Goal: Task Accomplishment & Management: Manage account settings

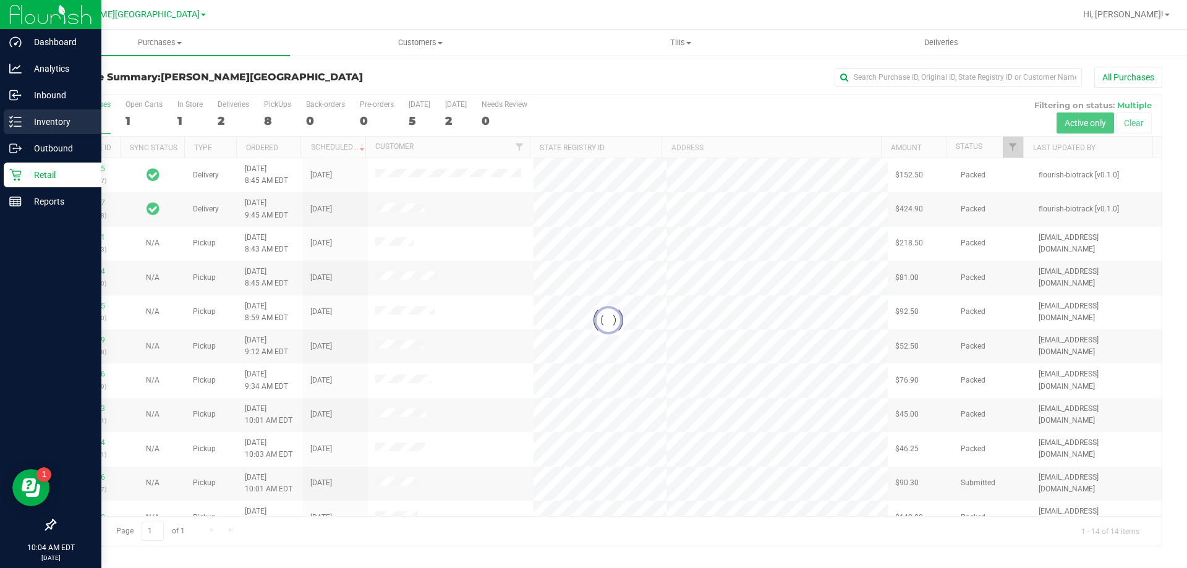
click at [19, 117] on icon at bounding box center [15, 122] width 12 height 12
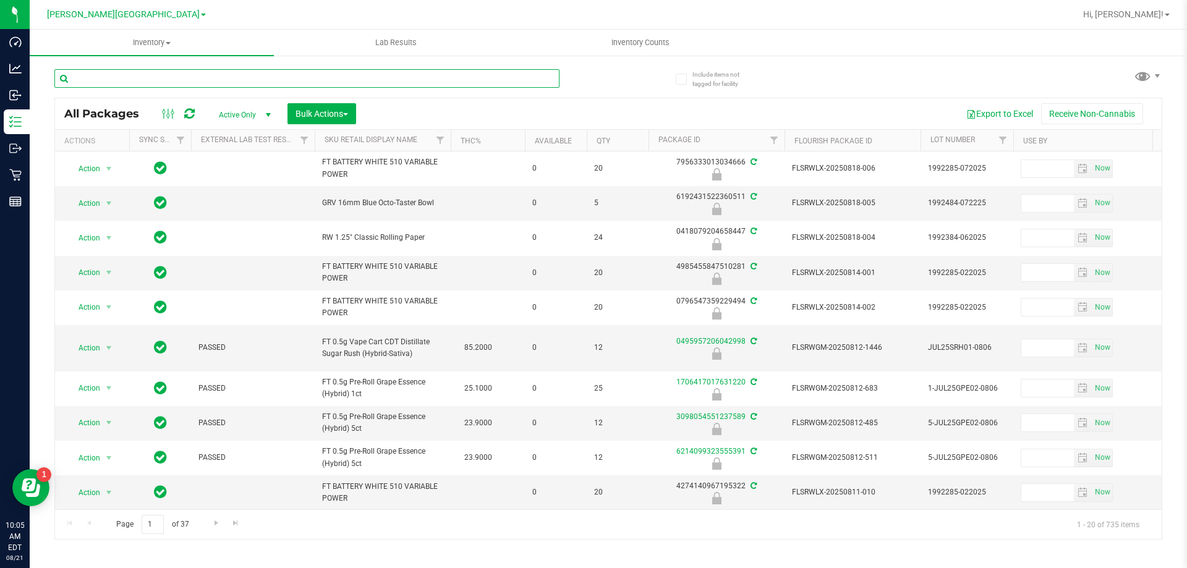
click at [185, 84] on input "text" at bounding box center [306, 78] width 505 height 19
type input "3098054551237589"
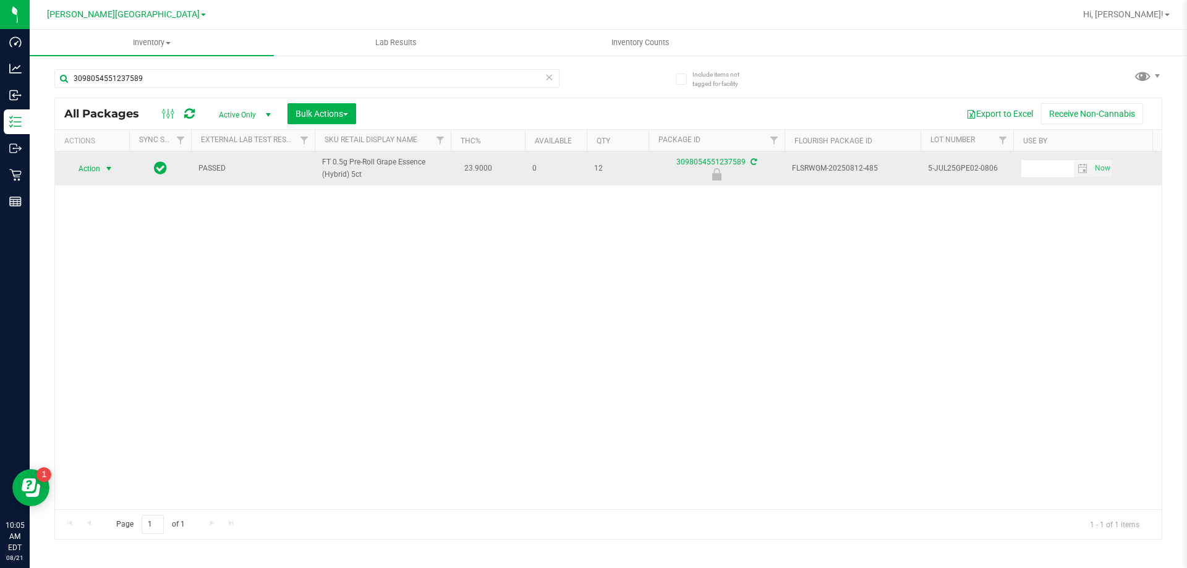
click at [103, 166] on span "select" at bounding box center [108, 168] width 15 height 17
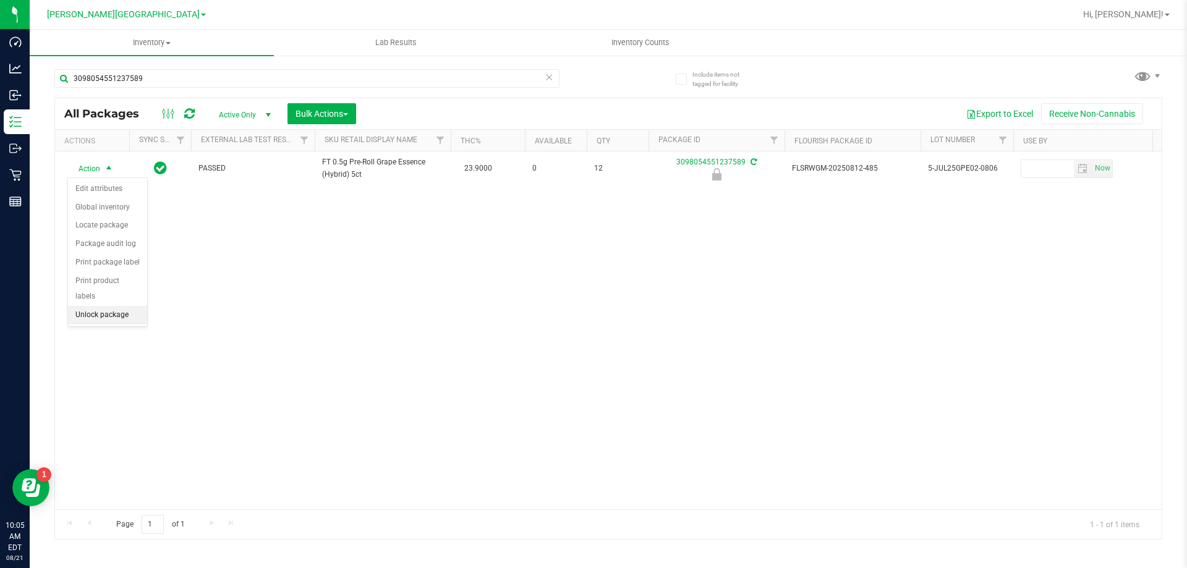
click at [121, 306] on li "Unlock package" at bounding box center [107, 315] width 79 height 19
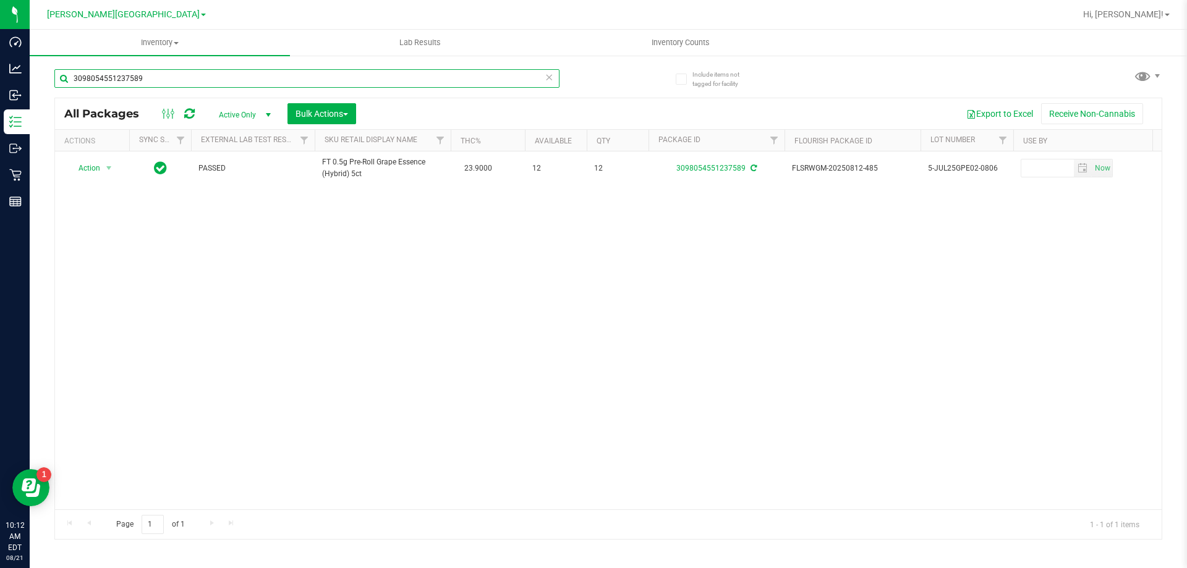
click at [152, 79] on input "3098054551237589" at bounding box center [306, 78] width 505 height 19
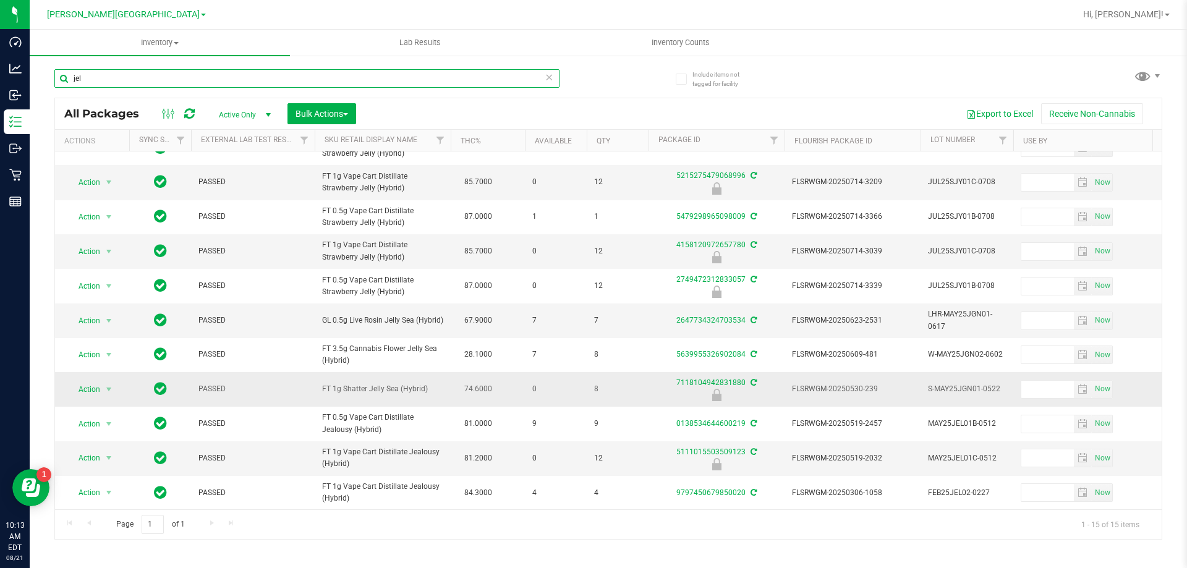
scroll to position [181, 0]
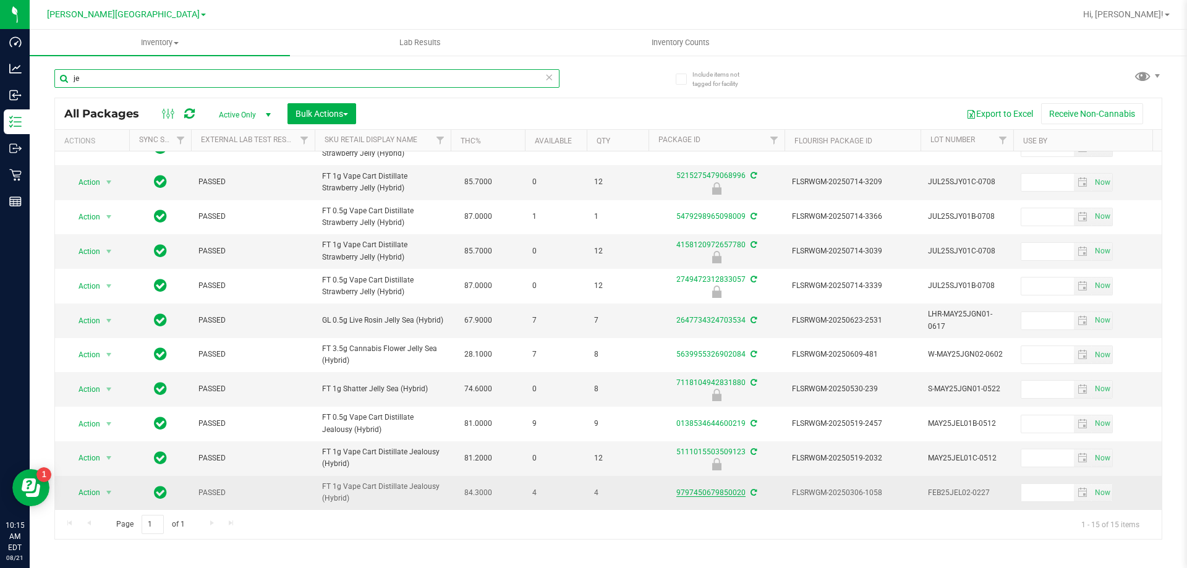
type input "j"
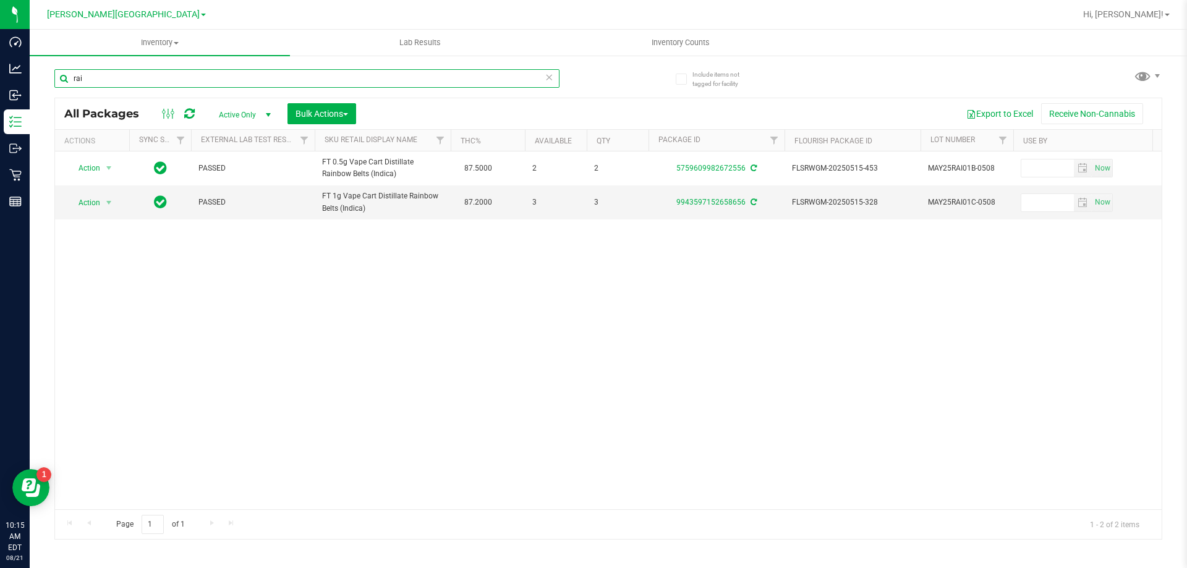
click at [99, 77] on input "rai" at bounding box center [306, 78] width 505 height 19
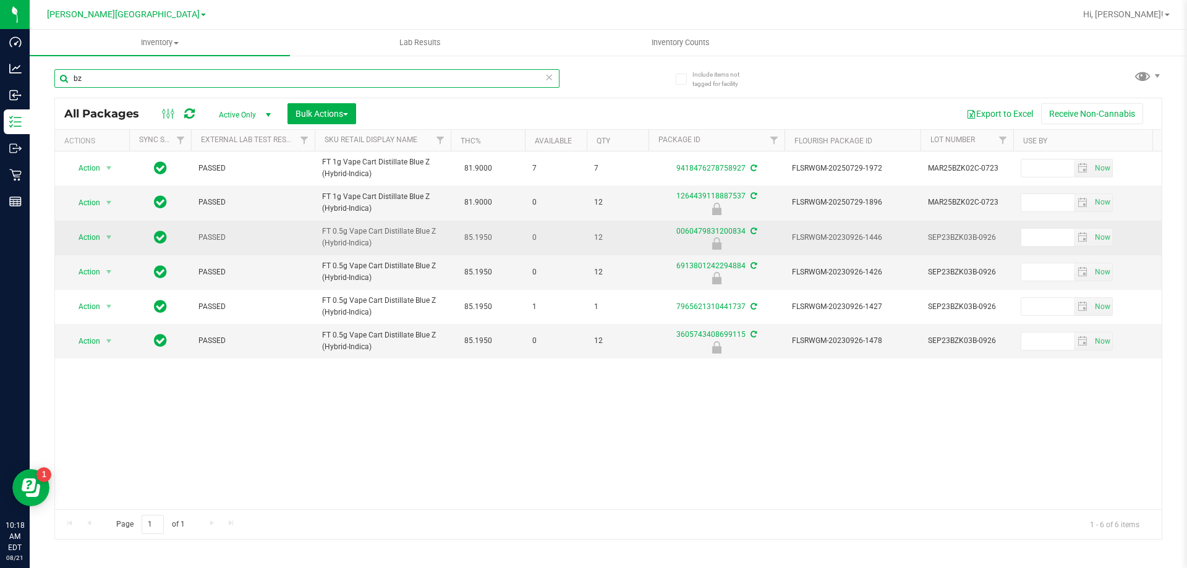
type input "b"
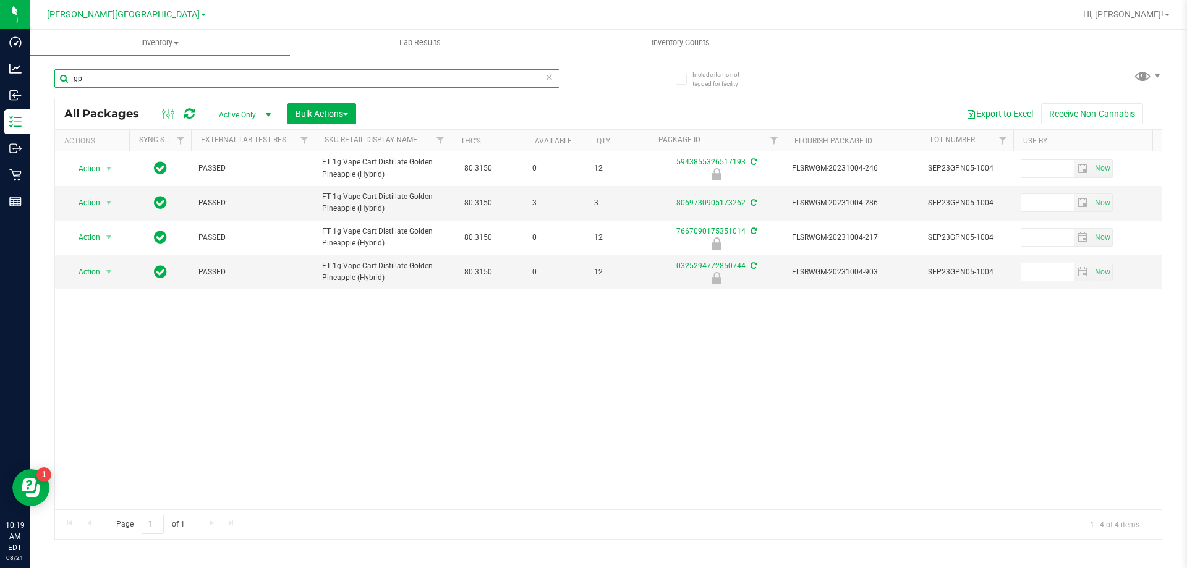
type input "g"
type input "msa"
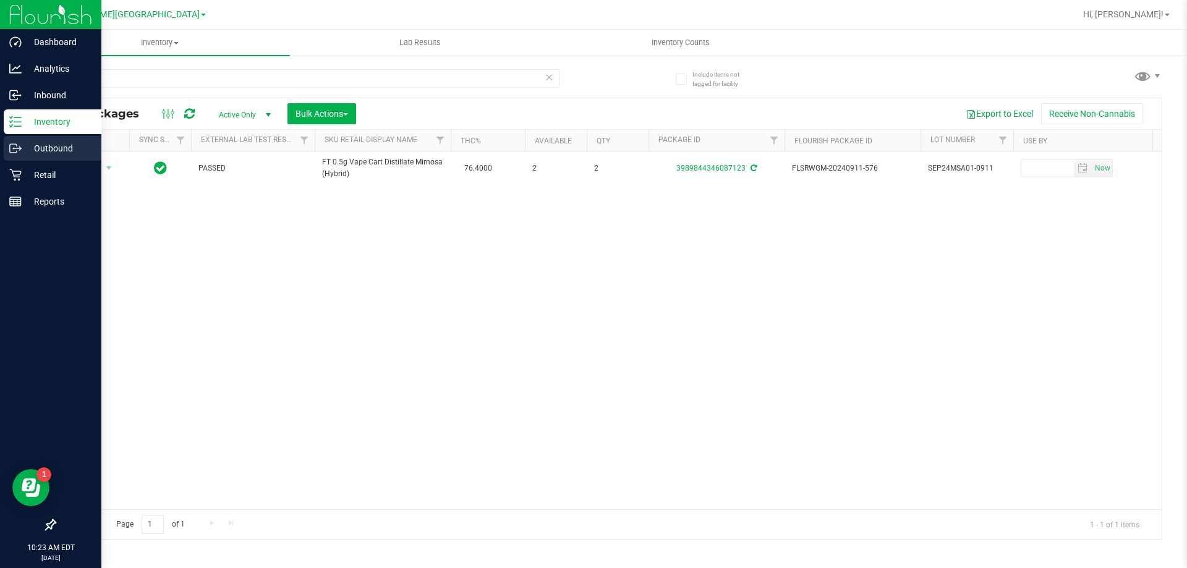
click at [15, 144] on icon at bounding box center [13, 148] width 7 height 9
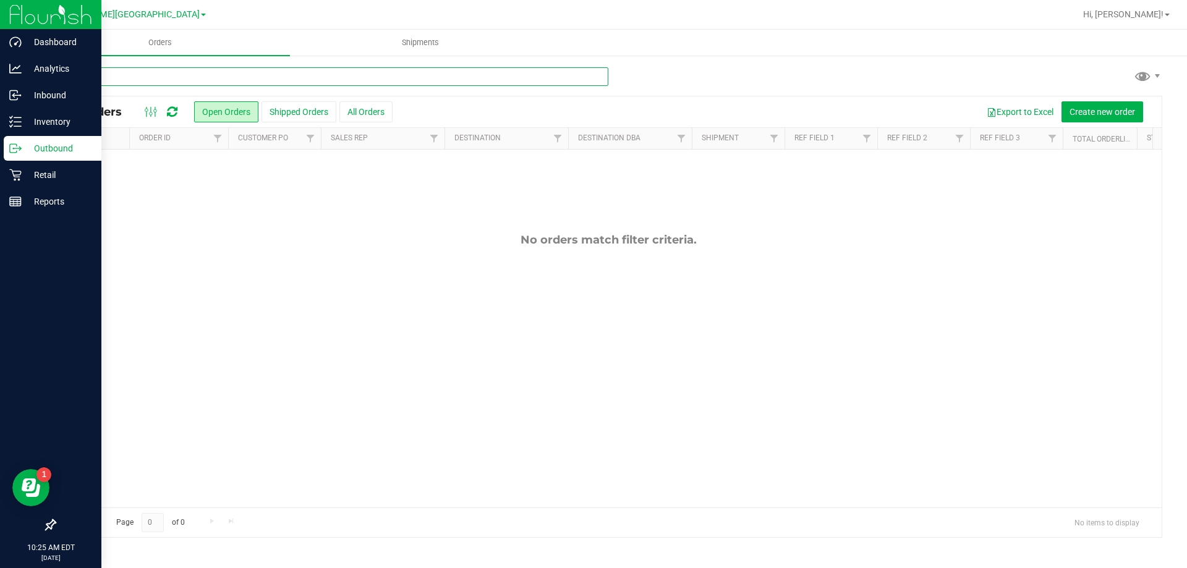
click at [119, 78] on input "text" at bounding box center [331, 76] width 554 height 19
type input "3704199586415747"
click at [119, 79] on input "3704199586415747" at bounding box center [331, 76] width 554 height 19
click at [14, 138] on div "Outbound" at bounding box center [53, 148] width 98 height 25
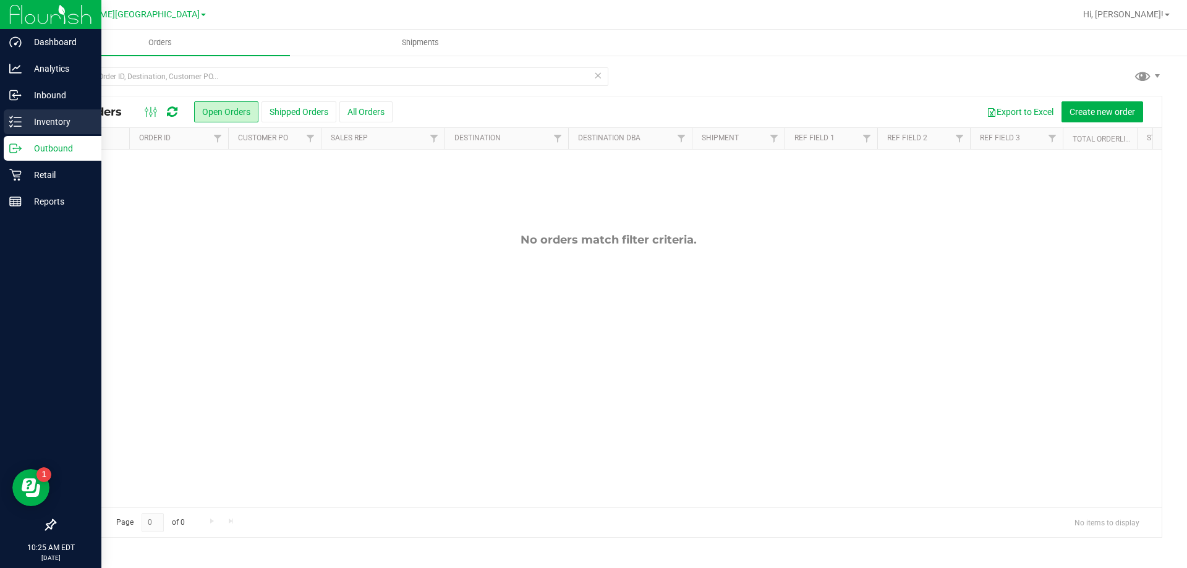
click at [11, 128] on div "Inventory" at bounding box center [53, 121] width 98 height 25
click at [41, 118] on p "Inventory" at bounding box center [59, 121] width 74 height 15
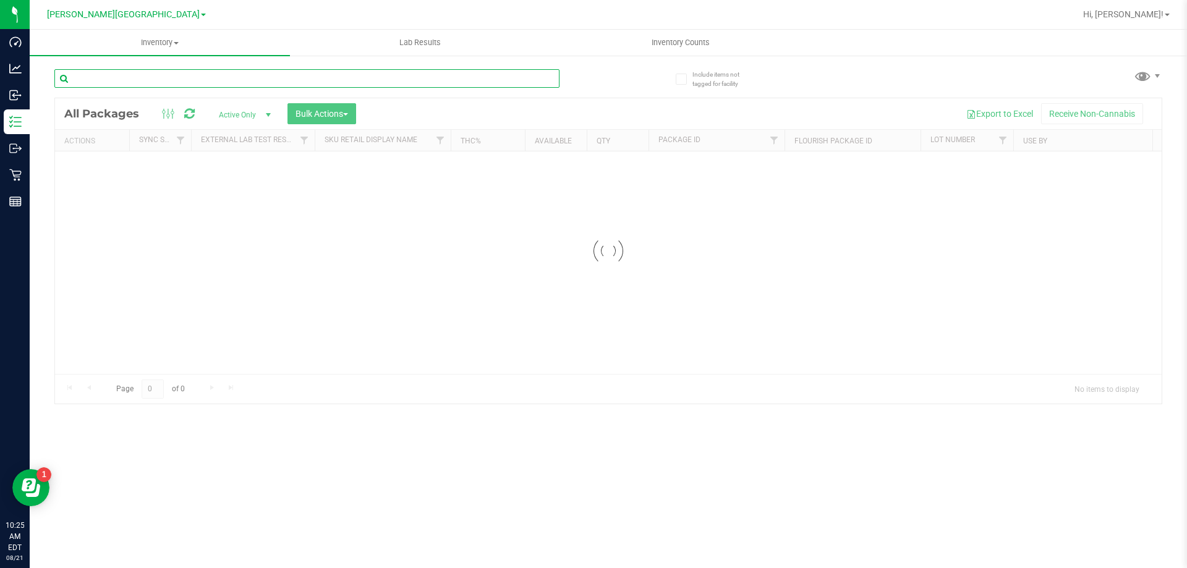
click at [147, 76] on input "text" at bounding box center [306, 78] width 505 height 19
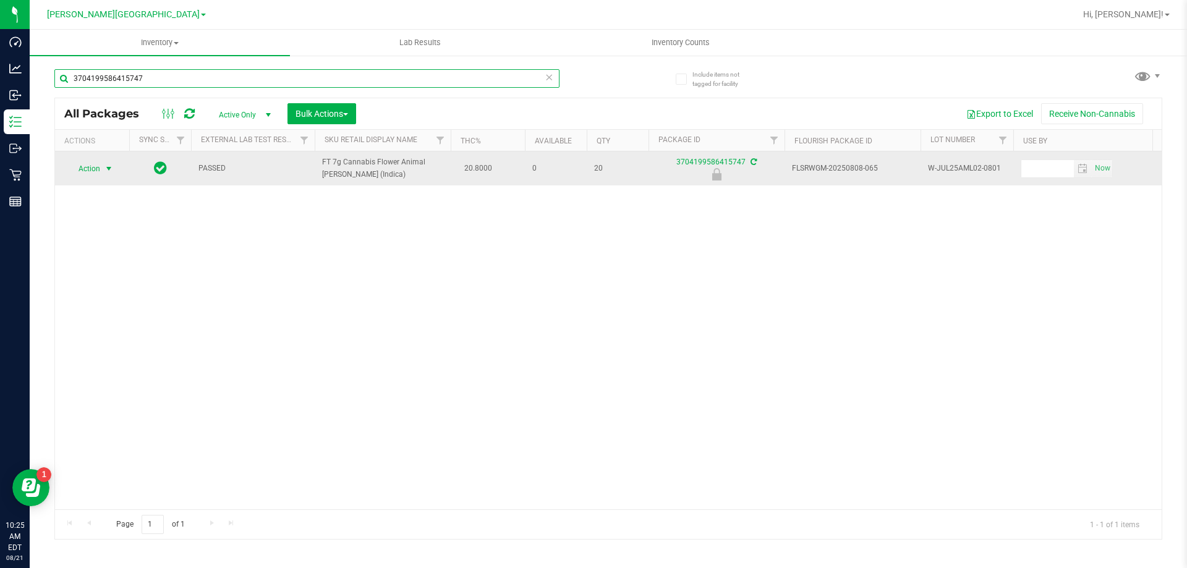
type input "3704199586415747"
click at [88, 173] on span "Action" at bounding box center [83, 168] width 33 height 17
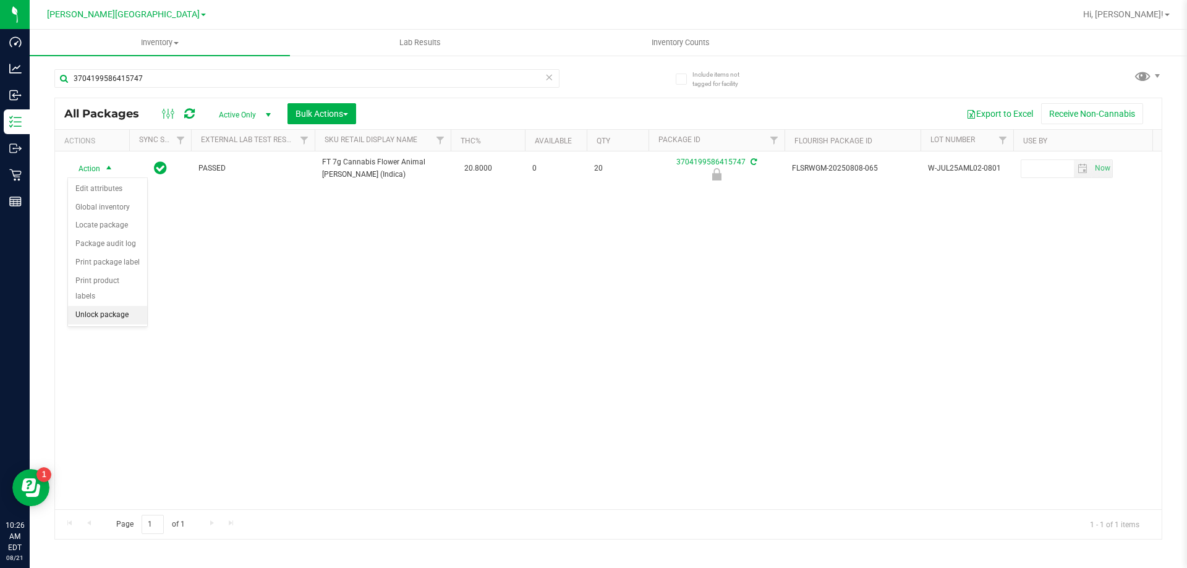
click at [118, 306] on li "Unlock package" at bounding box center [107, 315] width 79 height 19
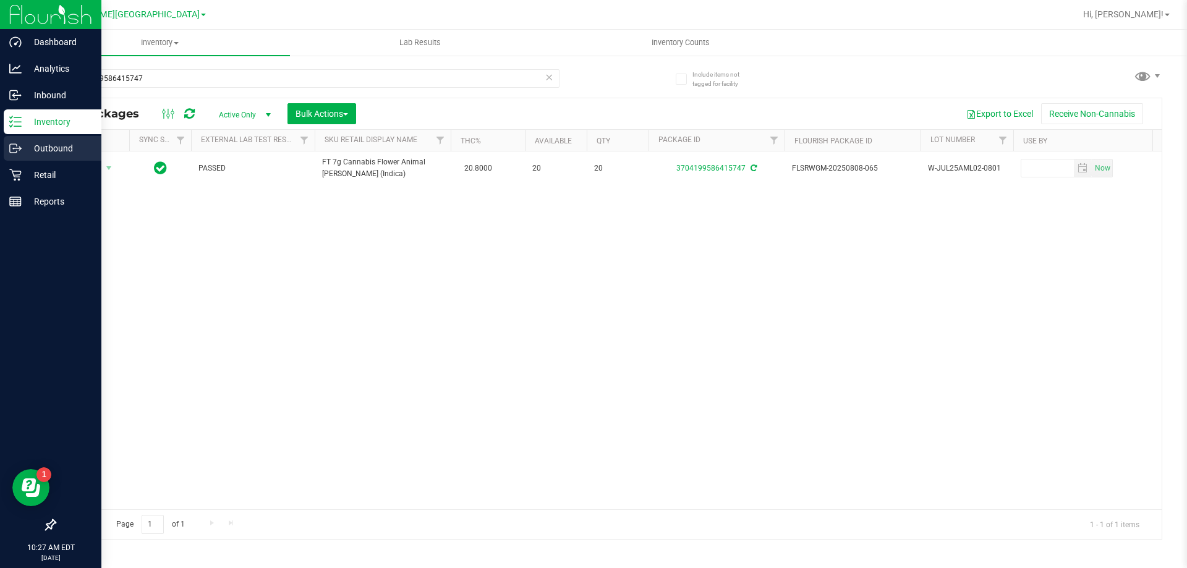
click at [22, 151] on p "Outbound" at bounding box center [59, 148] width 74 height 15
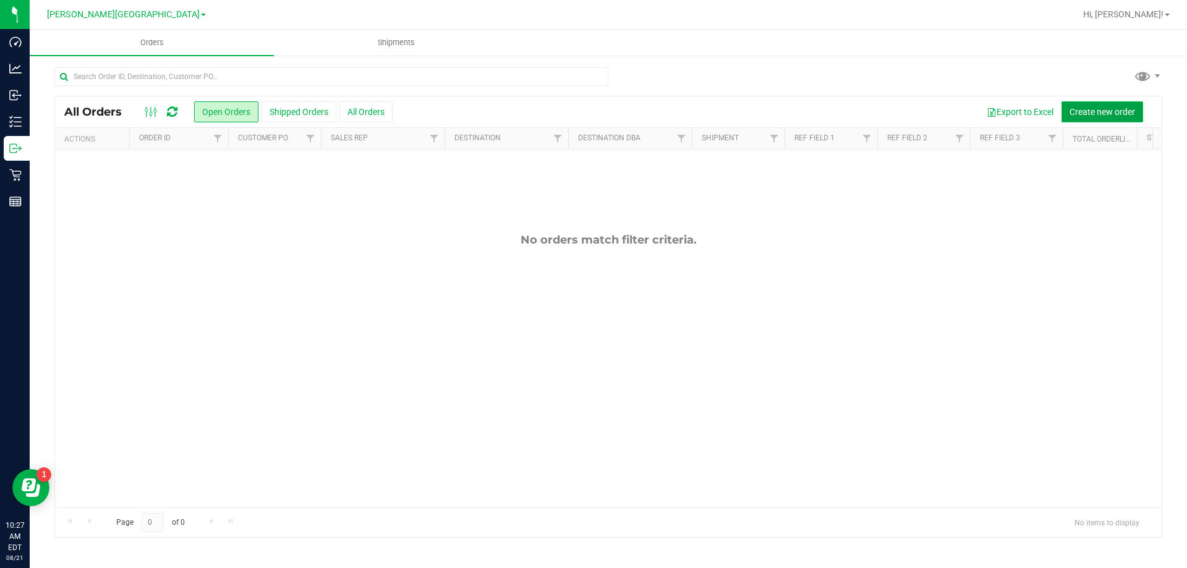
click at [1072, 112] on span "Create new order" at bounding box center [1103, 112] width 66 height 10
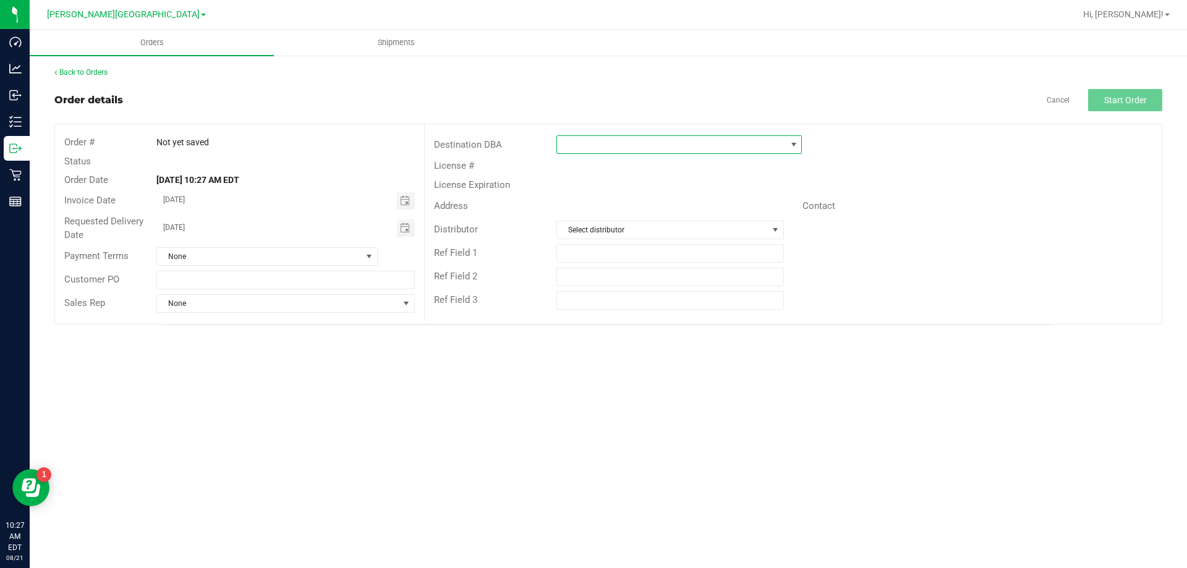
click at [605, 144] on span at bounding box center [671, 144] width 229 height 17
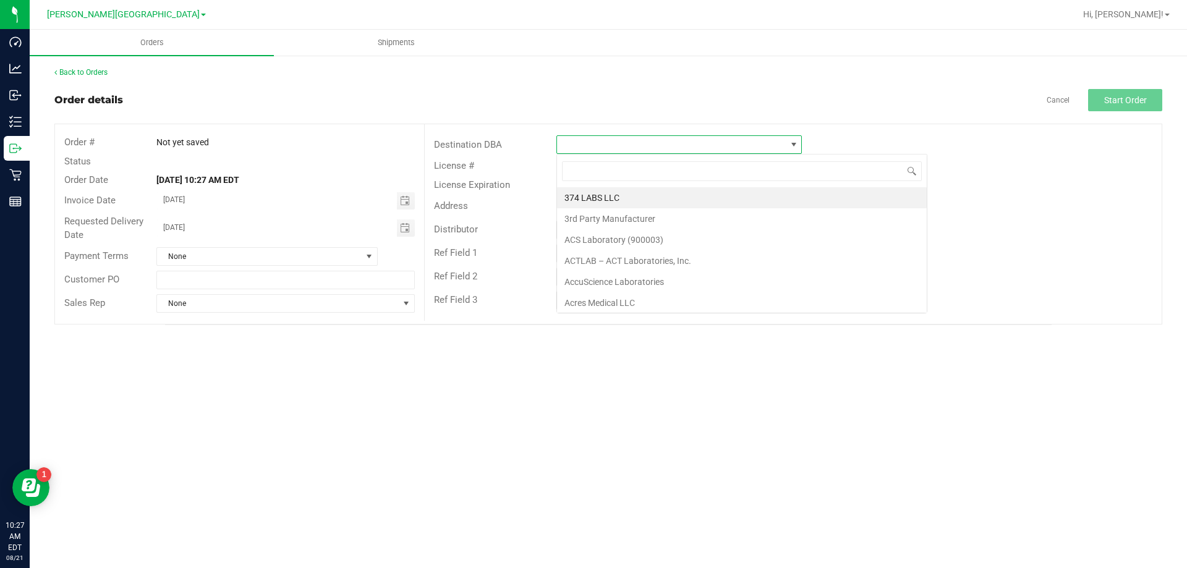
scroll to position [19, 246]
type input "lehi"
click at [617, 195] on li "Lehigh Acres DC REP" at bounding box center [679, 197] width 244 height 21
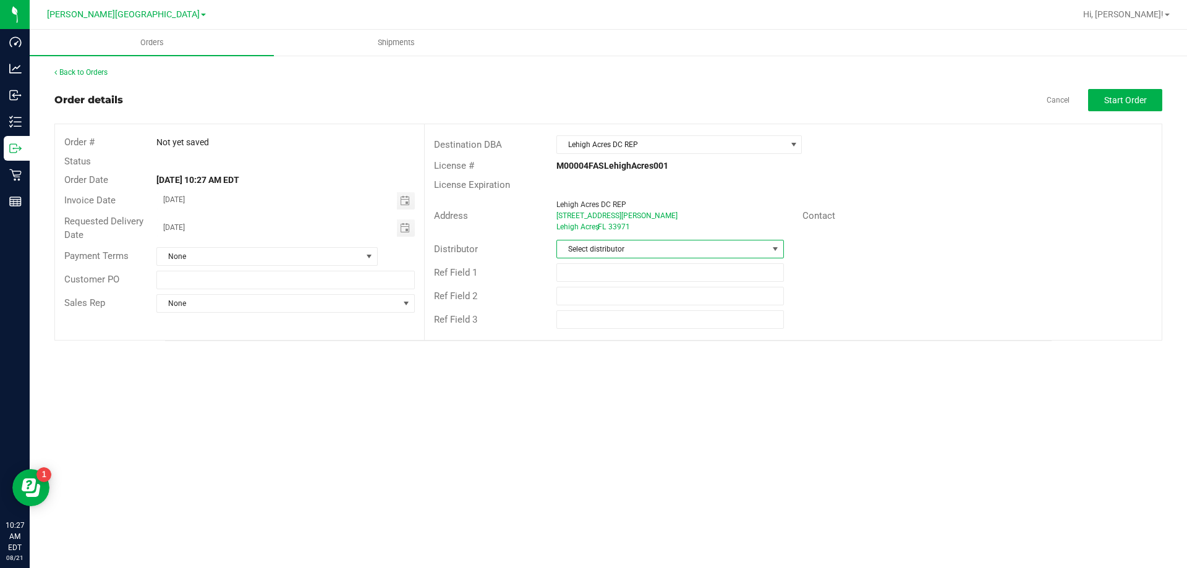
click at [631, 253] on span "Select distributor" at bounding box center [662, 249] width 210 height 17
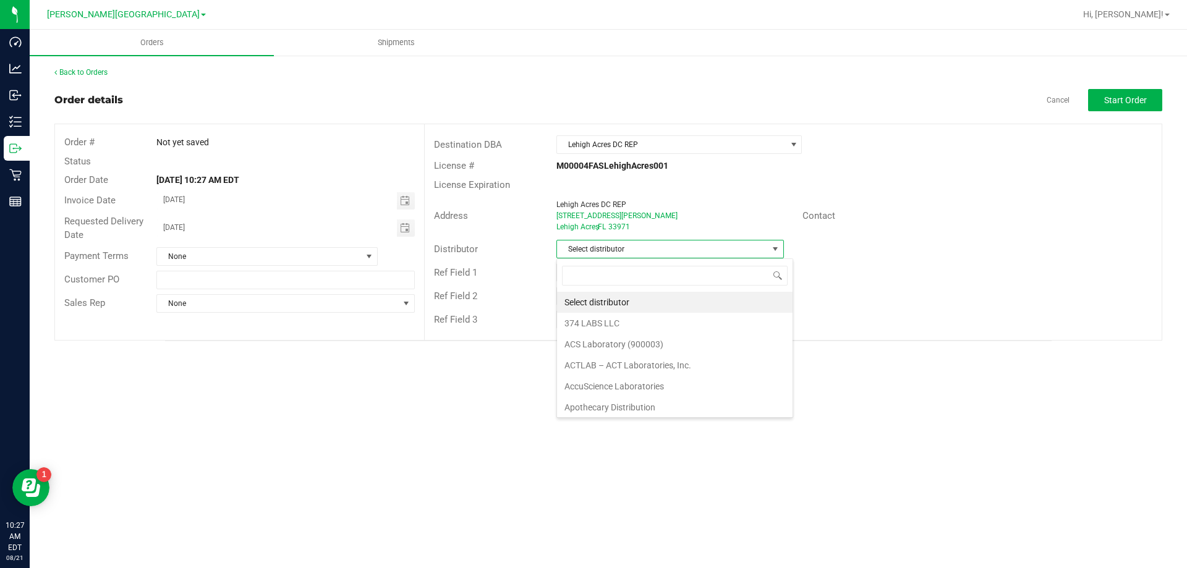
scroll to position [19, 228]
type input "lehi"
click at [596, 306] on li "Lehigh Acres DC REP" at bounding box center [670, 302] width 226 height 21
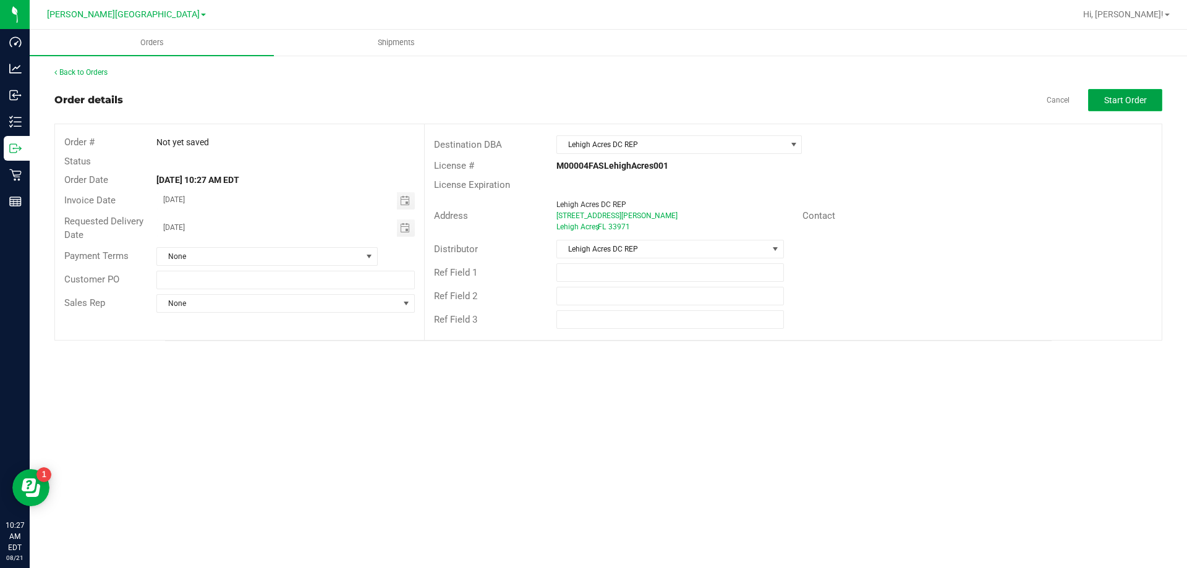
click at [1129, 100] on span "Start Order" at bounding box center [1126, 100] width 43 height 10
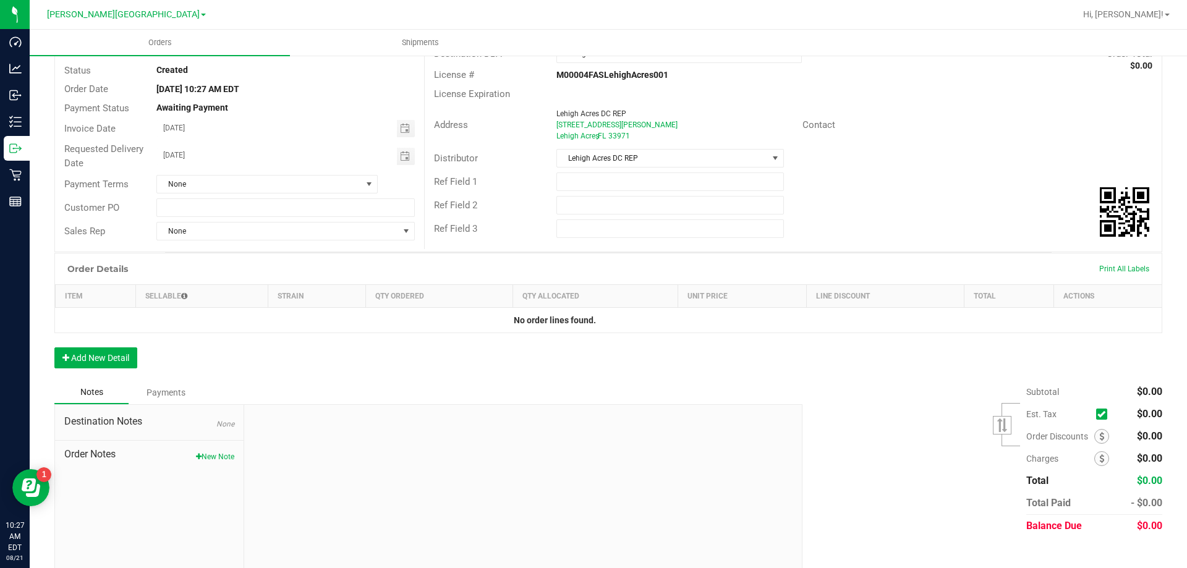
scroll to position [106, 0]
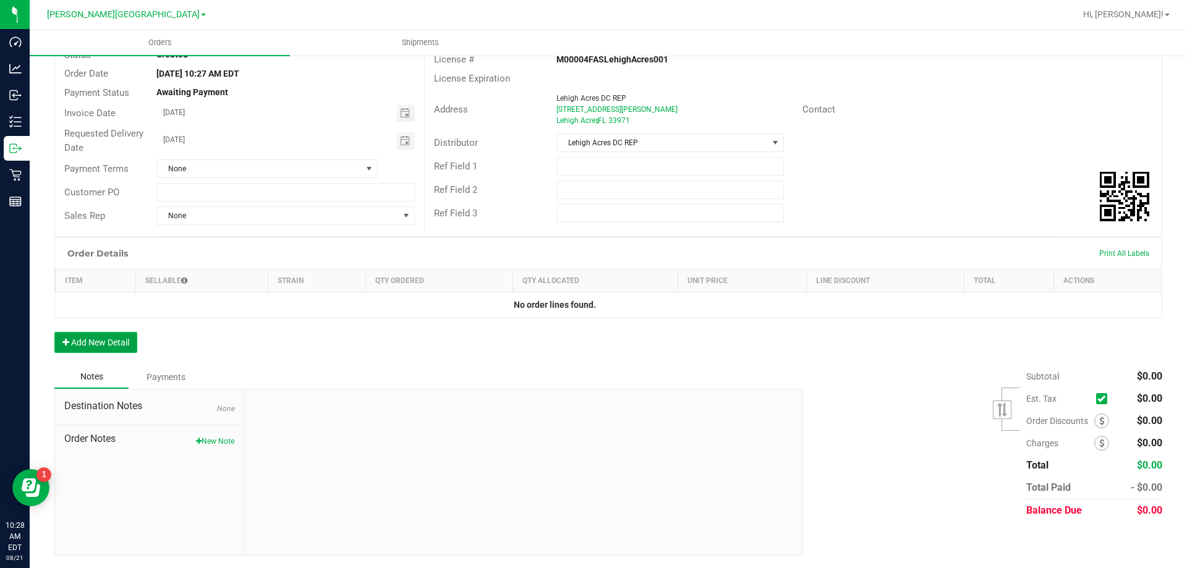
click at [119, 342] on button "Add New Detail" at bounding box center [95, 342] width 83 height 21
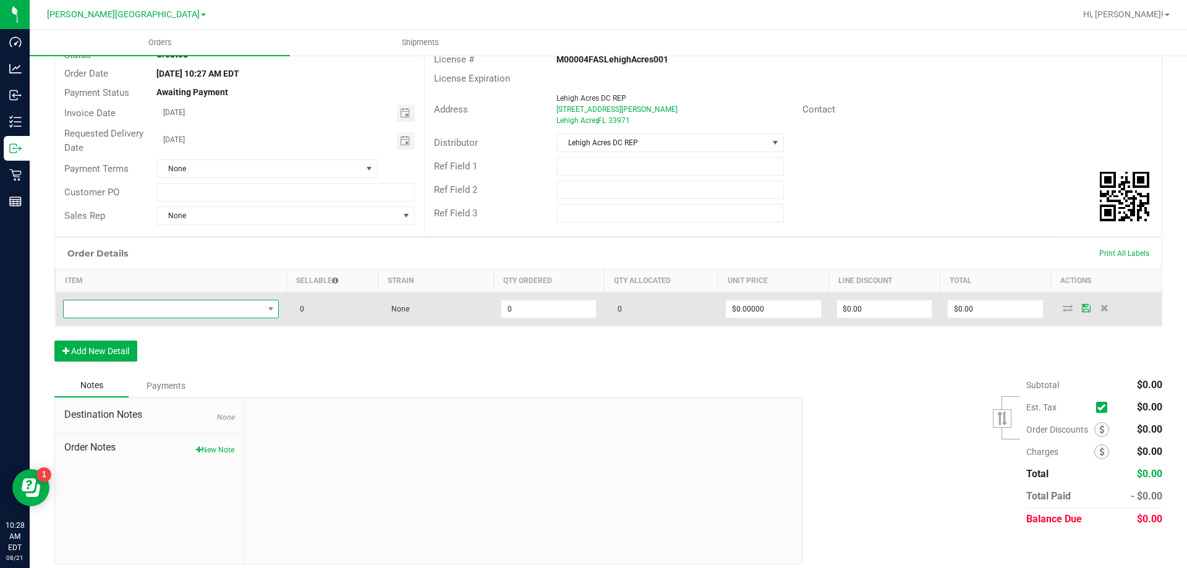
click at [142, 311] on span "NO DATA FOUND" at bounding box center [164, 309] width 200 height 17
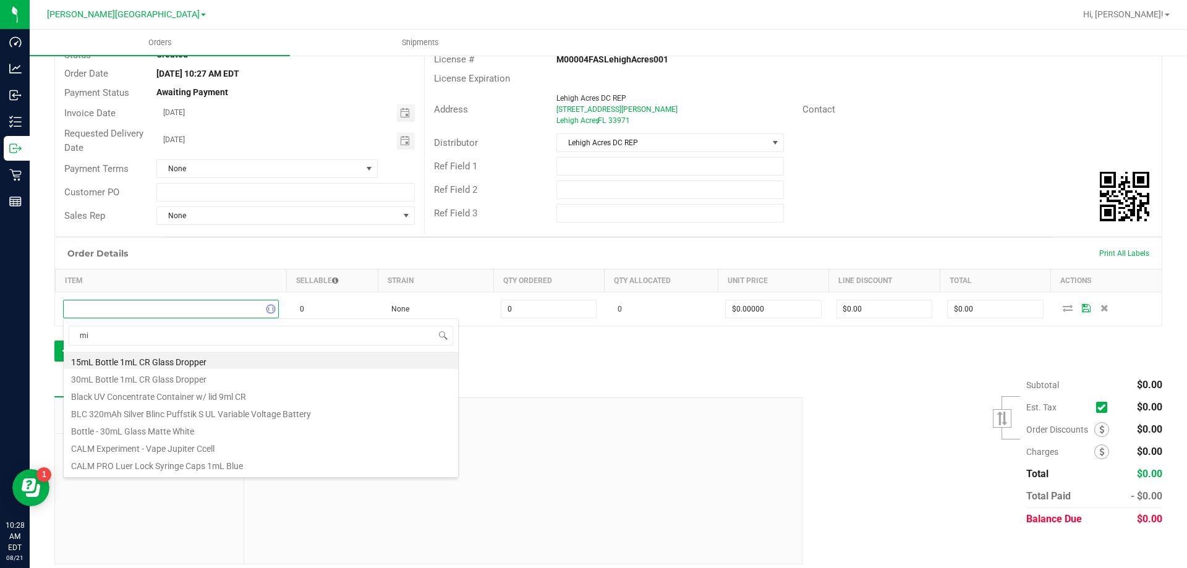
type input "mim"
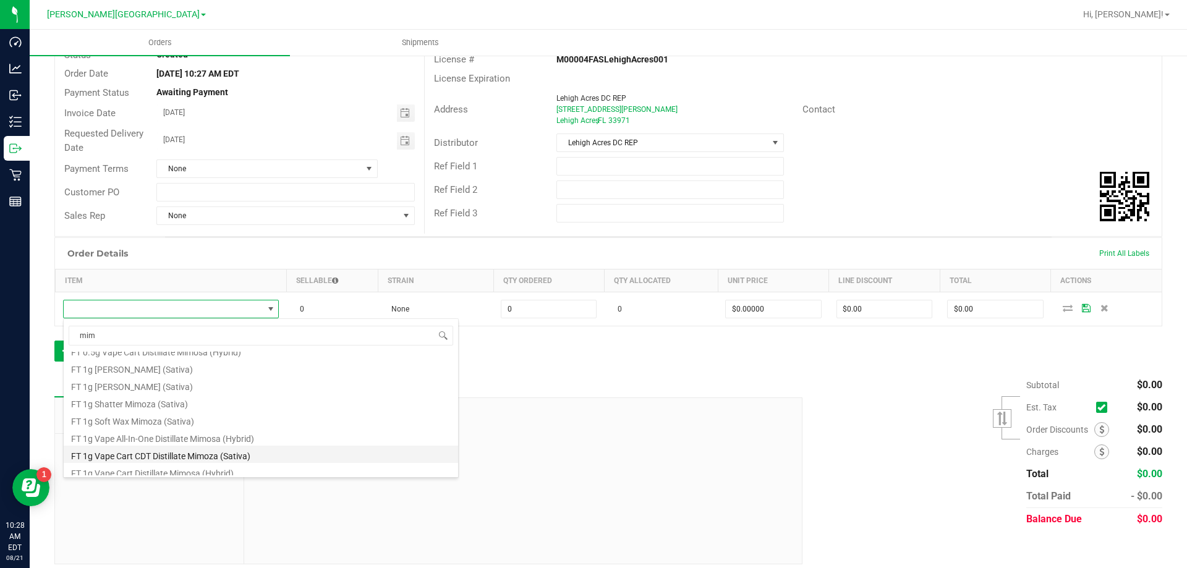
scroll to position [0, 0]
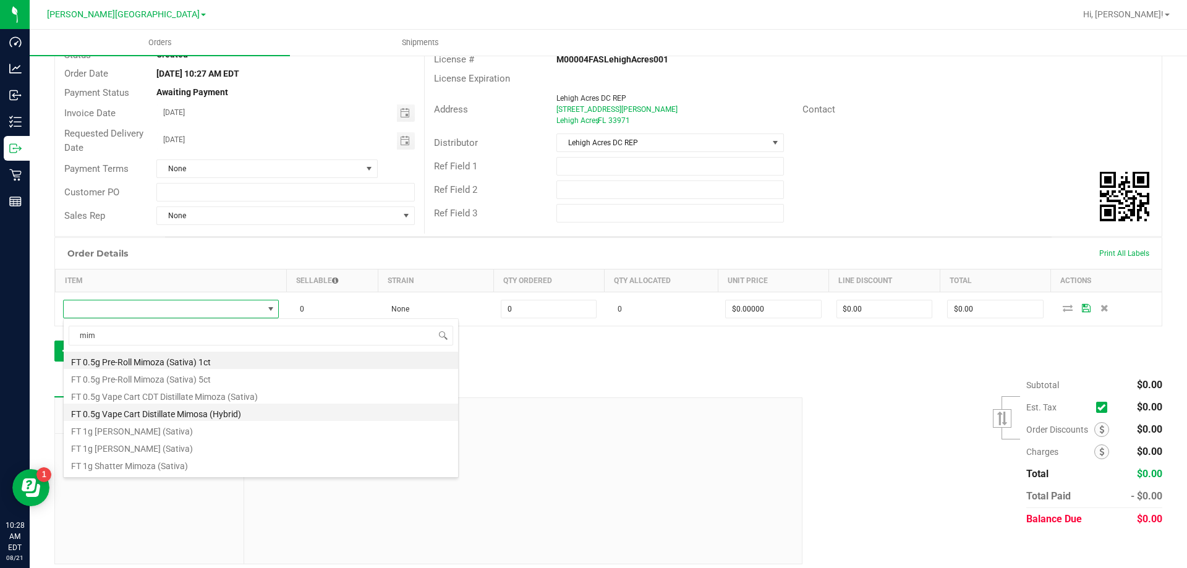
click at [192, 416] on li "FT 0.5g Vape Cart Distillate Mimosa (Hybrid)" at bounding box center [261, 412] width 395 height 17
type input "0 ea"
type input "$50.00000"
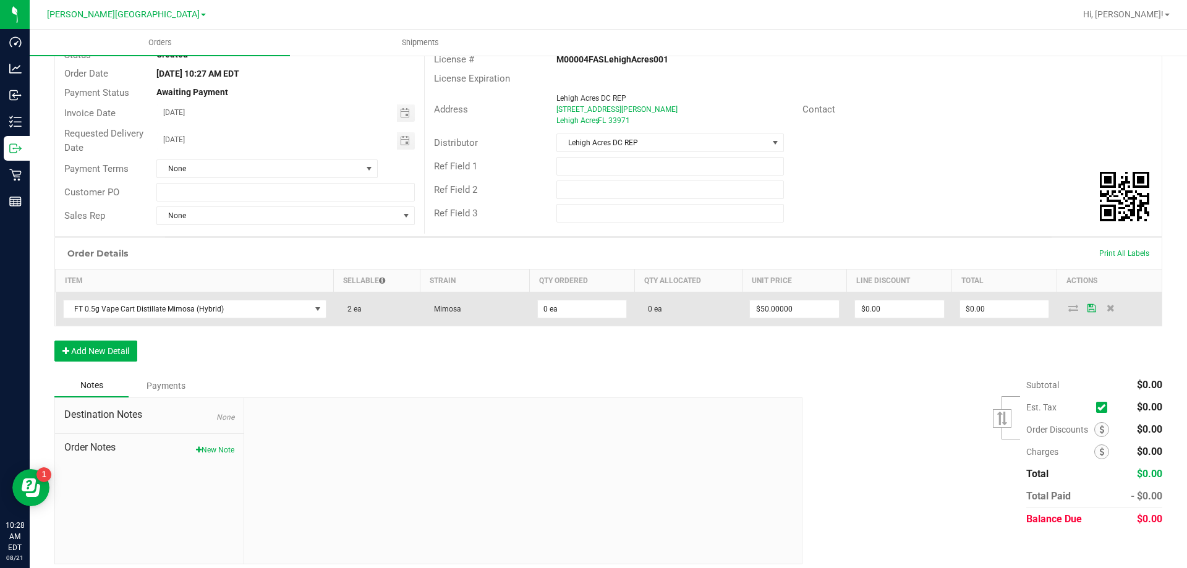
click at [664, 311] on td "0 ea" at bounding box center [689, 310] width 108 height 34
click at [555, 302] on input "0" at bounding box center [582, 309] width 89 height 17
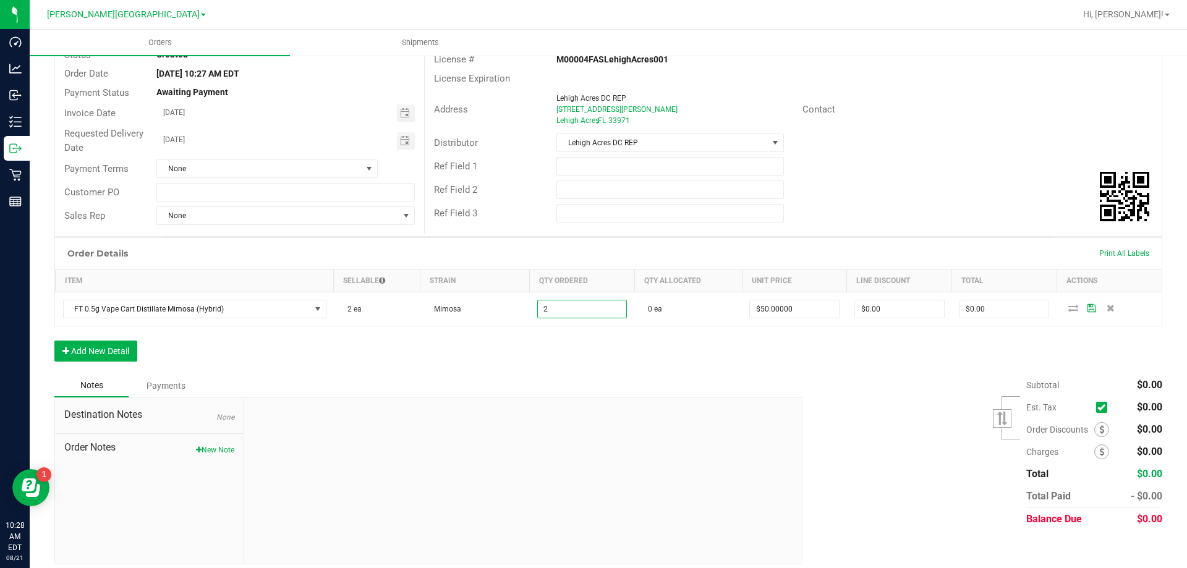
type input "2 ea"
type input "$100.00"
click at [738, 361] on div "Order Details Print All Labels Item Sellable Strain Qty Ordered Qty Allocated U…" at bounding box center [608, 305] width 1108 height 137
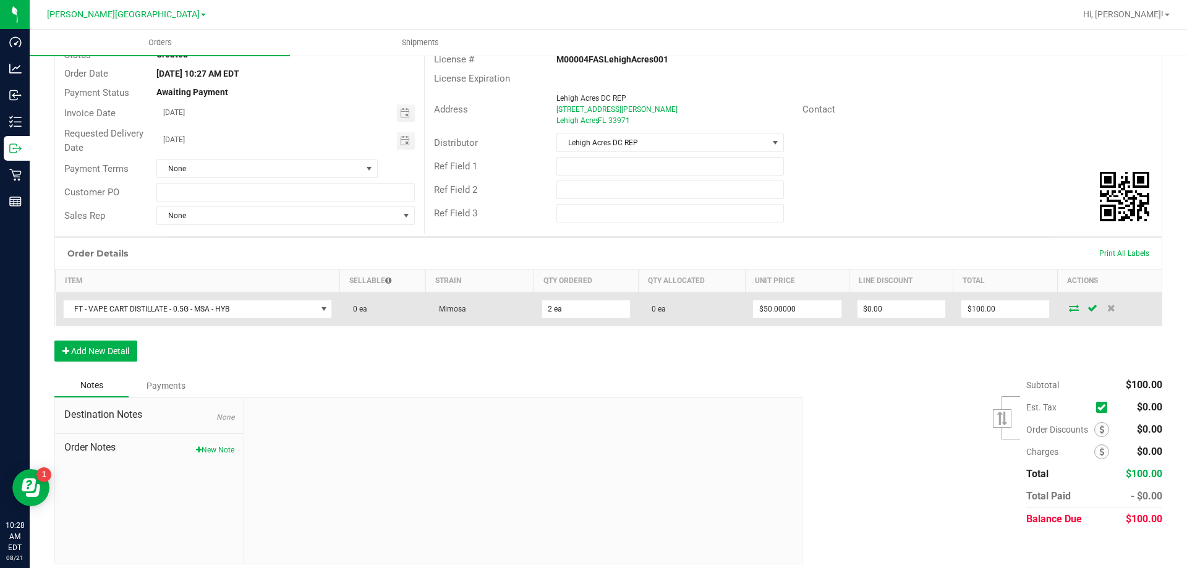
click at [1069, 309] on icon at bounding box center [1074, 307] width 10 height 7
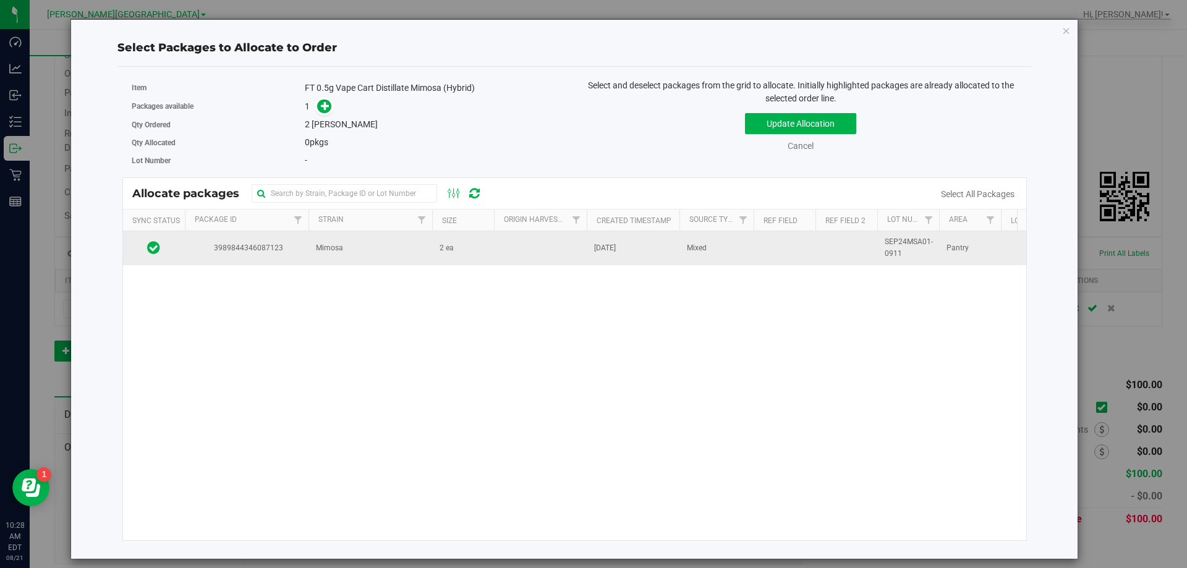
click at [218, 247] on span "3989844346087123" at bounding box center [246, 248] width 109 height 12
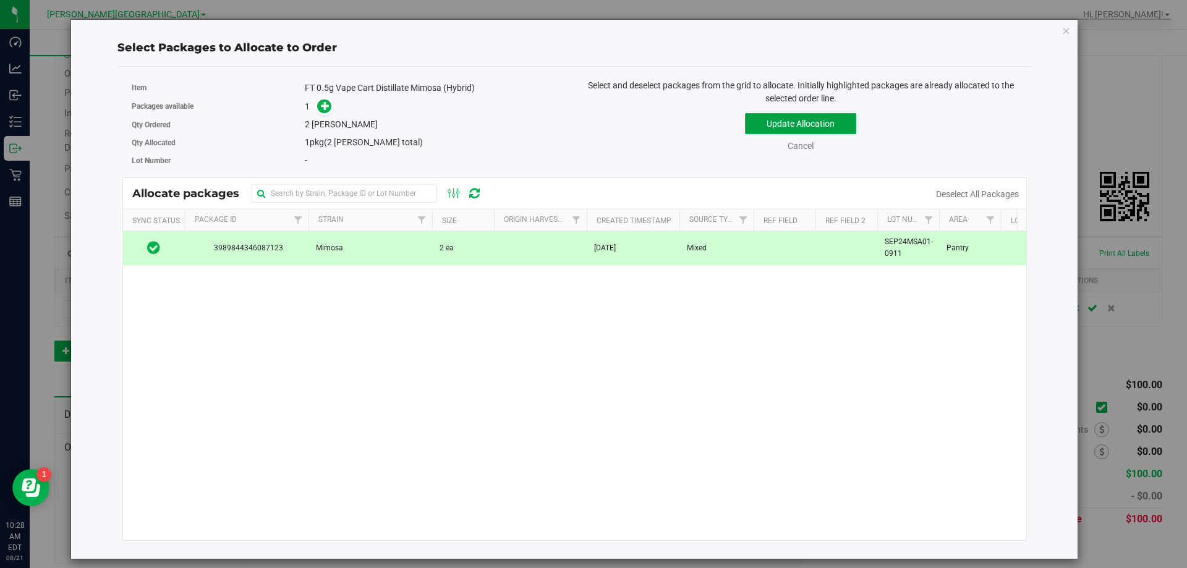
click at [760, 129] on button "Update Allocation" at bounding box center [800, 123] width 111 height 21
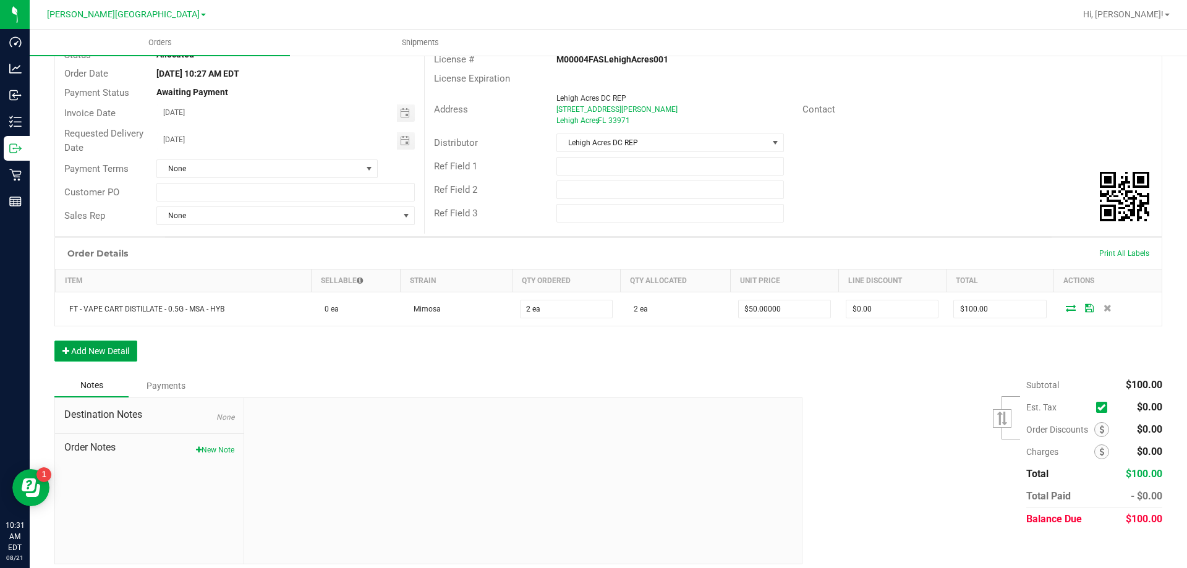
click at [128, 357] on button "Add New Detail" at bounding box center [95, 351] width 83 height 21
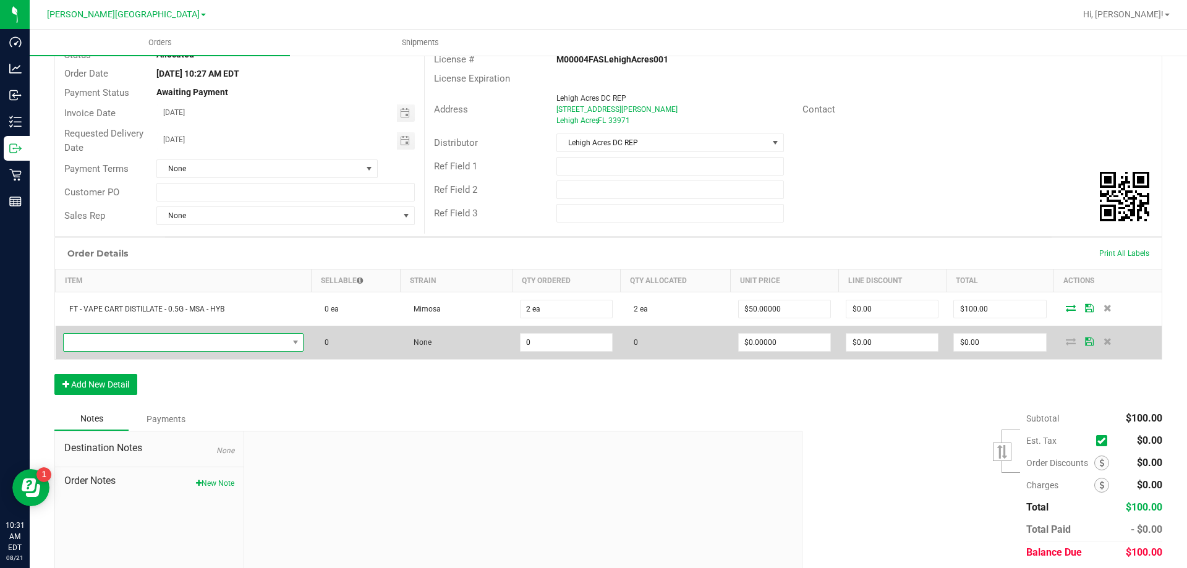
click at [143, 343] on span "NO DATA FOUND" at bounding box center [176, 342] width 225 height 17
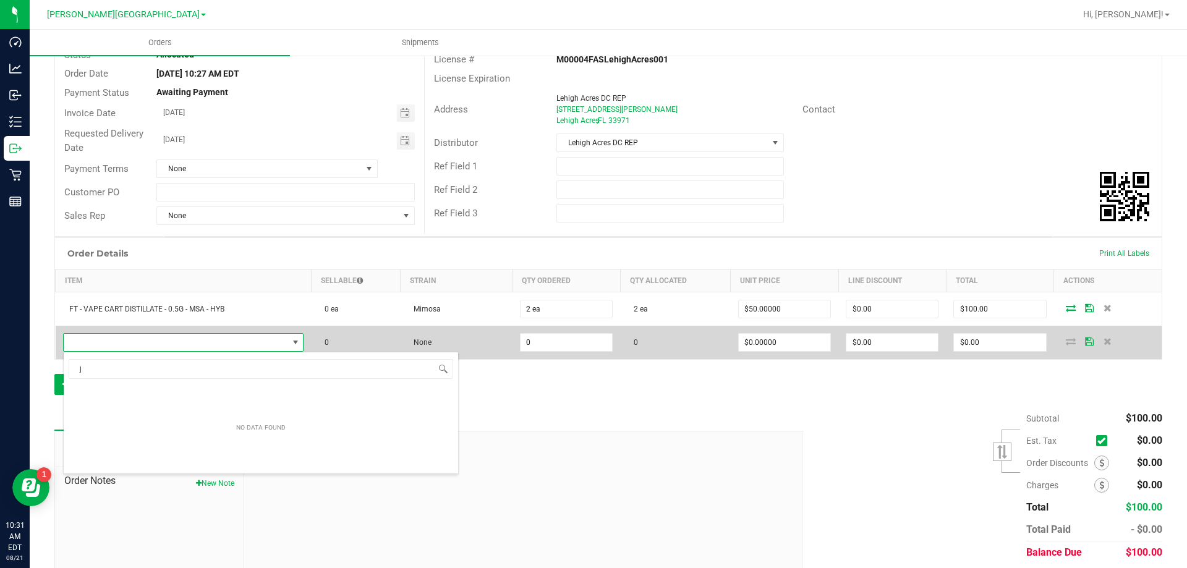
scroll to position [19, 237]
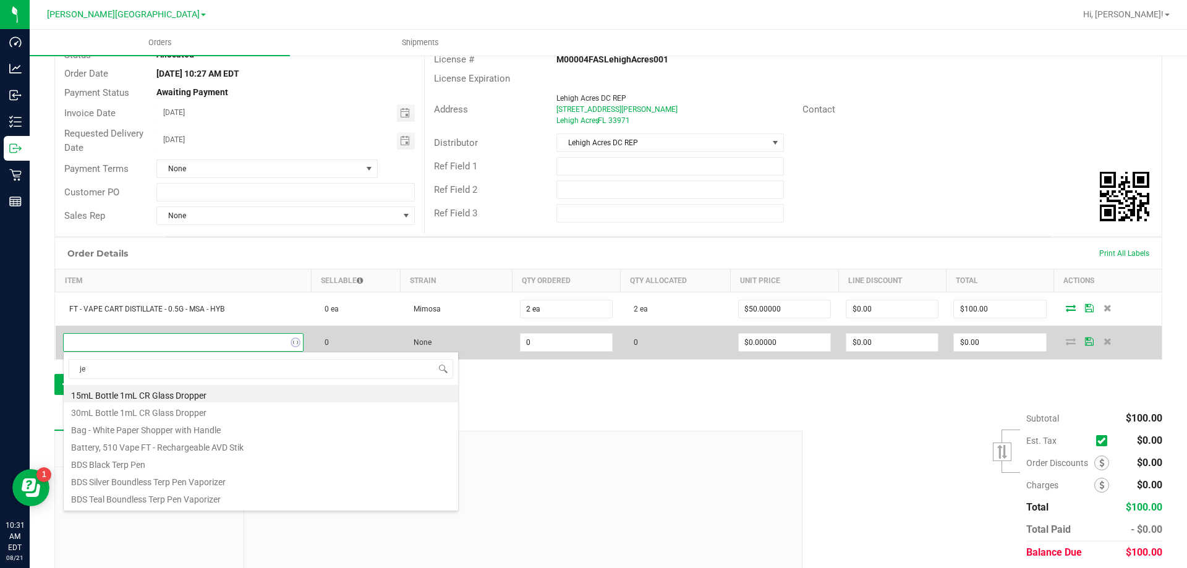
type input "jel"
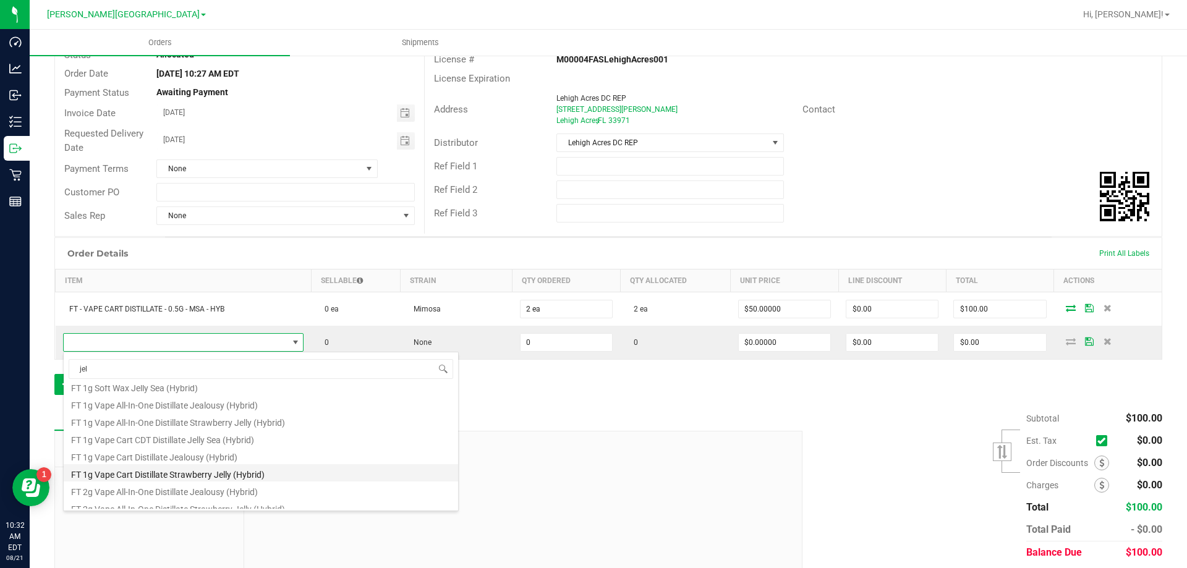
scroll to position [186, 0]
click at [190, 432] on li "FT 1g Vape Cart Distillate Jealousy (Hybrid)" at bounding box center [261, 433] width 395 height 17
type input "0 ea"
type input "$90.00000"
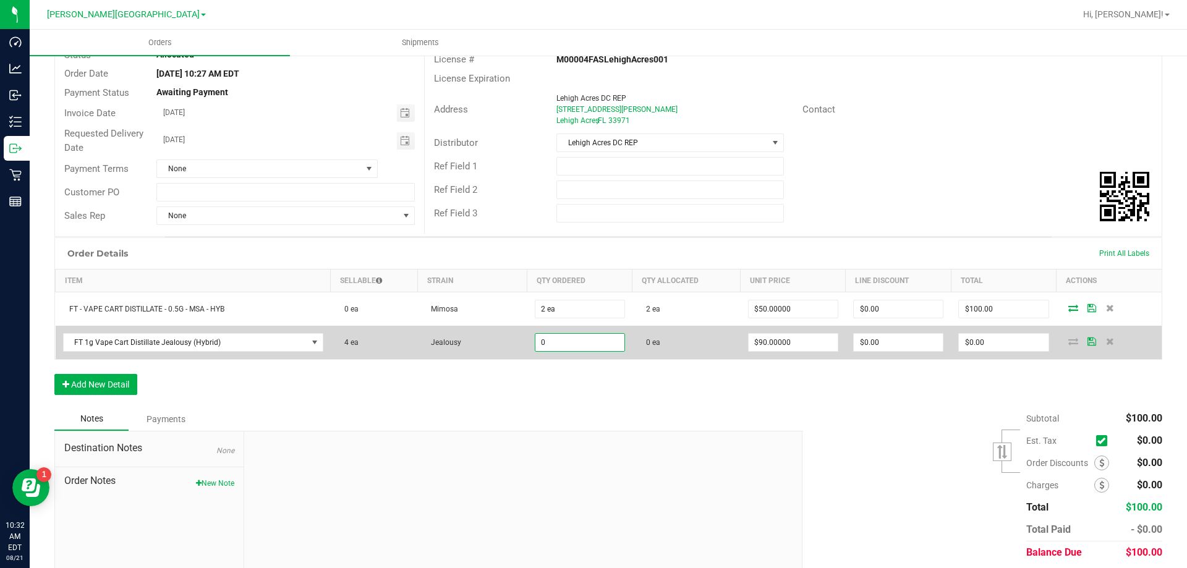
click at [550, 346] on input "0" at bounding box center [580, 342] width 89 height 17
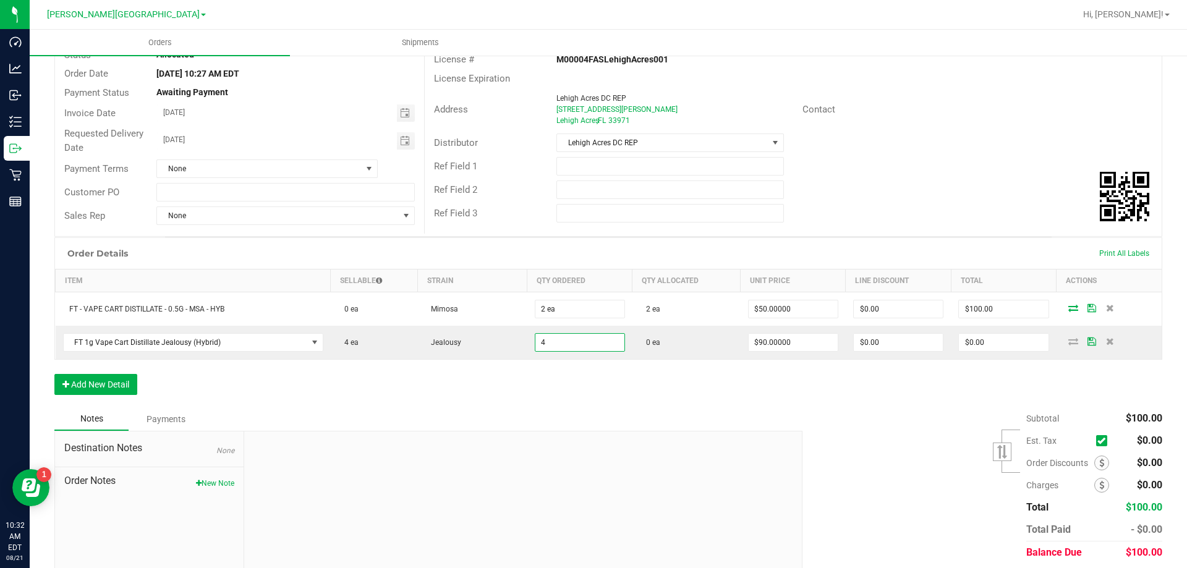
type input "4 ea"
type input "$360.00"
click at [1001, 400] on div "Order Details Print All Labels Item Sellable Strain Qty Ordered Qty Allocated U…" at bounding box center [608, 322] width 1108 height 170
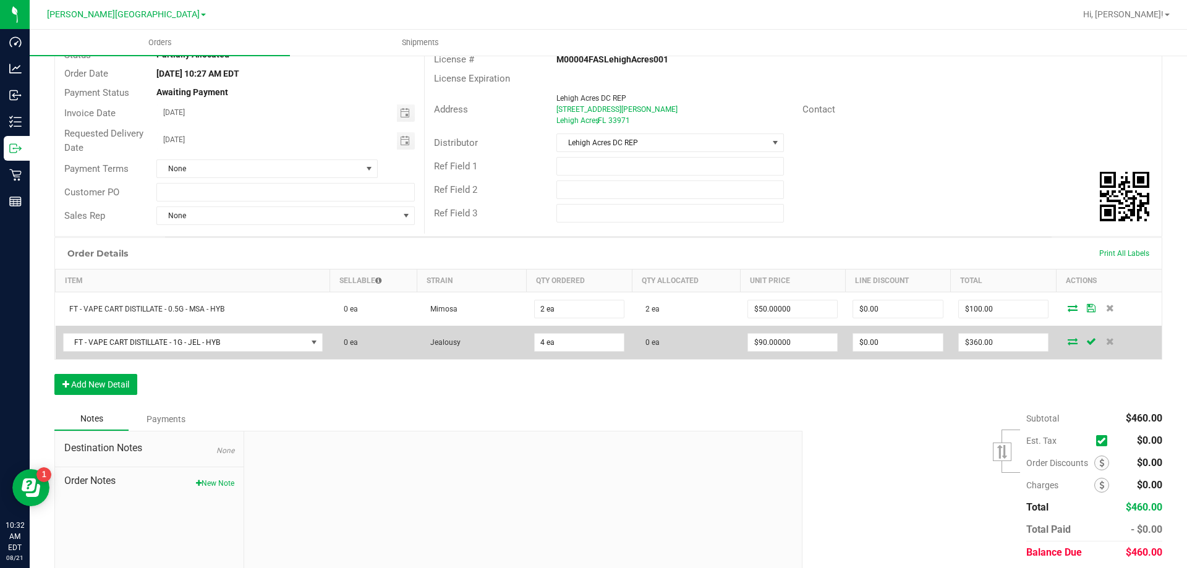
click at [1068, 343] on icon at bounding box center [1073, 341] width 10 height 7
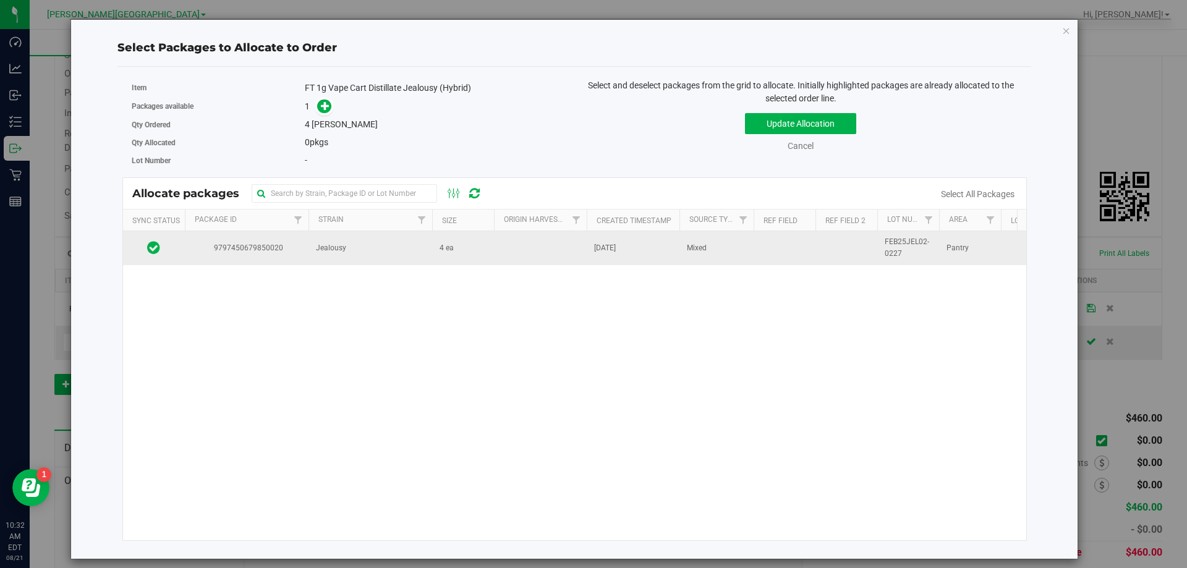
click at [330, 244] on span "Jealousy" at bounding box center [331, 248] width 30 height 12
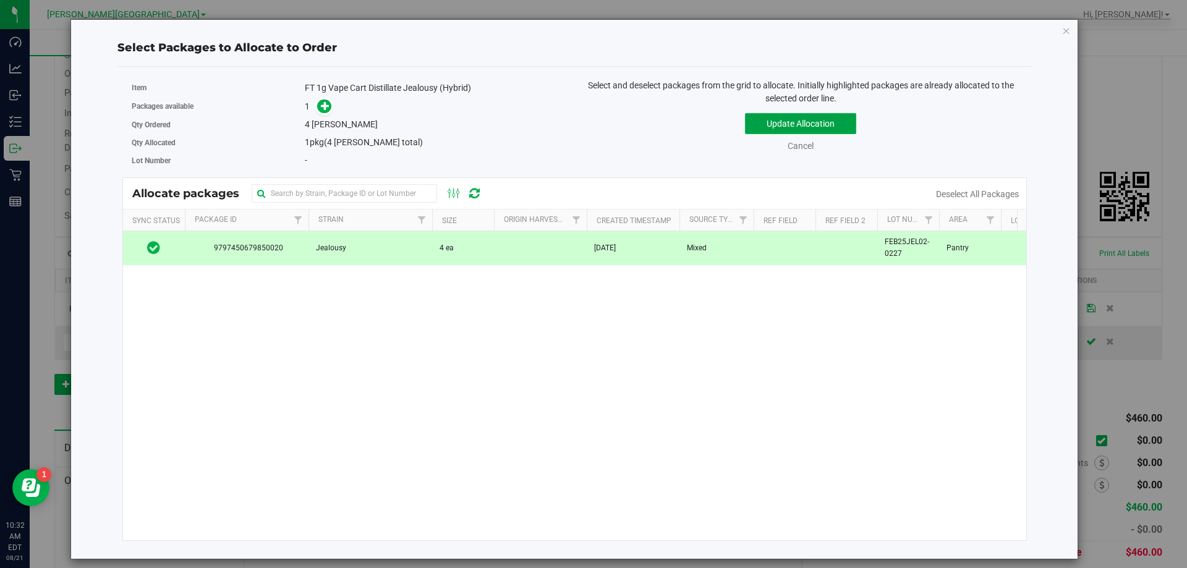
click at [768, 117] on button "Update Allocation" at bounding box center [800, 123] width 111 height 21
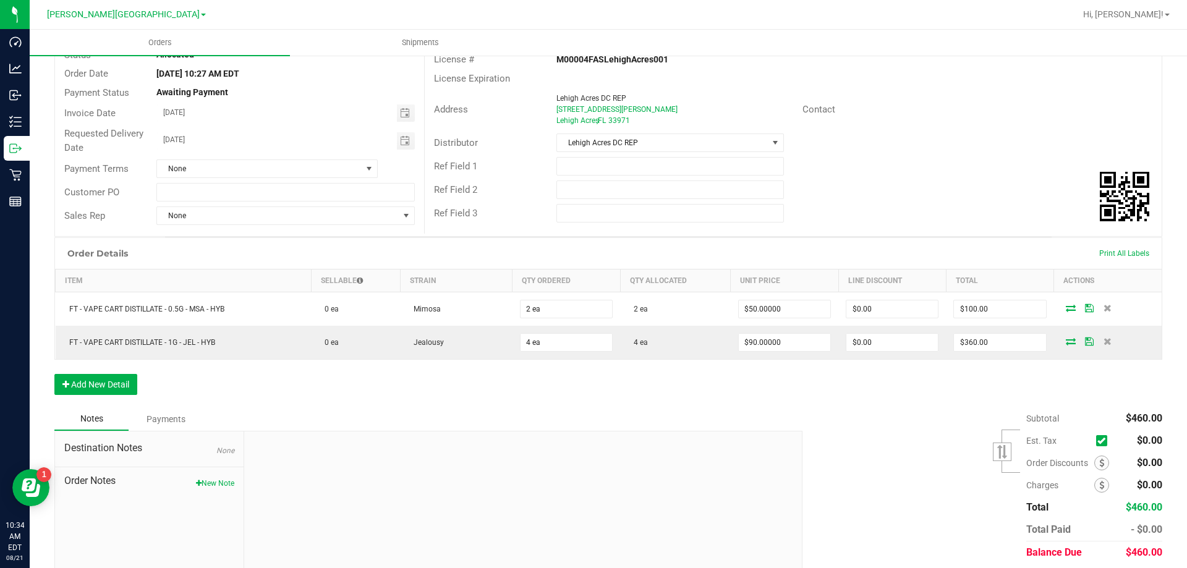
click at [101, 372] on div "Order Details Print All Labels Item Sellable Strain Qty Ordered Qty Allocated U…" at bounding box center [608, 322] width 1108 height 170
click at [106, 377] on button "Add New Detail" at bounding box center [95, 384] width 83 height 21
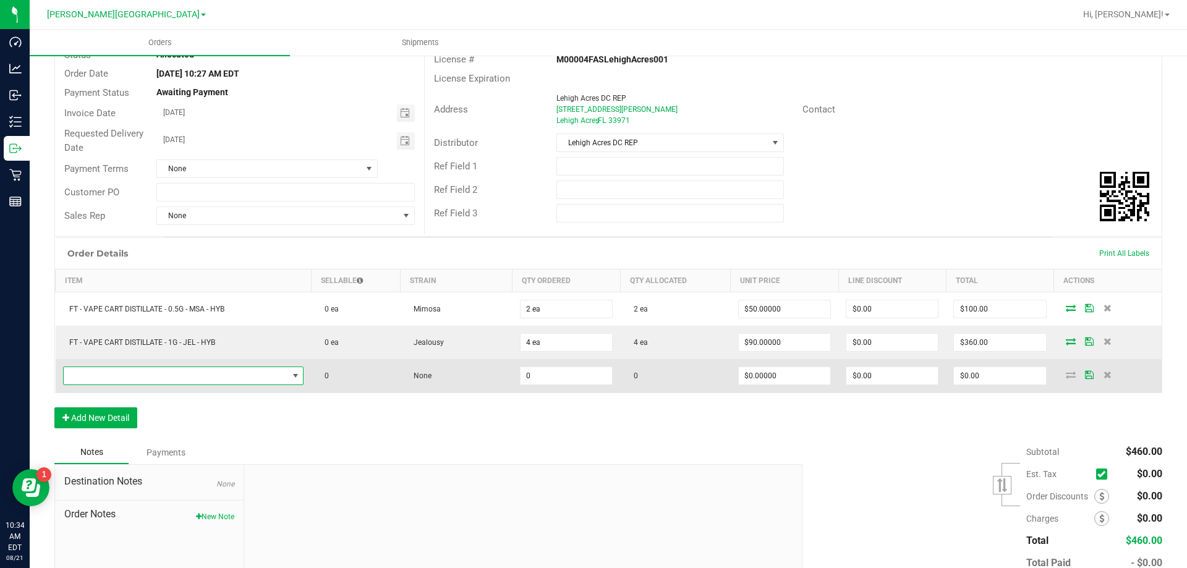
click at [108, 377] on span "NO DATA FOUND" at bounding box center [176, 375] width 225 height 17
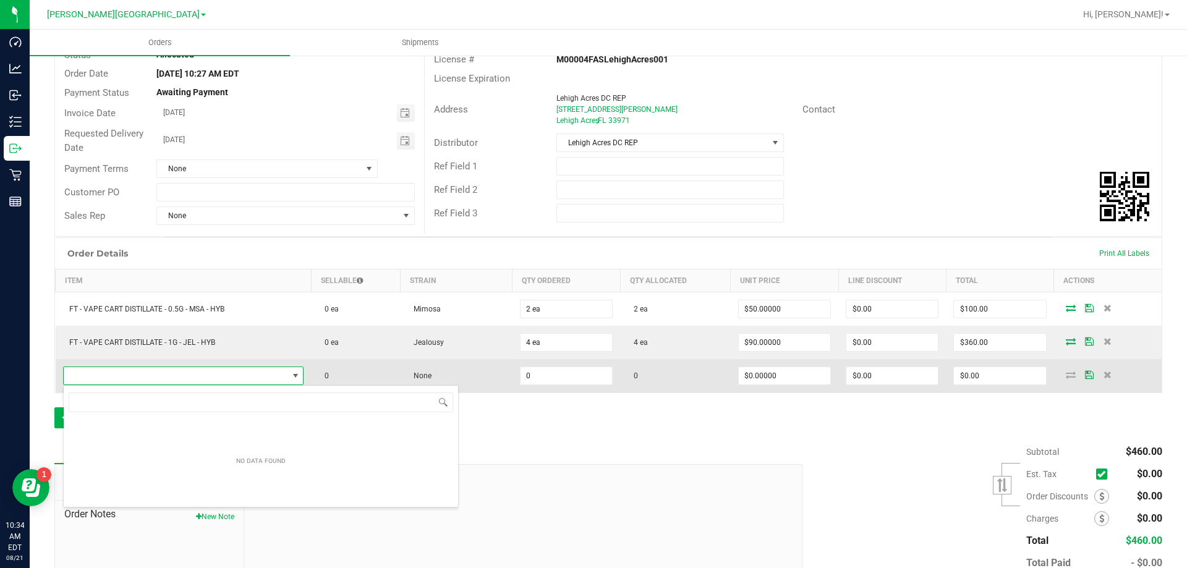
scroll to position [19, 237]
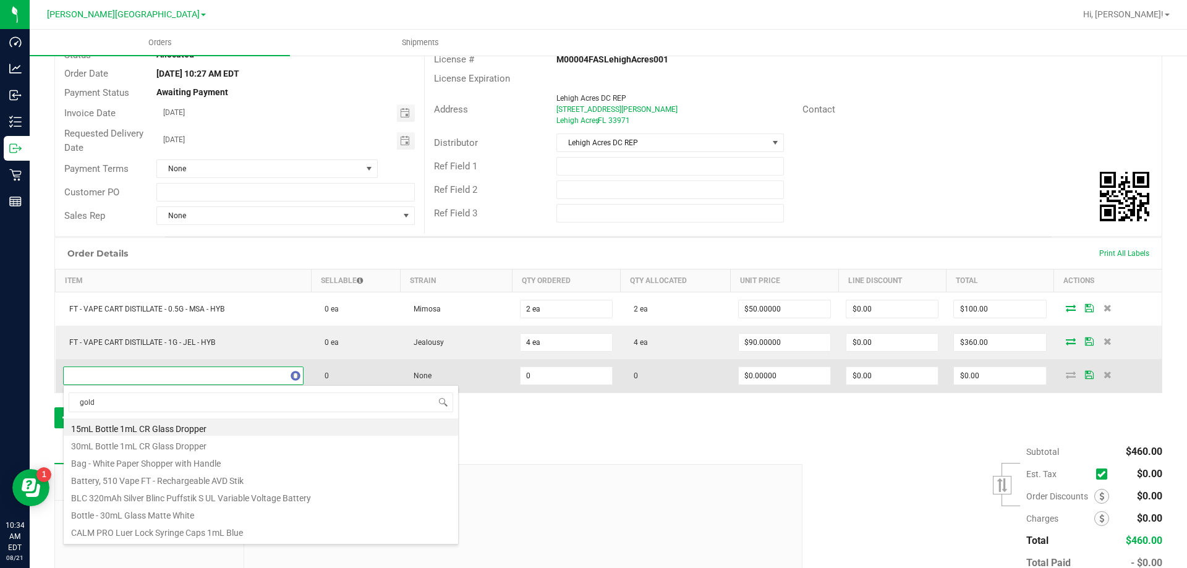
type input "golde"
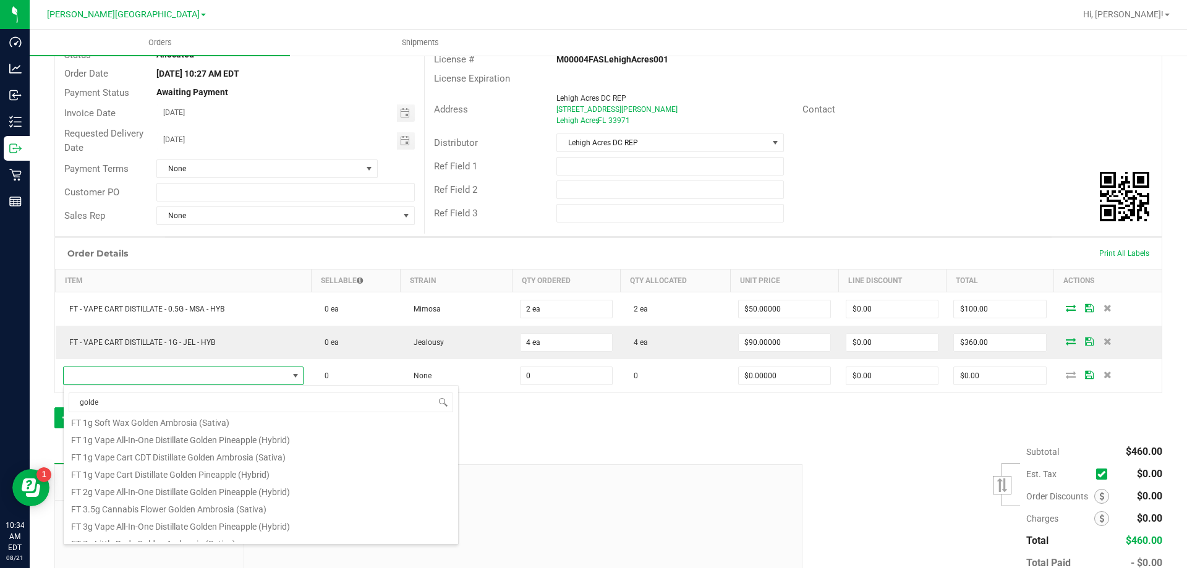
scroll to position [109, 0]
click at [157, 497] on li "FT 1g Vape Cart Distillate Golden Pineapple (Hybrid)" at bounding box center [261, 491] width 395 height 17
type input "0 ea"
type input "$90.00000"
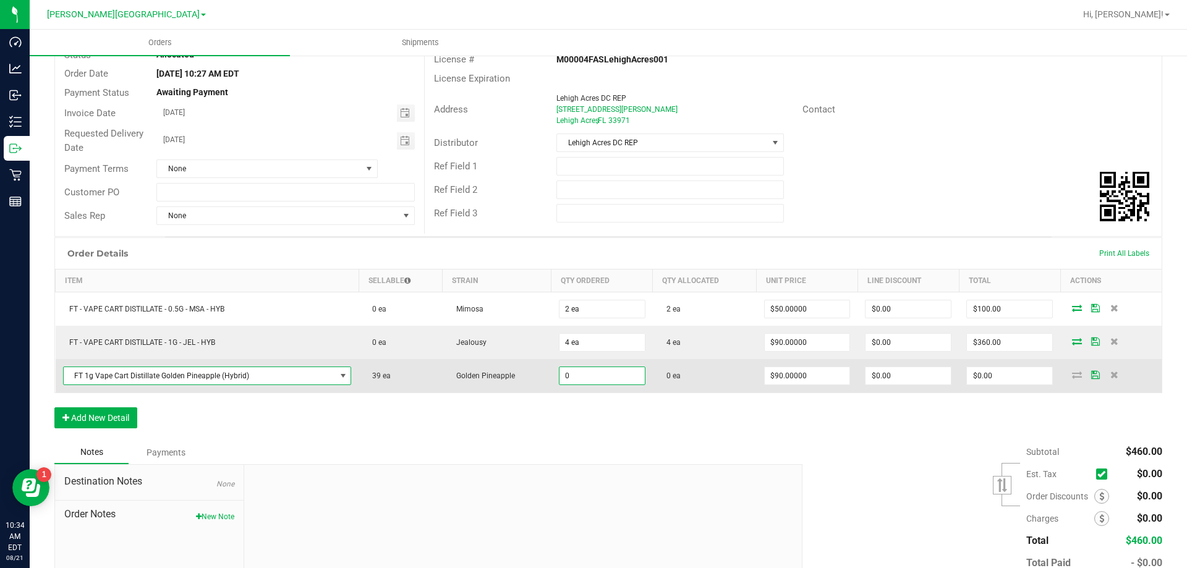
click at [573, 380] on input "0" at bounding box center [602, 375] width 85 height 17
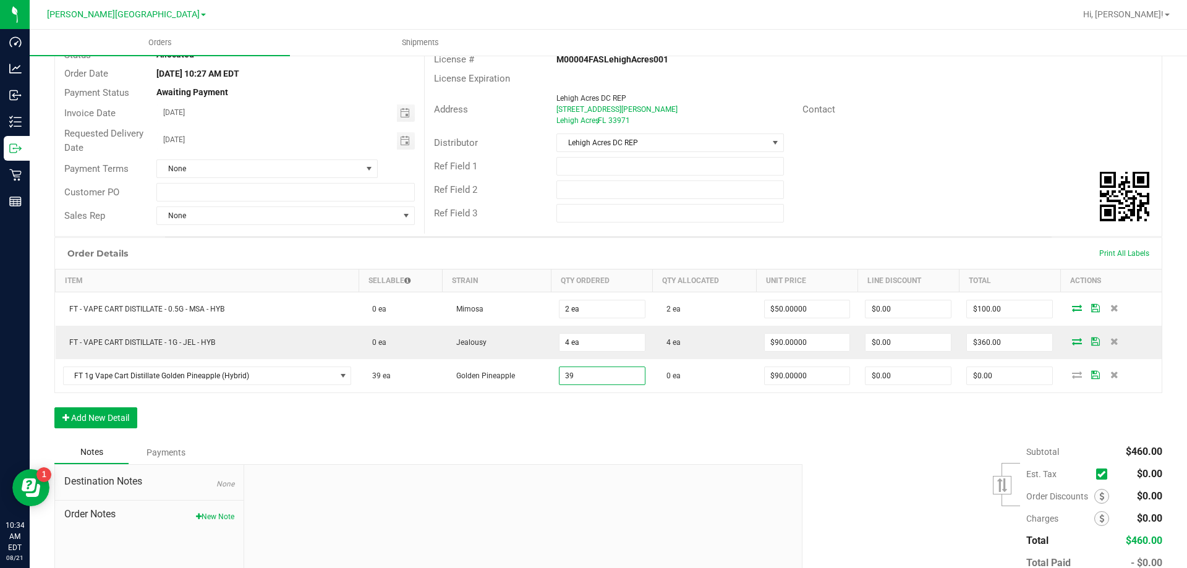
type input "39 ea"
type input "$3,510.00"
click at [624, 421] on div "Order Details Print All Labels Item Sellable Strain Qty Ordered Qty Allocated U…" at bounding box center [608, 338] width 1108 height 203
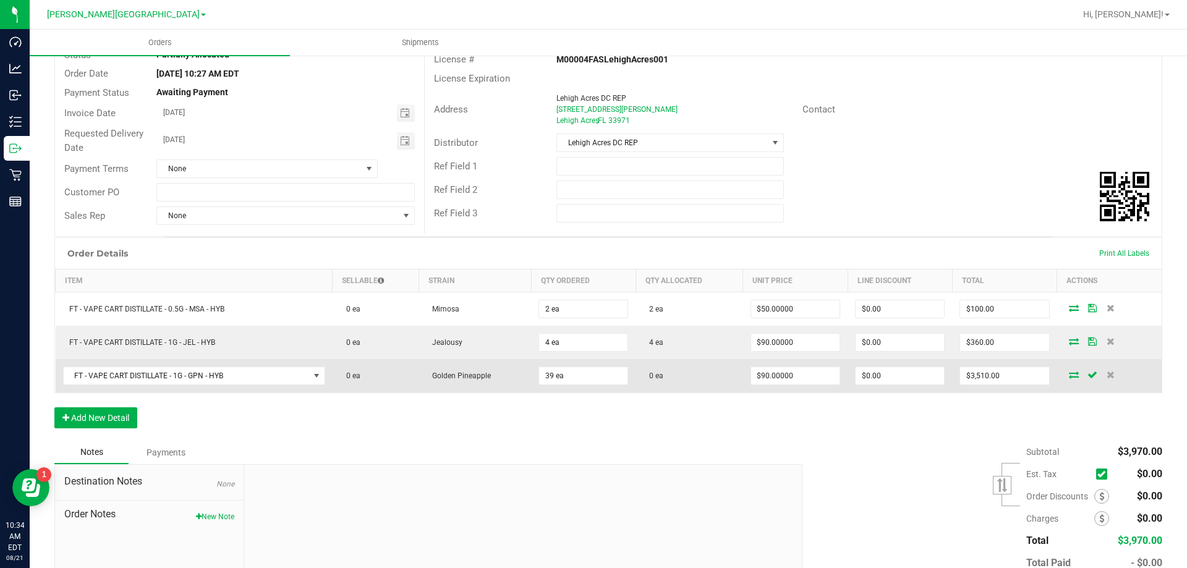
click at [1065, 374] on span at bounding box center [1074, 374] width 19 height 7
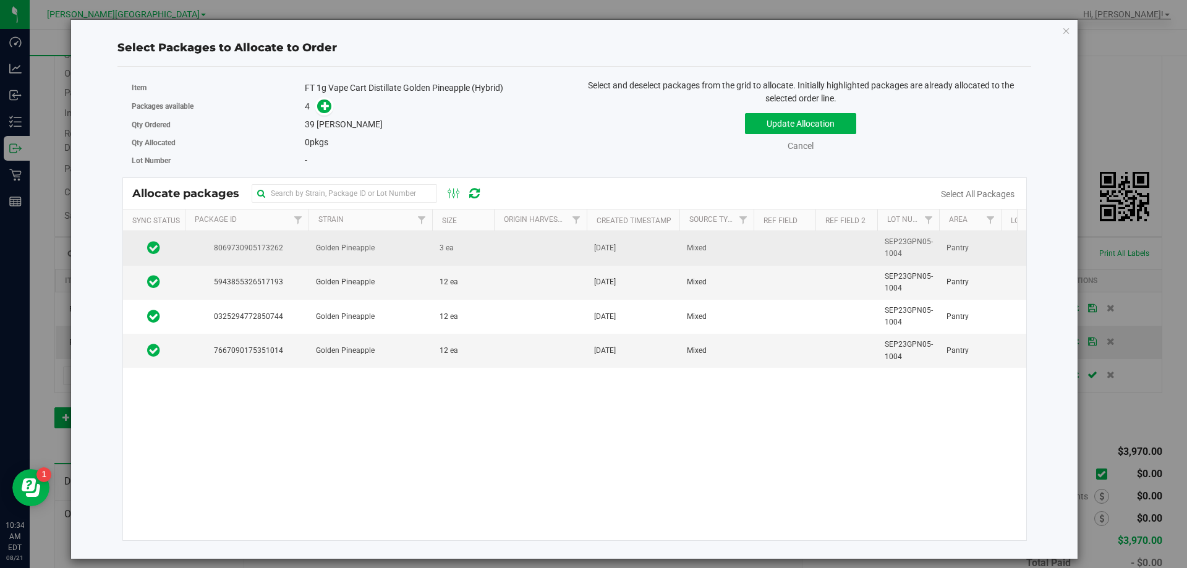
click at [336, 260] on td "Golden Pineapple" at bounding box center [371, 248] width 124 height 34
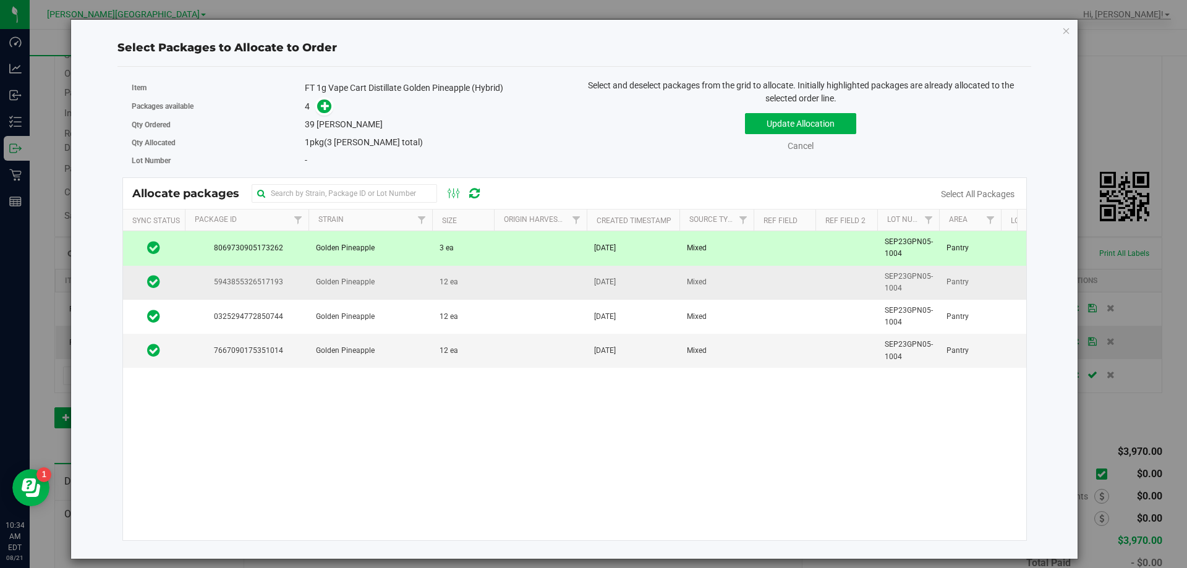
click at [335, 279] on span "Golden Pineapple" at bounding box center [345, 282] width 59 height 12
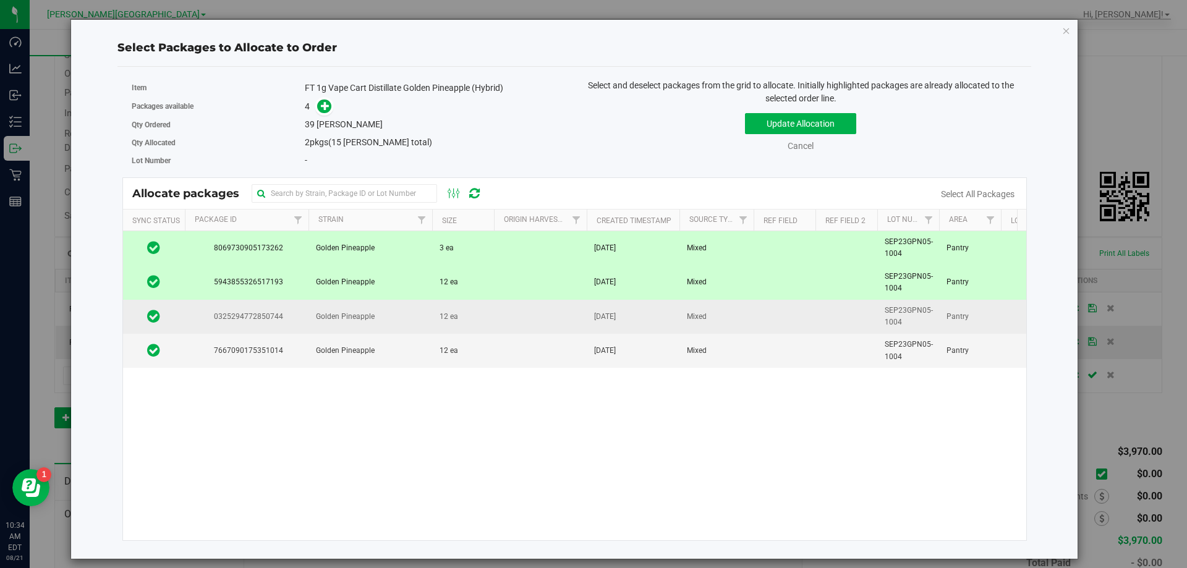
click at [336, 300] on td "Golden Pineapple" at bounding box center [371, 317] width 124 height 34
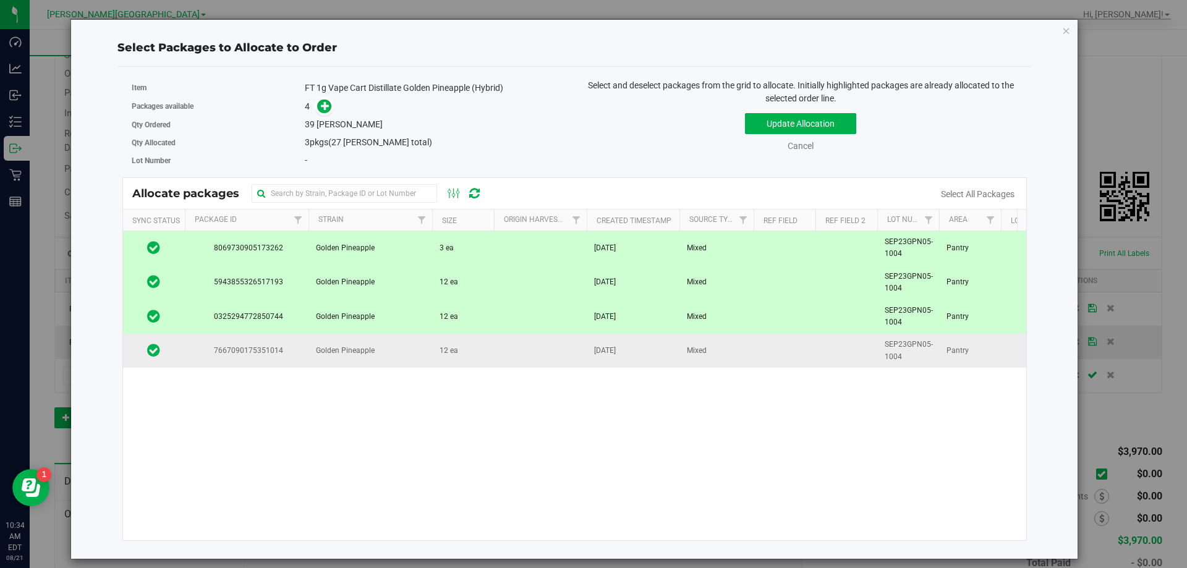
click at [338, 343] on td "Golden Pineapple" at bounding box center [371, 350] width 124 height 33
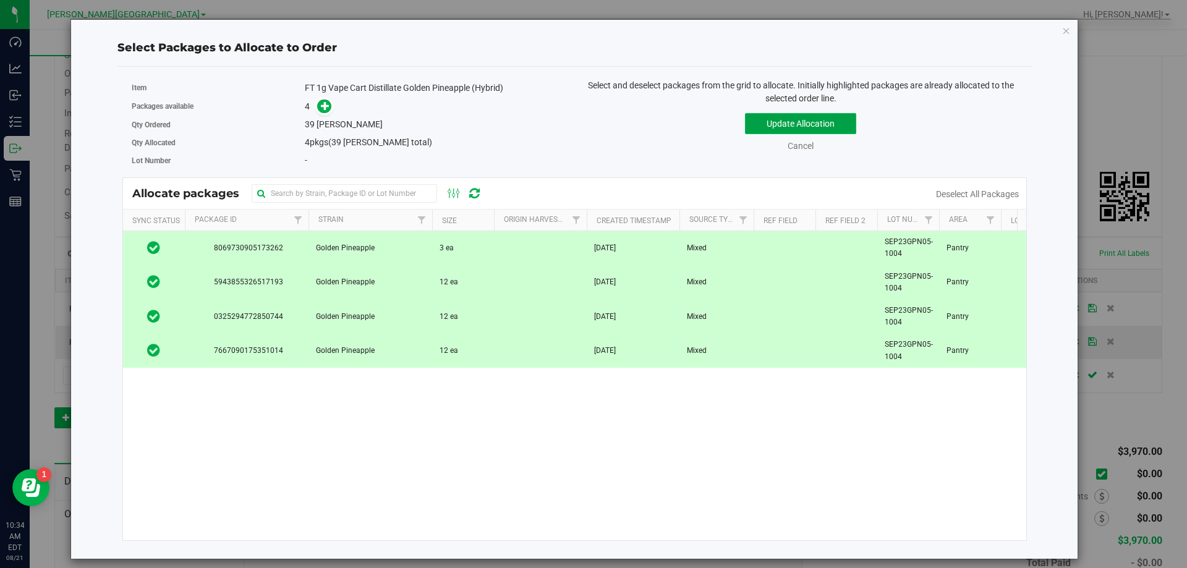
click at [772, 121] on button "Update Allocation" at bounding box center [800, 123] width 111 height 21
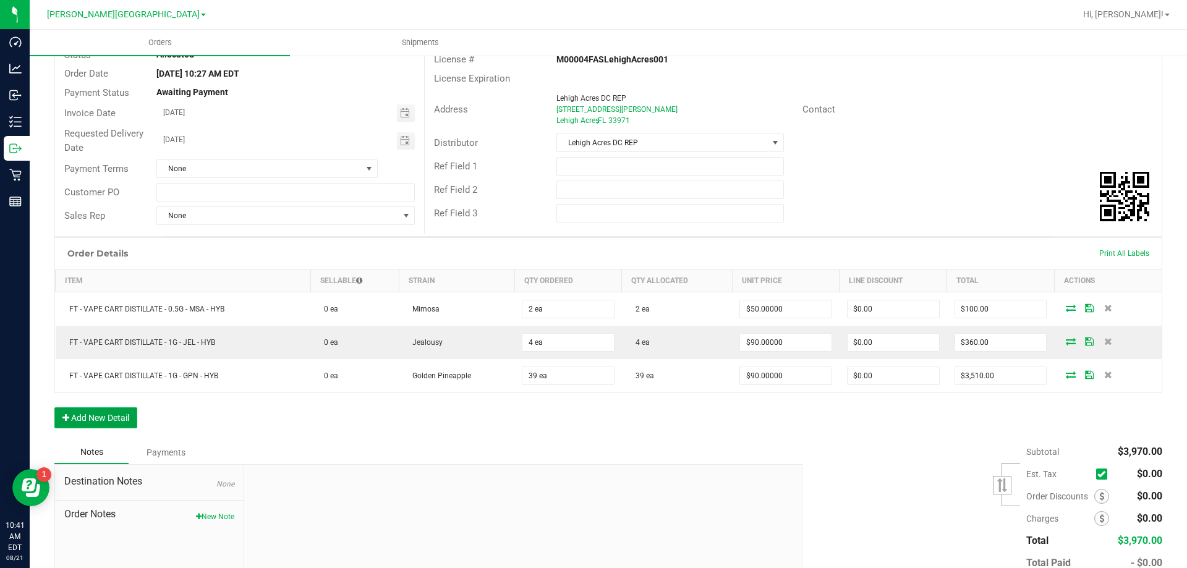
click at [98, 408] on button "Add New Detail" at bounding box center [95, 418] width 83 height 21
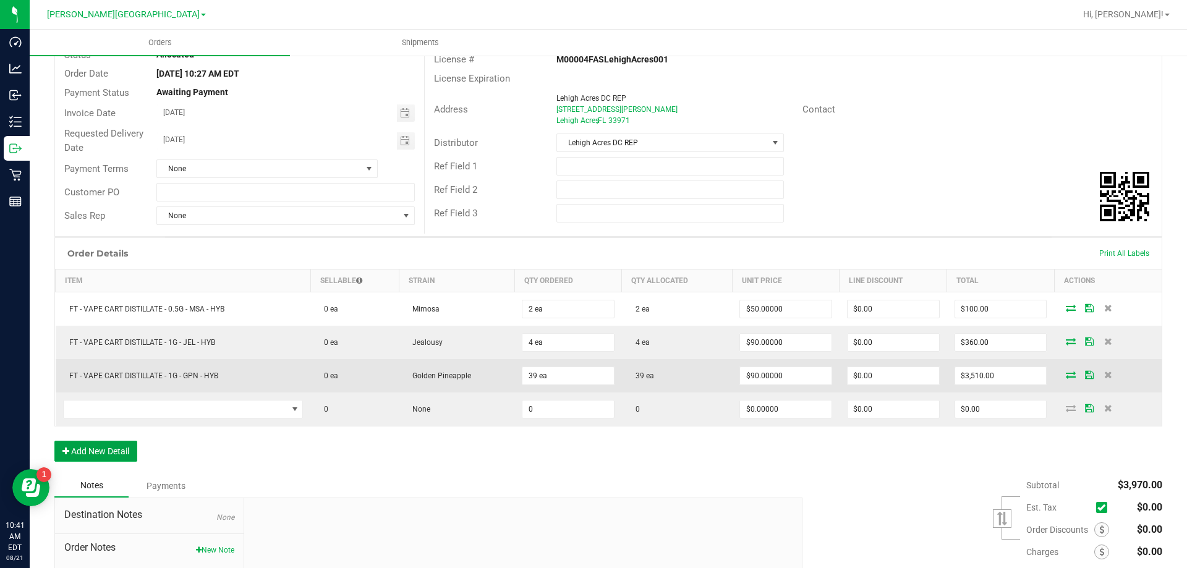
click at [54, 441] on button "Add New Detail" at bounding box center [95, 451] width 83 height 21
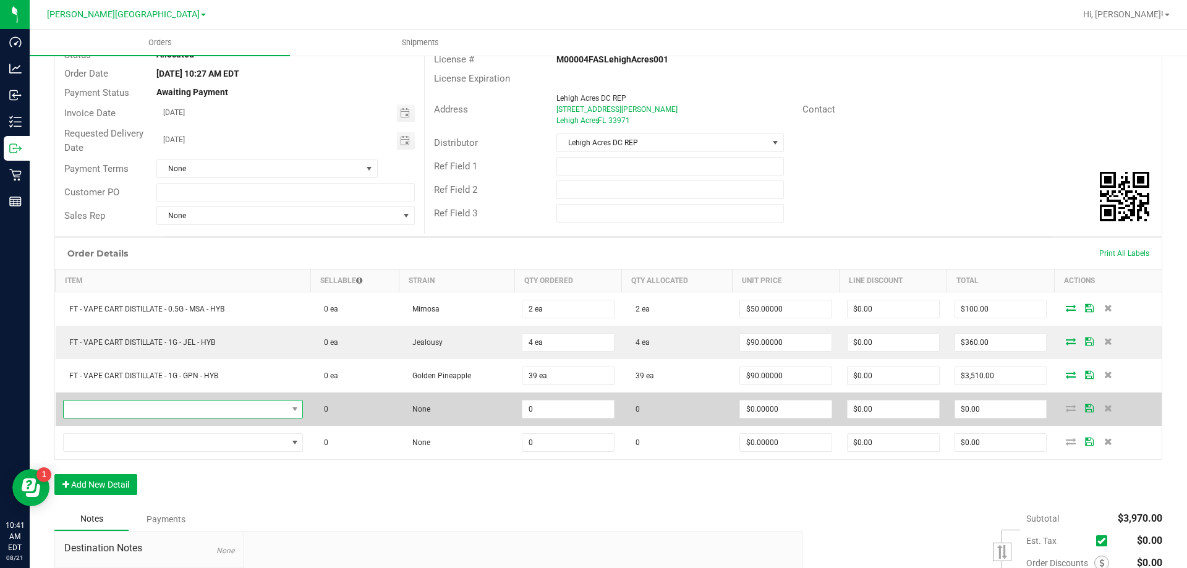
click at [189, 417] on span "NO DATA FOUND" at bounding box center [176, 409] width 224 height 17
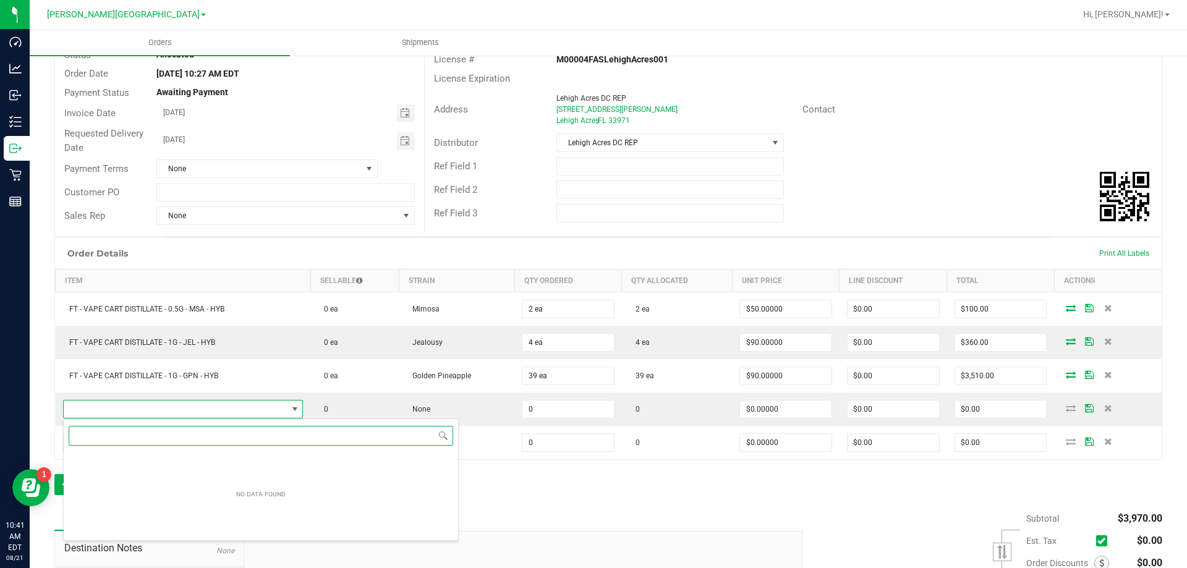
scroll to position [19, 237]
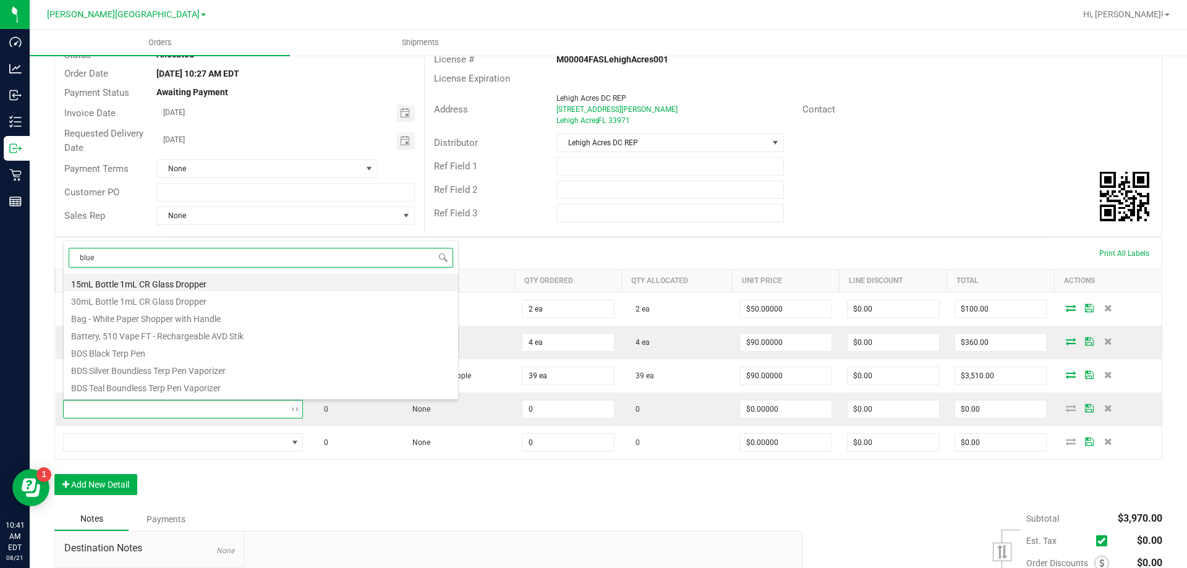
type input "blue z"
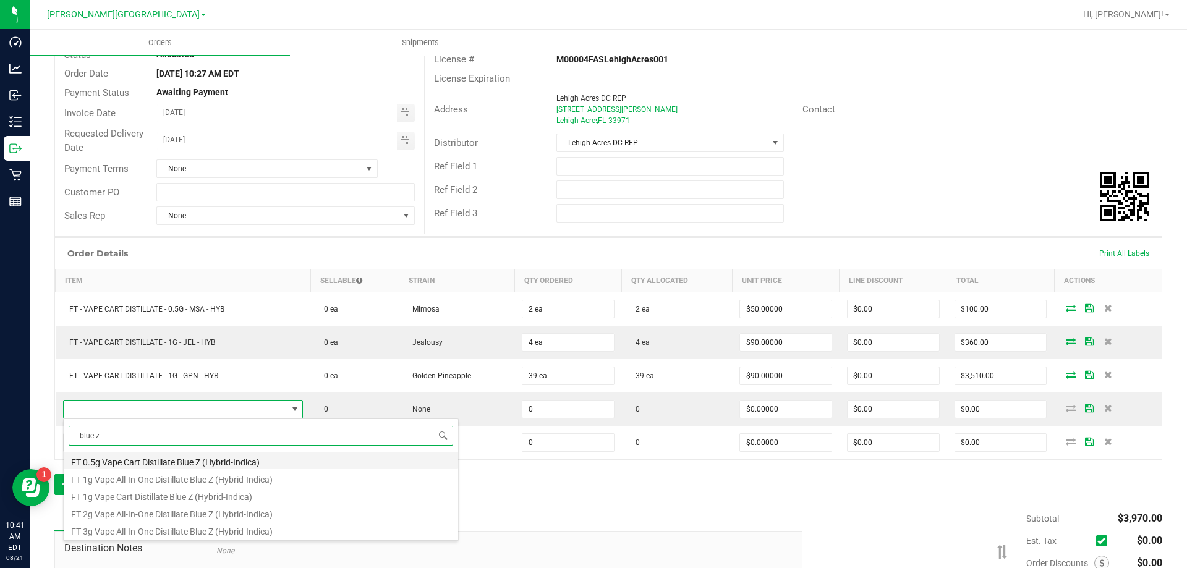
click at [196, 463] on li "FT 0.5g Vape Cart Distillate Blue Z (Hybrid-Indica)" at bounding box center [261, 460] width 395 height 17
type input "0 ea"
type input "$50.00000"
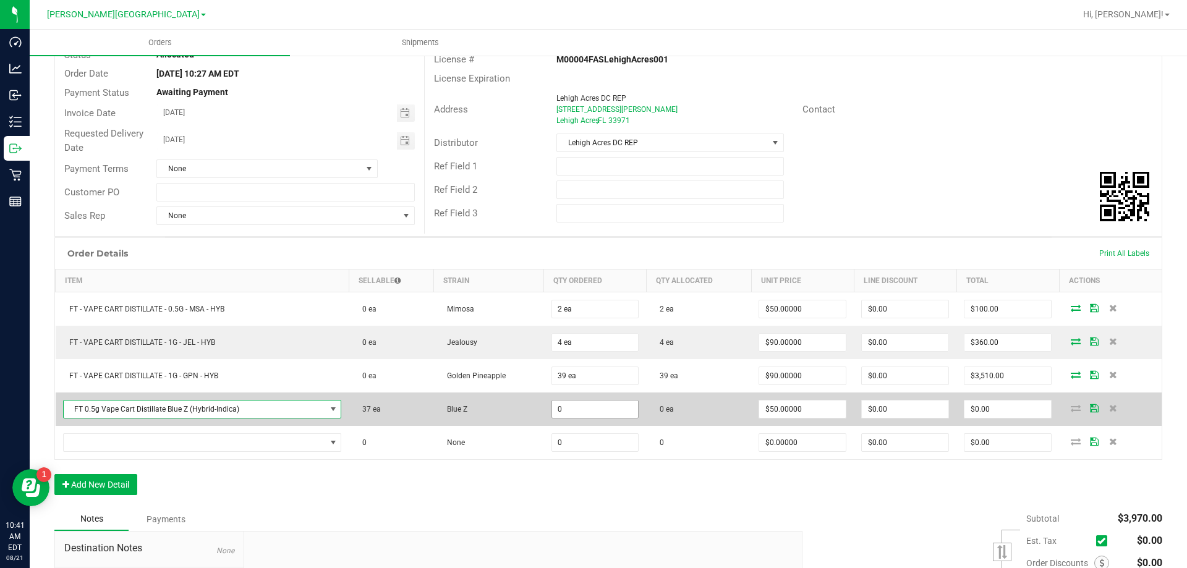
click at [563, 401] on input "0" at bounding box center [595, 409] width 87 height 17
type input "37 ea"
type input "$1,850.00"
click at [1139, 409] on td at bounding box center [1110, 409] width 103 height 33
click at [1069, 407] on icon at bounding box center [1074, 407] width 10 height 7
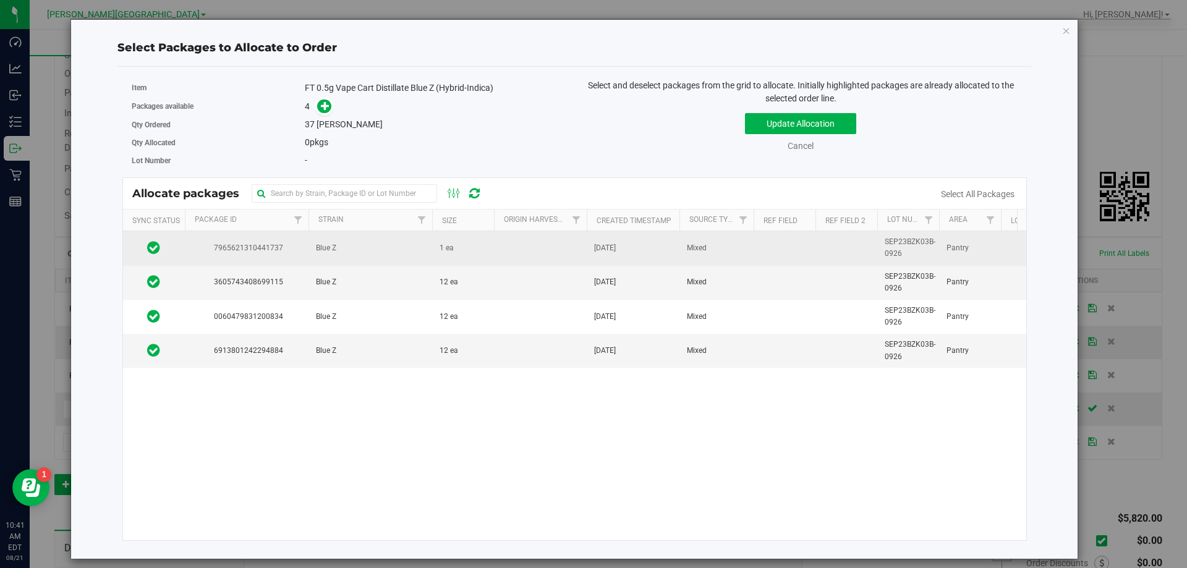
click at [339, 258] on td "Blue Z" at bounding box center [371, 248] width 124 height 34
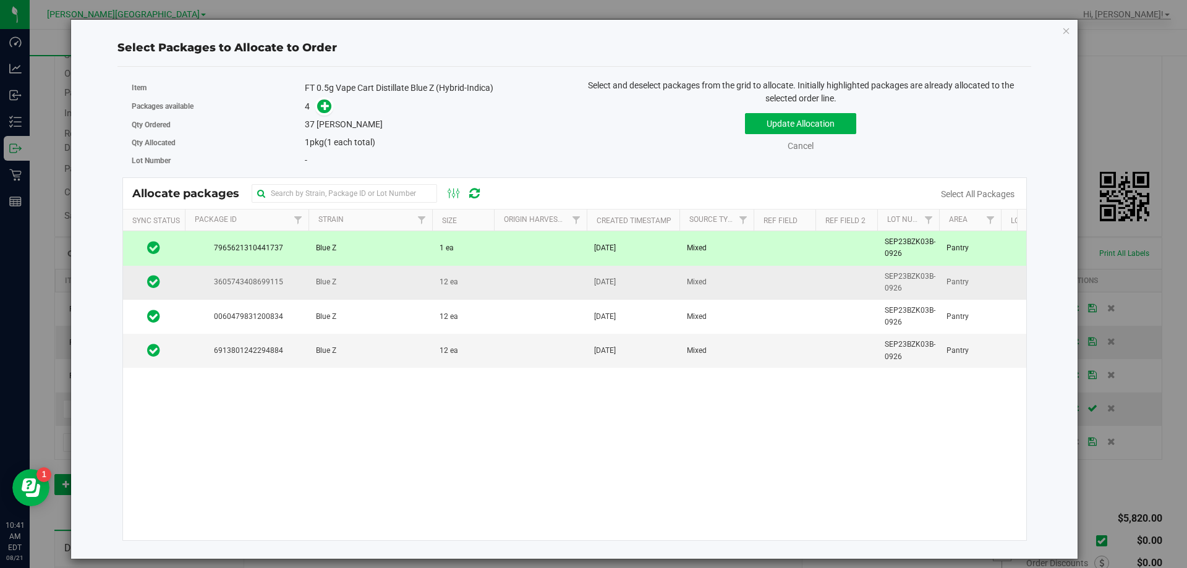
click at [351, 290] on td "Blue Z" at bounding box center [371, 283] width 124 height 34
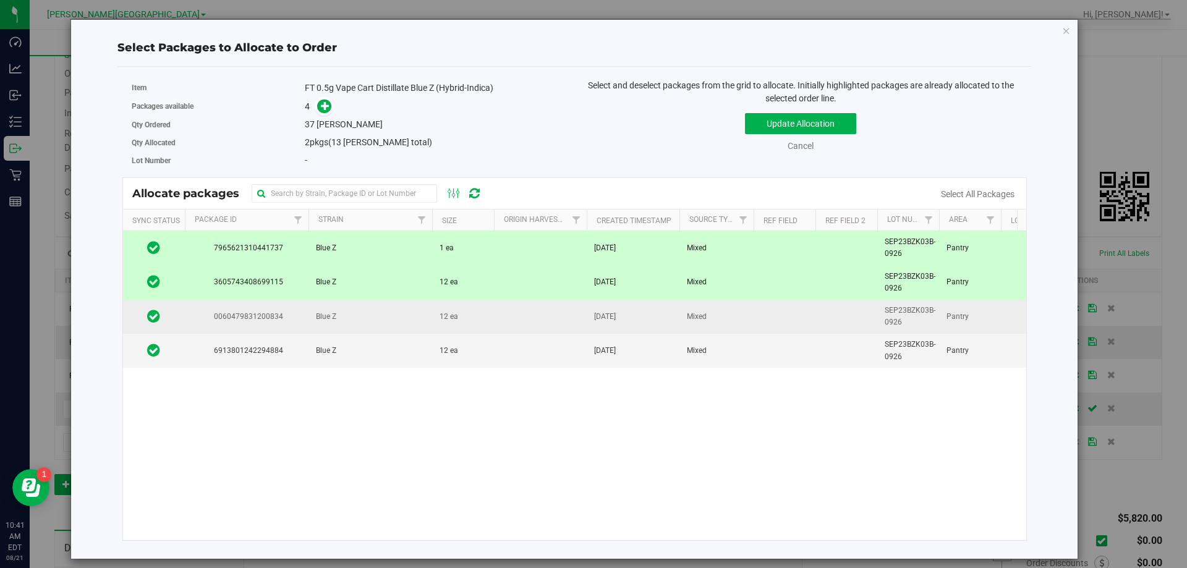
click at [352, 323] on td "Blue Z" at bounding box center [371, 317] width 124 height 34
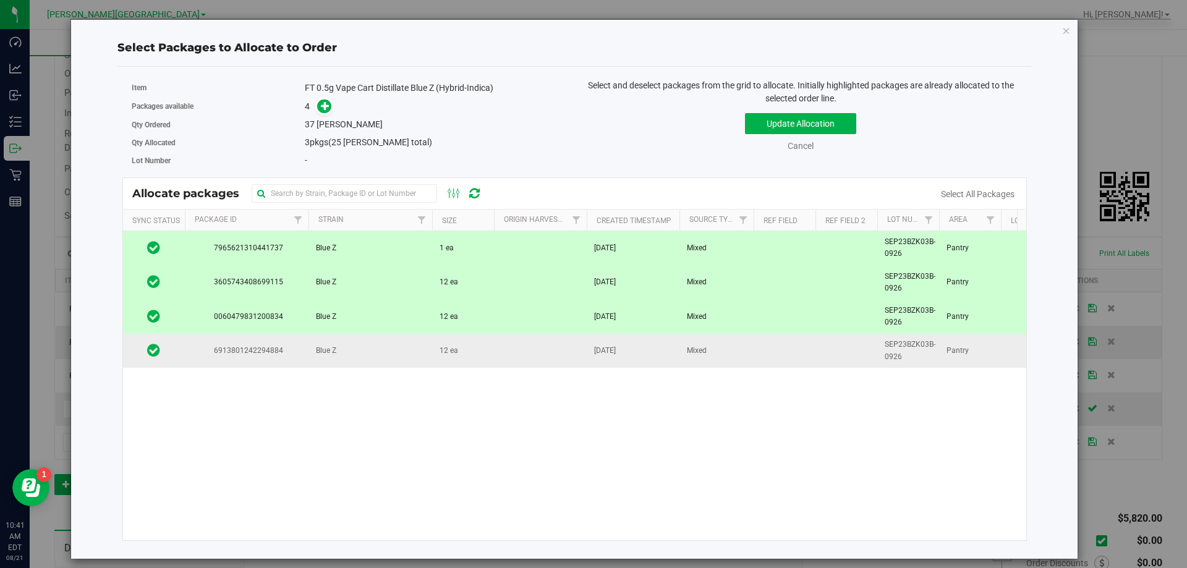
click at [354, 344] on td "Blue Z" at bounding box center [371, 350] width 124 height 33
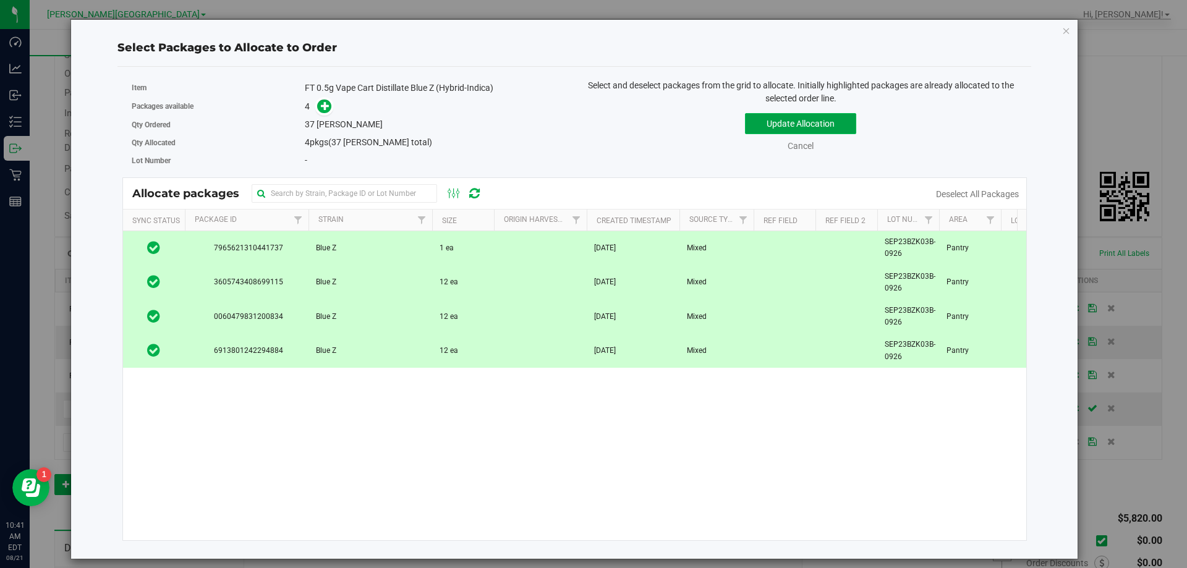
click at [801, 118] on button "Update Allocation" at bounding box center [800, 123] width 111 height 21
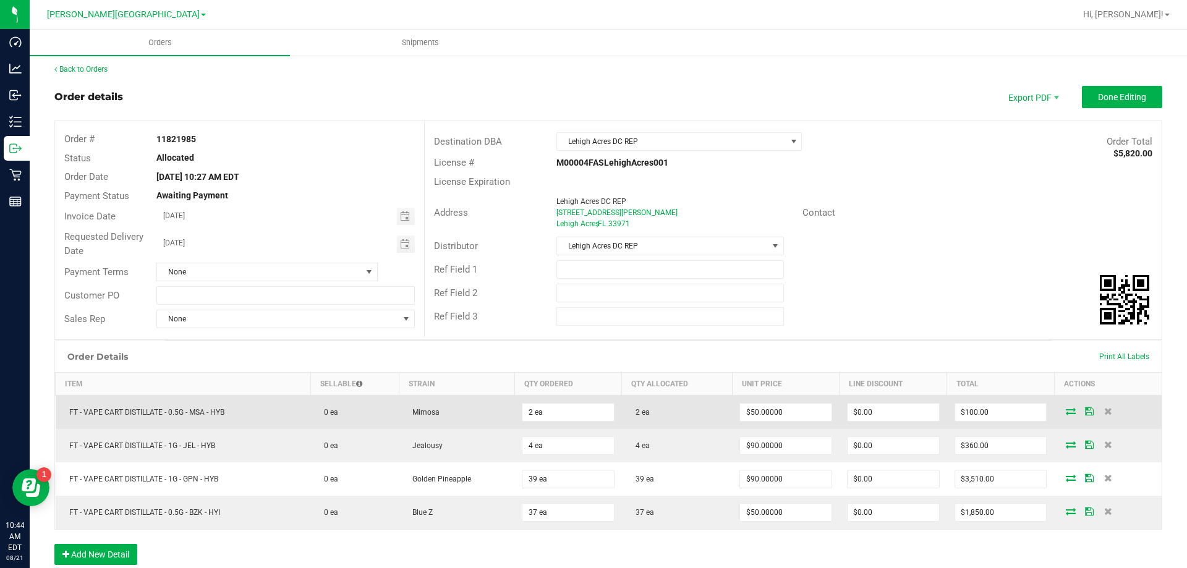
scroll to position [0, 0]
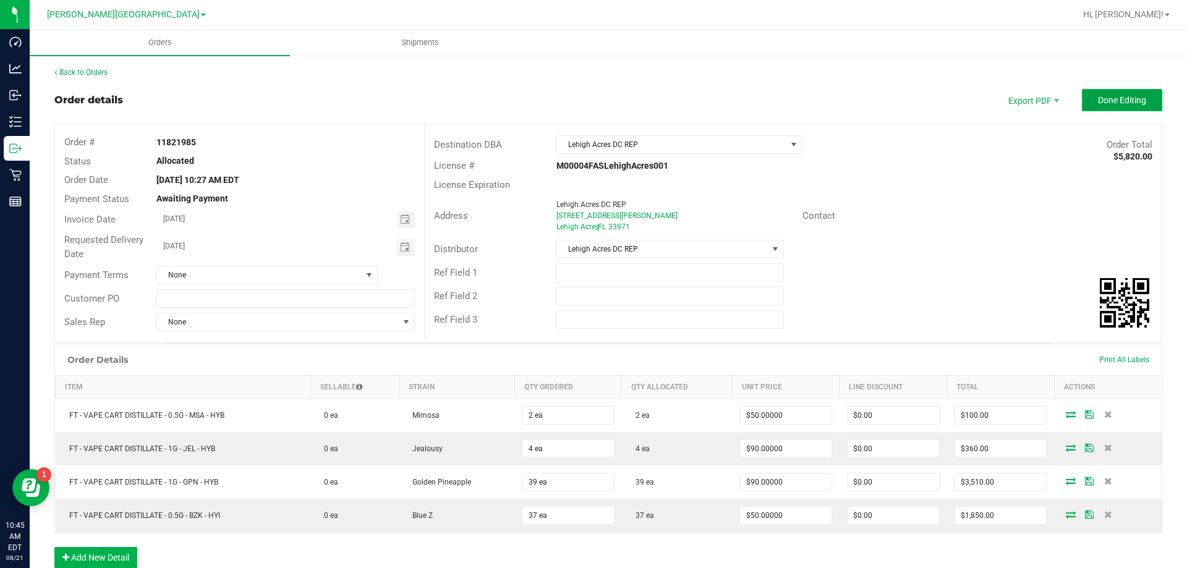
click at [1130, 103] on span "Done Editing" at bounding box center [1122, 100] width 48 height 10
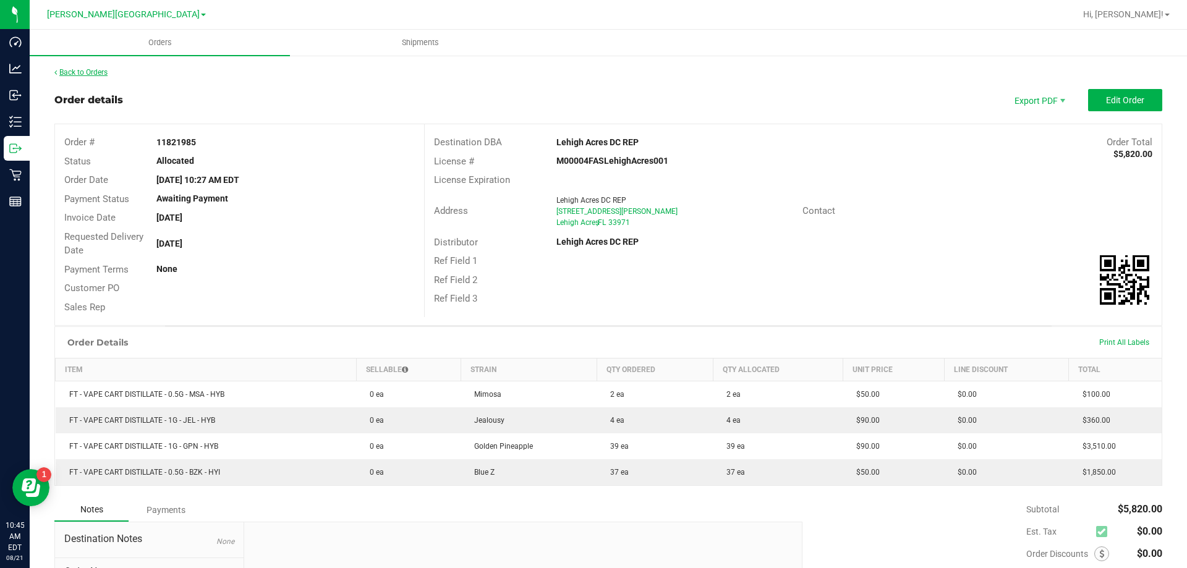
click at [106, 73] on link "Back to Orders" at bounding box center [80, 72] width 53 height 9
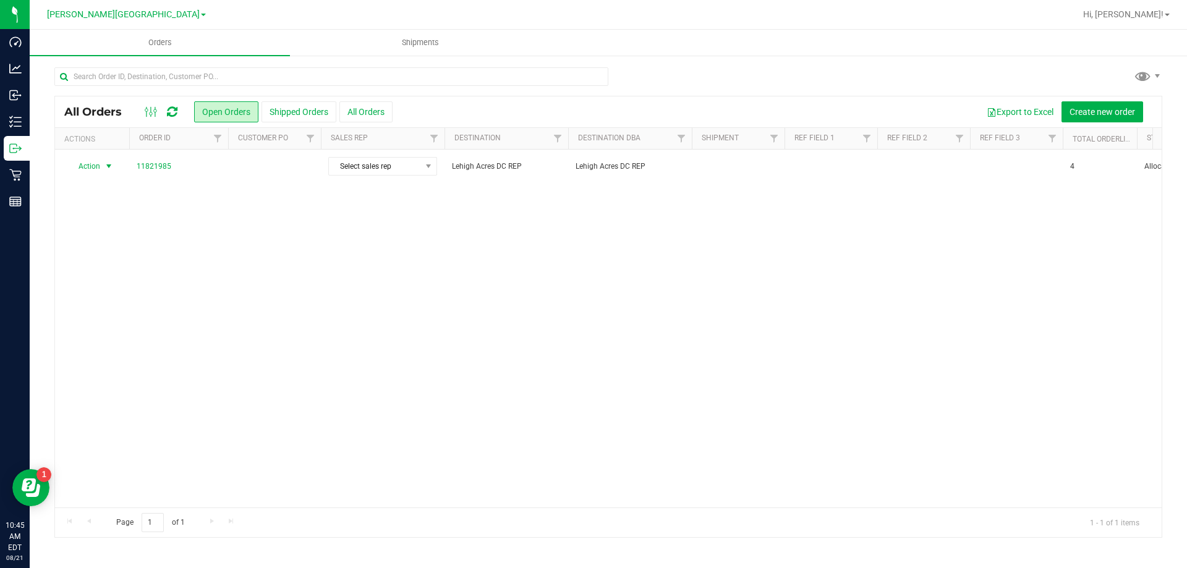
click at [95, 166] on span "Action" at bounding box center [83, 166] width 33 height 17
click at [122, 353] on li "Print packing list" at bounding box center [114, 350] width 93 height 19
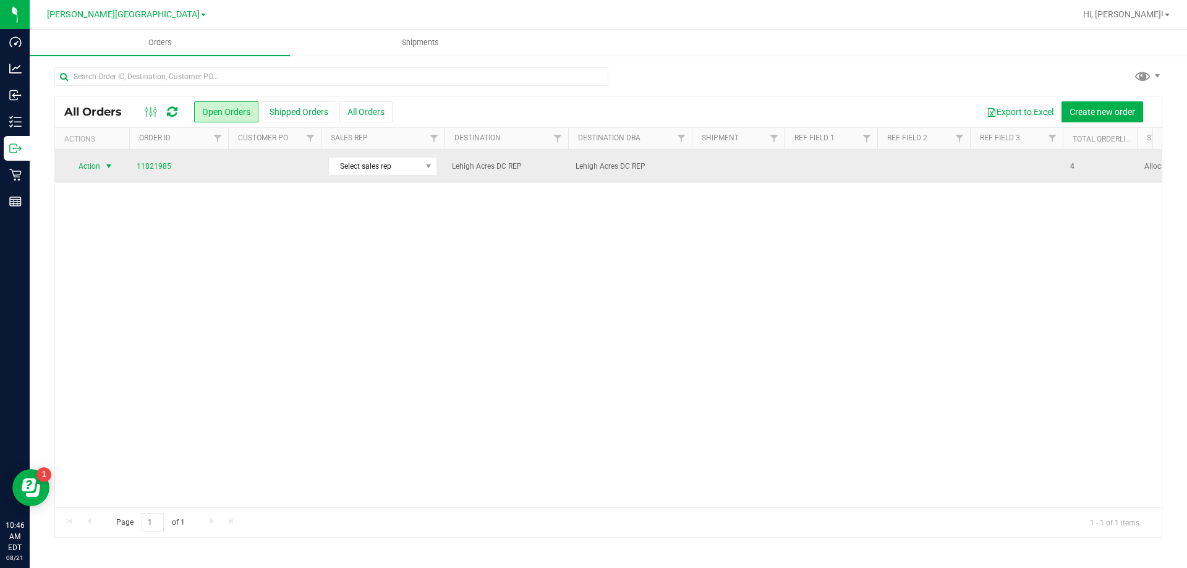
click at [99, 172] on span "Action" at bounding box center [83, 166] width 33 height 17
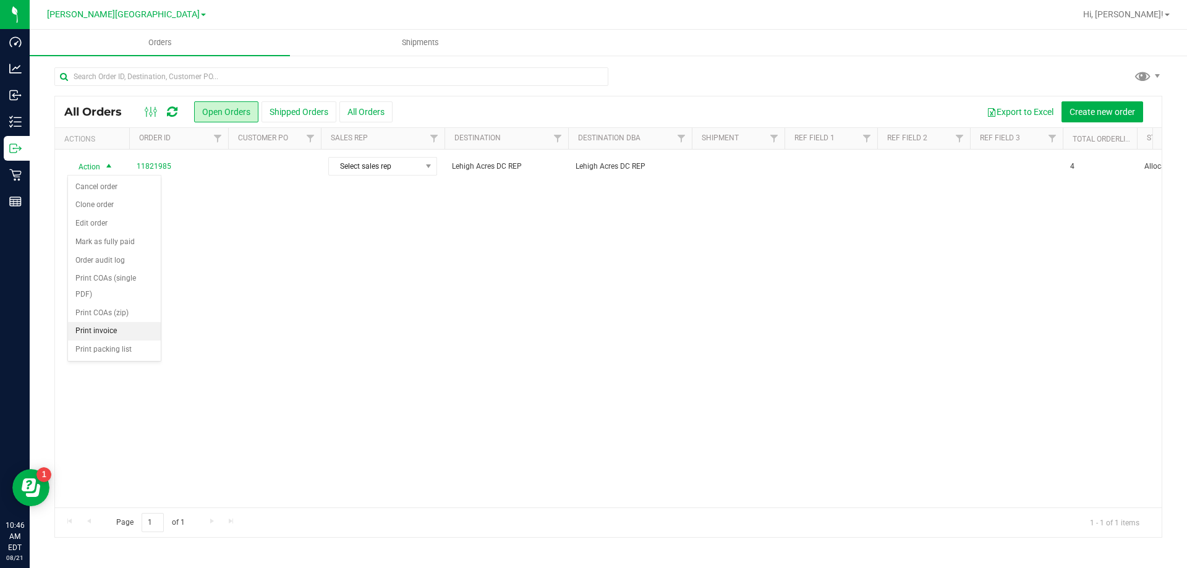
click at [122, 327] on li "Print invoice" at bounding box center [114, 331] width 93 height 19
click at [173, 292] on div "Action Action Cancel order Clone order Edit order Mark as fully paid Order audi…" at bounding box center [608, 329] width 1107 height 358
click at [1113, 105] on button "Create new order" at bounding box center [1103, 111] width 82 height 21
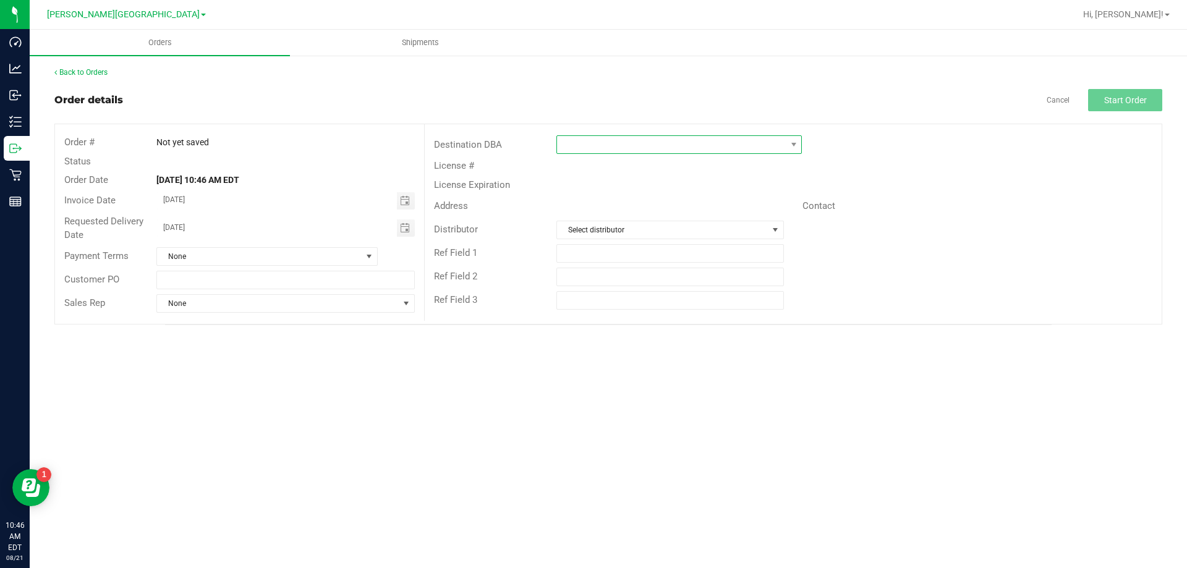
click at [727, 142] on span at bounding box center [671, 144] width 229 height 17
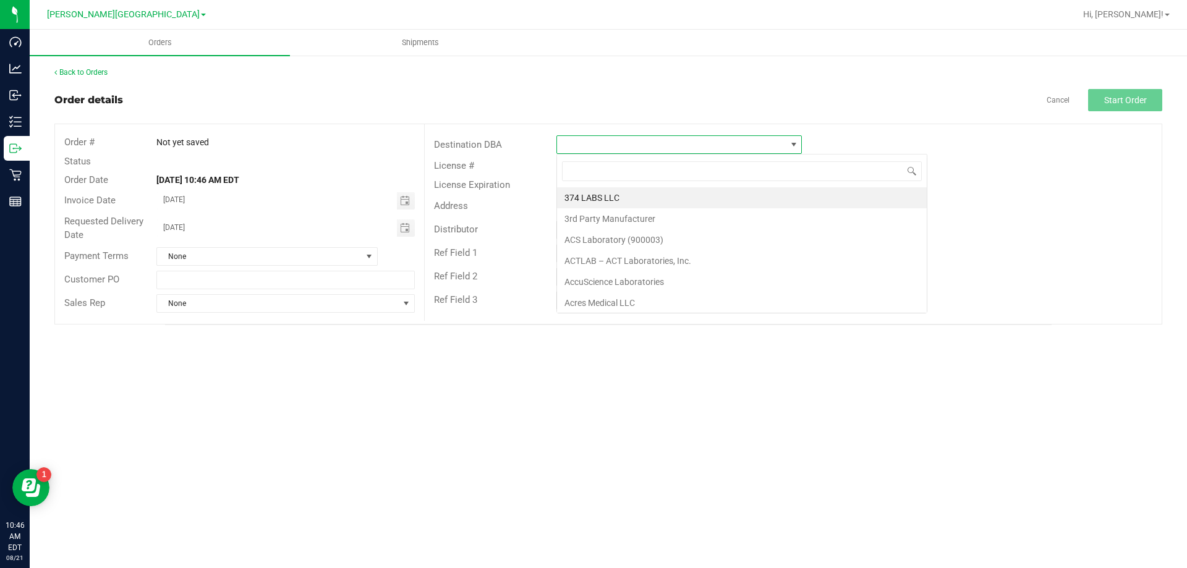
scroll to position [19, 246]
type input "leh"
click at [713, 189] on li "Lehigh Acres DC REP" at bounding box center [679, 197] width 244 height 21
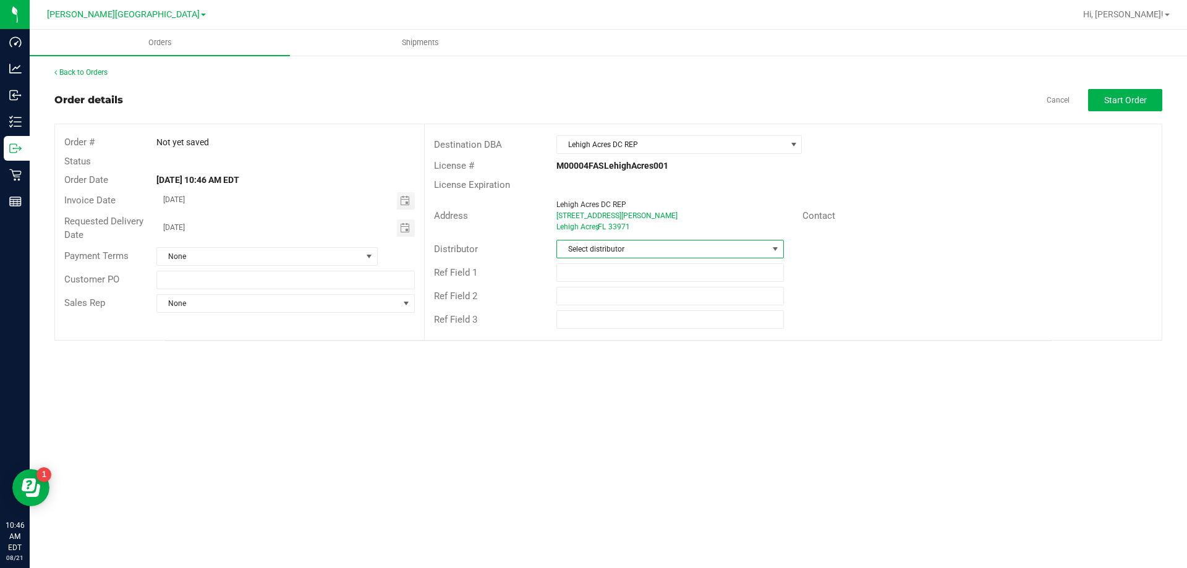
click at [701, 241] on span "Select distributor" at bounding box center [662, 249] width 210 height 17
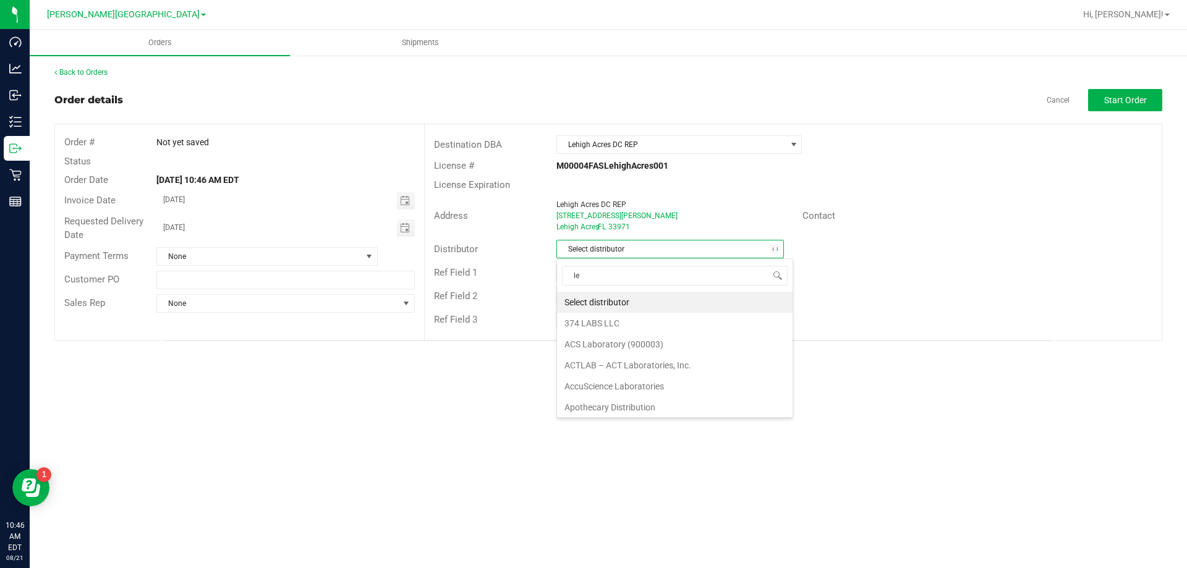
type input "leh"
click at [628, 295] on li "Lehigh Acres DC REP" at bounding box center [670, 302] width 226 height 21
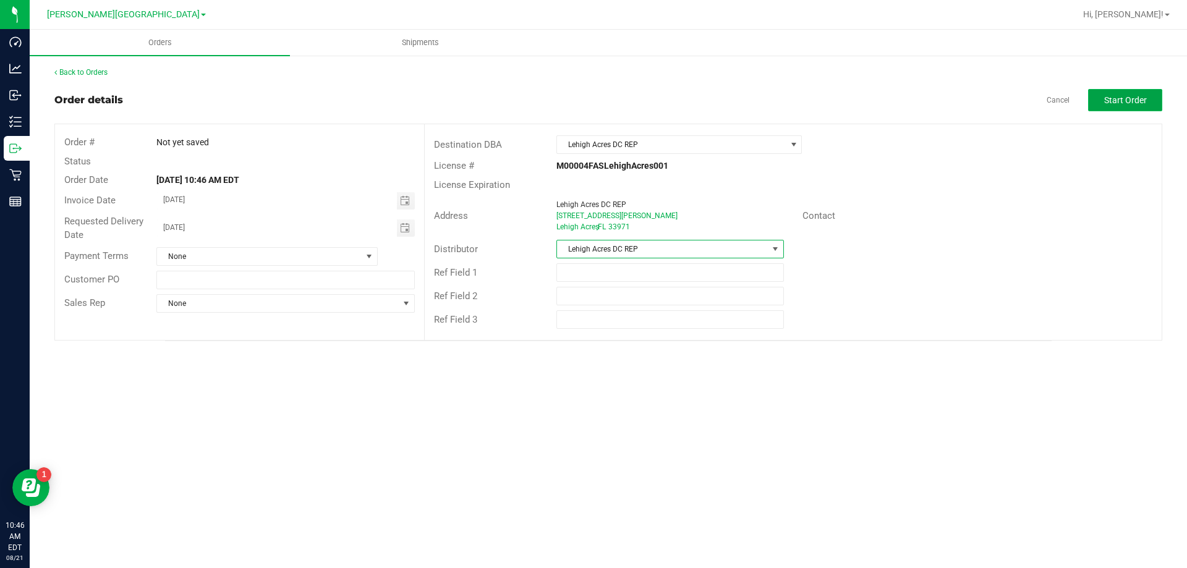
click at [1102, 98] on button "Start Order" at bounding box center [1126, 100] width 74 height 22
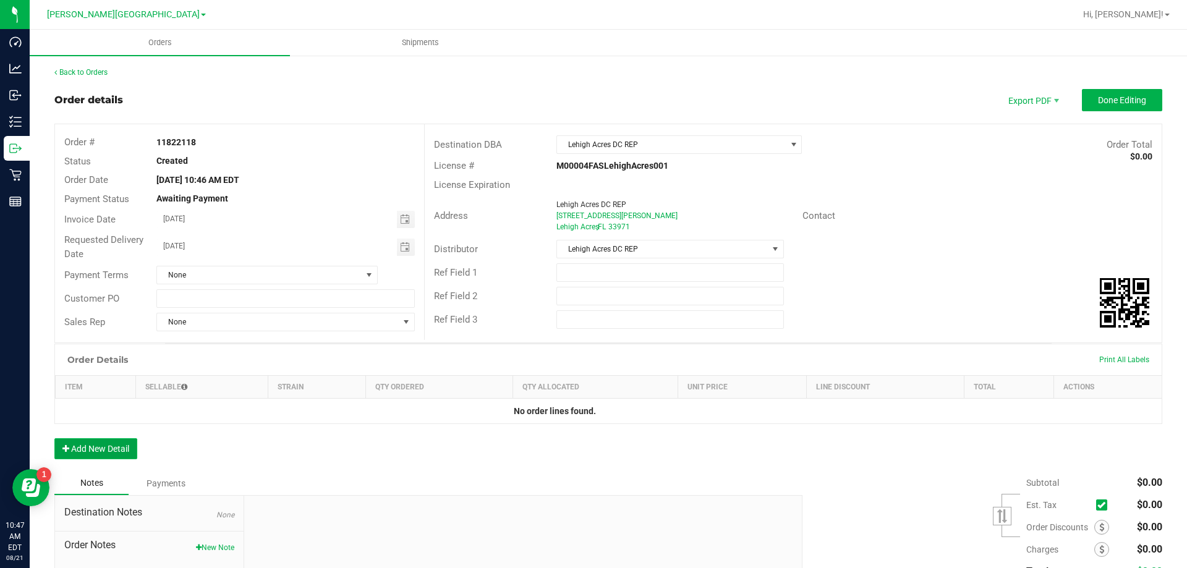
click at [130, 448] on button "Add New Detail" at bounding box center [95, 448] width 83 height 21
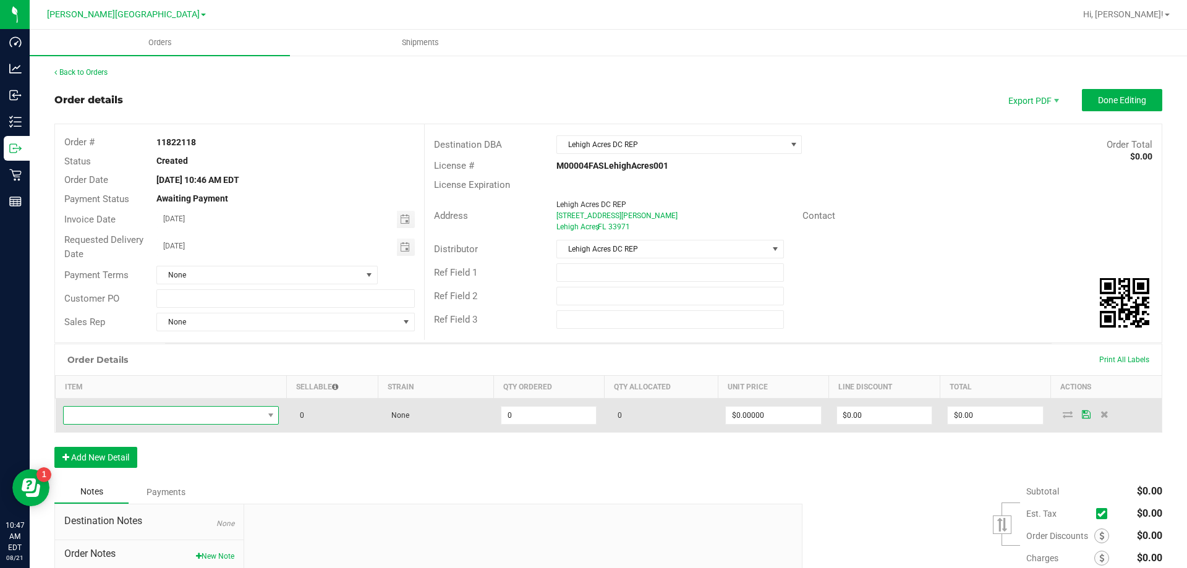
click at [143, 415] on span "NO DATA FOUND" at bounding box center [164, 415] width 200 height 17
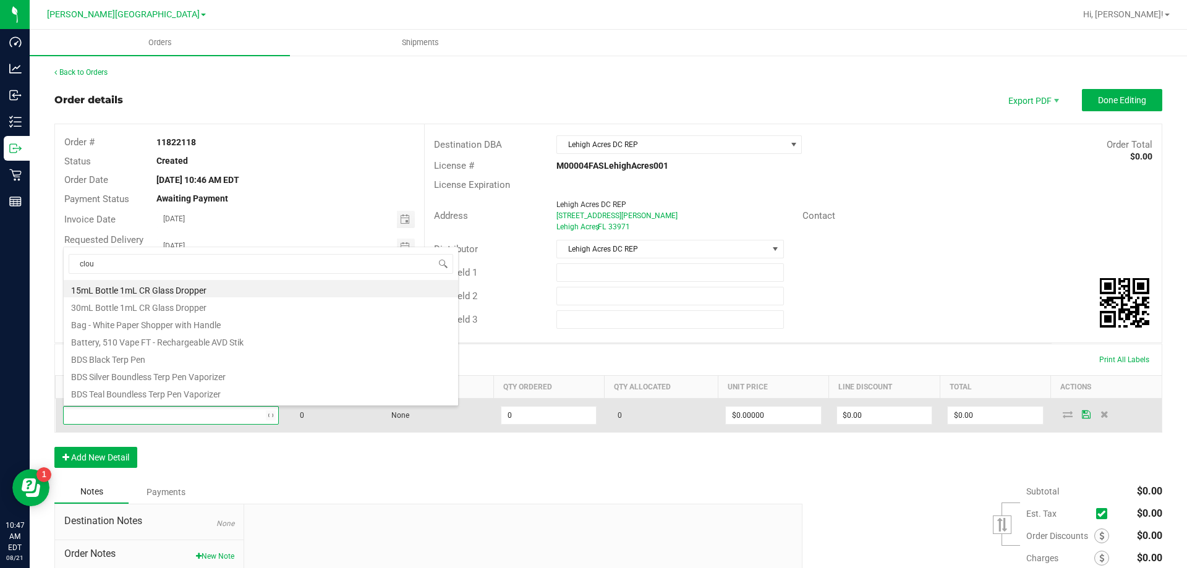
type input "cloud"
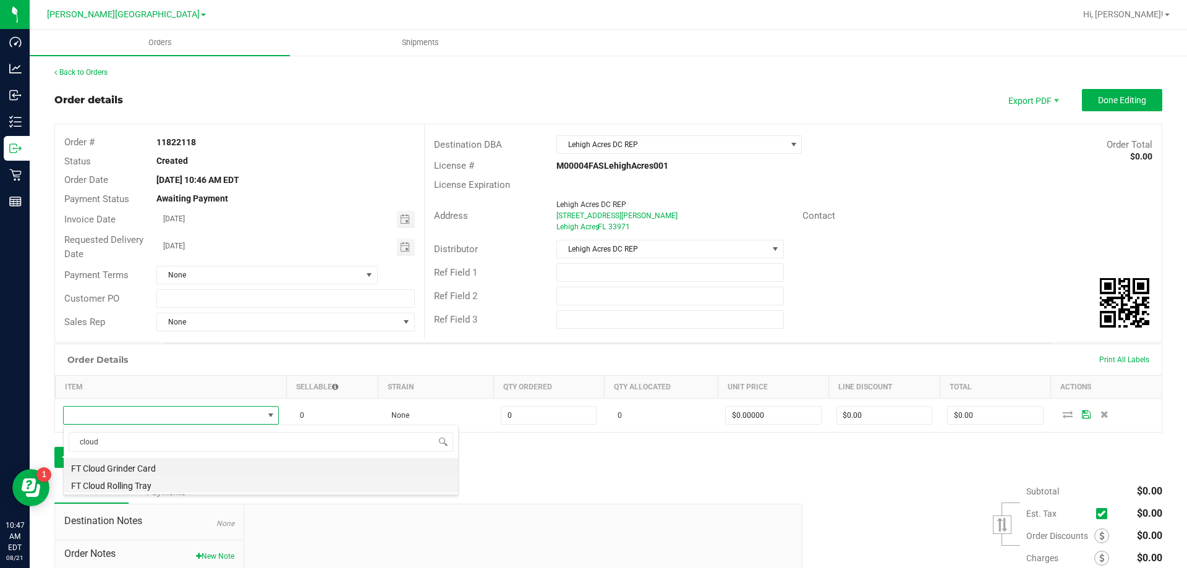
click at [164, 489] on li "FT Cloud Rolling Tray" at bounding box center [261, 484] width 395 height 17
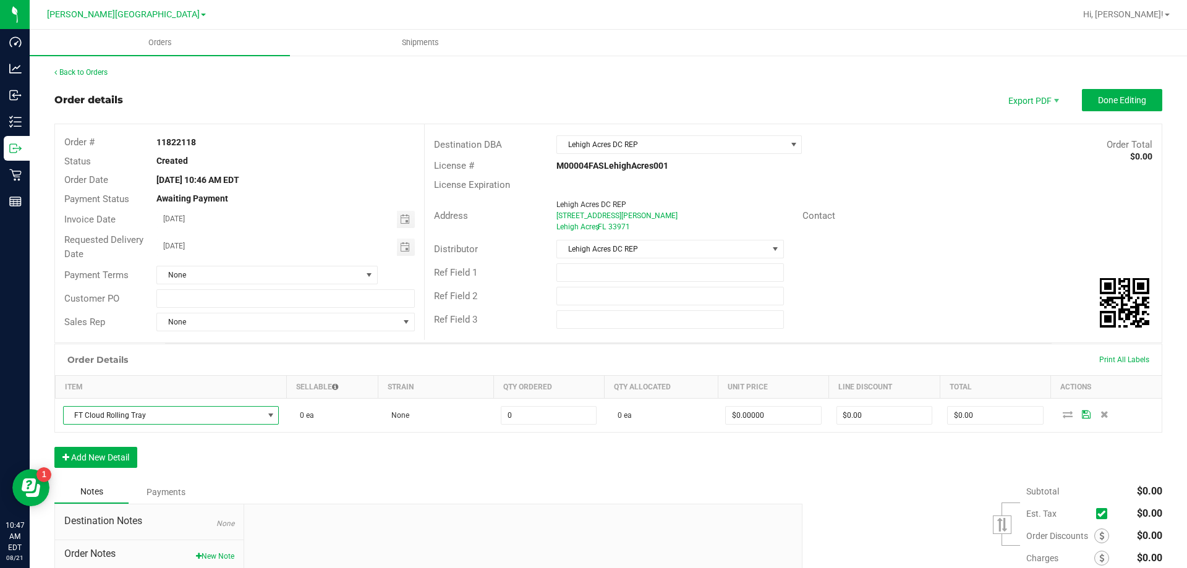
type input "0 ea"
type input "$8.00000"
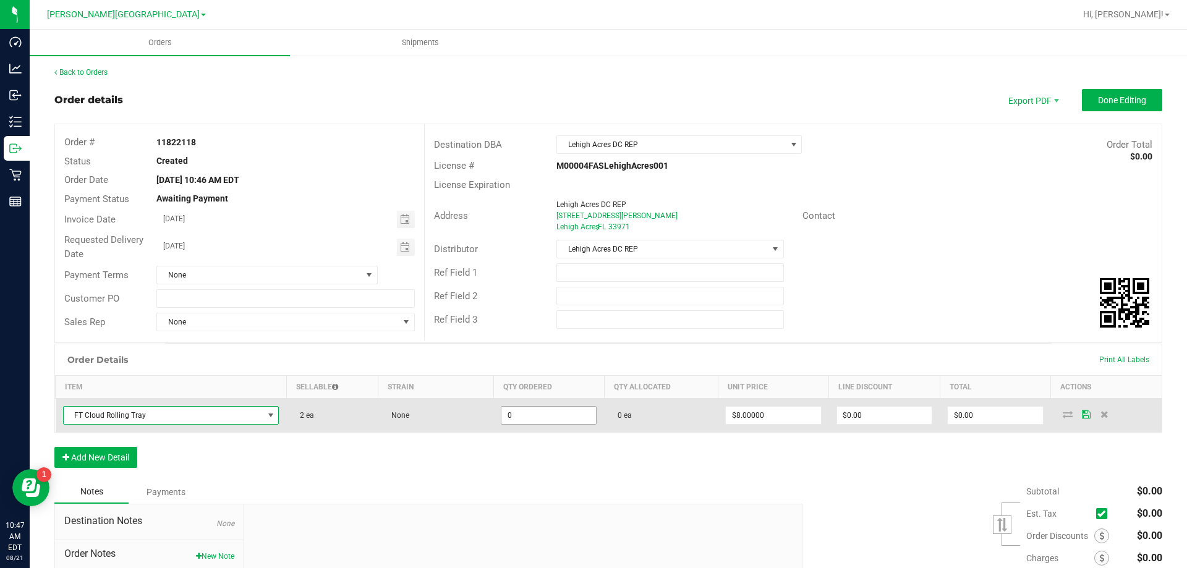
click at [552, 422] on input "0" at bounding box center [549, 415] width 95 height 17
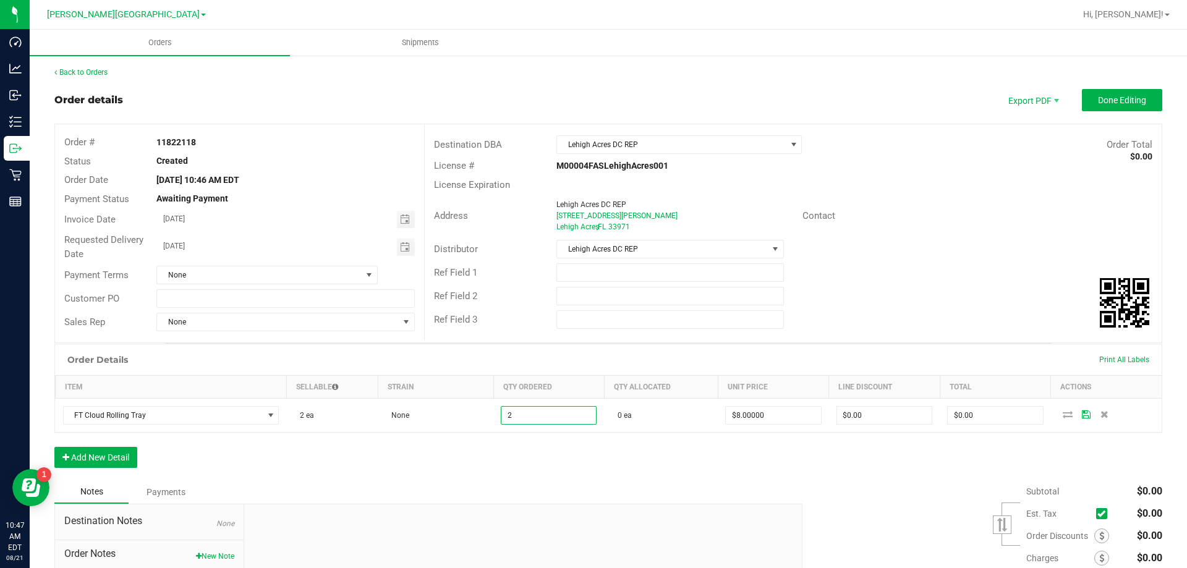
type input "2 ea"
type input "$16.00"
click at [576, 435] on div "Order Details Print All Labels Item Sellable Strain Qty Ordered Qty Allocated U…" at bounding box center [608, 412] width 1108 height 137
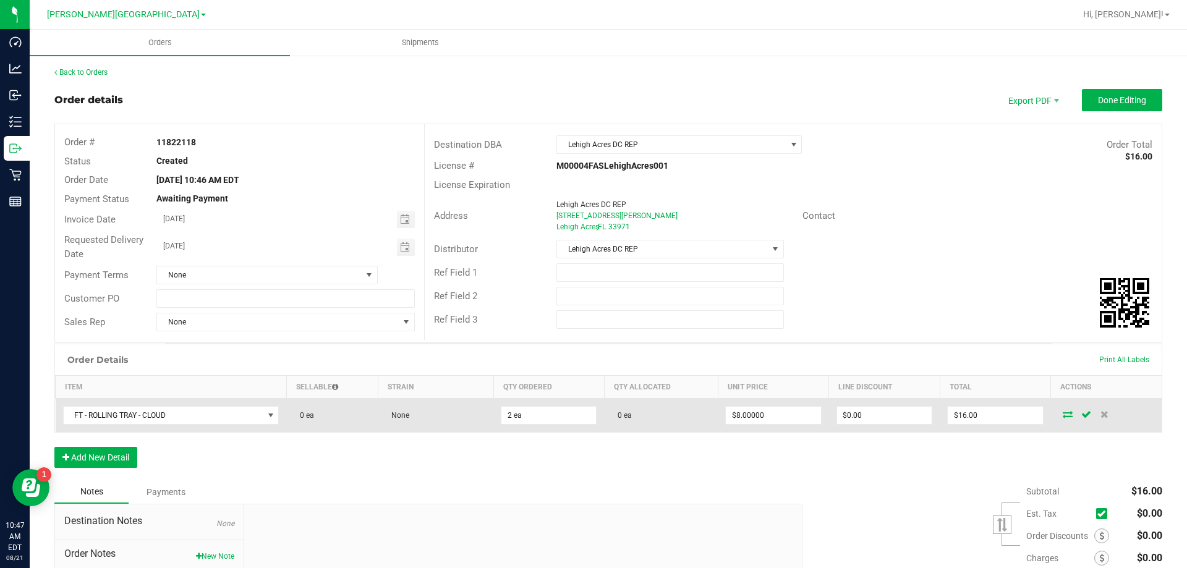
click at [1063, 411] on icon at bounding box center [1068, 414] width 10 height 7
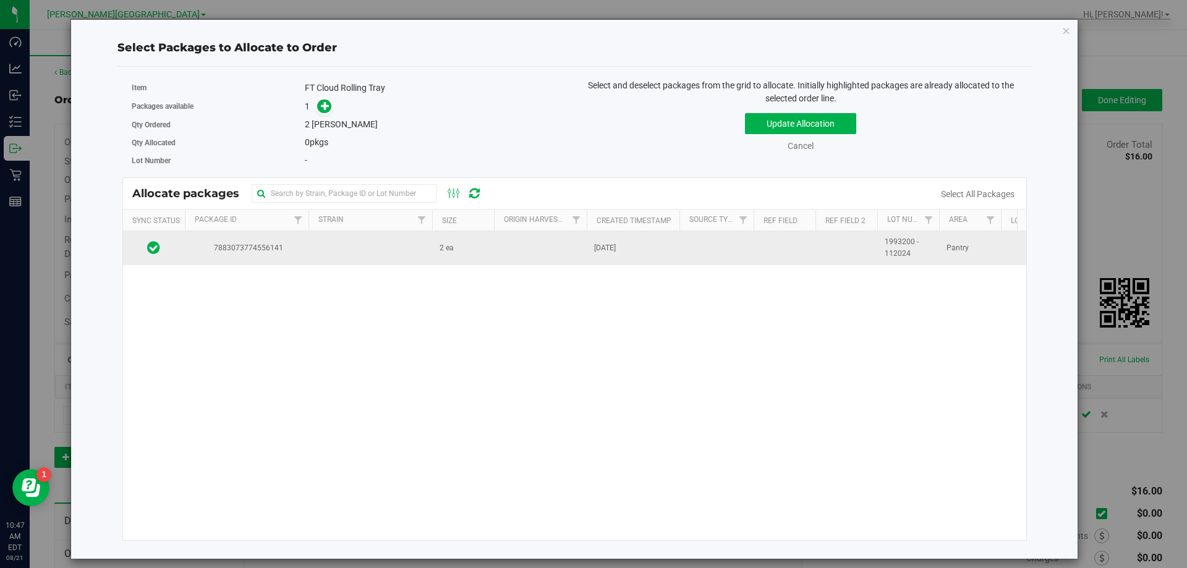
click at [460, 250] on td "2 ea" at bounding box center [463, 247] width 62 height 33
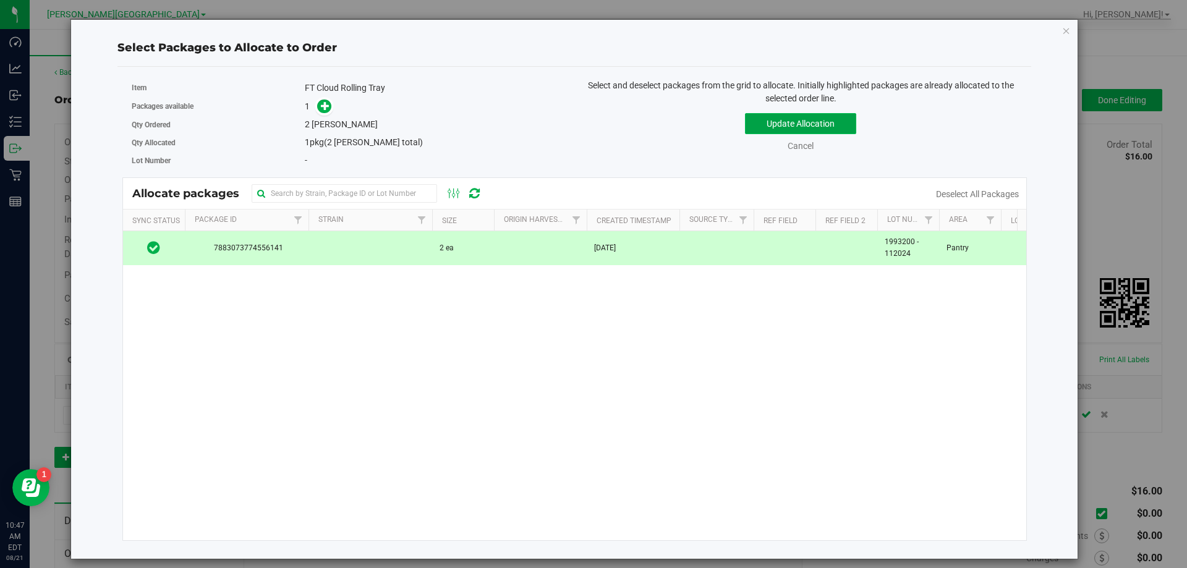
click at [770, 114] on button "Update Allocation" at bounding box center [800, 123] width 111 height 21
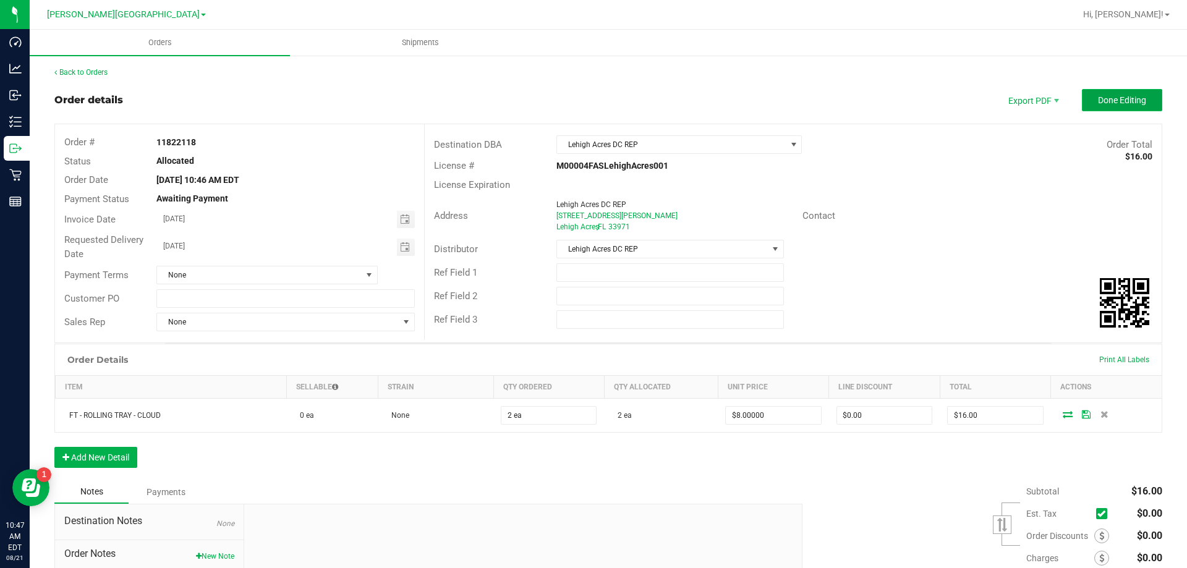
click at [1098, 104] on span "Done Editing" at bounding box center [1122, 100] width 48 height 10
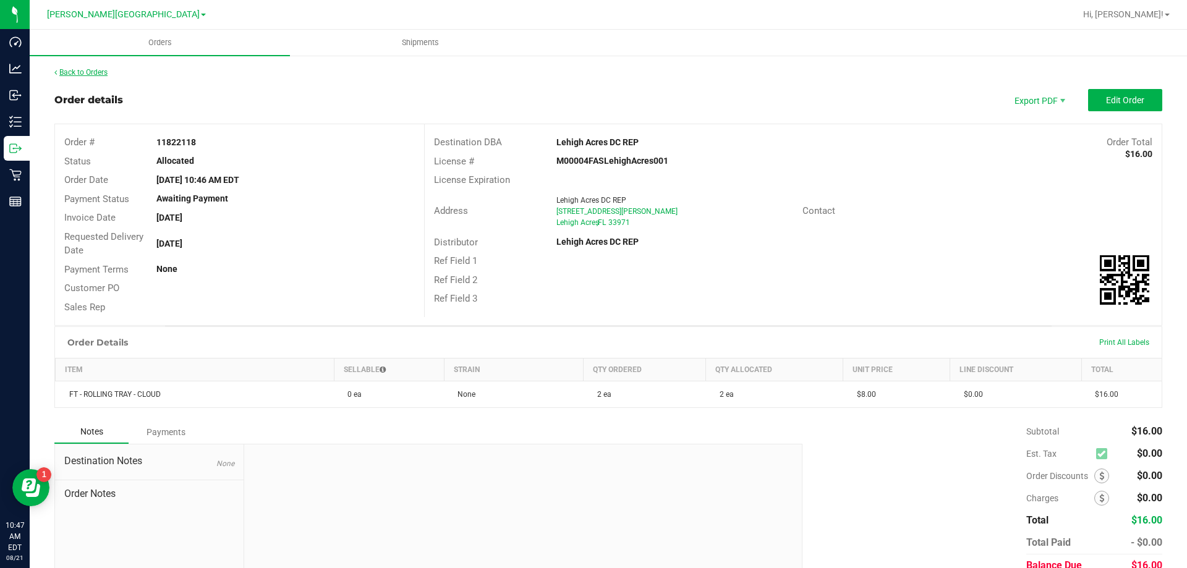
click at [105, 70] on link "Back to Orders" at bounding box center [80, 72] width 53 height 9
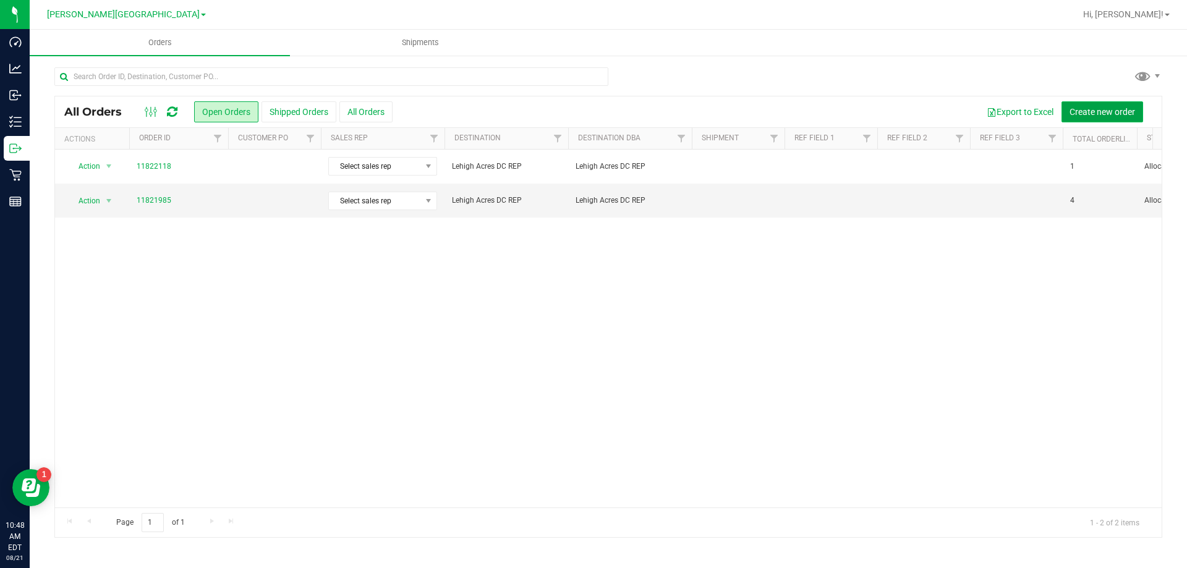
click at [1093, 113] on span "Create new order" at bounding box center [1103, 112] width 66 height 10
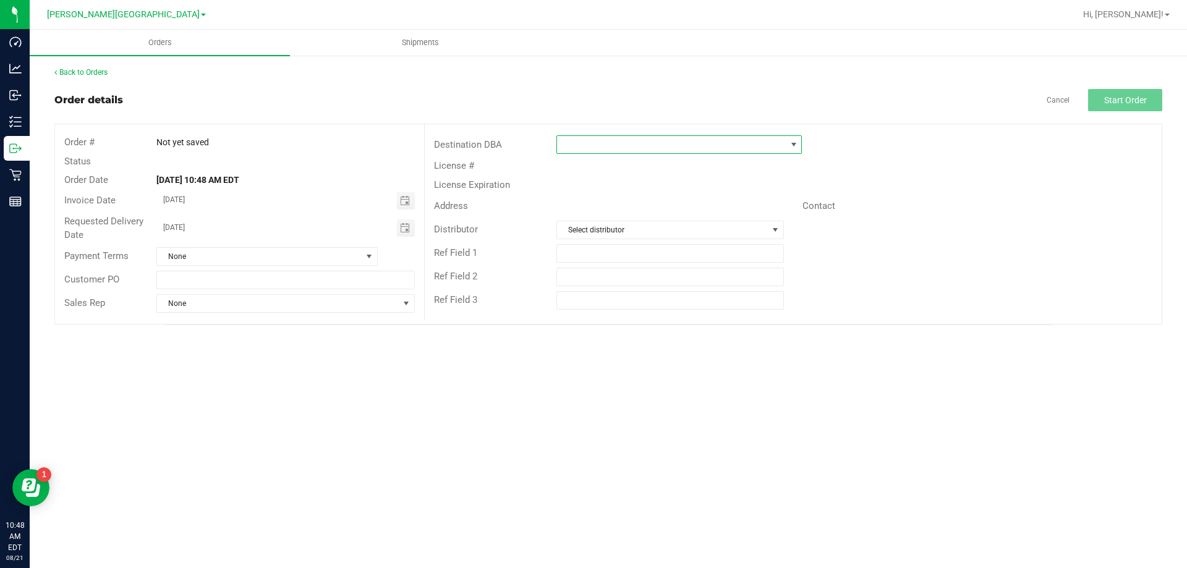
click at [667, 137] on span at bounding box center [671, 144] width 229 height 17
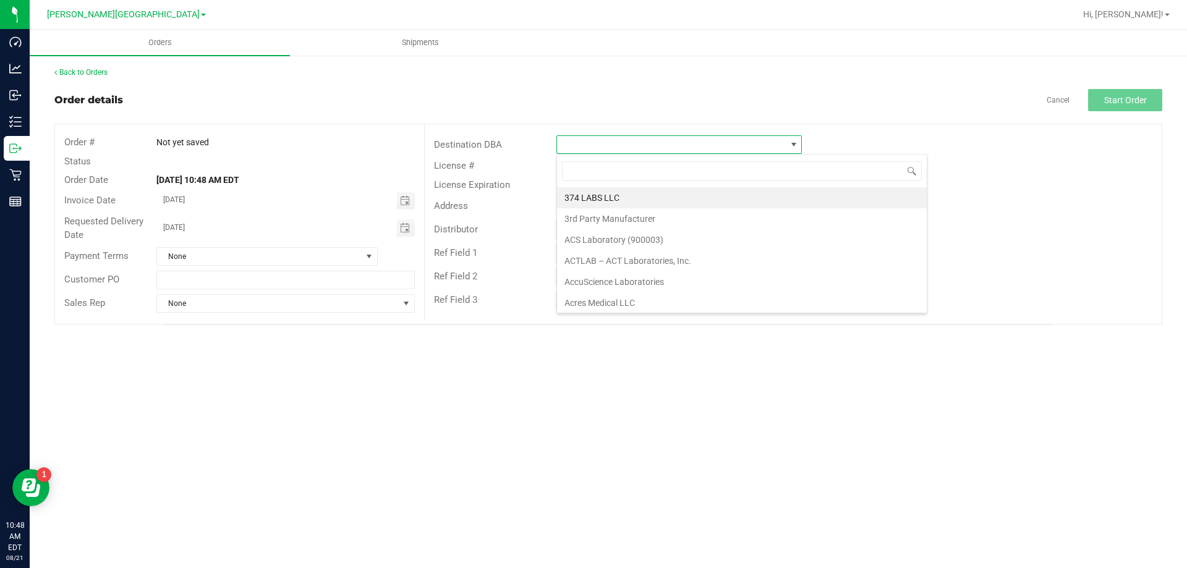
scroll to position [19, 246]
type input "leh"
click at [655, 200] on li "Lehigh Acres DC REP" at bounding box center [679, 197] width 244 height 21
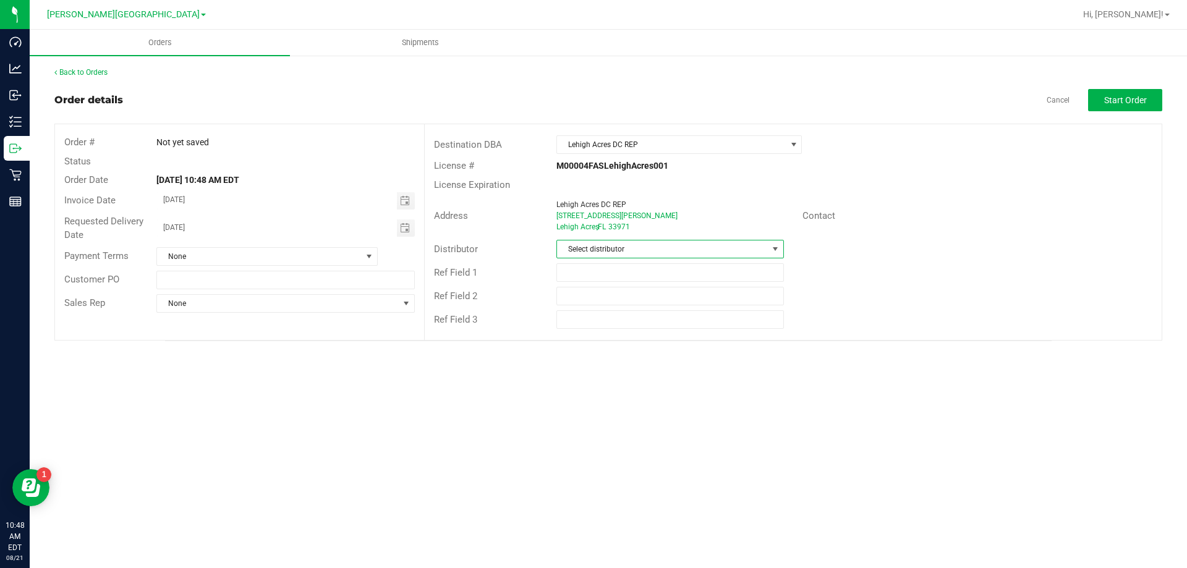
click at [635, 255] on span "Select distributor" at bounding box center [662, 249] width 210 height 17
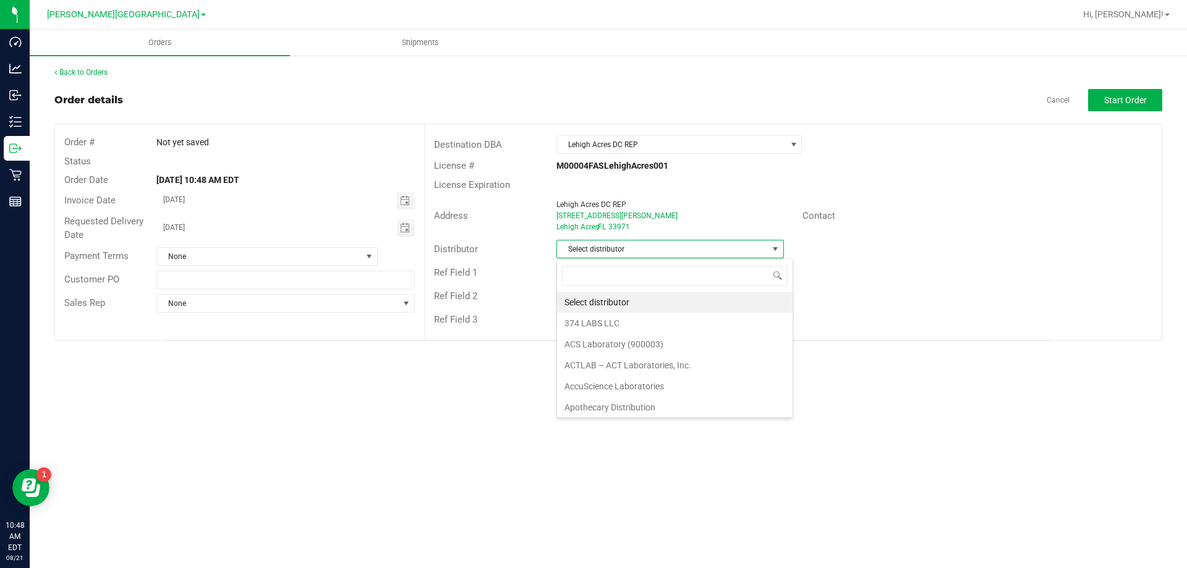
scroll to position [19, 228]
type input "leh"
click at [682, 304] on li "Lehigh Acres DC REP" at bounding box center [670, 302] width 226 height 21
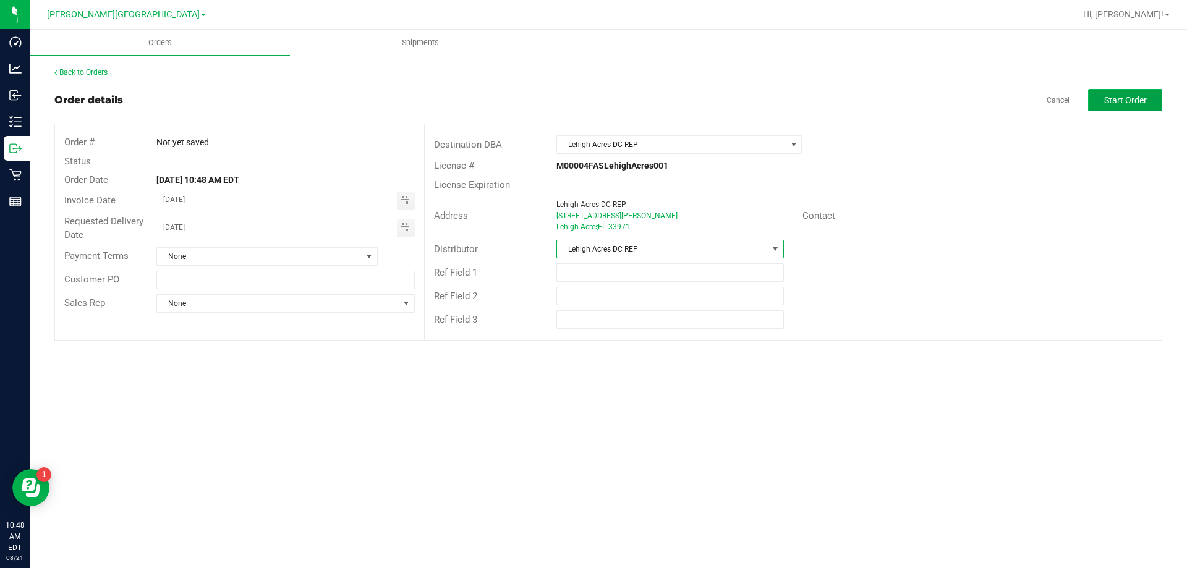
click at [1102, 103] on button "Start Order" at bounding box center [1126, 100] width 74 height 22
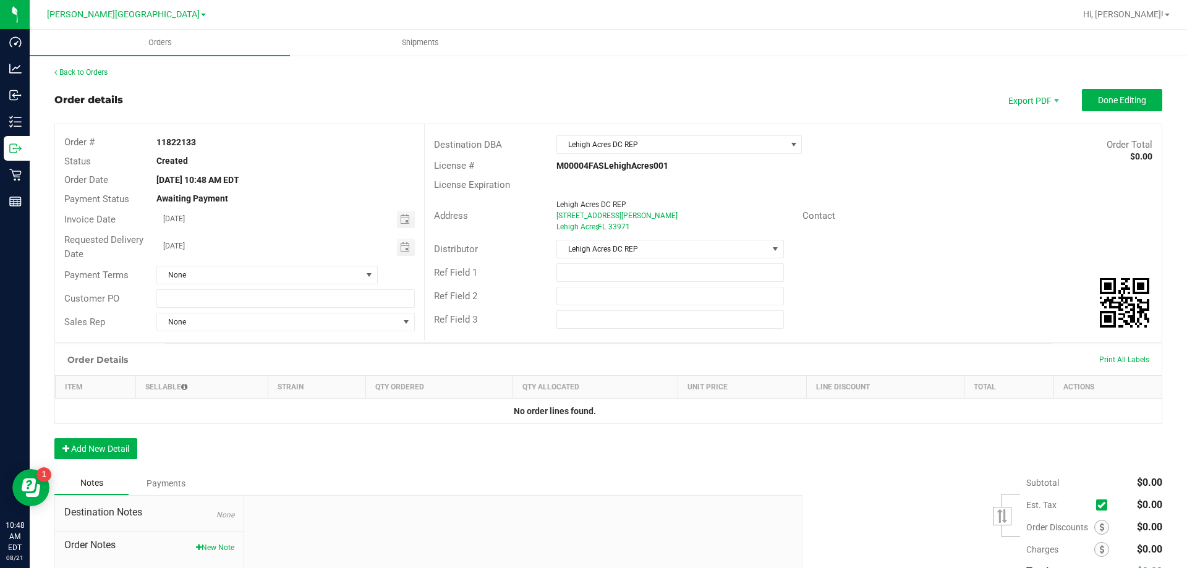
click at [116, 438] on div "Order Details Print All Labels Item Sellable Strain Qty Ordered Qty Allocated U…" at bounding box center [608, 408] width 1108 height 128
click at [121, 442] on button "Add New Detail" at bounding box center [95, 448] width 83 height 21
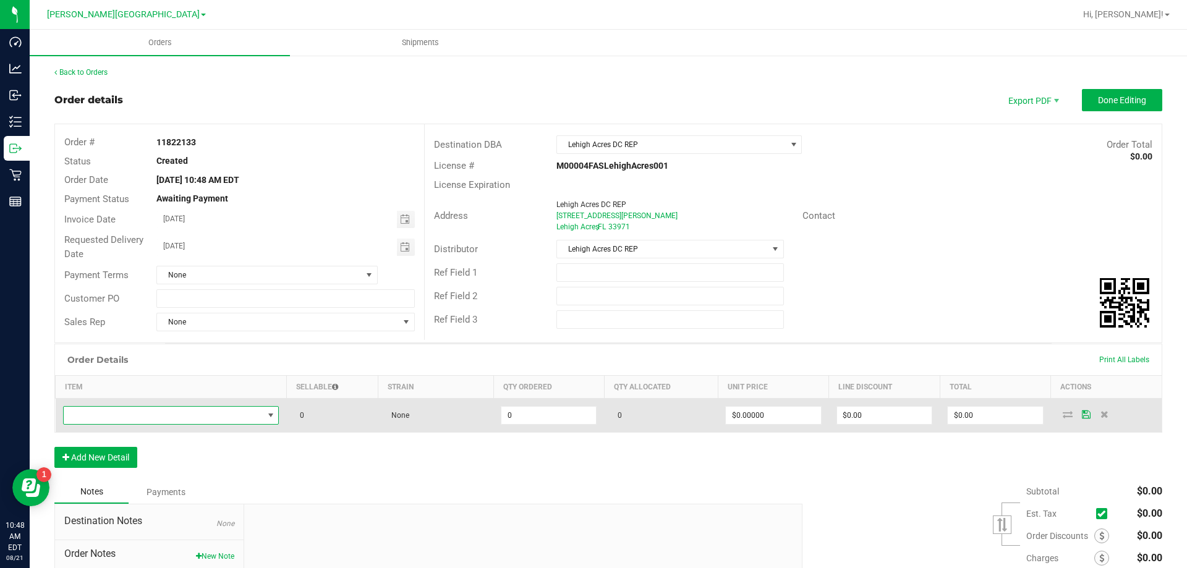
click at [184, 410] on span "NO DATA FOUND" at bounding box center [164, 415] width 200 height 17
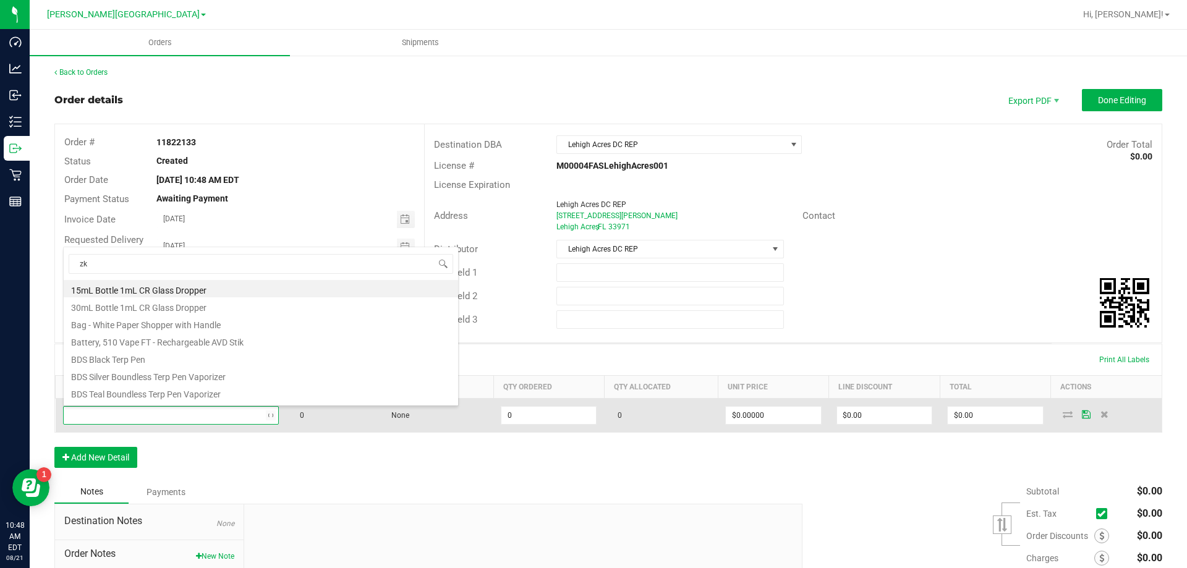
type input "zkr"
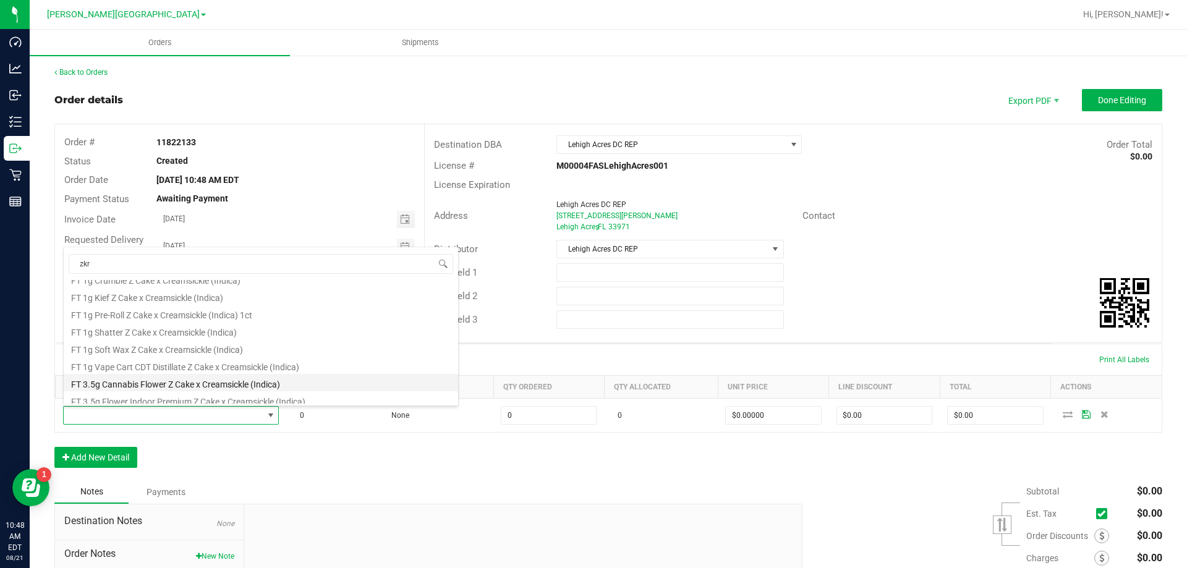
scroll to position [124, 0]
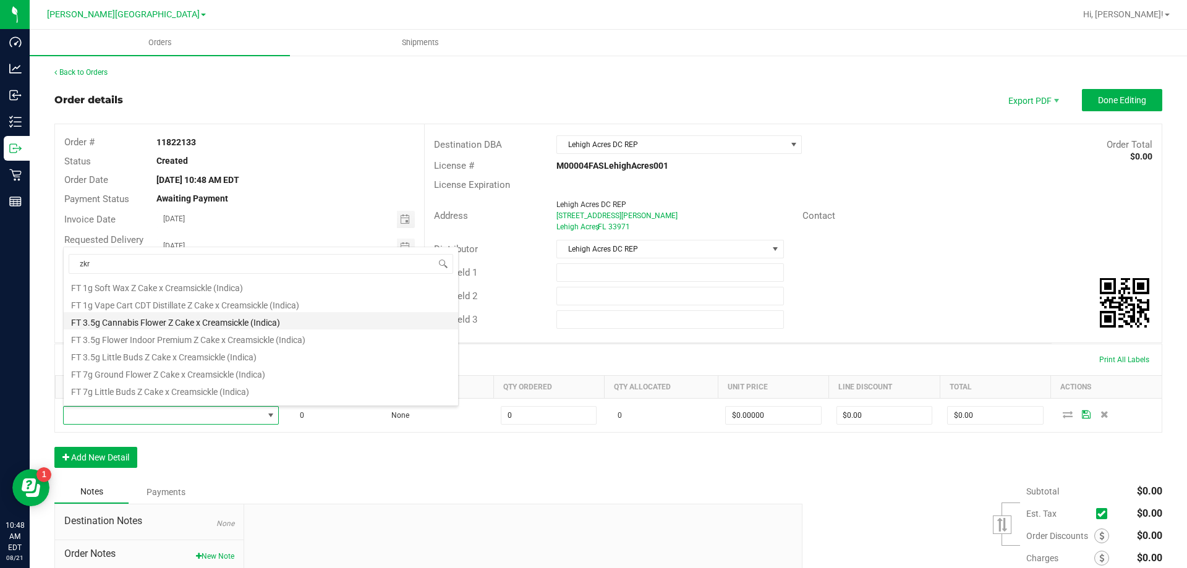
click at [212, 327] on li "FT 3.5g Cannabis Flower Z Cake x Creamsickle (Indica)" at bounding box center [261, 320] width 395 height 17
type input "0 ea"
type input "$50.00000"
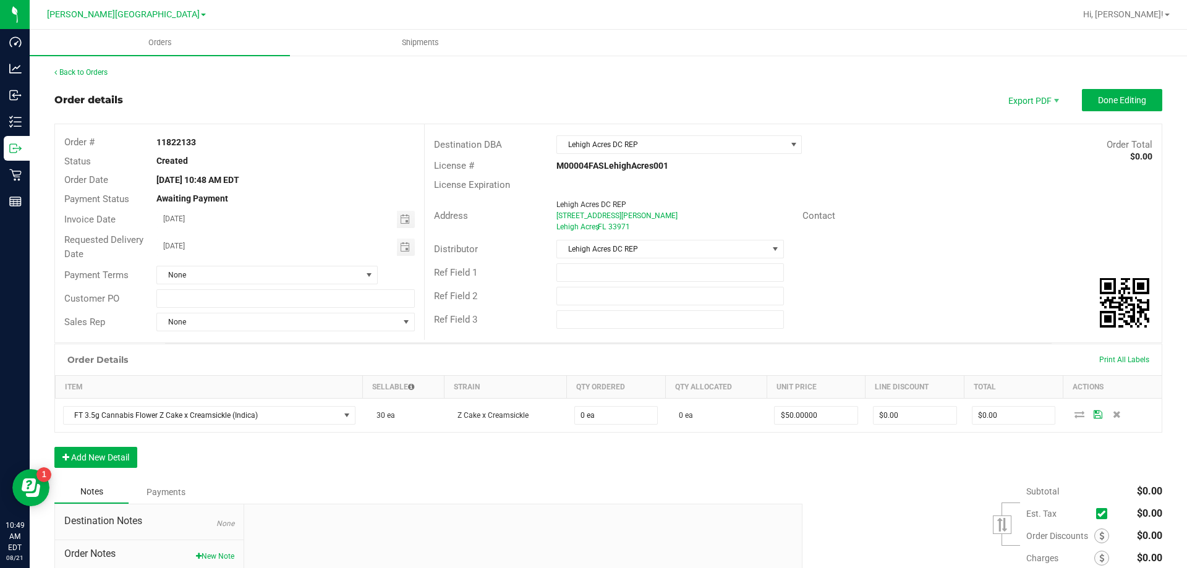
click at [322, 482] on div "Notes Payments" at bounding box center [423, 493] width 739 height 24
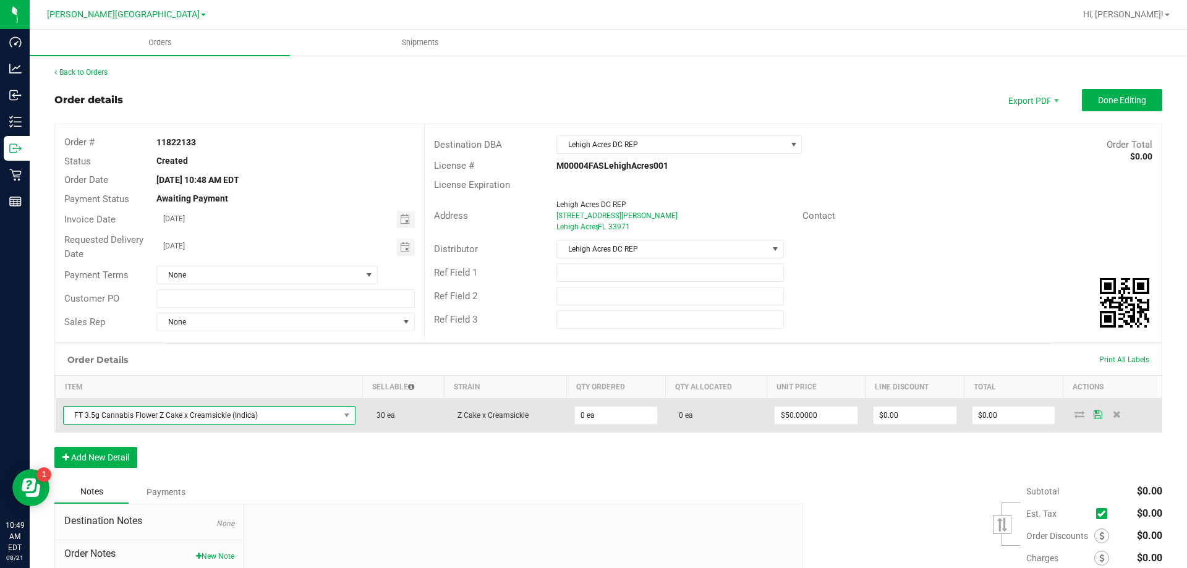
click at [318, 417] on span "FT 3.5g Cannabis Flower Z Cake x Creamsickle (Indica)" at bounding box center [202, 415] width 276 height 17
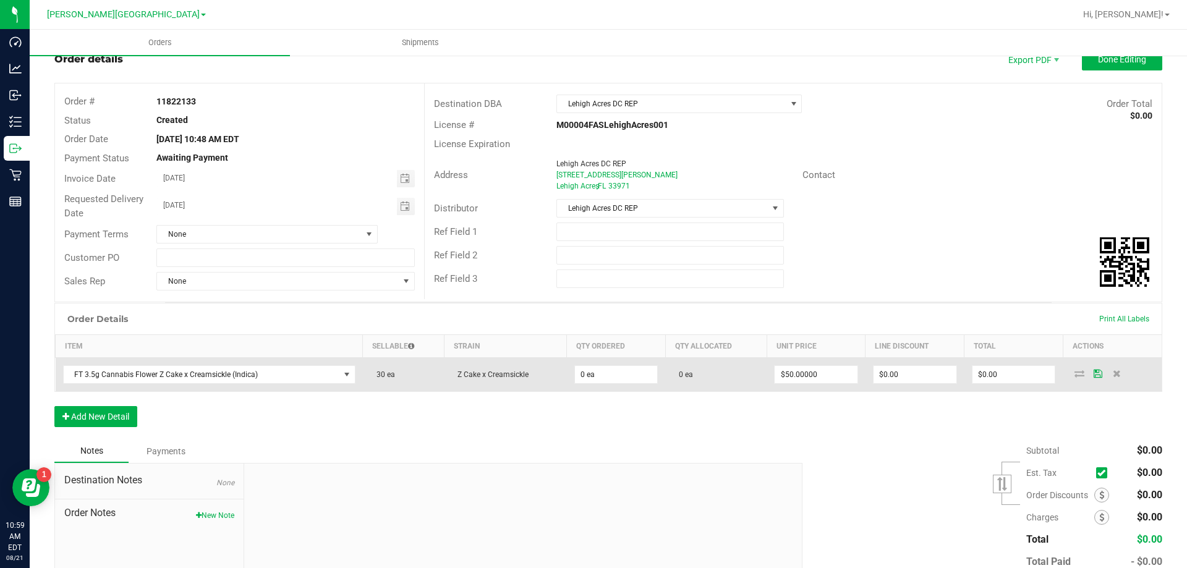
scroll to position [62, 0]
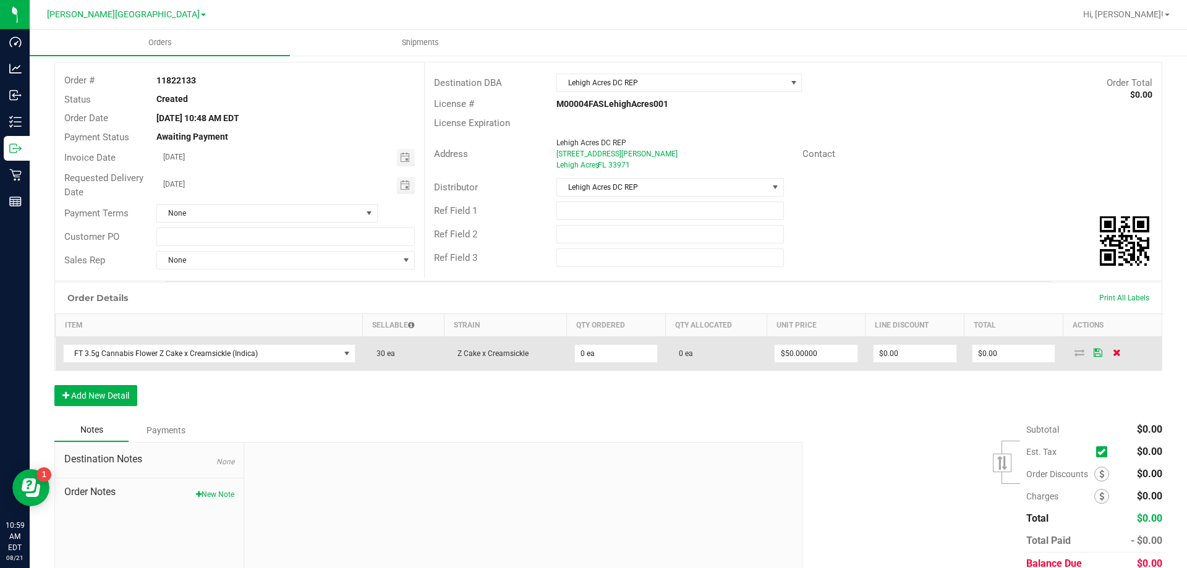
click at [1113, 354] on icon at bounding box center [1117, 352] width 8 height 7
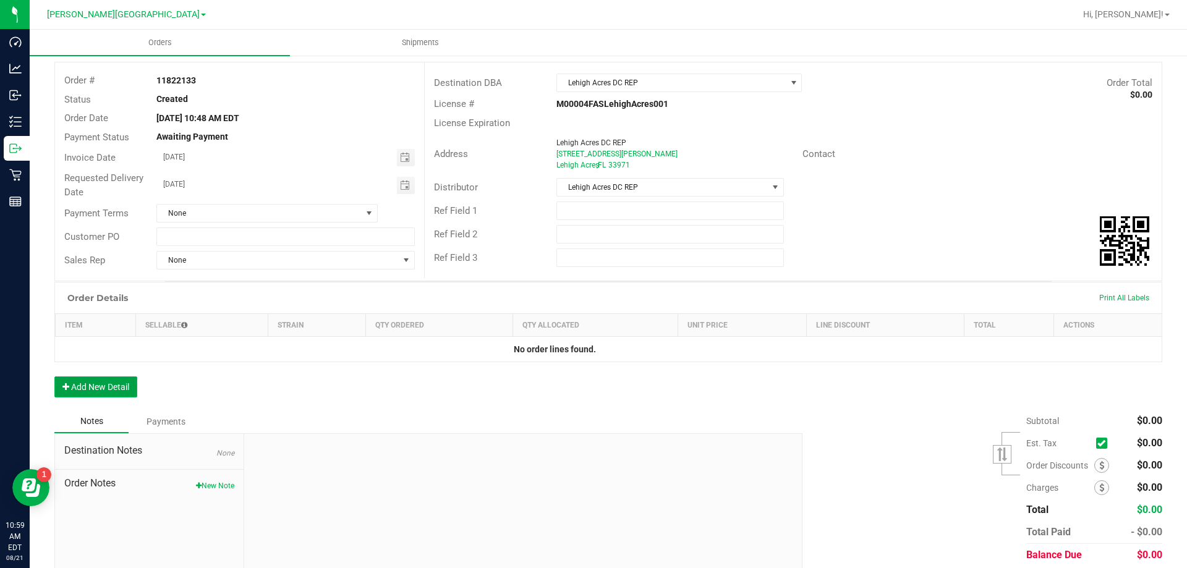
click at [80, 387] on button "Add New Detail" at bounding box center [95, 387] width 83 height 21
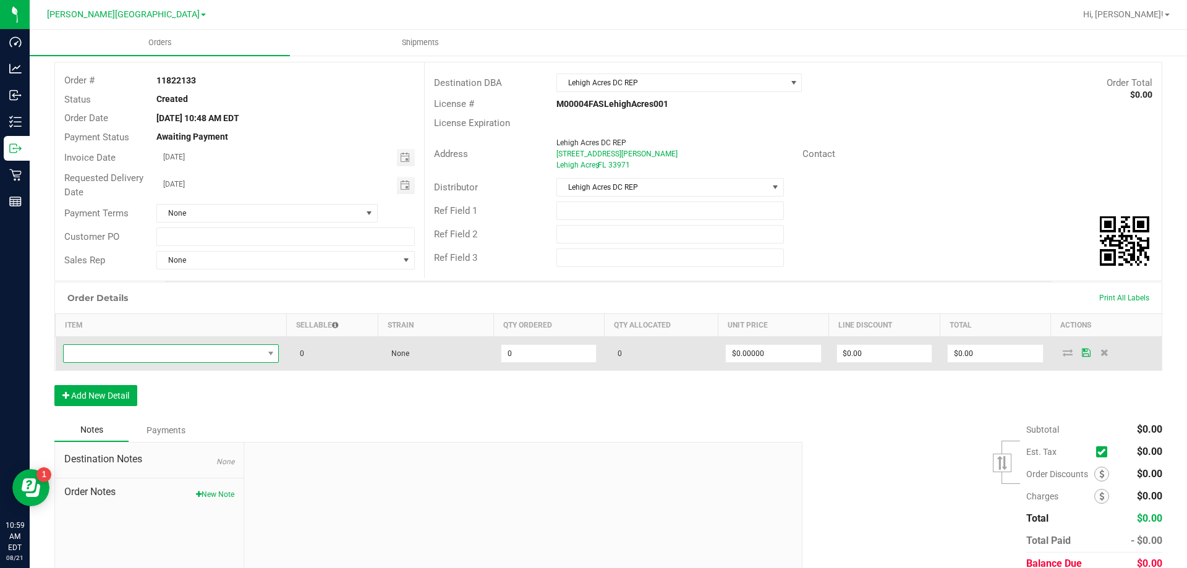
click at [148, 356] on span "NO DATA FOUND" at bounding box center [164, 353] width 200 height 17
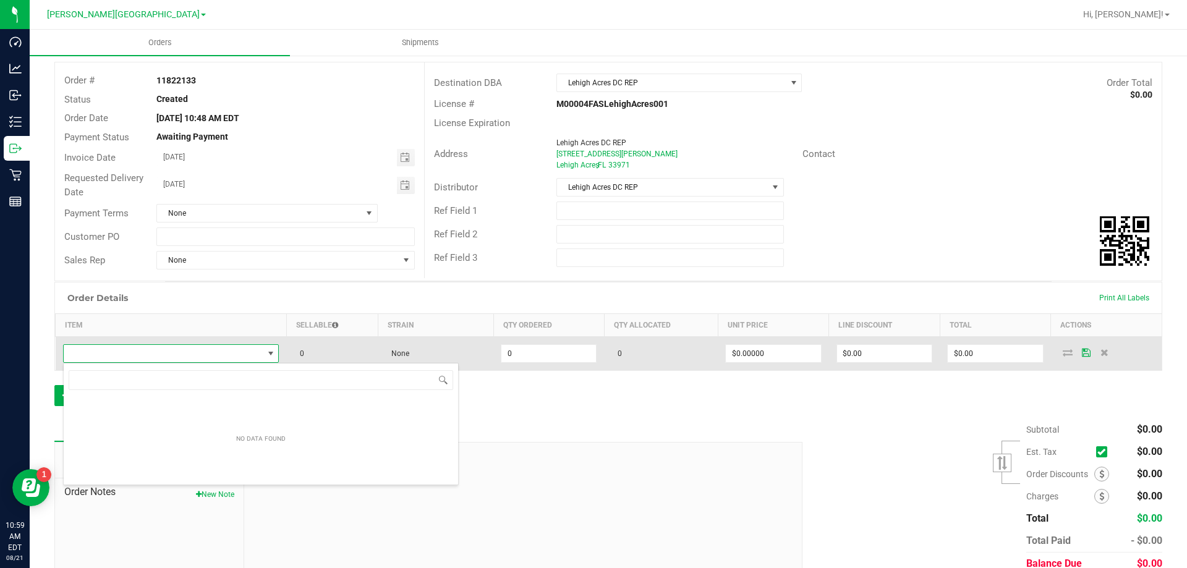
scroll to position [19, 212]
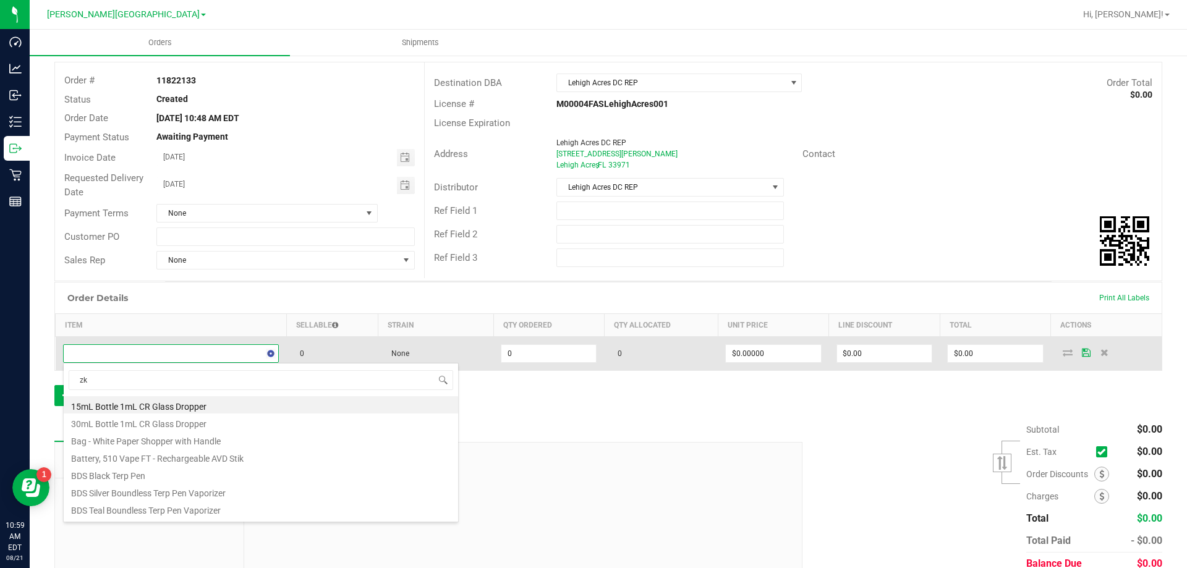
type input "zkr"
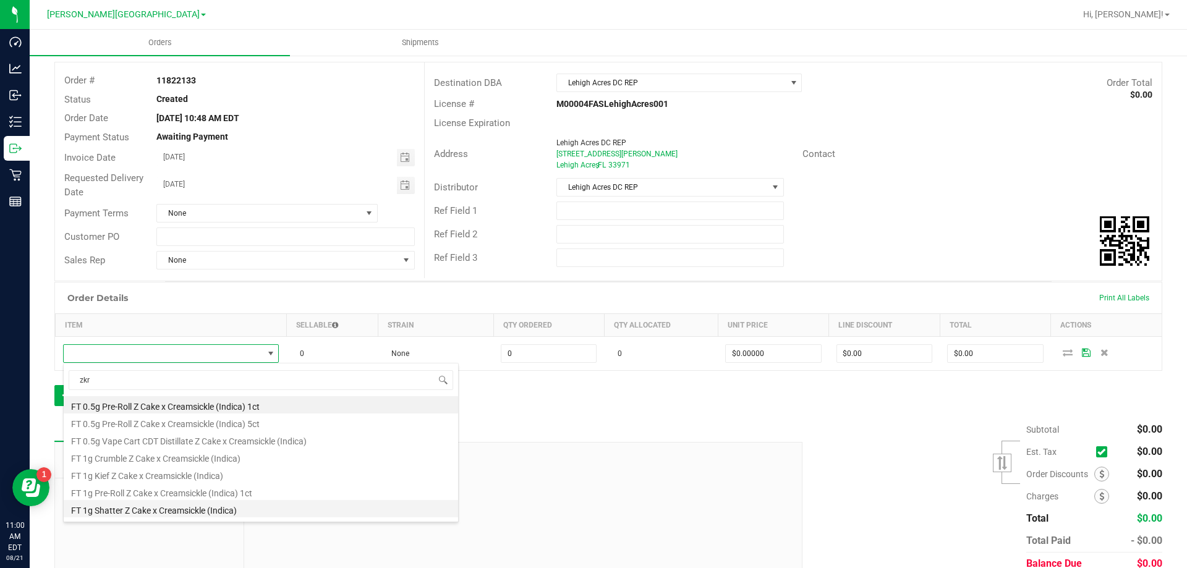
scroll to position [62, 0]
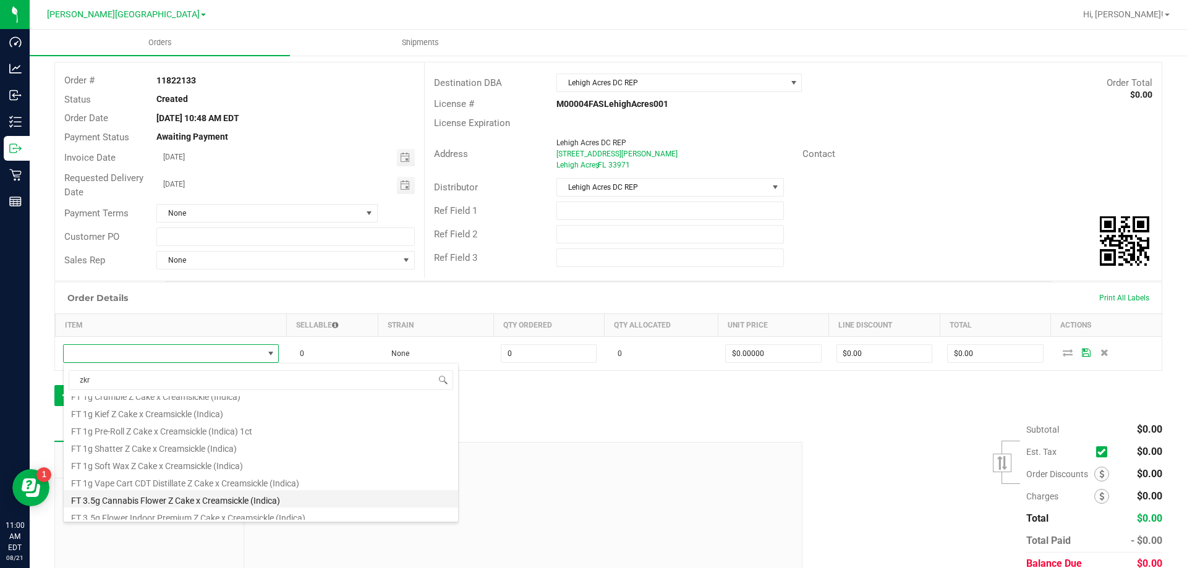
click at [182, 497] on li "FT 3.5g Cannabis Flower Z Cake x Creamsickle (Indica)" at bounding box center [261, 498] width 395 height 17
type input "0 ea"
type input "$50.00000"
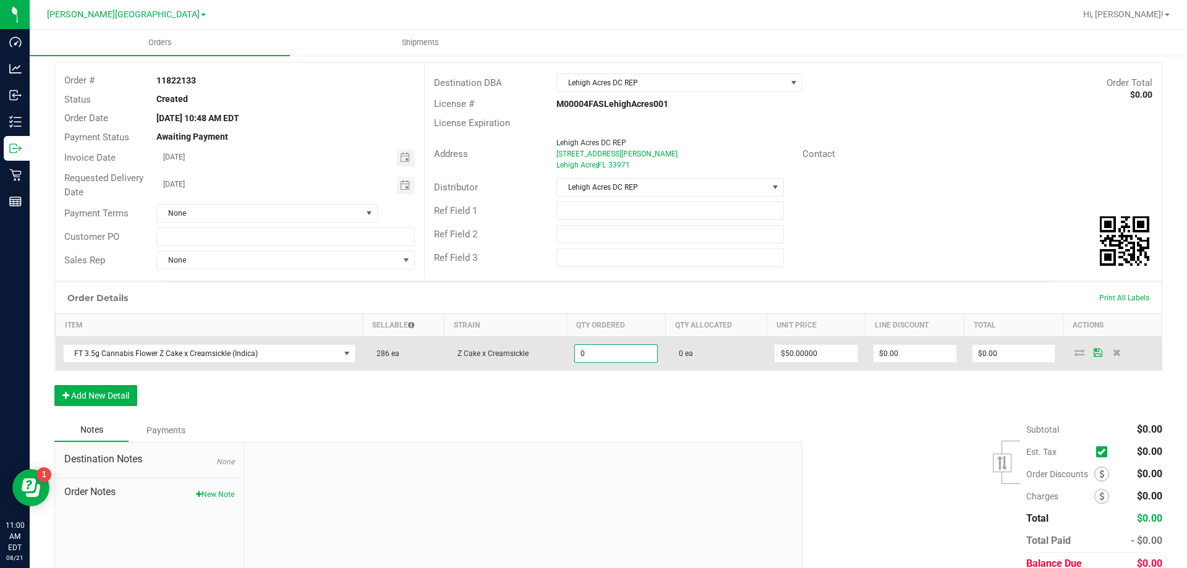
click at [584, 349] on input "0" at bounding box center [616, 353] width 83 height 17
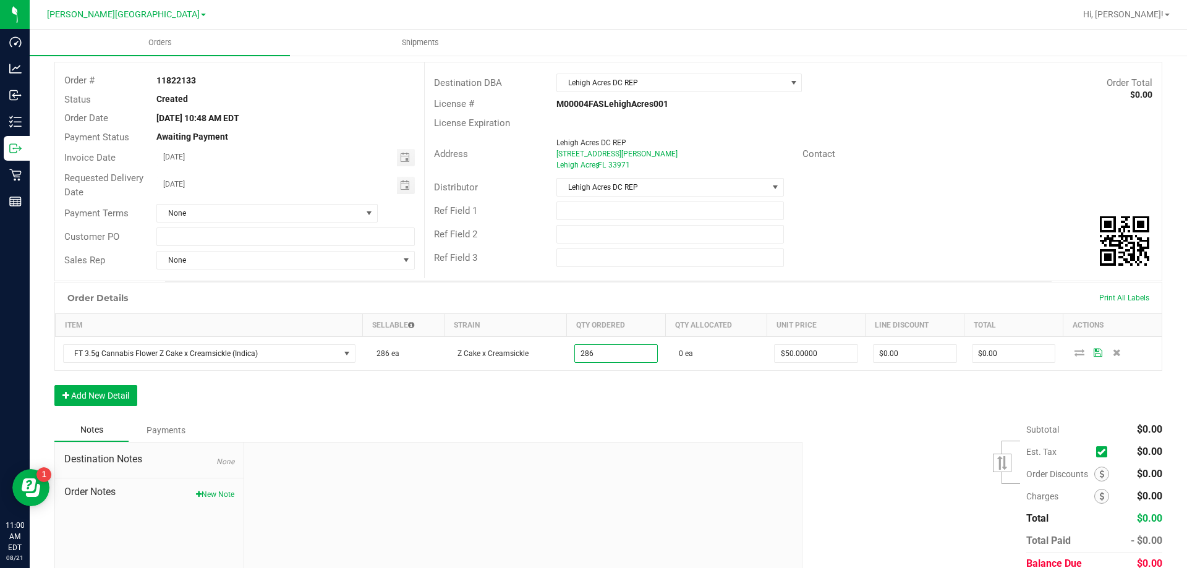
type input "286 ea"
type input "$14,300.00"
click at [727, 421] on div "Notes Payments" at bounding box center [423, 431] width 739 height 24
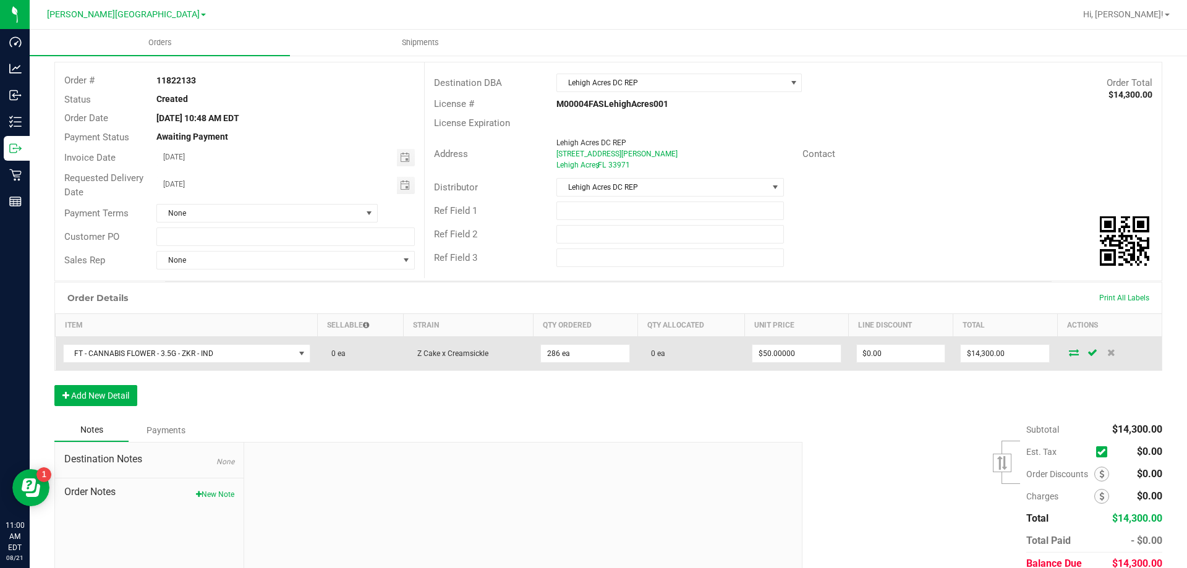
click at [1069, 351] on icon at bounding box center [1074, 352] width 10 height 7
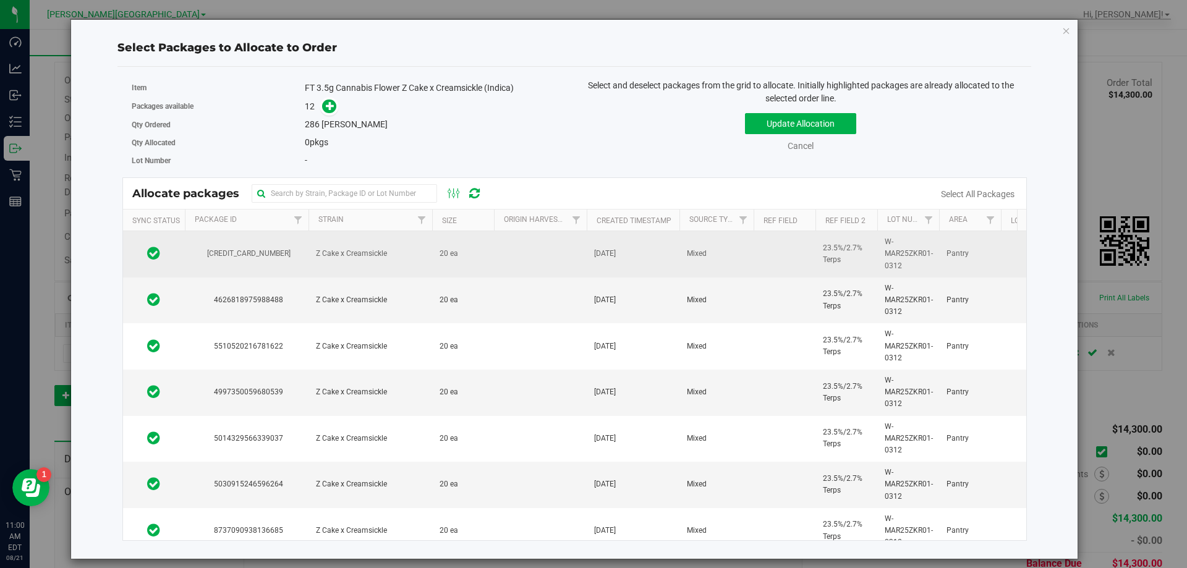
click at [428, 249] on td "Z Cake x Creamsickle" at bounding box center [371, 254] width 124 height 46
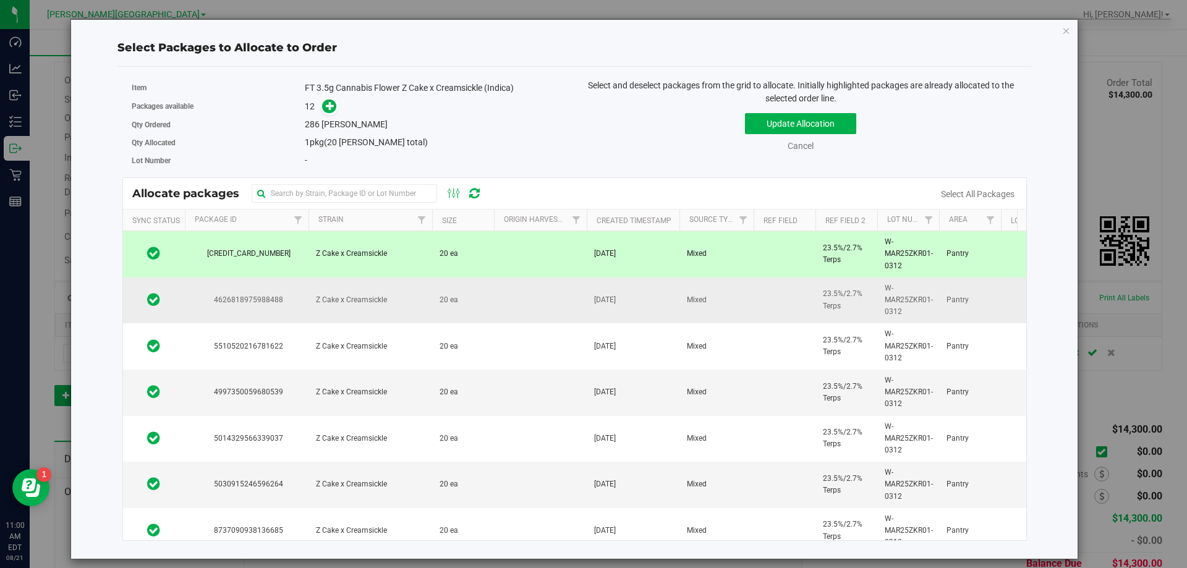
click at [425, 307] on td "Z Cake x Creamsickle" at bounding box center [371, 301] width 124 height 46
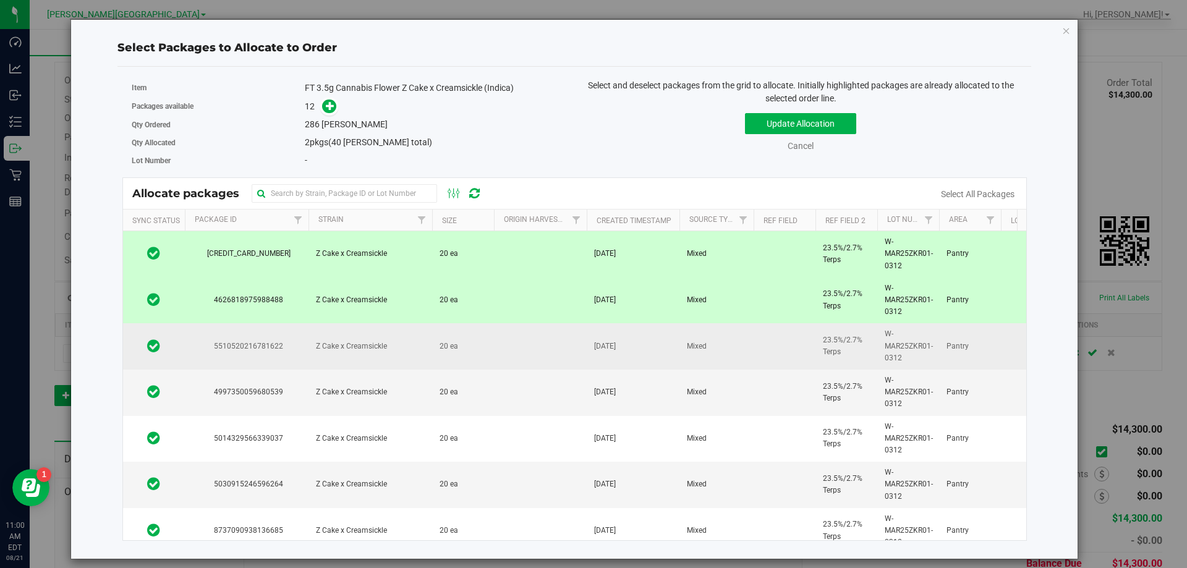
click at [417, 350] on td "Z Cake x Creamsickle" at bounding box center [371, 346] width 124 height 46
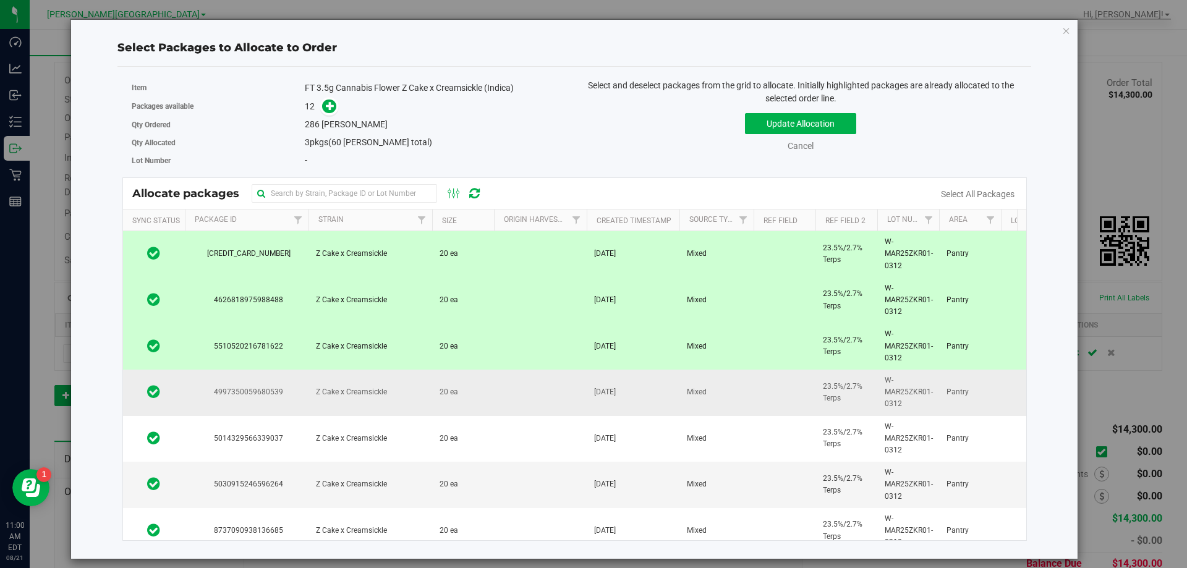
click at [411, 403] on td "Z Cake x Creamsickle" at bounding box center [371, 393] width 124 height 46
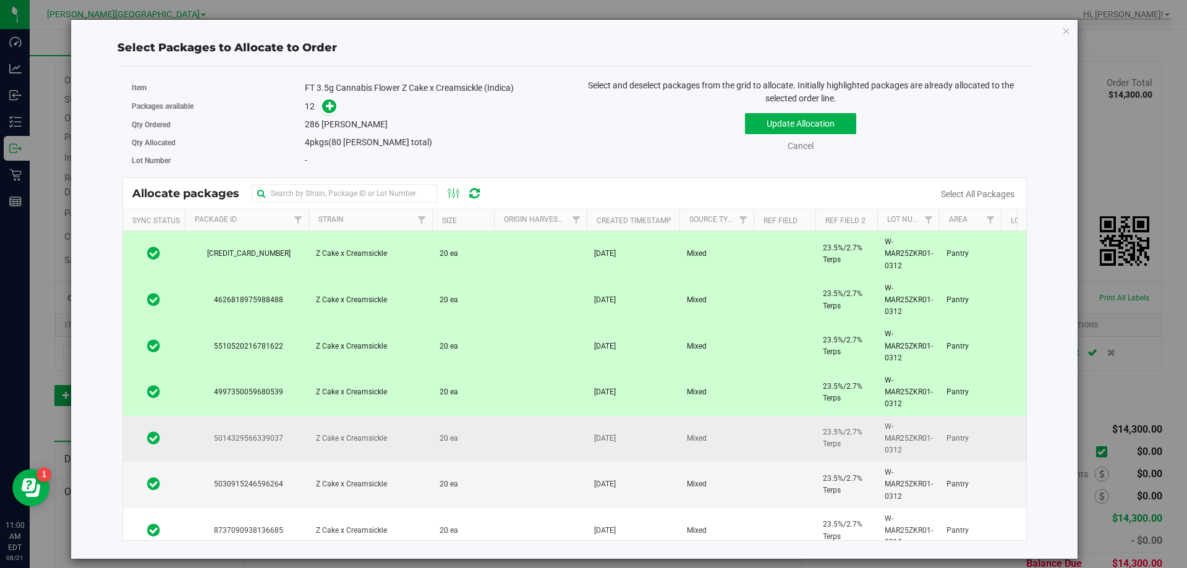
click at [404, 450] on td "Z Cake x Creamsickle" at bounding box center [371, 439] width 124 height 46
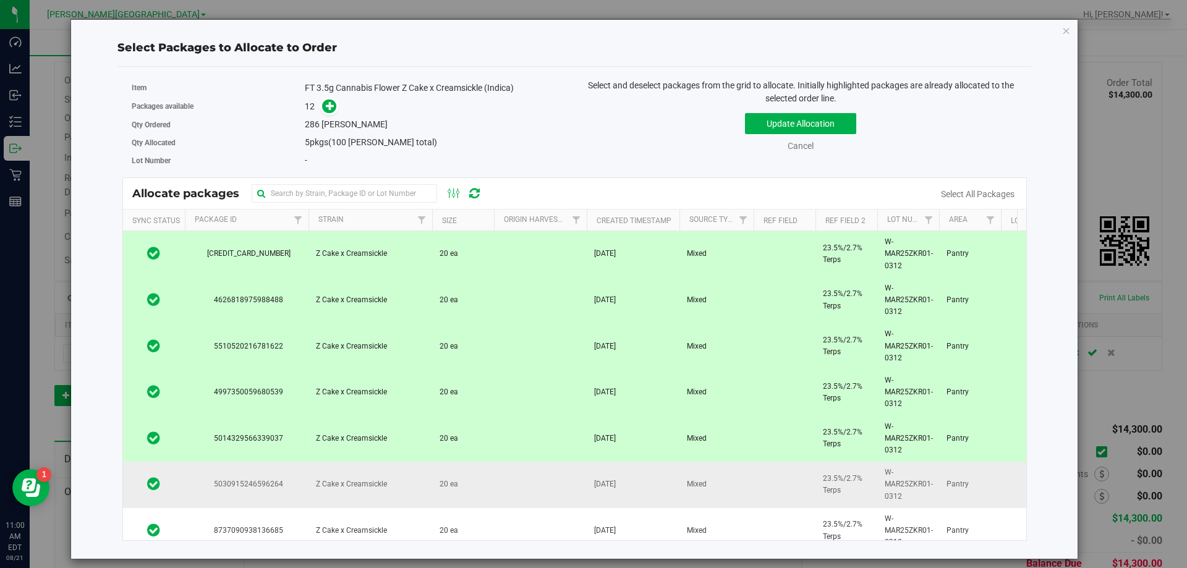
click at [406, 493] on td "Z Cake x Creamsickle" at bounding box center [371, 485] width 124 height 46
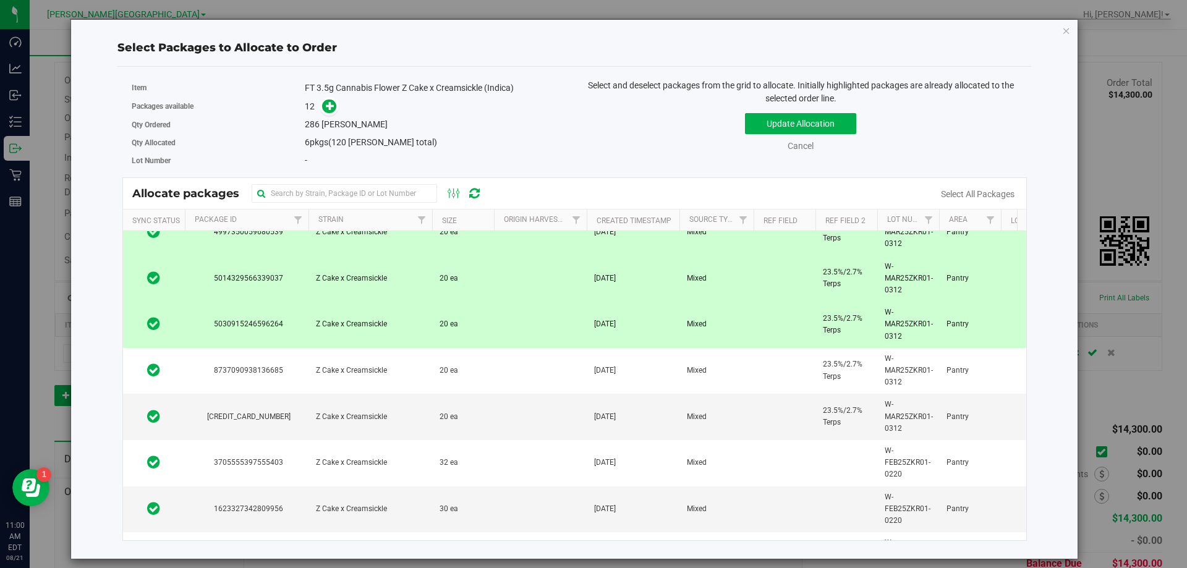
scroll to position [253, 0]
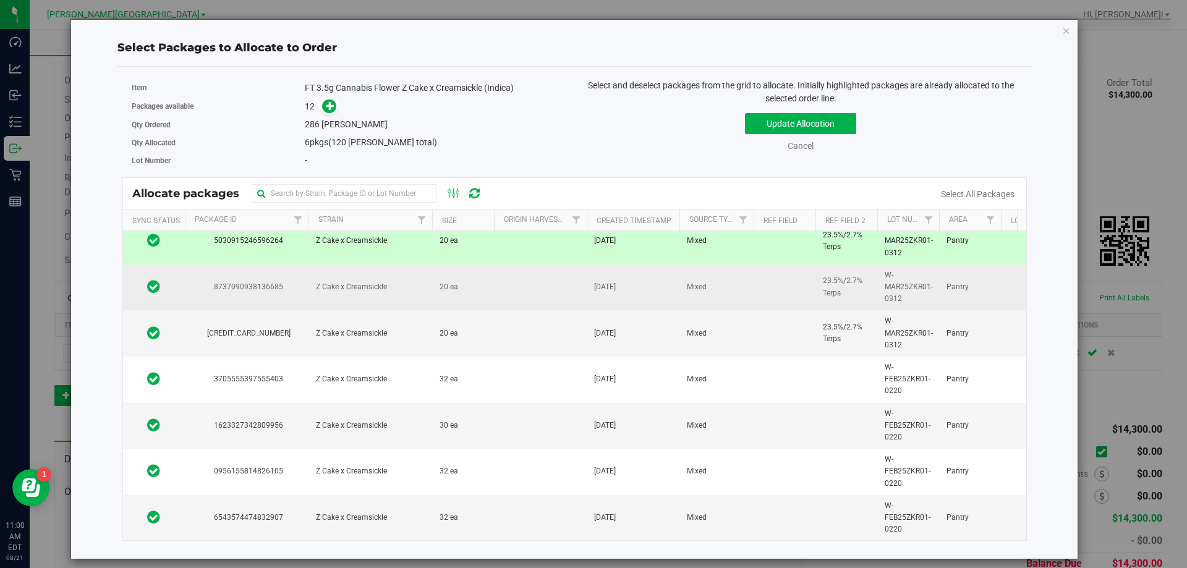
click at [377, 281] on span "Z Cake x Creamsickle" at bounding box center [351, 287] width 71 height 12
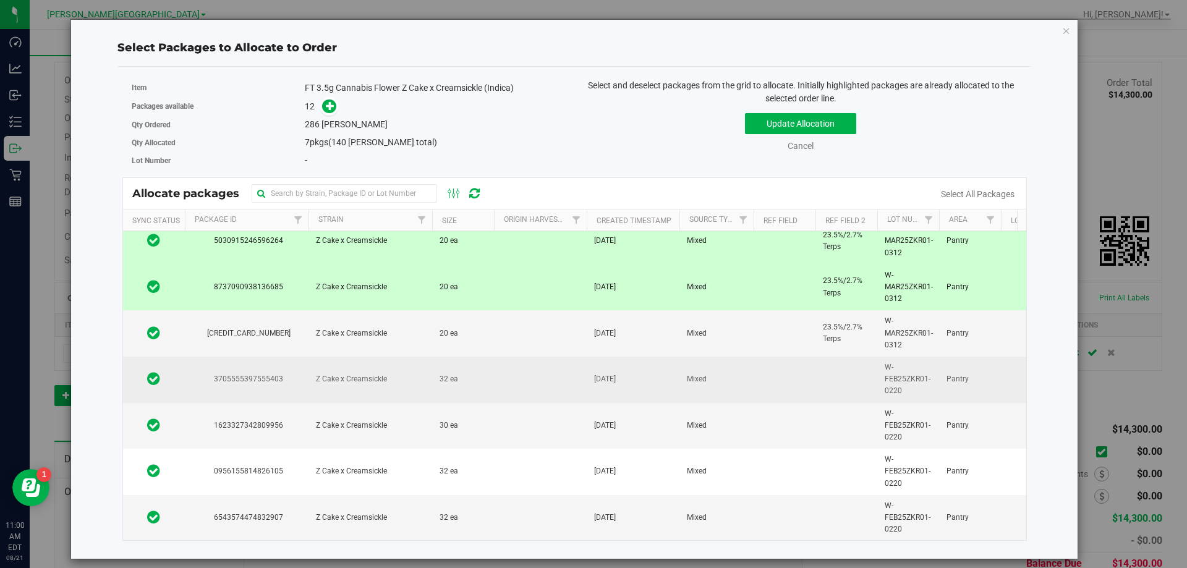
click at [363, 360] on td "Z Cake x Creamsickle" at bounding box center [371, 380] width 124 height 46
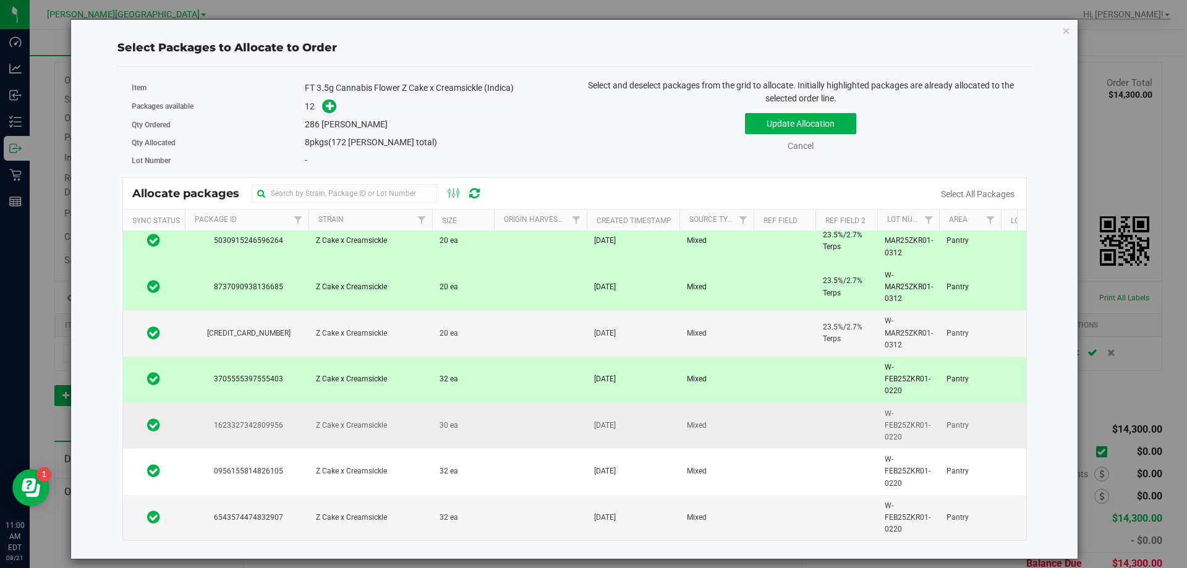
drag, startPoint x: 363, startPoint y: 335, endPoint x: 360, endPoint y: 406, distance: 71.2
click at [362, 335] on td "Z Cake x Creamsickle" at bounding box center [371, 333] width 124 height 46
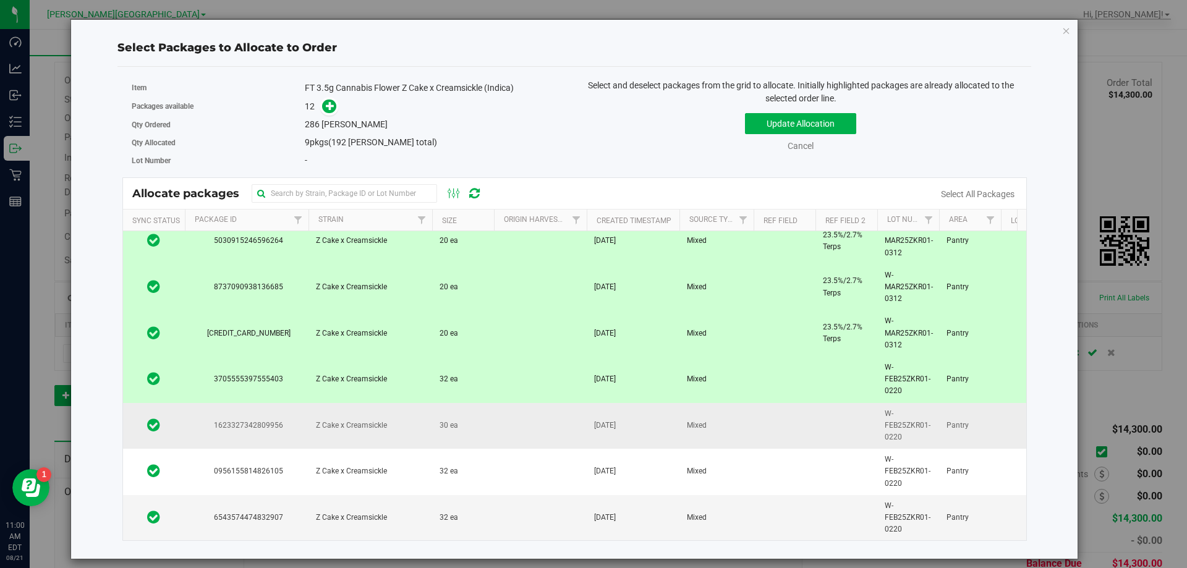
click at [361, 427] on td "Z Cake x Creamsickle" at bounding box center [371, 426] width 124 height 46
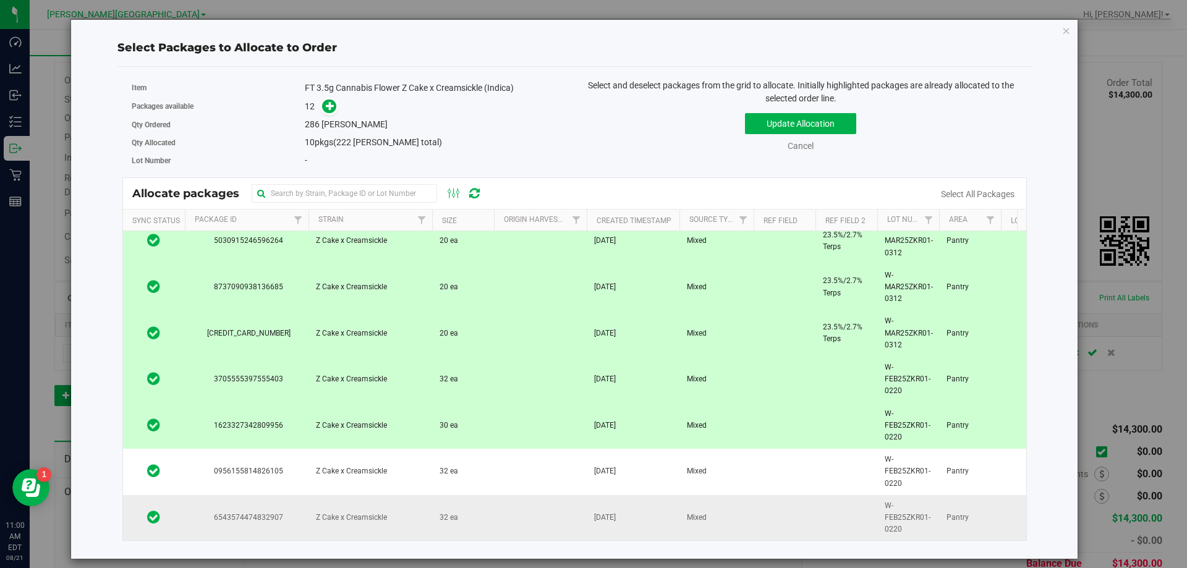
drag, startPoint x: 360, startPoint y: 456, endPoint x: 366, endPoint y: 494, distance: 38.1
click at [360, 458] on td "Z Cake x Creamsickle" at bounding box center [371, 472] width 124 height 46
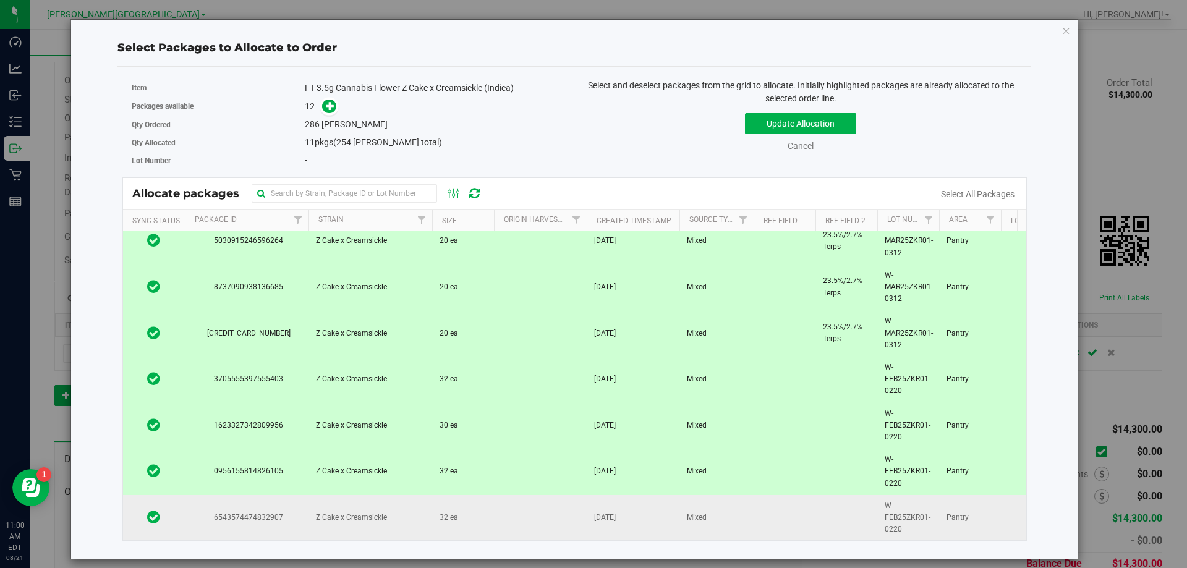
click at [366, 497] on td "Z Cake x Creamsickle" at bounding box center [371, 518] width 124 height 46
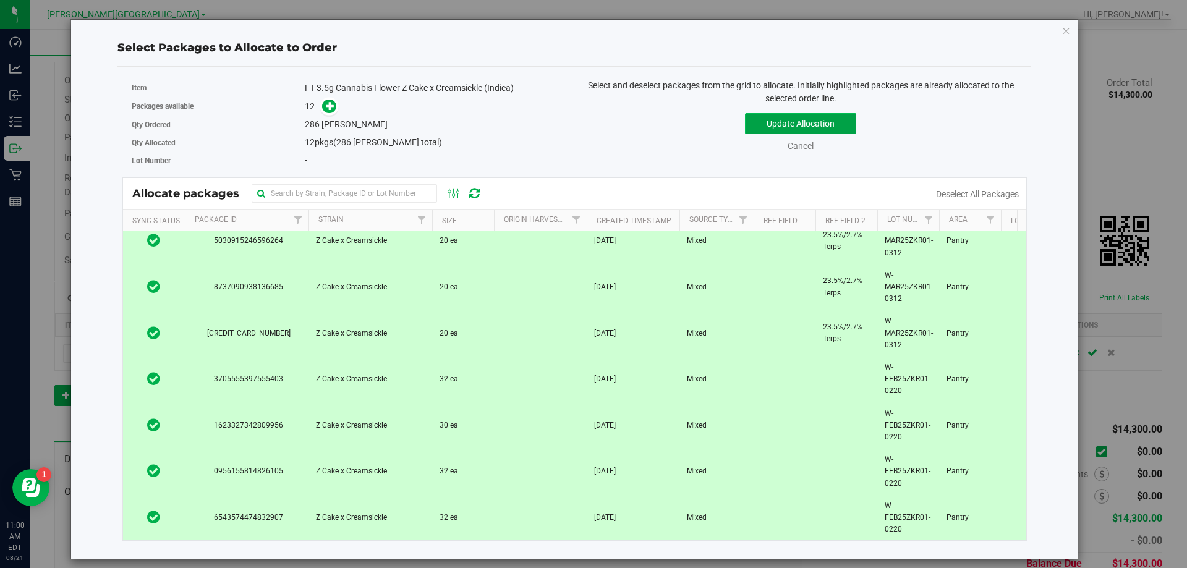
click at [776, 121] on button "Update Allocation" at bounding box center [800, 123] width 111 height 21
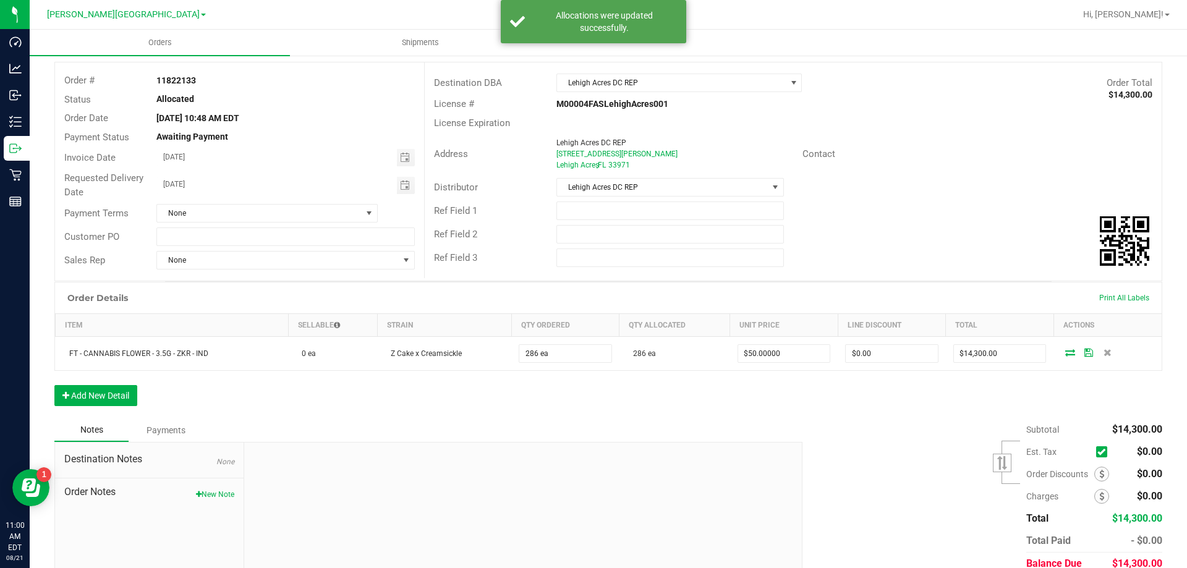
scroll to position [0, 0]
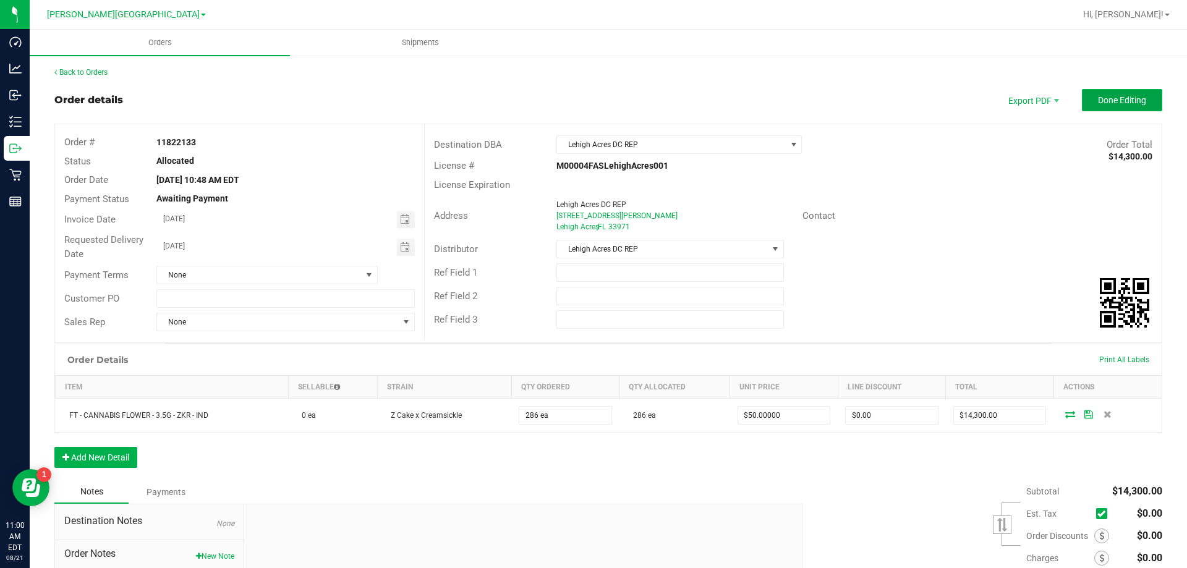
click at [1108, 106] on button "Done Editing" at bounding box center [1122, 100] width 80 height 22
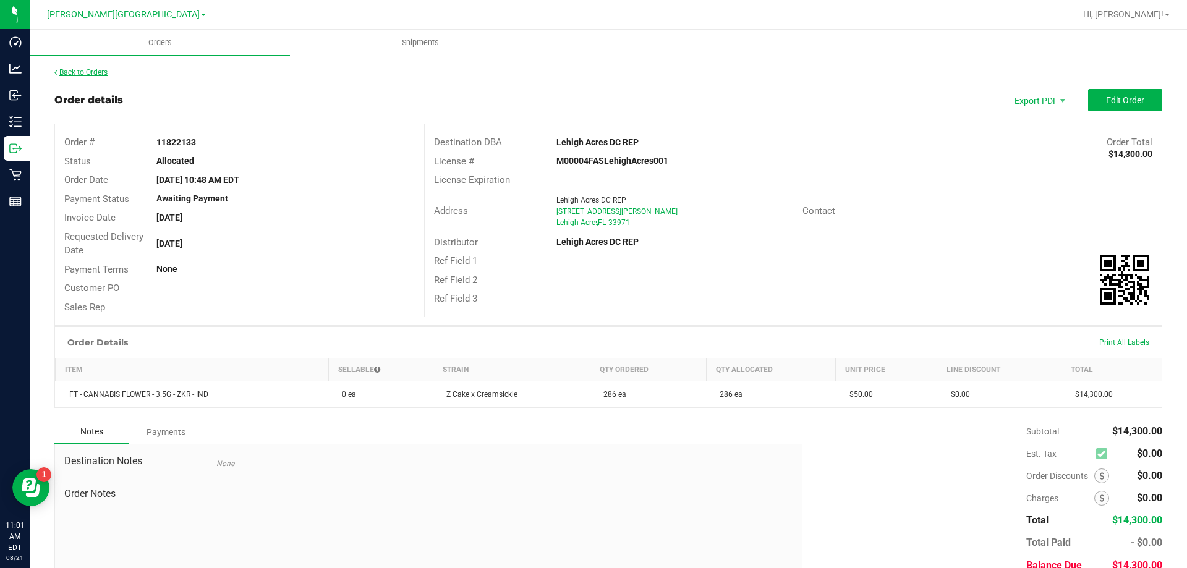
click at [74, 74] on link "Back to Orders" at bounding box center [80, 72] width 53 height 9
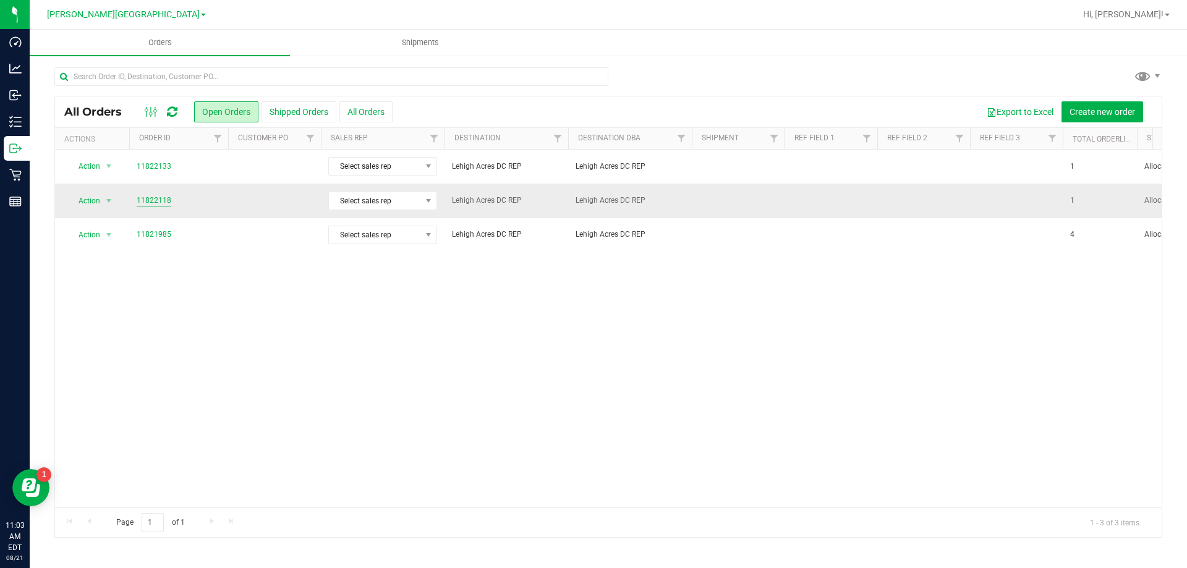
click at [165, 198] on link "11822118" at bounding box center [154, 201] width 35 height 12
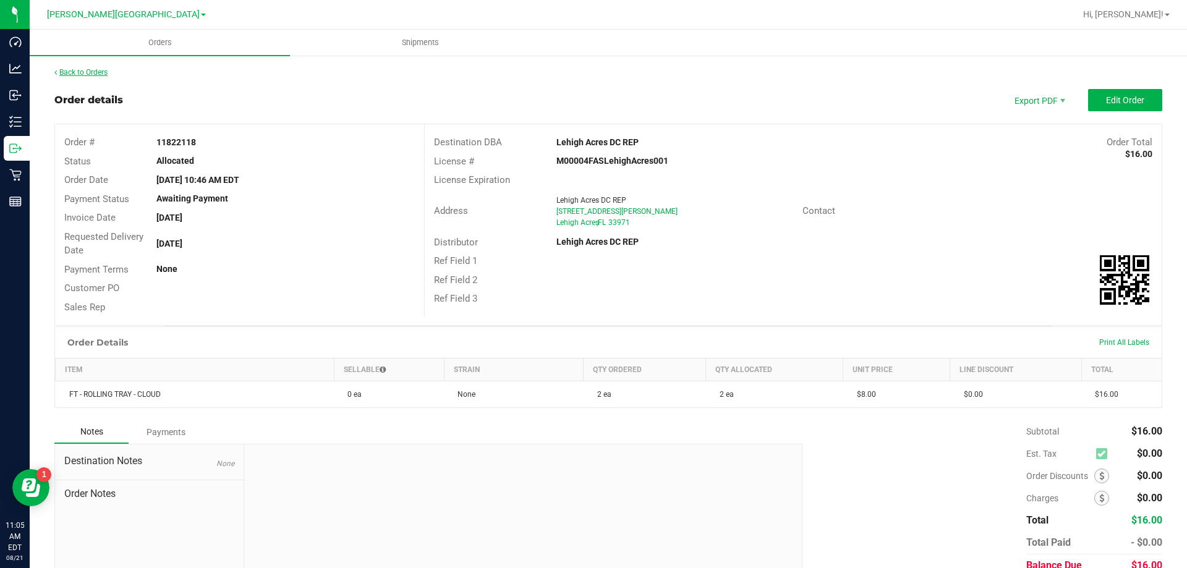
click at [95, 74] on link "Back to Orders" at bounding box center [80, 72] width 53 height 9
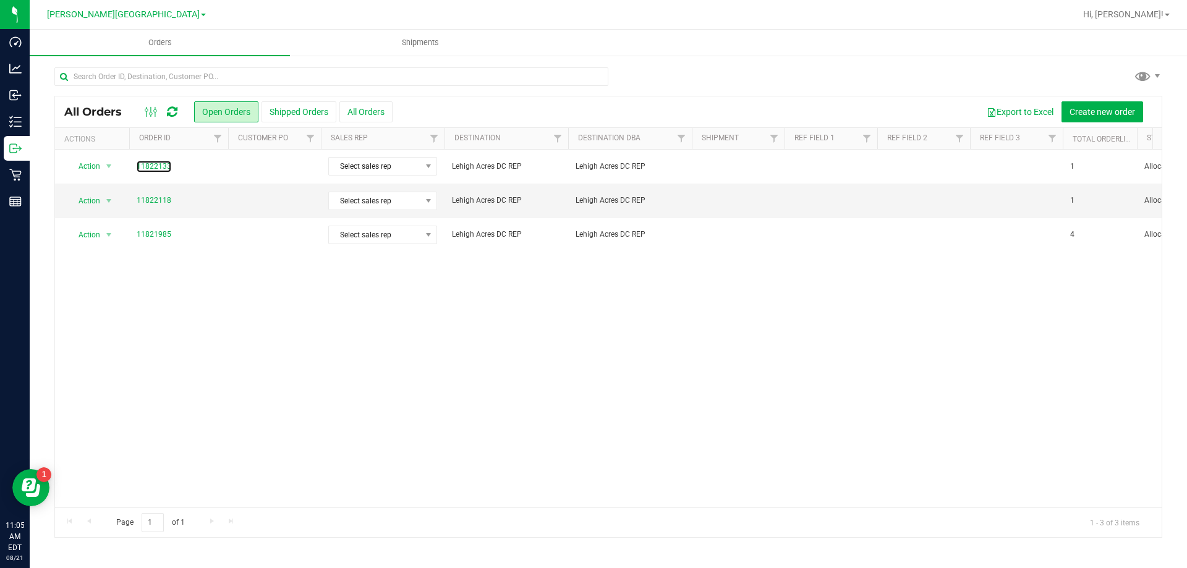
click at [150, 166] on link "11822133" at bounding box center [154, 167] width 35 height 12
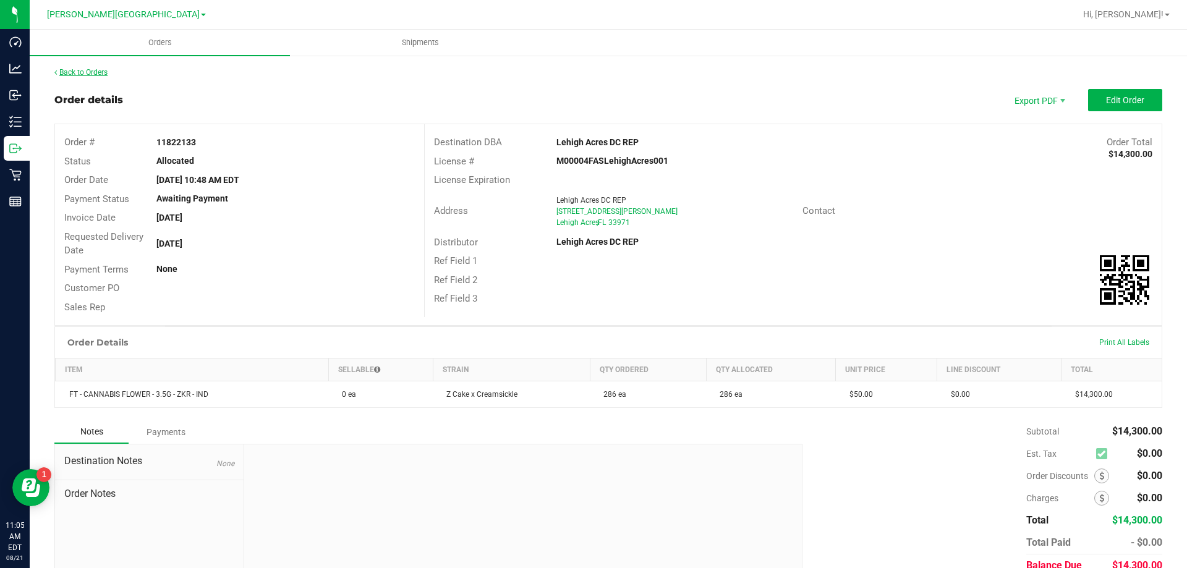
click at [96, 75] on link "Back to Orders" at bounding box center [80, 72] width 53 height 9
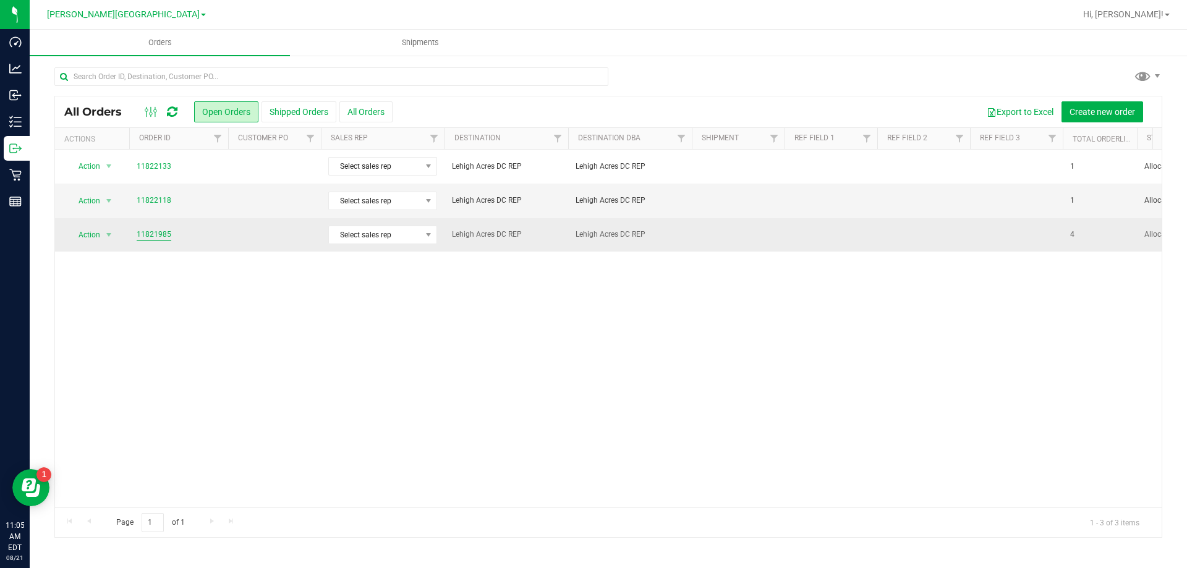
click at [145, 230] on link "11821985" at bounding box center [154, 235] width 35 height 12
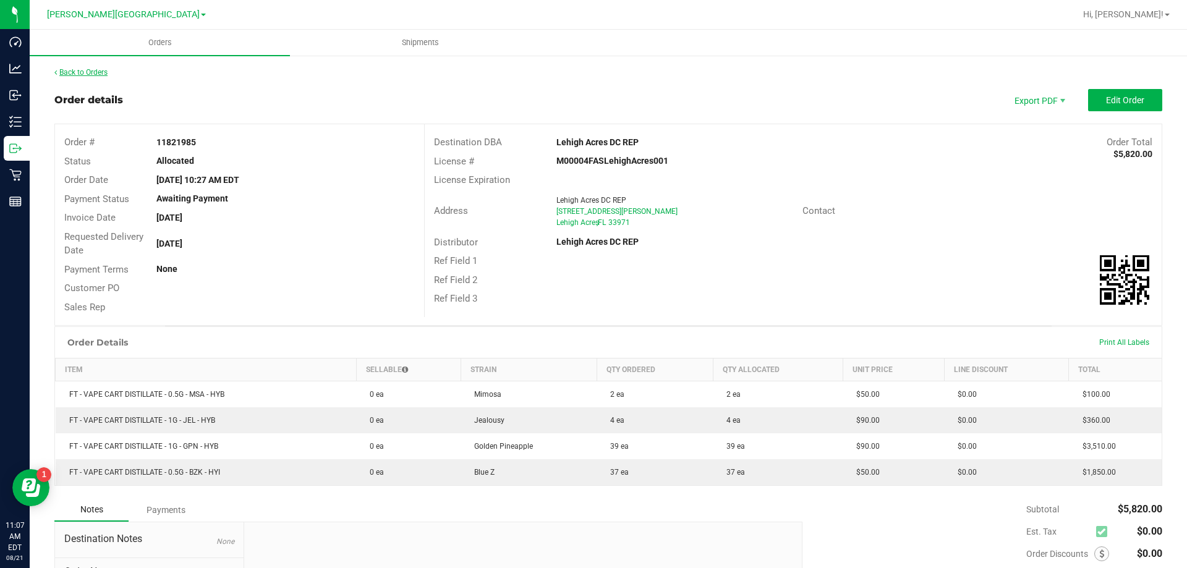
click at [86, 75] on link "Back to Orders" at bounding box center [80, 72] width 53 height 9
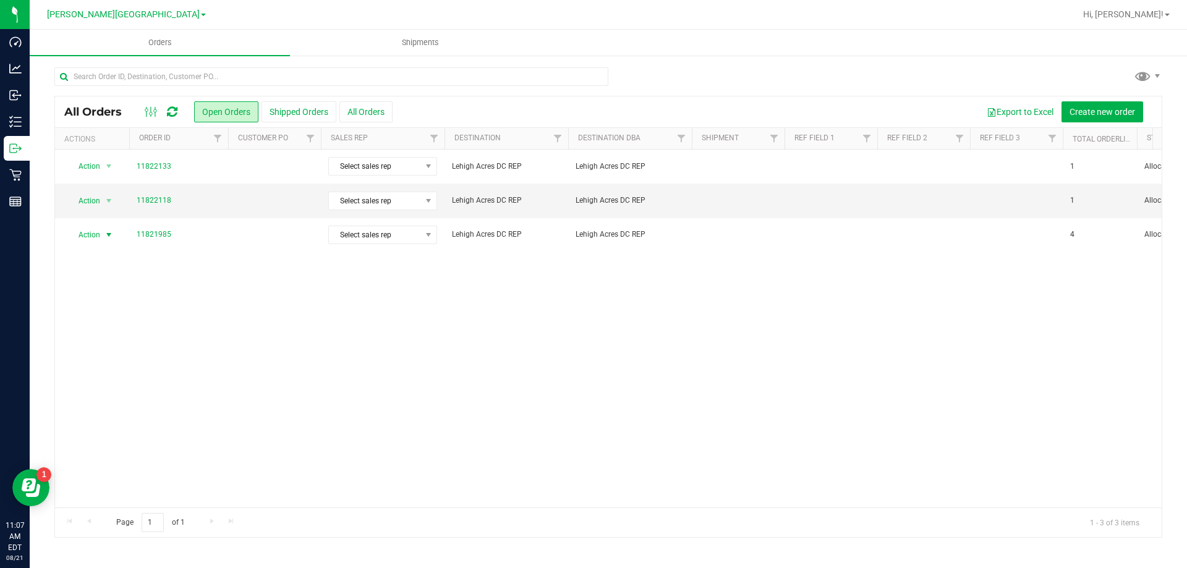
click at [96, 236] on span "Action" at bounding box center [83, 234] width 33 height 17
click at [107, 413] on li "Print packing list" at bounding box center [114, 418] width 93 height 19
click at [148, 199] on link "11822118" at bounding box center [154, 201] width 35 height 12
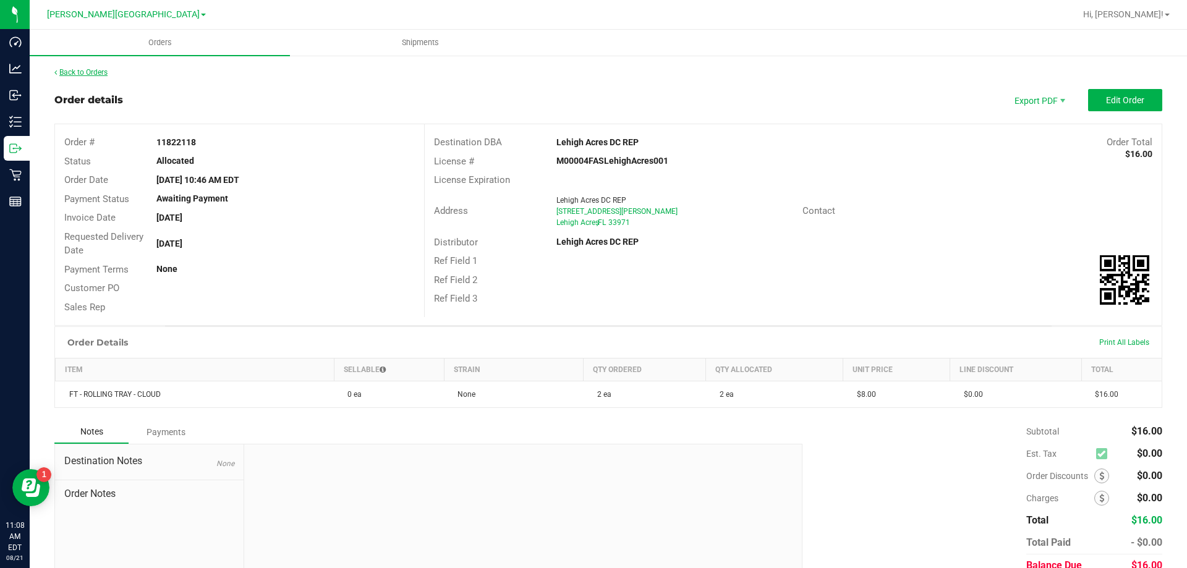
click at [91, 70] on link "Back to Orders" at bounding box center [80, 72] width 53 height 9
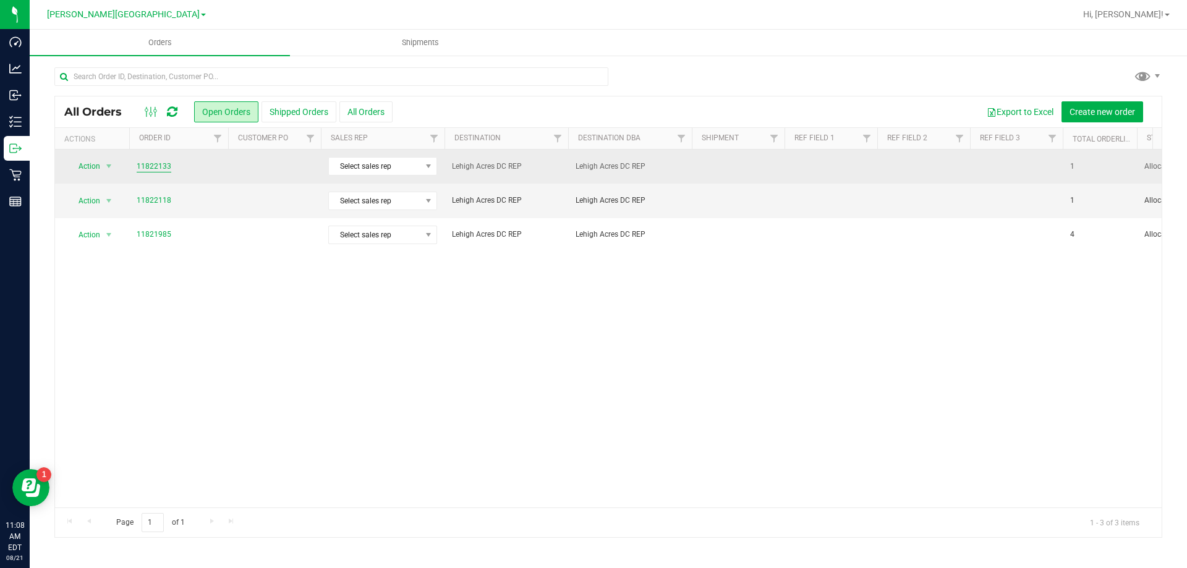
click at [156, 165] on link "11822133" at bounding box center [154, 167] width 35 height 12
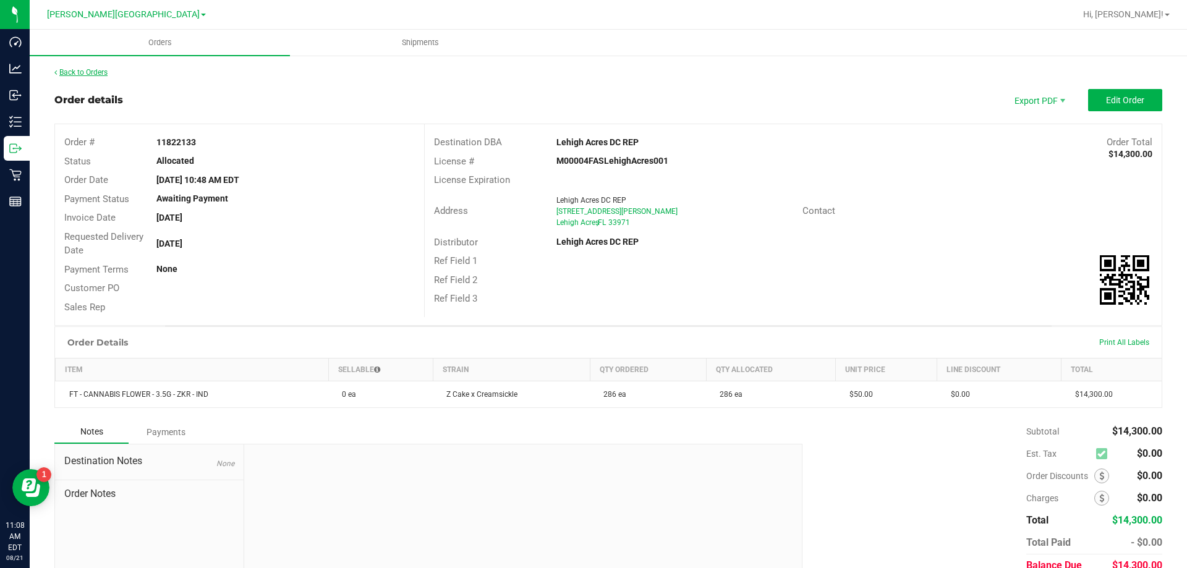
click at [82, 70] on link "Back to Orders" at bounding box center [80, 72] width 53 height 9
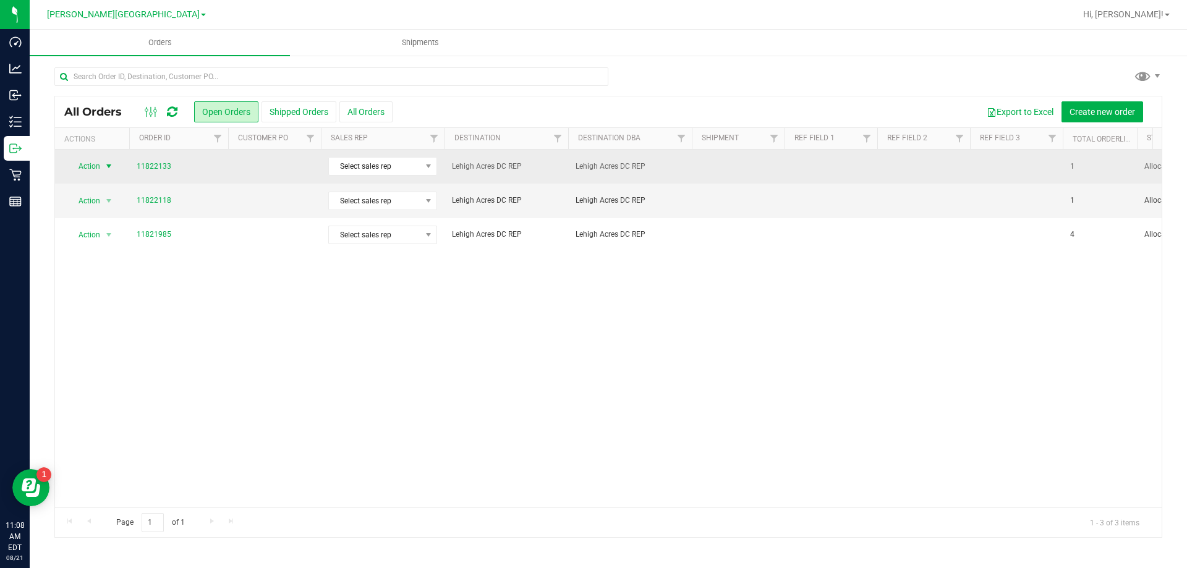
click at [92, 166] on span "Action" at bounding box center [83, 166] width 33 height 17
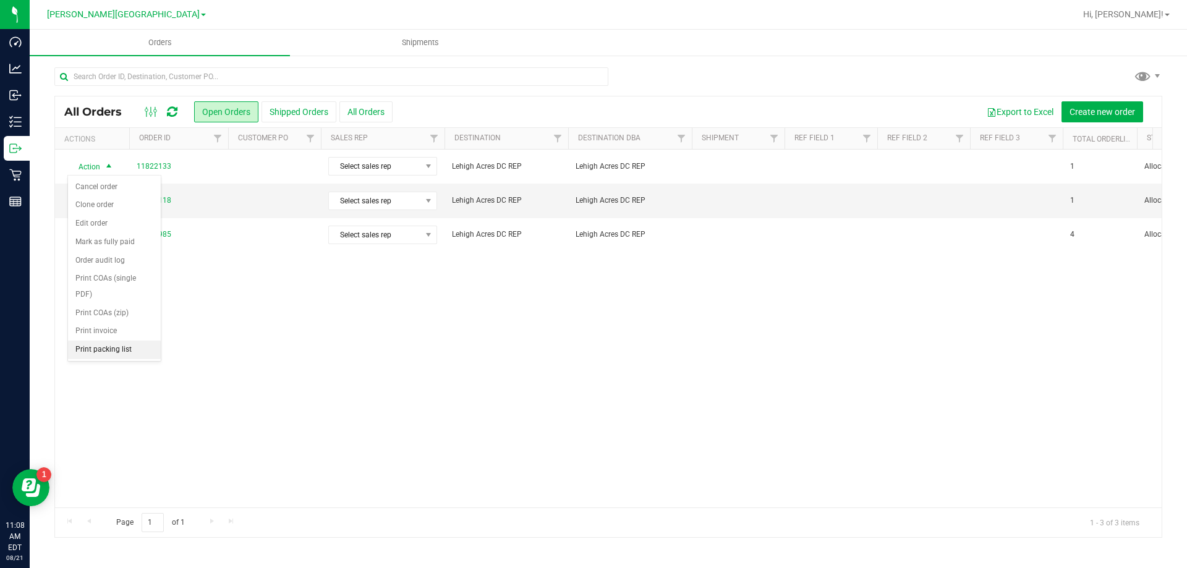
click at [120, 353] on li "Print packing list" at bounding box center [114, 350] width 93 height 19
click at [89, 199] on span "Action" at bounding box center [83, 200] width 33 height 17
click at [165, 196] on link "11822118" at bounding box center [154, 201] width 35 height 12
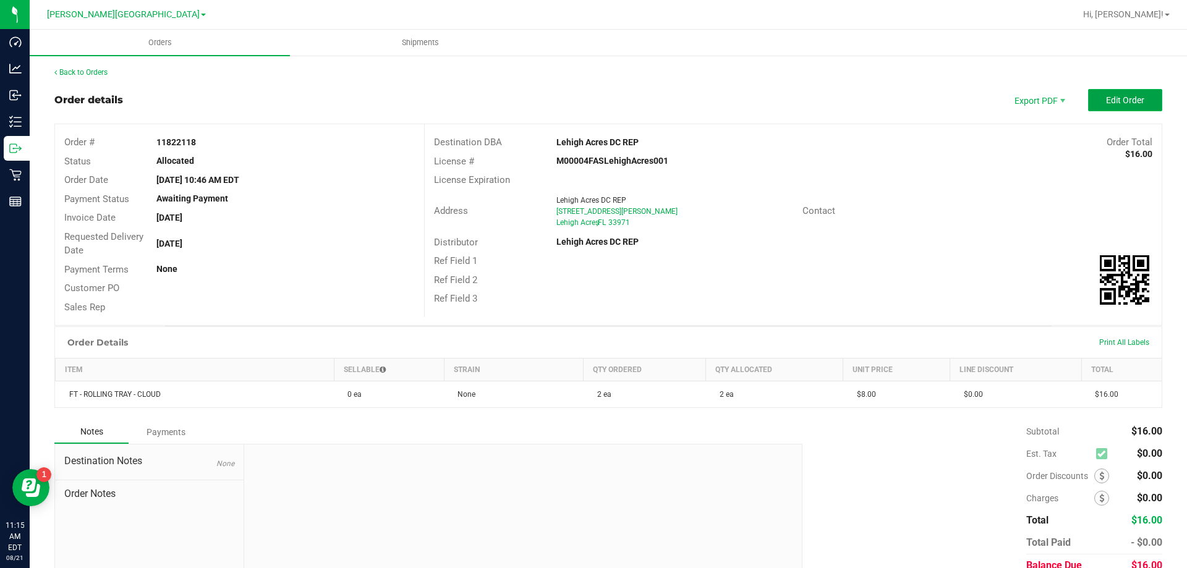
click at [1094, 98] on button "Edit Order" at bounding box center [1126, 100] width 74 height 22
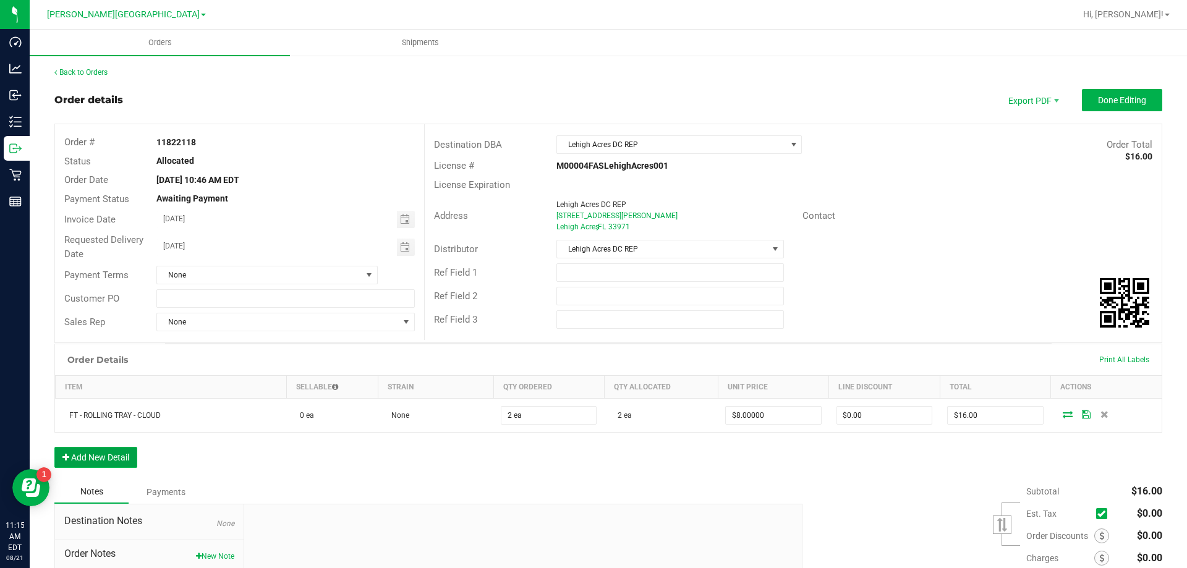
click at [108, 456] on button "Add New Detail" at bounding box center [95, 457] width 83 height 21
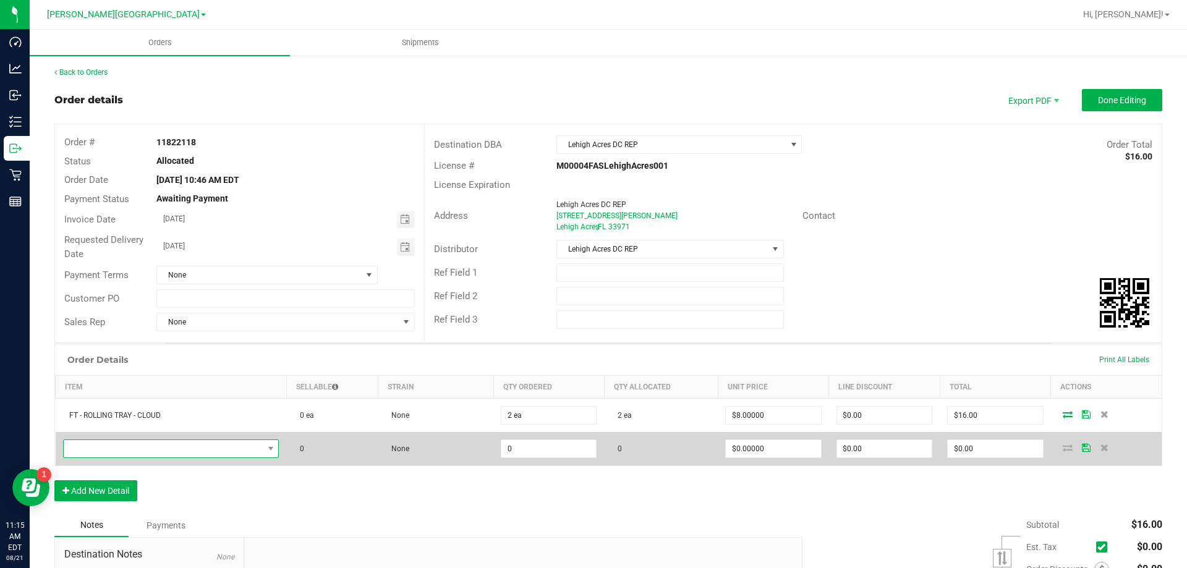
click at [110, 440] on span "NO DATA FOUND" at bounding box center [171, 449] width 216 height 19
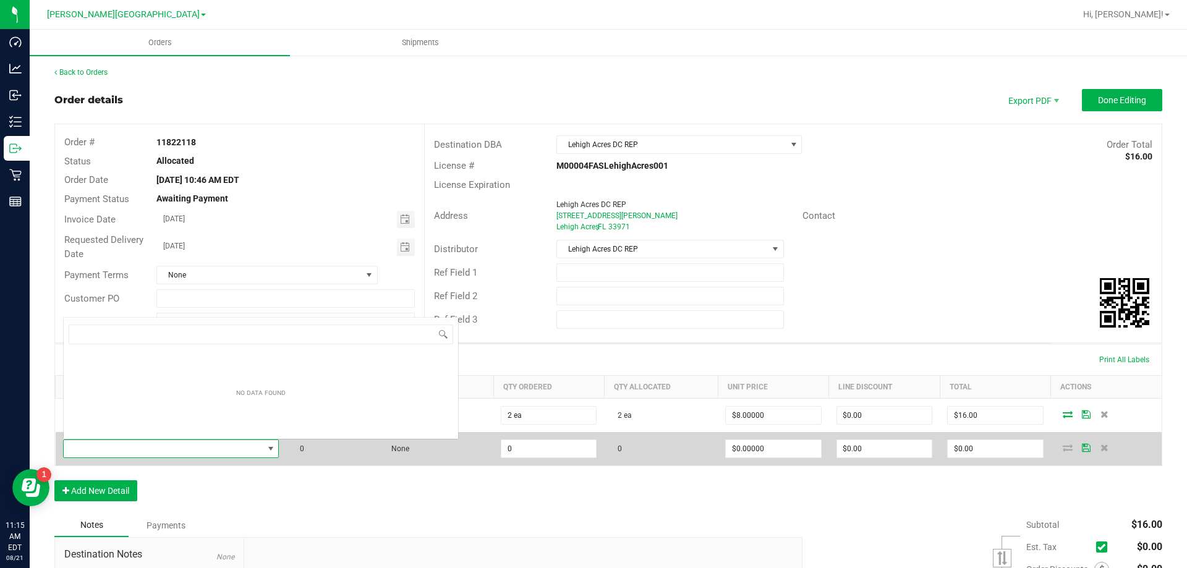
scroll to position [19, 212]
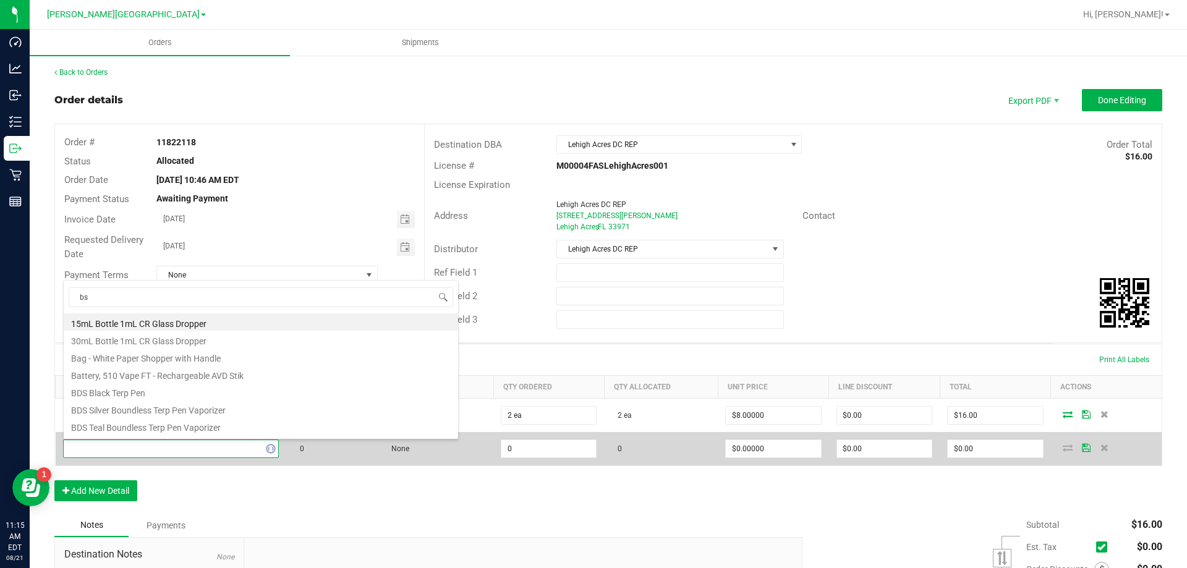
type input "bsw"
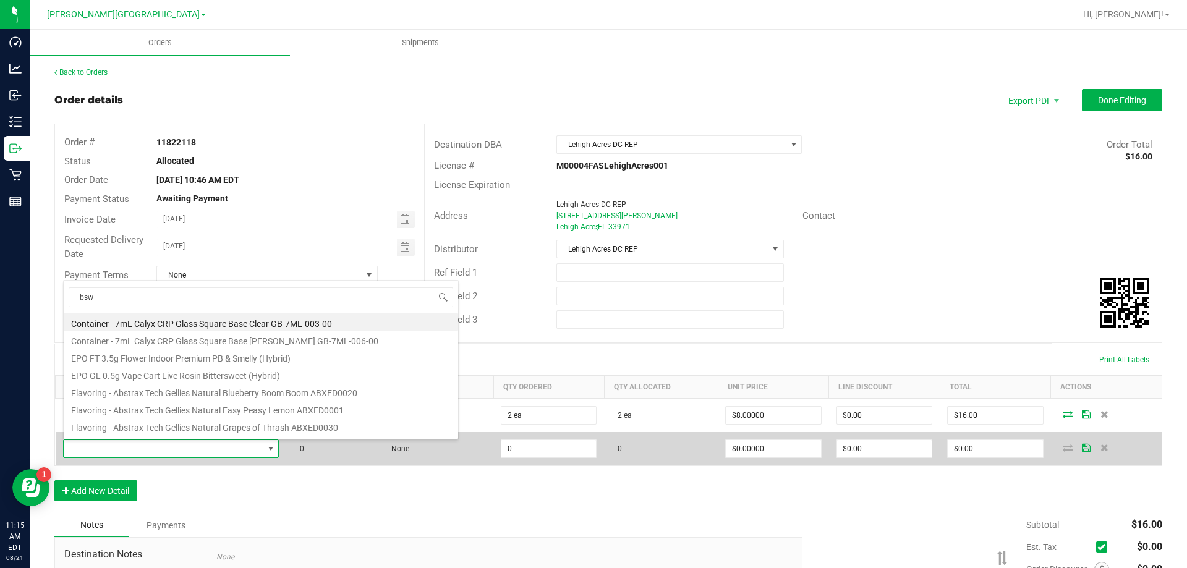
type input "0 ea"
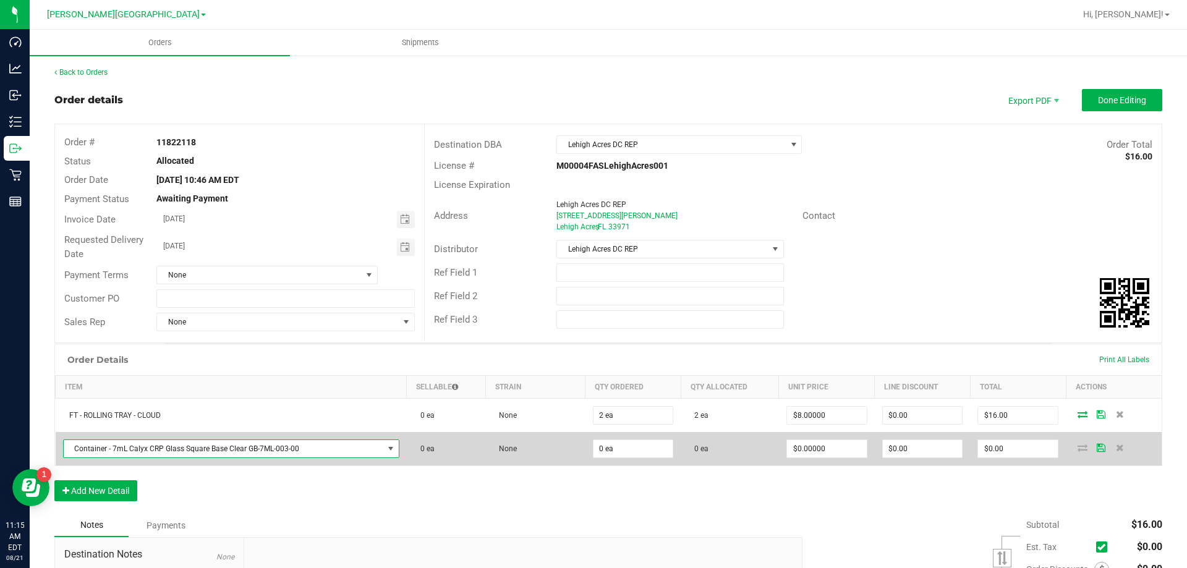
click at [167, 450] on span "Container - 7mL Calyx CRP Glass Square Base Clear GB-7ML-003-00" at bounding box center [224, 448] width 320 height 17
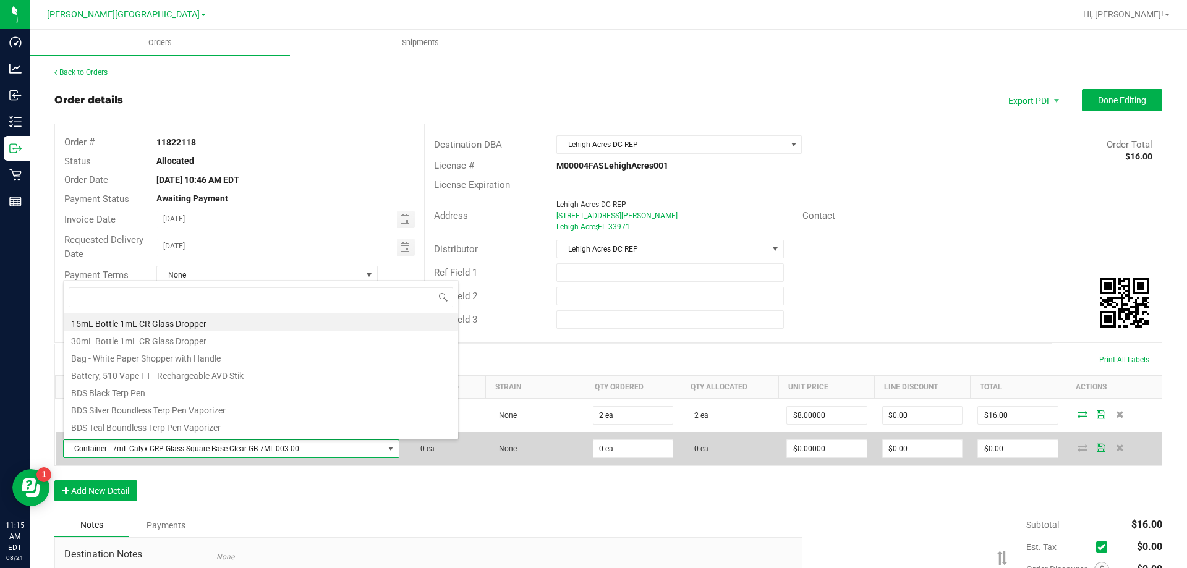
scroll to position [19, 329]
type input "bsw"
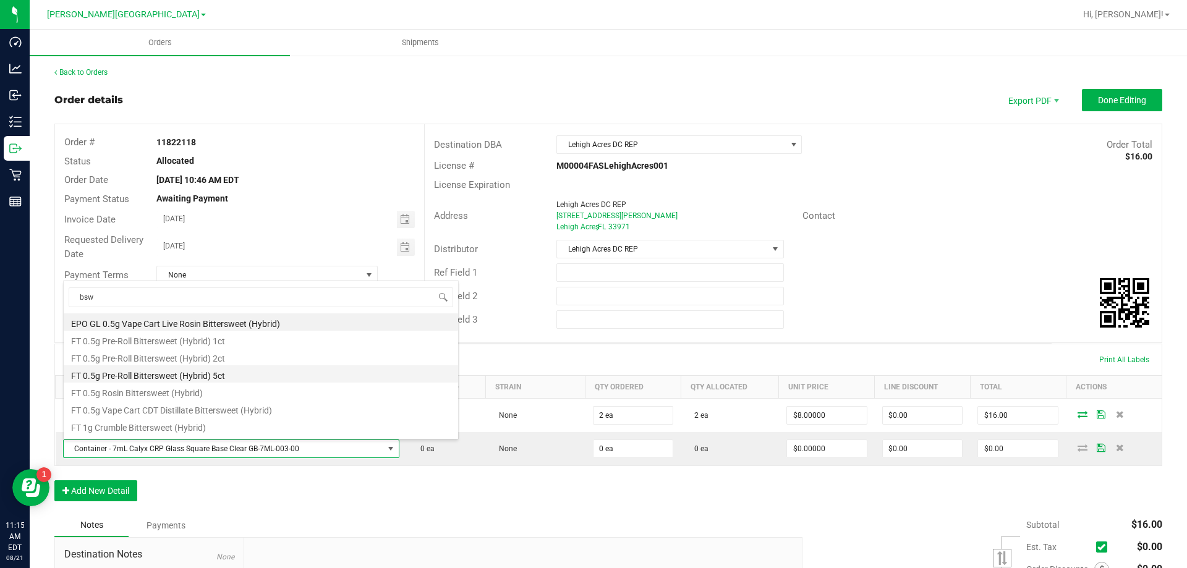
click at [228, 372] on li "FT 0.5g Pre-Roll Bittersweet (Hybrid) 5ct" at bounding box center [261, 374] width 395 height 17
type input "$29.00000"
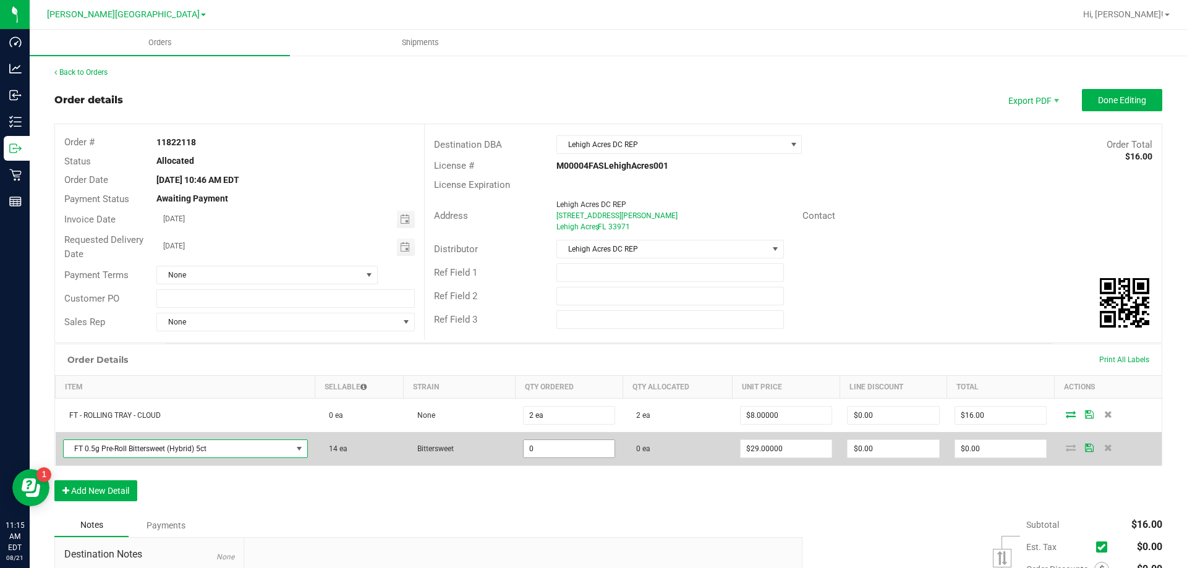
click at [531, 449] on input "0" at bounding box center [570, 448] width 92 height 17
type input "14 ea"
type input "$406.00"
click at [470, 443] on td "Bittersweet" at bounding box center [460, 448] width 112 height 33
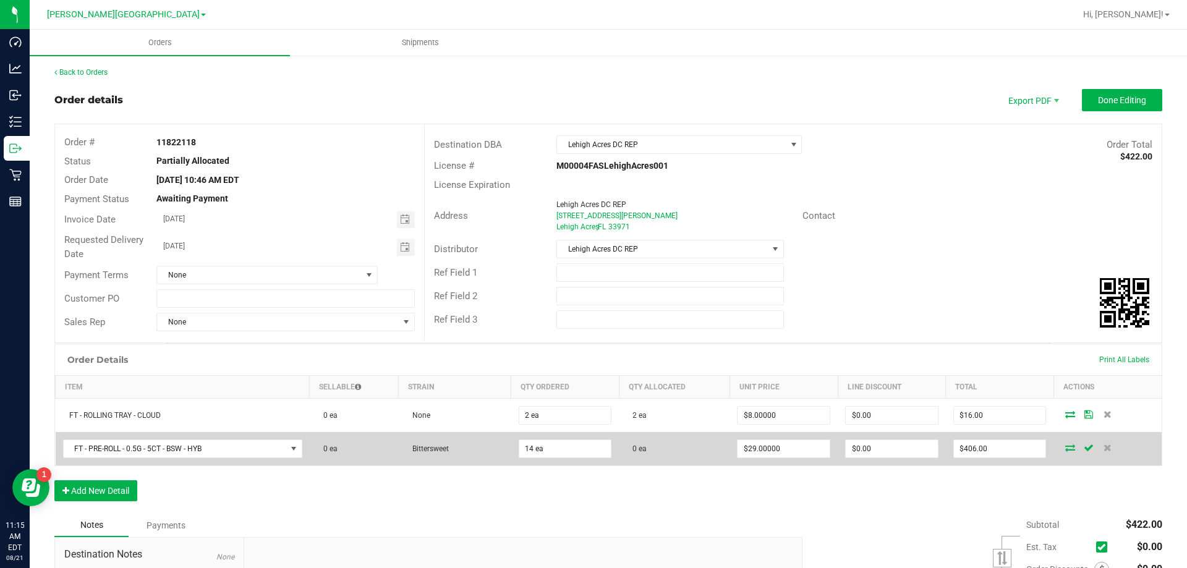
click at [1066, 448] on icon at bounding box center [1071, 447] width 10 height 7
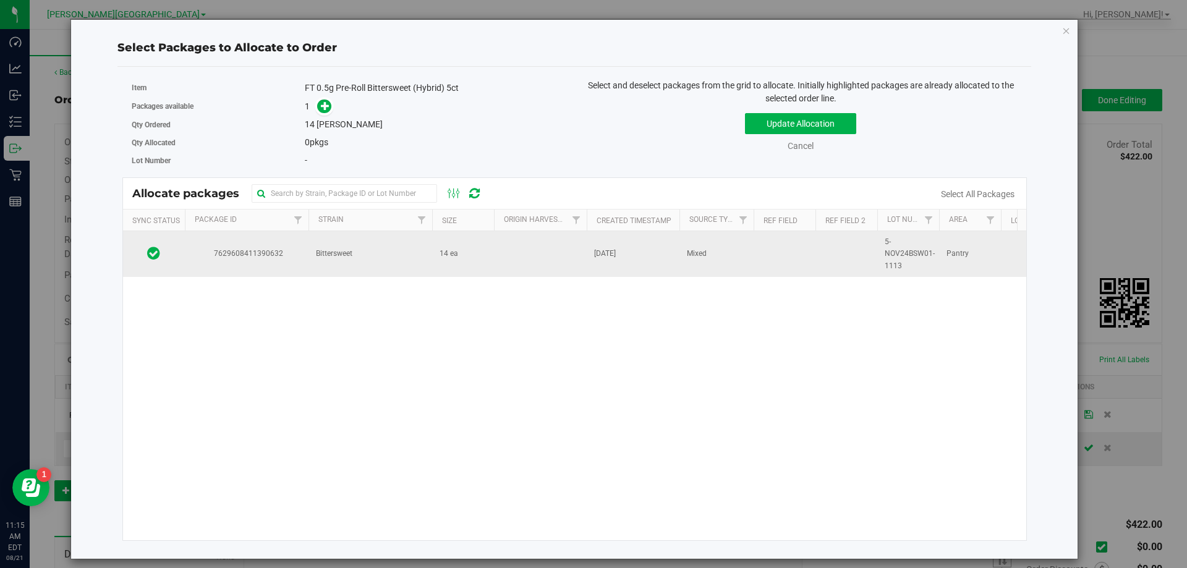
click at [329, 259] on span "Bittersweet" at bounding box center [334, 254] width 36 height 12
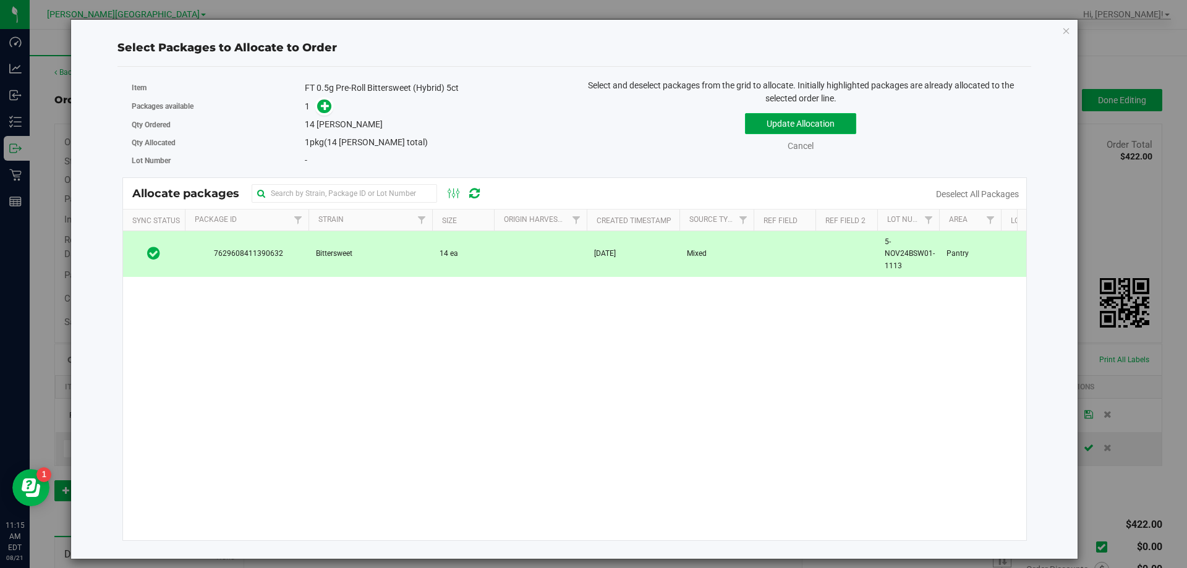
click at [823, 124] on button "Update Allocation" at bounding box center [800, 123] width 111 height 21
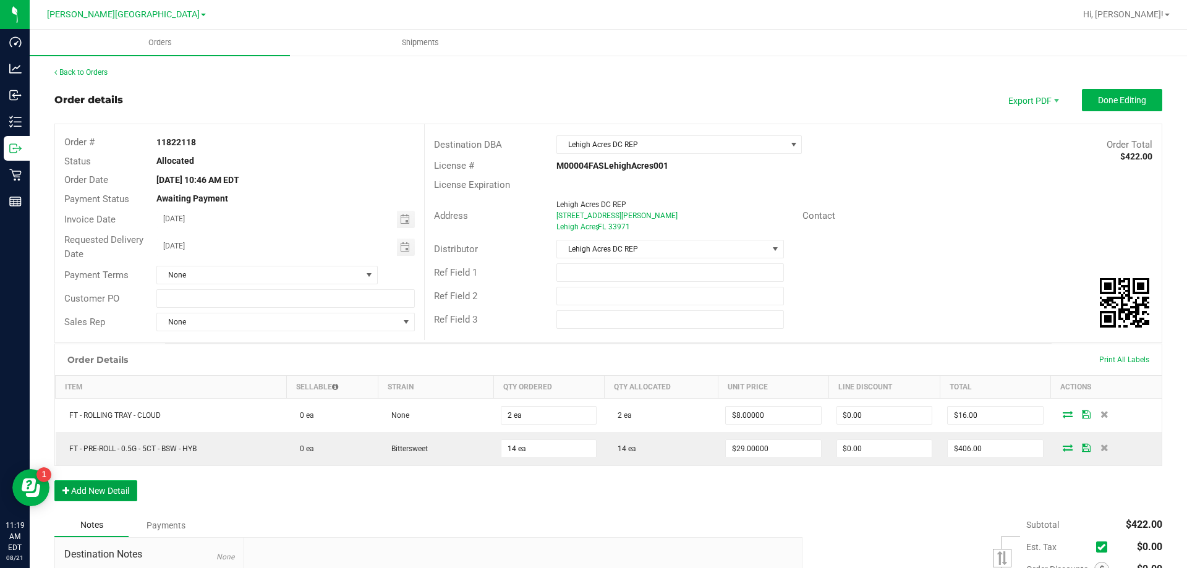
click at [92, 501] on button "Add New Detail" at bounding box center [95, 491] width 83 height 21
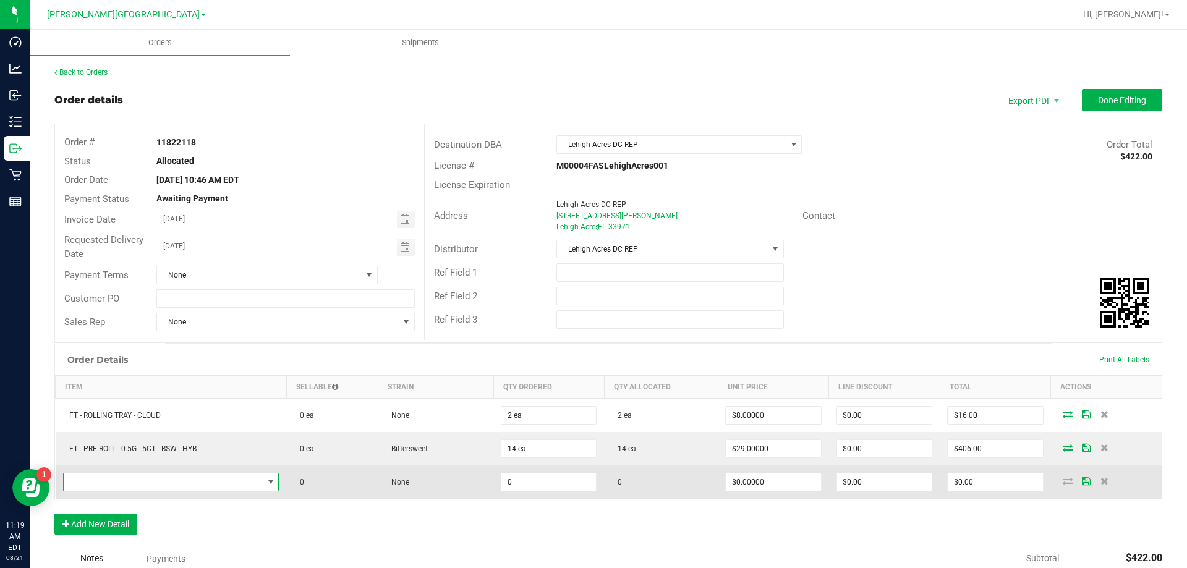
click at [130, 482] on span "NO DATA FOUND" at bounding box center [164, 482] width 200 height 17
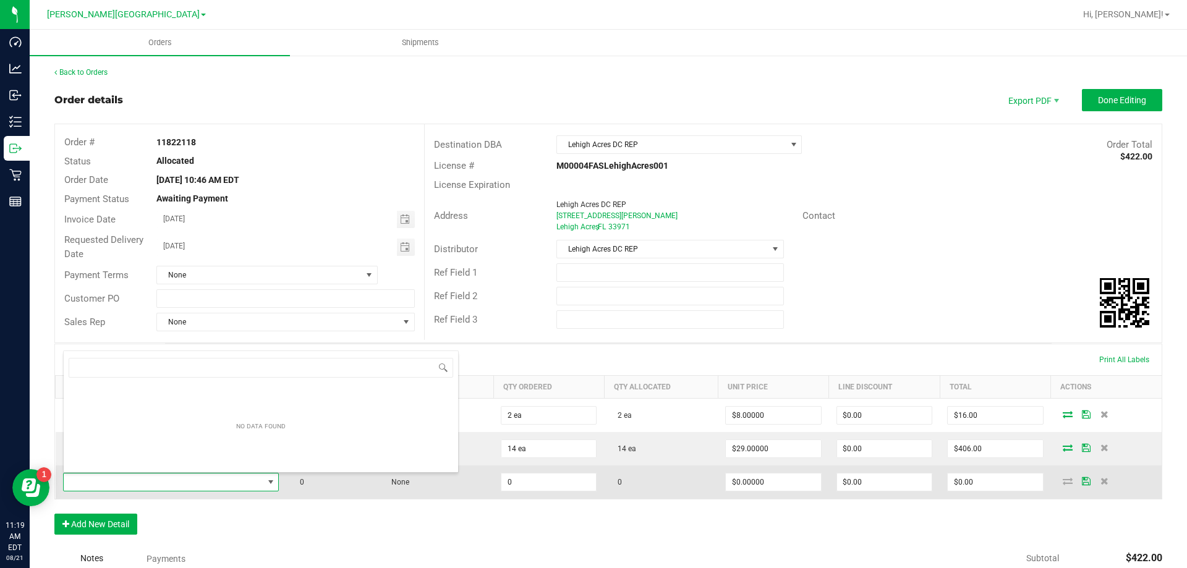
scroll to position [19, 212]
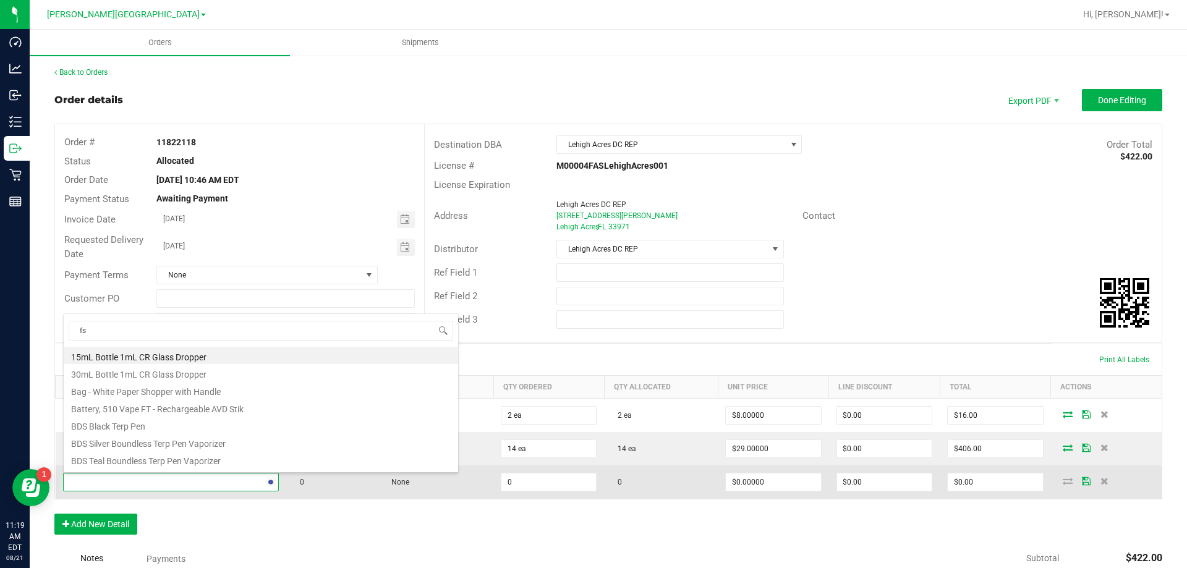
type input "fso"
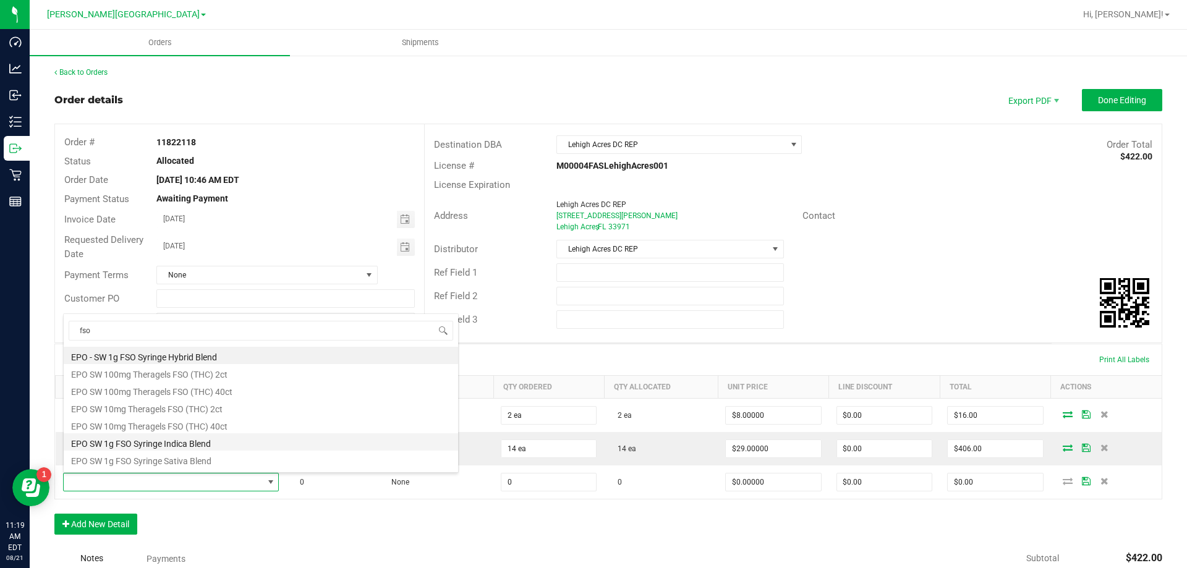
click at [181, 448] on li "EPO SW 1g FSO Syringe Indica Blend" at bounding box center [261, 442] width 395 height 17
type input "0 ea"
type input "$1.00000"
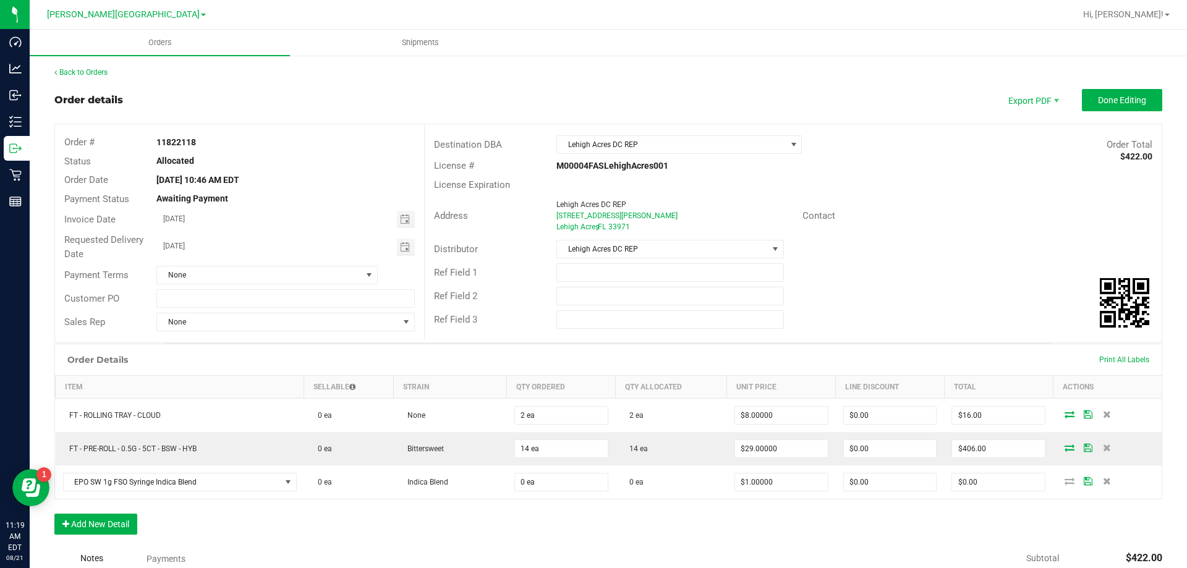
click at [356, 512] on div "Order Details Print All Labels Item Sellable Strain Qty Ordered Qty Allocated U…" at bounding box center [608, 445] width 1108 height 203
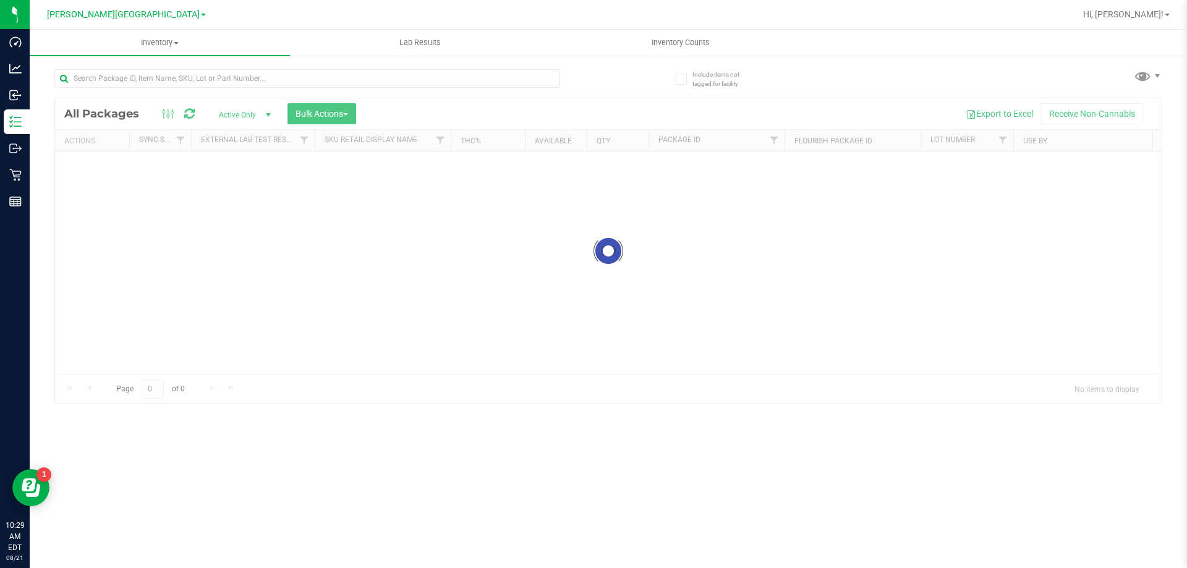
click at [139, 88] on div at bounding box center [306, 83] width 505 height 28
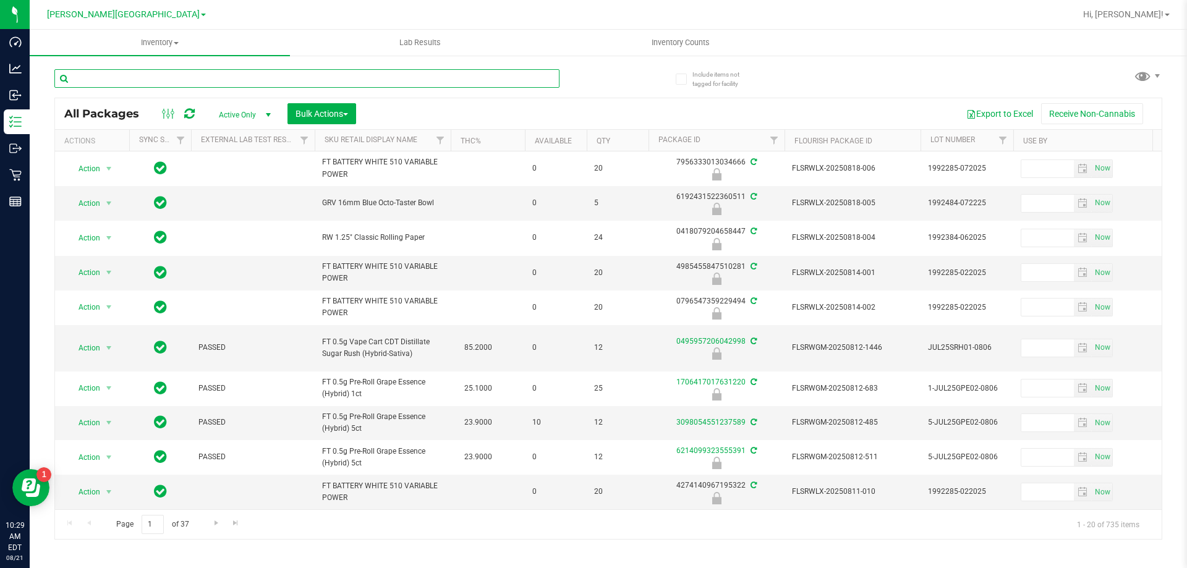
click at [138, 82] on input "text" at bounding box center [306, 78] width 505 height 19
type input "msa"
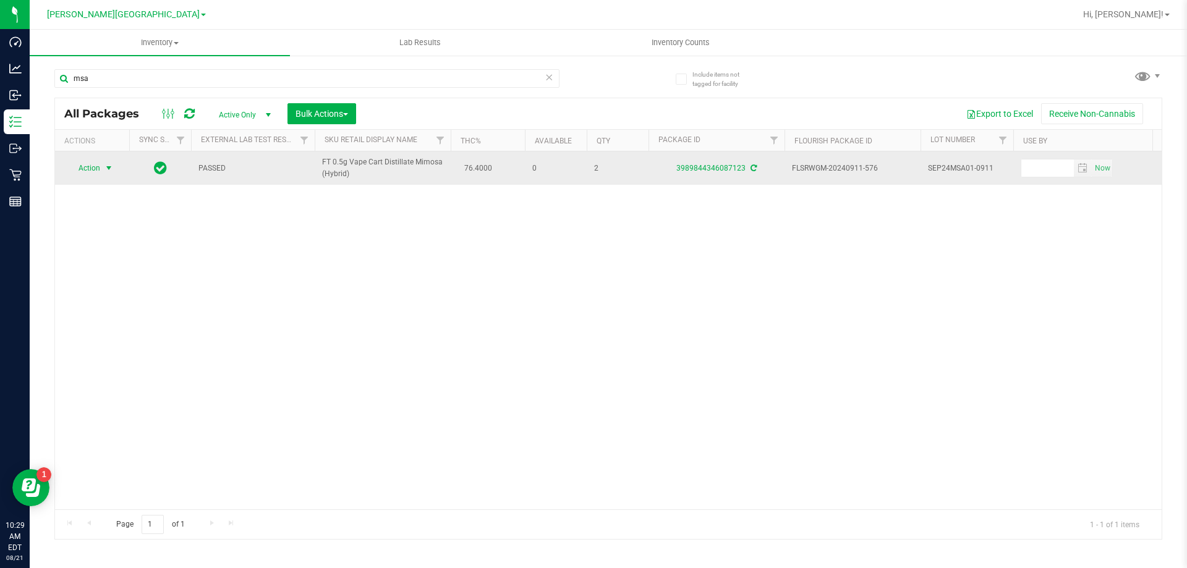
click at [79, 169] on span "Action" at bounding box center [83, 168] width 33 height 17
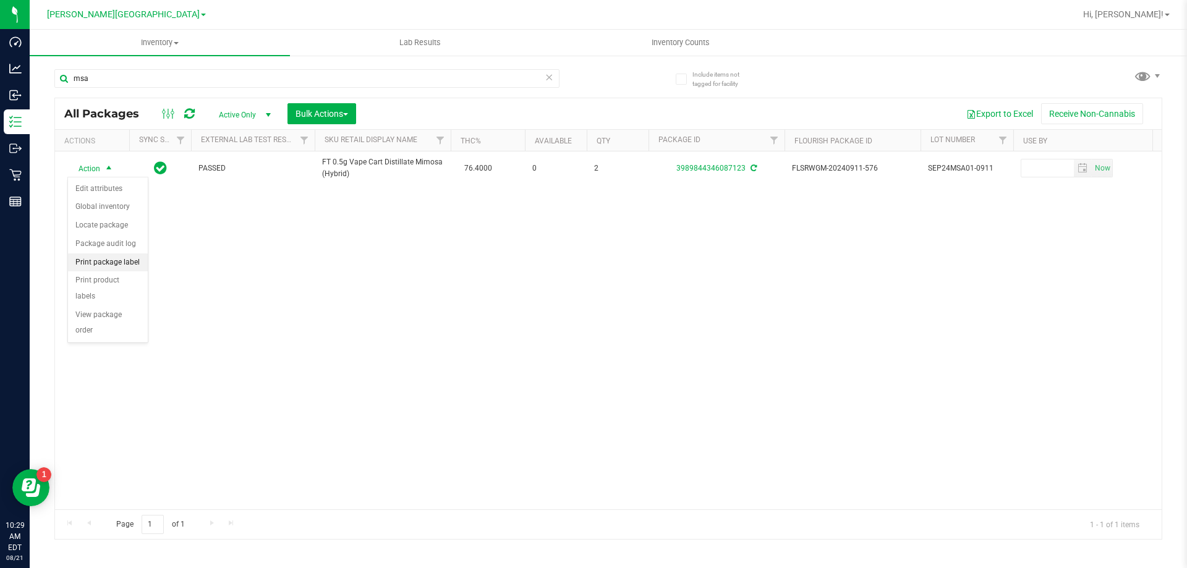
click at [108, 263] on li "Print package label" at bounding box center [108, 263] width 80 height 19
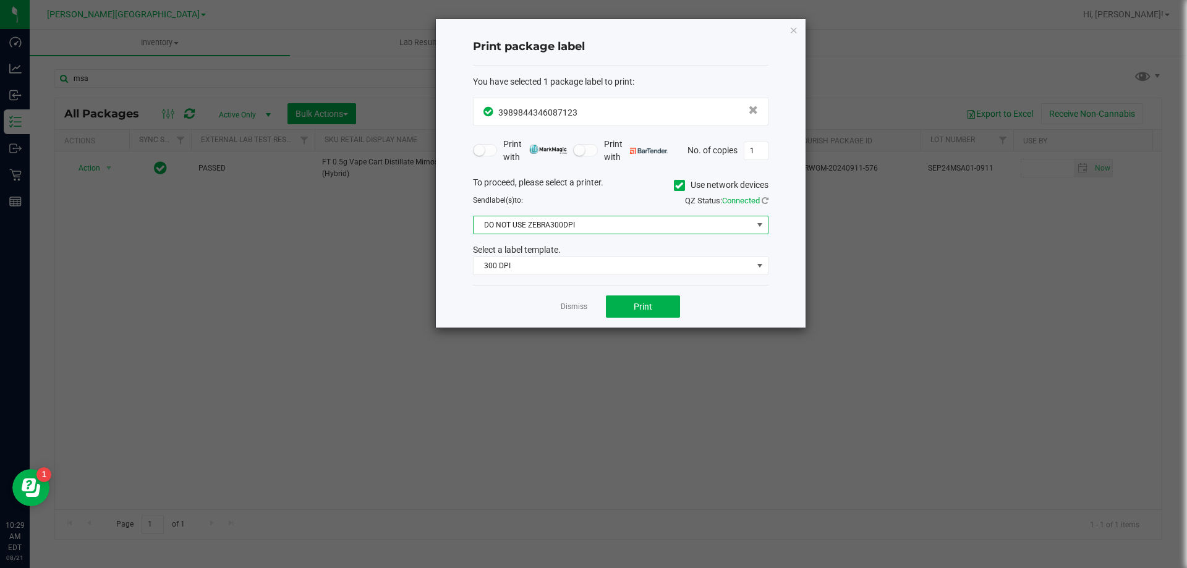
click at [633, 228] on span "DO NOT USE ZEBRA300DPI" at bounding box center [613, 224] width 279 height 17
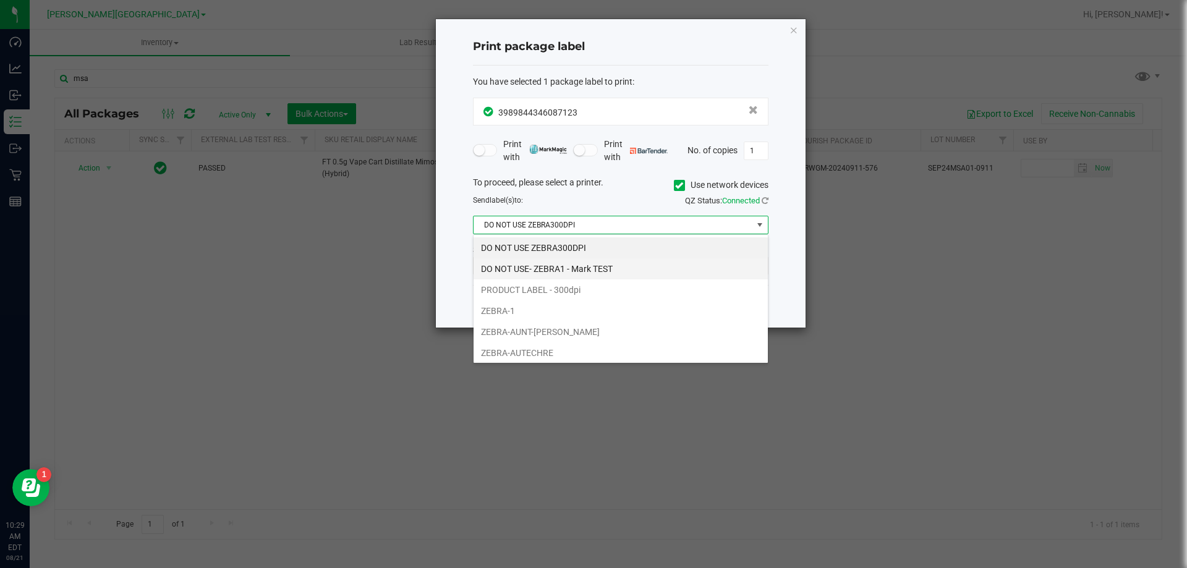
scroll to position [19, 296]
click at [589, 318] on li "ZEBRA-1" at bounding box center [621, 311] width 294 height 21
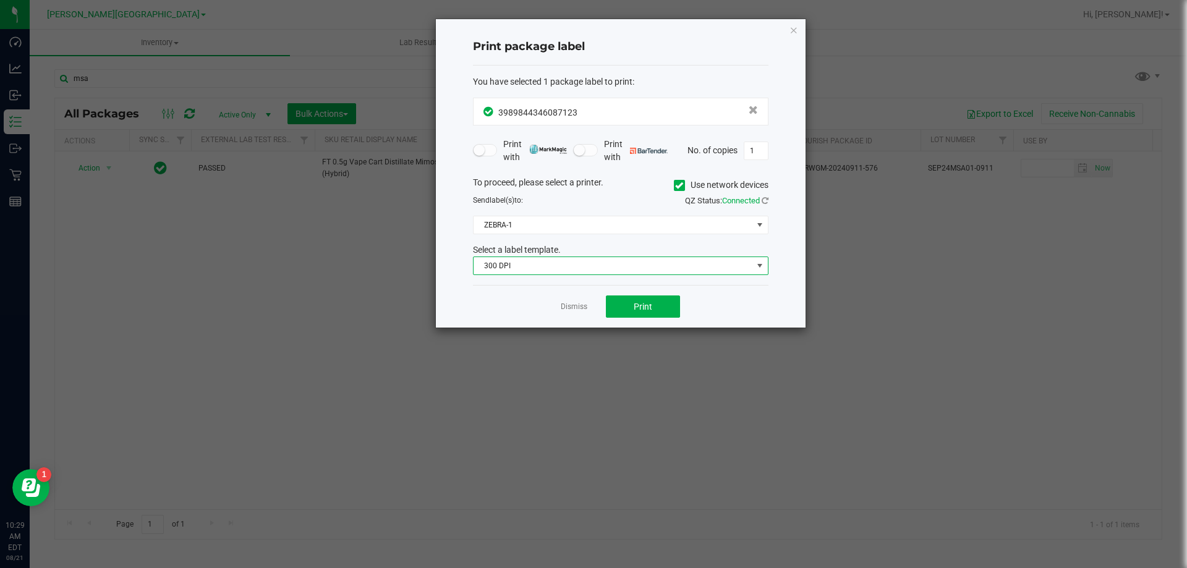
click at [571, 270] on span "300 DPI" at bounding box center [613, 265] width 279 height 17
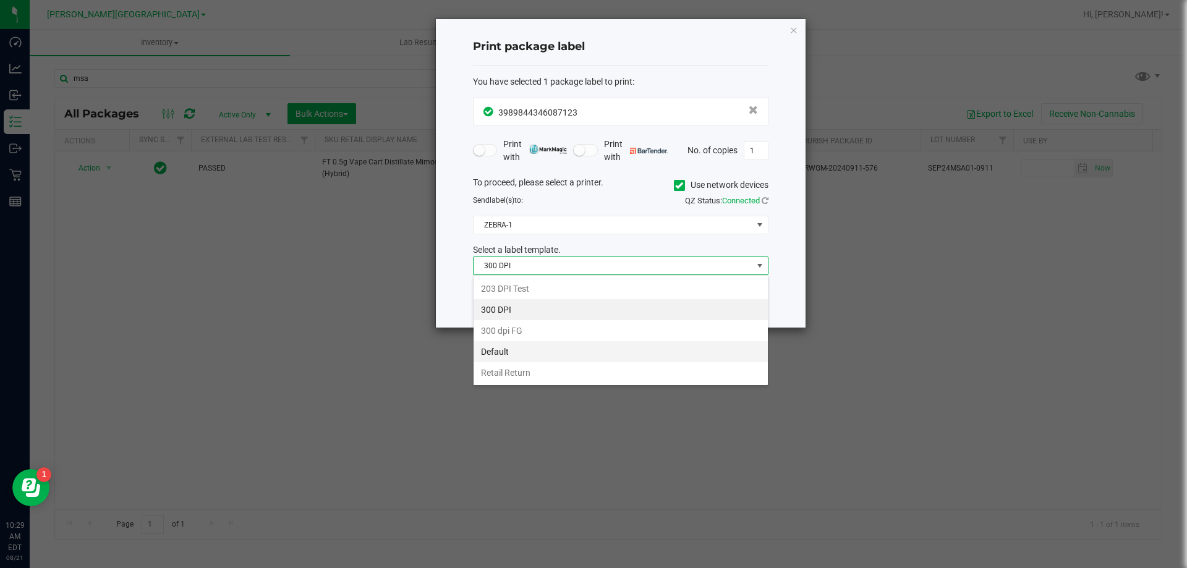
click at [549, 344] on li "Default" at bounding box center [621, 351] width 294 height 21
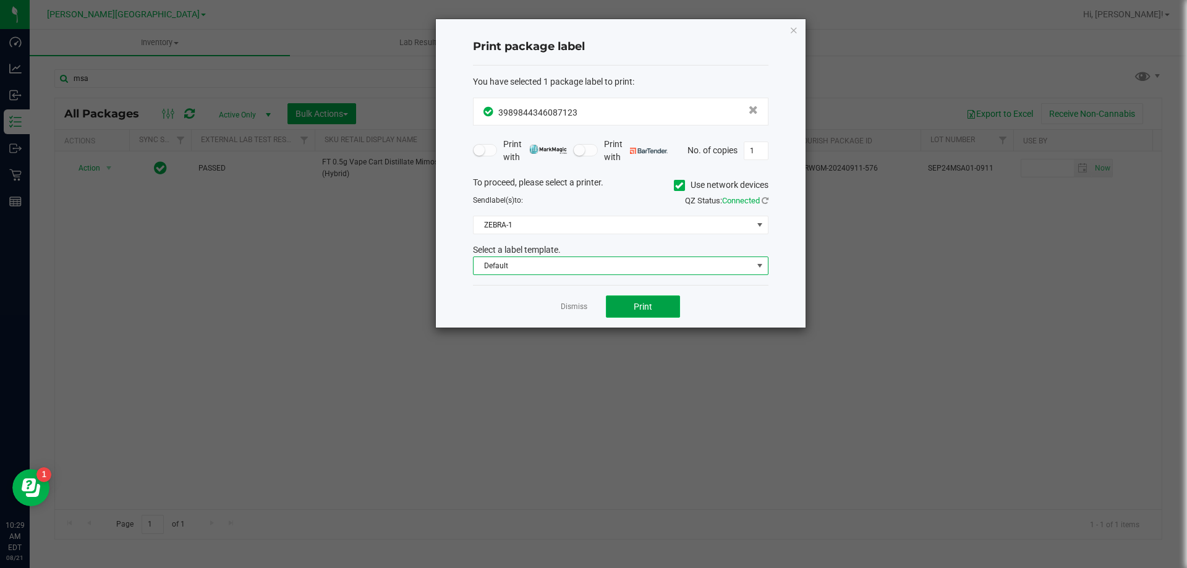
click at [645, 304] on span "Print" at bounding box center [643, 307] width 19 height 10
click at [751, 275] on span "Default" at bounding box center [621, 266] width 296 height 19
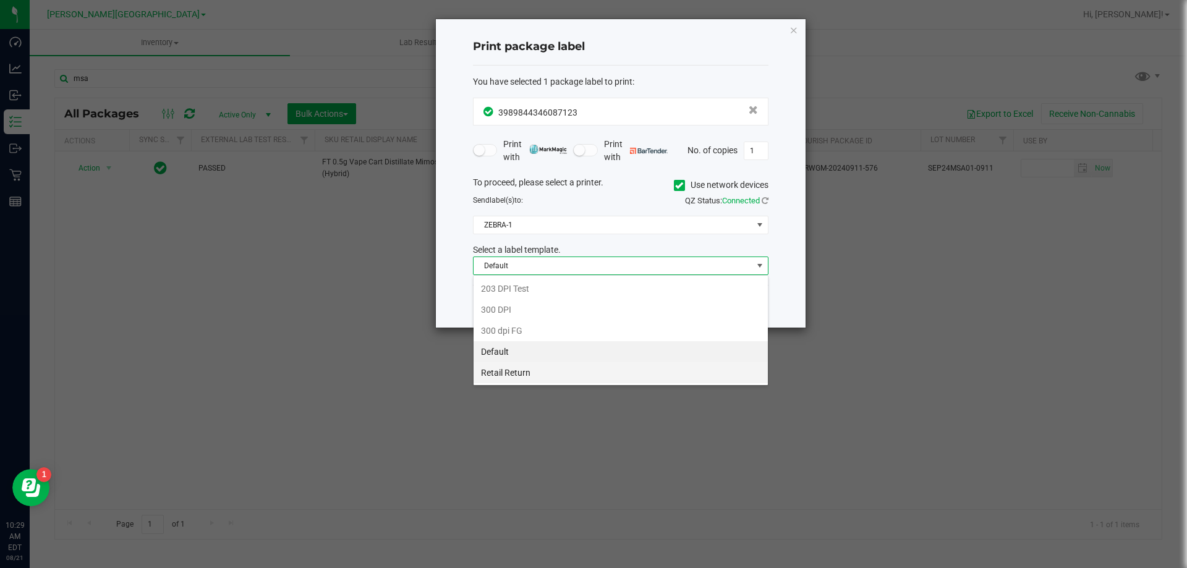
click at [637, 372] on li "Retail Return" at bounding box center [621, 372] width 294 height 21
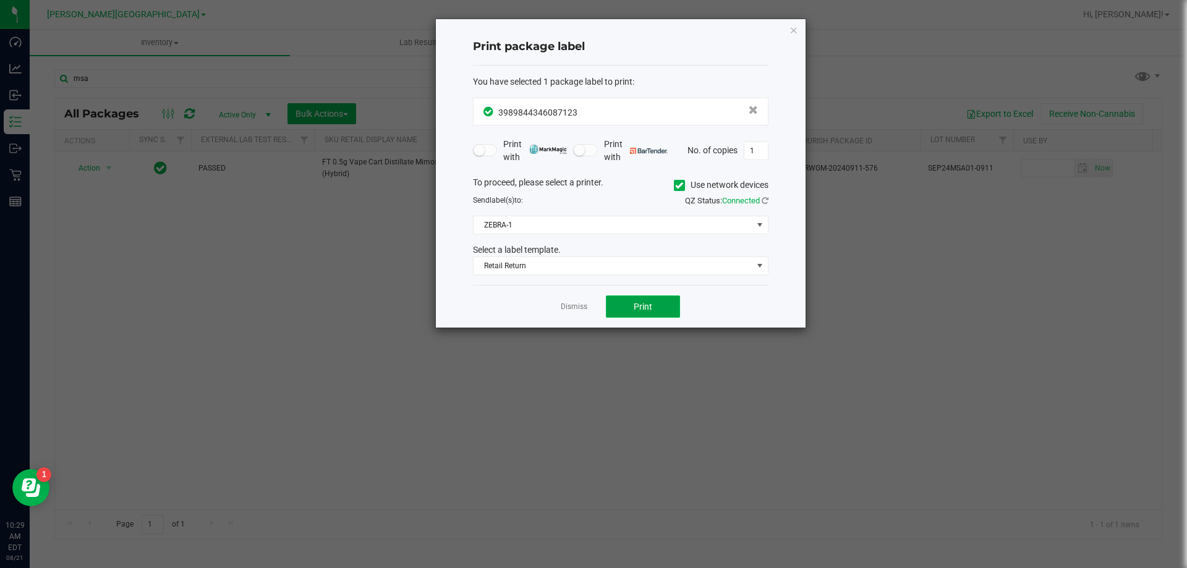
click at [644, 298] on button "Print" at bounding box center [643, 307] width 74 height 22
click at [567, 313] on app-cancel-button "Dismiss" at bounding box center [574, 307] width 27 height 13
click at [570, 307] on link "Dismiss" at bounding box center [574, 307] width 27 height 11
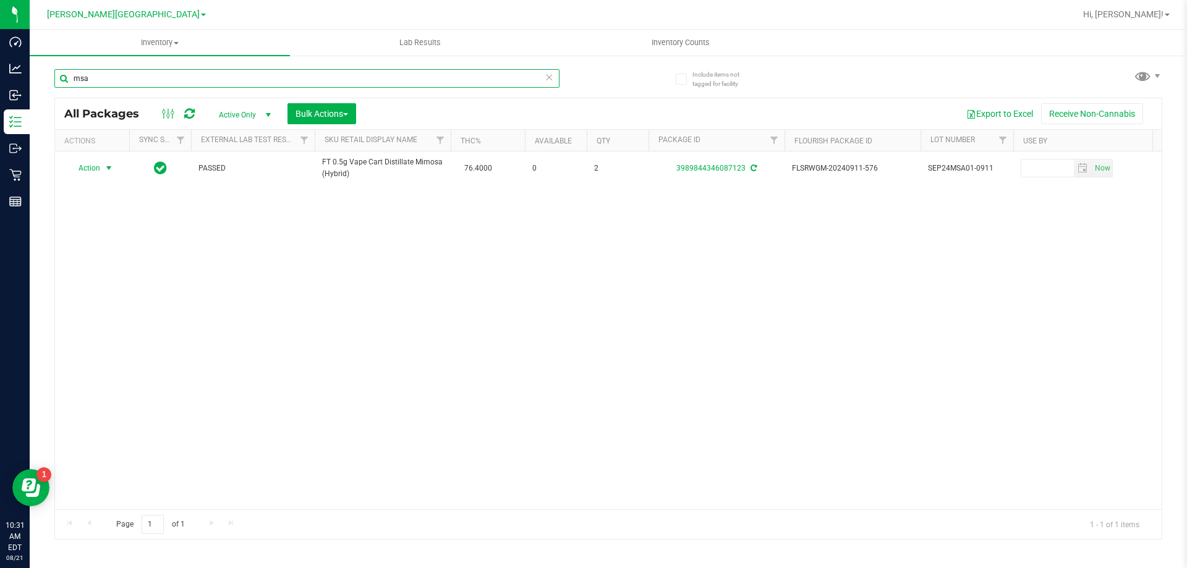
click at [214, 81] on input "msa" at bounding box center [306, 78] width 505 height 19
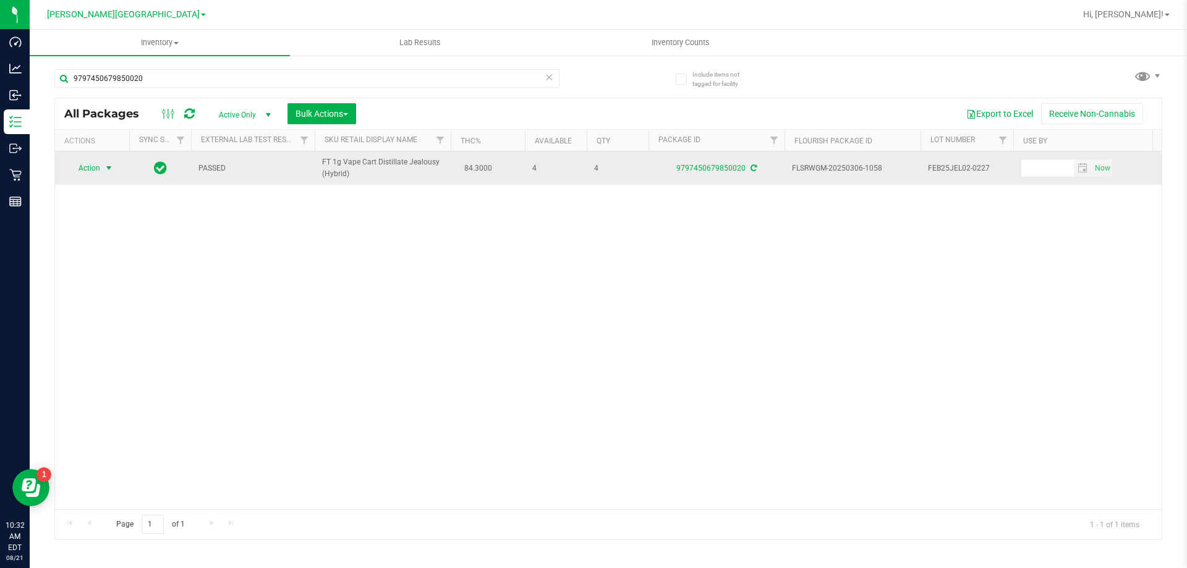
click at [102, 172] on span "select" at bounding box center [108, 168] width 15 height 17
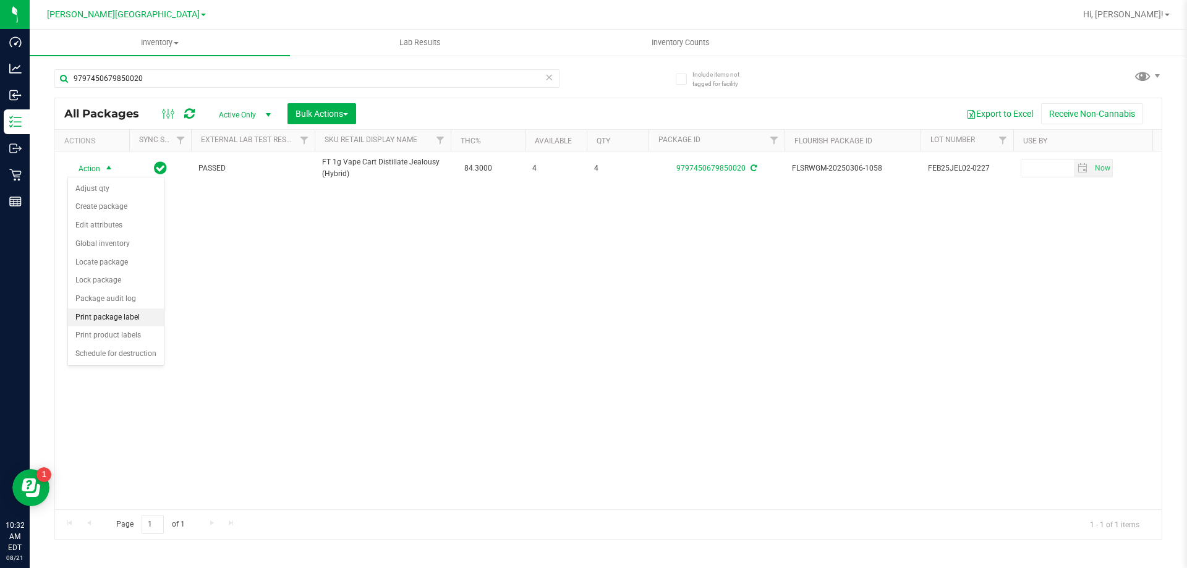
click at [139, 314] on li "Print package label" at bounding box center [116, 318] width 96 height 19
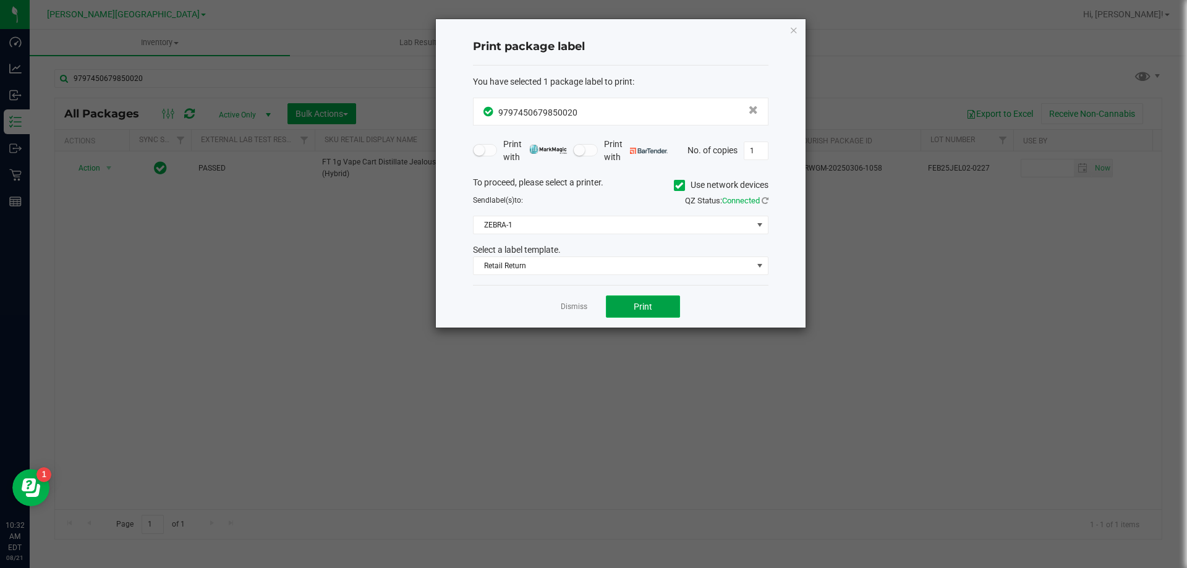
click at [657, 310] on button "Print" at bounding box center [643, 307] width 74 height 22
click at [563, 310] on link "Dismiss" at bounding box center [574, 307] width 27 height 11
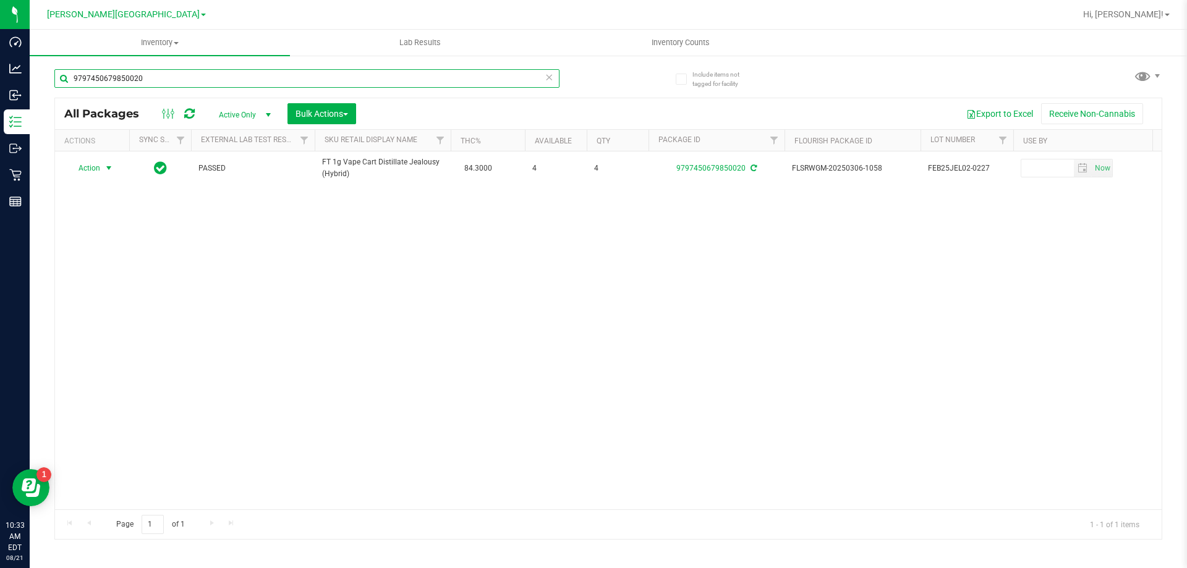
click at [171, 82] on input "9797450679850020" at bounding box center [306, 78] width 505 height 19
type input "gpn"
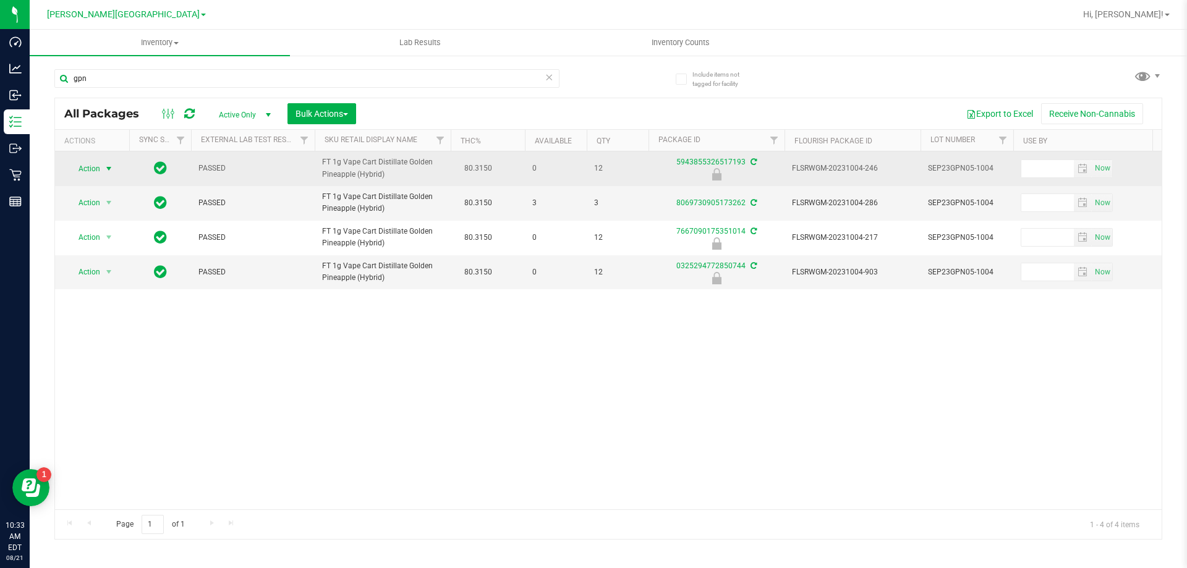
click at [108, 169] on span "select" at bounding box center [109, 169] width 10 height 10
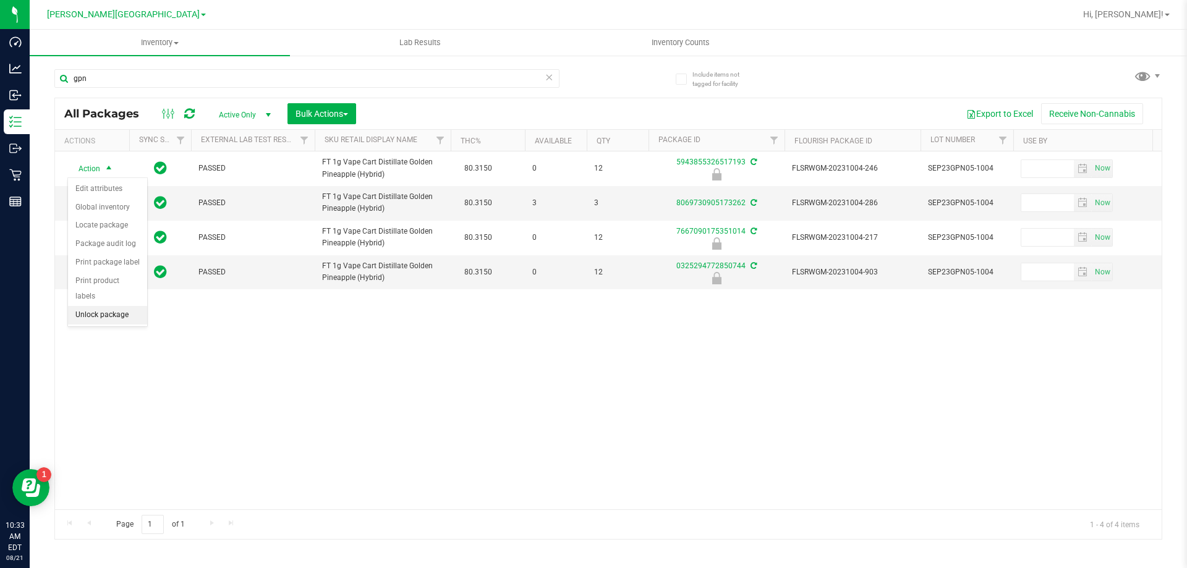
click at [113, 306] on li "Unlock package" at bounding box center [107, 315] width 79 height 19
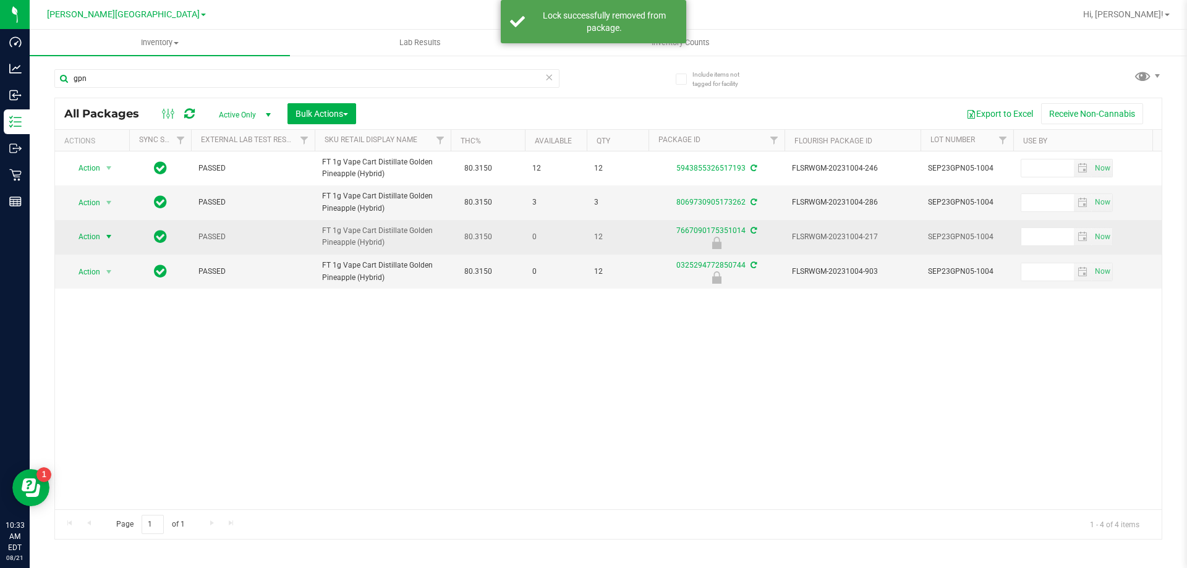
click at [104, 241] on span "select" at bounding box center [109, 237] width 10 height 10
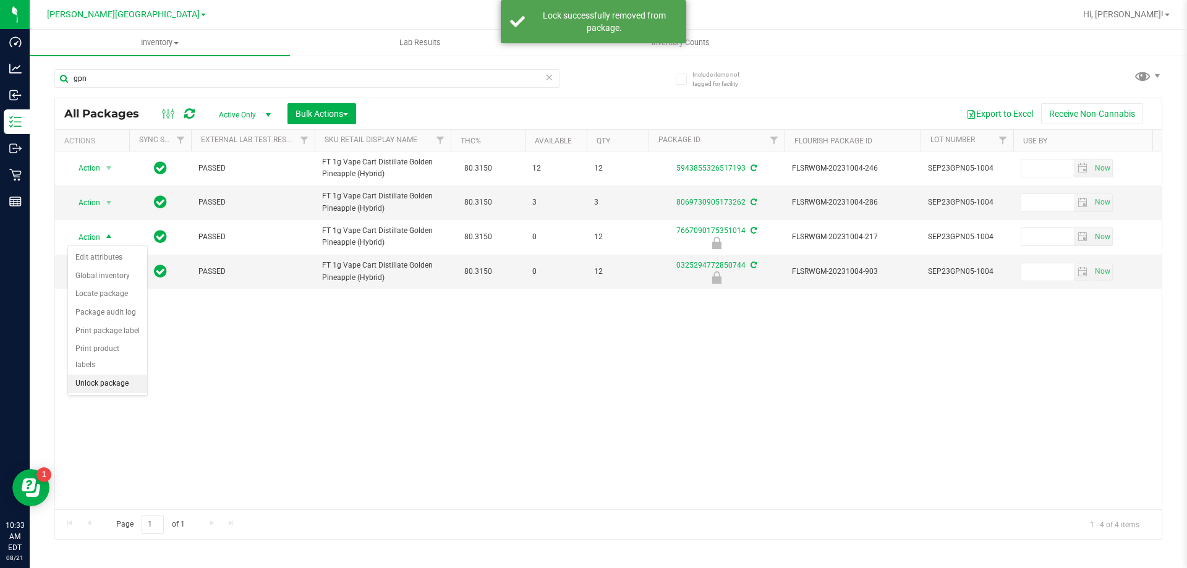
click at [100, 375] on li "Unlock package" at bounding box center [107, 384] width 79 height 19
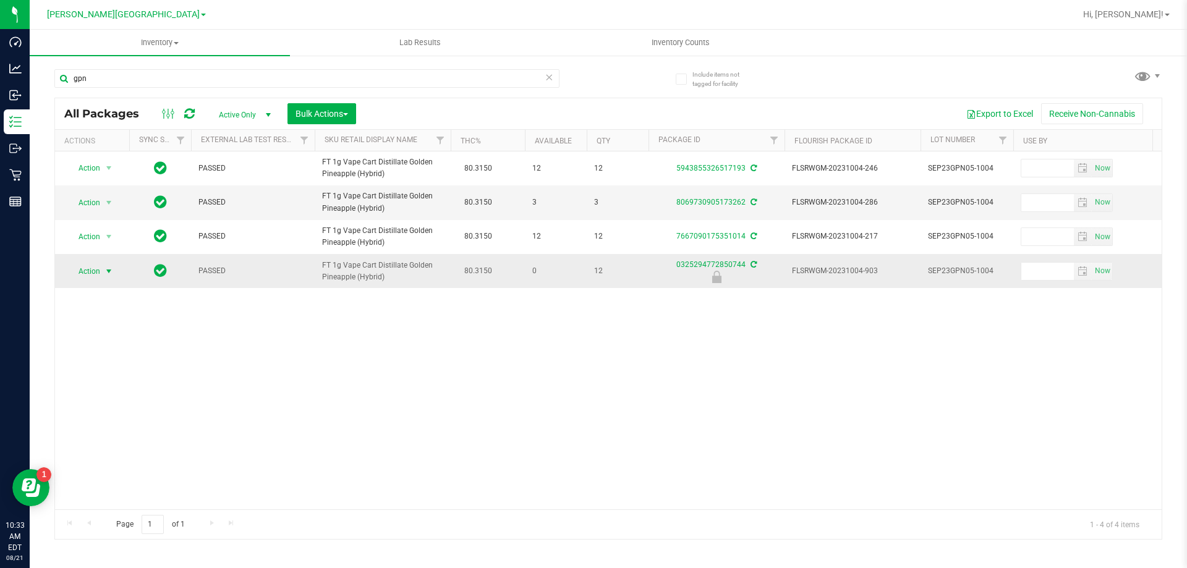
click at [102, 270] on span "select" at bounding box center [108, 271] width 15 height 17
click at [110, 409] on li "Unlock package" at bounding box center [107, 418] width 79 height 19
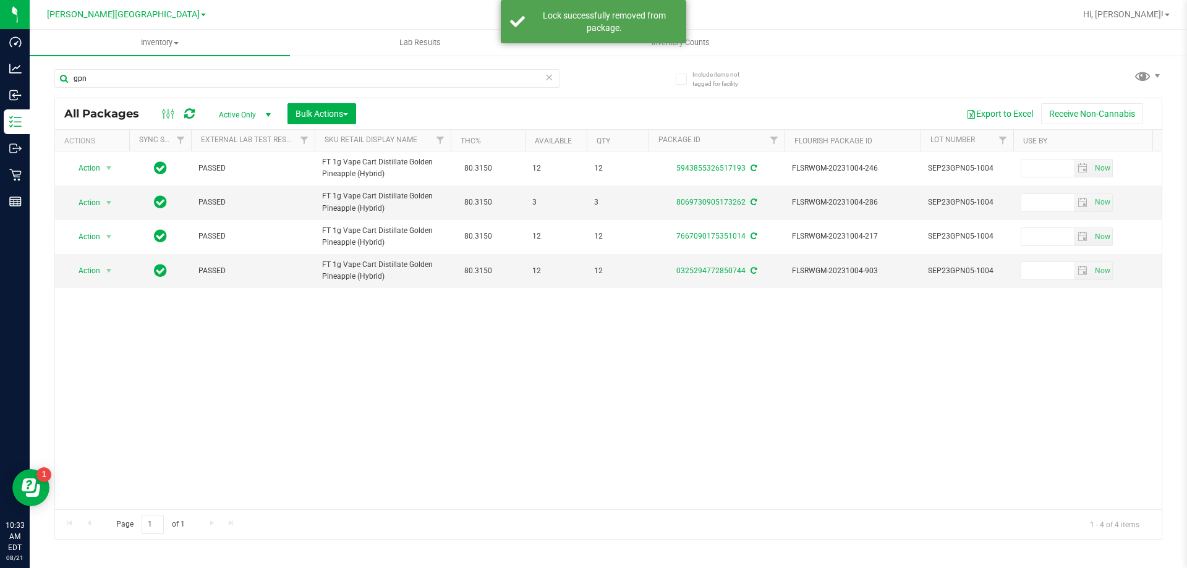
click at [142, 380] on div "Action Action Adjust qty Create package Edit attributes Global inventory Locate…" at bounding box center [608, 331] width 1107 height 358
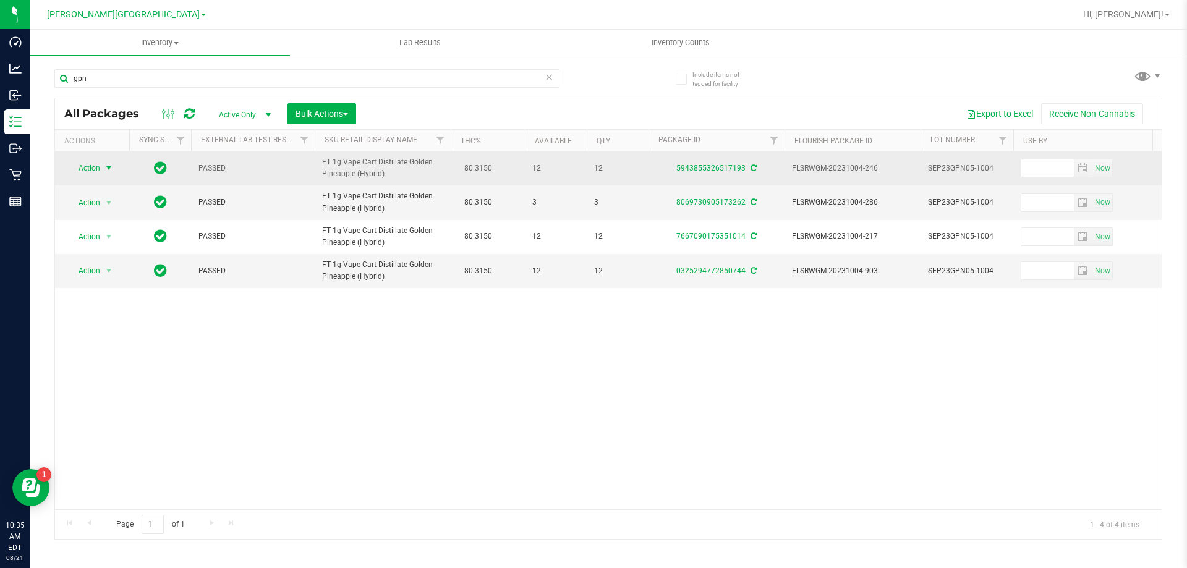
click at [101, 169] on span "select" at bounding box center [108, 168] width 15 height 17
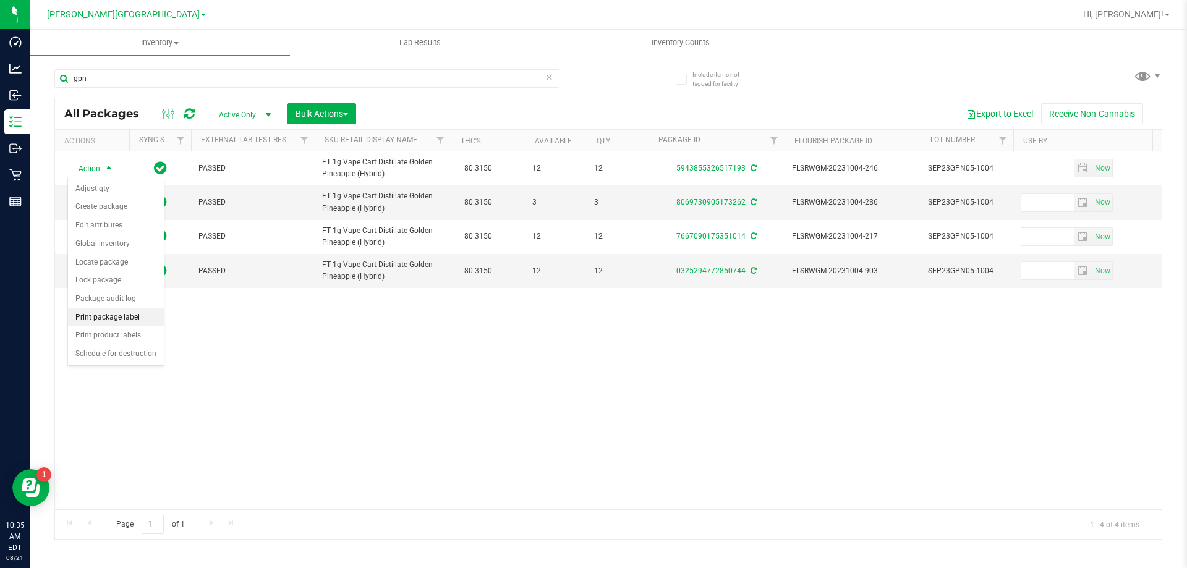
click at [117, 313] on li "Print package label" at bounding box center [116, 318] width 96 height 19
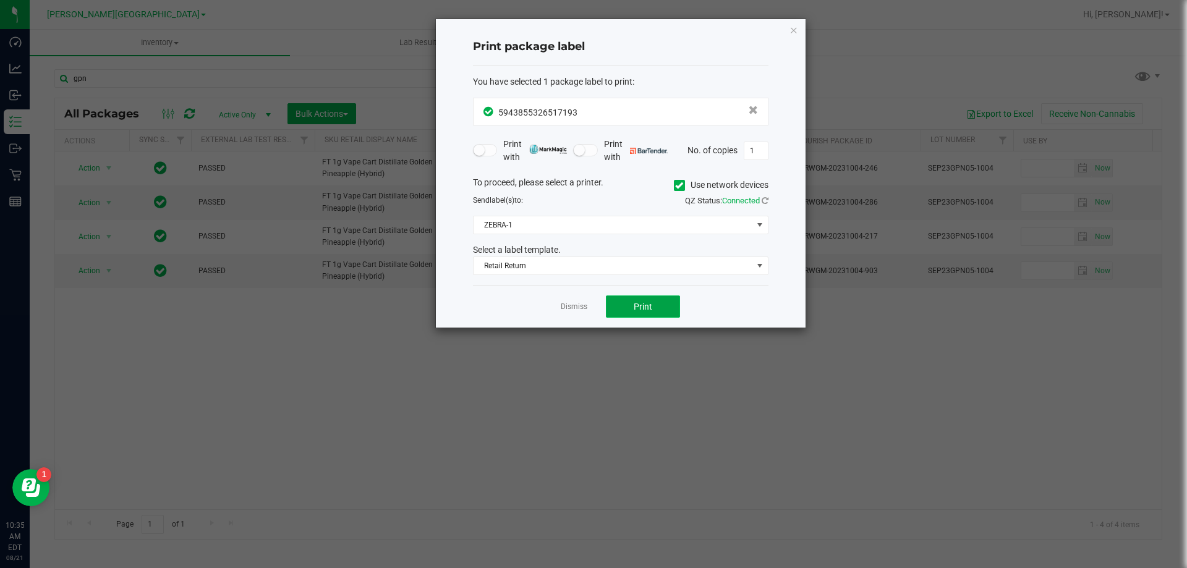
click at [640, 312] on button "Print" at bounding box center [643, 307] width 74 height 22
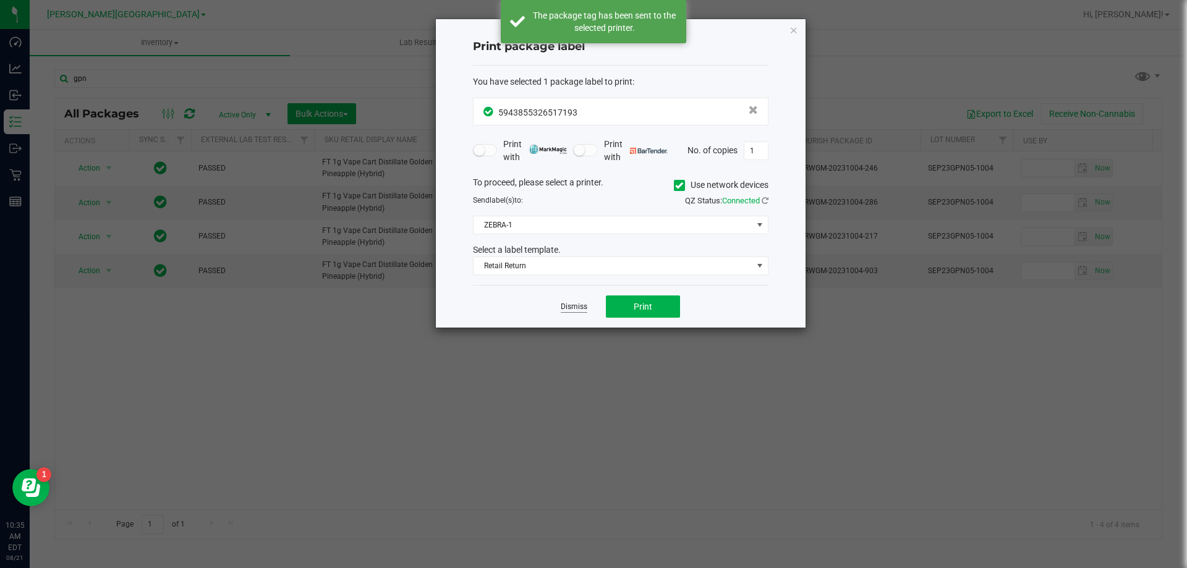
click at [579, 307] on link "Dismiss" at bounding box center [574, 307] width 27 height 11
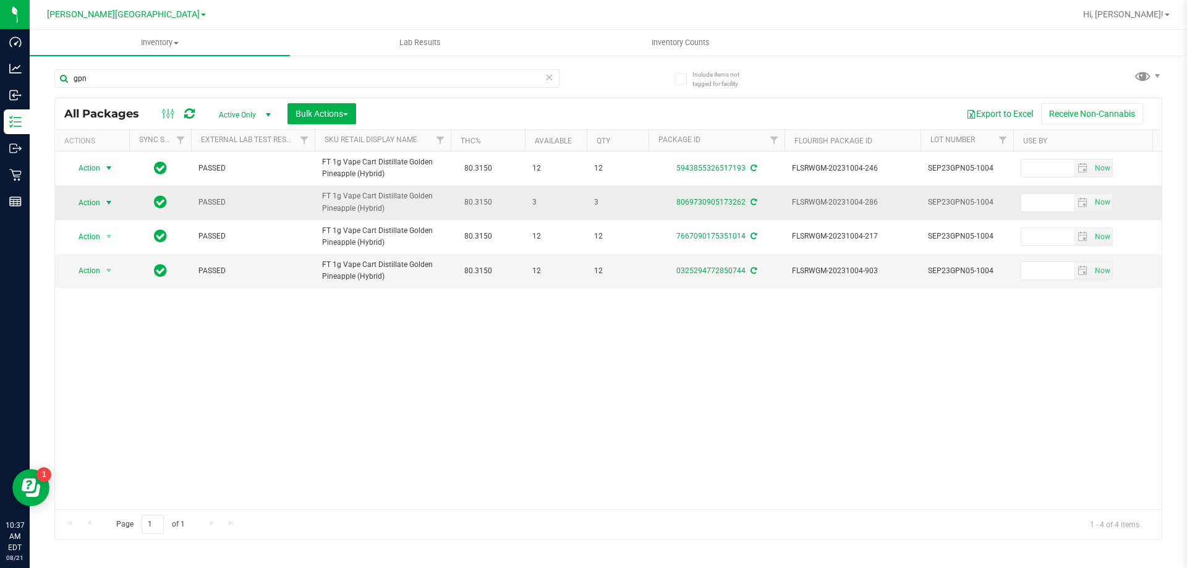
click at [101, 202] on span "select" at bounding box center [108, 202] width 15 height 17
click at [119, 351] on li "Print package label" at bounding box center [116, 352] width 96 height 19
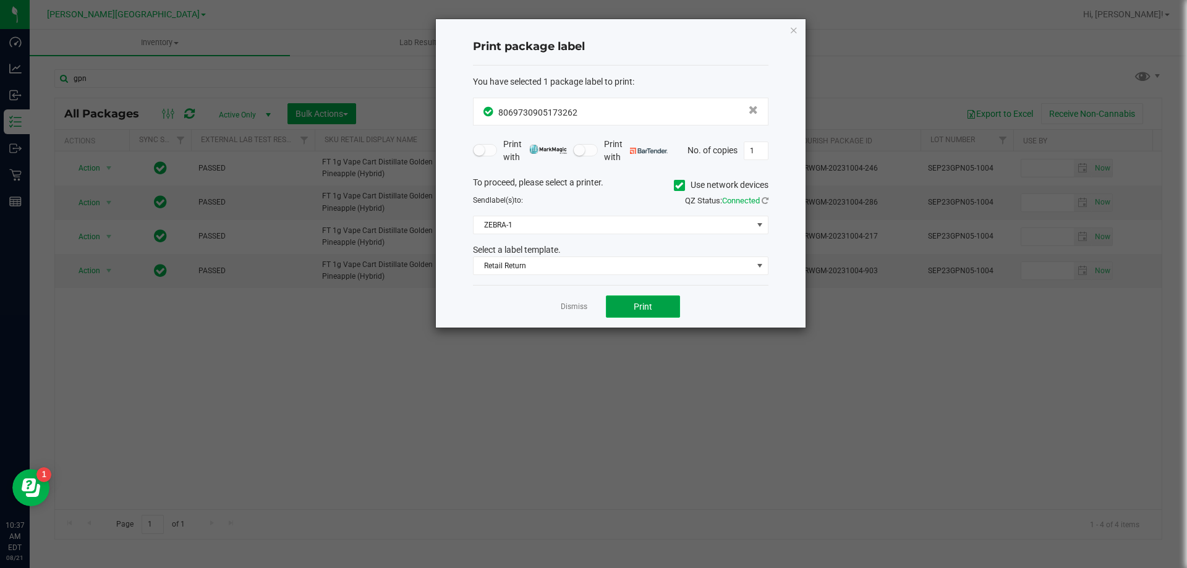
click at [649, 301] on button "Print" at bounding box center [643, 307] width 74 height 22
click at [584, 307] on link "Dismiss" at bounding box center [574, 307] width 27 height 11
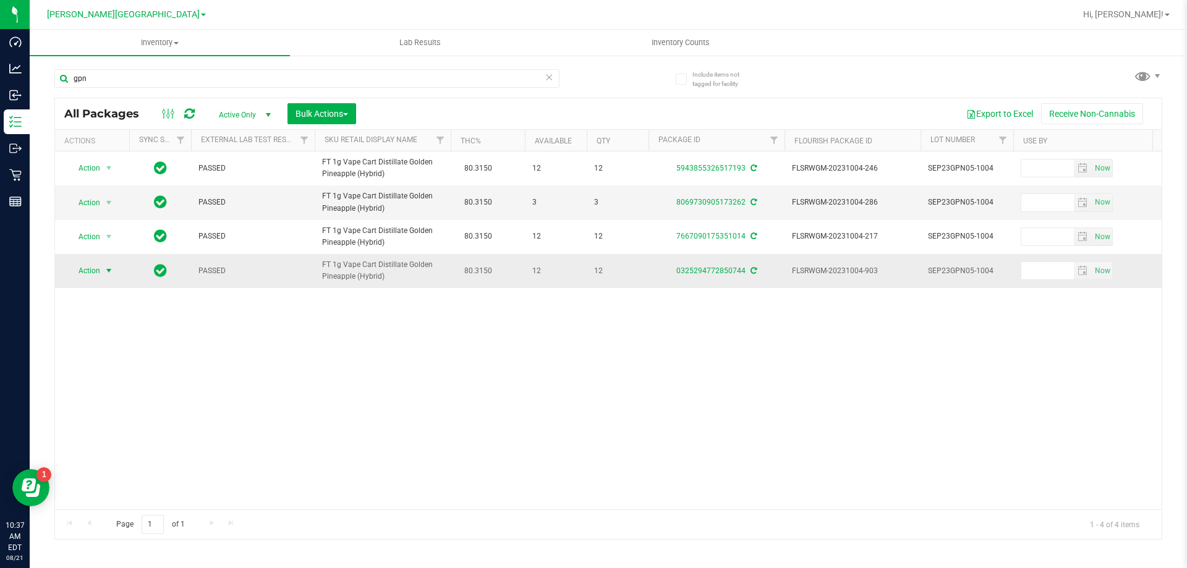
click at [107, 271] on span "select" at bounding box center [109, 271] width 10 height 10
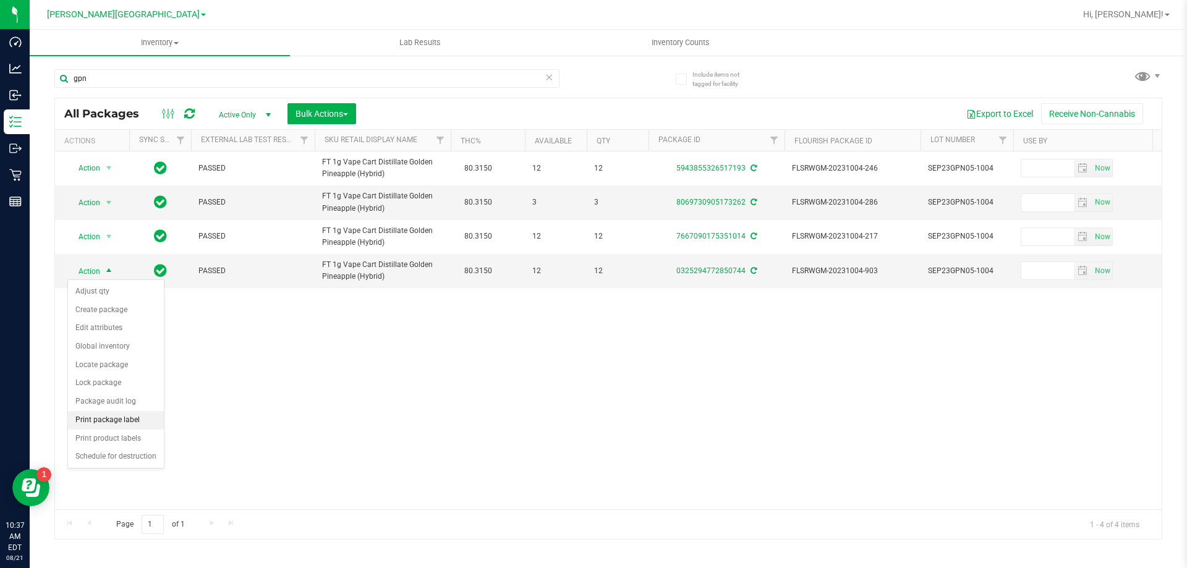
click at [126, 423] on li "Print package label" at bounding box center [116, 420] width 96 height 19
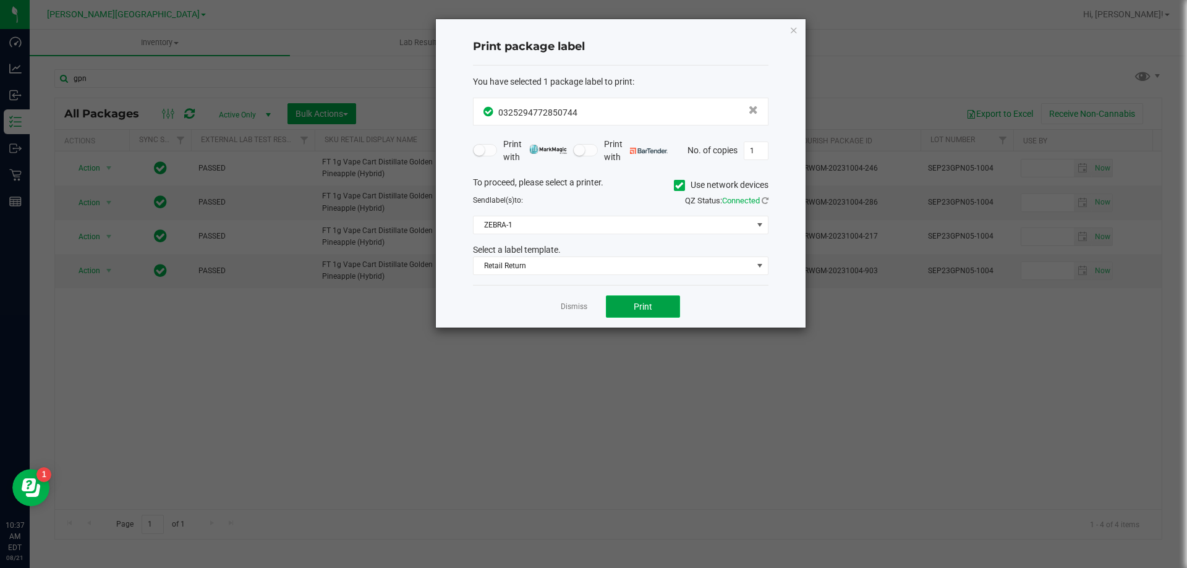
click at [638, 306] on span "Print" at bounding box center [643, 307] width 19 height 10
click at [568, 302] on link "Dismiss" at bounding box center [574, 307] width 27 height 11
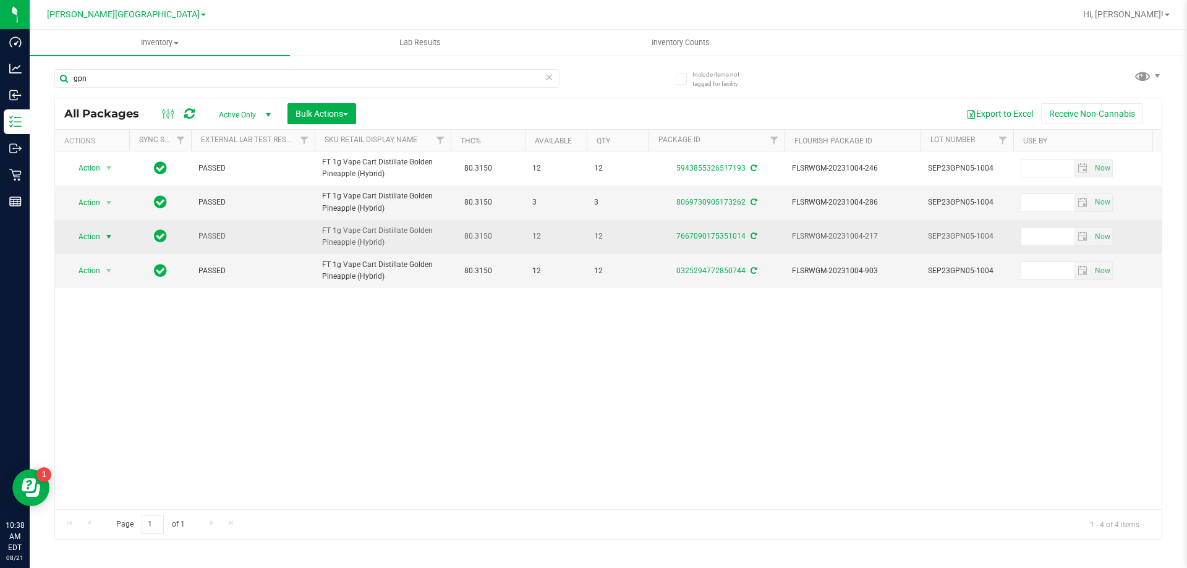
click at [81, 243] on span "Action" at bounding box center [83, 236] width 33 height 17
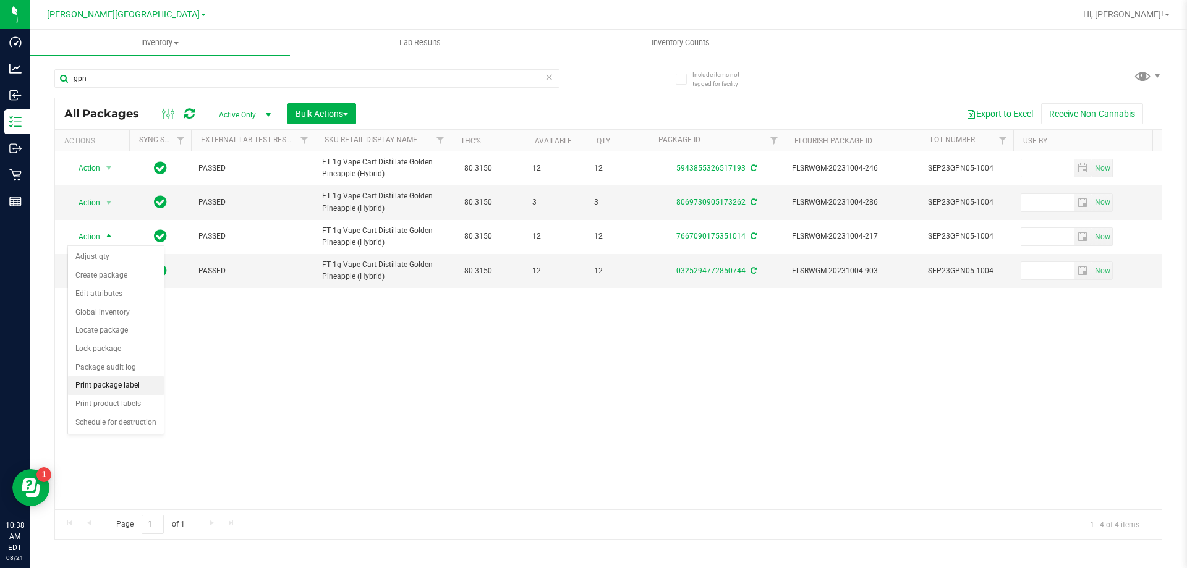
click at [127, 382] on li "Print package label" at bounding box center [116, 386] width 96 height 19
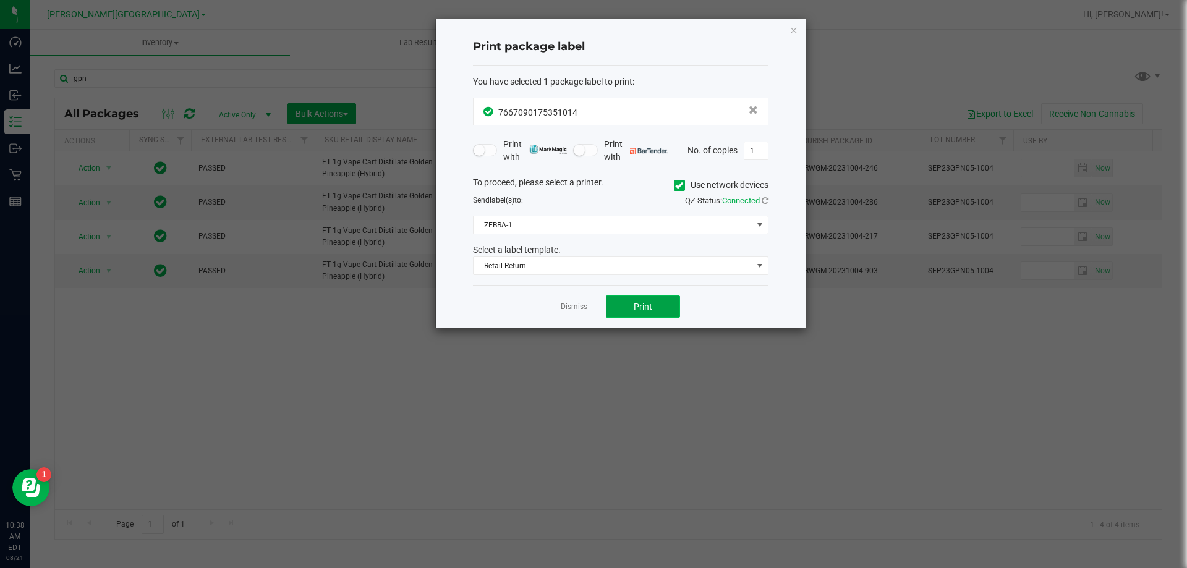
click at [650, 305] on span "Print" at bounding box center [643, 307] width 19 height 10
click at [581, 309] on link "Dismiss" at bounding box center [574, 307] width 27 height 11
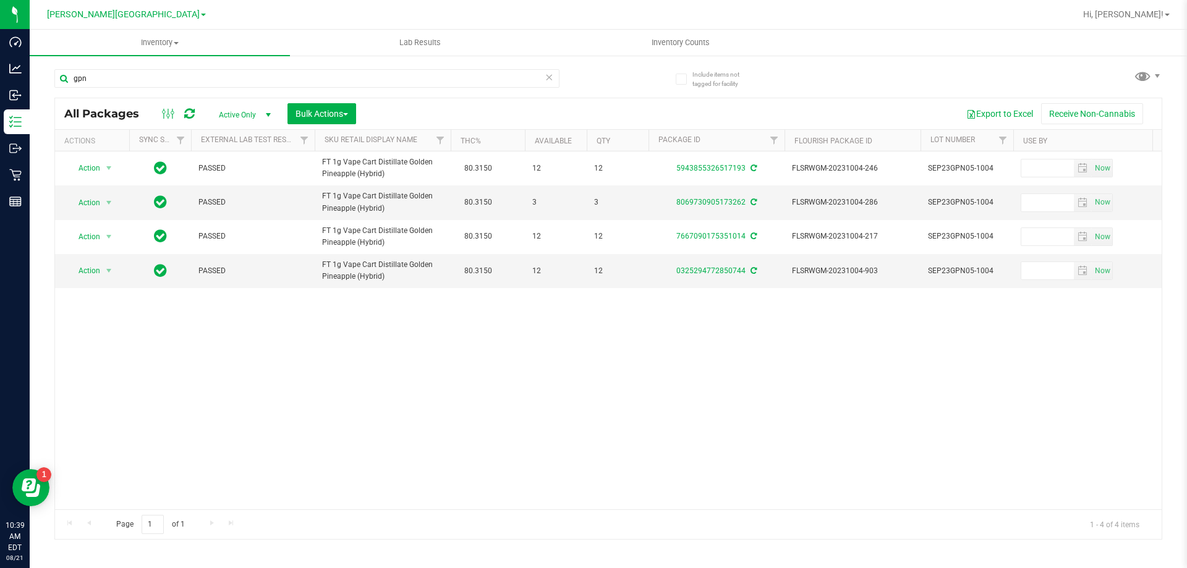
click at [186, 109] on icon at bounding box center [189, 114] width 11 height 12
click at [169, 83] on input "gpn" at bounding box center [306, 78] width 505 height 19
type input "bzk"
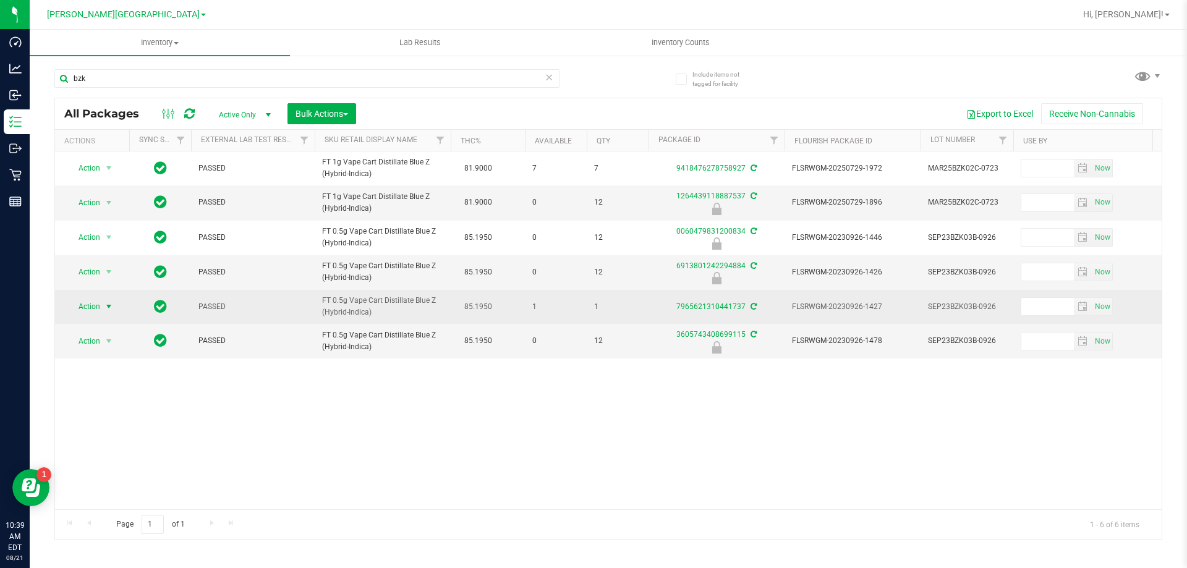
click at [81, 313] on span "Action" at bounding box center [83, 306] width 33 height 17
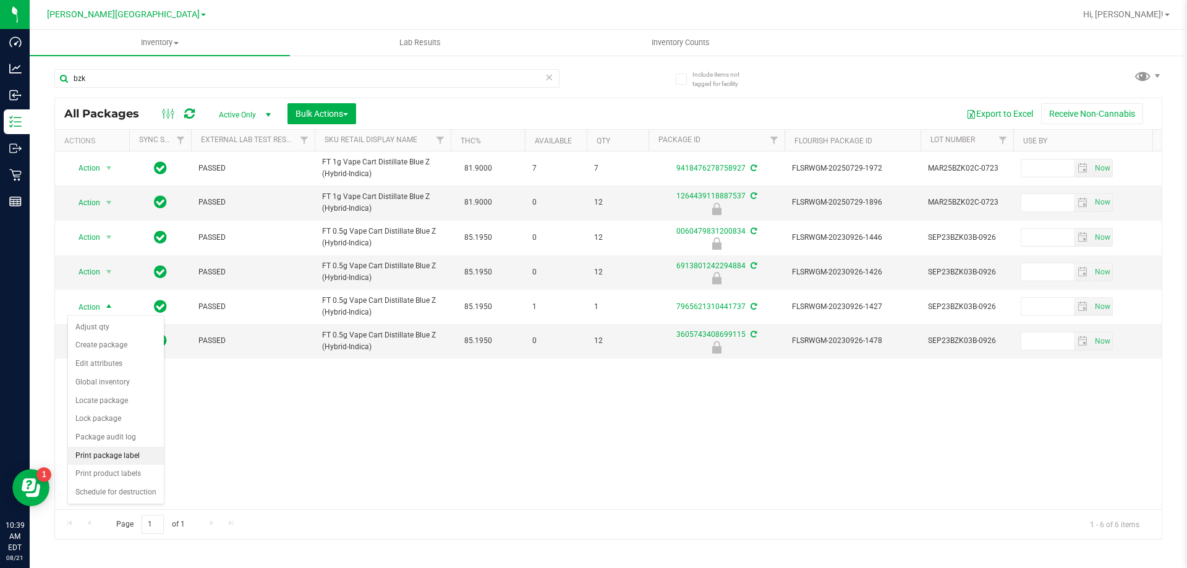
click at [105, 458] on li "Print package label" at bounding box center [116, 456] width 96 height 19
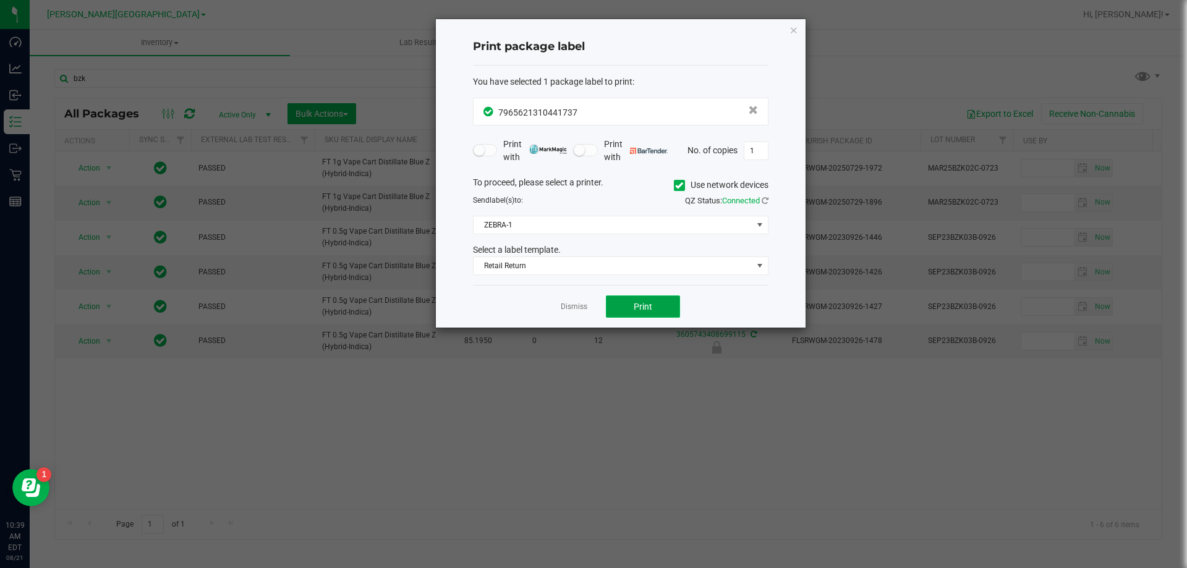
click at [644, 308] on span "Print" at bounding box center [643, 307] width 19 height 10
click at [568, 310] on link "Dismiss" at bounding box center [574, 307] width 27 height 11
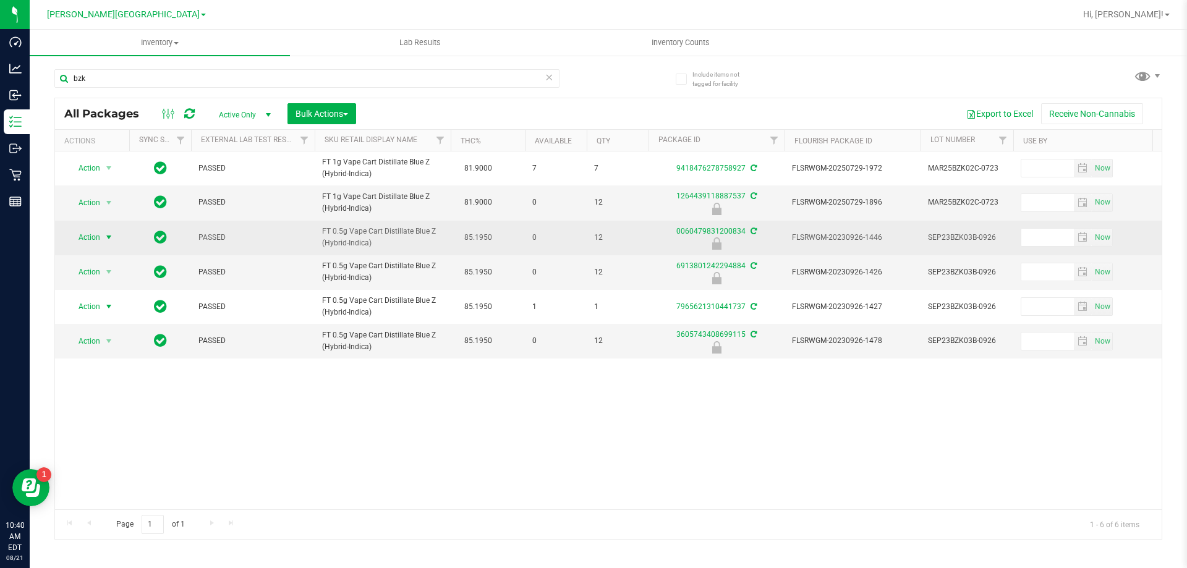
click at [100, 232] on span "Action" at bounding box center [83, 237] width 33 height 17
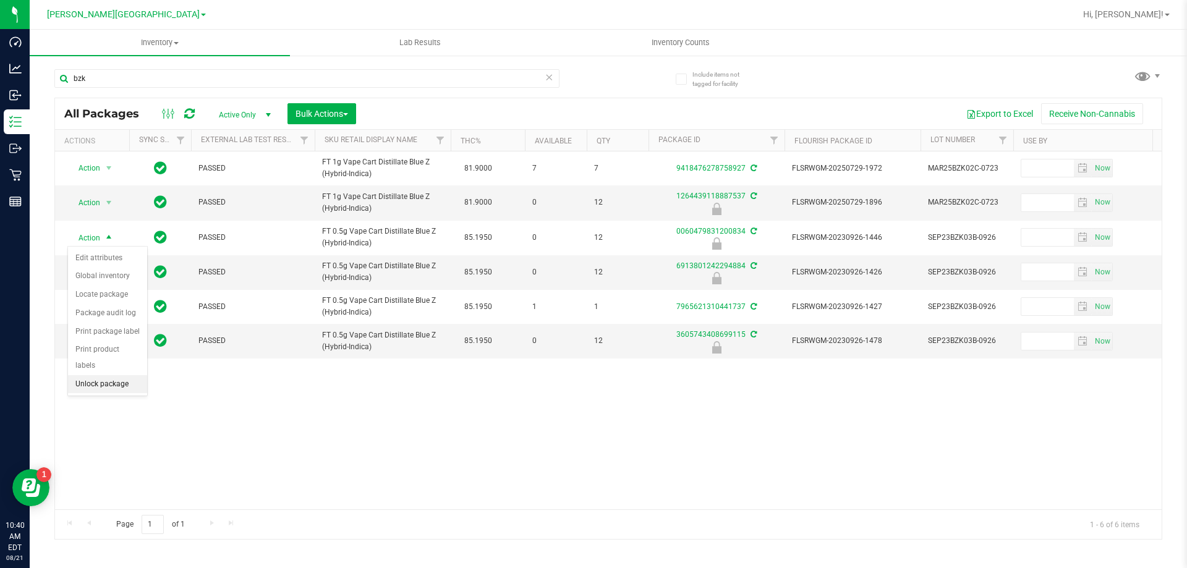
click at [96, 375] on li "Unlock package" at bounding box center [107, 384] width 79 height 19
click at [102, 263] on span "select" at bounding box center [108, 271] width 15 height 17
click at [124, 409] on li "Unlock package" at bounding box center [107, 418] width 79 height 19
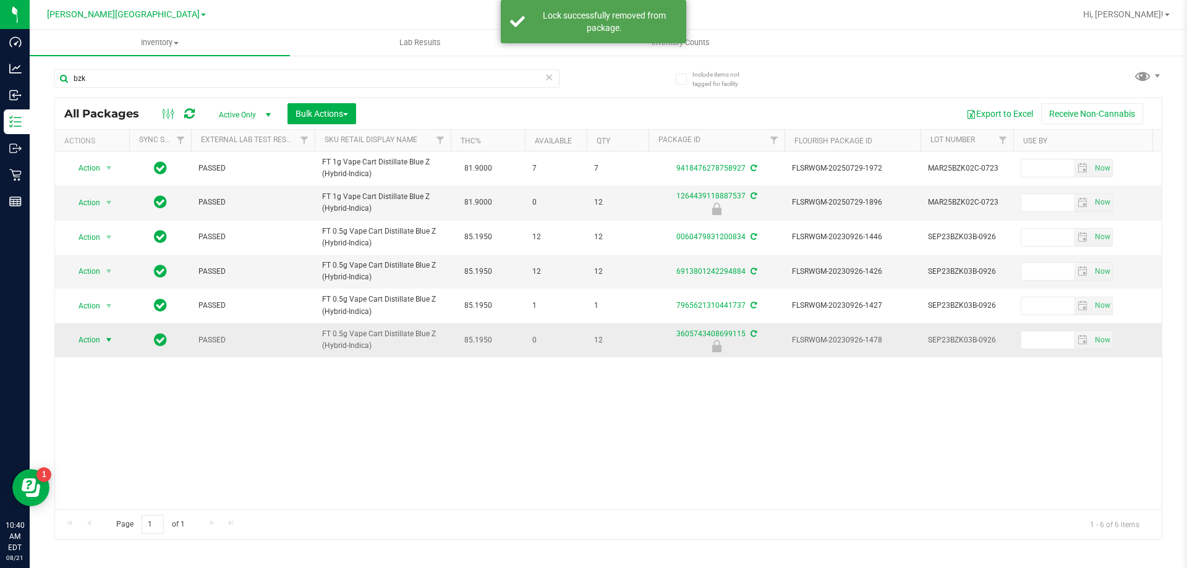
click at [106, 340] on span "select" at bounding box center [109, 340] width 10 height 10
click at [112, 478] on li "Unlock package" at bounding box center [107, 487] width 79 height 19
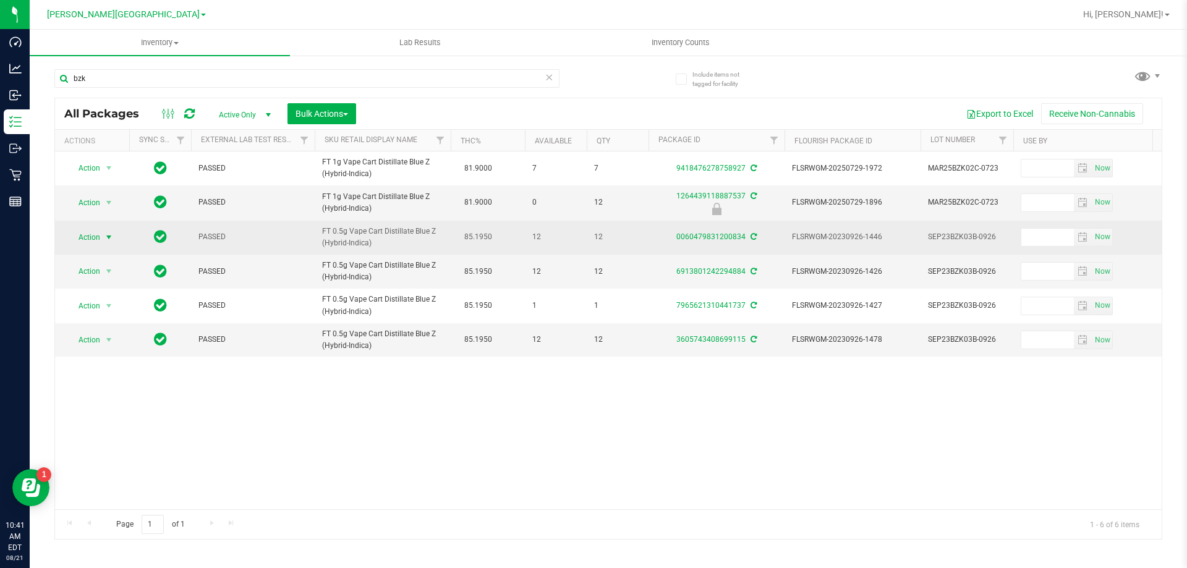
click at [110, 239] on span "select" at bounding box center [109, 238] width 10 height 10
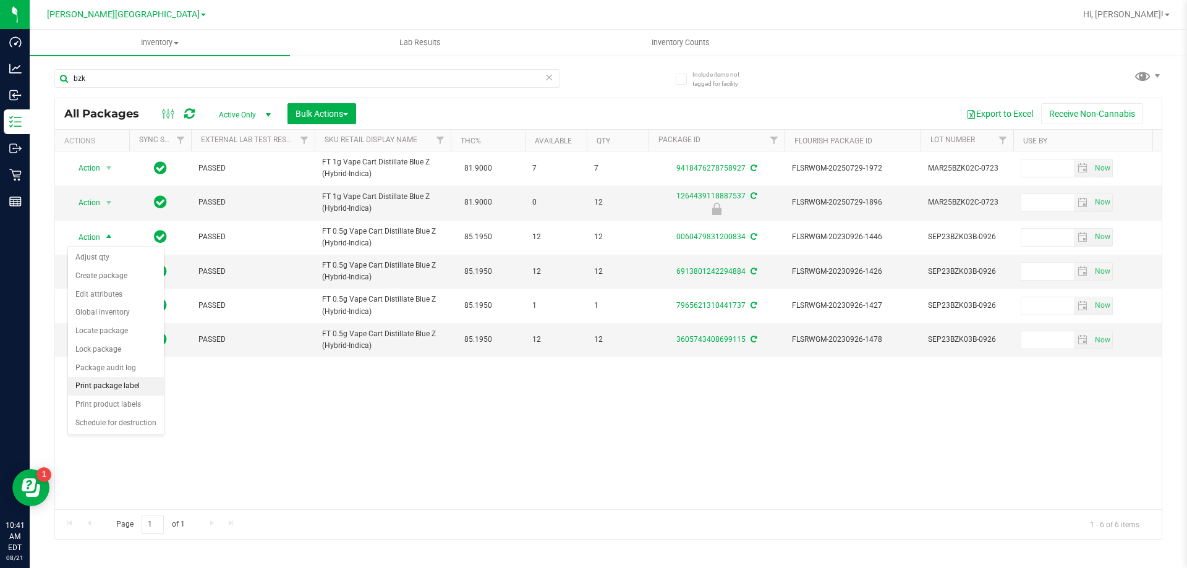
click at [105, 389] on li "Print package label" at bounding box center [116, 386] width 96 height 19
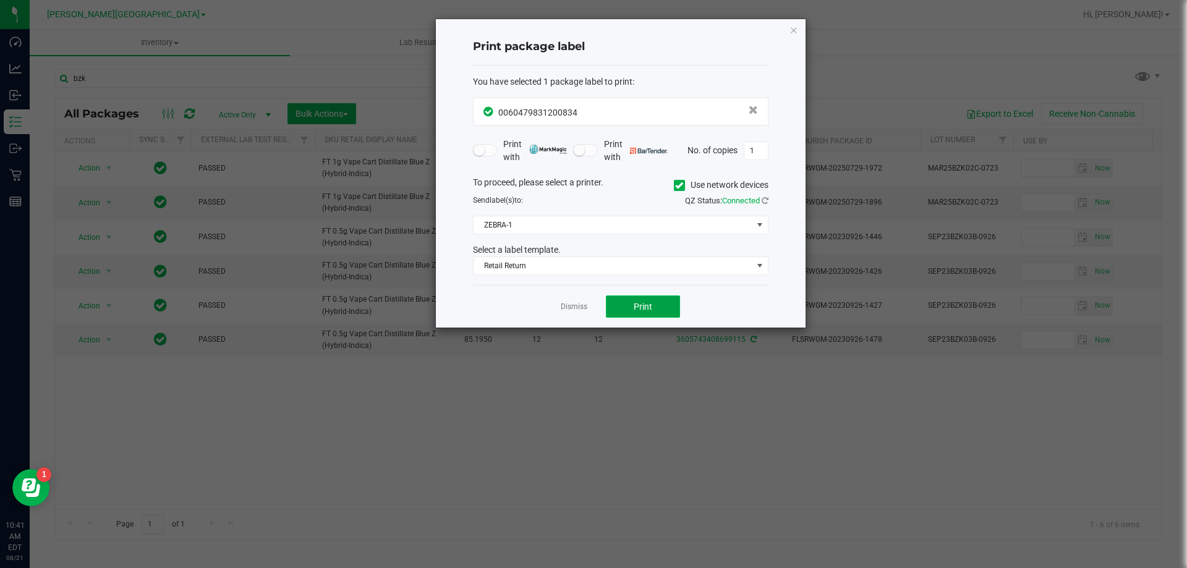
click at [633, 306] on button "Print" at bounding box center [643, 307] width 74 height 22
click at [575, 307] on link "Dismiss" at bounding box center [574, 307] width 27 height 11
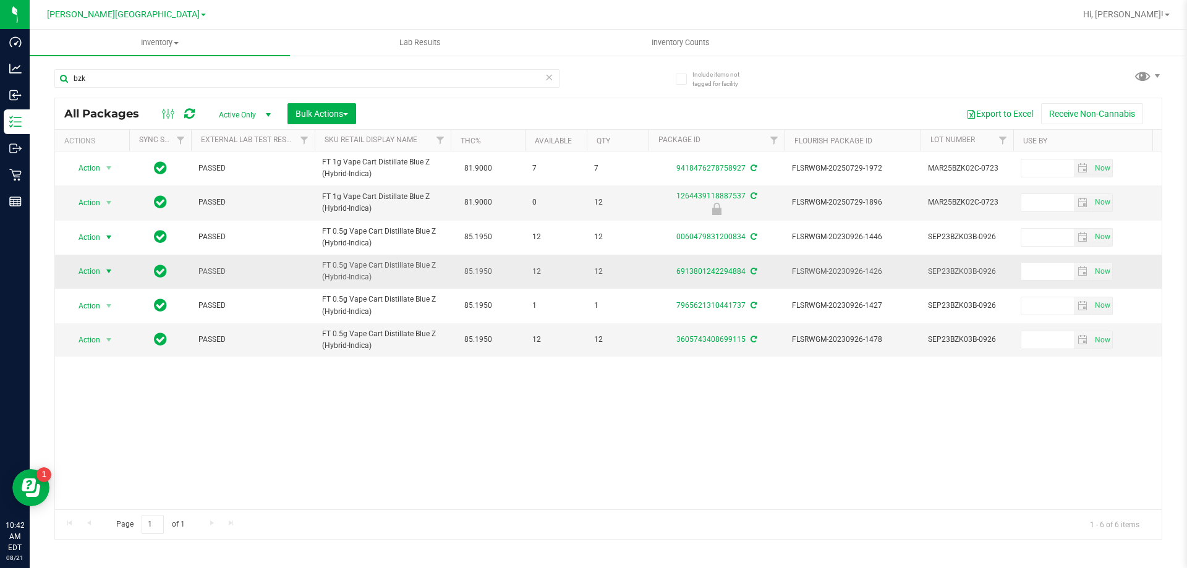
click at [105, 268] on span "select" at bounding box center [109, 272] width 10 height 10
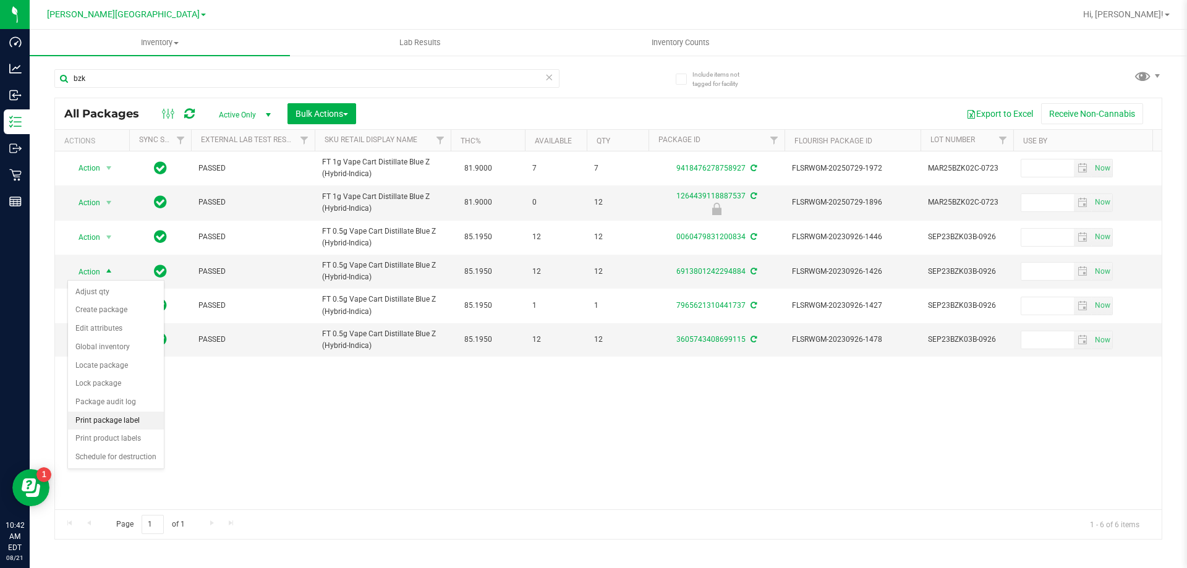
click at [111, 421] on li "Print package label" at bounding box center [116, 421] width 96 height 19
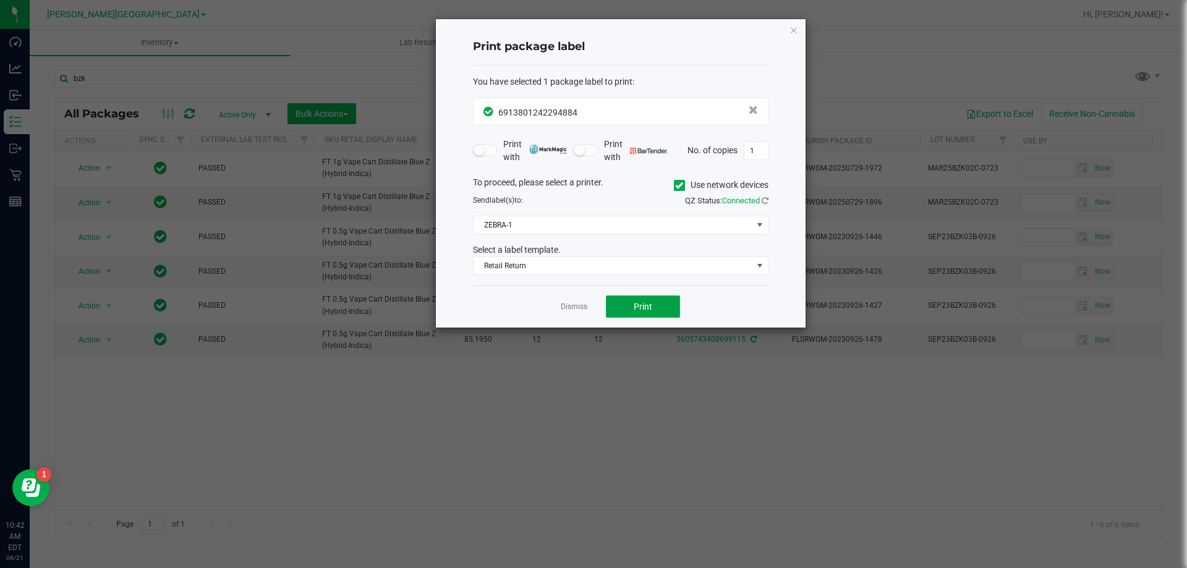
click at [625, 311] on button "Print" at bounding box center [643, 307] width 74 height 22
click at [571, 308] on link "Dismiss" at bounding box center [574, 307] width 27 height 11
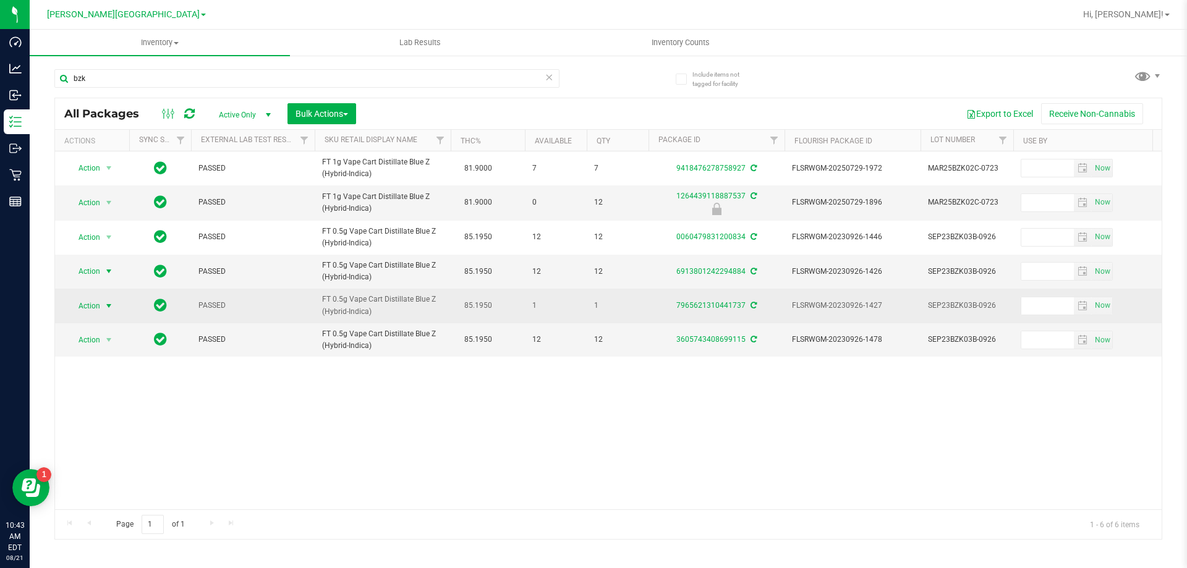
click at [112, 301] on span "select" at bounding box center [109, 306] width 10 height 10
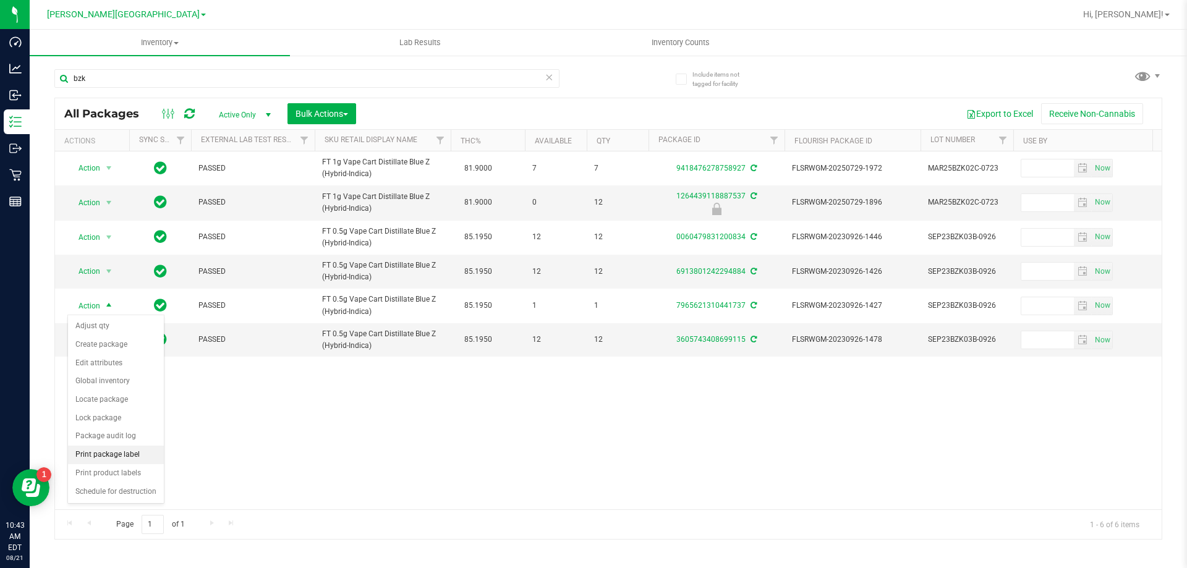
click at [124, 455] on li "Print package label" at bounding box center [116, 455] width 96 height 19
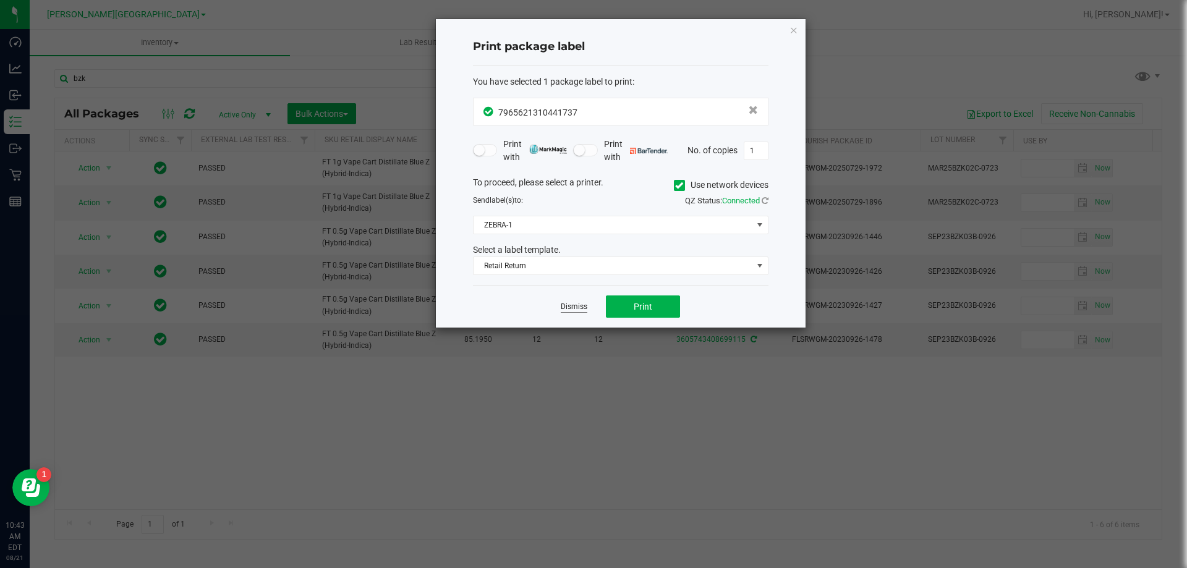
click at [563, 310] on link "Dismiss" at bounding box center [574, 307] width 27 height 11
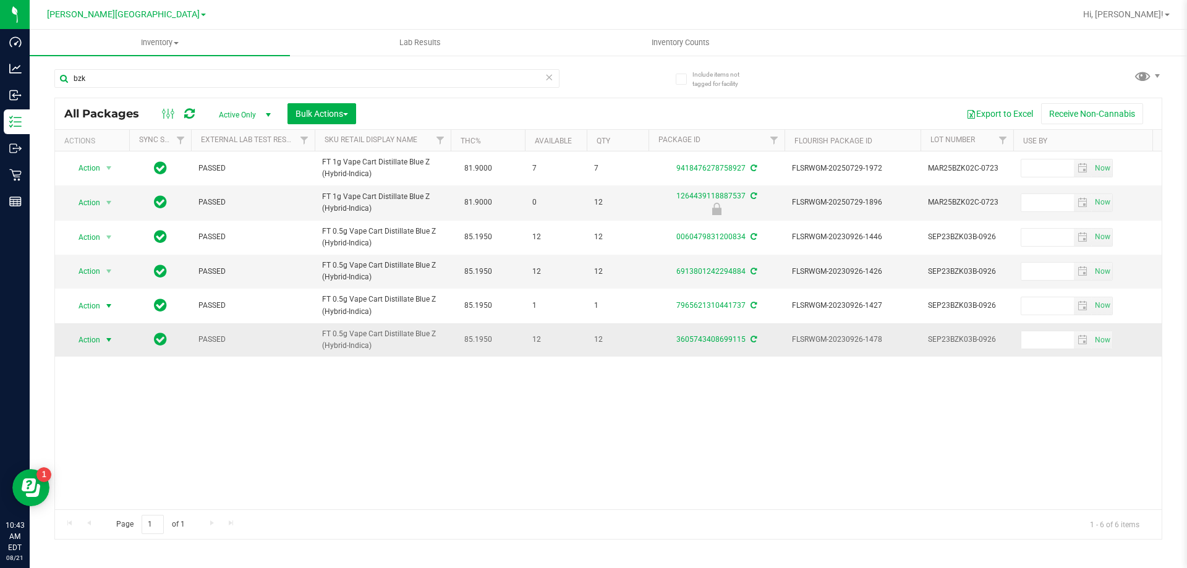
click at [91, 345] on span "Action" at bounding box center [83, 340] width 33 height 17
click at [113, 487] on li "Print package label" at bounding box center [116, 490] width 96 height 19
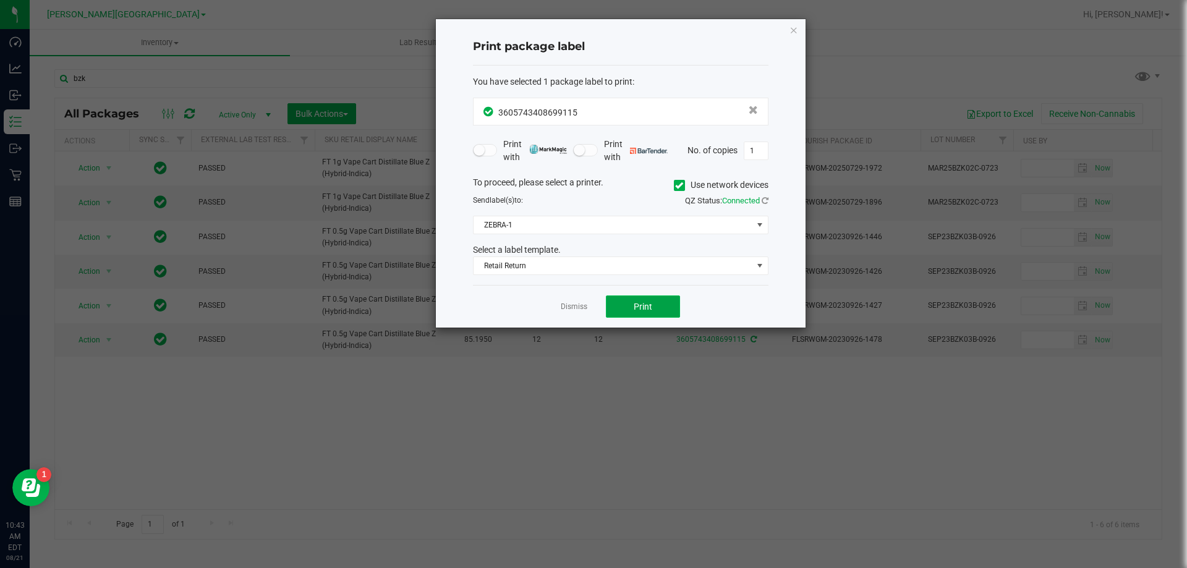
click at [662, 296] on button "Print" at bounding box center [643, 307] width 74 height 22
click at [571, 321] on div "Dismiss Print" at bounding box center [621, 306] width 296 height 43
click at [578, 306] on link "Dismiss" at bounding box center [574, 307] width 27 height 11
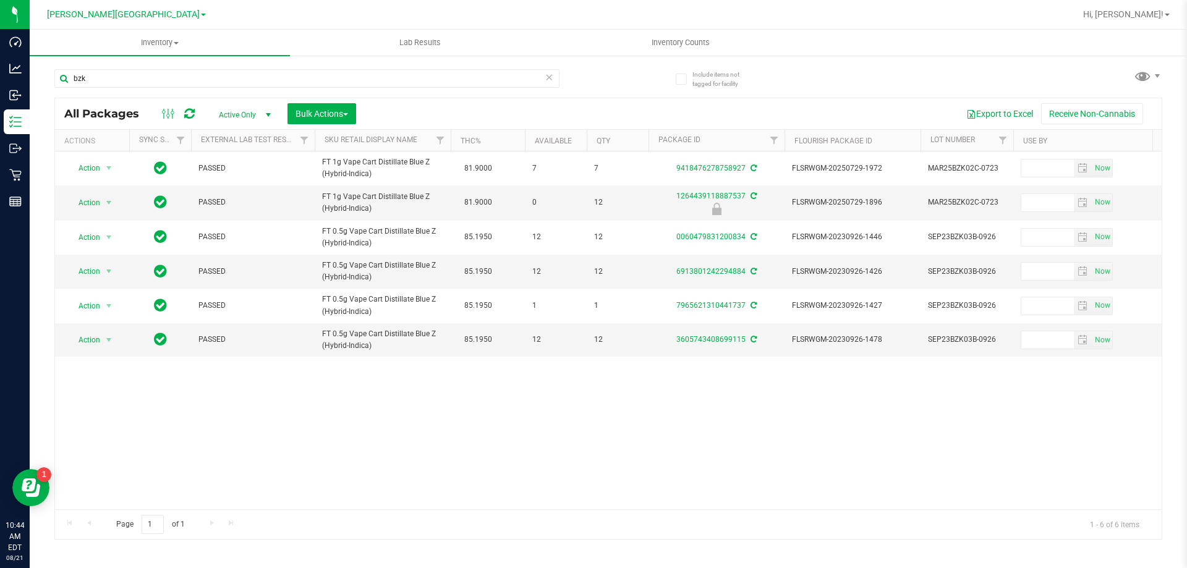
click at [190, 113] on icon at bounding box center [189, 114] width 11 height 12
click at [130, 72] on input "bzk" at bounding box center [306, 78] width 505 height 19
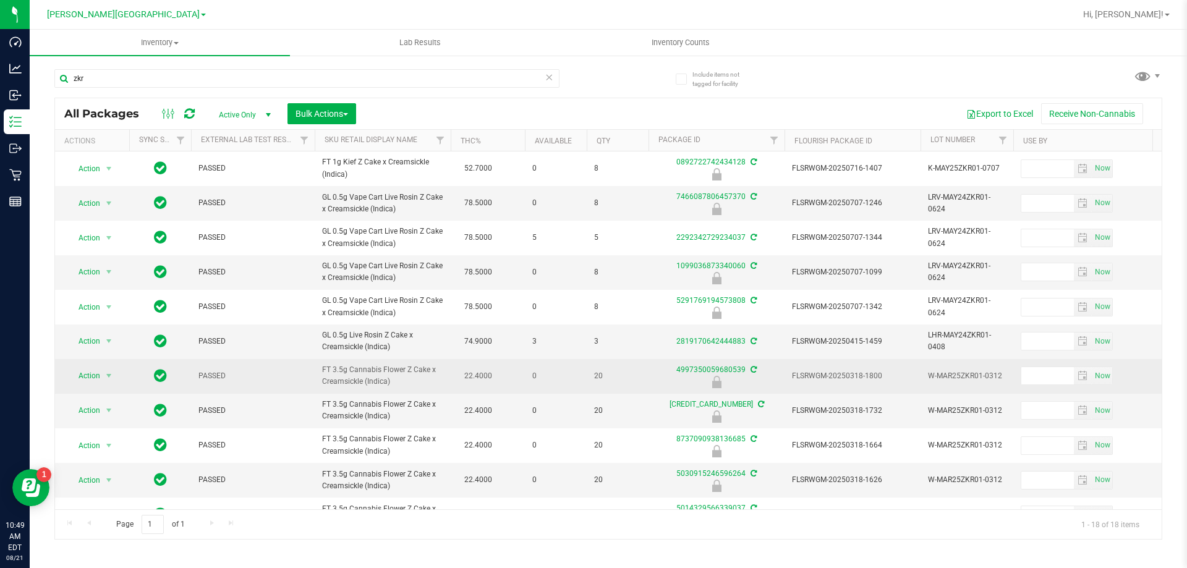
drag, startPoint x: 409, startPoint y: 384, endPoint x: 312, endPoint y: 383, distance: 97.1
click at [312, 383] on tr "Action Action Edit attributes Global inventory Locate package Package audit log…" at bounding box center [1055, 376] width 2001 height 35
copy tr "FT 3.5g Cannabis Flower Z Cake x Creamsickle (Indica)"
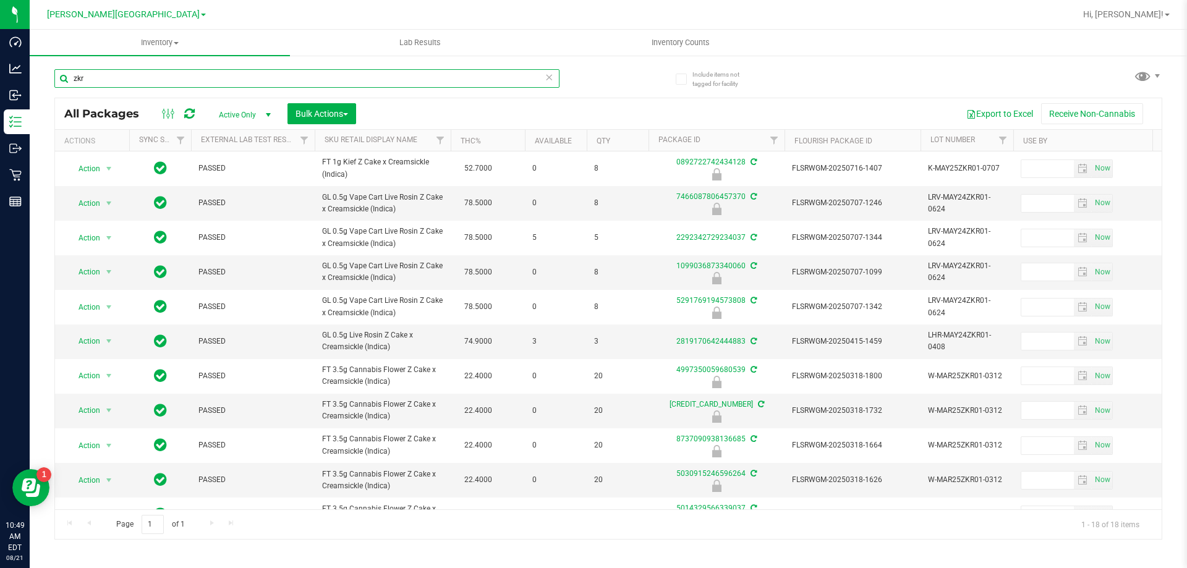
click at [151, 76] on input "zkr" at bounding box center [306, 78] width 505 height 19
paste input "FT 3.5g Cannabis Flower Z Cake x Creamsickle (Indica)"
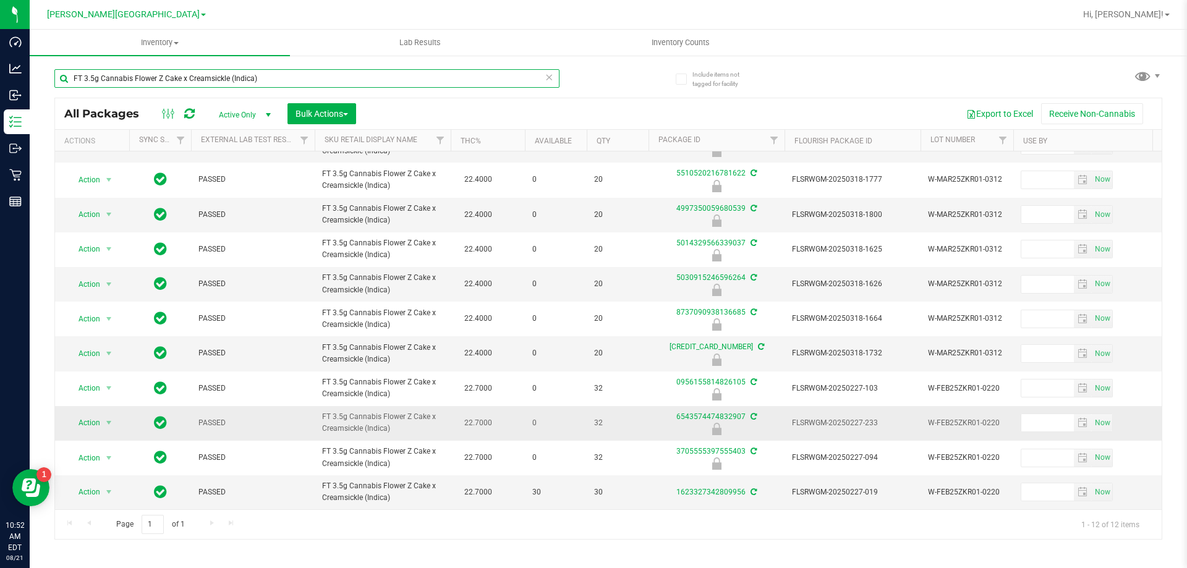
scroll to position [67, 0]
type input "FT 3.5g Cannabis Flower Z Cake x Creamsickle (Indica)"
click at [103, 486] on span "select" at bounding box center [108, 492] width 15 height 17
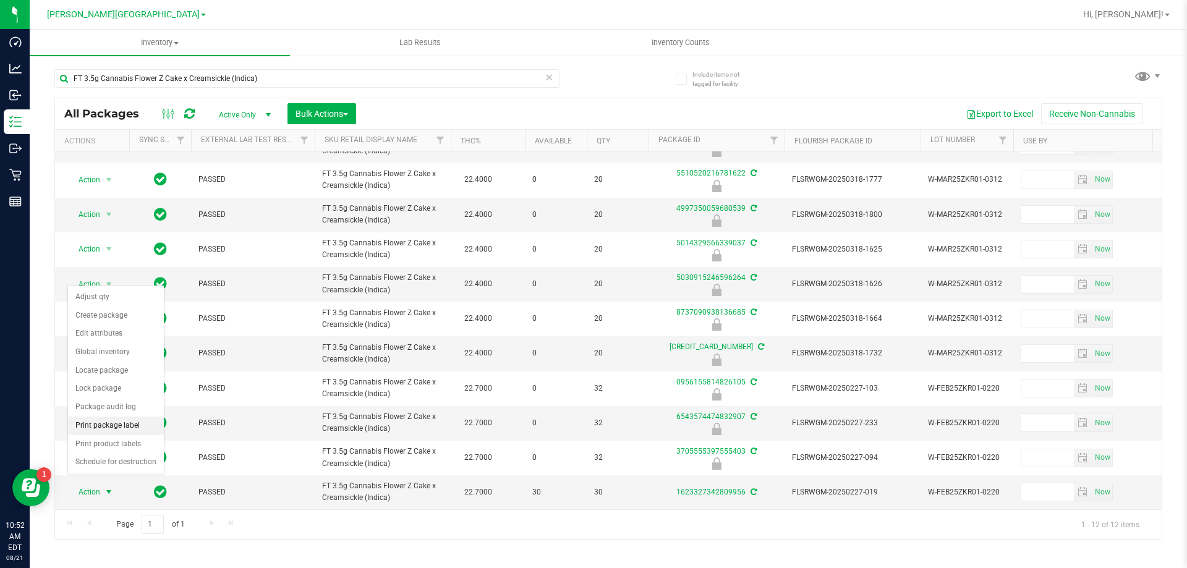
click at [122, 425] on li "Print package label" at bounding box center [116, 426] width 96 height 19
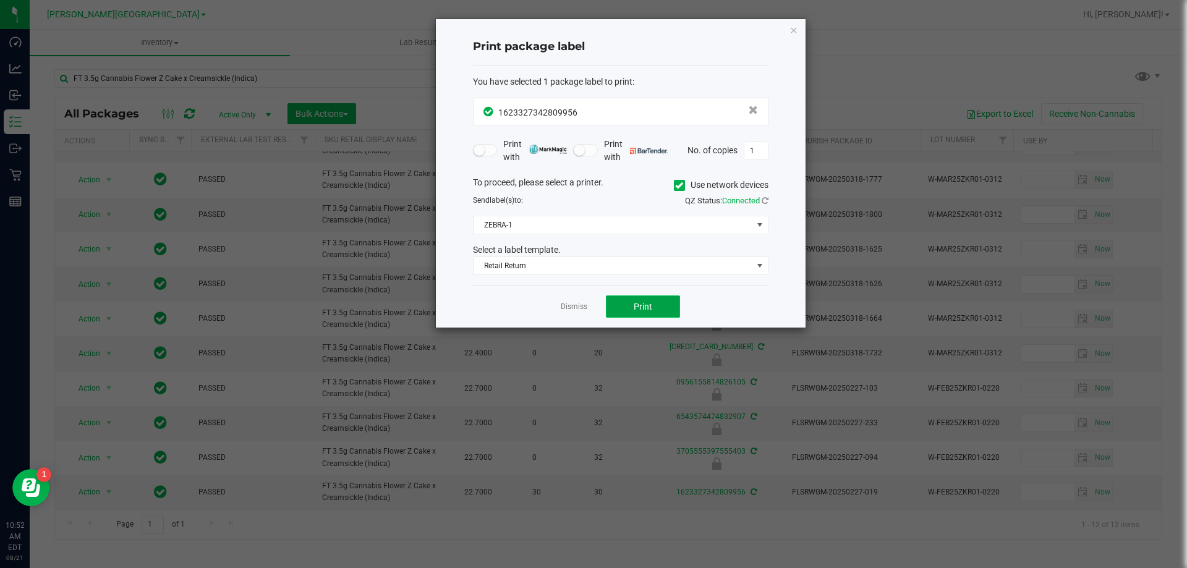
click at [638, 302] on span "Print" at bounding box center [643, 307] width 19 height 10
click at [645, 310] on span "Print" at bounding box center [643, 307] width 19 height 10
click at [567, 310] on link "Dismiss" at bounding box center [574, 307] width 27 height 11
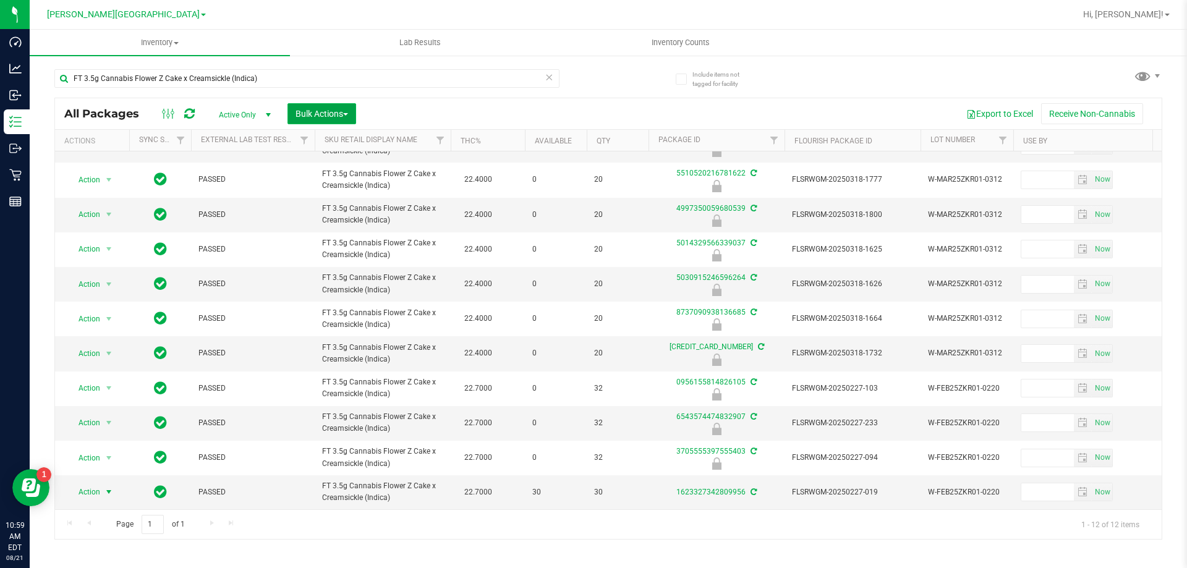
click at [325, 107] on button "Bulk Actions" at bounding box center [322, 113] width 69 height 21
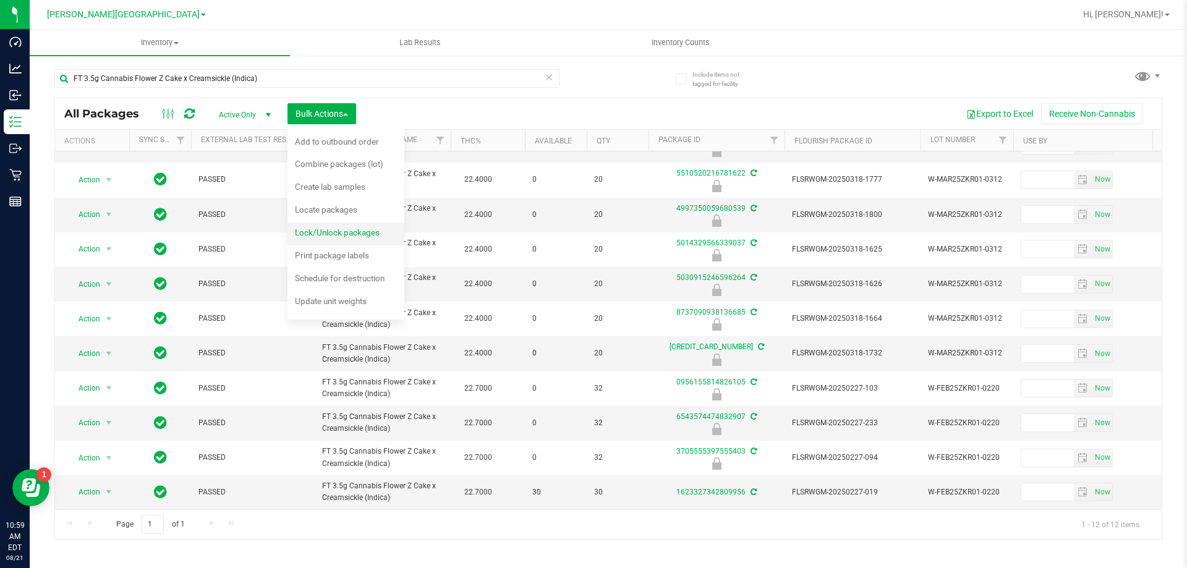
click at [357, 232] on span "Lock/Unlock packages" at bounding box center [337, 233] width 85 height 10
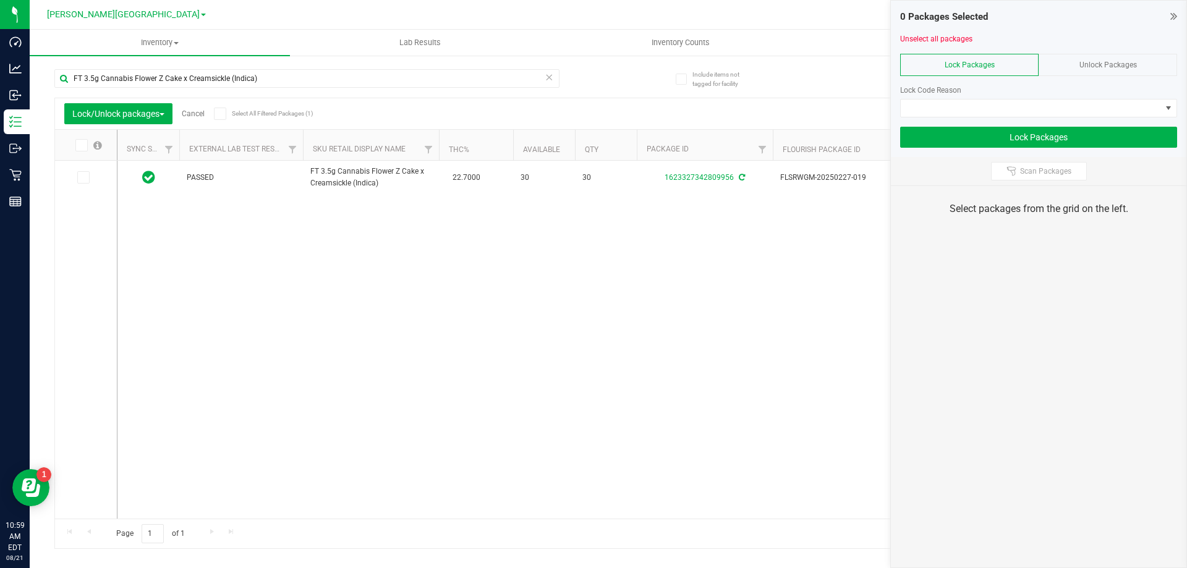
click at [1093, 75] on div "Unlock Packages" at bounding box center [1108, 65] width 139 height 22
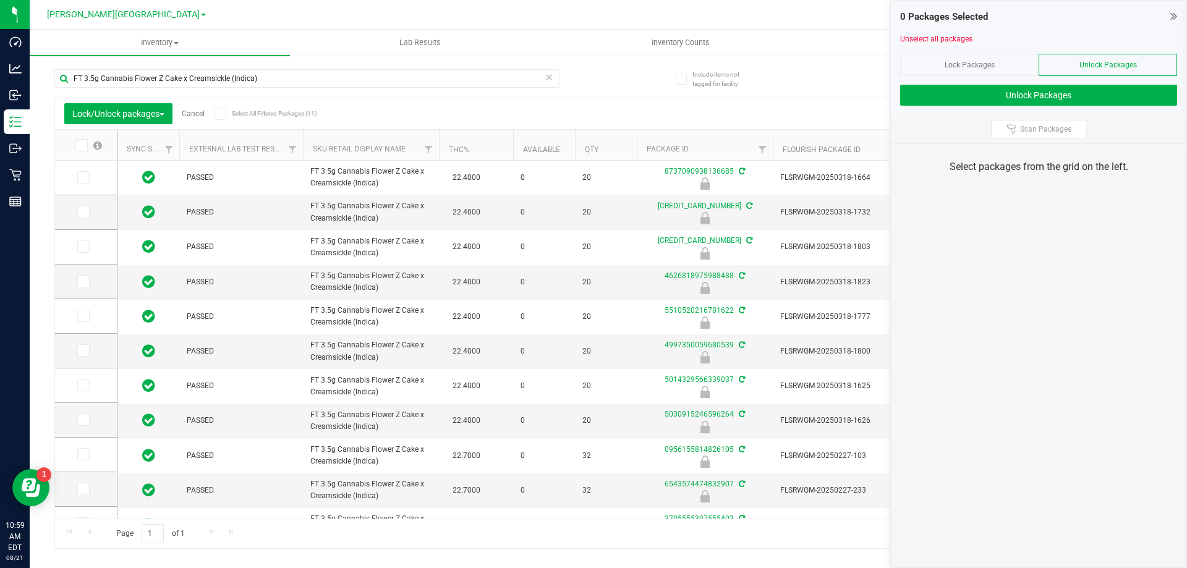
click at [76, 142] on span at bounding box center [81, 145] width 12 height 12
click at [0, 0] on input "checkbox" at bounding box center [0, 0] width 0 height 0
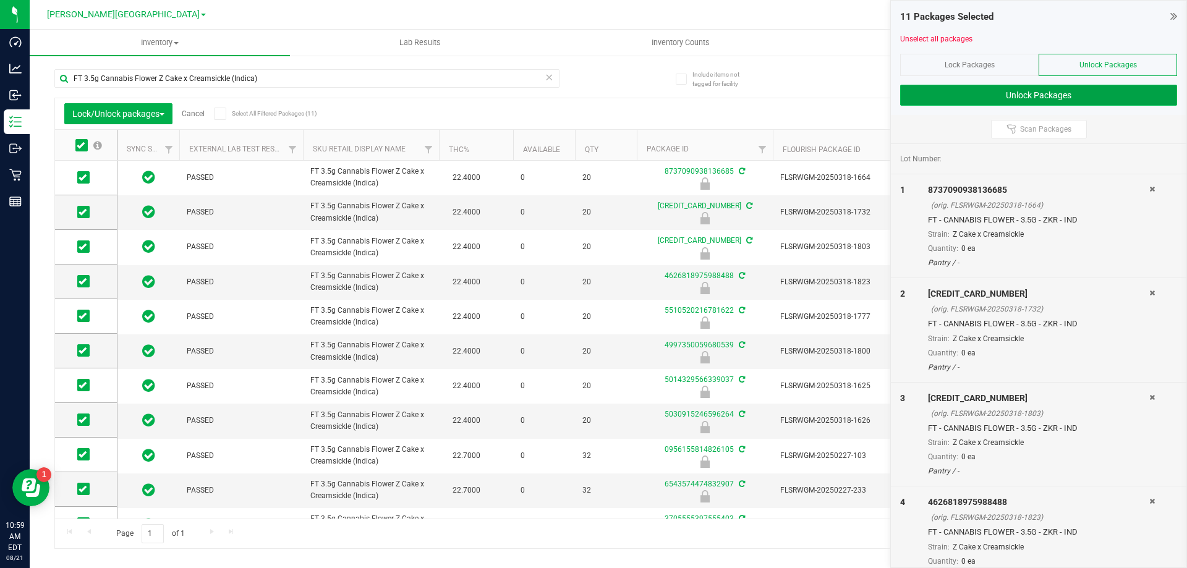
click at [968, 100] on button "Unlock Packages" at bounding box center [1038, 95] width 277 height 21
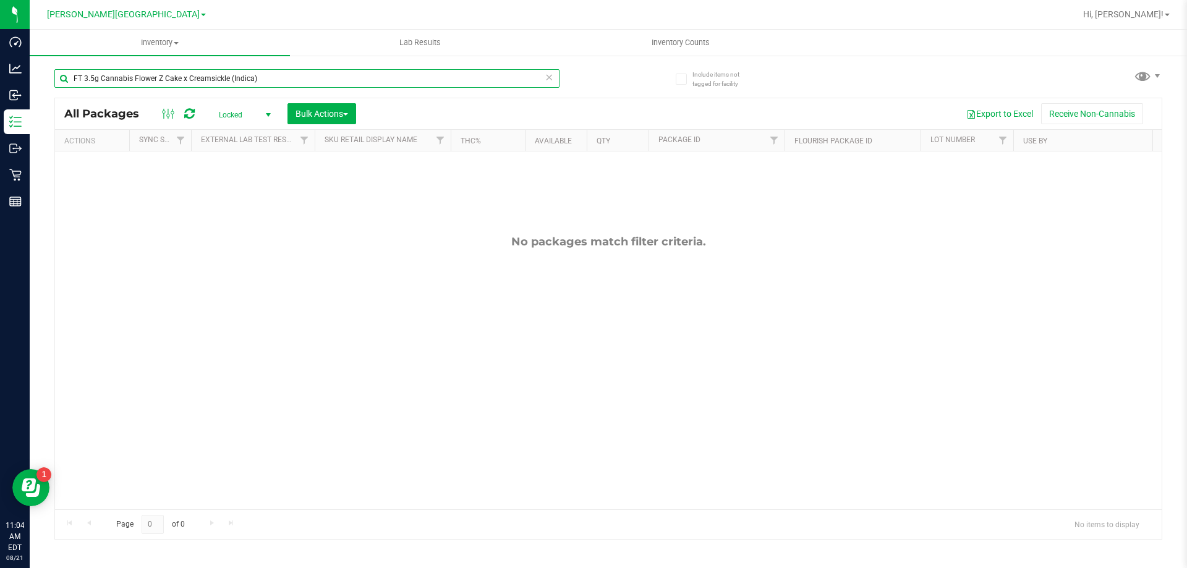
click at [188, 82] on input "FT 3.5g Cannabis Flower Z Cake x Creamsickle (Indica)" at bounding box center [306, 78] width 505 height 19
type input "cloud"
click at [242, 108] on span "Locked" at bounding box center [242, 114] width 68 height 17
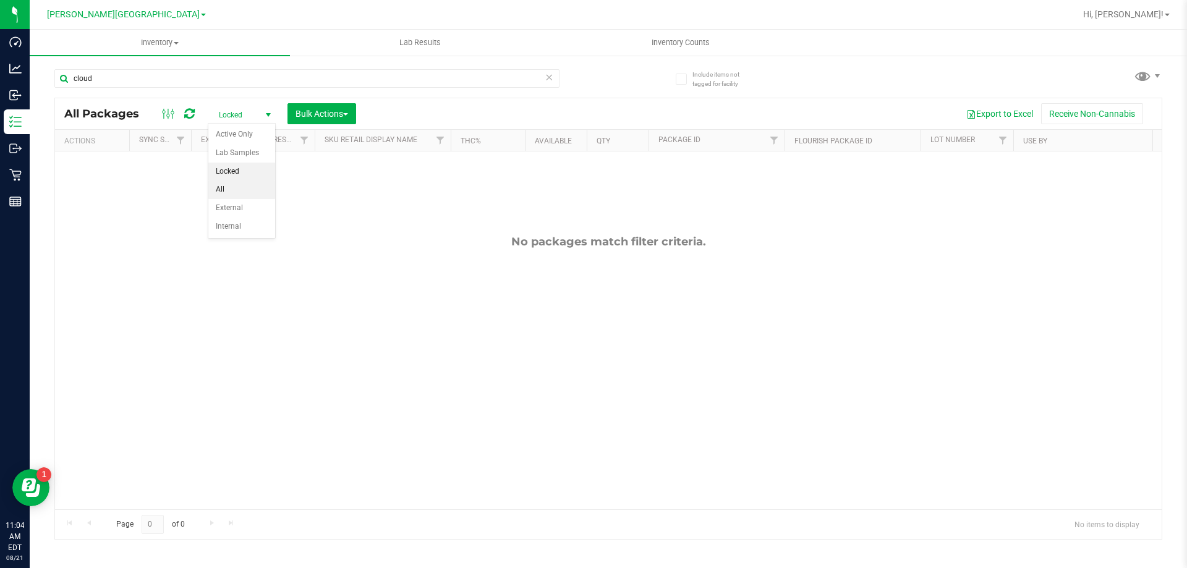
click at [227, 186] on li "All" at bounding box center [241, 190] width 67 height 19
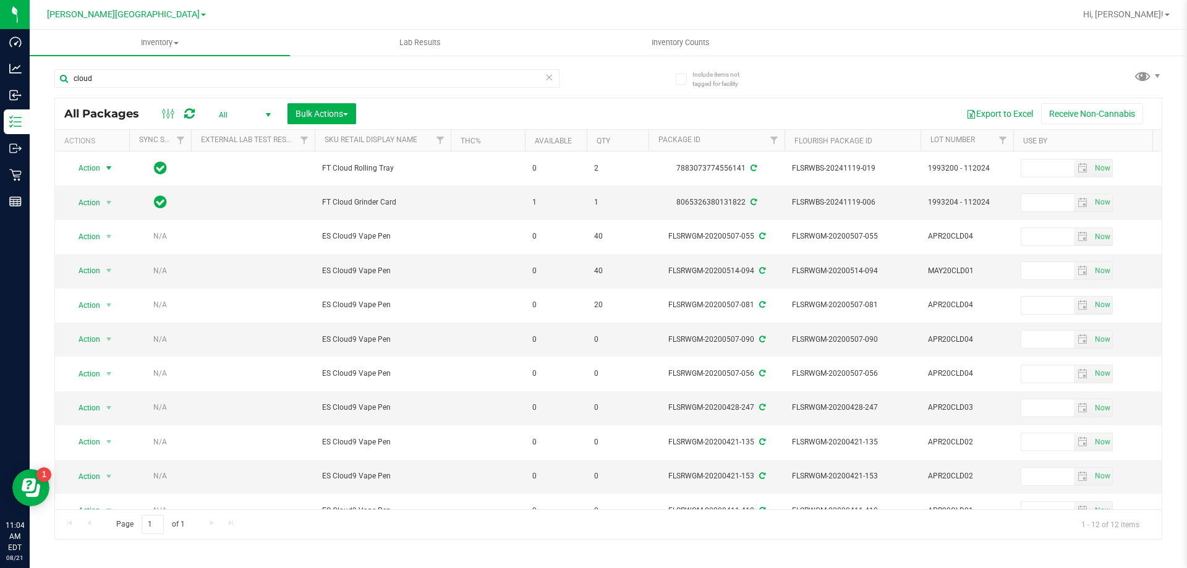
click at [93, 166] on span "Action" at bounding box center [83, 168] width 33 height 17
click at [121, 265] on li "Print package label" at bounding box center [108, 263] width 80 height 19
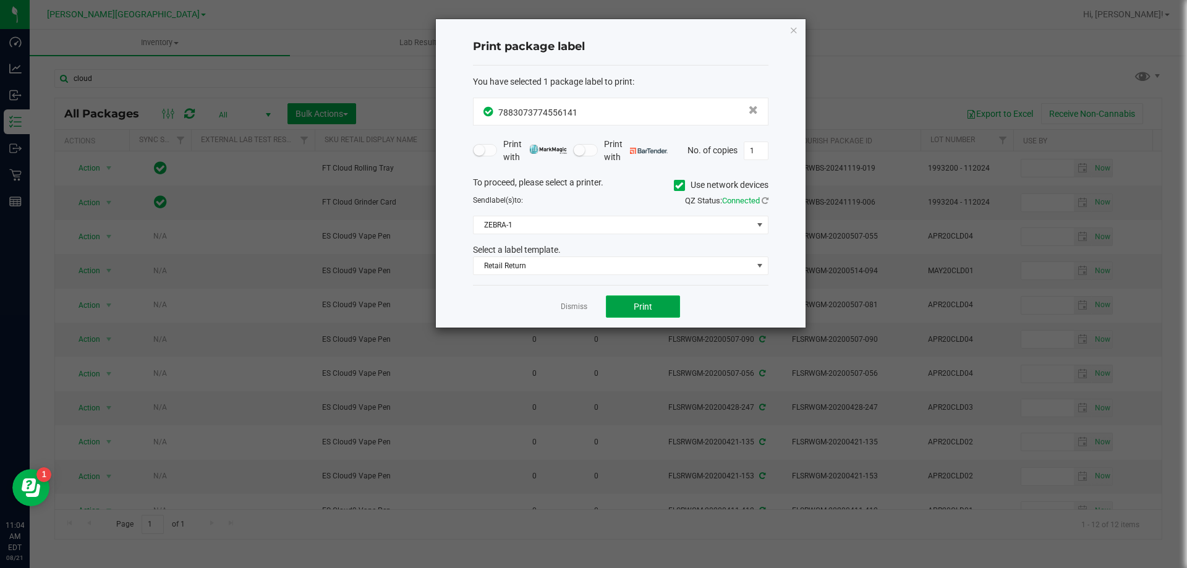
click at [623, 312] on button "Print" at bounding box center [643, 307] width 74 height 22
click at [568, 301] on app-cancel-button "Dismiss" at bounding box center [574, 307] width 27 height 13
click at [574, 309] on link "Dismiss" at bounding box center [574, 307] width 27 height 11
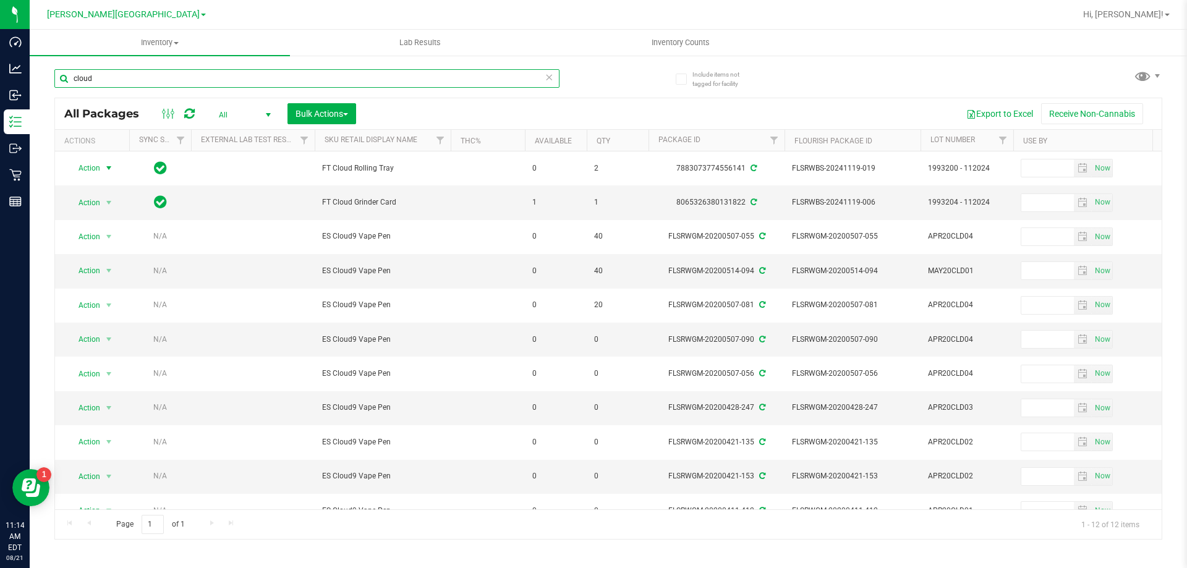
click at [159, 79] on input "cloud" at bounding box center [306, 78] width 505 height 19
type input "7629608411390632"
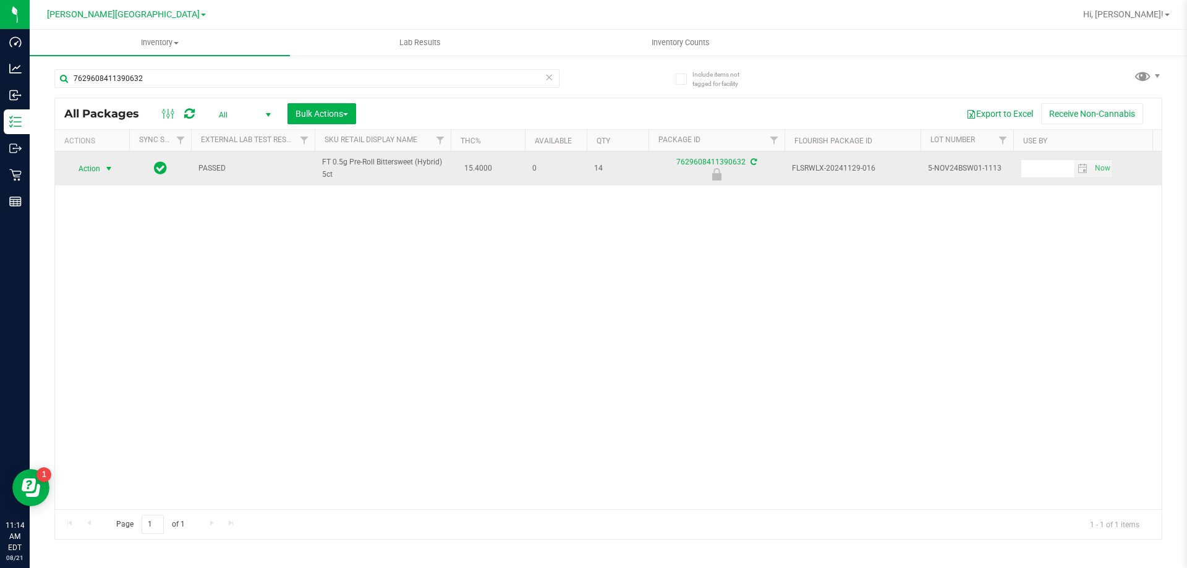
click at [94, 166] on span "Action" at bounding box center [83, 168] width 33 height 17
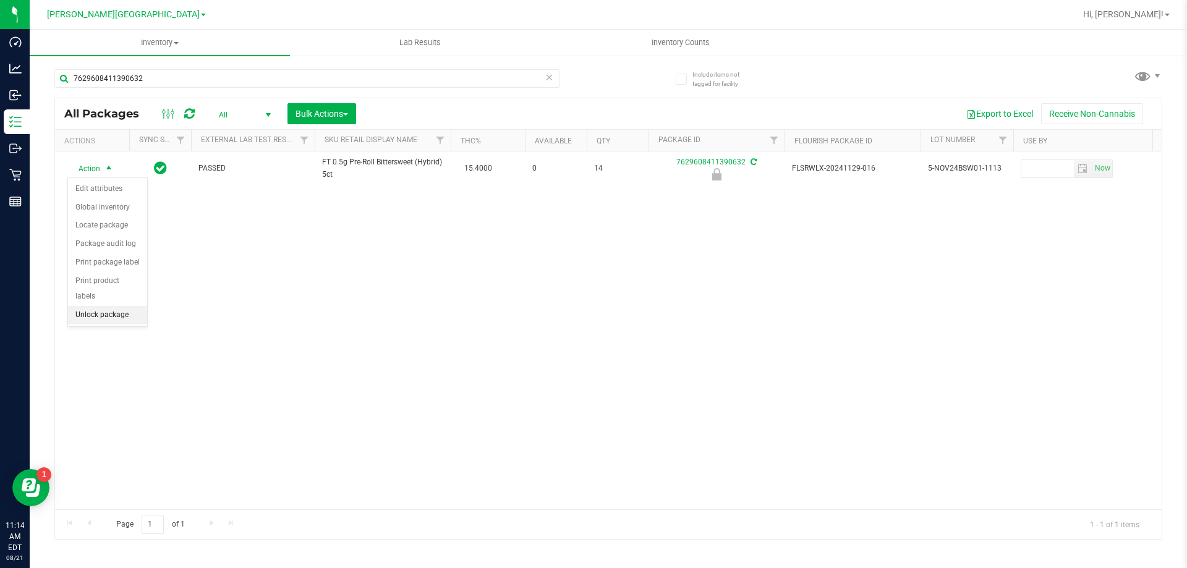
click at [111, 306] on li "Unlock package" at bounding box center [107, 315] width 79 height 19
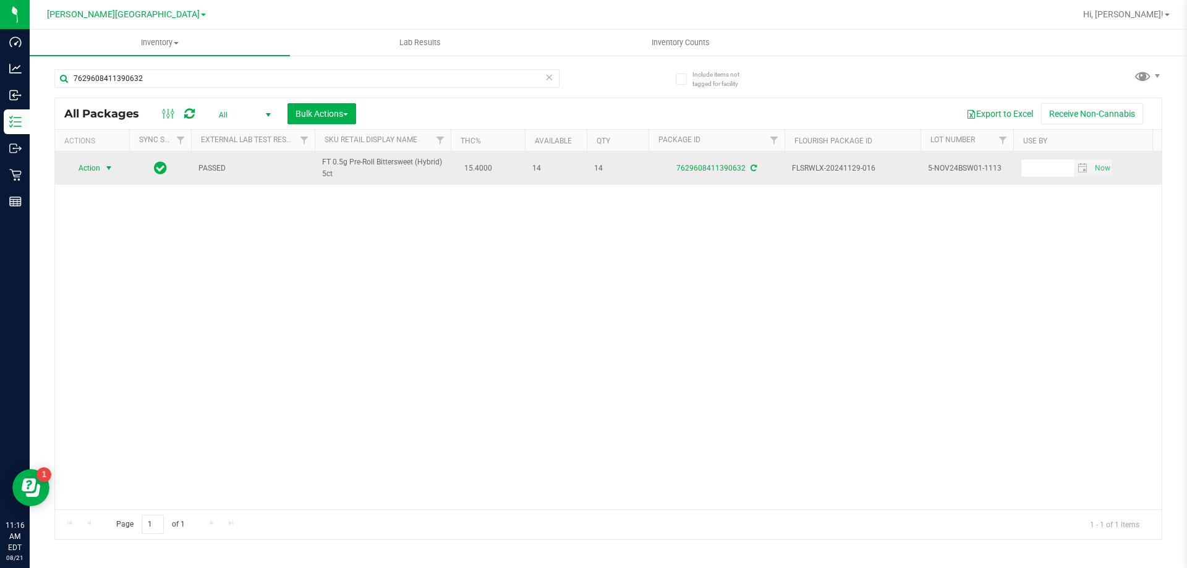
click at [87, 171] on span "Action" at bounding box center [83, 168] width 33 height 17
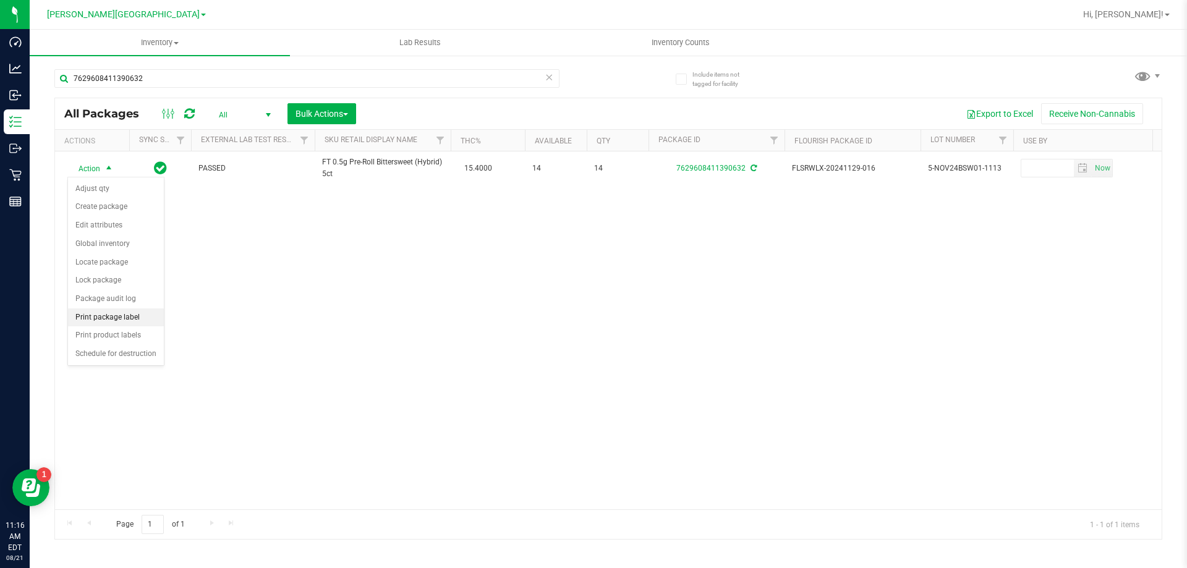
click at [109, 321] on li "Print package label" at bounding box center [116, 318] width 96 height 19
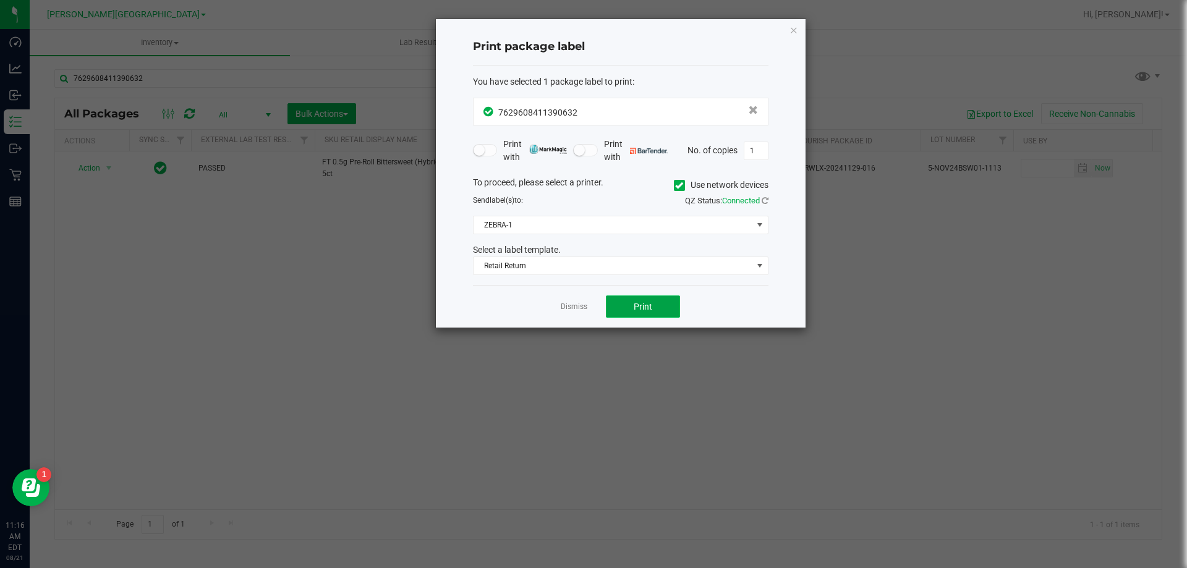
click at [654, 309] on button "Print" at bounding box center [643, 307] width 74 height 22
click at [571, 310] on link "Dismiss" at bounding box center [574, 307] width 27 height 11
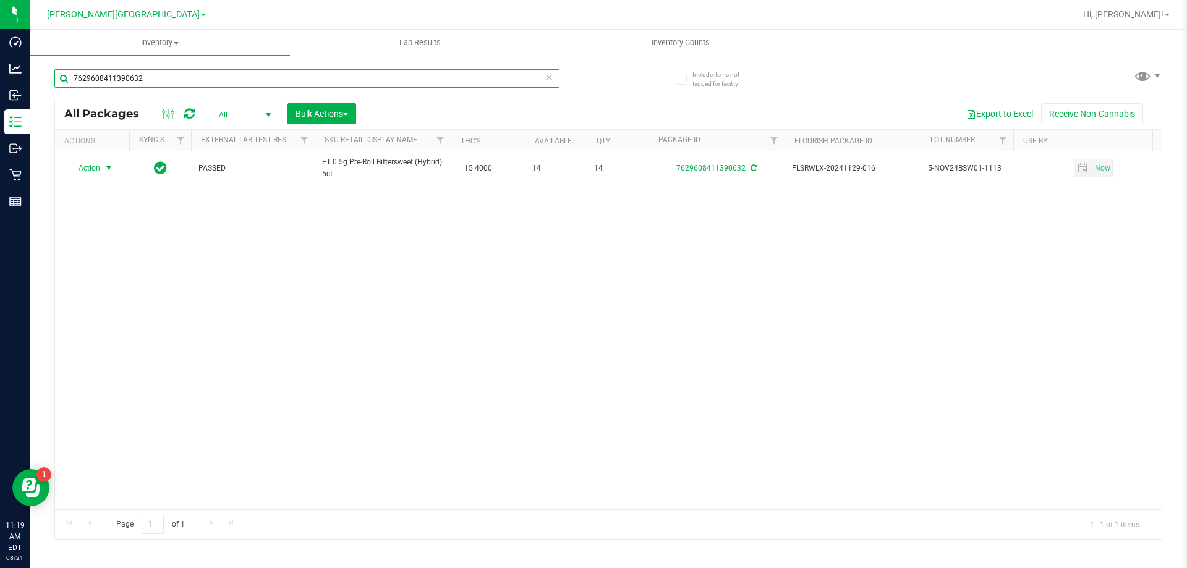
click at [311, 80] on input "7629608411390632" at bounding box center [306, 78] width 505 height 19
type input "O-MAY25IND02-0513"
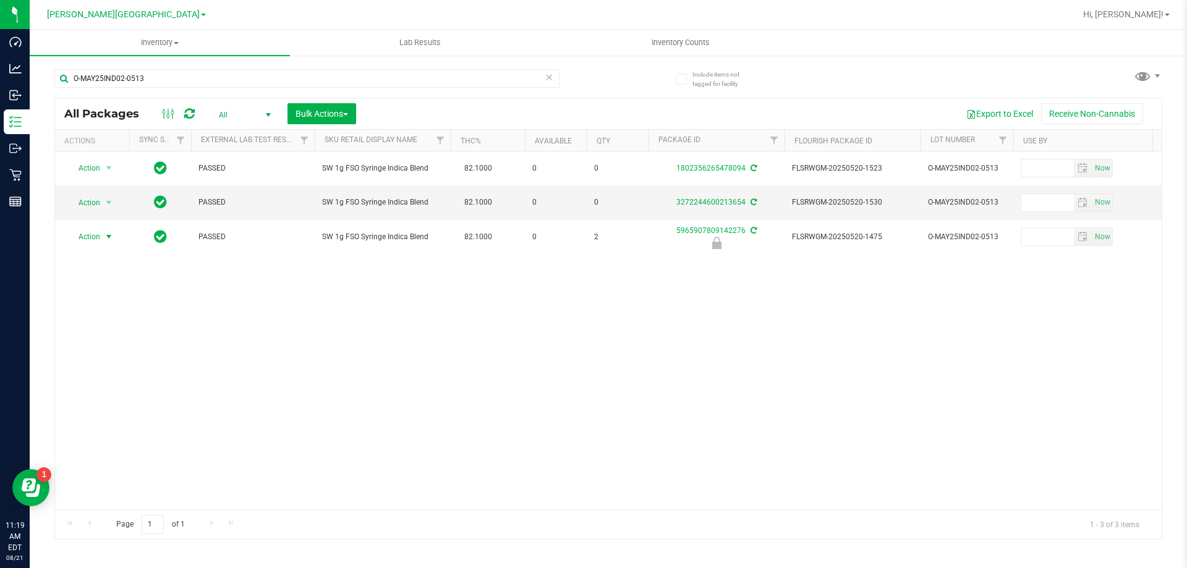
click at [95, 237] on span "Action" at bounding box center [83, 236] width 33 height 17
click at [122, 375] on li "Unlock package" at bounding box center [107, 384] width 79 height 19
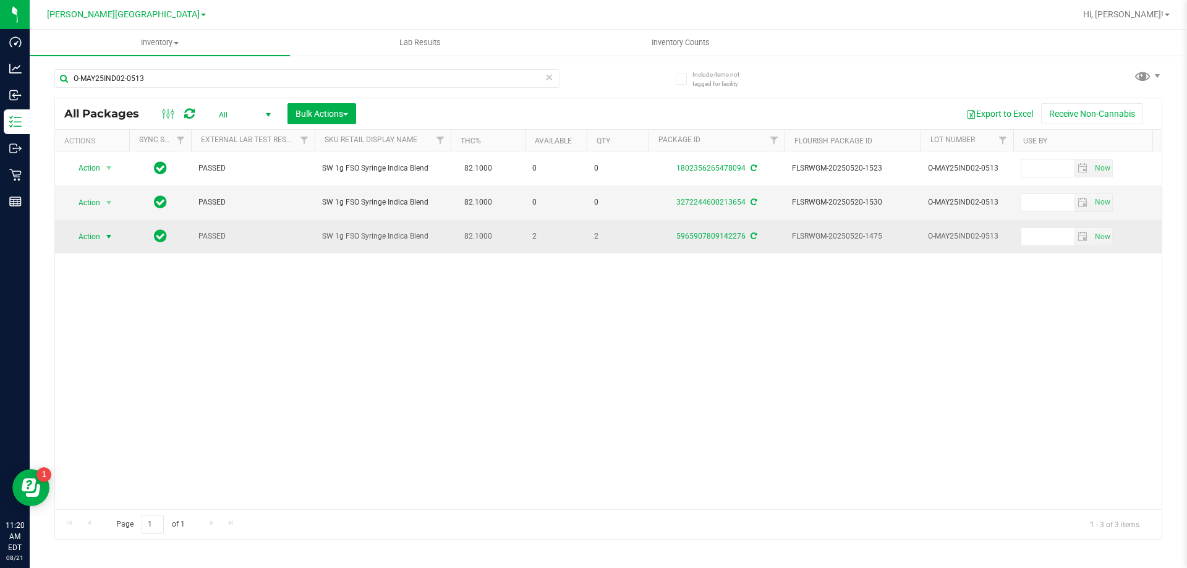
click at [101, 242] on span "select" at bounding box center [108, 236] width 15 height 17
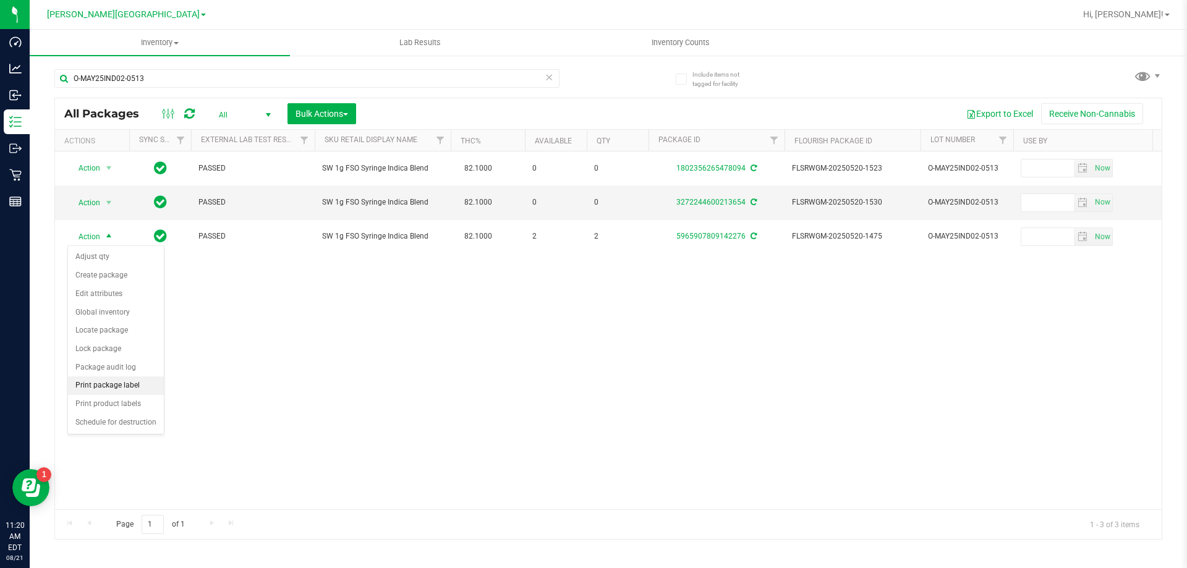
click at [95, 383] on li "Print package label" at bounding box center [116, 386] width 96 height 19
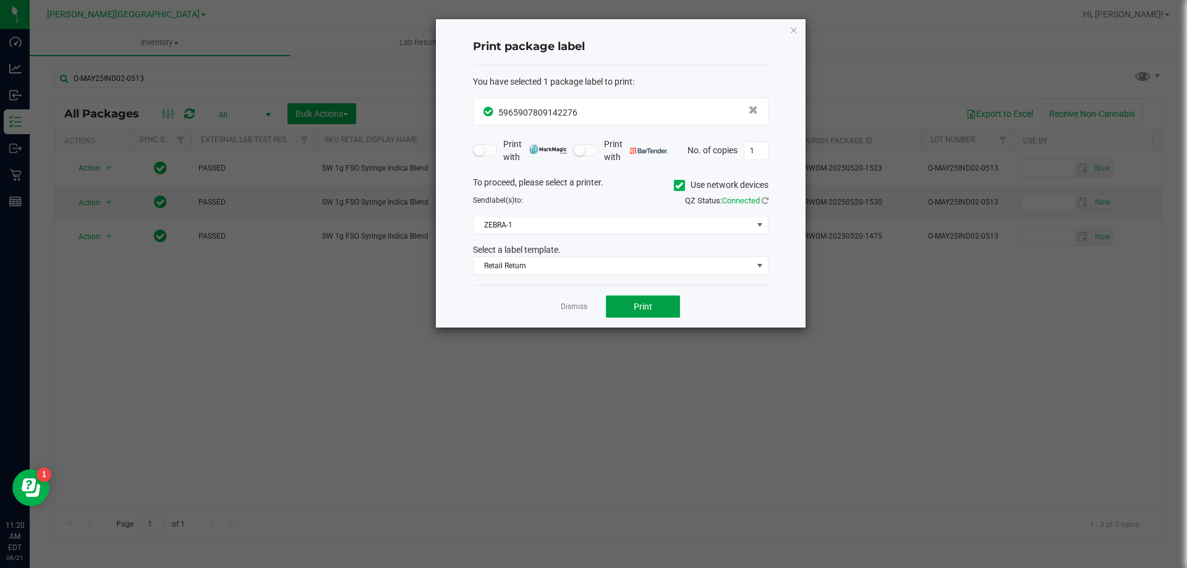
click at [654, 304] on button "Print" at bounding box center [643, 307] width 74 height 22
click at [572, 310] on link "Dismiss" at bounding box center [574, 307] width 27 height 11
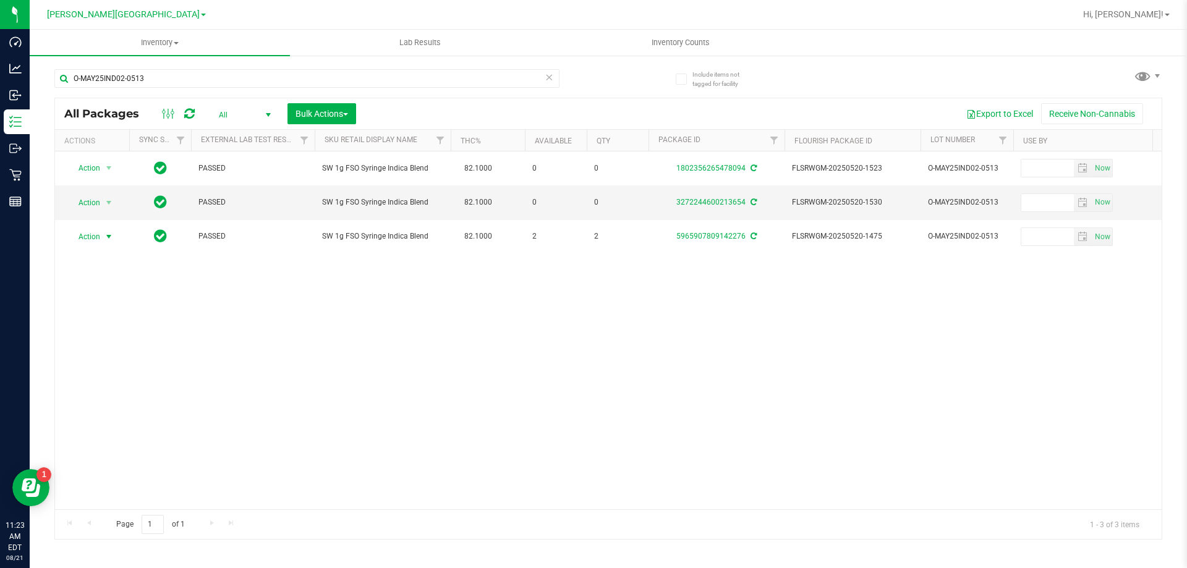
click at [190, 113] on icon at bounding box center [189, 114] width 11 height 12
click at [189, 83] on input "O-MAY25IND02-0513" at bounding box center [306, 78] width 505 height 19
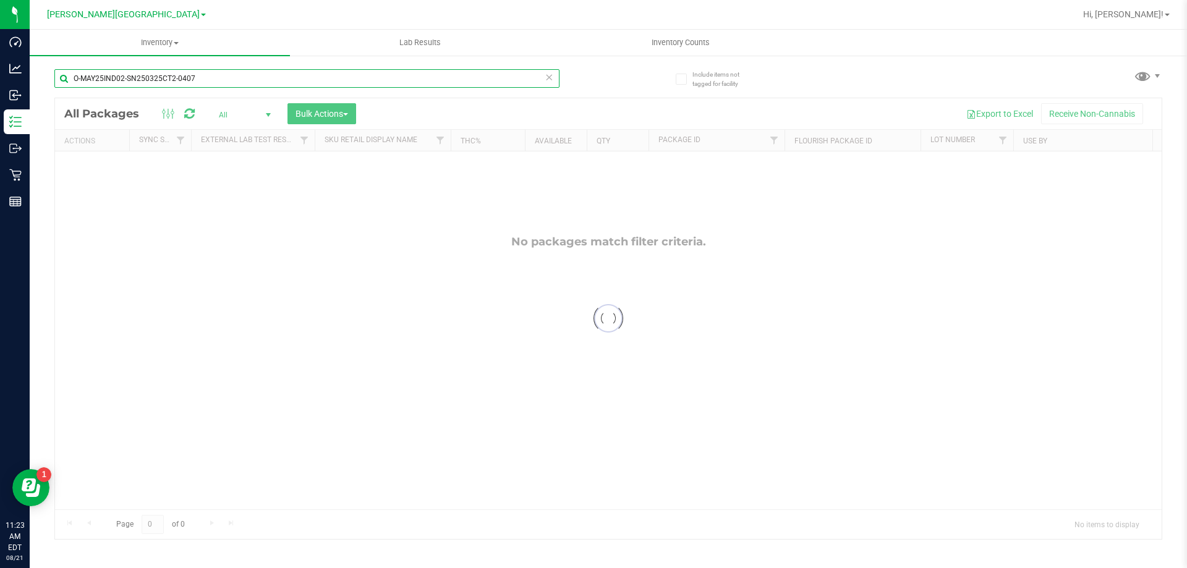
click at [158, 71] on input "O-MAY25IND02-SN250325CT2-0407" at bounding box center [306, 78] width 505 height 19
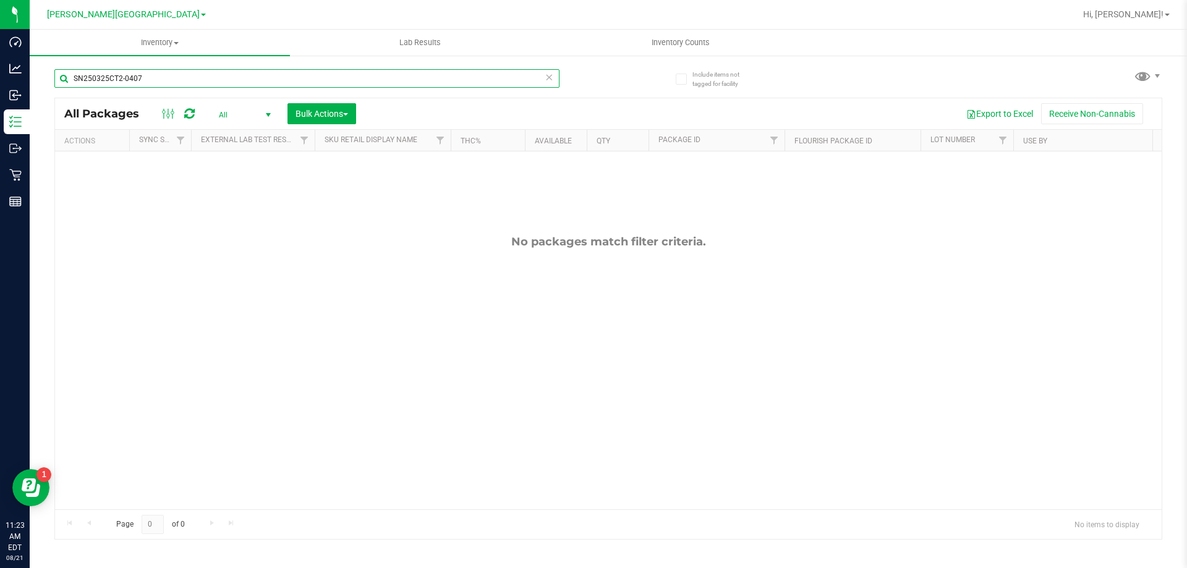
type input "SN250325CT2-0407"
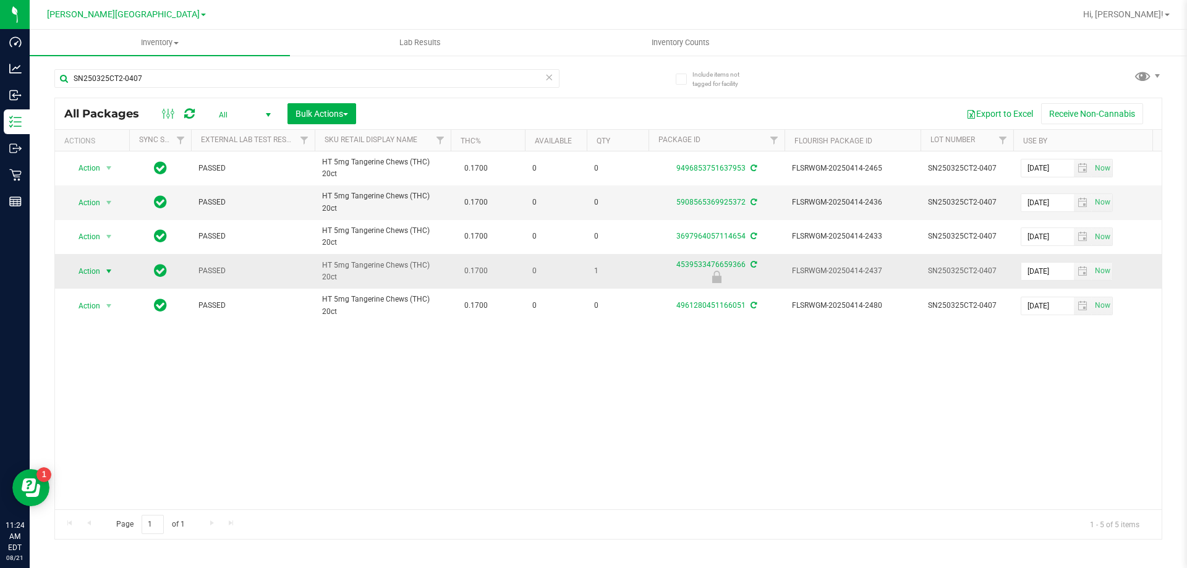
click at [95, 273] on span "Action" at bounding box center [83, 271] width 33 height 17
click at [94, 409] on li "Unlock package" at bounding box center [107, 418] width 79 height 19
click at [84, 268] on span "Action" at bounding box center [83, 270] width 33 height 17
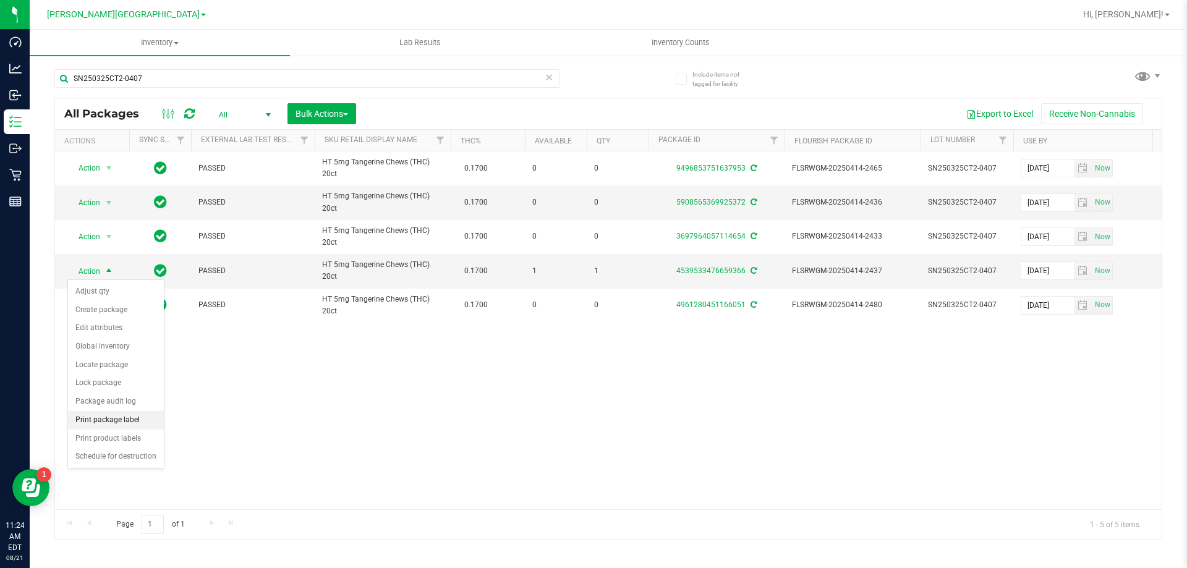
click at [119, 422] on li "Print package label" at bounding box center [116, 420] width 96 height 19
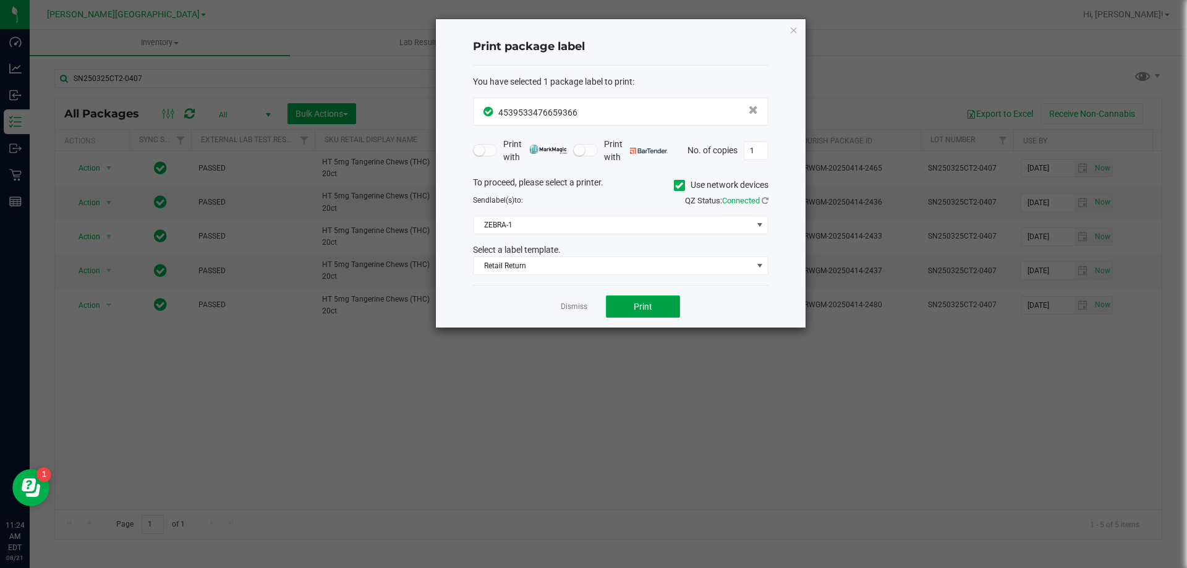
click at [654, 304] on button "Print" at bounding box center [643, 307] width 74 height 22
click at [579, 304] on link "Dismiss" at bounding box center [574, 307] width 27 height 11
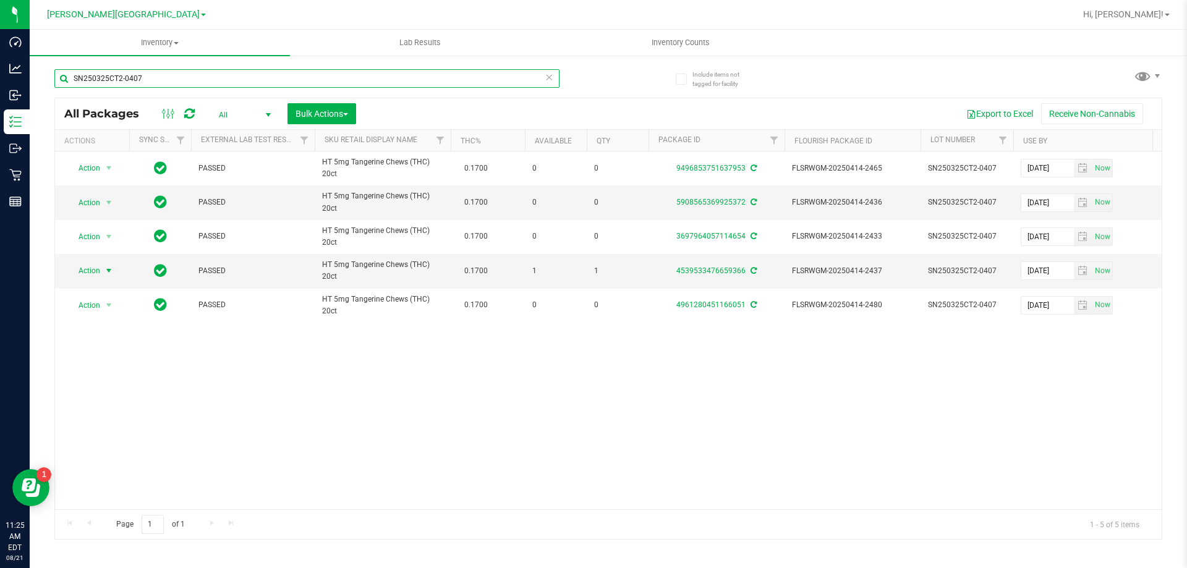
click at [327, 87] on input "SN250325CT2-0407" at bounding box center [306, 78] width 505 height 19
type input "W-MAR25T1201-0324"
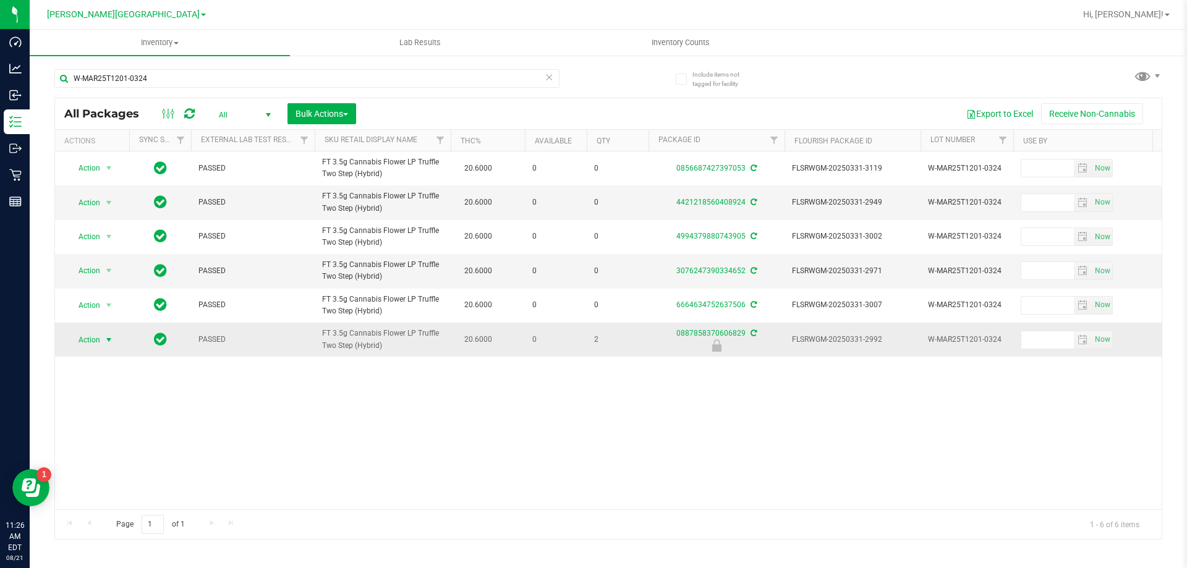
click at [93, 343] on span "Action" at bounding box center [83, 340] width 33 height 17
click at [90, 477] on li "Unlock package" at bounding box center [107, 486] width 79 height 19
click at [108, 341] on span "select" at bounding box center [109, 340] width 10 height 10
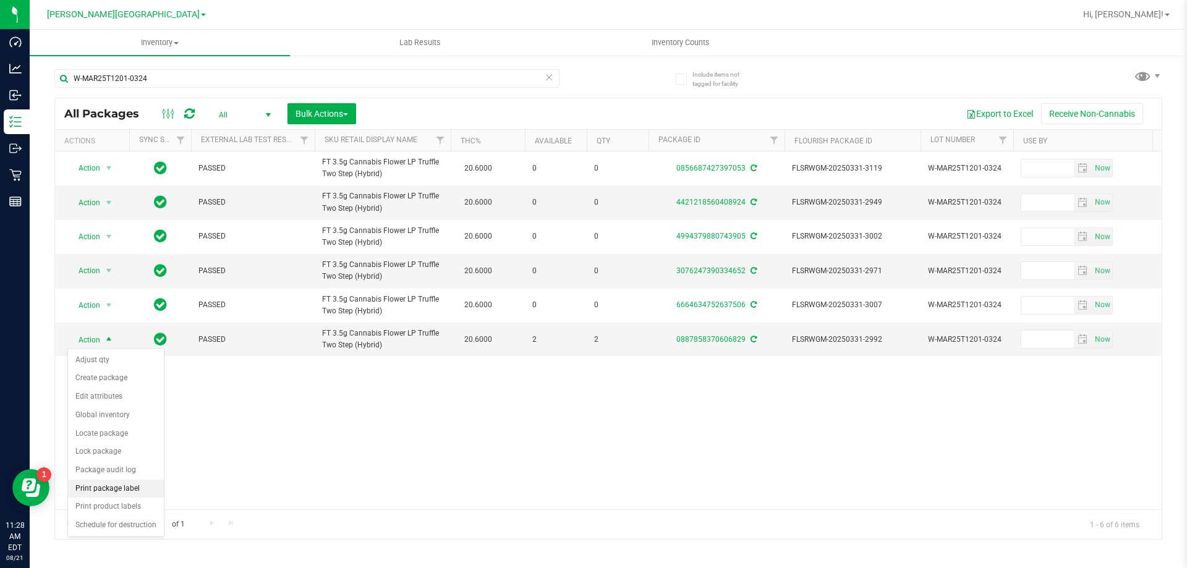
click at [110, 490] on li "Print package label" at bounding box center [116, 489] width 96 height 19
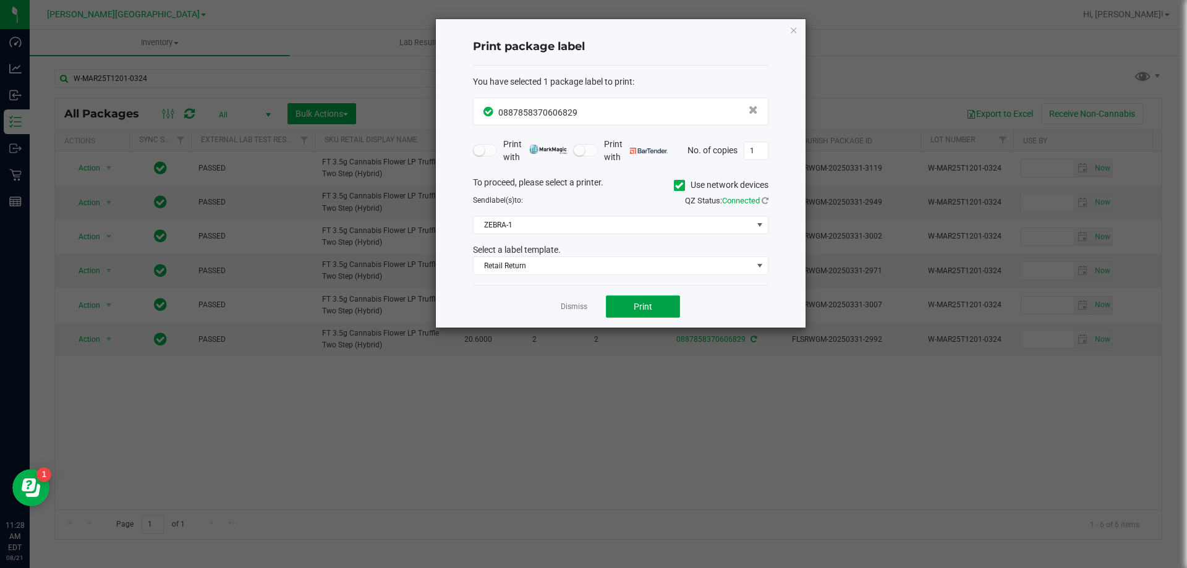
click at [649, 298] on button "Print" at bounding box center [643, 307] width 74 height 22
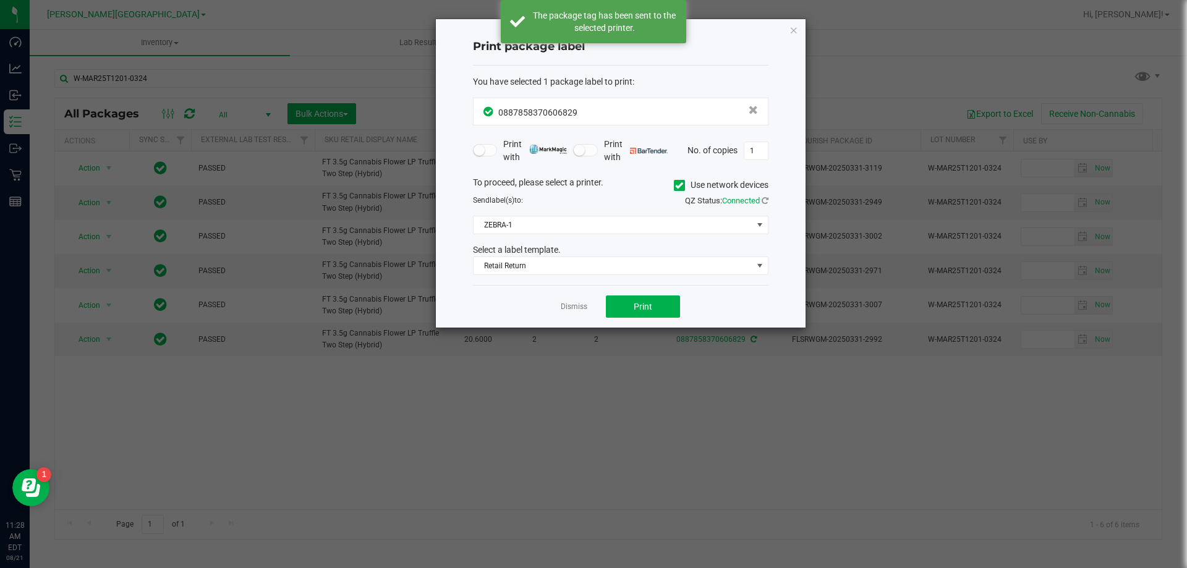
click at [190, 121] on ngb-modal-window "Print package label You have selected 1 package label to print : 08878583706068…" at bounding box center [598, 284] width 1197 height 568
click at [573, 306] on link "Dismiss" at bounding box center [574, 307] width 27 height 11
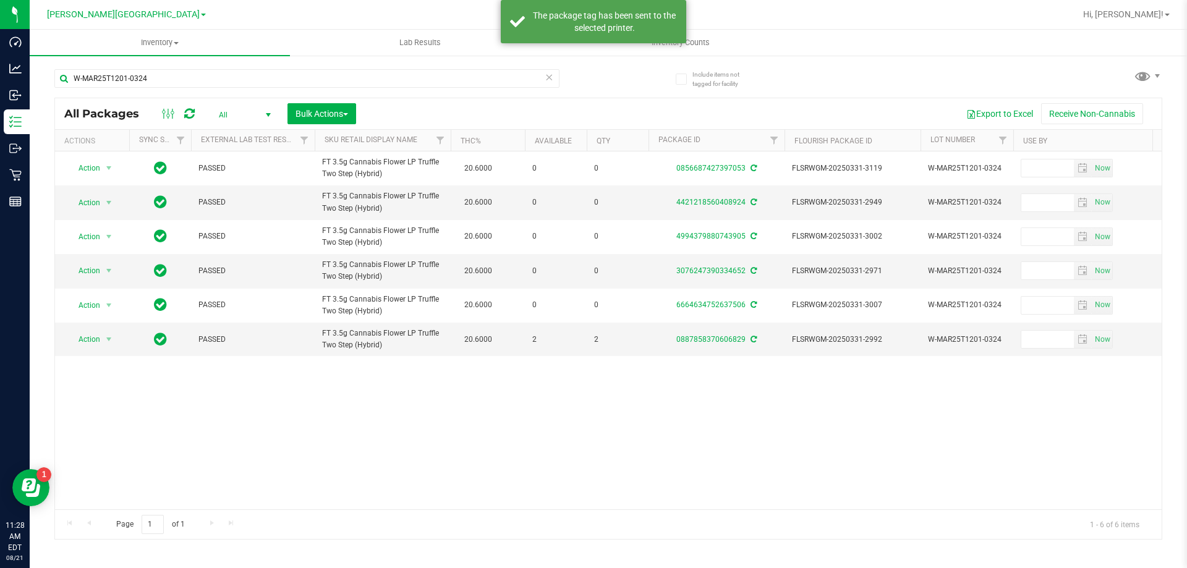
click at [189, 111] on icon at bounding box center [189, 114] width 11 height 12
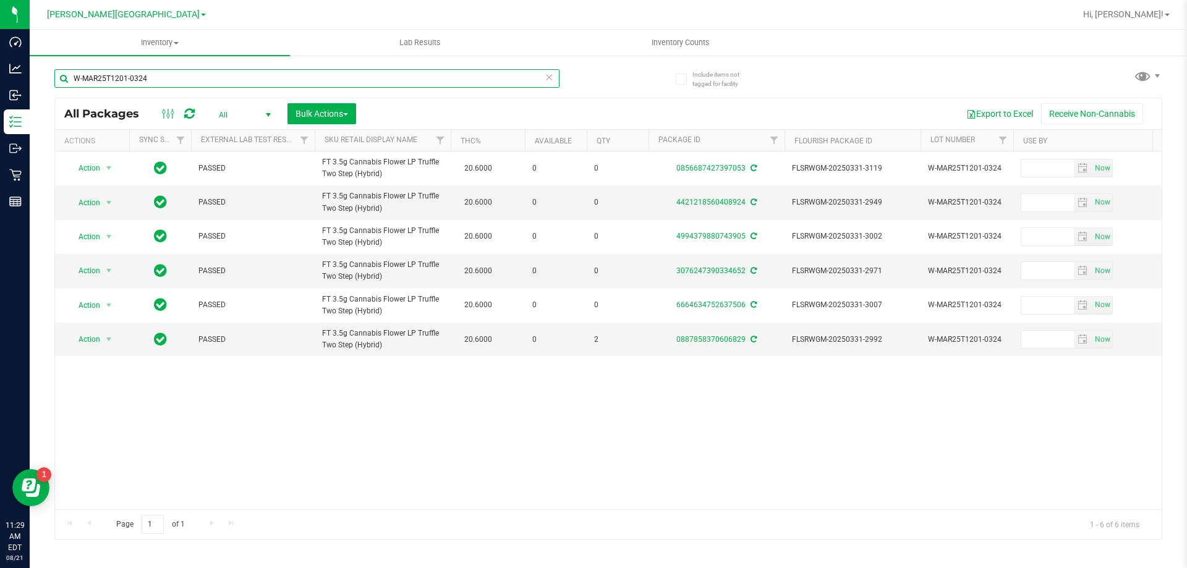
click at [156, 75] on input "W-MAR25T1201-0324" at bounding box center [306, 78] width 505 height 19
click at [153, 74] on input "W-MAR25T1201-0324" at bounding box center [306, 78] width 505 height 19
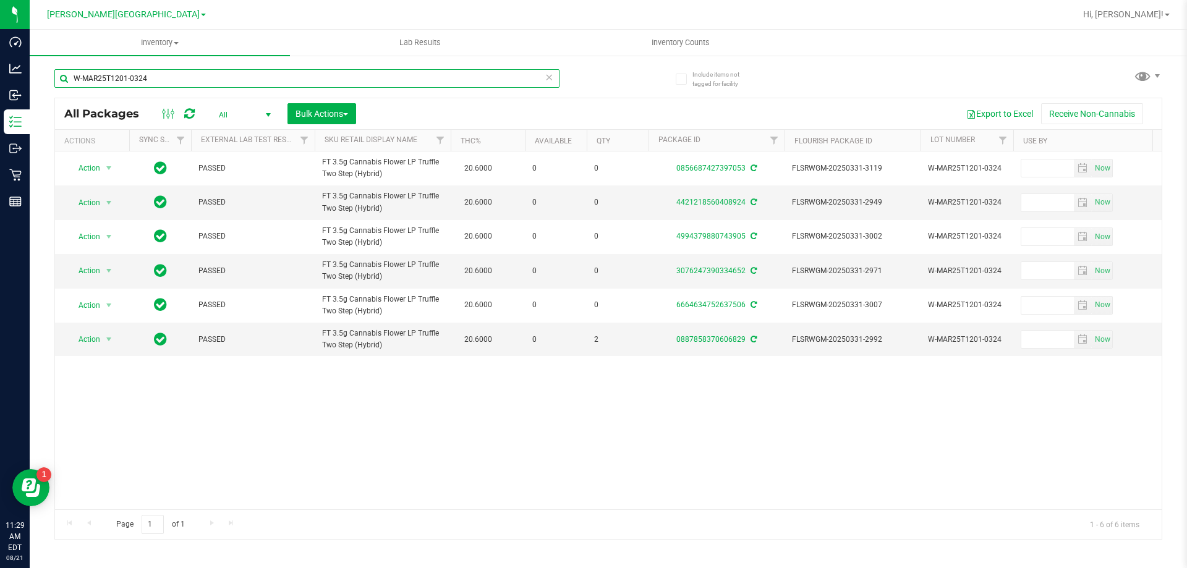
click at [153, 74] on input "W-MAR25T1201-0324" at bounding box center [306, 78] width 505 height 19
type input "5-NOV24BSW01-1113"
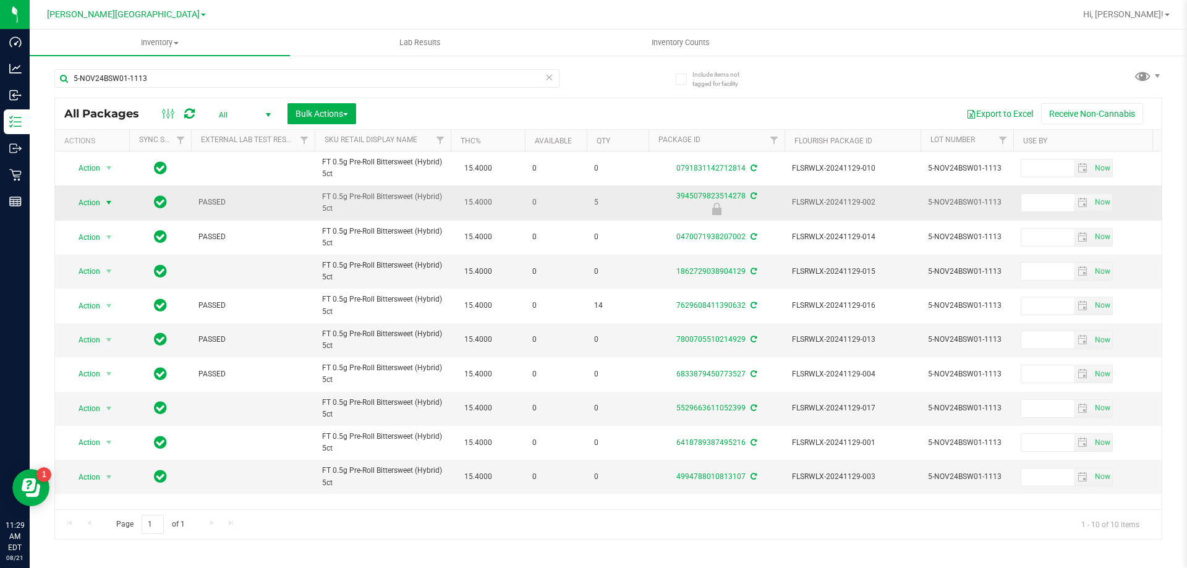
click at [100, 204] on span "Action" at bounding box center [83, 202] width 33 height 17
click at [93, 340] on li "Unlock package" at bounding box center [107, 349] width 79 height 19
click at [112, 207] on span "select" at bounding box center [109, 203] width 10 height 10
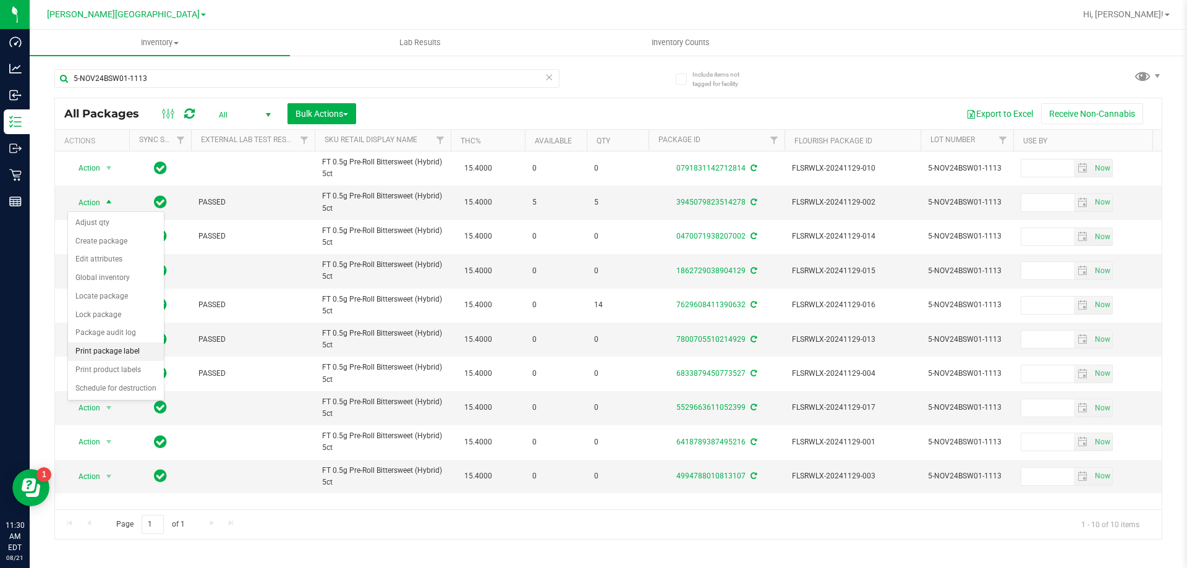
click at [103, 353] on li "Print package label" at bounding box center [116, 352] width 96 height 19
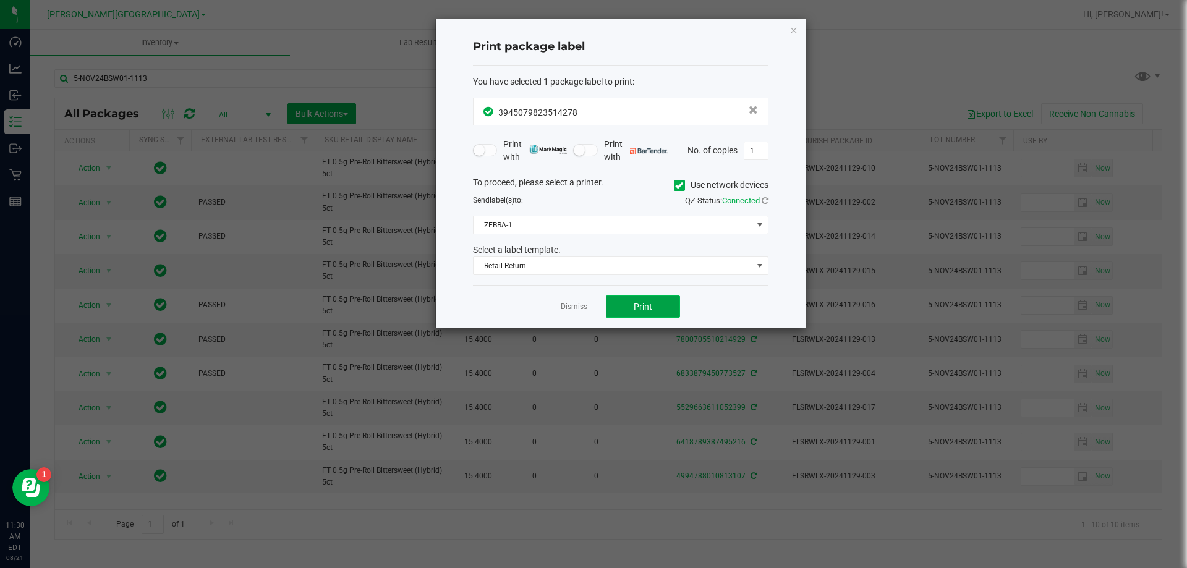
click at [624, 300] on button "Print" at bounding box center [643, 307] width 74 height 22
click at [576, 306] on link "Dismiss" at bounding box center [574, 307] width 27 height 11
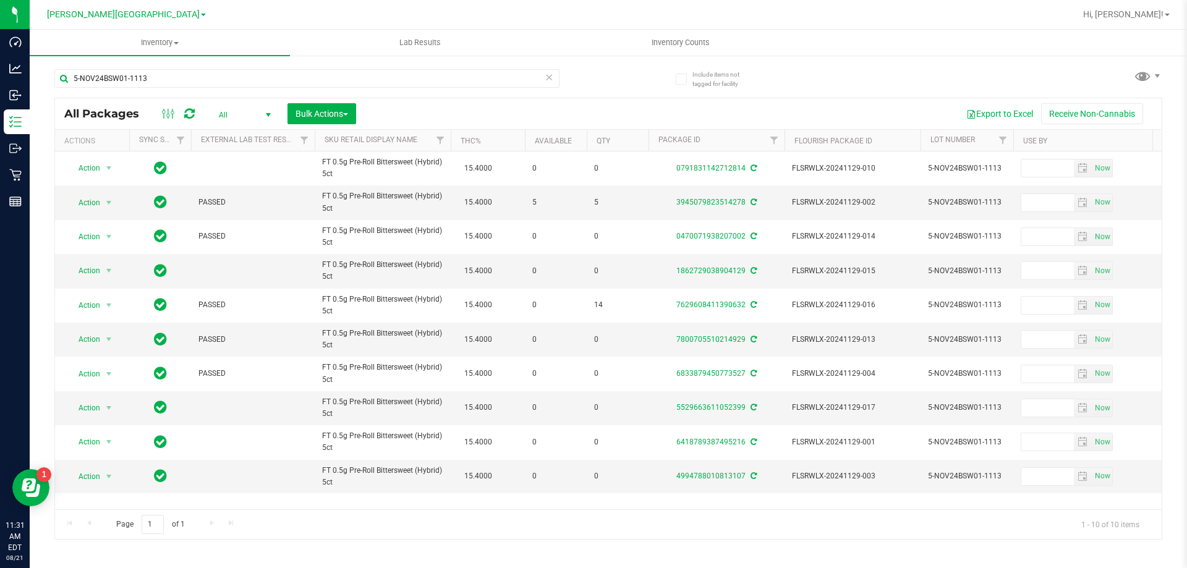
click at [182, 118] on div at bounding box center [178, 113] width 41 height 15
click at [189, 114] on icon at bounding box center [189, 114] width 11 height 12
click at [165, 81] on input "5-NOV24BSW01-1113" at bounding box center [306, 78] width 505 height 19
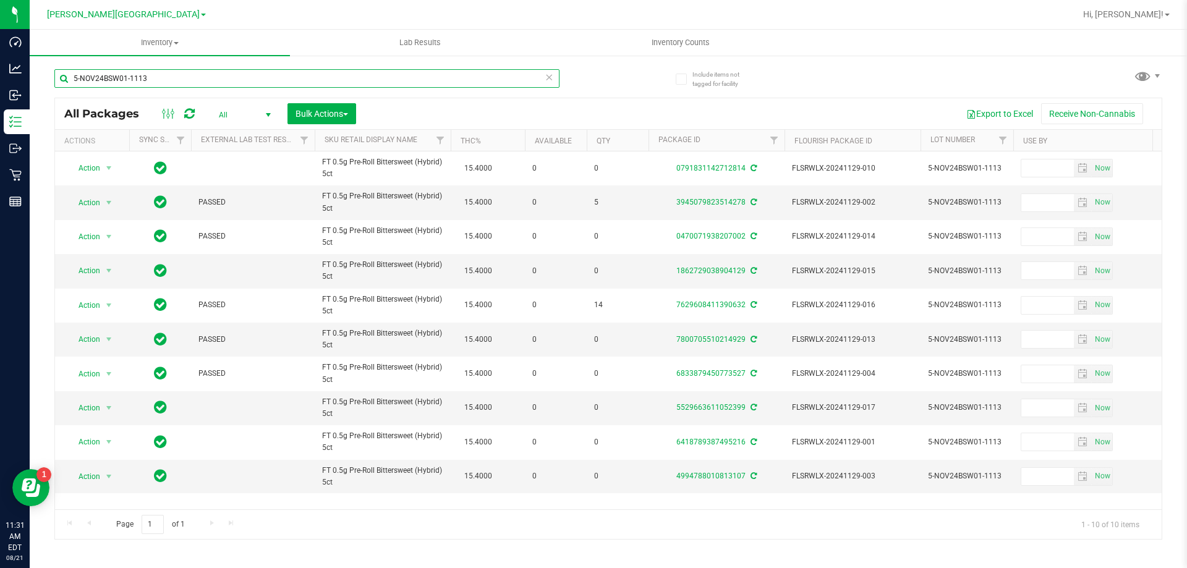
click at [165, 81] on input "5-NOV24BSW01-1113" at bounding box center [306, 78] width 505 height 19
type input "SN250515CA1-0521"
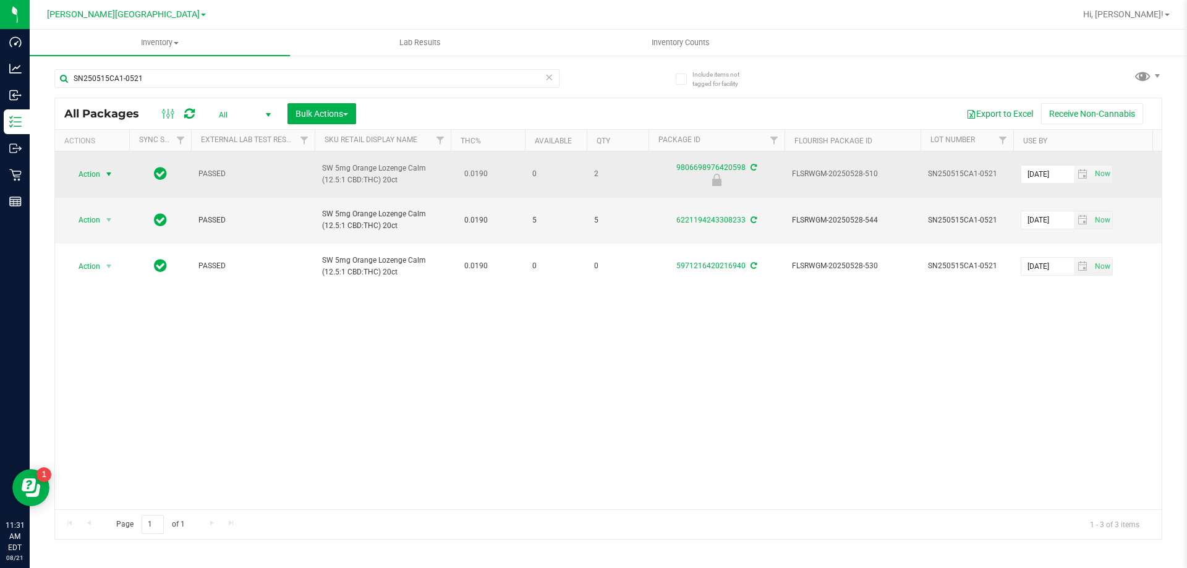
click at [105, 177] on span "select" at bounding box center [109, 174] width 10 height 10
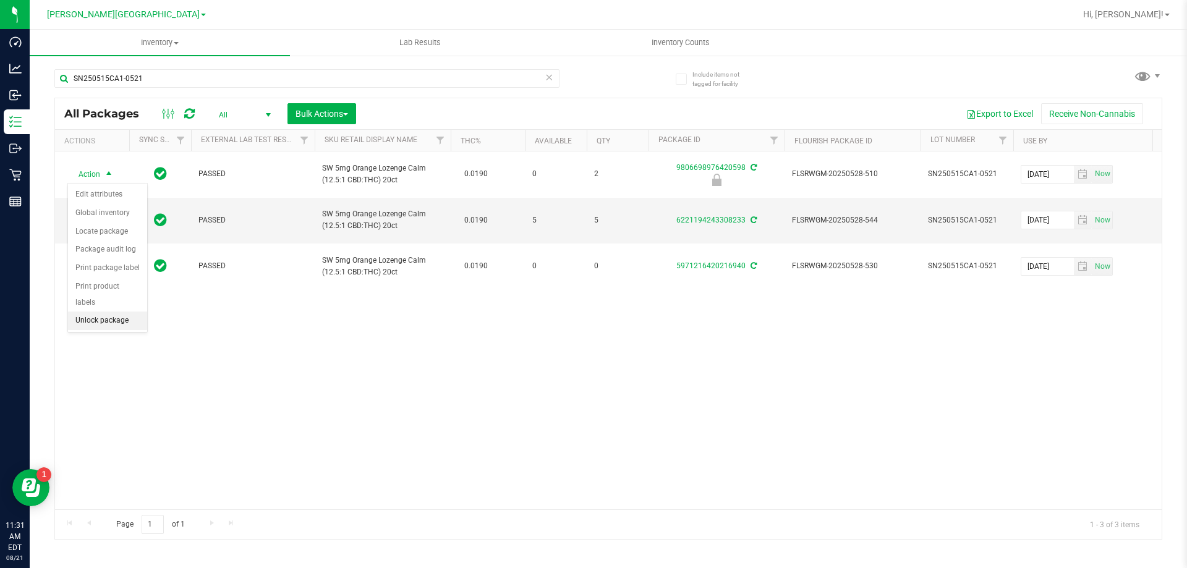
click at [112, 312] on li "Unlock package" at bounding box center [107, 321] width 79 height 19
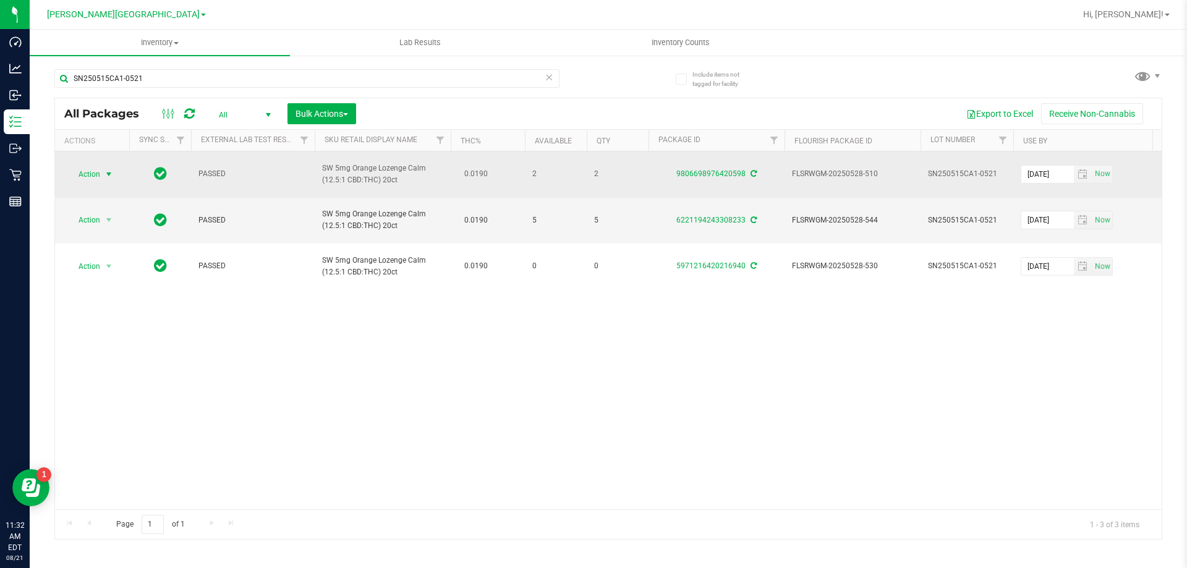
click at [103, 171] on span "select" at bounding box center [108, 174] width 15 height 17
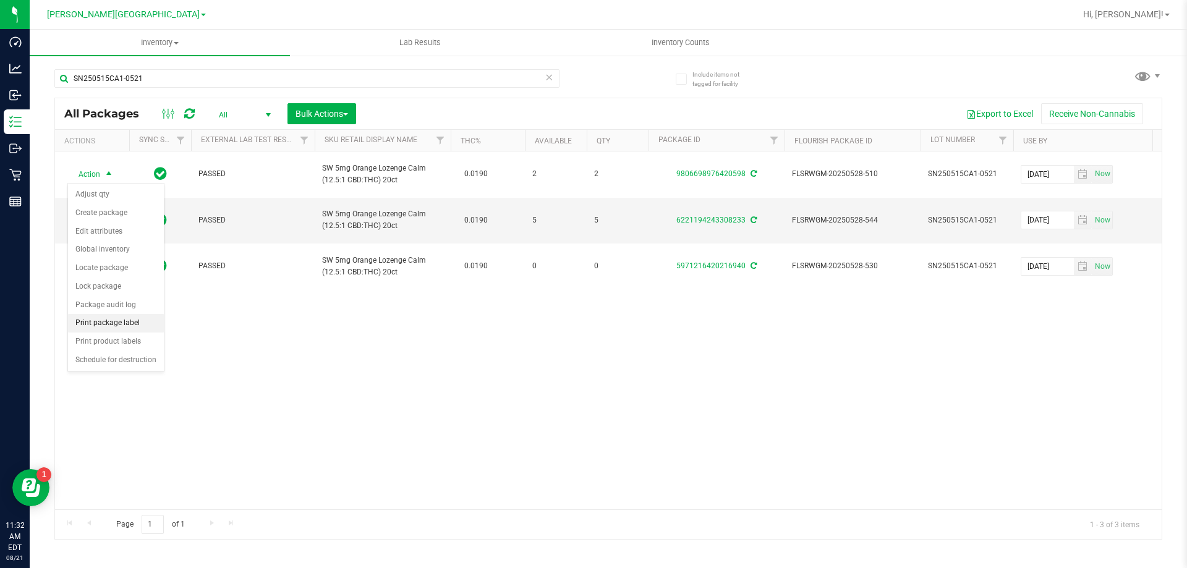
click at [100, 322] on li "Print package label" at bounding box center [116, 323] width 96 height 19
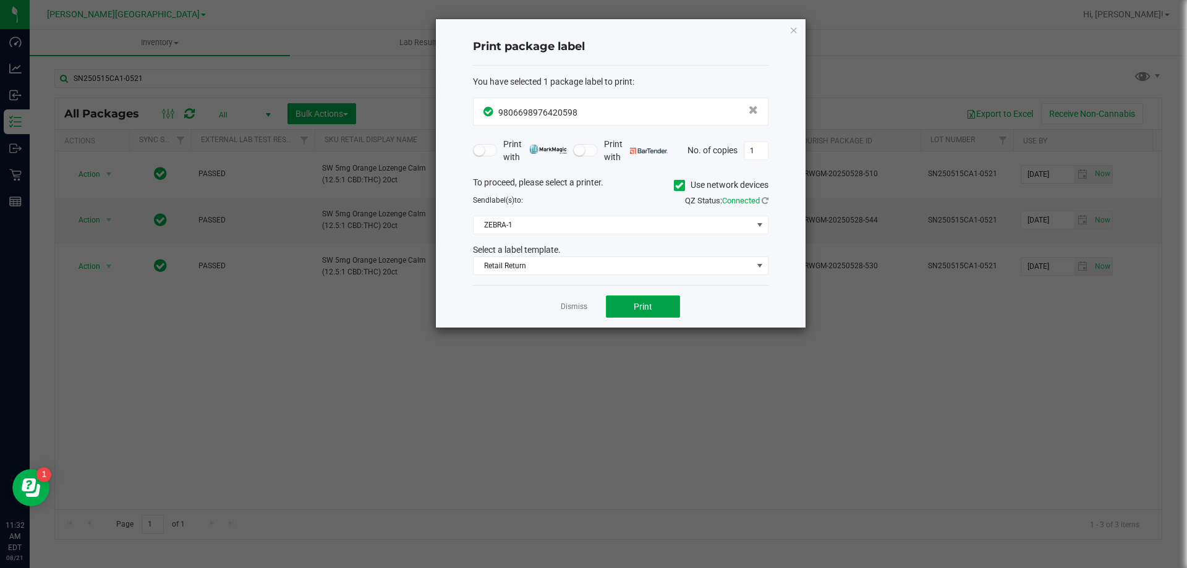
click at [664, 301] on button "Print" at bounding box center [643, 307] width 74 height 22
click at [583, 310] on link "Dismiss" at bounding box center [574, 307] width 27 height 11
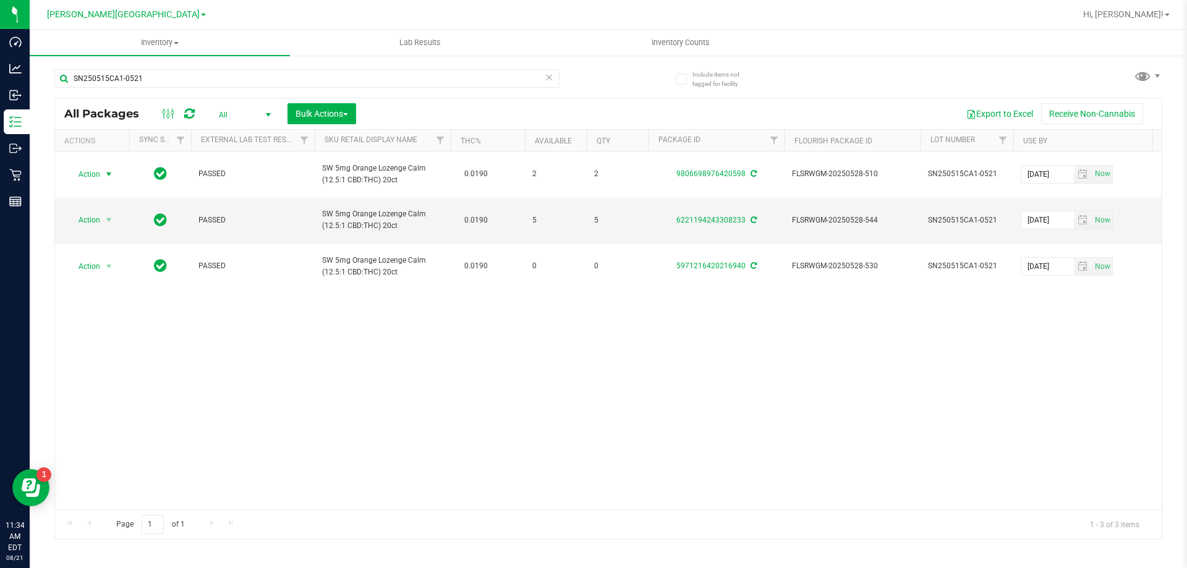
click at [192, 115] on icon at bounding box center [189, 114] width 11 height 12
click at [181, 75] on input "SN250515CA1-0521" at bounding box center [306, 78] width 505 height 19
type input "K-MAY25BLT01-0520"
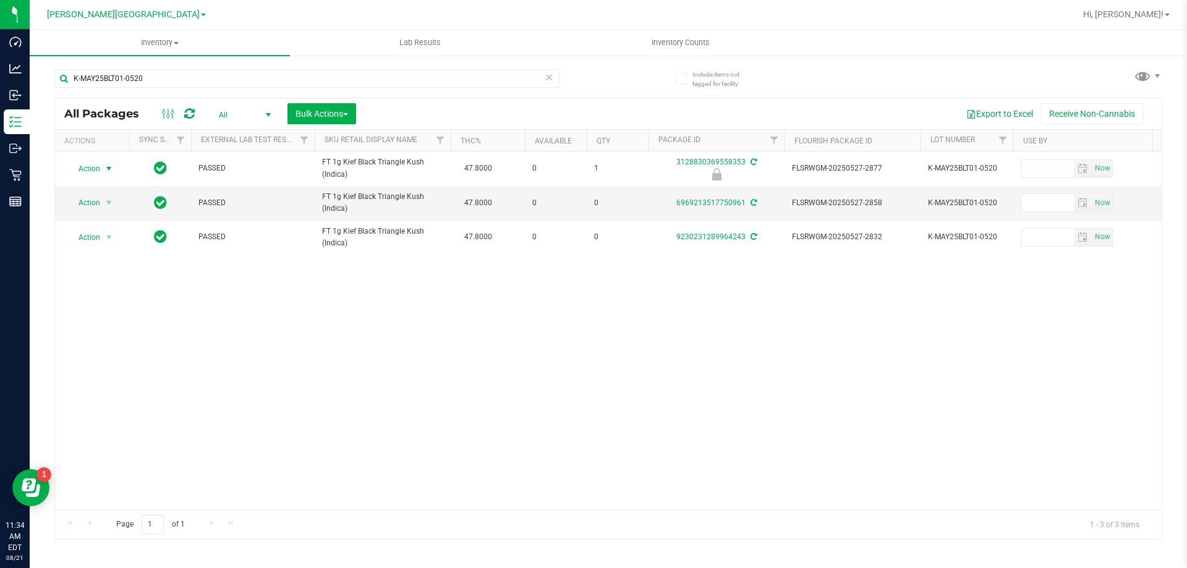
click at [106, 167] on span "select" at bounding box center [109, 169] width 10 height 10
click at [120, 306] on li "Unlock package" at bounding box center [107, 315] width 79 height 19
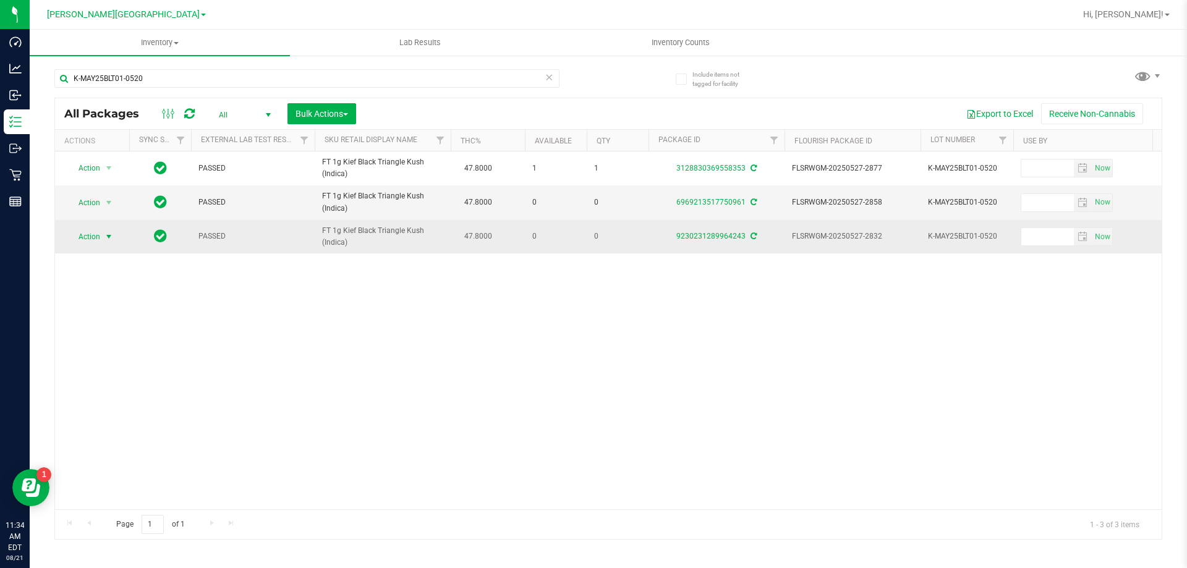
click at [108, 234] on span "select" at bounding box center [109, 237] width 10 height 10
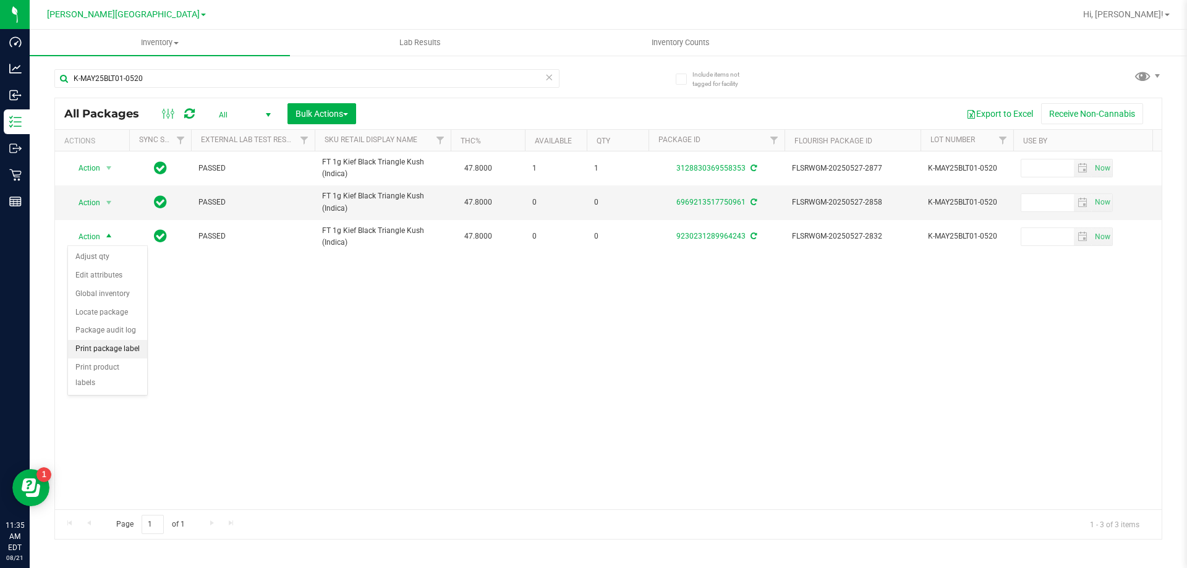
click at [100, 351] on li "Print package label" at bounding box center [107, 349] width 79 height 19
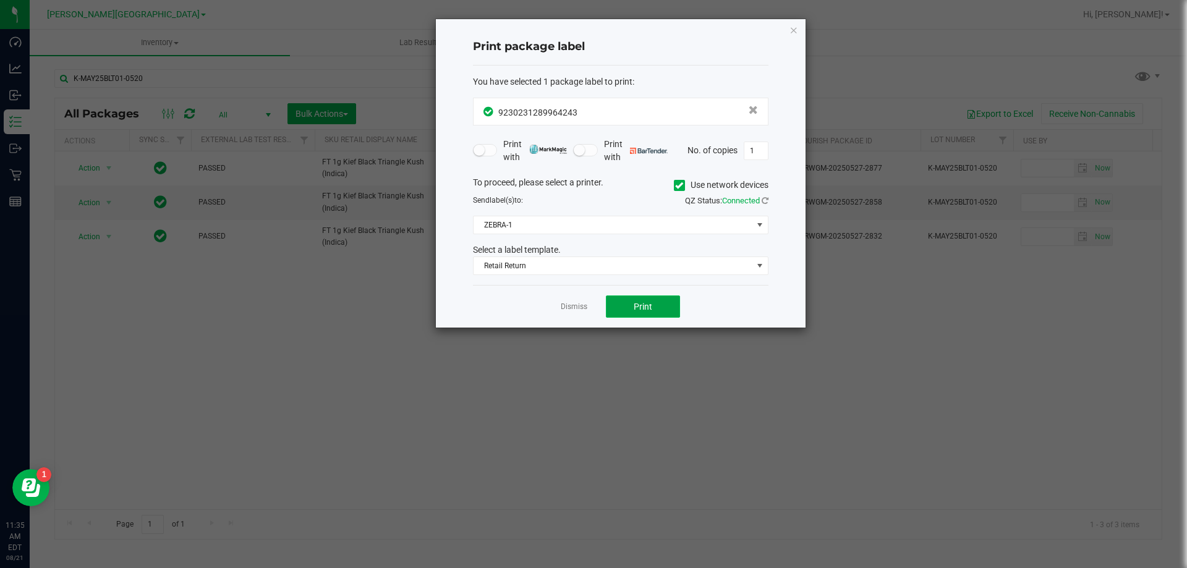
click at [660, 314] on button "Print" at bounding box center [643, 307] width 74 height 22
click at [586, 308] on link "Dismiss" at bounding box center [574, 307] width 27 height 11
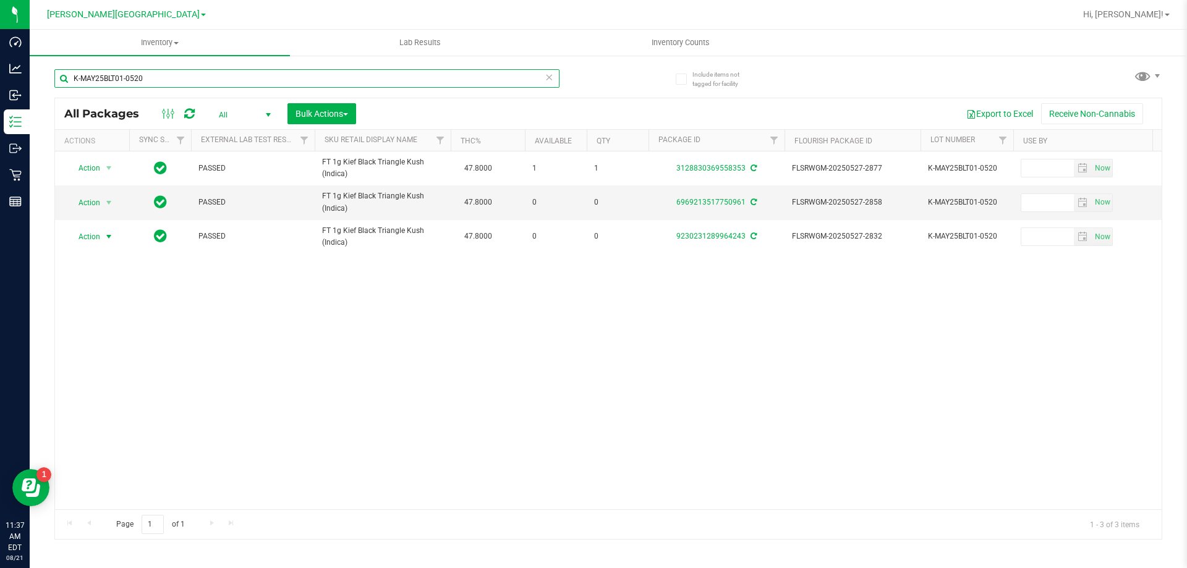
click at [166, 80] on input "K-MAY25BLT01-0520" at bounding box center [306, 78] width 505 height 19
type input "G-APR25IND01-0520"
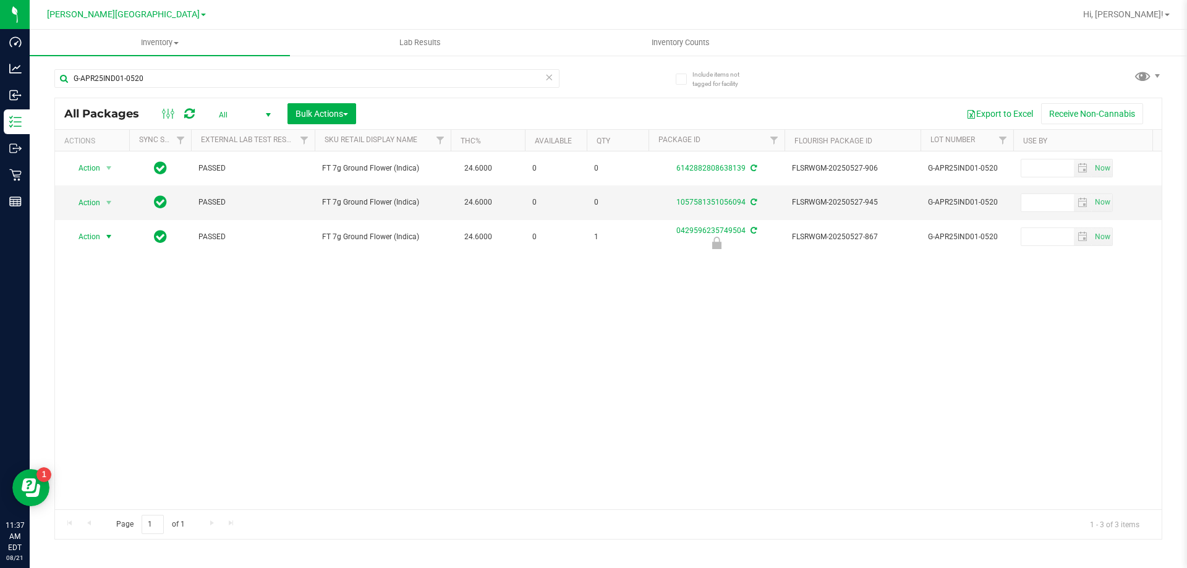
click at [101, 238] on span "select" at bounding box center [108, 236] width 15 height 17
click at [119, 375] on li "Unlock package" at bounding box center [107, 384] width 79 height 19
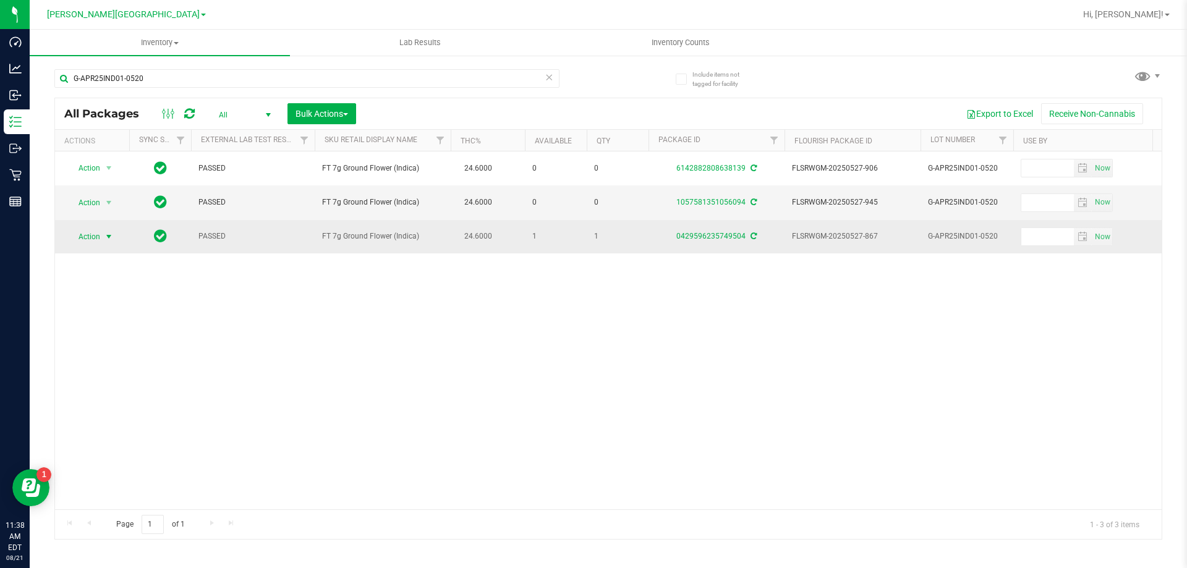
click at [98, 234] on span "Action" at bounding box center [83, 236] width 33 height 17
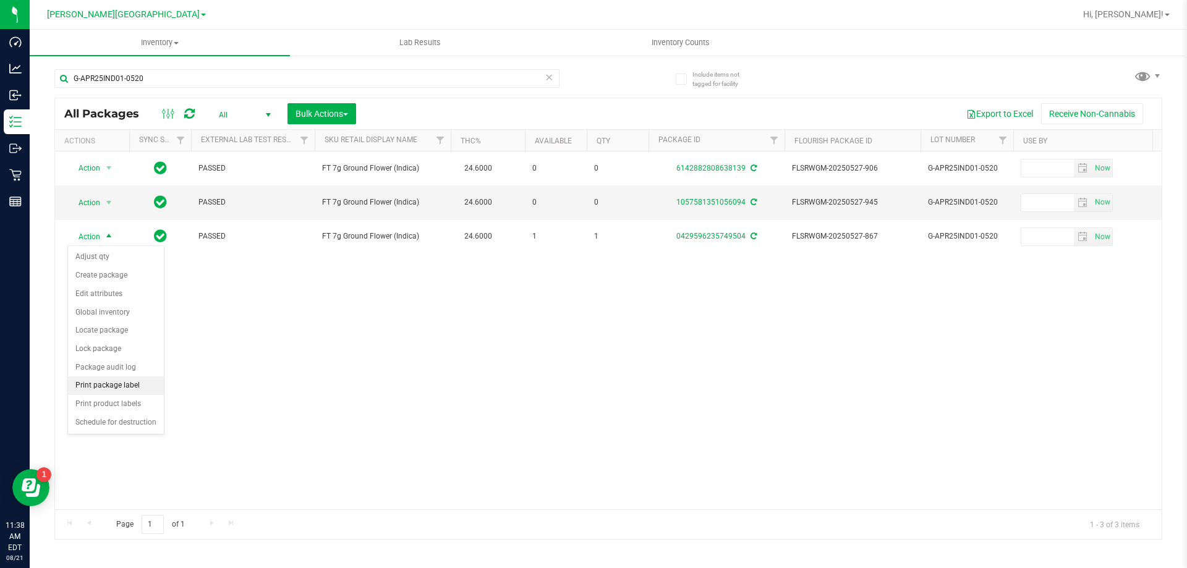
click at [128, 385] on li "Print package label" at bounding box center [116, 386] width 96 height 19
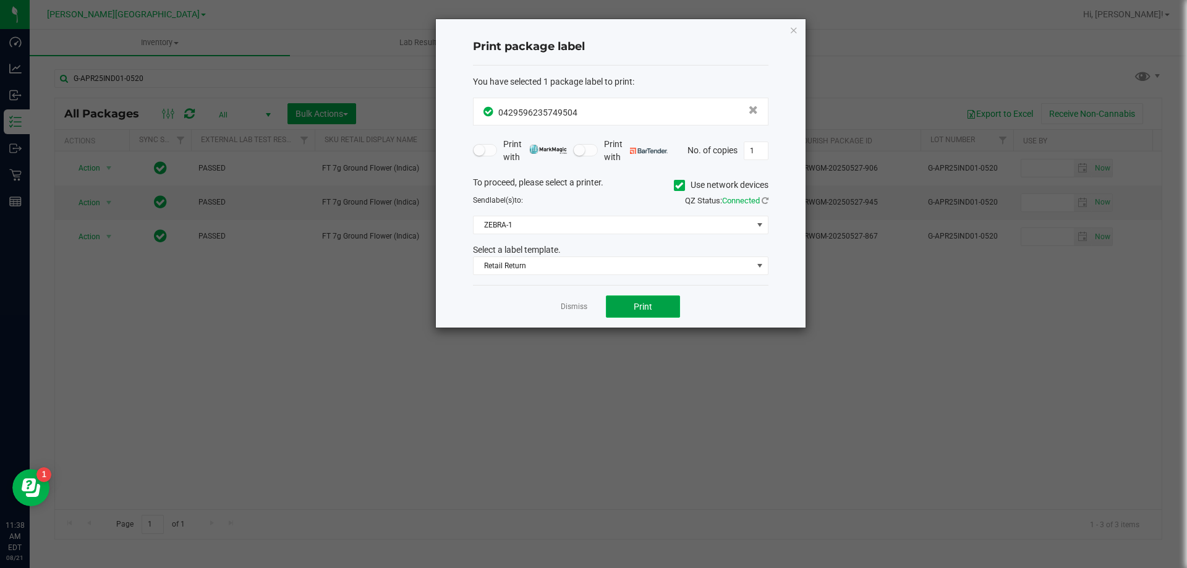
click at [647, 306] on span "Print" at bounding box center [643, 307] width 19 height 10
click at [571, 307] on link "Dismiss" at bounding box center [574, 307] width 27 height 11
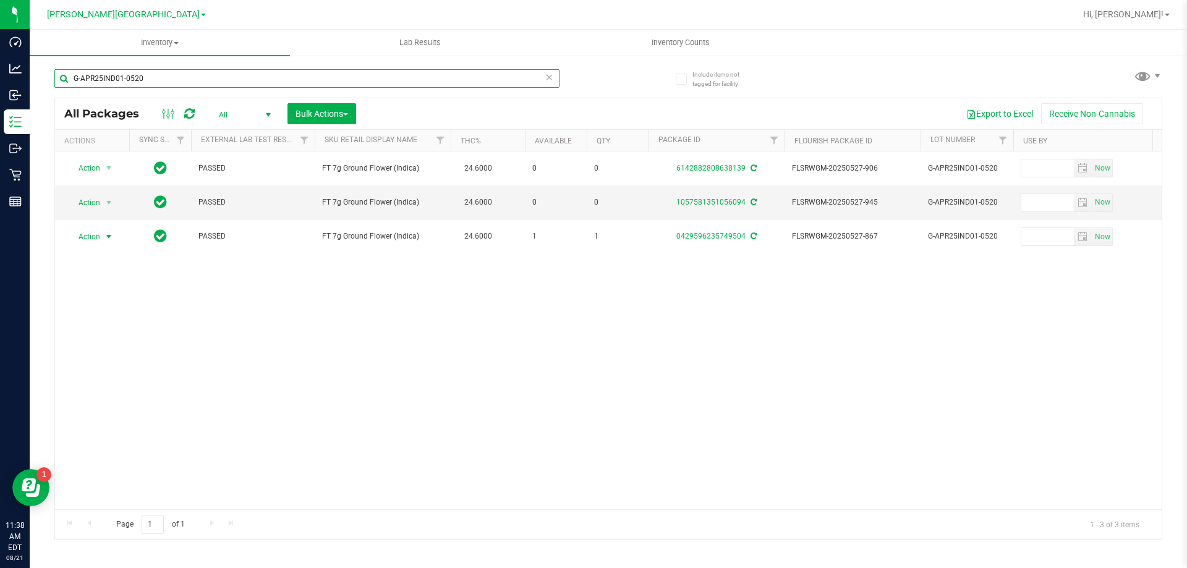
click at [244, 85] on input "G-APR25IND01-0520" at bounding box center [306, 78] width 505 height 19
type input "WNQ250402PCH1-0403"
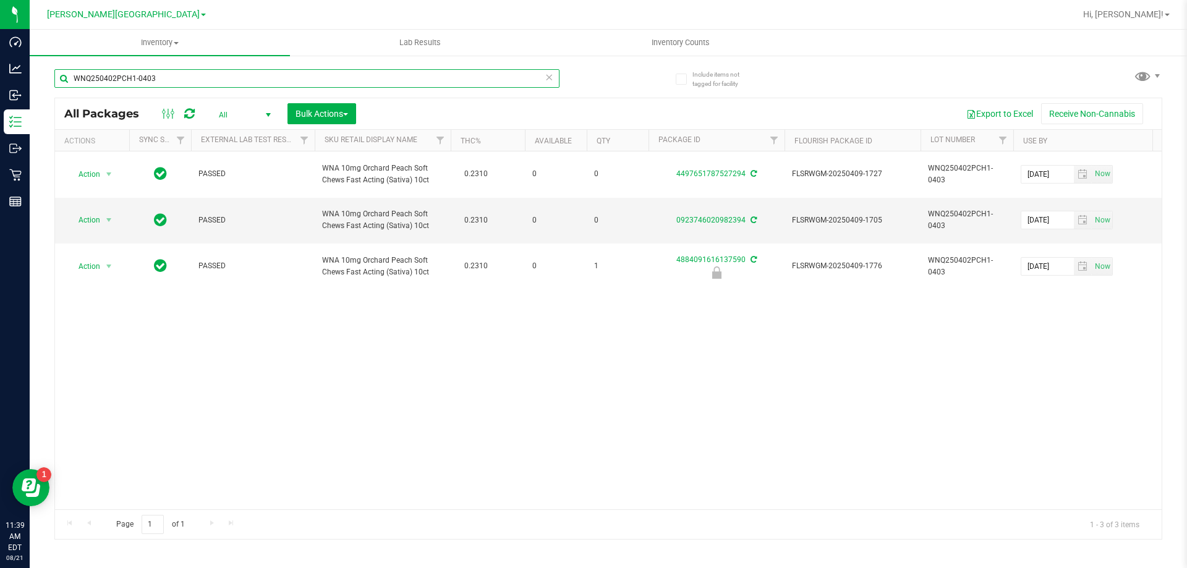
click at [186, 77] on input "WNQ250402PCH1-0403" at bounding box center [306, 78] width 505 height 19
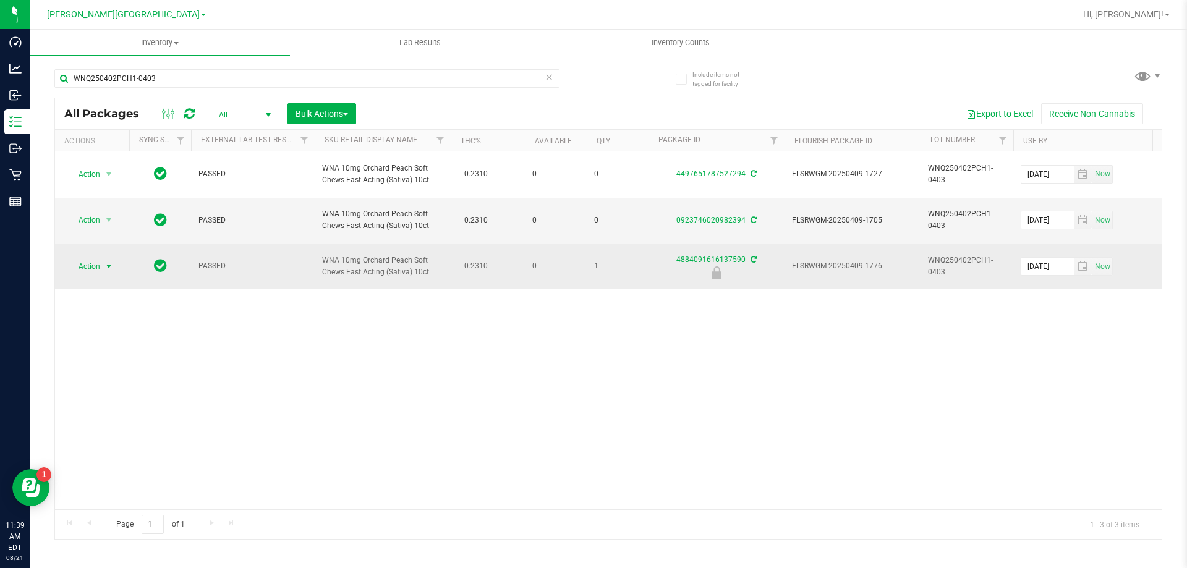
click at [74, 263] on span "Action" at bounding box center [83, 266] width 33 height 17
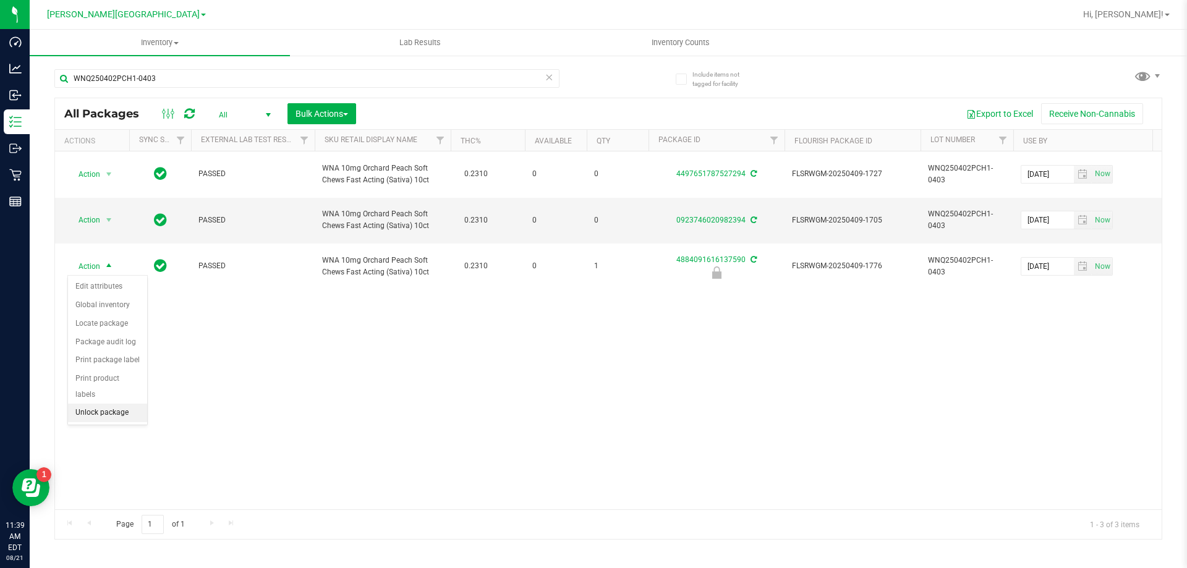
click at [115, 404] on li "Unlock package" at bounding box center [107, 413] width 79 height 19
click at [105, 267] on span "select" at bounding box center [109, 267] width 10 height 10
click at [131, 413] on li "Print package label" at bounding box center [116, 415] width 96 height 19
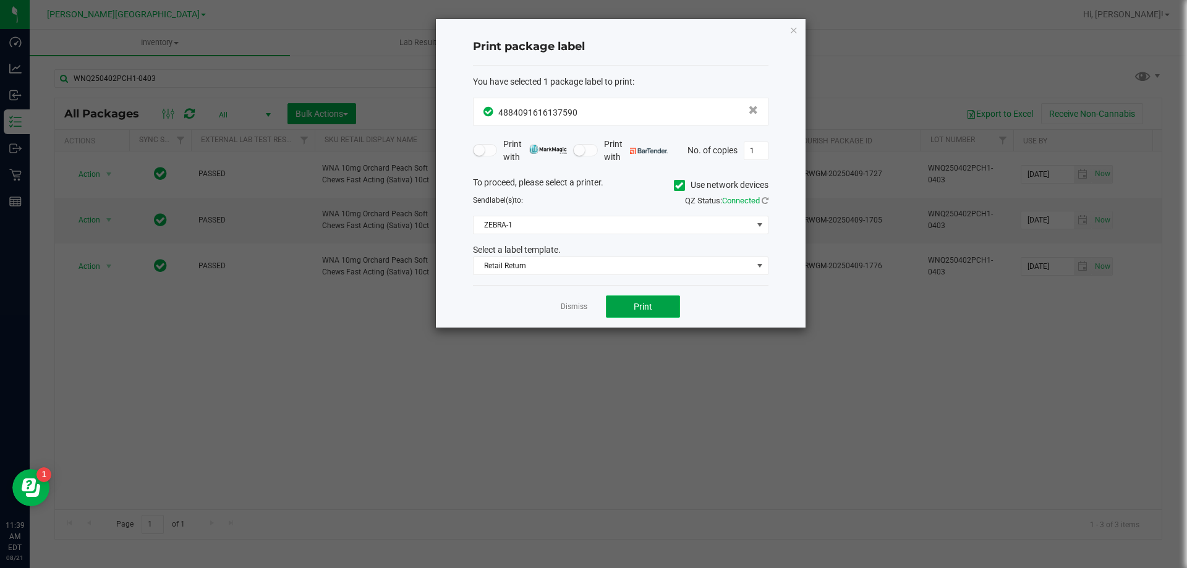
click at [640, 304] on span "Print" at bounding box center [643, 307] width 19 height 10
click at [576, 307] on link "Dismiss" at bounding box center [574, 307] width 27 height 11
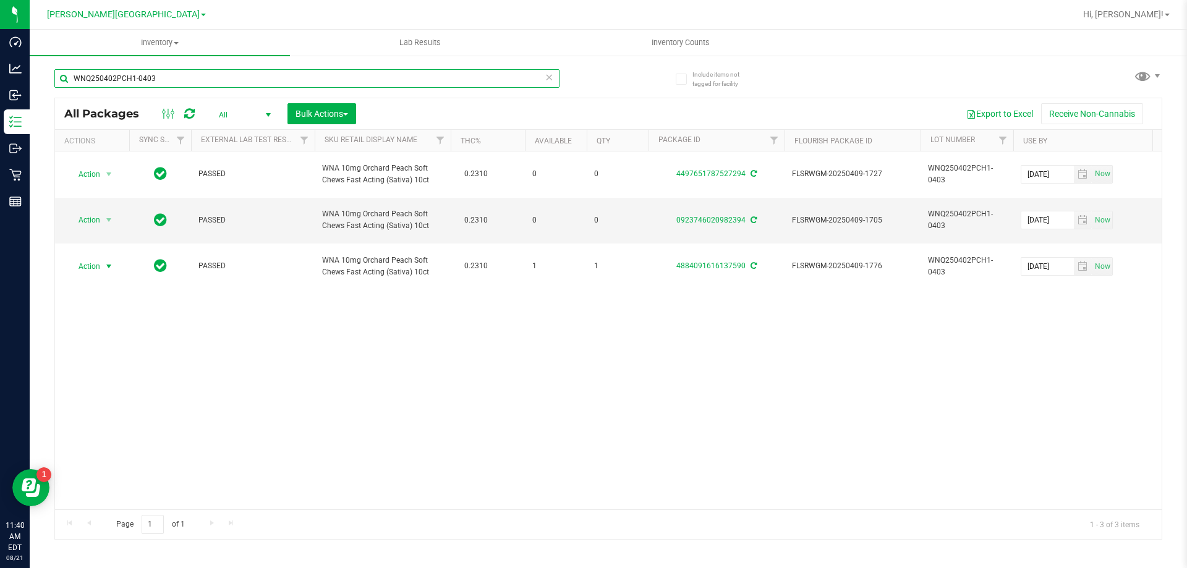
click at [223, 72] on input "WNQ250402PCH1-0403" at bounding box center [306, 78] width 505 height 19
type input "SN250311DC1-0317"
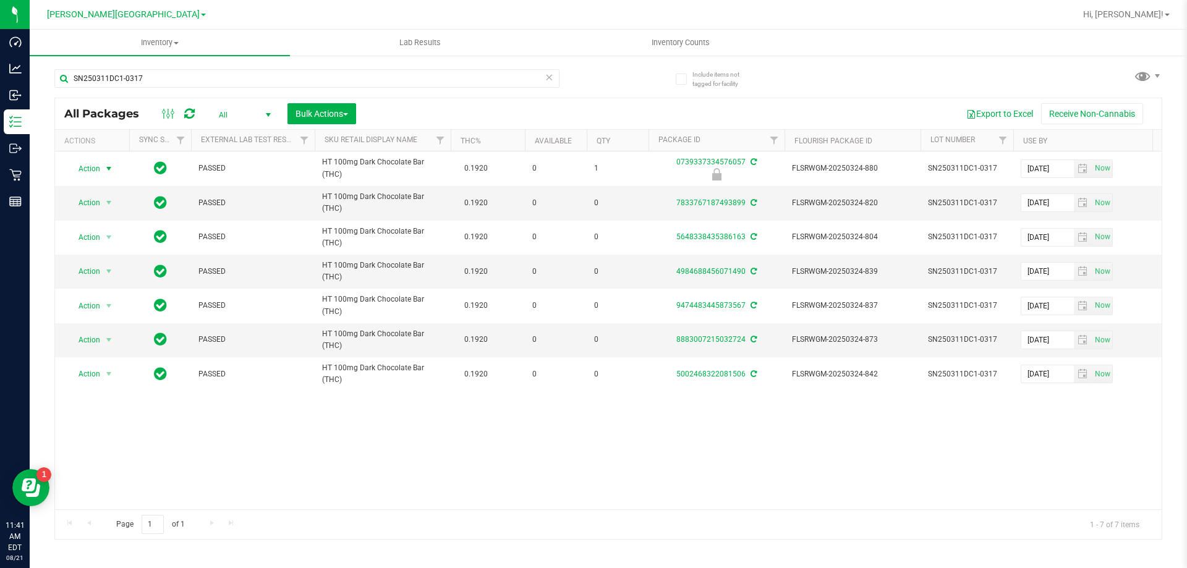
click at [96, 169] on span "Action" at bounding box center [83, 168] width 33 height 17
click at [108, 306] on li "Unlock package" at bounding box center [107, 315] width 79 height 19
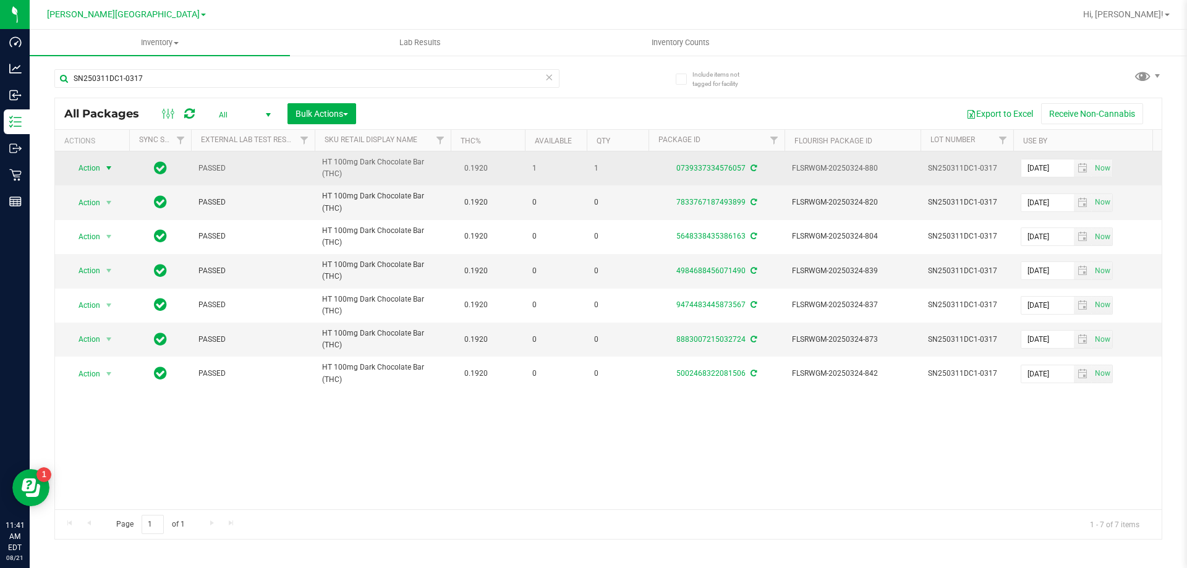
click at [94, 169] on span "Action" at bounding box center [83, 168] width 33 height 17
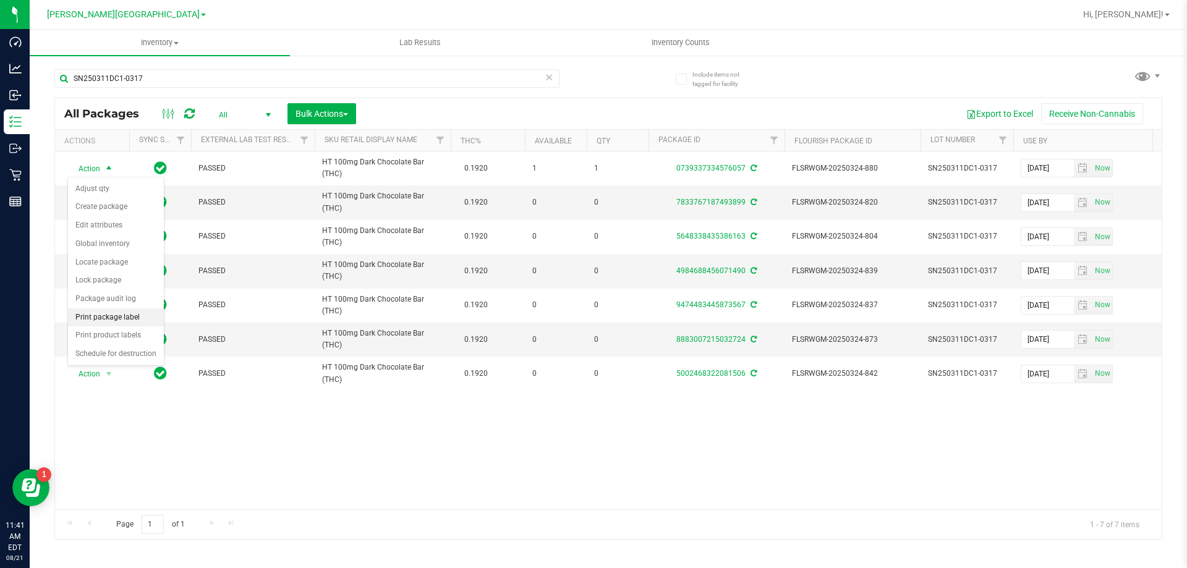
click at [116, 319] on li "Print package label" at bounding box center [116, 318] width 96 height 19
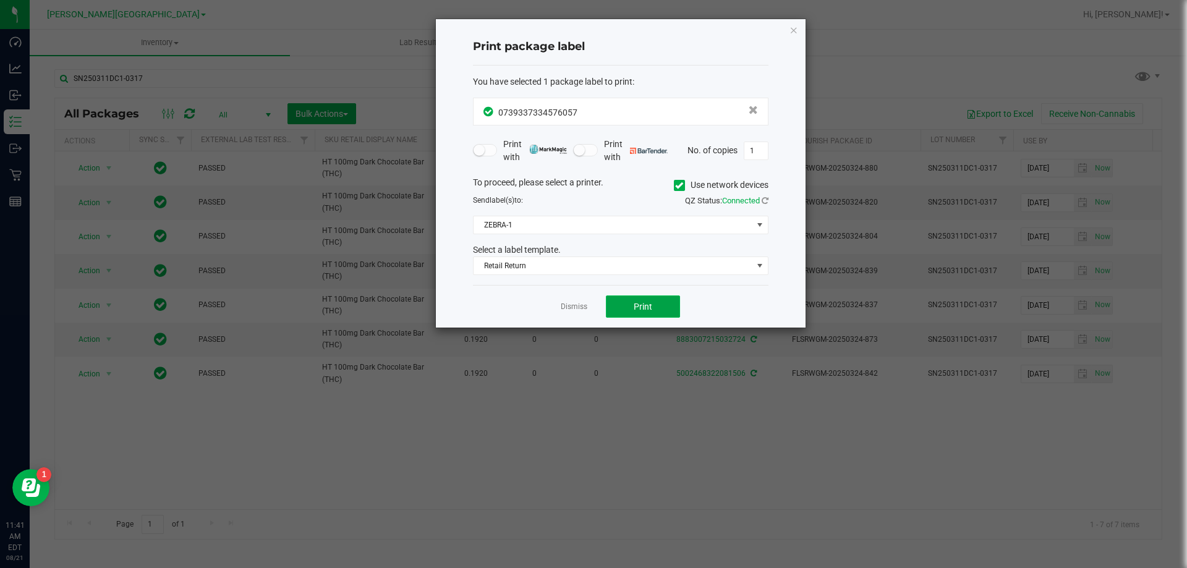
click at [637, 305] on span "Print" at bounding box center [643, 307] width 19 height 10
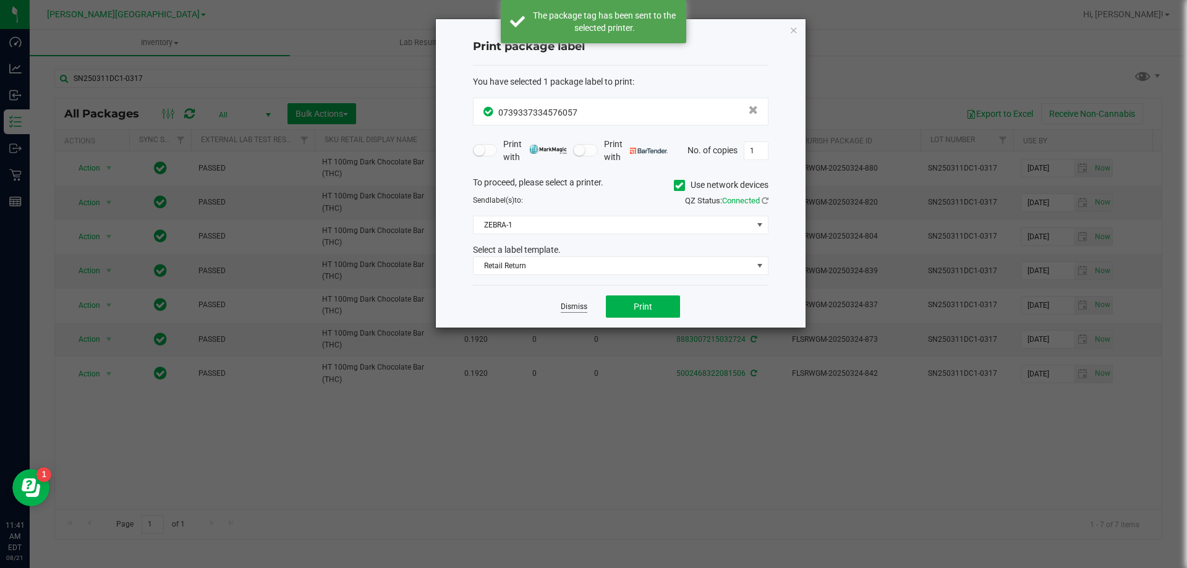
drag, startPoint x: 571, startPoint y: 306, endPoint x: 424, endPoint y: 226, distance: 166.9
click at [570, 307] on link "Dismiss" at bounding box center [574, 307] width 27 height 11
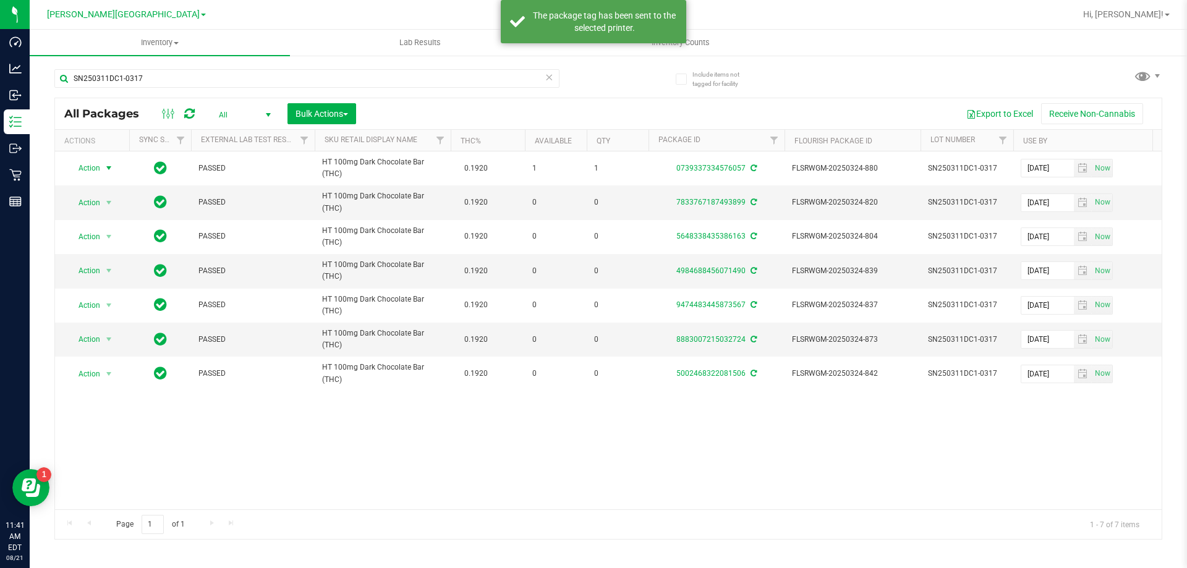
click at [191, 118] on icon at bounding box center [189, 114] width 11 height 12
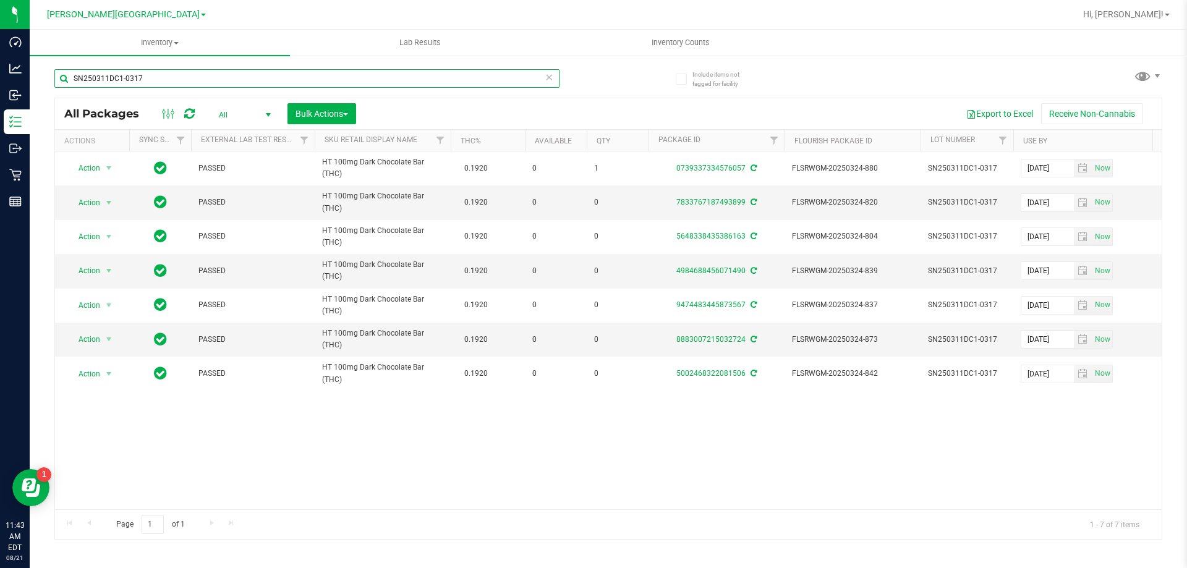
click at [122, 82] on input "SN250311DC1-0317" at bounding box center [306, 78] width 505 height 19
type input "LHR-OCT24PBS02-0519"
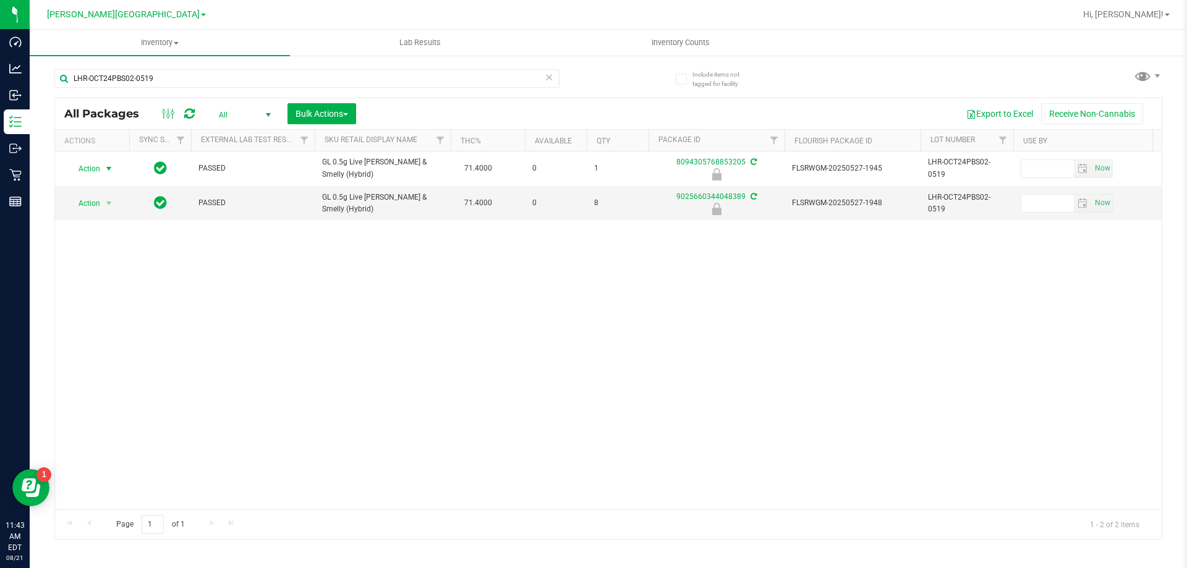
click at [101, 167] on span "select" at bounding box center [108, 168] width 15 height 17
click at [114, 306] on li "Unlock package" at bounding box center [107, 315] width 79 height 19
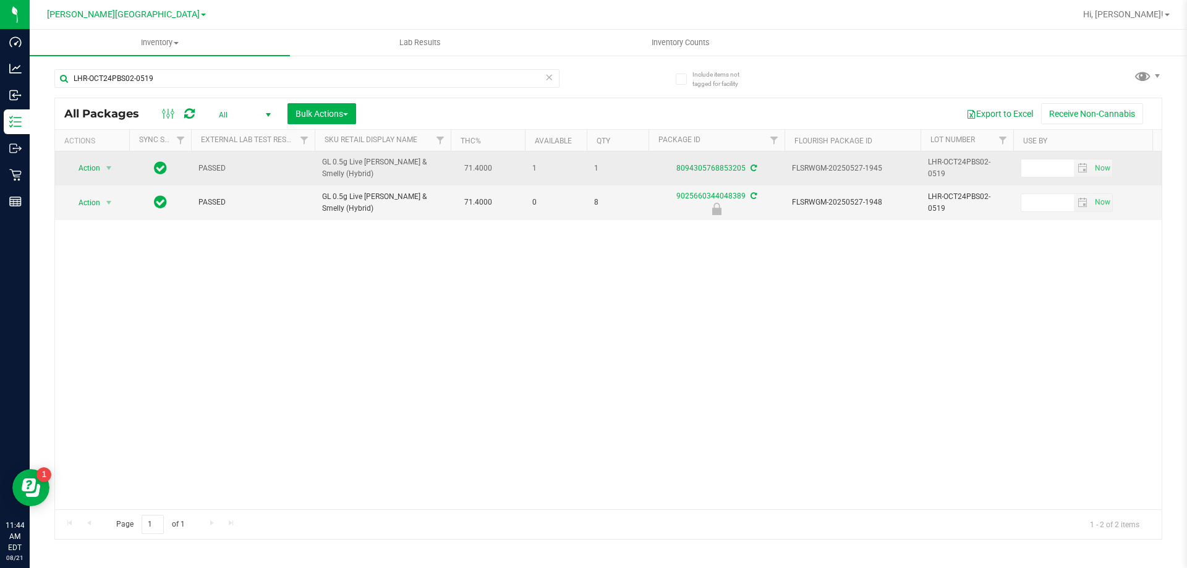
drag, startPoint x: 364, startPoint y: 175, endPoint x: 320, endPoint y: 160, distance: 46.0
click at [320, 160] on td "GL 0.5g Live Rosin PB & Smelly (Hybrid)" at bounding box center [383, 169] width 136 height 34
copy span "GL 0.5g Live Rosin PB & Smelly (Hybrid)"
click at [87, 169] on span "Action" at bounding box center [83, 168] width 33 height 17
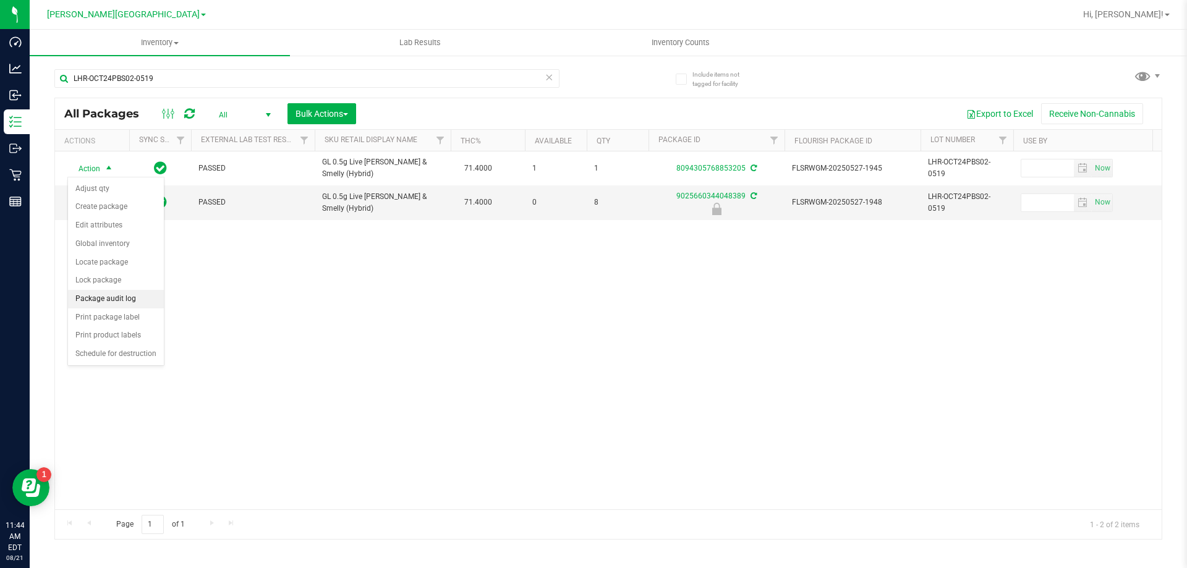
click at [106, 297] on li "Package audit log" at bounding box center [116, 299] width 96 height 19
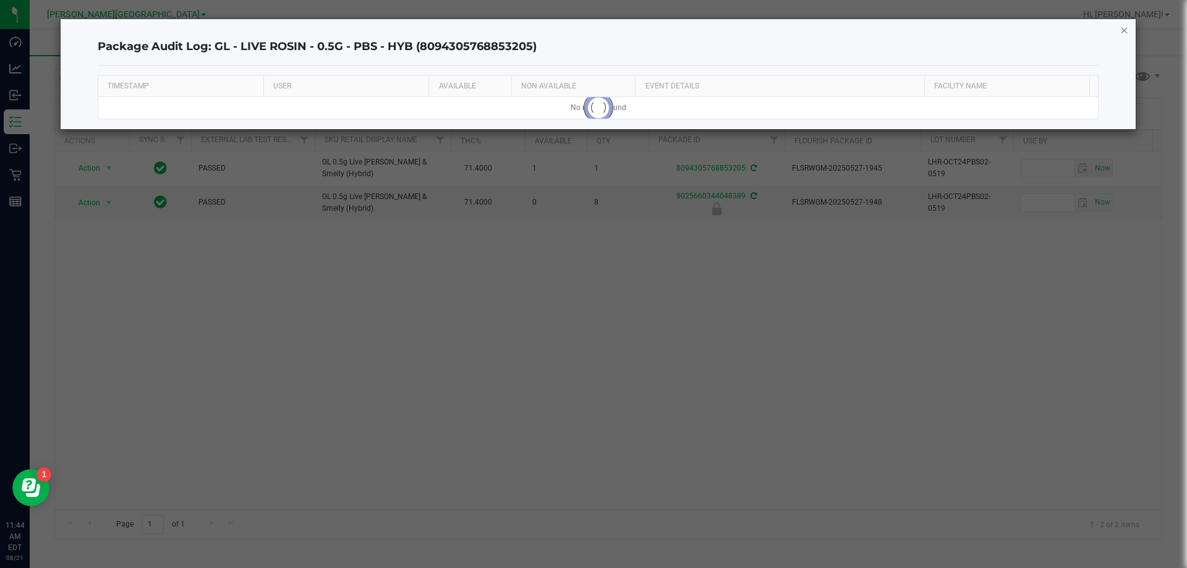
click at [1126, 30] on icon "button" at bounding box center [1125, 29] width 9 height 15
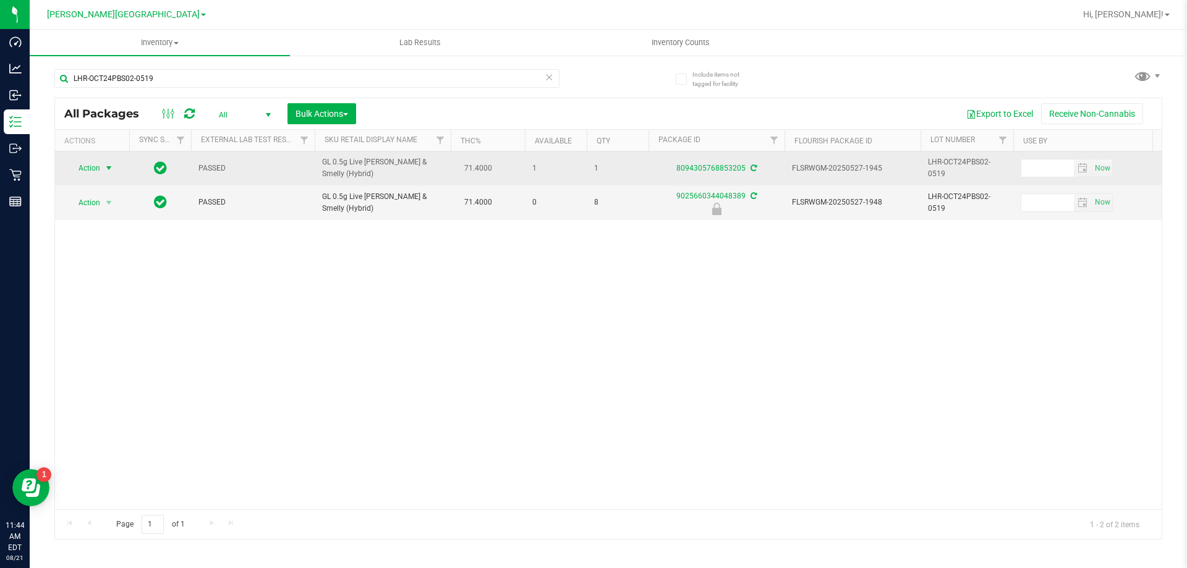
click at [111, 166] on span "select" at bounding box center [109, 168] width 10 height 10
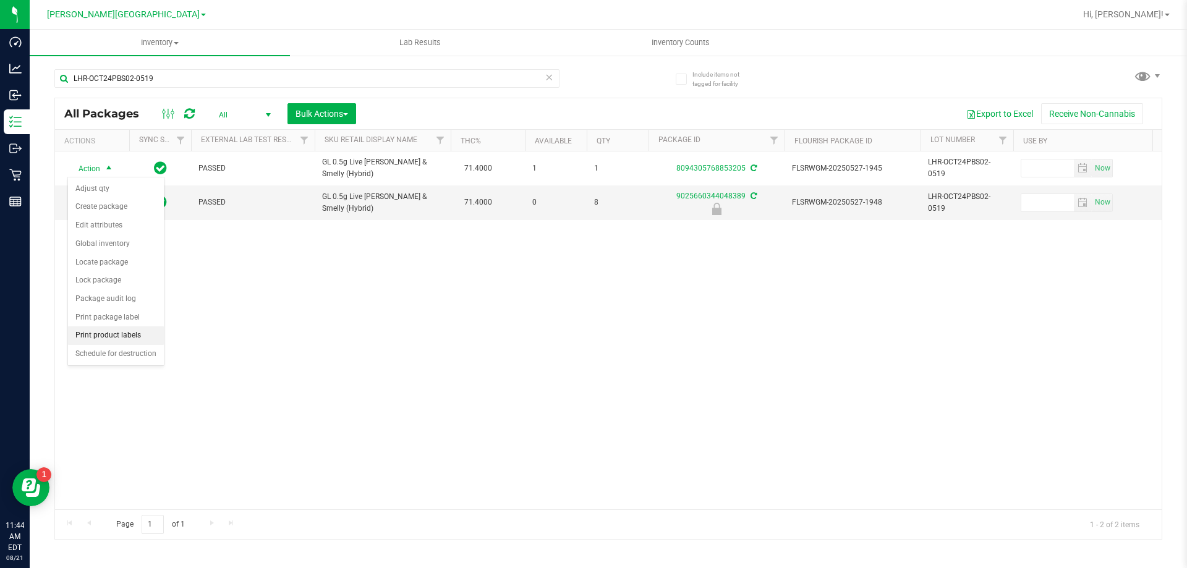
click at [114, 335] on li "Print product labels" at bounding box center [116, 336] width 96 height 19
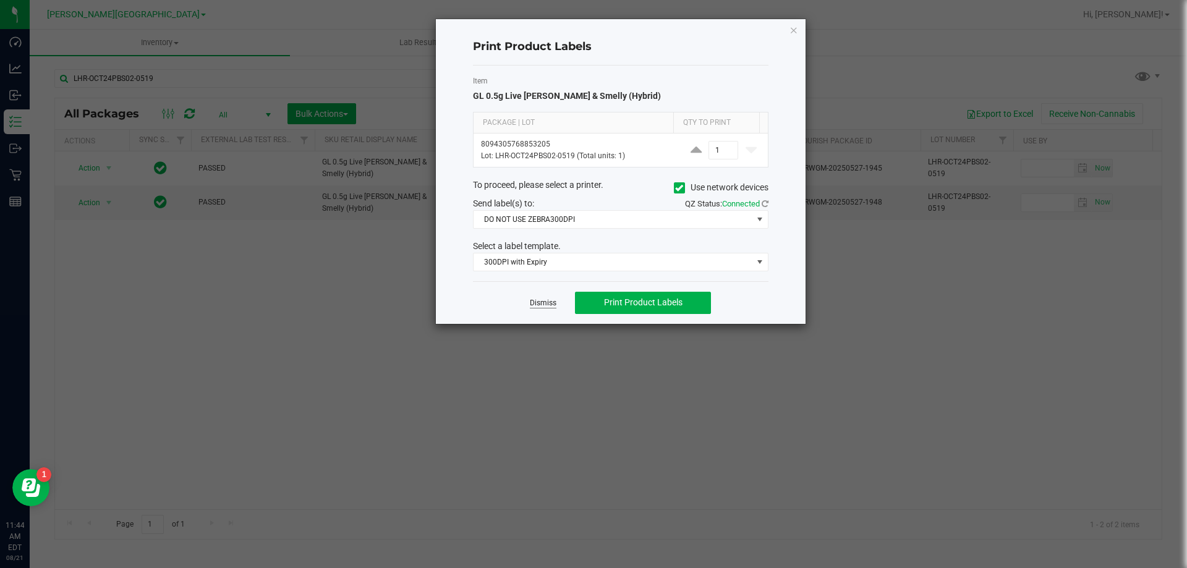
click at [547, 299] on link "Dismiss" at bounding box center [543, 303] width 27 height 11
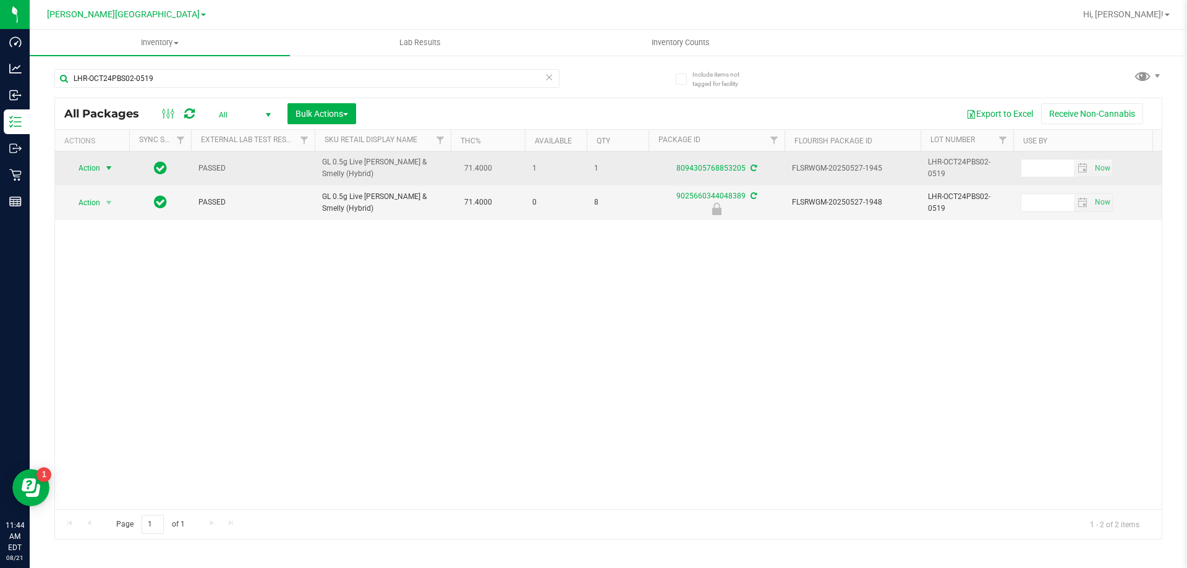
click at [83, 173] on span "Action" at bounding box center [83, 168] width 33 height 17
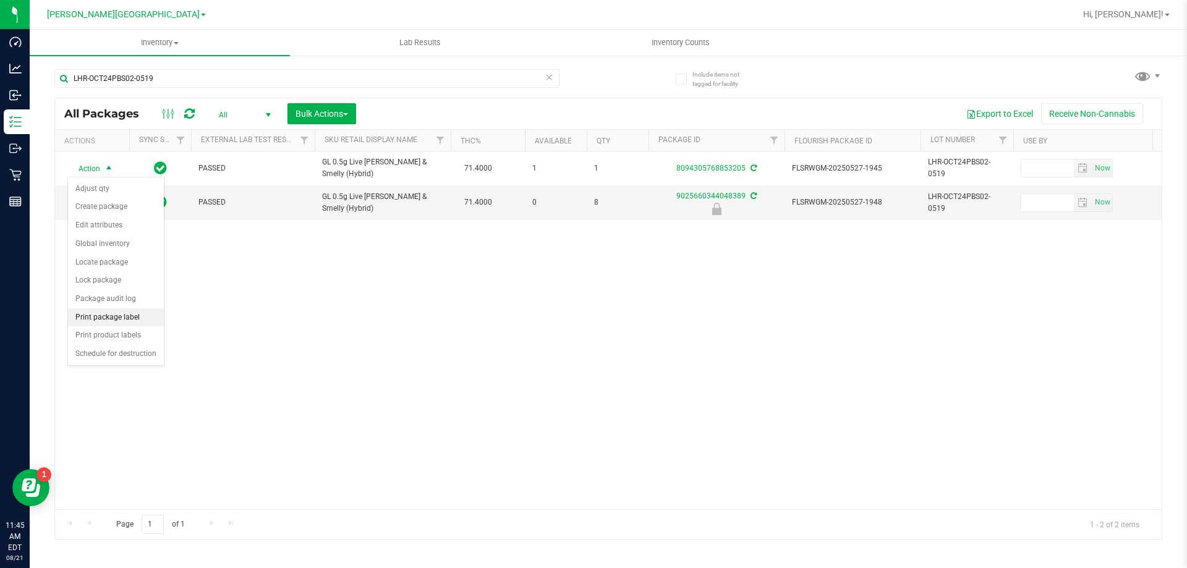
click at [105, 314] on li "Print package label" at bounding box center [116, 318] width 96 height 19
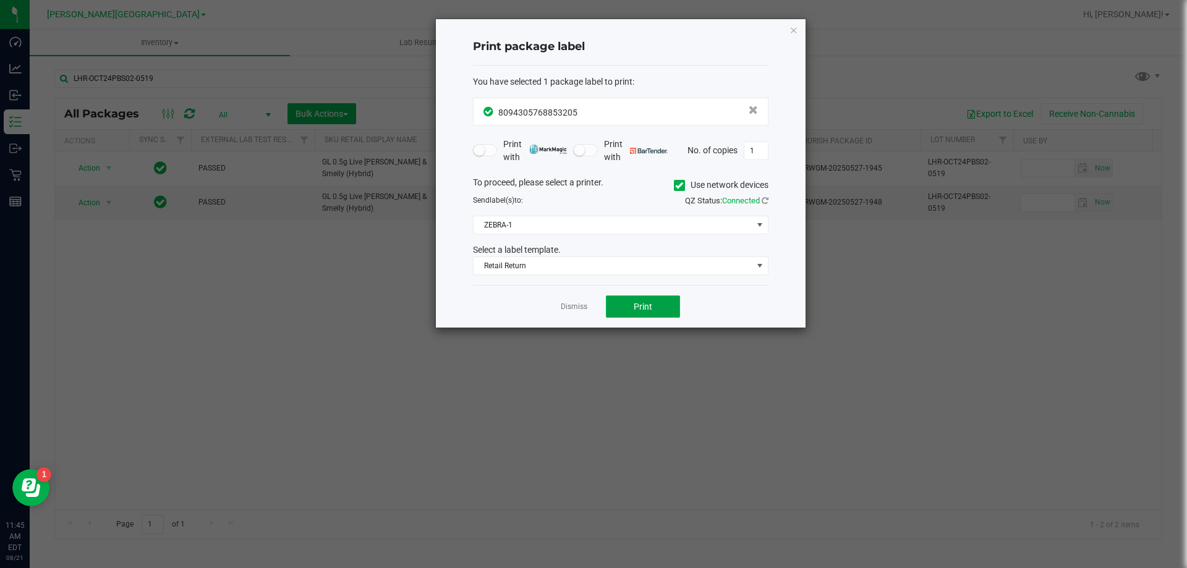
click at [639, 300] on button "Print" at bounding box center [643, 307] width 74 height 22
click at [572, 308] on link "Dismiss" at bounding box center [574, 307] width 27 height 11
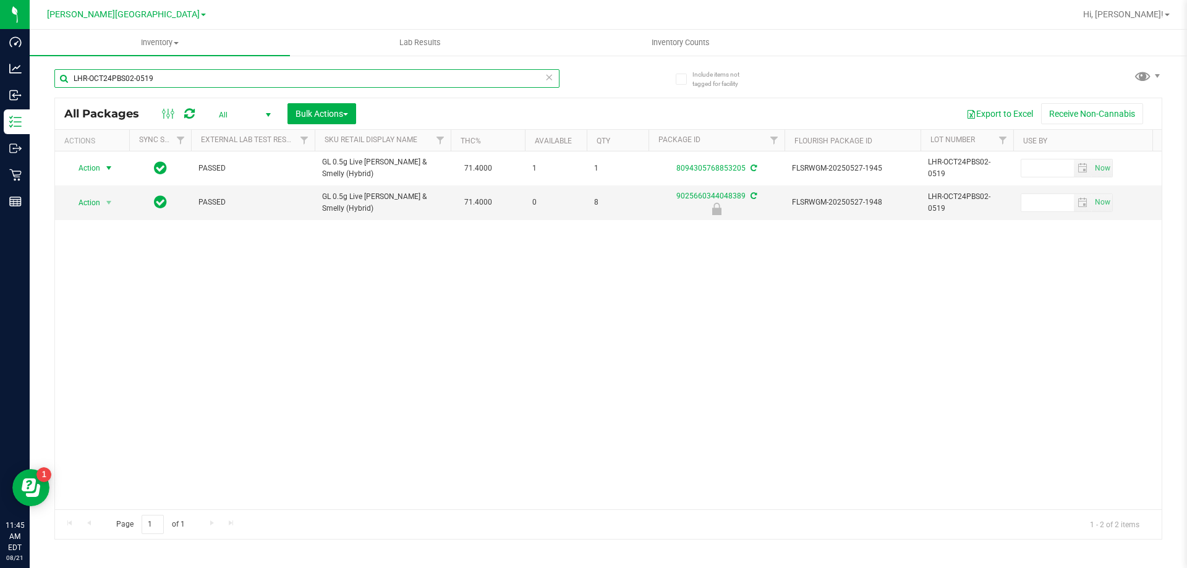
click at [389, 82] on input "LHR-OCT24PBS02-0519" at bounding box center [306, 78] width 505 height 19
type input "JUL25TS101-0710"
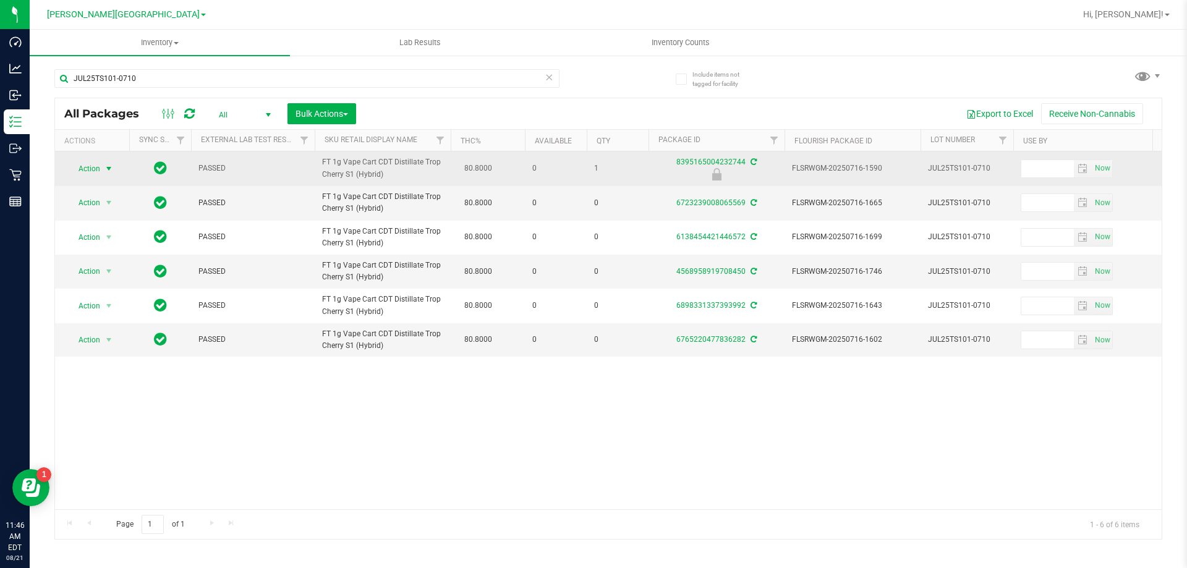
click at [105, 169] on span "select" at bounding box center [109, 169] width 10 height 10
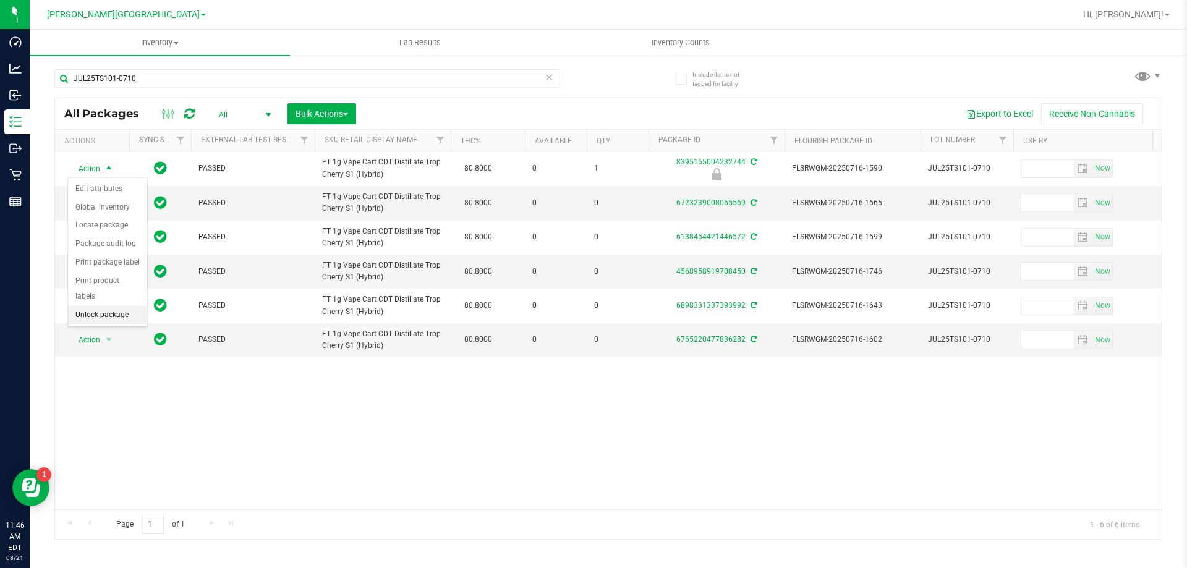
click at [113, 306] on li "Unlock package" at bounding box center [107, 315] width 79 height 19
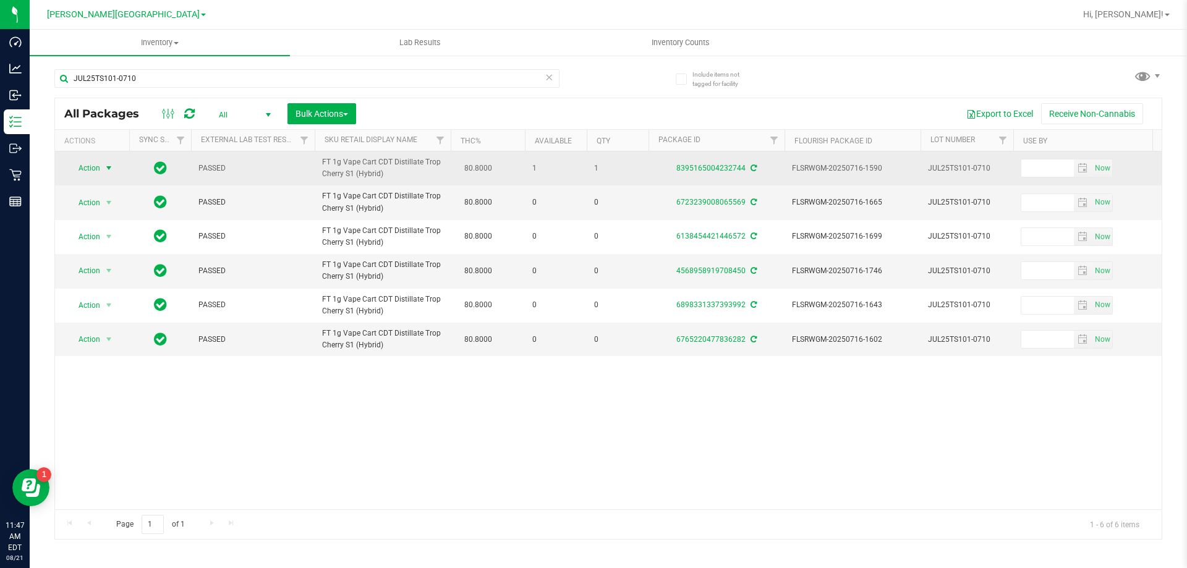
click at [94, 163] on span "Action" at bounding box center [83, 168] width 33 height 17
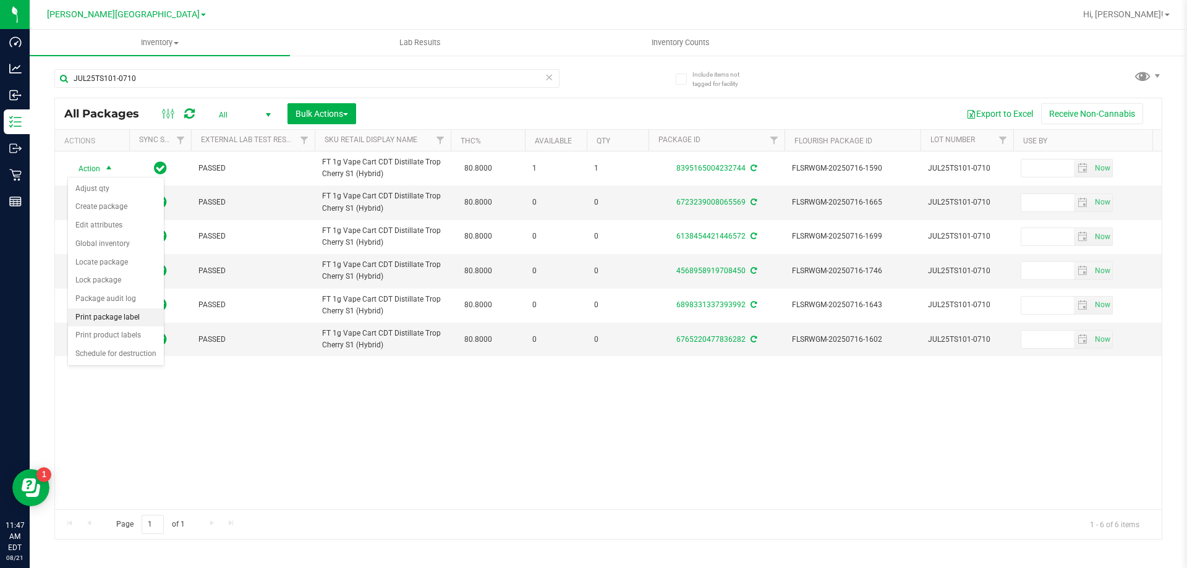
click at [114, 318] on li "Print package label" at bounding box center [116, 318] width 96 height 19
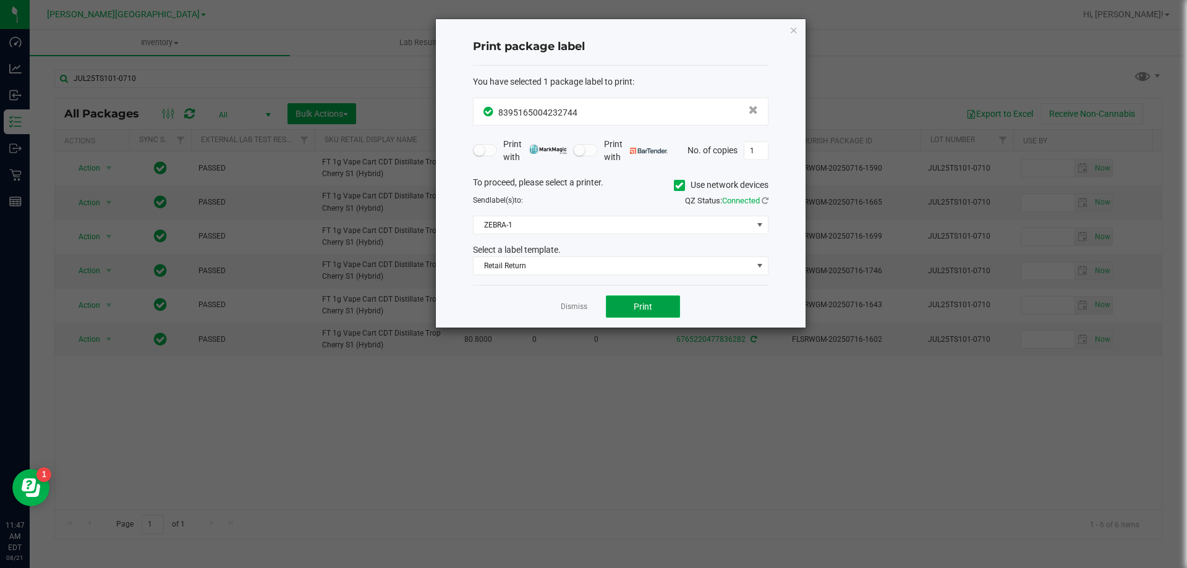
click at [638, 303] on span "Print" at bounding box center [643, 307] width 19 height 10
click at [792, 30] on icon "button" at bounding box center [794, 29] width 9 height 15
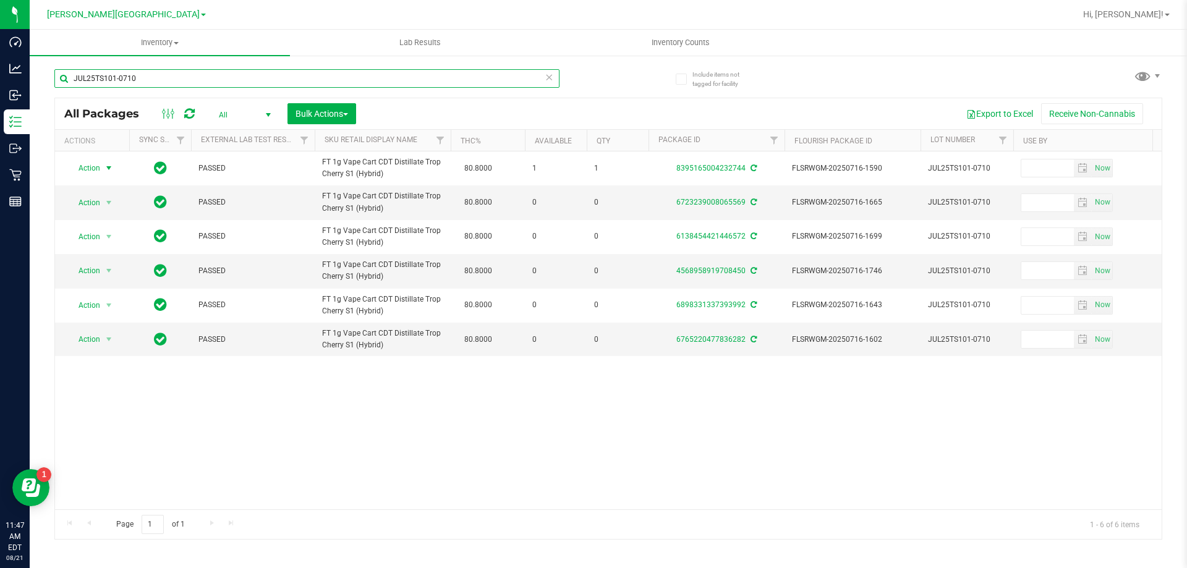
click at [311, 84] on input "JUL25TS101-0710" at bounding box center [306, 78] width 505 height 19
click at [311, 83] on input "JUL25TS101-0710" at bounding box center [306, 78] width 505 height 19
type input "JUL25ABP01-0724"
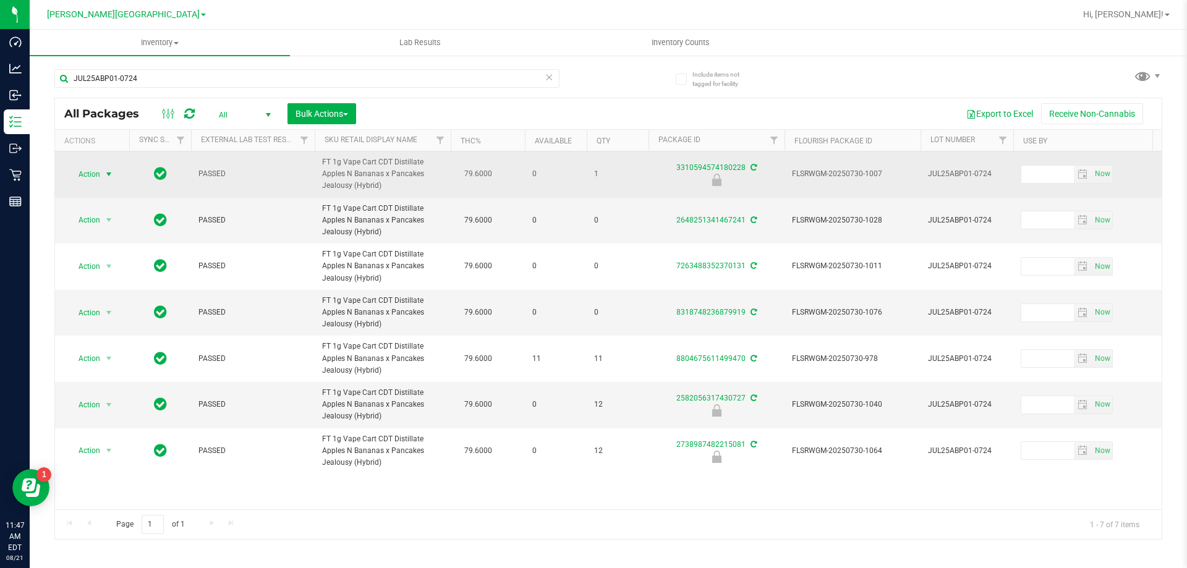
click at [100, 173] on span "Action" at bounding box center [83, 174] width 33 height 17
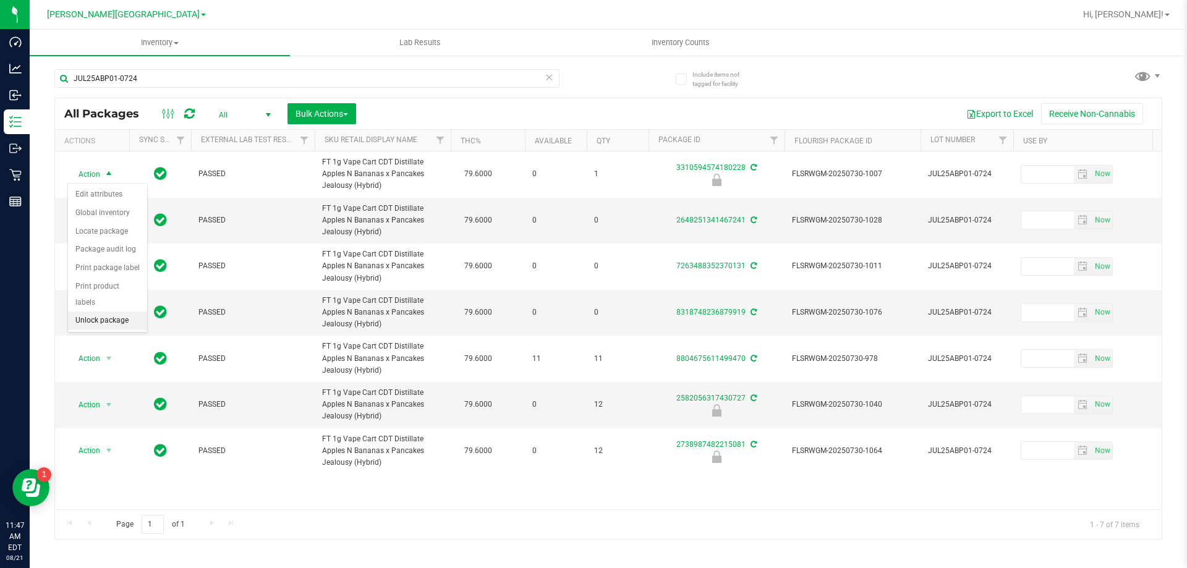
click at [103, 312] on li "Unlock package" at bounding box center [107, 321] width 79 height 19
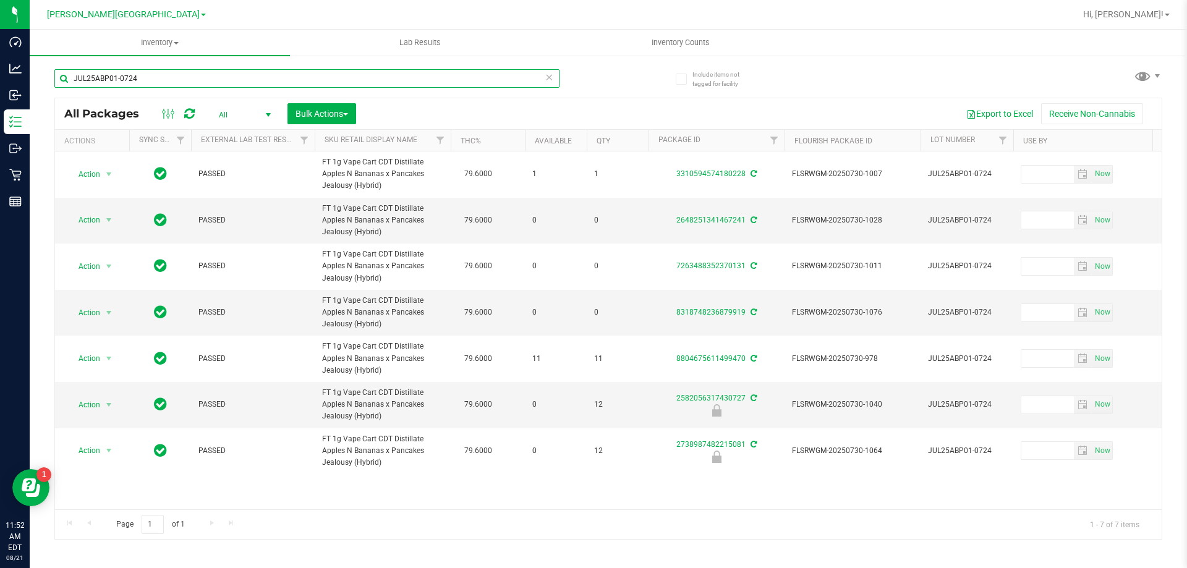
click at [261, 75] on input "JUL25ABP01-0724" at bounding box center [306, 78] width 505 height 19
type input "FEB25LSN01-0219"
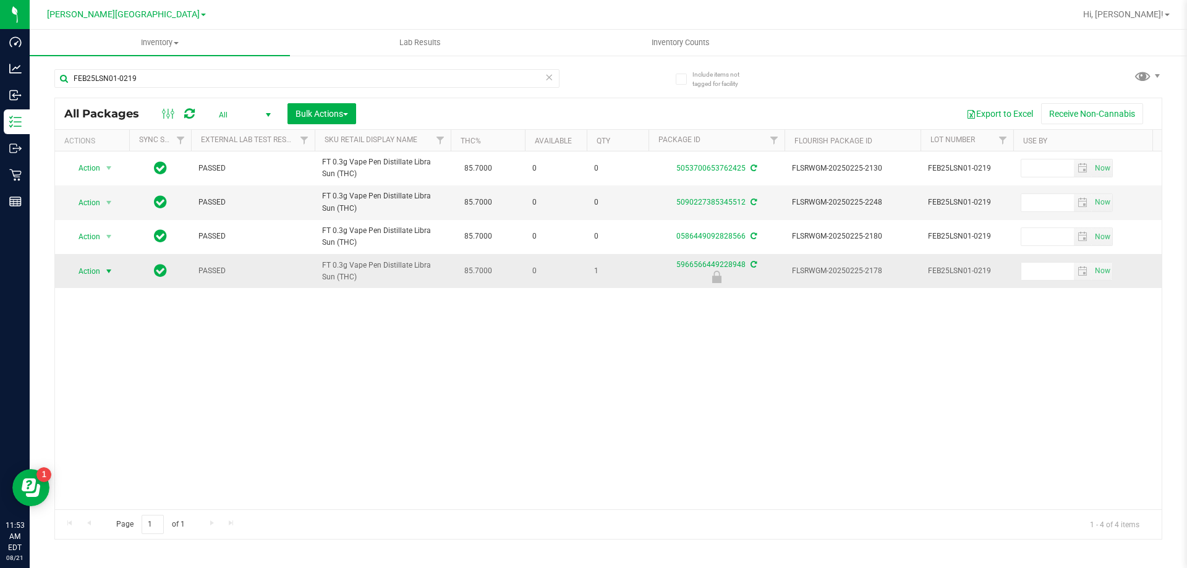
click at [108, 267] on span "select" at bounding box center [109, 272] width 10 height 10
click at [99, 409] on li "Unlock package" at bounding box center [107, 418] width 79 height 19
click at [87, 272] on span "Action" at bounding box center [83, 270] width 33 height 17
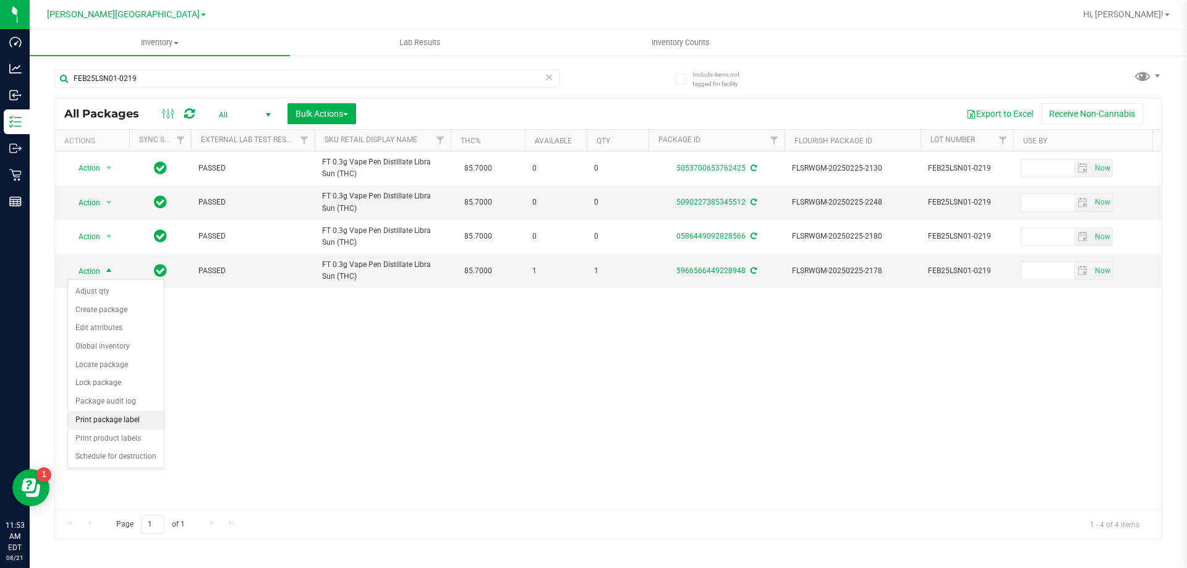
click at [130, 421] on li "Print package label" at bounding box center [116, 420] width 96 height 19
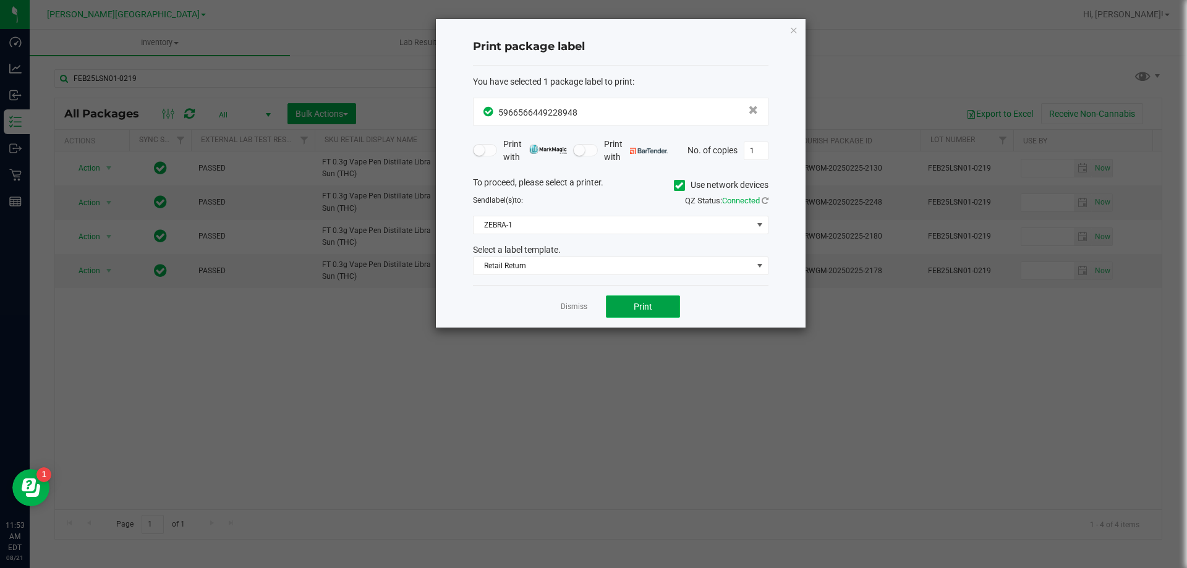
click at [664, 301] on button "Print" at bounding box center [643, 307] width 74 height 22
click at [568, 311] on link "Dismiss" at bounding box center [574, 307] width 27 height 11
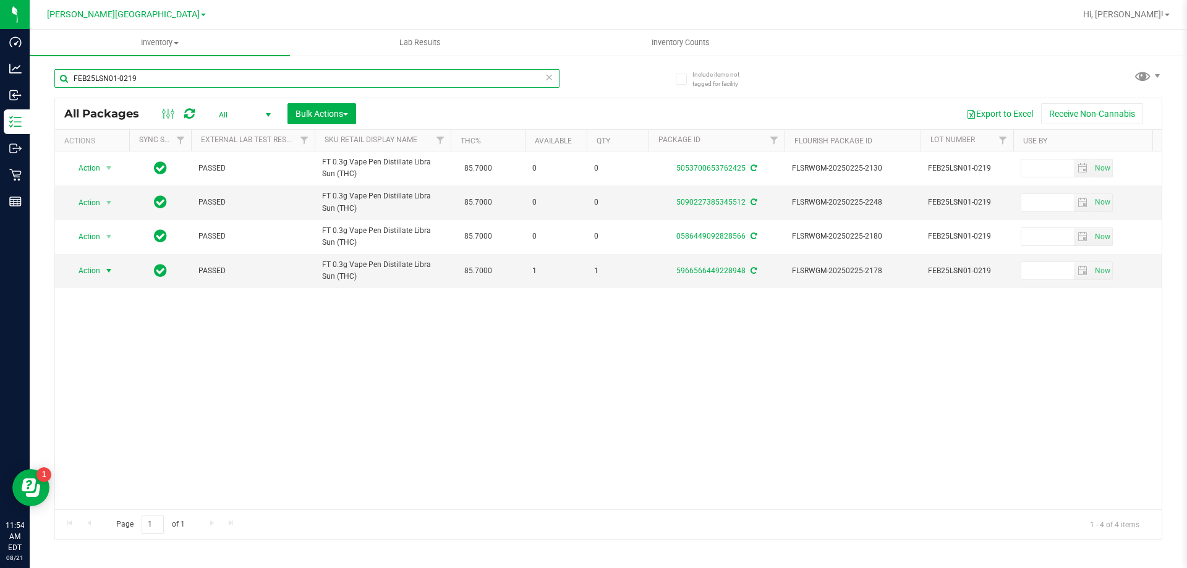
click at [237, 74] on input "FEB25LSN01-0219" at bounding box center [306, 78] width 505 height 19
type input "OCT23CJA01-1011"
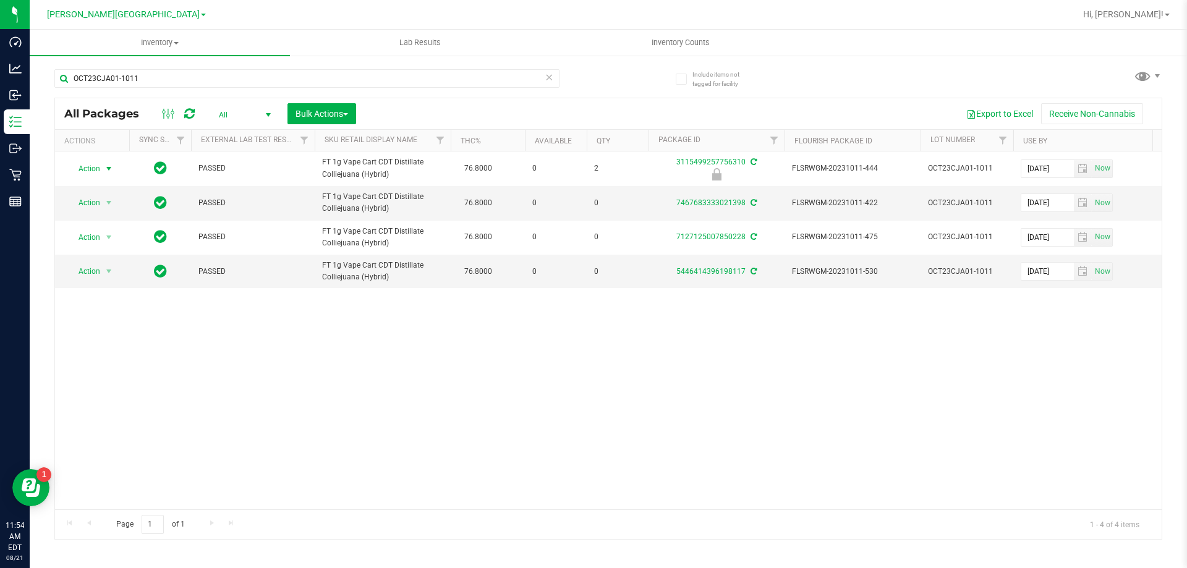
click at [92, 168] on span "Action" at bounding box center [83, 168] width 33 height 17
click at [118, 306] on li "Unlock package" at bounding box center [107, 315] width 79 height 19
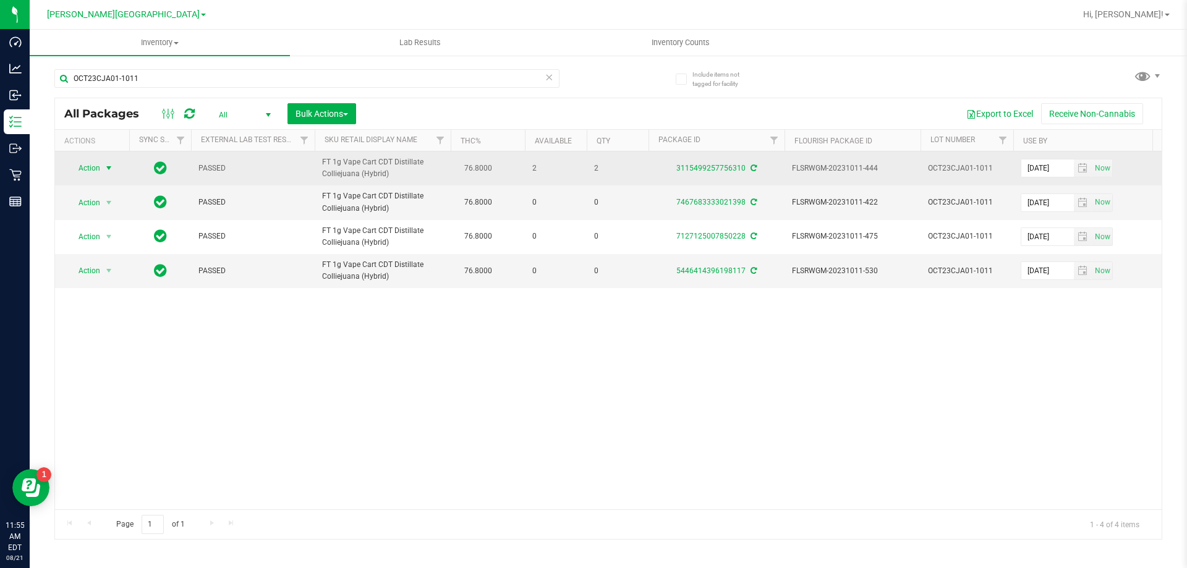
click at [85, 165] on span "Action" at bounding box center [83, 168] width 33 height 17
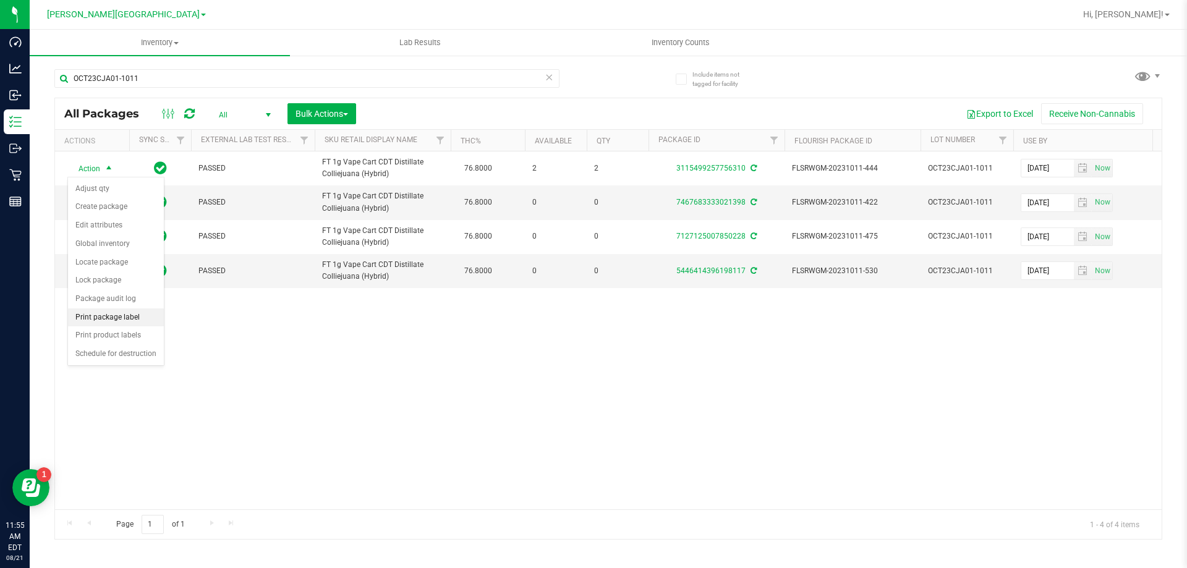
click at [116, 315] on li "Print package label" at bounding box center [116, 318] width 96 height 19
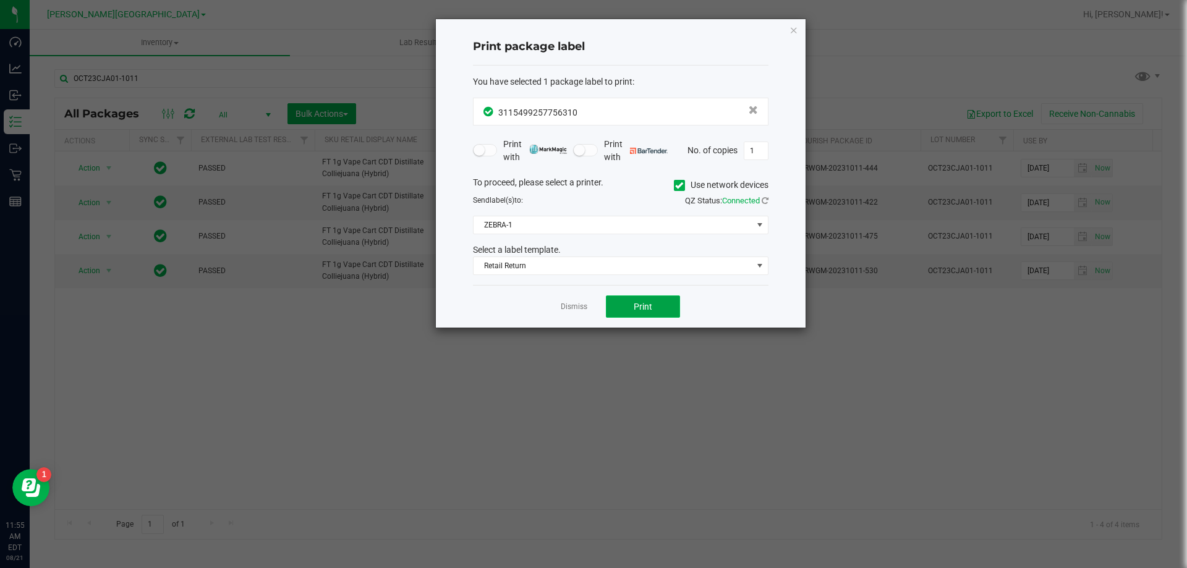
click at [651, 311] on span "Print" at bounding box center [643, 307] width 19 height 10
click at [562, 307] on link "Dismiss" at bounding box center [574, 307] width 27 height 11
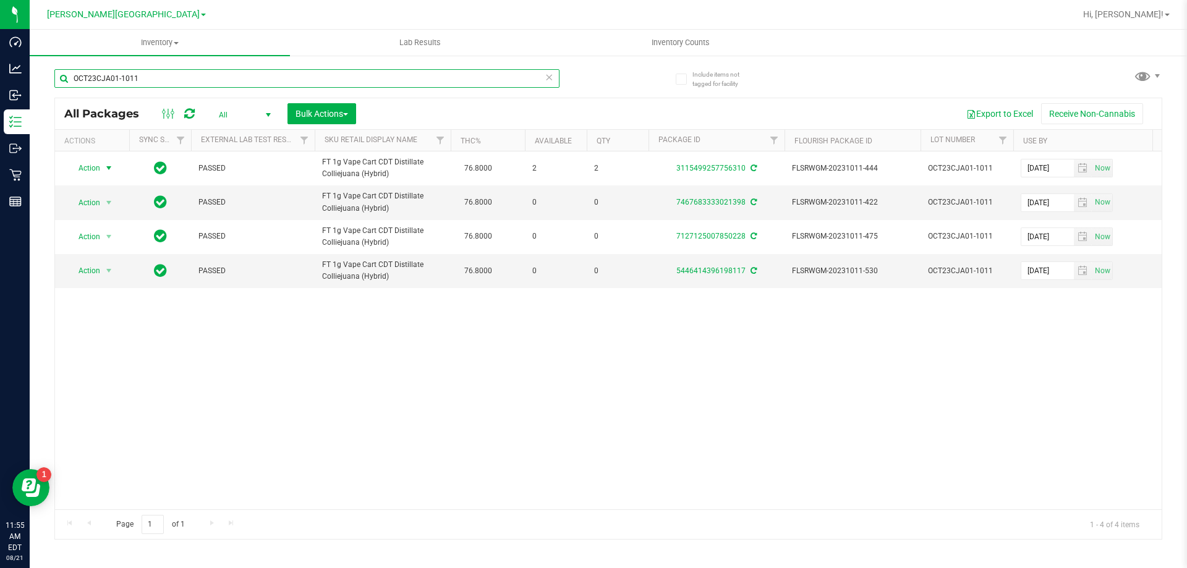
click at [151, 75] on input "OCT23CJA01-1011" at bounding box center [306, 78] width 505 height 19
click at [150, 75] on input "OCT23CJA01-1011" at bounding box center [306, 78] width 505 height 19
type input "JUN24MER02-0918"
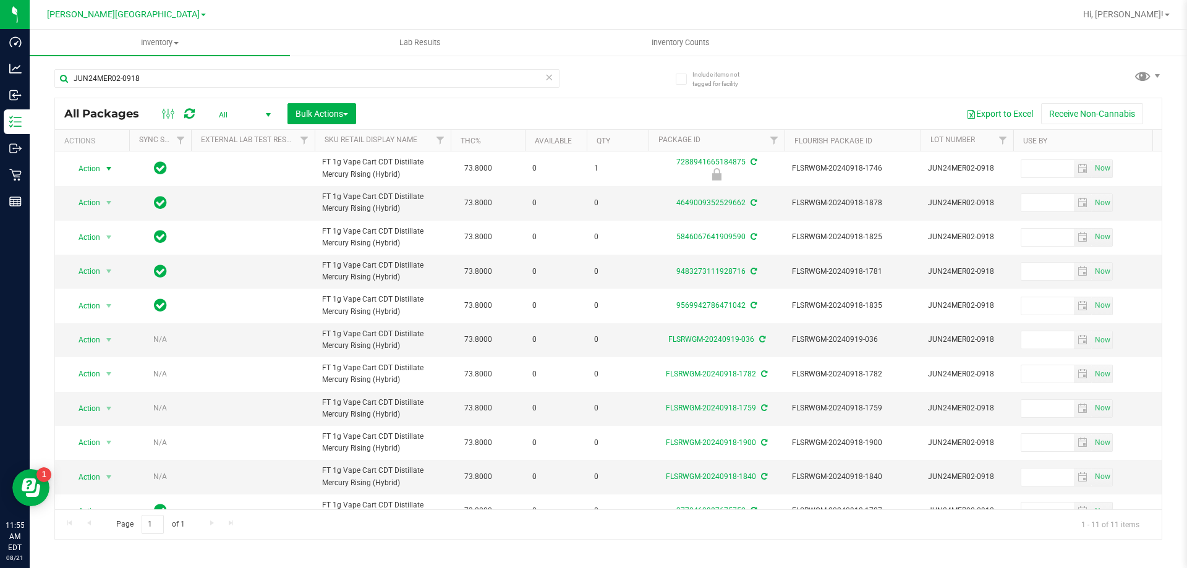
click at [111, 174] on span "select" at bounding box center [109, 169] width 10 height 10
click at [89, 312] on li "Unlock package" at bounding box center [107, 321] width 79 height 19
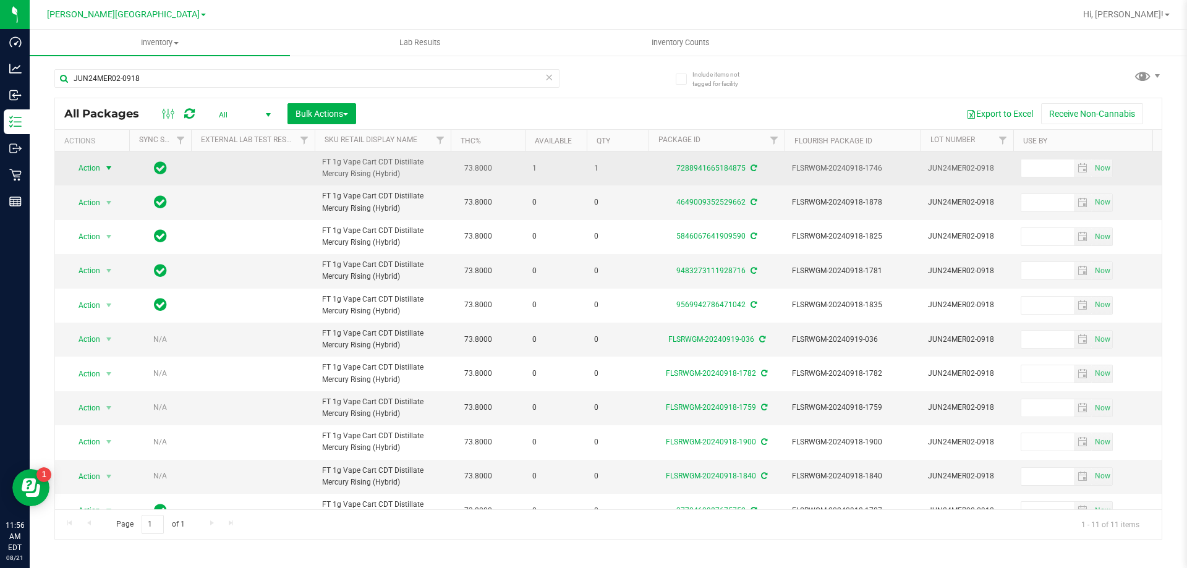
click at [76, 177] on span "Action" at bounding box center [83, 168] width 33 height 17
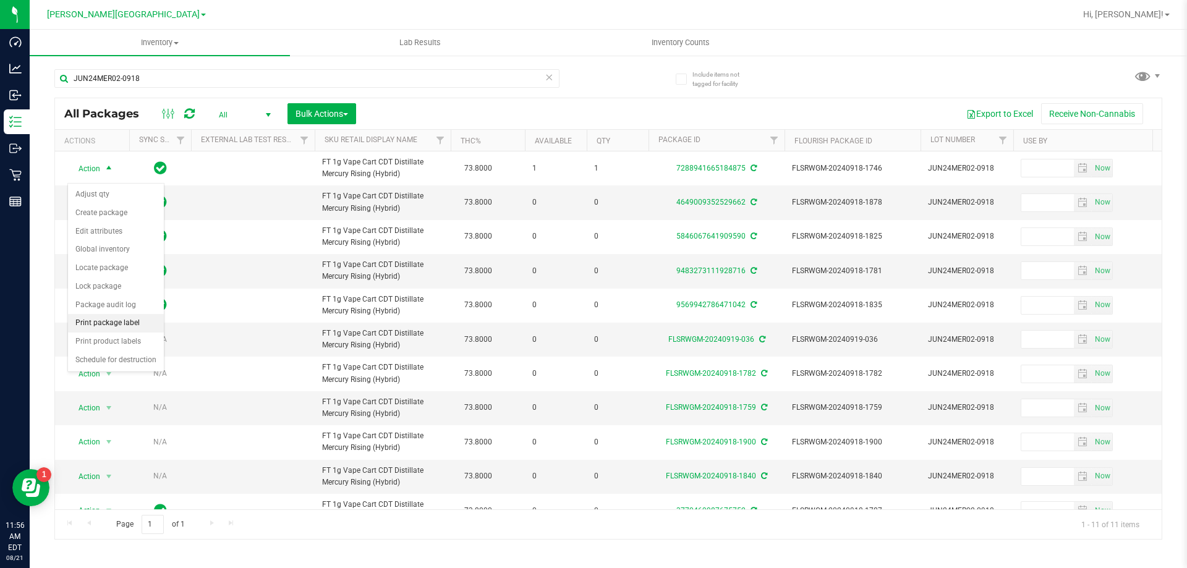
click at [108, 320] on li "Print package label" at bounding box center [116, 323] width 96 height 19
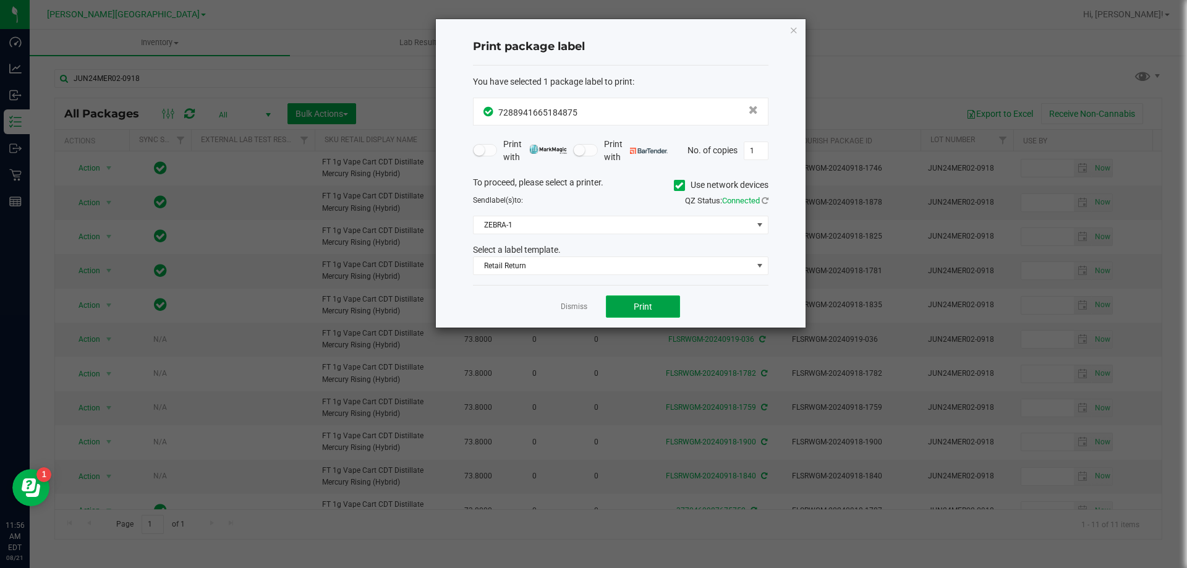
click at [667, 313] on button "Print" at bounding box center [643, 307] width 74 height 22
click at [557, 307] on div "Dismiss Print" at bounding box center [621, 306] width 296 height 43
click at [562, 307] on link "Dismiss" at bounding box center [574, 307] width 27 height 11
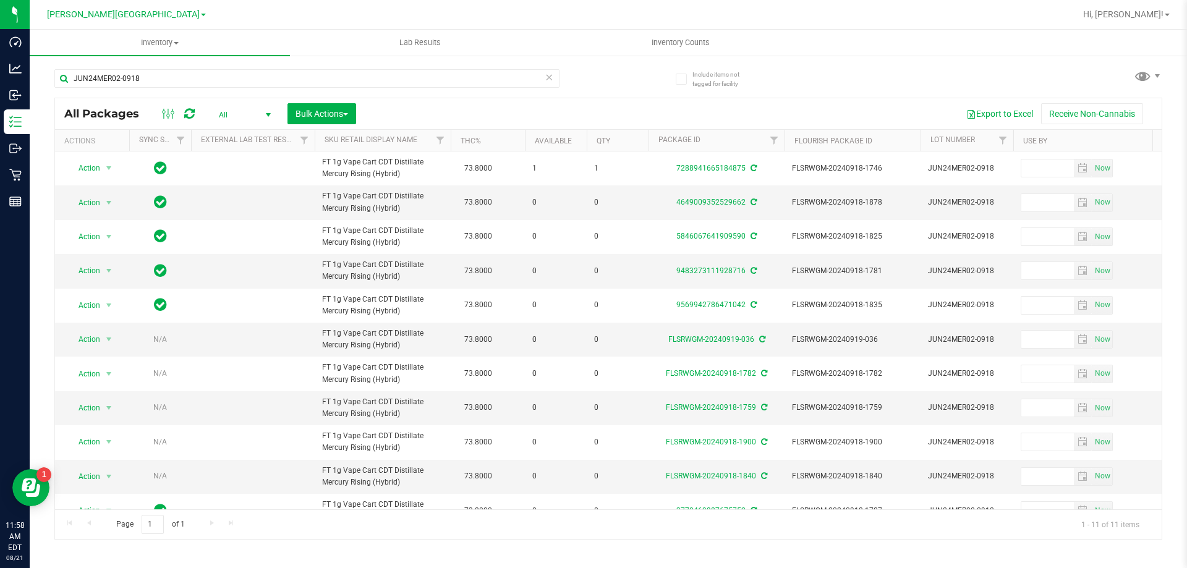
click at [190, 113] on icon at bounding box center [189, 114] width 11 height 12
click at [279, 75] on input "JUN24MER02-0918" at bounding box center [306, 78] width 505 height 19
type input "JUL25ABP01-0724"
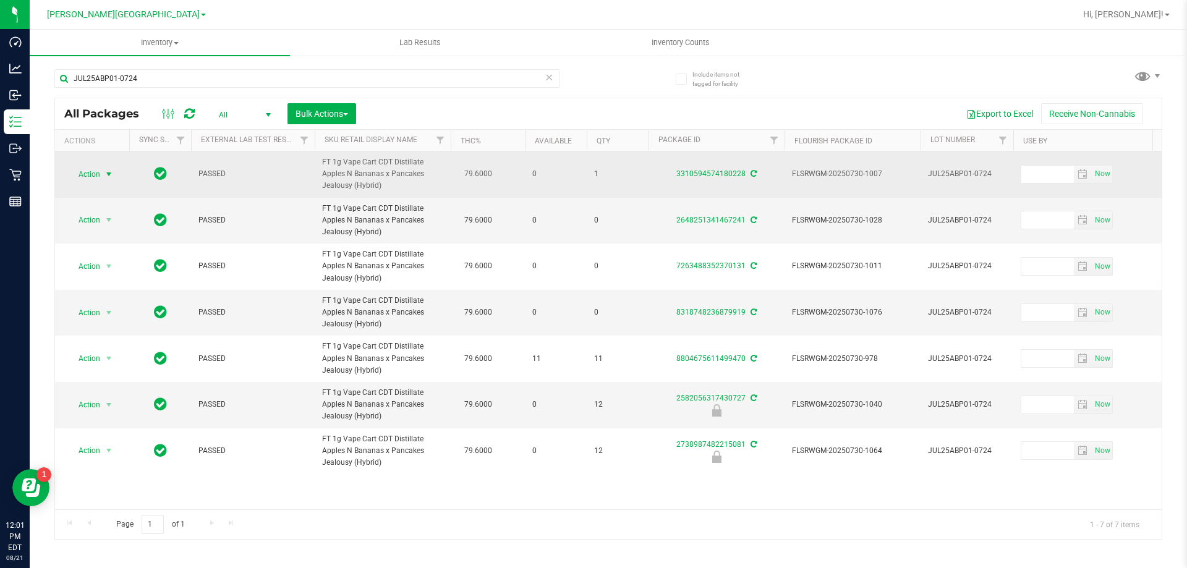
click at [108, 178] on span "select" at bounding box center [109, 174] width 10 height 10
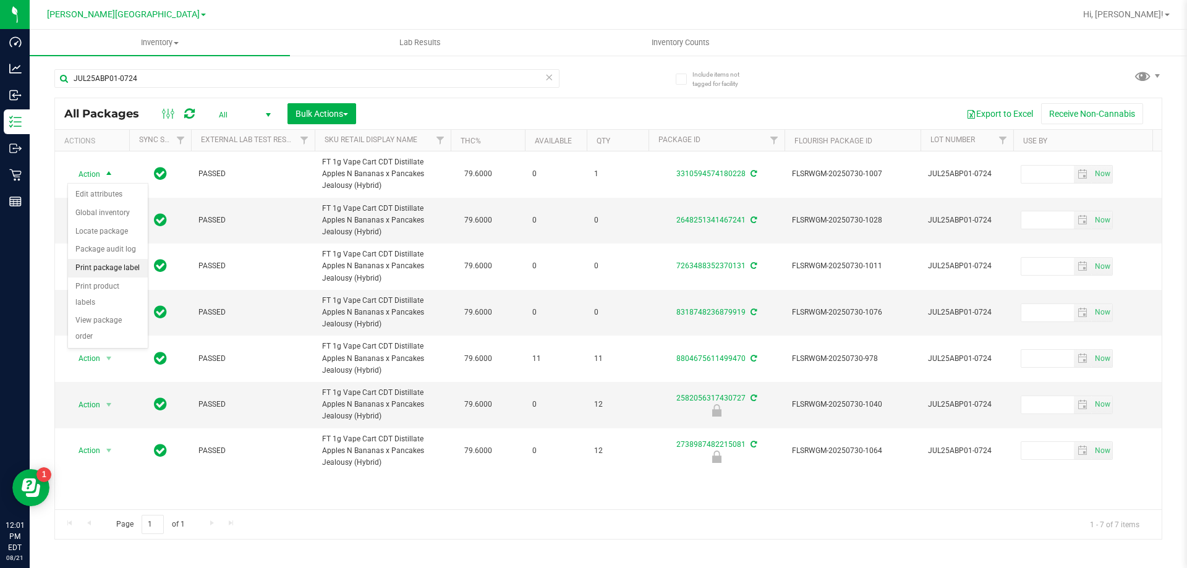
click at [97, 270] on li "Print package label" at bounding box center [108, 268] width 80 height 19
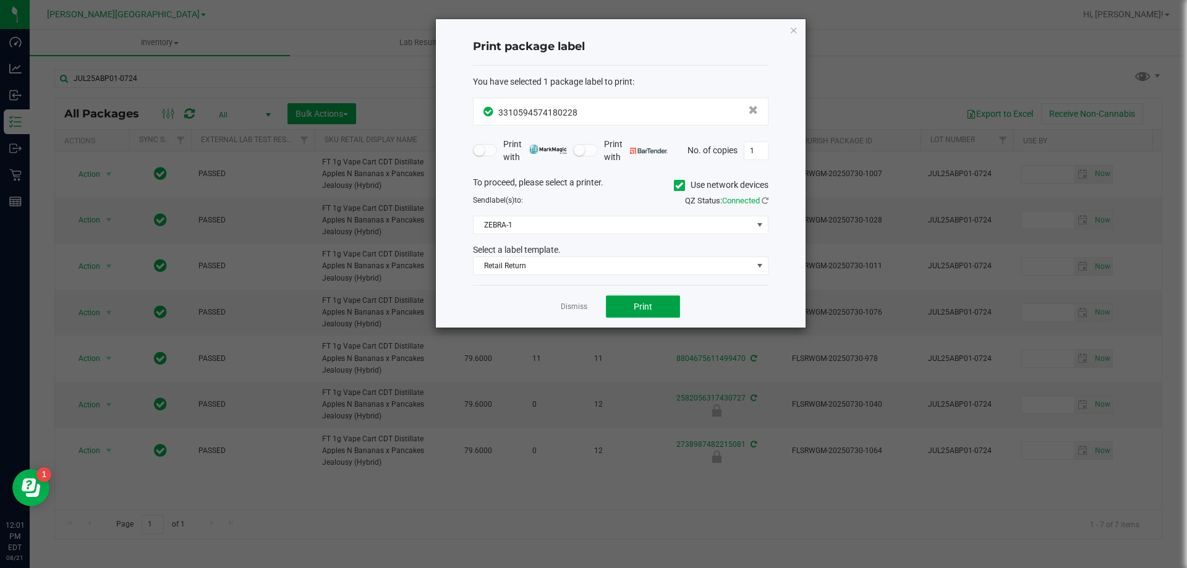
click at [636, 310] on span "Print" at bounding box center [643, 307] width 19 height 10
click at [573, 302] on link "Dismiss" at bounding box center [574, 307] width 27 height 11
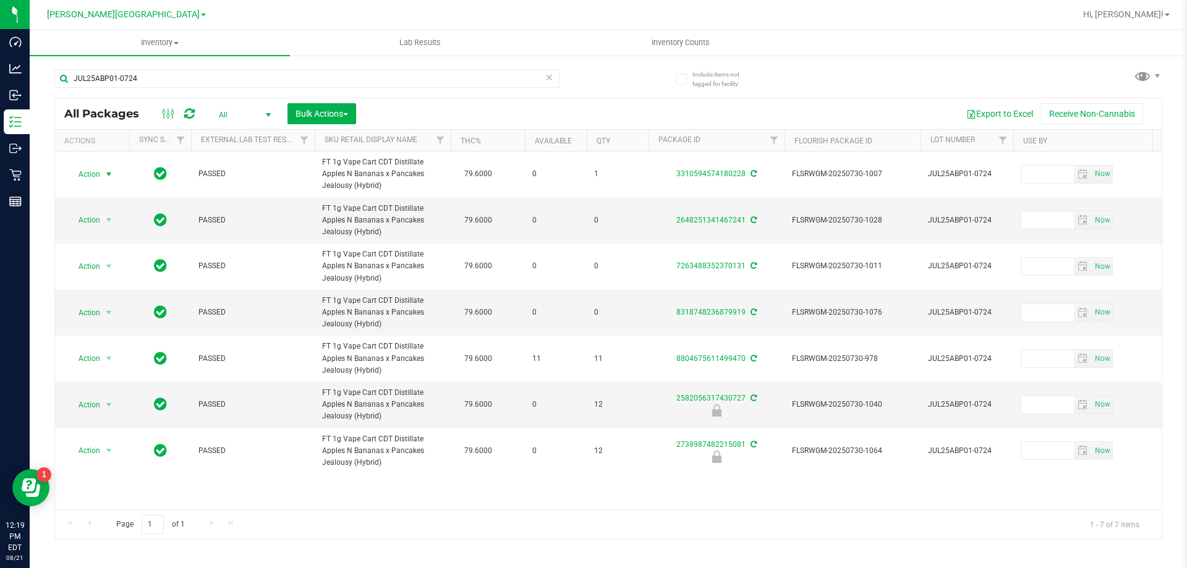
click at [171, 90] on div "JUL25ABP01-0724" at bounding box center [306, 83] width 505 height 28
click at [173, 82] on input "JUL25ABP01-0724" at bounding box center [306, 78] width 505 height 19
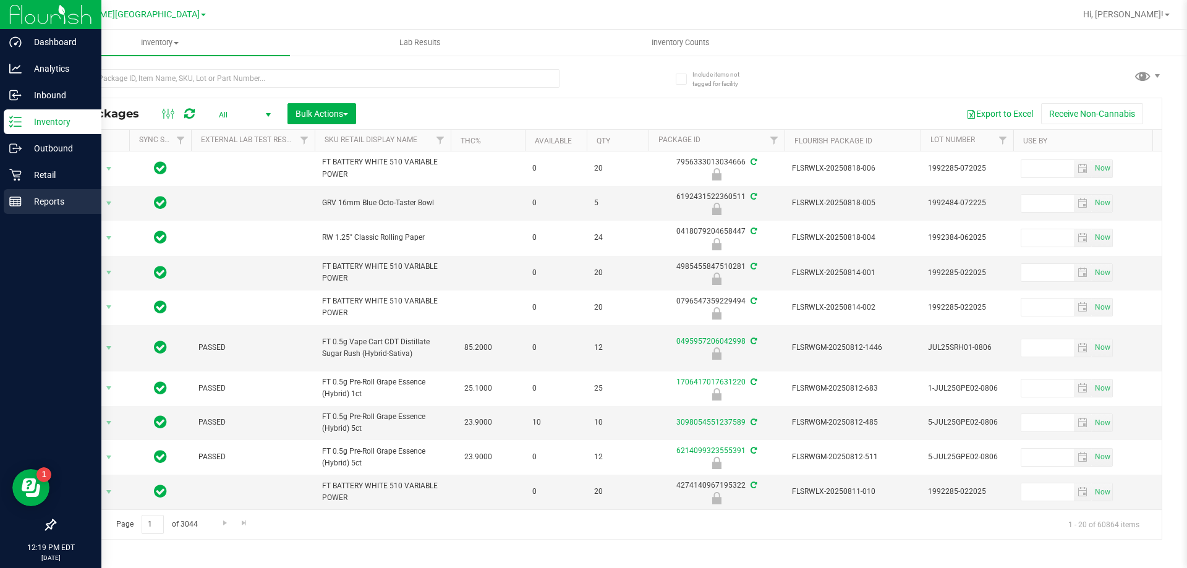
click at [19, 203] on icon at bounding box center [15, 201] width 12 height 12
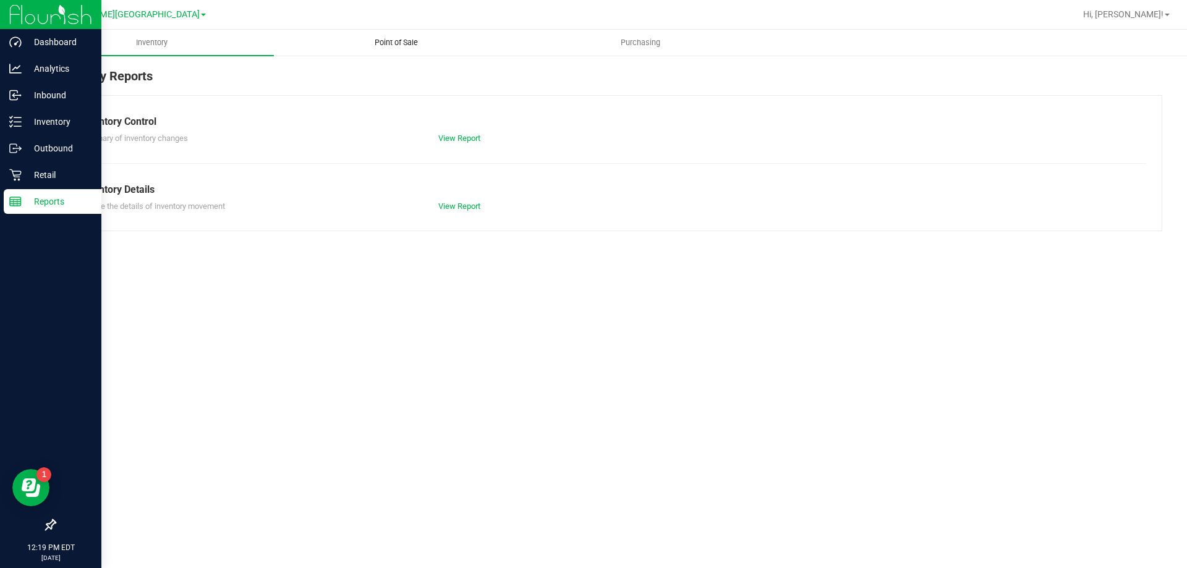
click at [414, 41] on span "Point of Sale" at bounding box center [396, 42] width 77 height 11
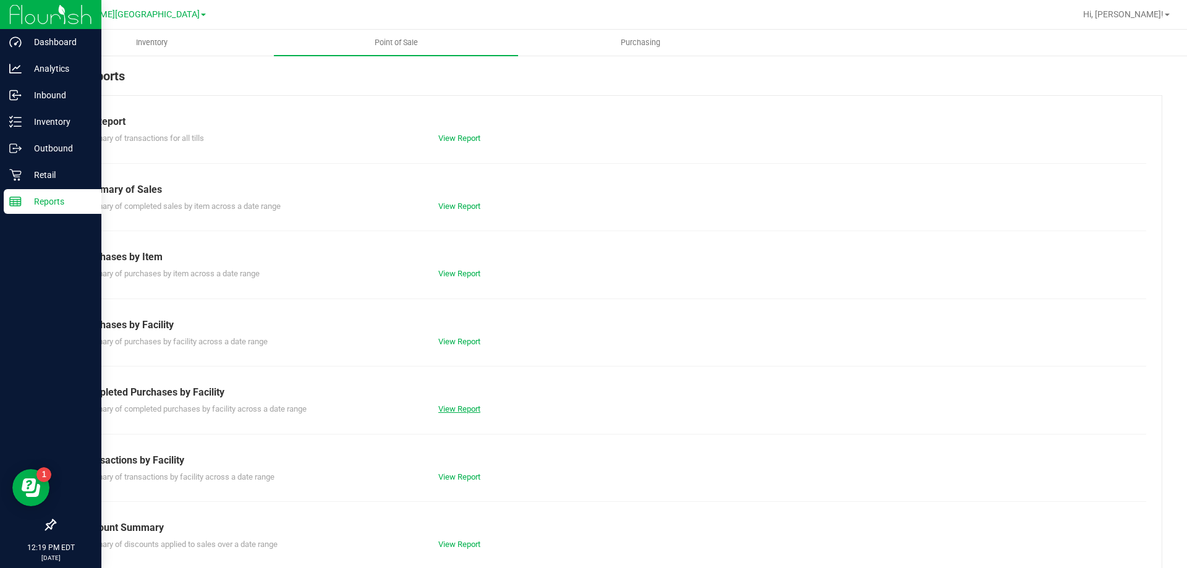
click at [453, 408] on link "View Report" at bounding box center [459, 408] width 42 height 9
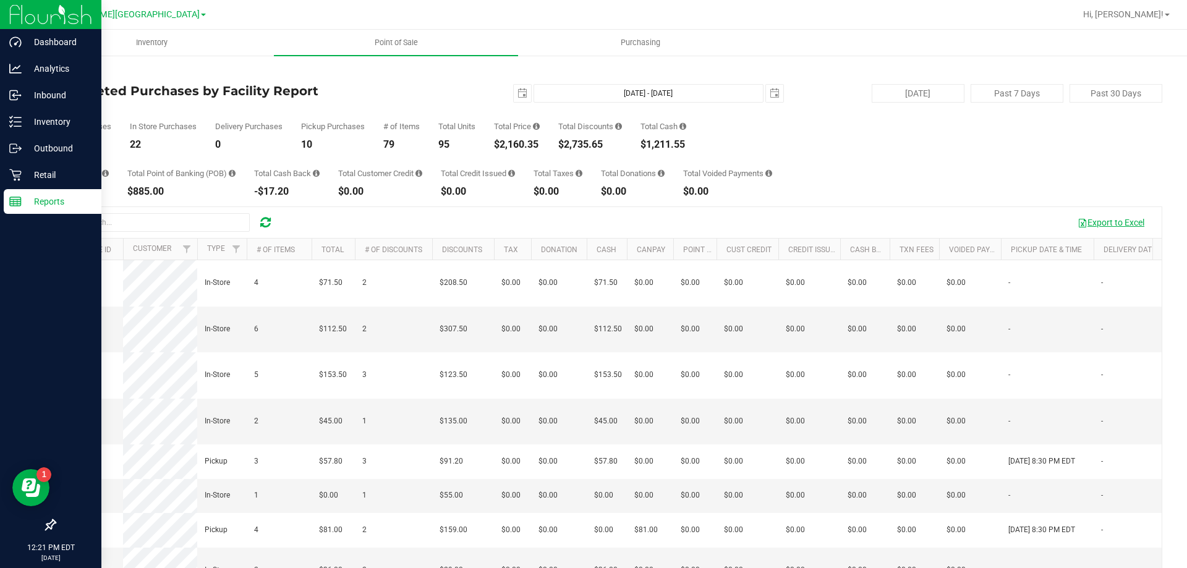
click at [1100, 223] on button "Export to Excel" at bounding box center [1111, 222] width 83 height 21
drag, startPoint x: 859, startPoint y: 61, endPoint x: 752, endPoint y: 71, distance: 107.5
click at [859, 61] on div "Back Completed Purchases by Facility Report 2025-08-21 Aug 21, 2025 - Aug 21, 2…" at bounding box center [609, 357] width 1158 height 607
click at [32, 122] on p "Inventory" at bounding box center [59, 121] width 74 height 15
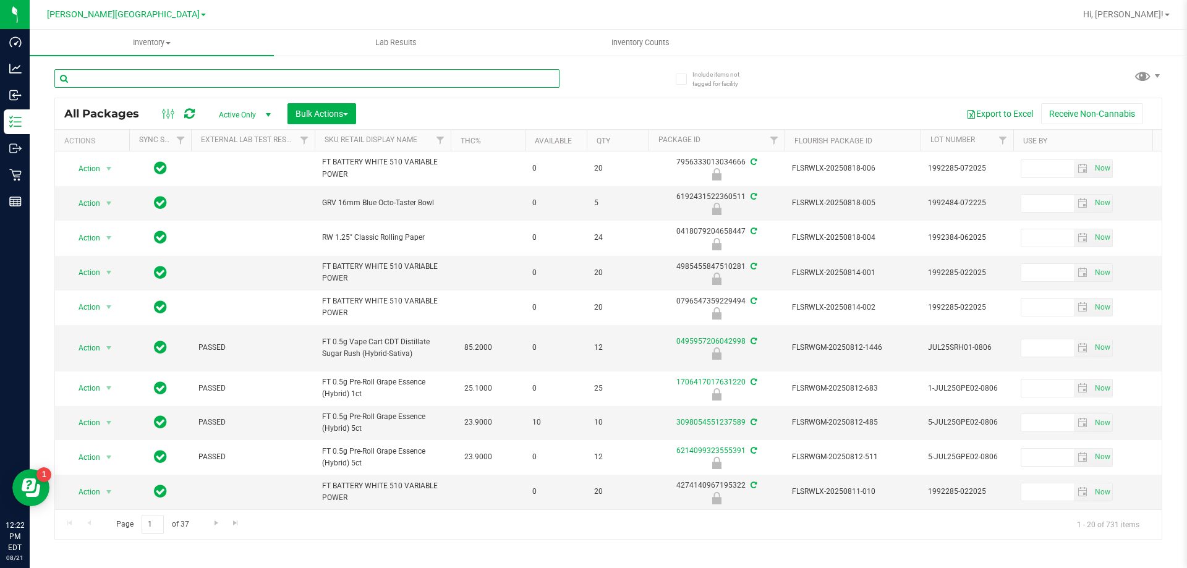
click at [170, 84] on input "text" at bounding box center [306, 78] width 505 height 19
type input "1525258911377010"
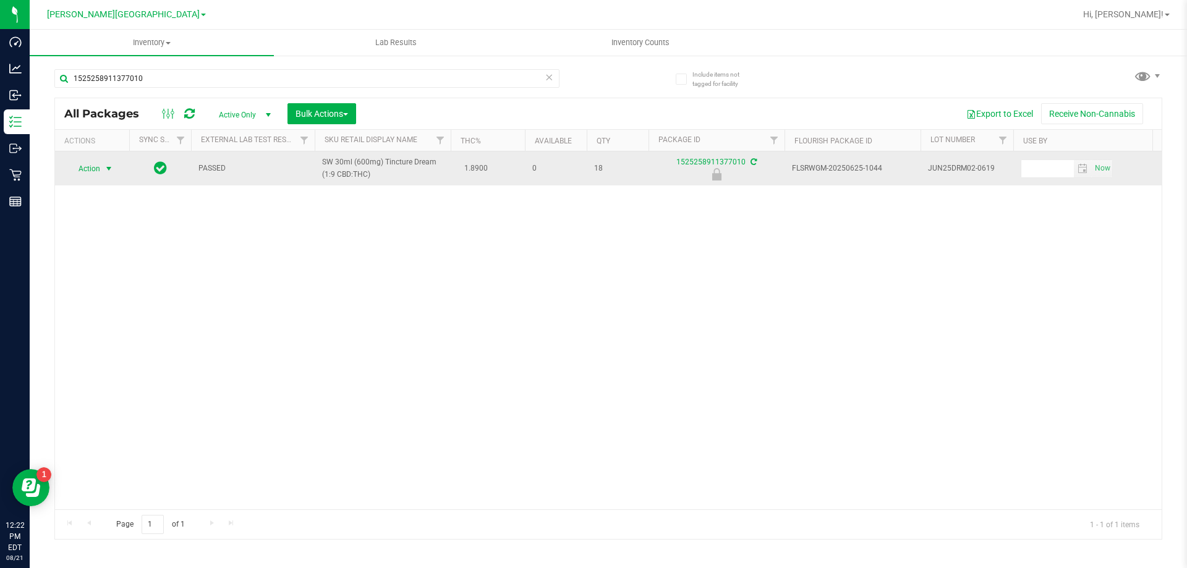
click at [105, 168] on span "select" at bounding box center [109, 169] width 10 height 10
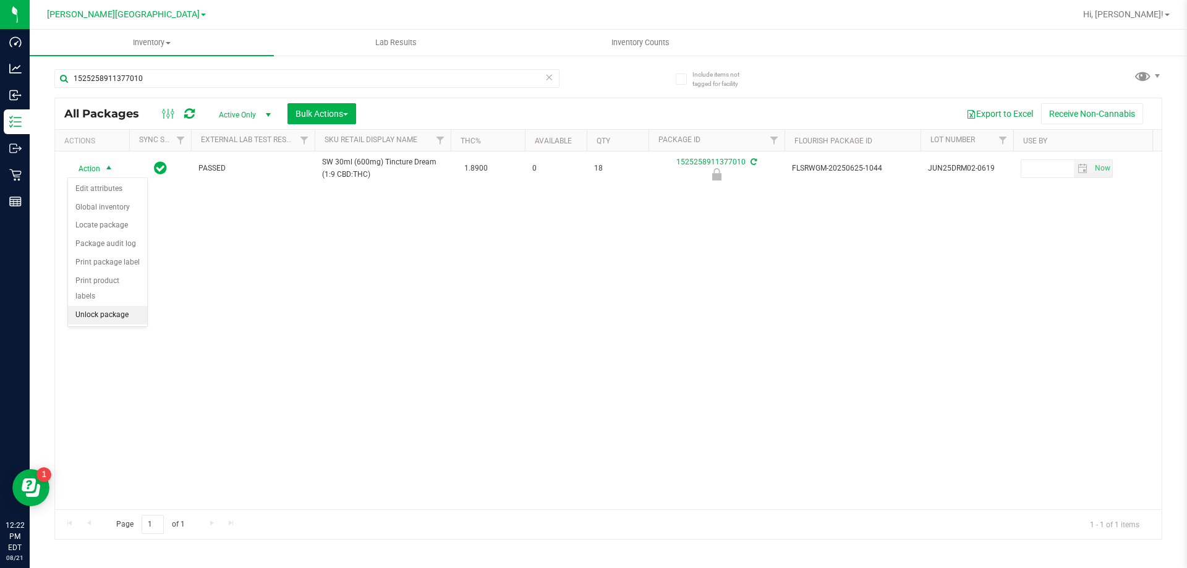
click at [110, 307] on li "Unlock package" at bounding box center [107, 315] width 79 height 19
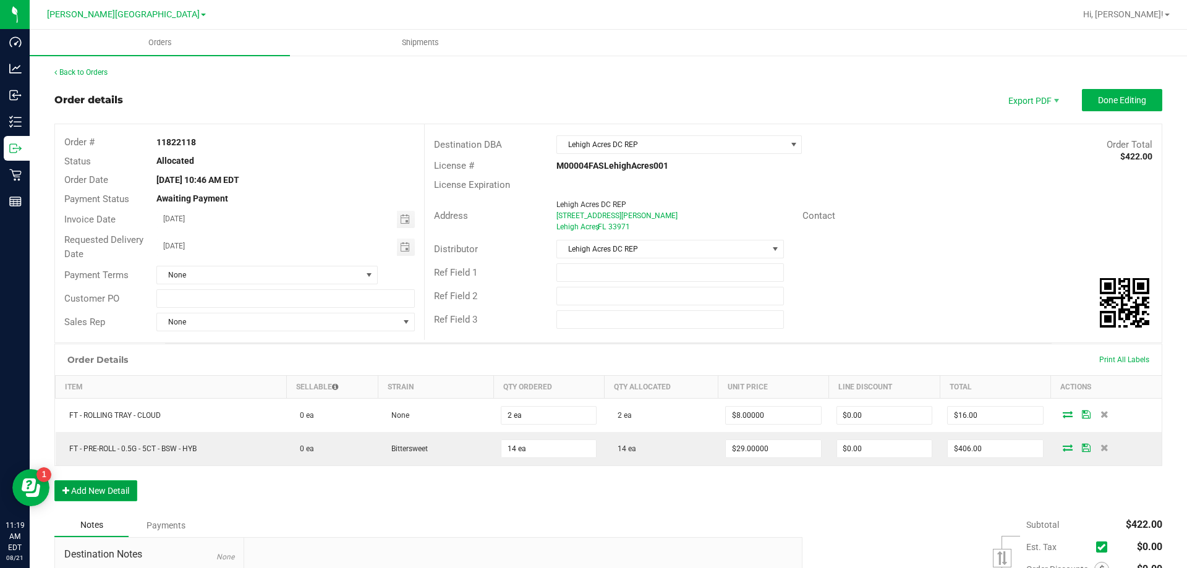
click at [124, 489] on button "Add New Detail" at bounding box center [95, 491] width 83 height 21
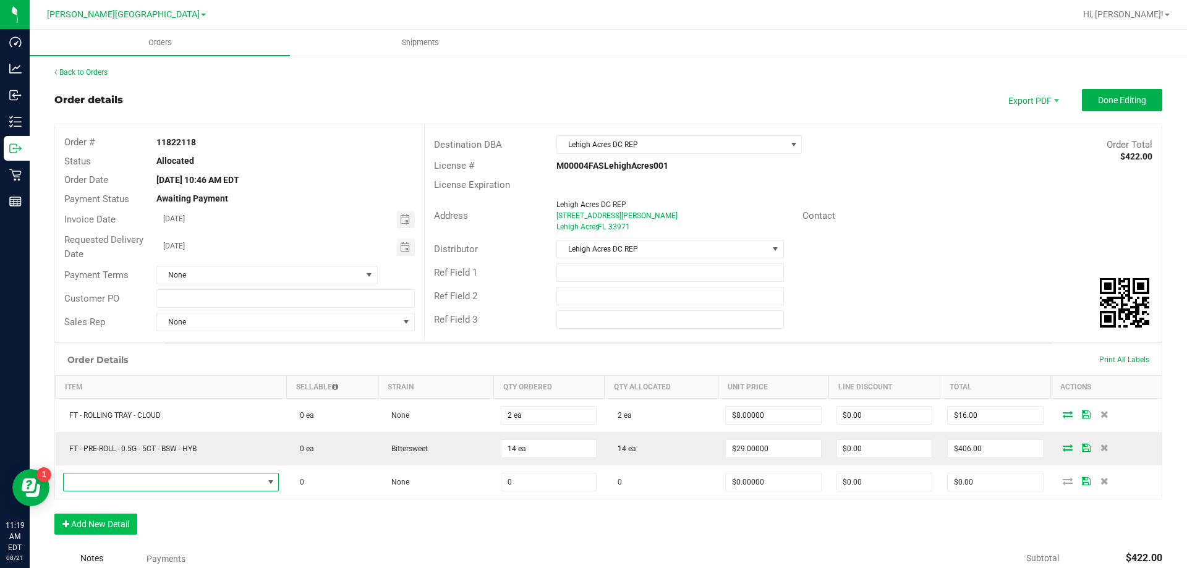
click at [124, 489] on span "NO DATA FOUND" at bounding box center [164, 482] width 200 height 17
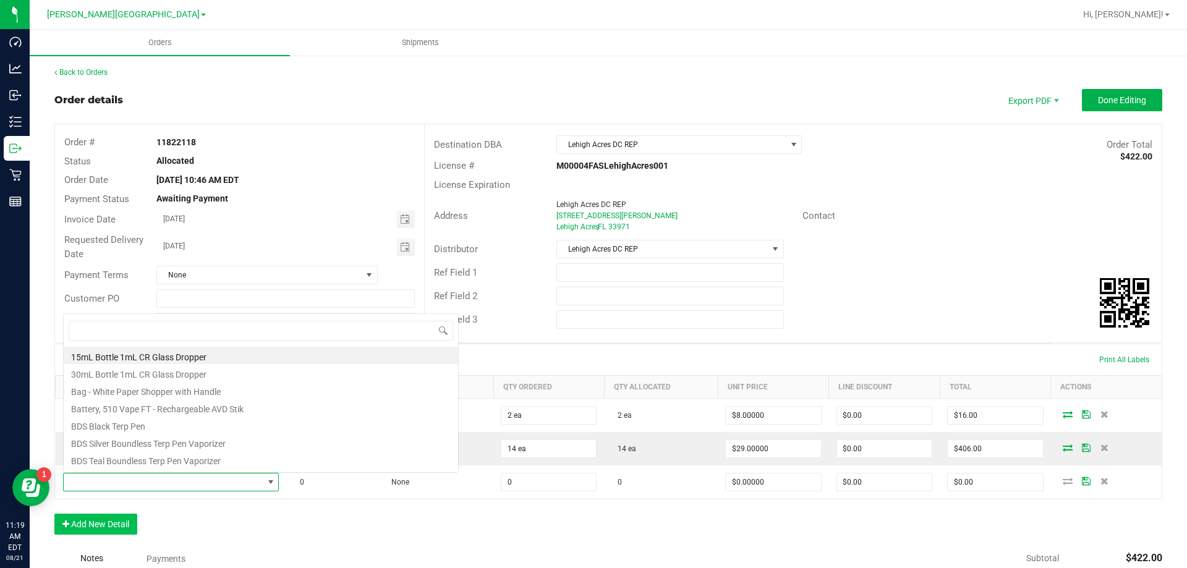
scroll to position [19, 212]
type input "fso"
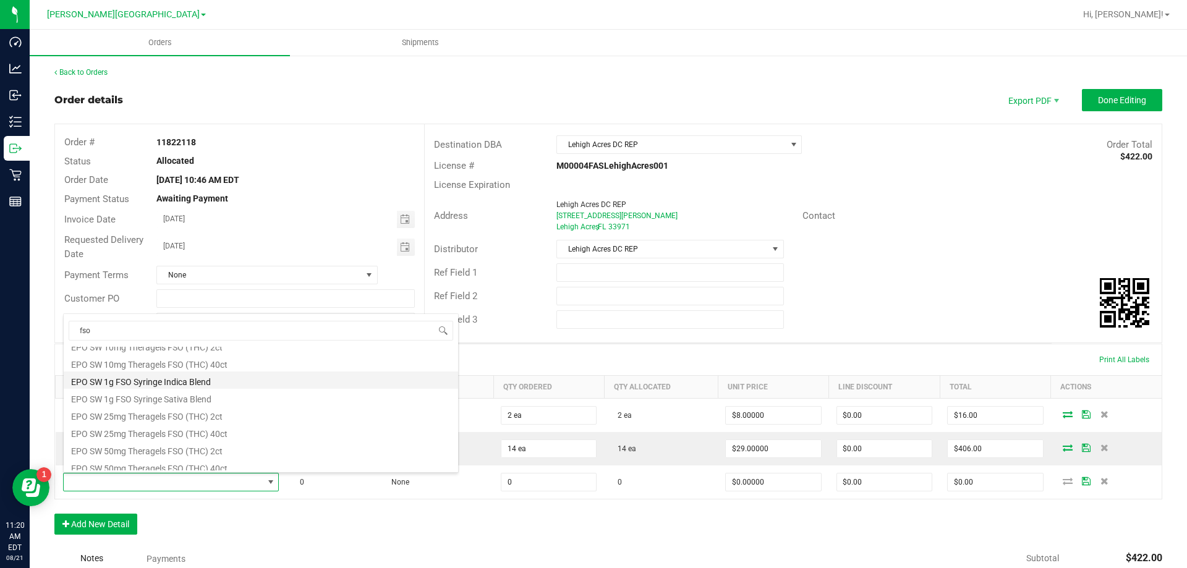
click at [159, 382] on li "EPO SW 1g FSO Syringe Indica Blend" at bounding box center [261, 380] width 395 height 17
type input "0 ea"
type input "$1.00000"
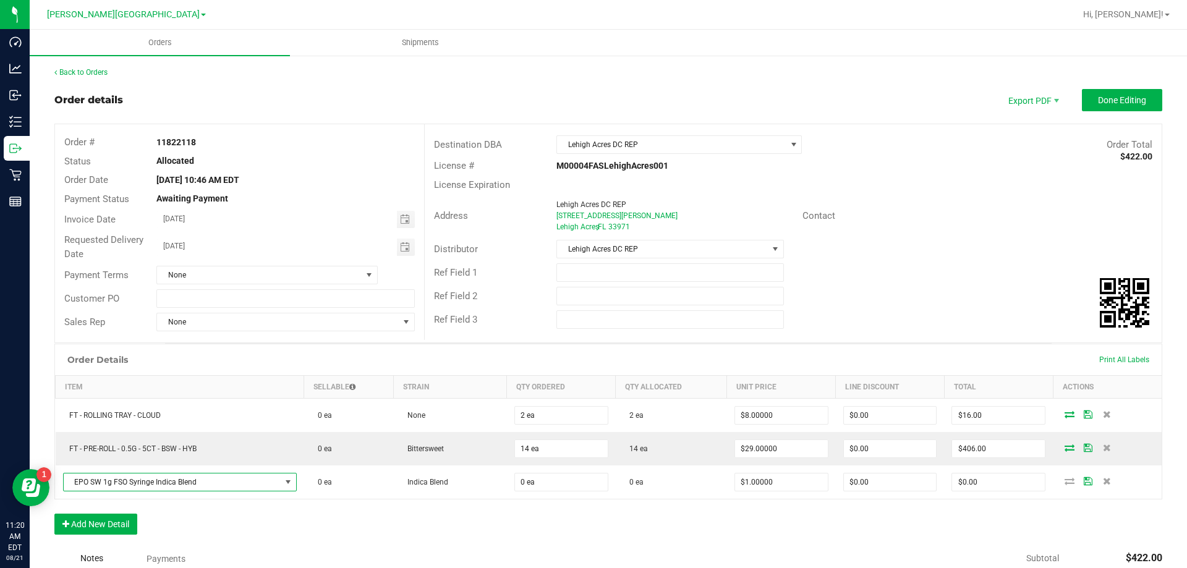
click at [318, 500] on div "Order Details Print All Labels Item Sellable Strain Qty Ordered Qty Allocated U…" at bounding box center [608, 445] width 1108 height 203
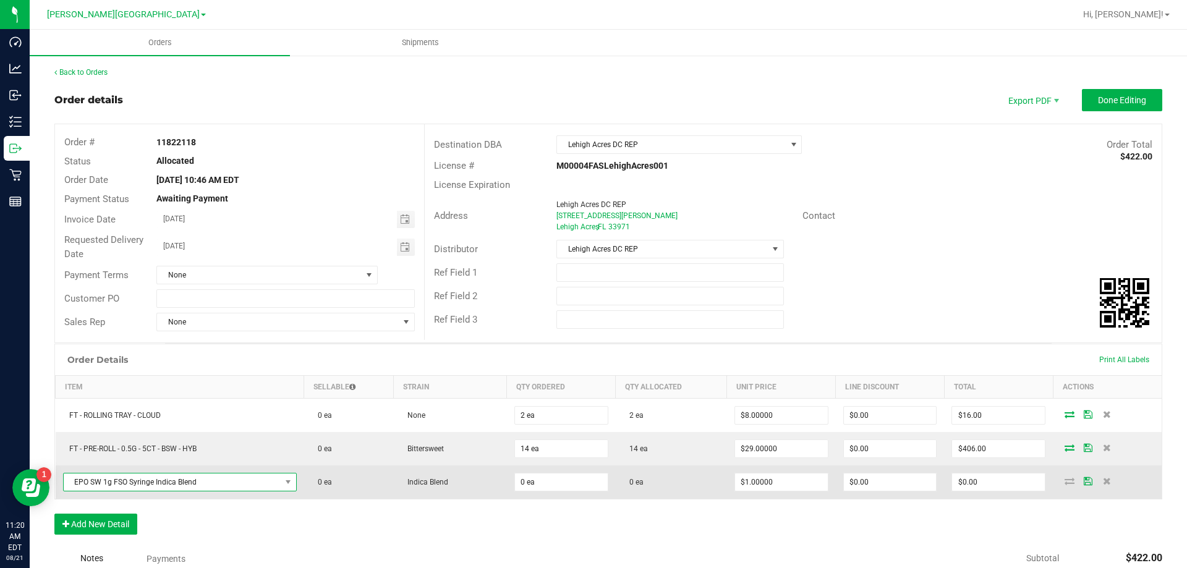
click at [254, 483] on span "EPO SW 1g FSO Syringe Indica Blend" at bounding box center [172, 482] width 217 height 17
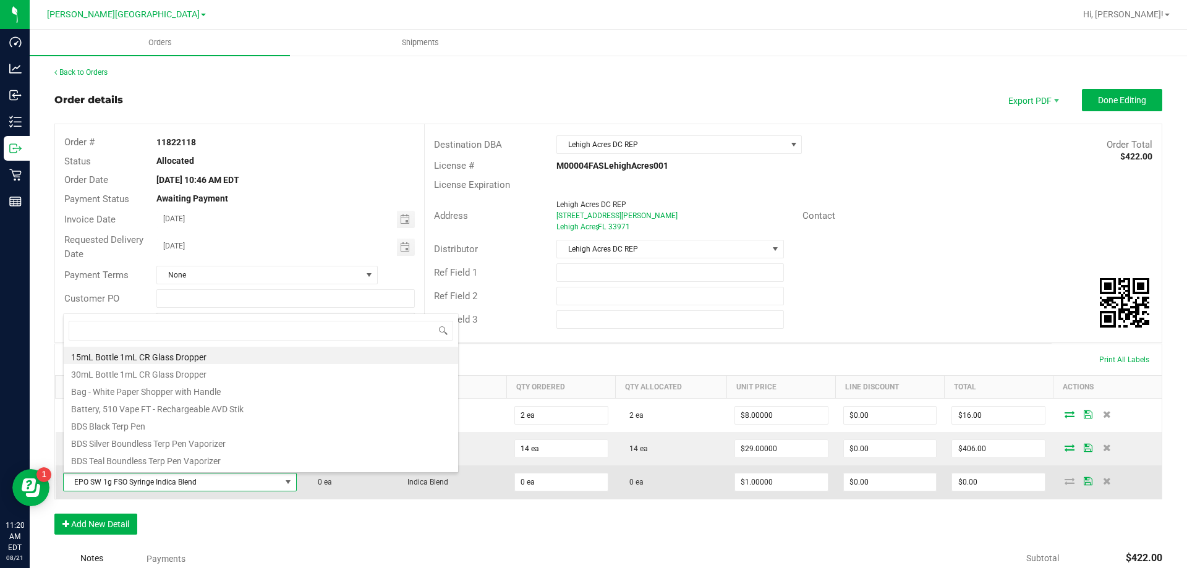
scroll to position [19, 228]
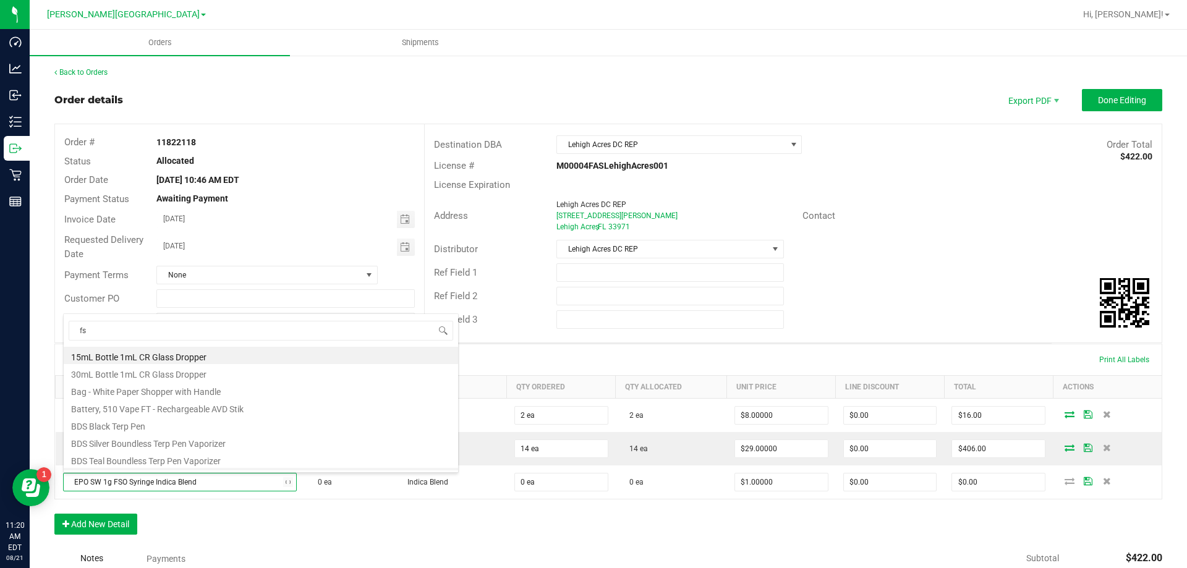
type input "fso"
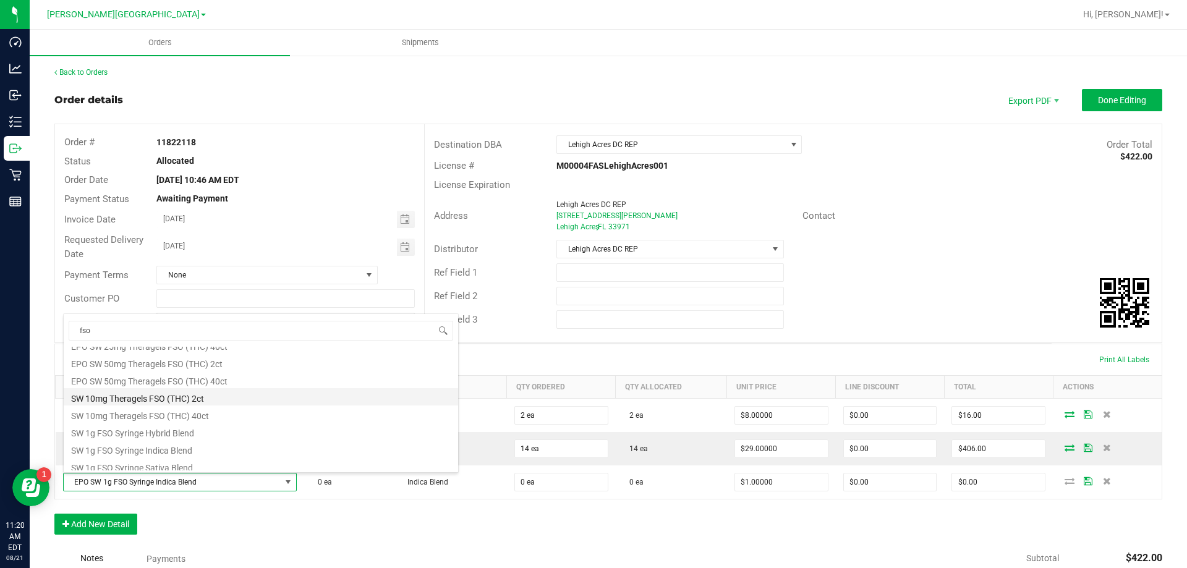
scroll to position [153, 0]
click at [190, 446] on li "SW 1g FSO Syringe Indica Blend" at bounding box center [261, 444] width 395 height 17
type input "$55.00000"
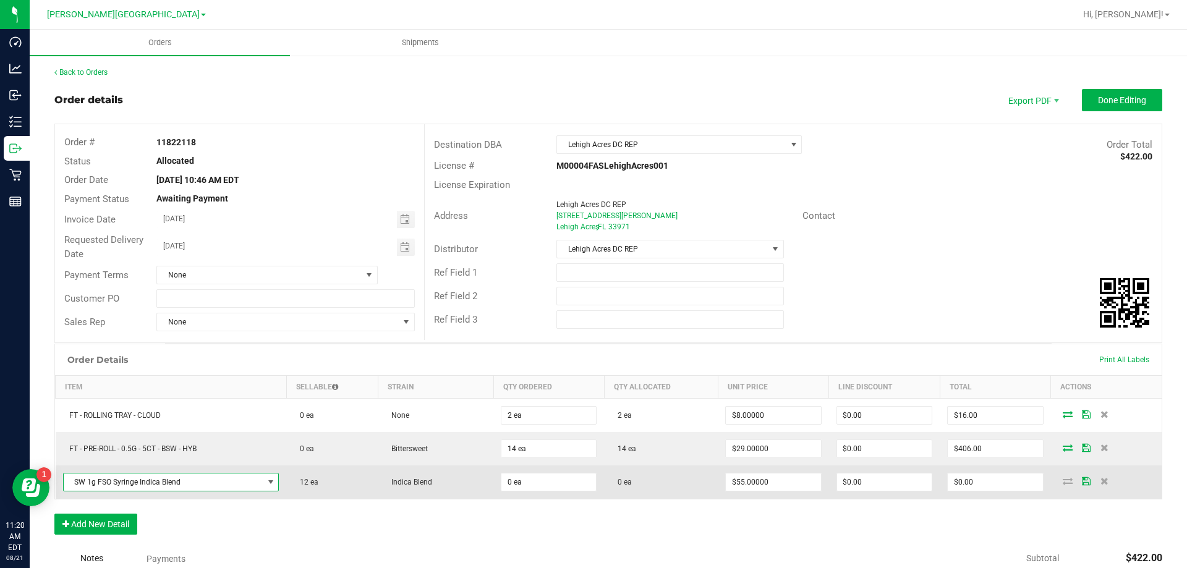
click at [575, 492] on td "0 ea" at bounding box center [549, 482] width 111 height 33
click at [558, 487] on input "0" at bounding box center [549, 482] width 95 height 17
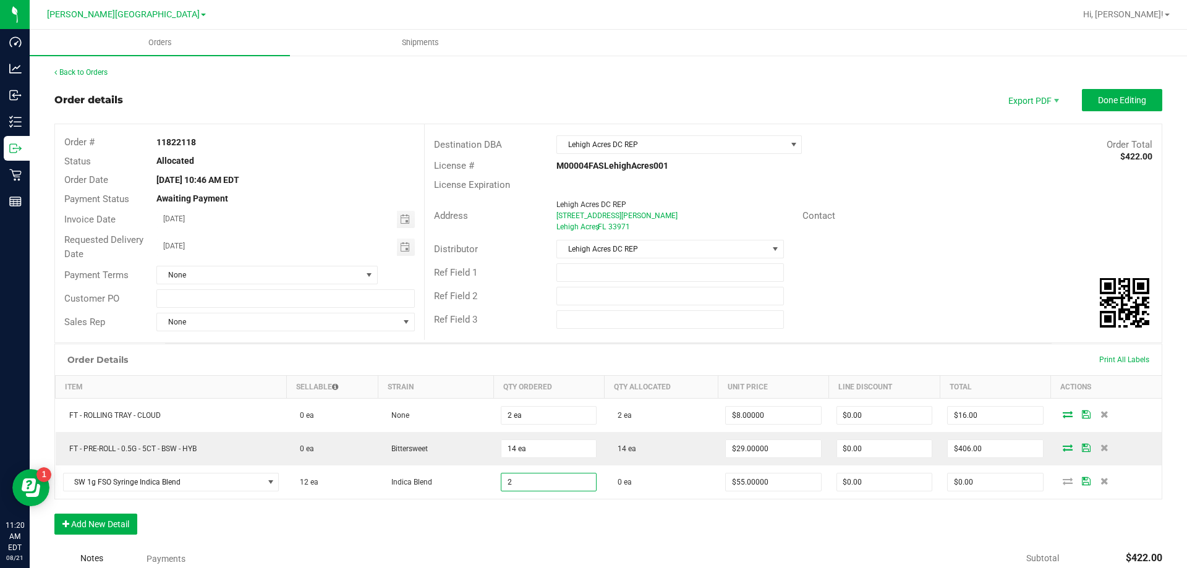
type input "2 ea"
type input "$110.00"
click at [556, 536] on div "Order Details Print All Labels Item Sellable Strain Qty Ordered Qty Allocated U…" at bounding box center [608, 445] width 1108 height 203
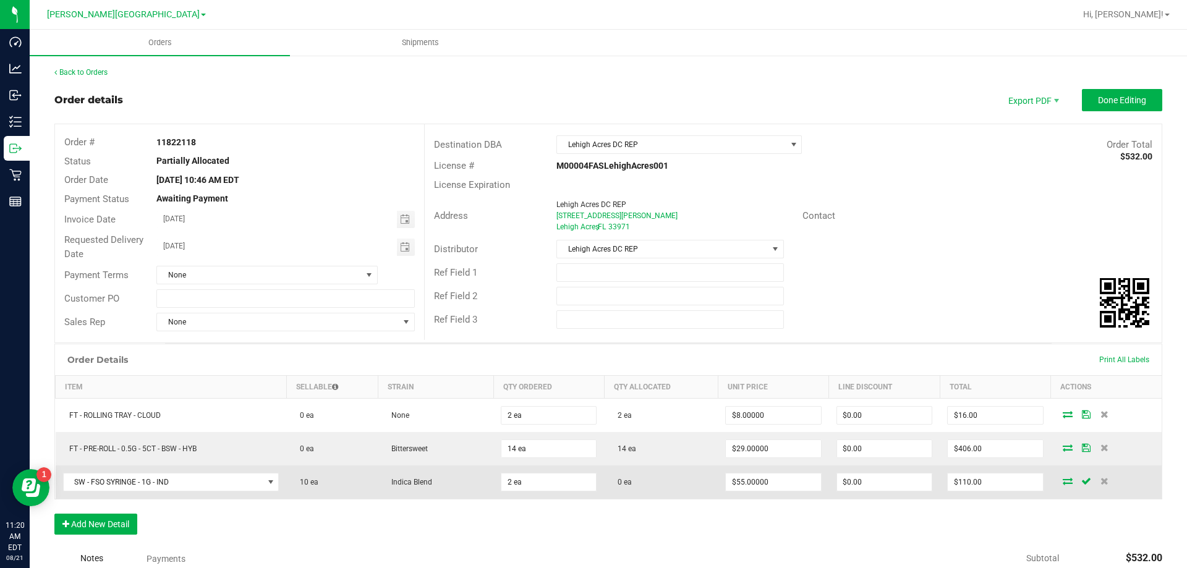
click at [1064, 481] on icon at bounding box center [1068, 480] width 10 height 7
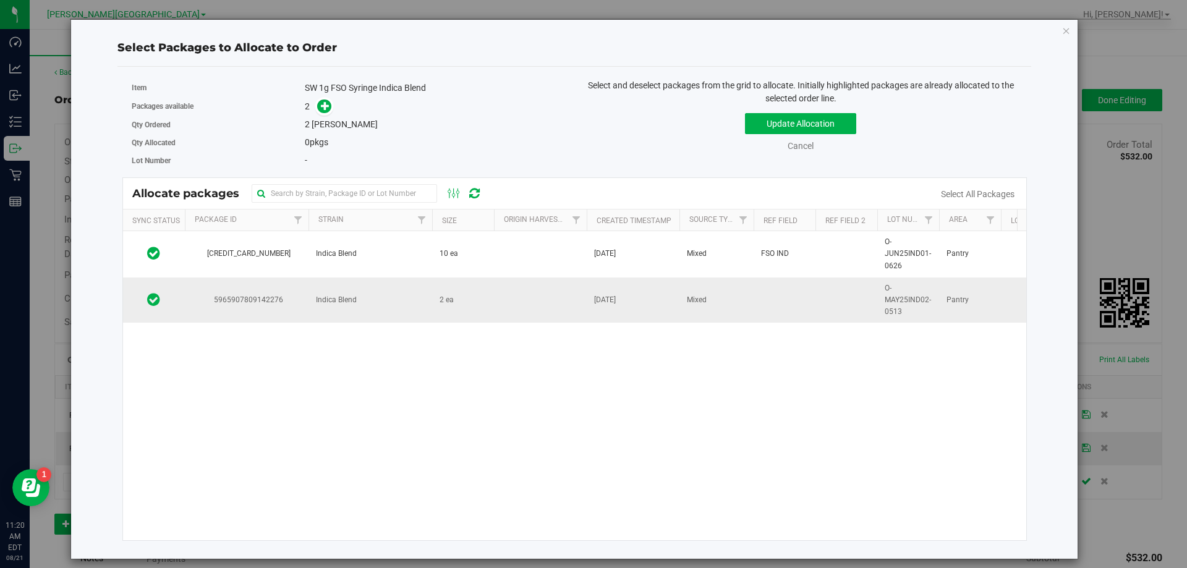
click at [353, 301] on span "Indica Blend" at bounding box center [336, 300] width 41 height 12
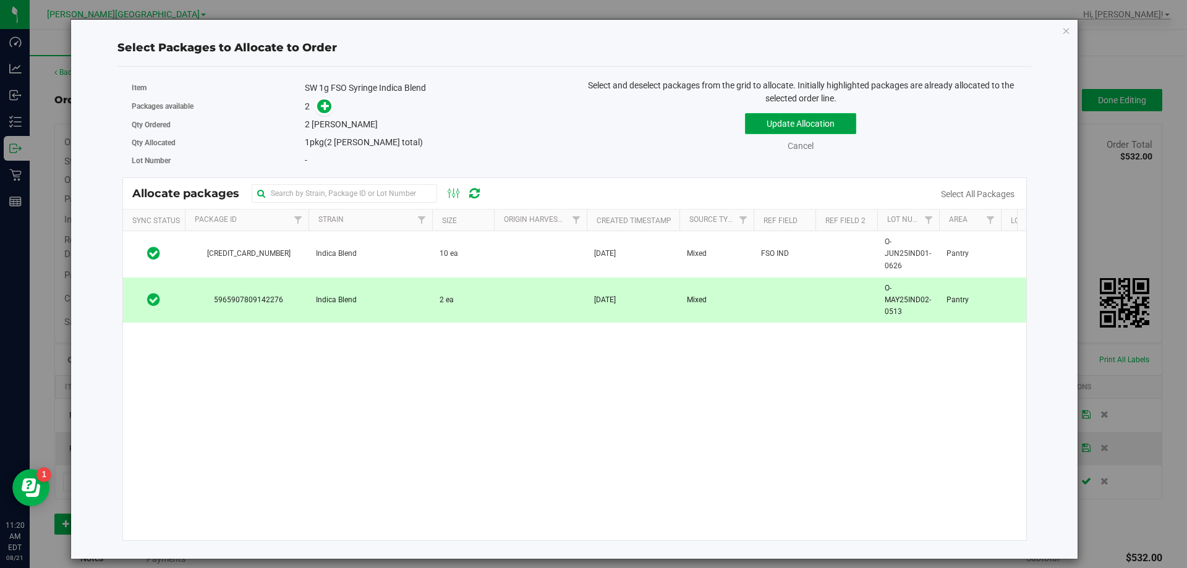
click at [766, 124] on button "Update Allocation" at bounding box center [800, 123] width 111 height 21
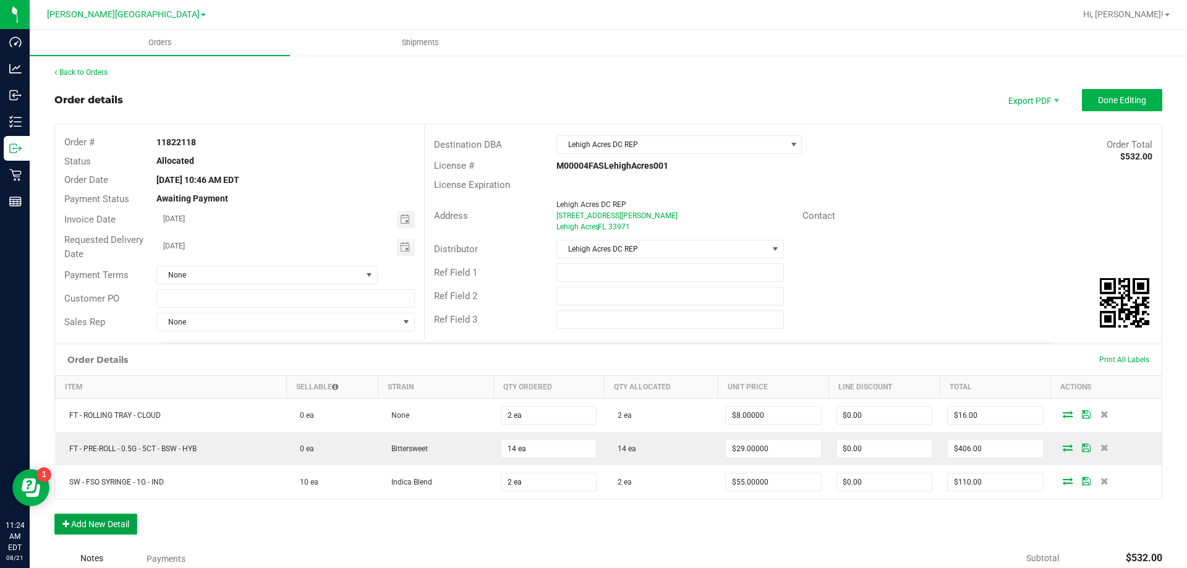
click at [114, 525] on button "Add New Detail" at bounding box center [95, 524] width 83 height 21
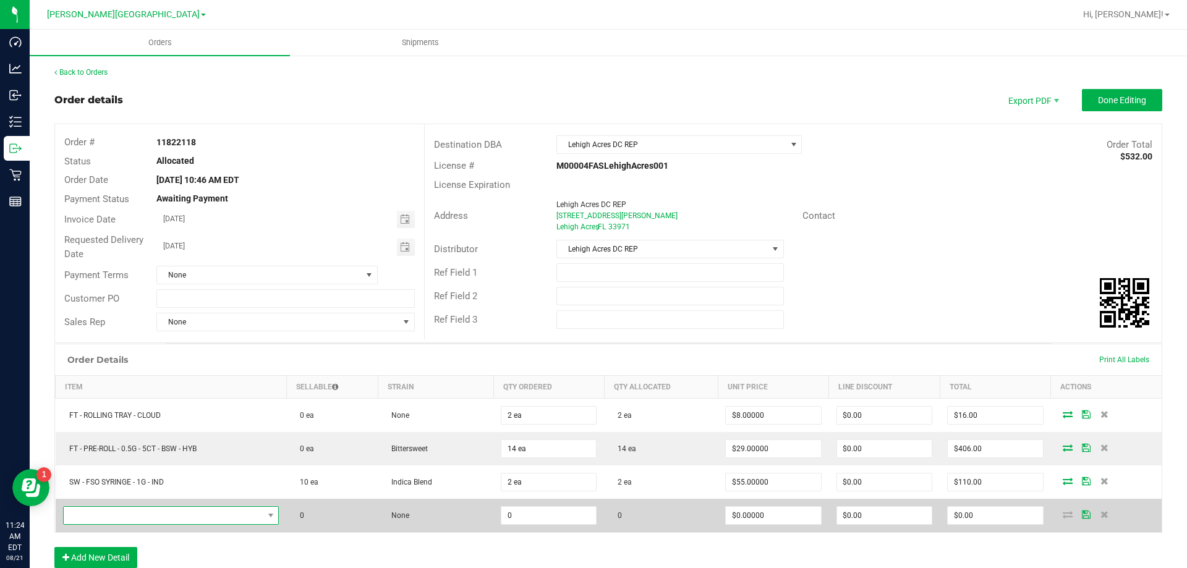
click at [127, 509] on span "NO DATA FOUND" at bounding box center [164, 515] width 200 height 17
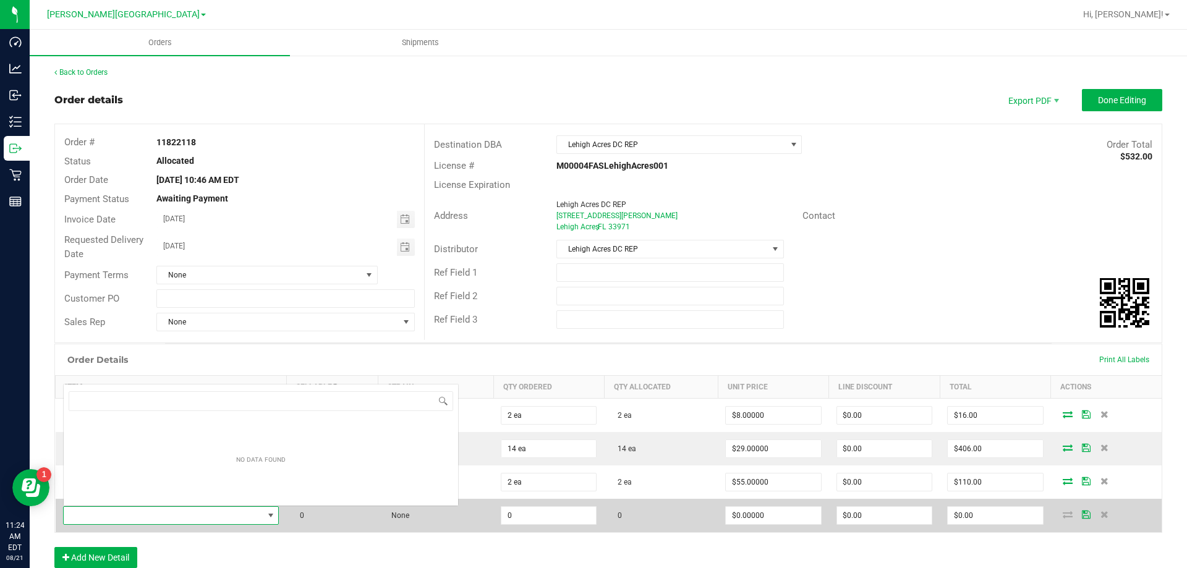
scroll to position [19, 212]
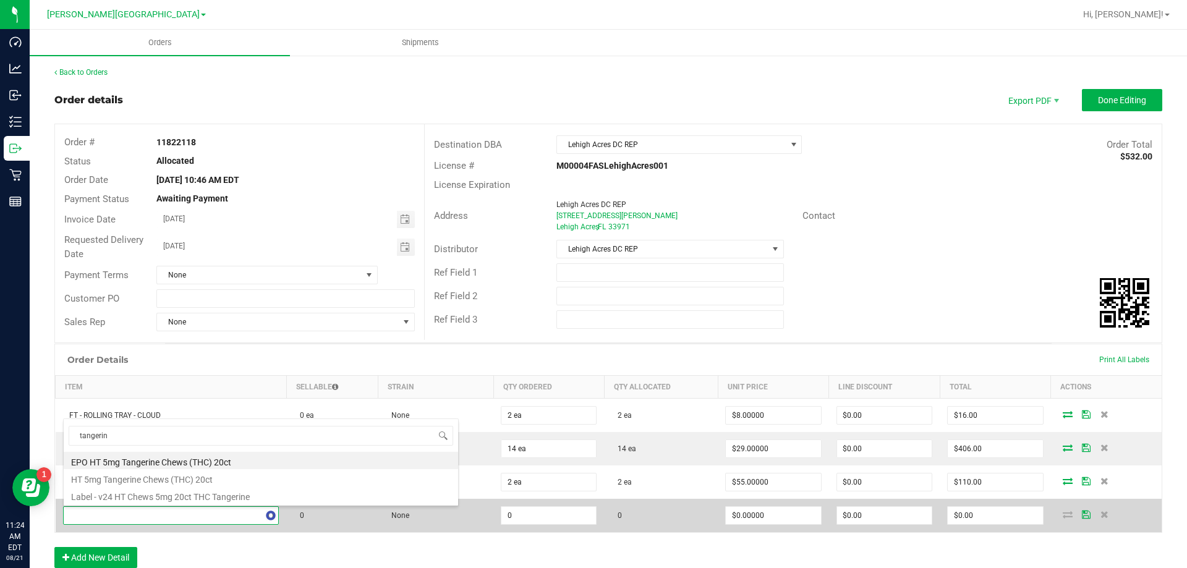
type input "tangerine"
type input "0 ea"
type input "$1.00000"
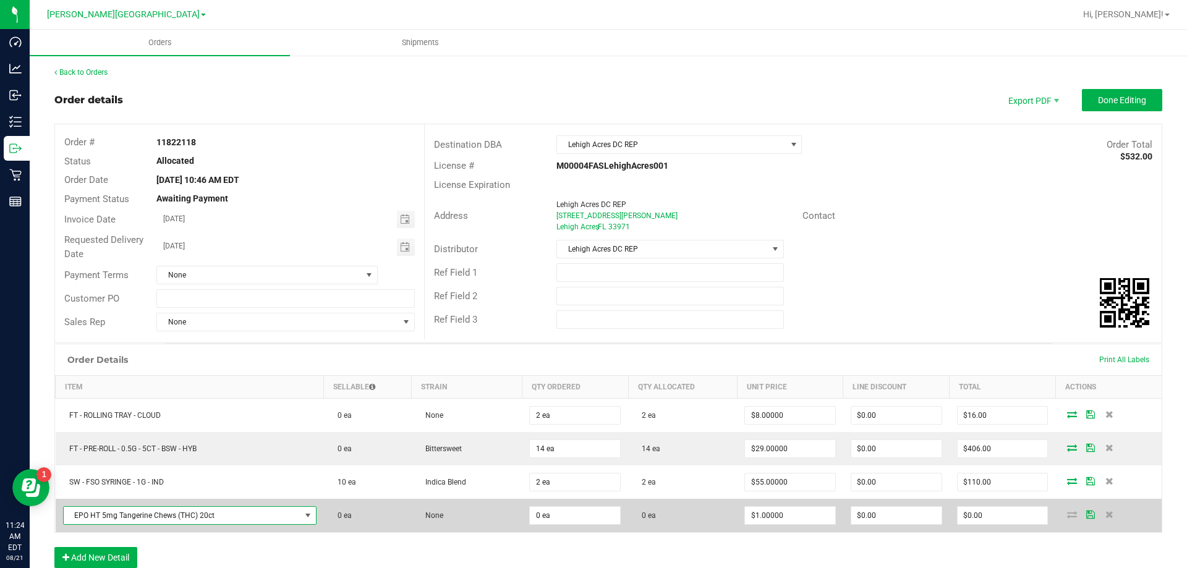
click at [127, 509] on span "EPO HT 5mg Tangerine Chews (THC) 20ct" at bounding box center [182, 515] width 237 height 17
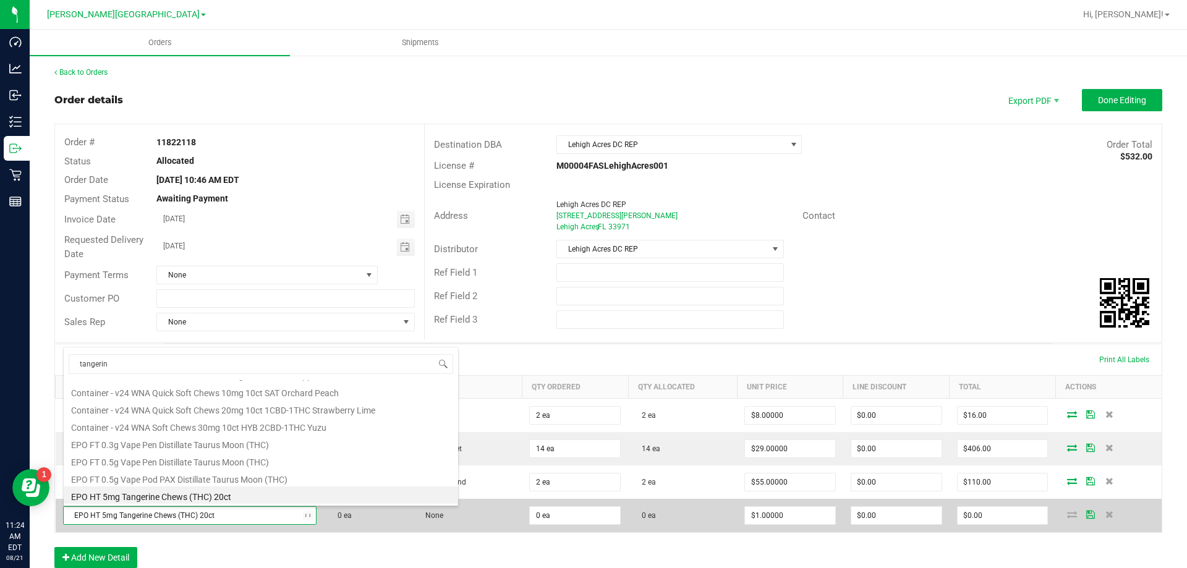
scroll to position [0, 0]
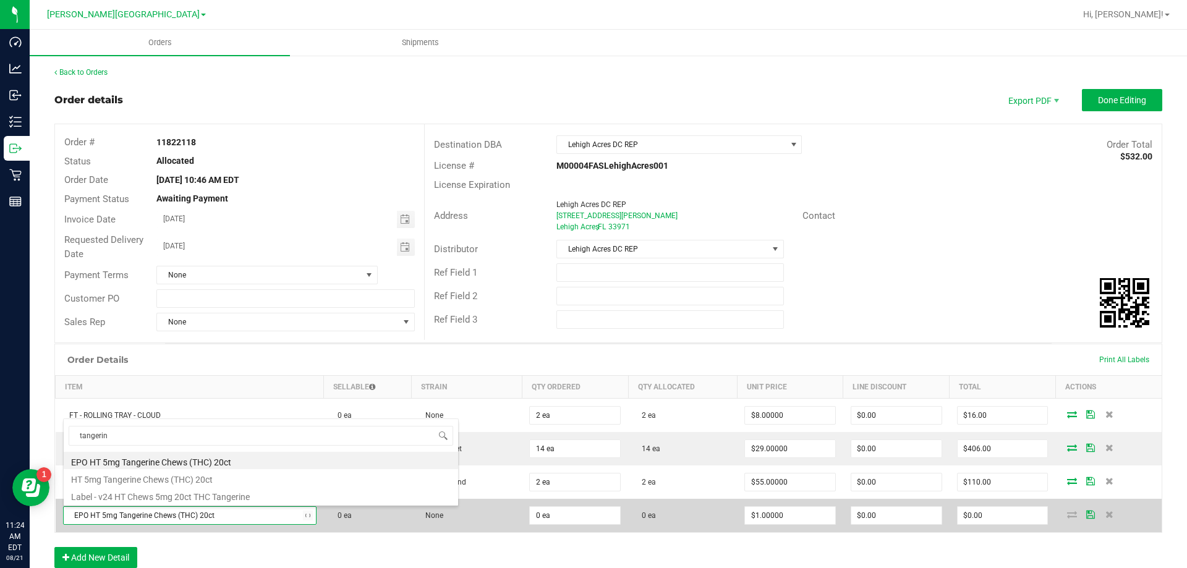
type input "tangerine"
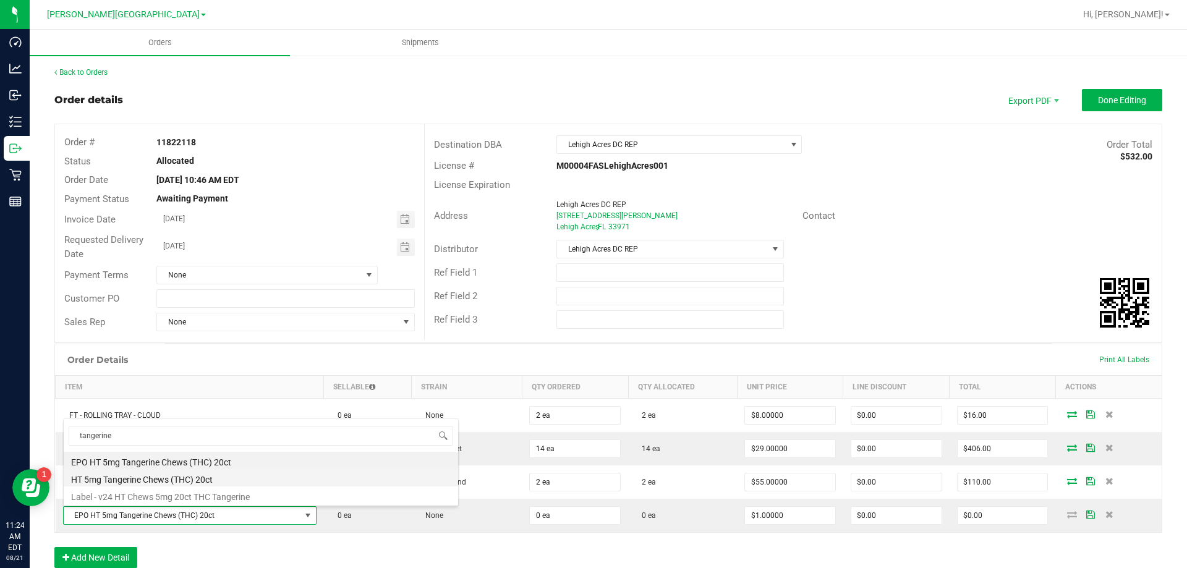
click at [145, 483] on li "HT 5mg Tangerine Chews (THC) 20ct" at bounding box center [261, 477] width 395 height 17
type input "$30.00000"
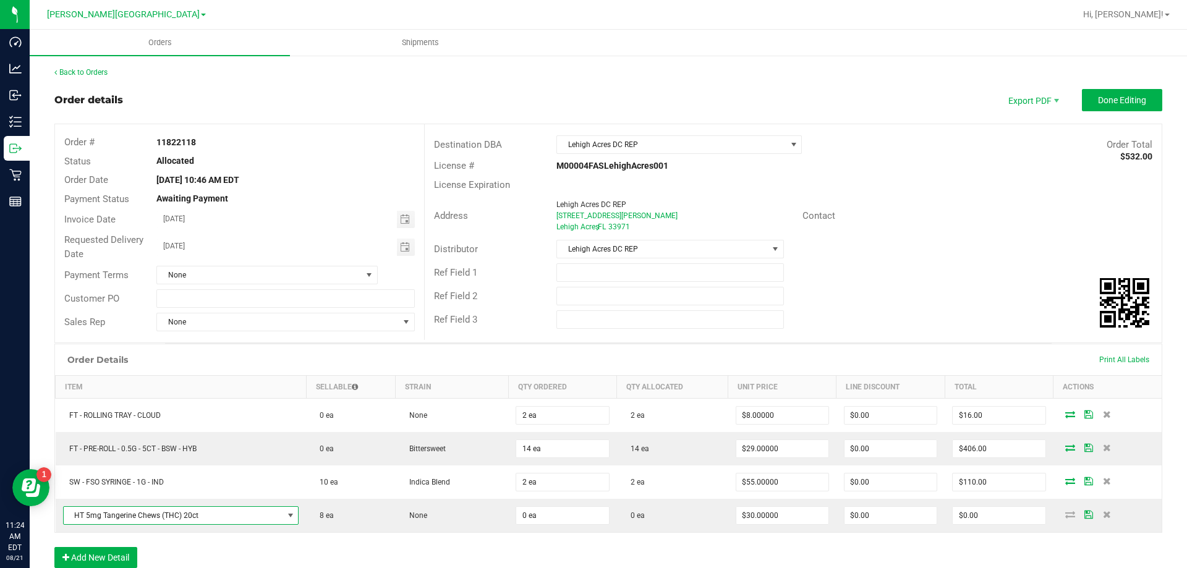
click at [474, 538] on div "Order Details Print All Labels Item Sellable Strain Qty Ordered Qty Allocated U…" at bounding box center [608, 462] width 1108 height 237
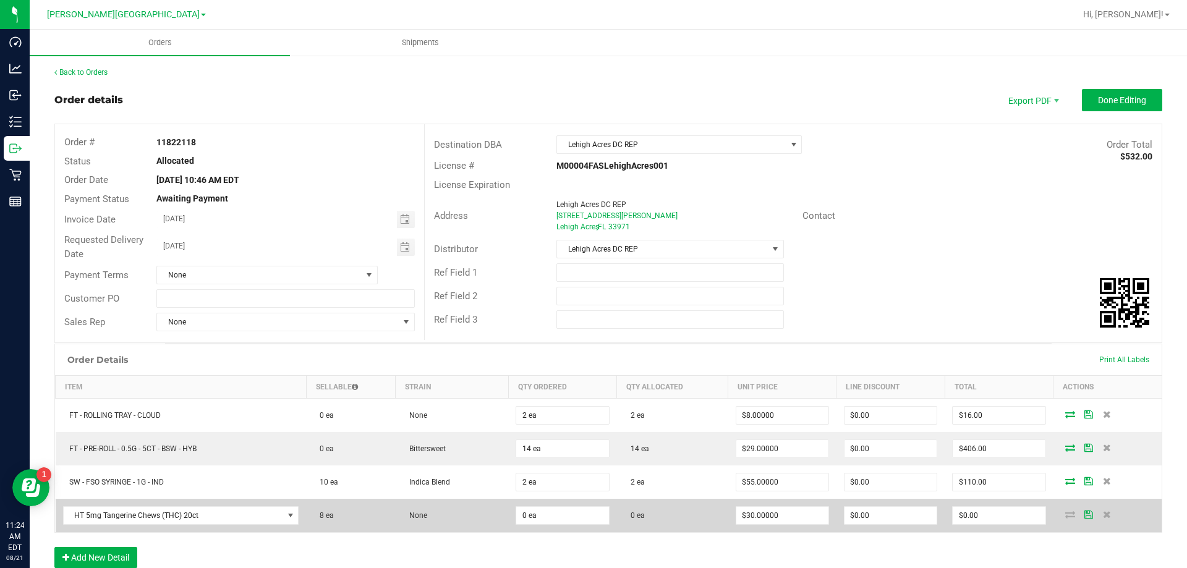
click at [523, 526] on td "0 ea" at bounding box center [562, 515] width 108 height 33
click at [525, 521] on input "0" at bounding box center [562, 515] width 92 height 17
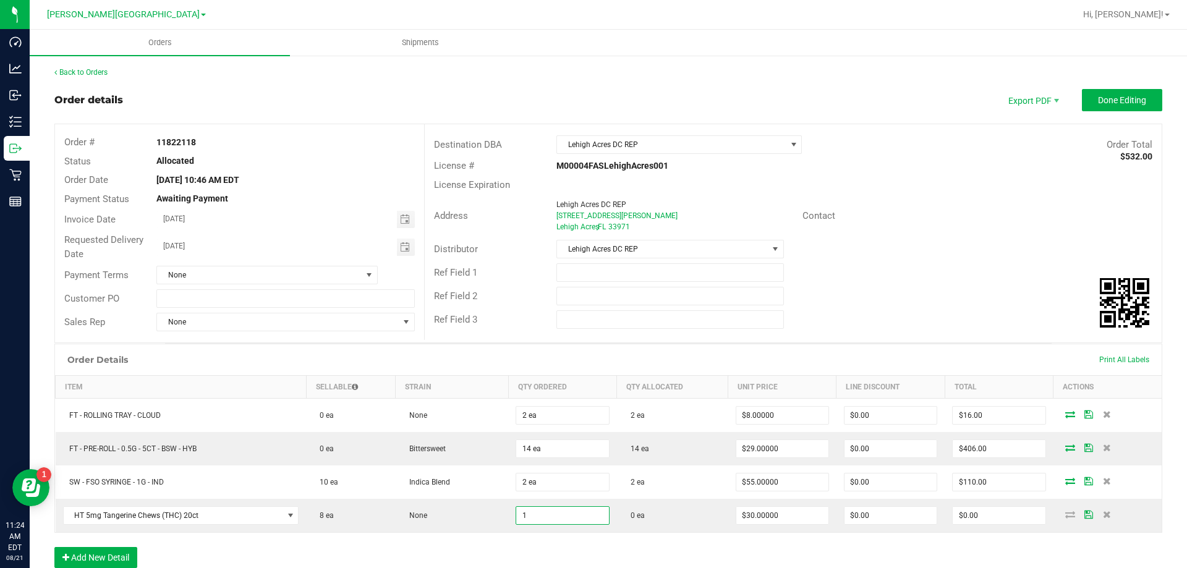
type input "1 ea"
type input "$30.00"
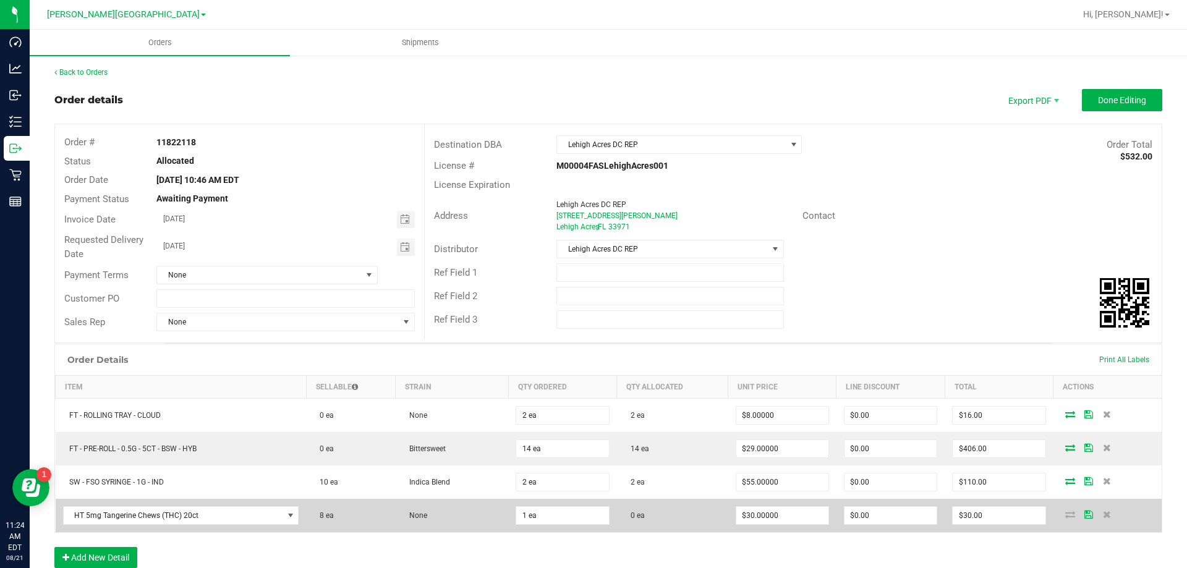
type input "1 ea"
click at [1066, 514] on icon at bounding box center [1071, 514] width 10 height 7
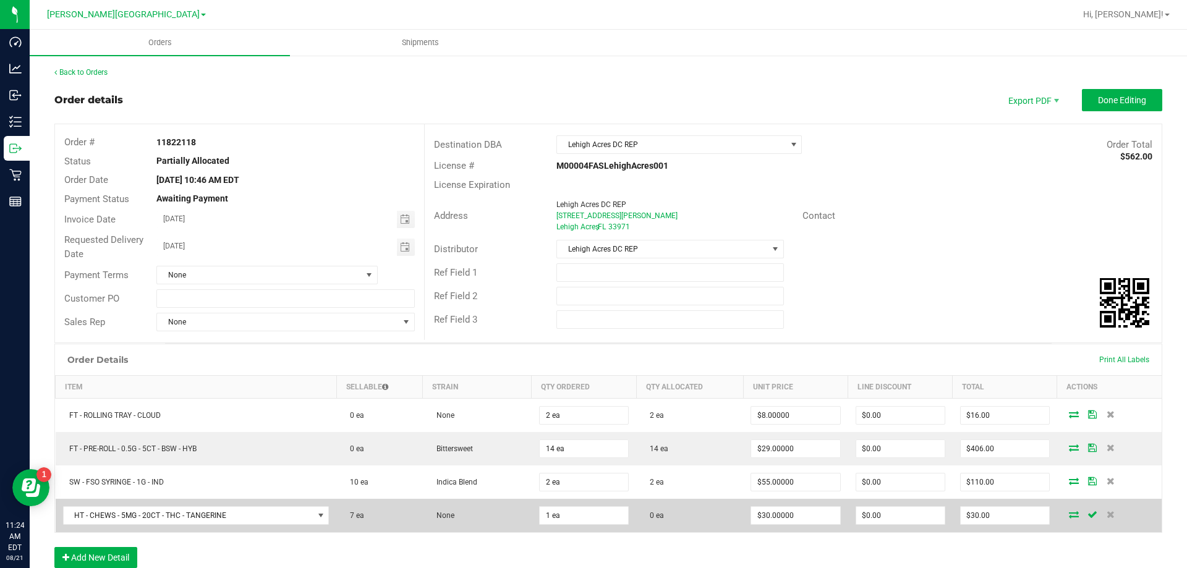
click at [1069, 518] on icon at bounding box center [1074, 514] width 10 height 7
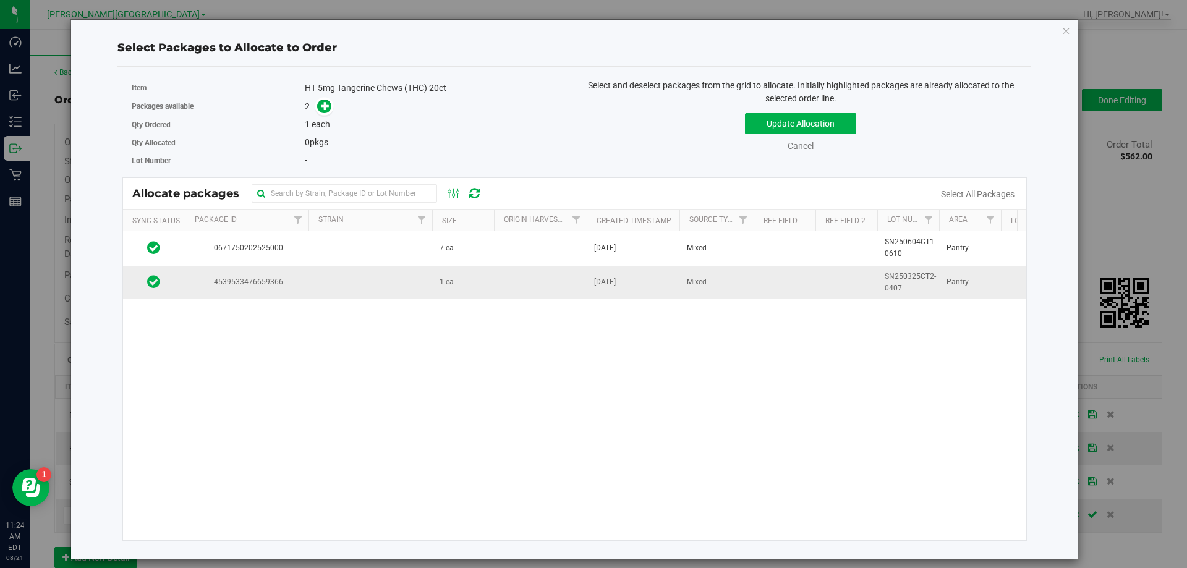
click at [616, 281] on span "May 9, 2025" at bounding box center [605, 282] width 22 height 12
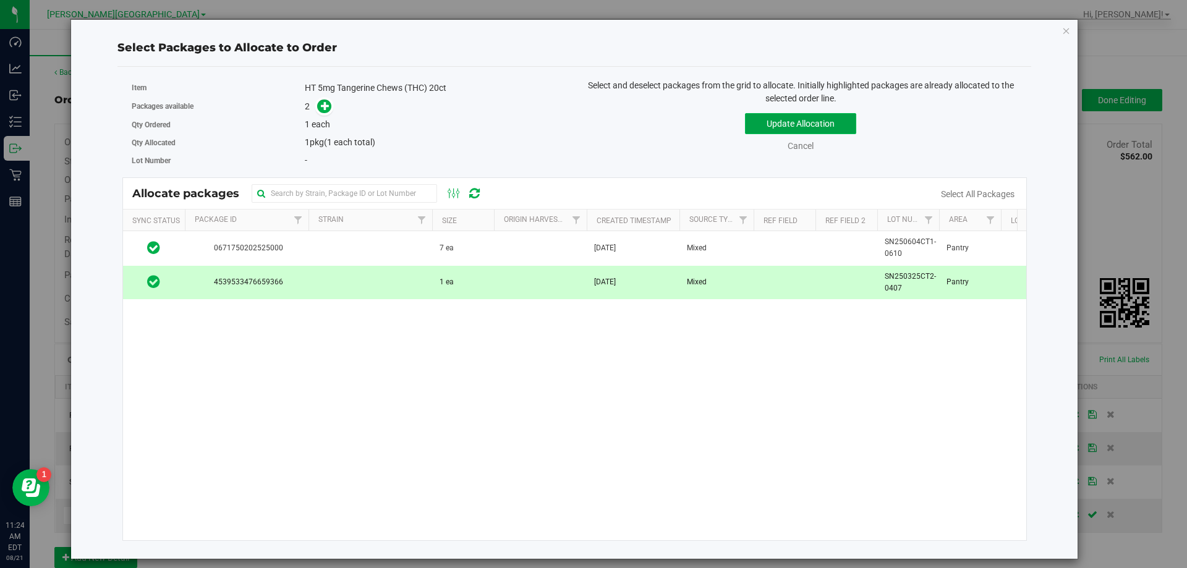
click at [788, 122] on button "Update Allocation" at bounding box center [800, 123] width 111 height 21
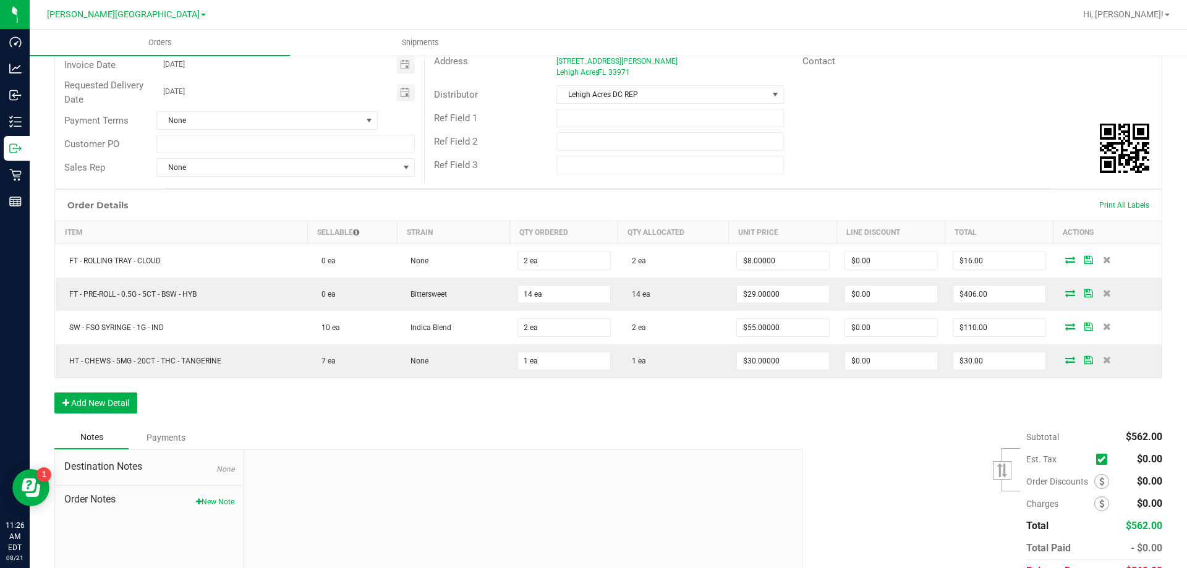
scroll to position [186, 0]
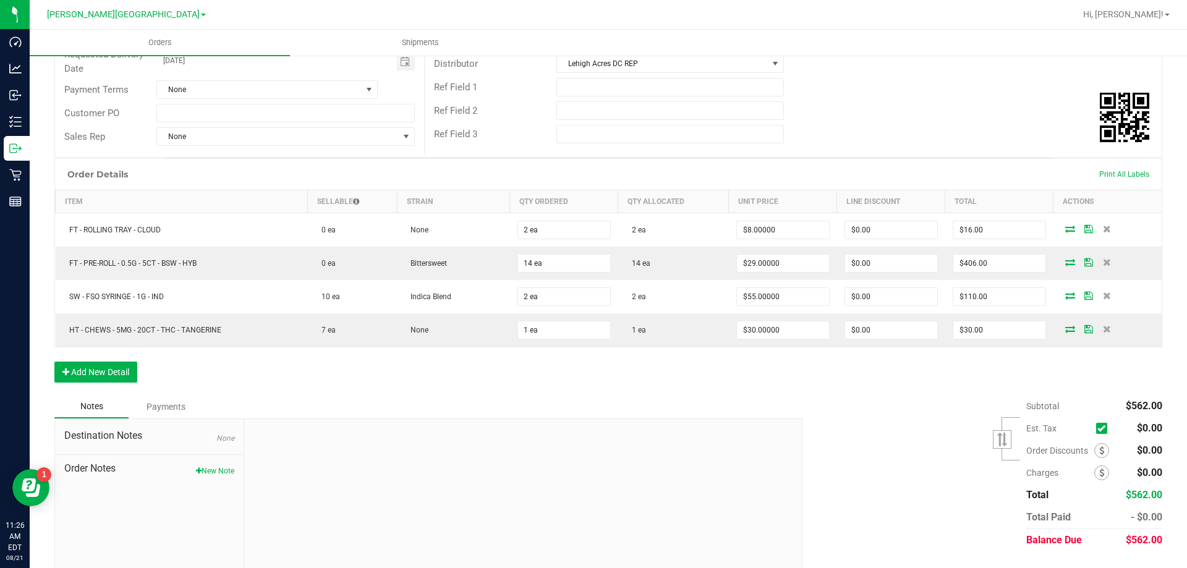
click at [94, 359] on div "Order Details Print All Labels Item Sellable Strain Qty Ordered Qty Allocated U…" at bounding box center [608, 276] width 1108 height 237
click at [96, 366] on button "Add New Detail" at bounding box center [95, 372] width 83 height 21
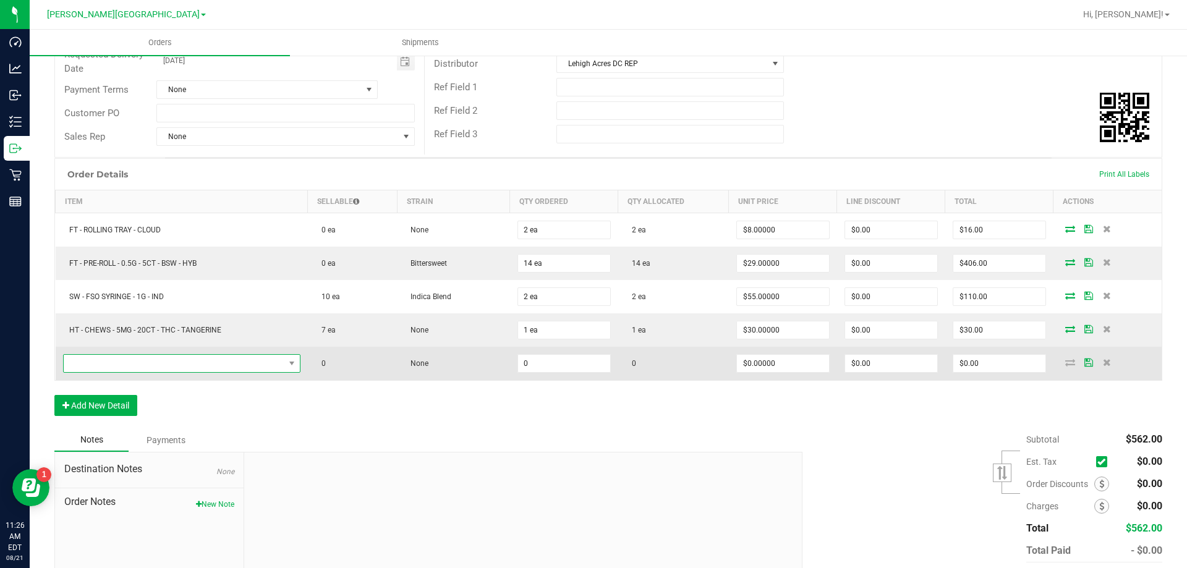
click at [132, 361] on span "NO DATA FOUND" at bounding box center [174, 363] width 221 height 17
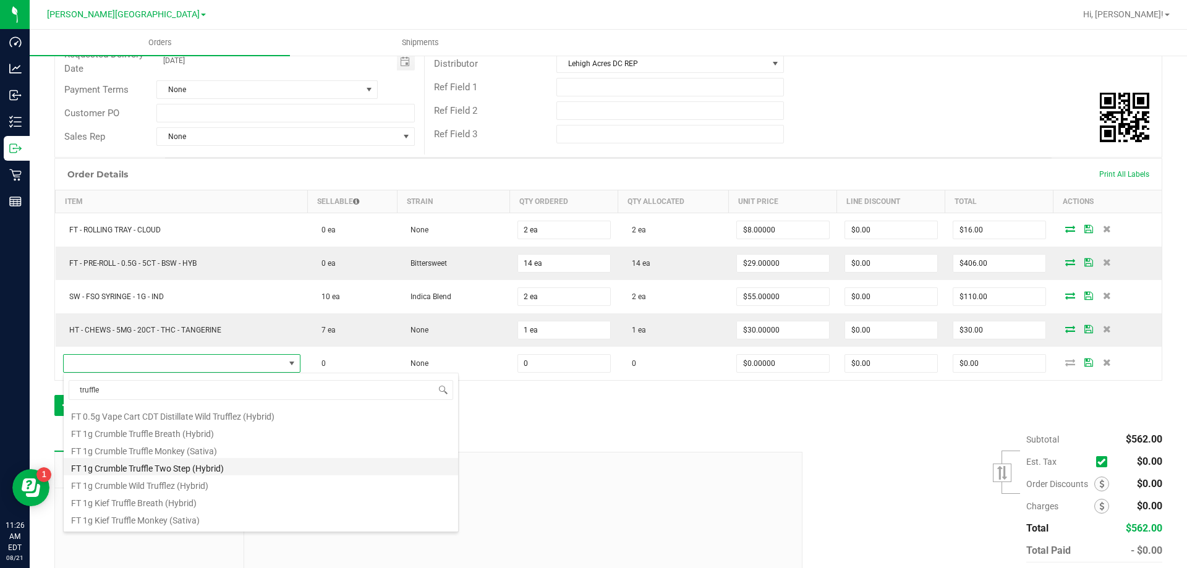
scroll to position [223, 0]
click at [168, 395] on input "truffle" at bounding box center [261, 389] width 385 height 19
type input "t12"
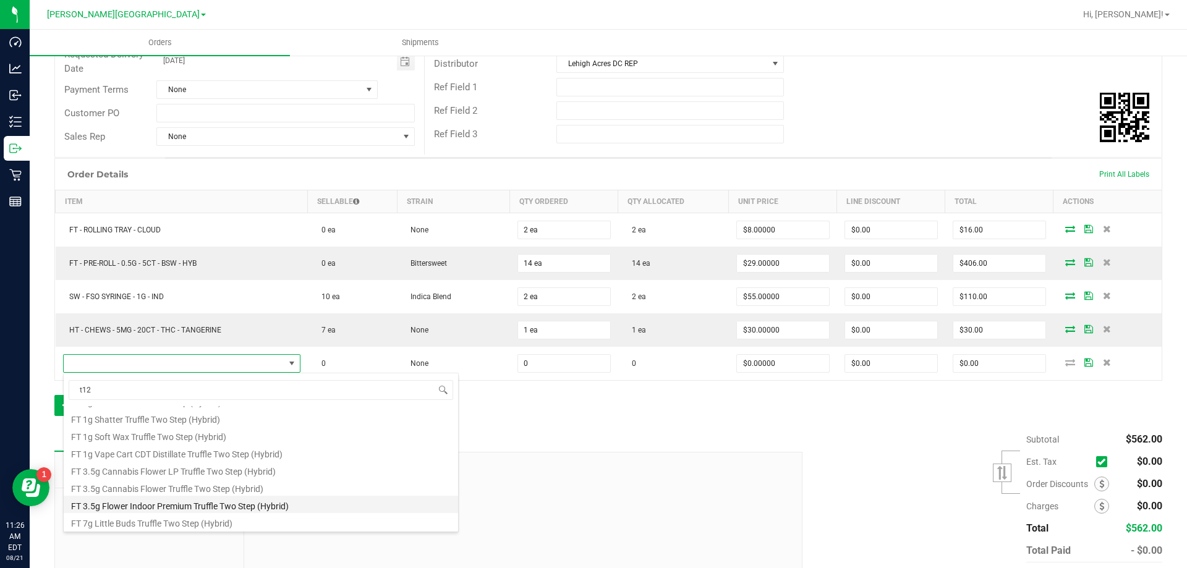
scroll to position [101, 0]
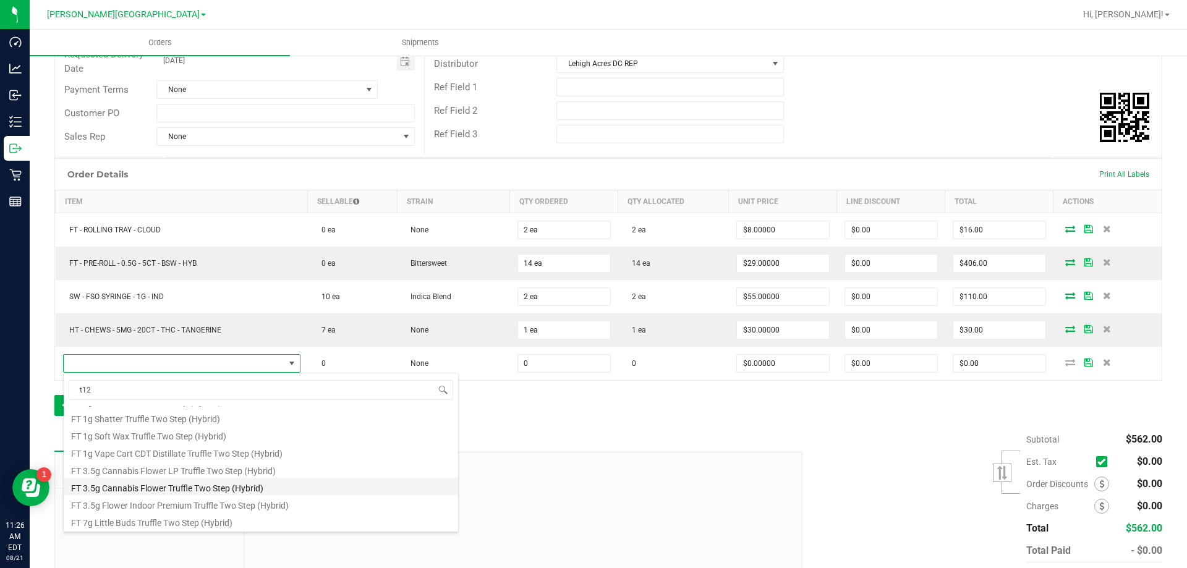
click at [196, 489] on li "FT 3.5g Cannabis Flower Truffle Two Step (Hybrid)" at bounding box center [261, 486] width 395 height 17
type input "0 ea"
type input "$50.00000"
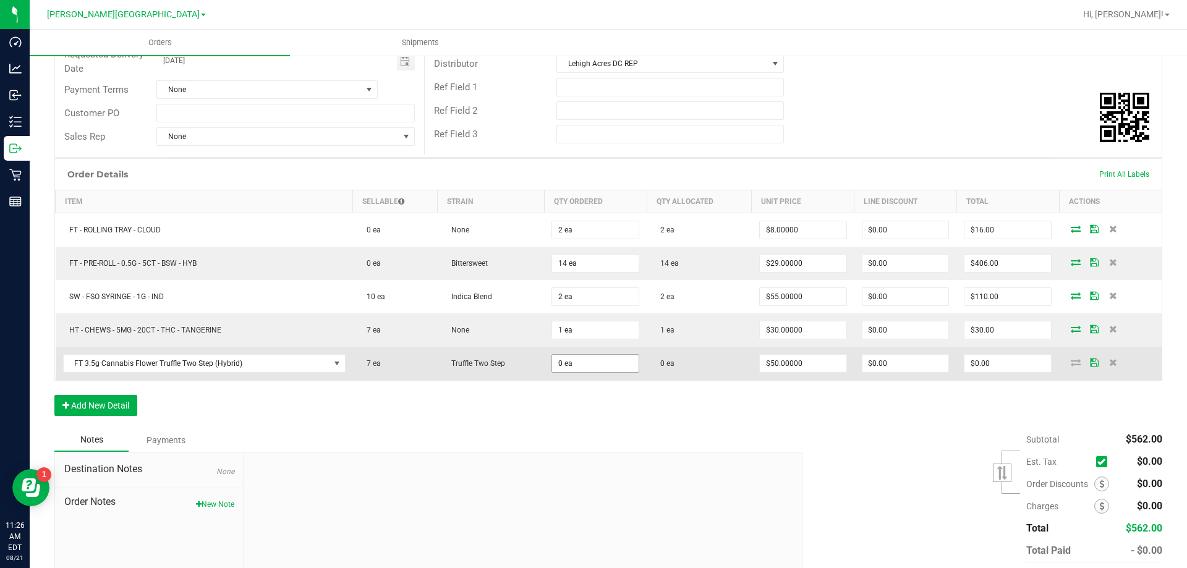
click at [567, 239] on span "0 ea" at bounding box center [596, 230] width 88 height 19
click at [566, 360] on input "0" at bounding box center [595, 363] width 87 height 17
type input "2 ea"
type input "$100.00"
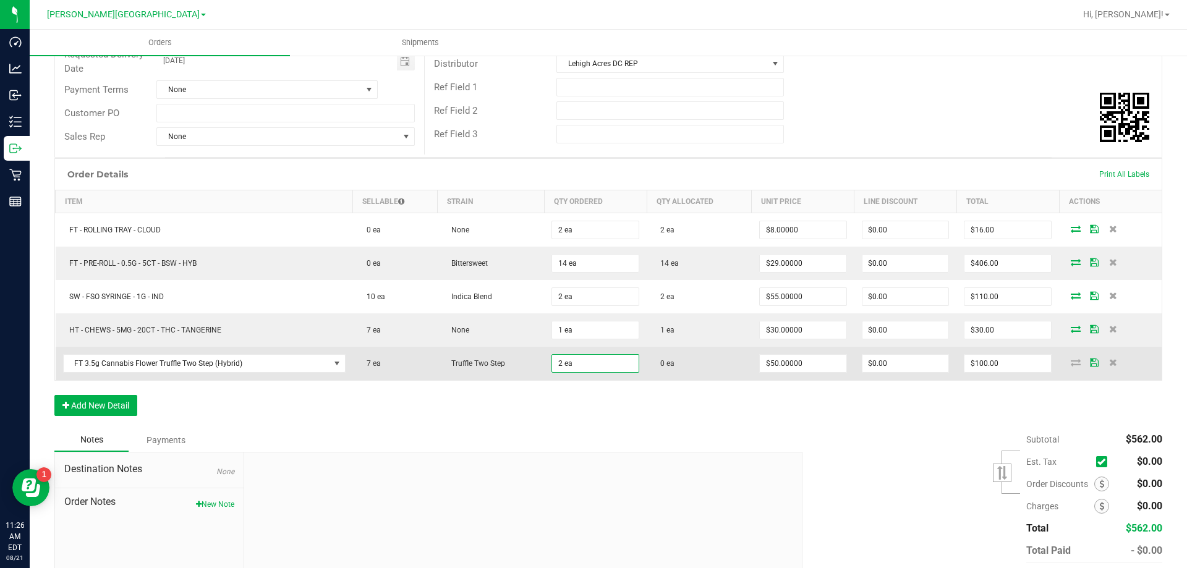
click at [828, 377] on td "$50.00000" at bounding box center [803, 363] width 103 height 33
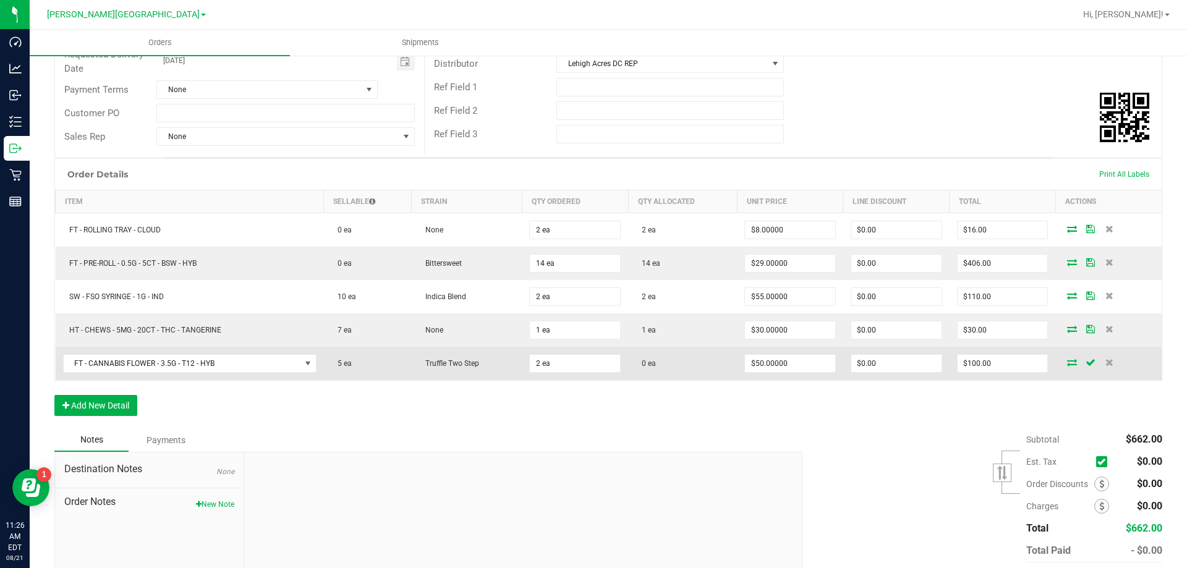
click at [1068, 362] on icon at bounding box center [1072, 362] width 10 height 7
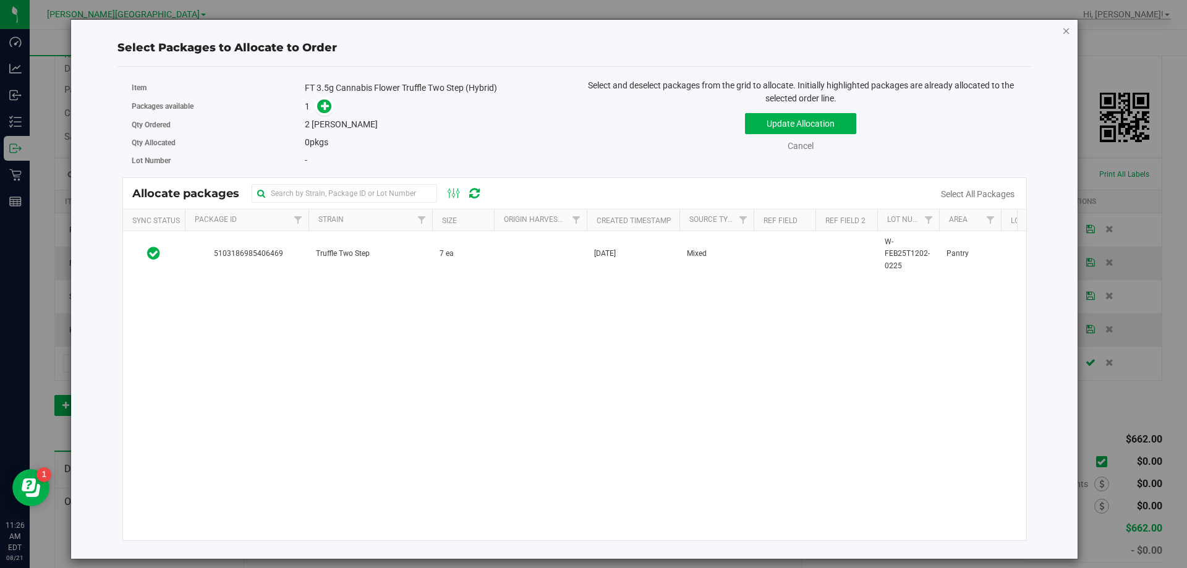
click at [1067, 29] on icon "button" at bounding box center [1067, 30] width 9 height 15
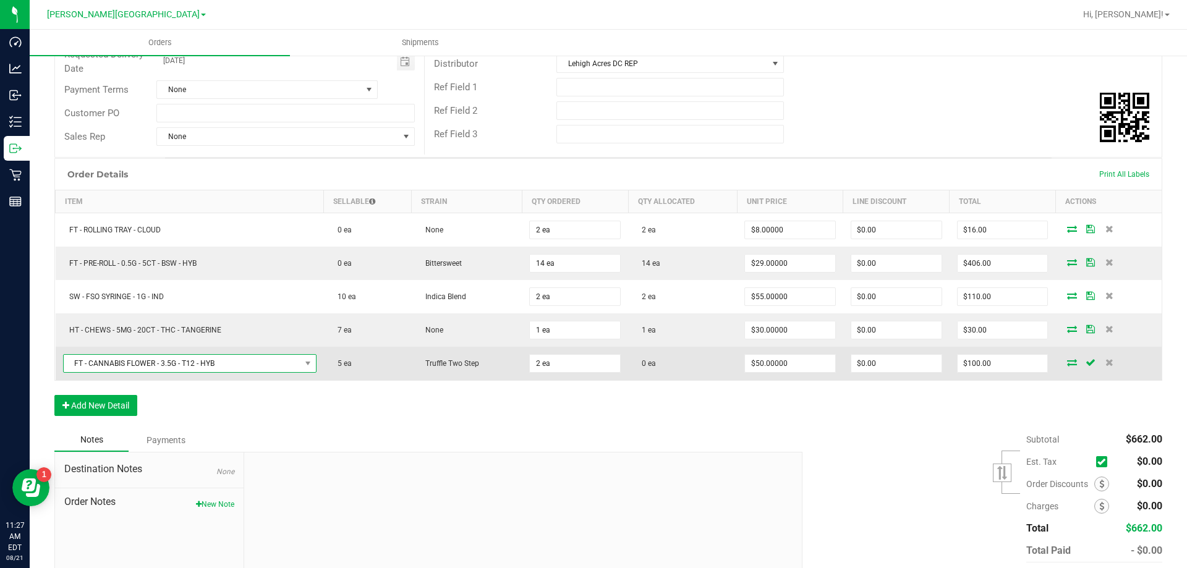
click at [267, 361] on span "FT - CANNABIS FLOWER - 3.5G - T12 - HYB" at bounding box center [182, 363] width 237 height 17
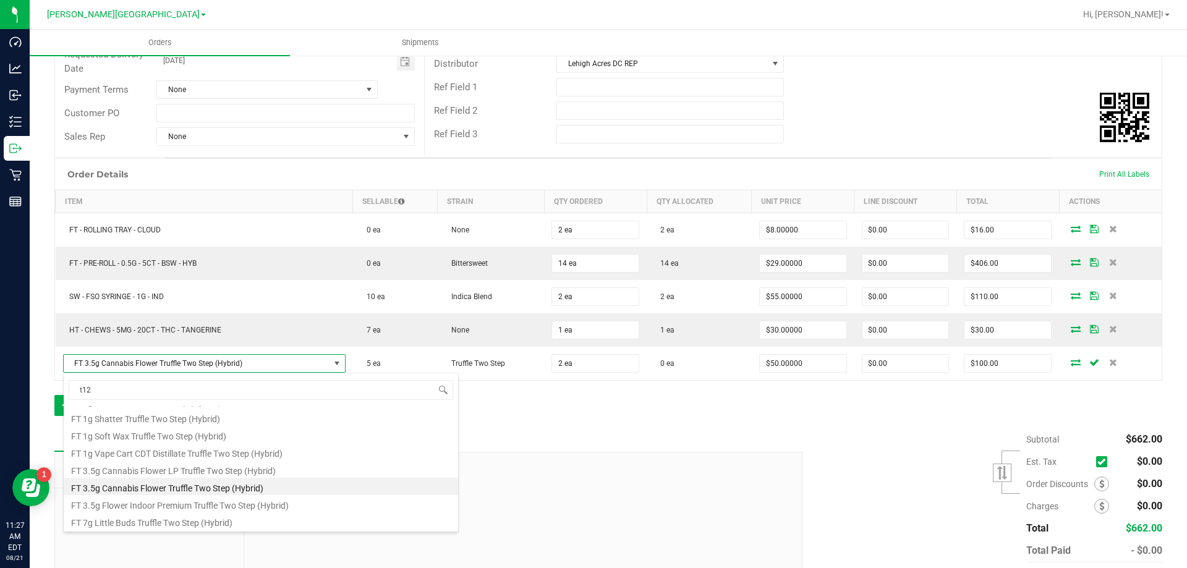
type input "t12"
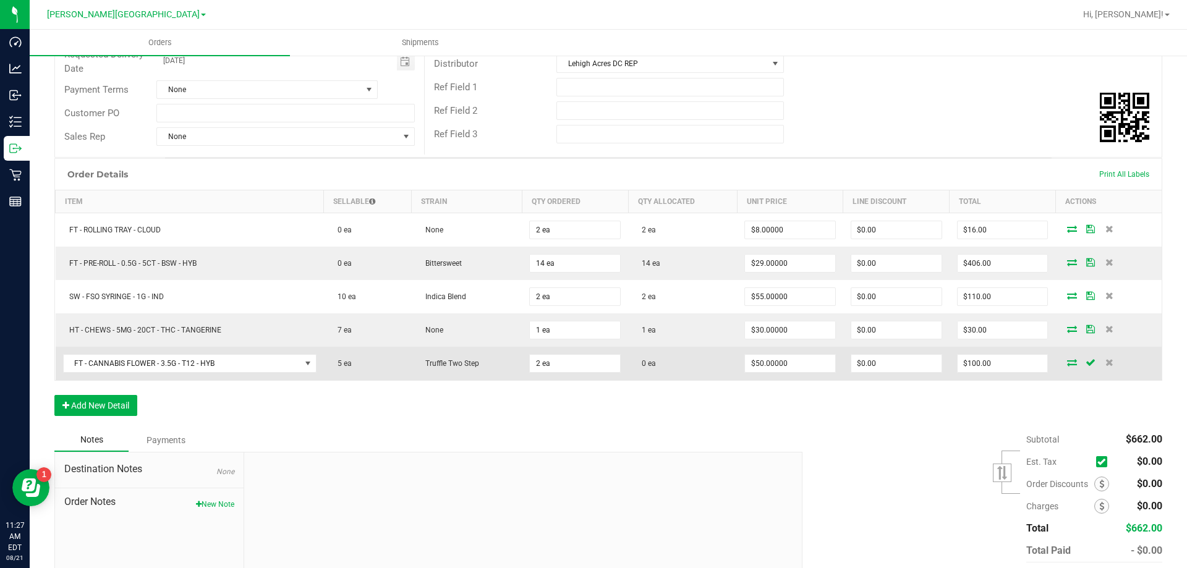
click at [121, 377] on td "FT - CANNABIS FLOWER - 3.5G - T12 - HYB" at bounding box center [190, 363] width 268 height 33
click at [134, 370] on span "FT - CANNABIS FLOWER - 3.5G - T12 - HYB" at bounding box center [182, 363] width 237 height 17
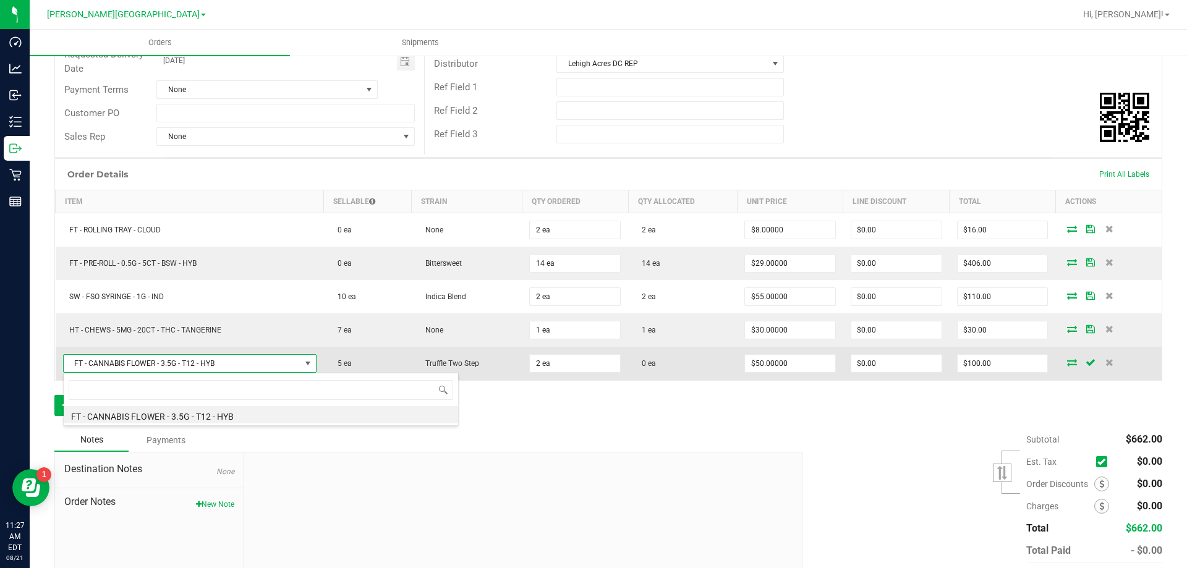
scroll to position [19, 250]
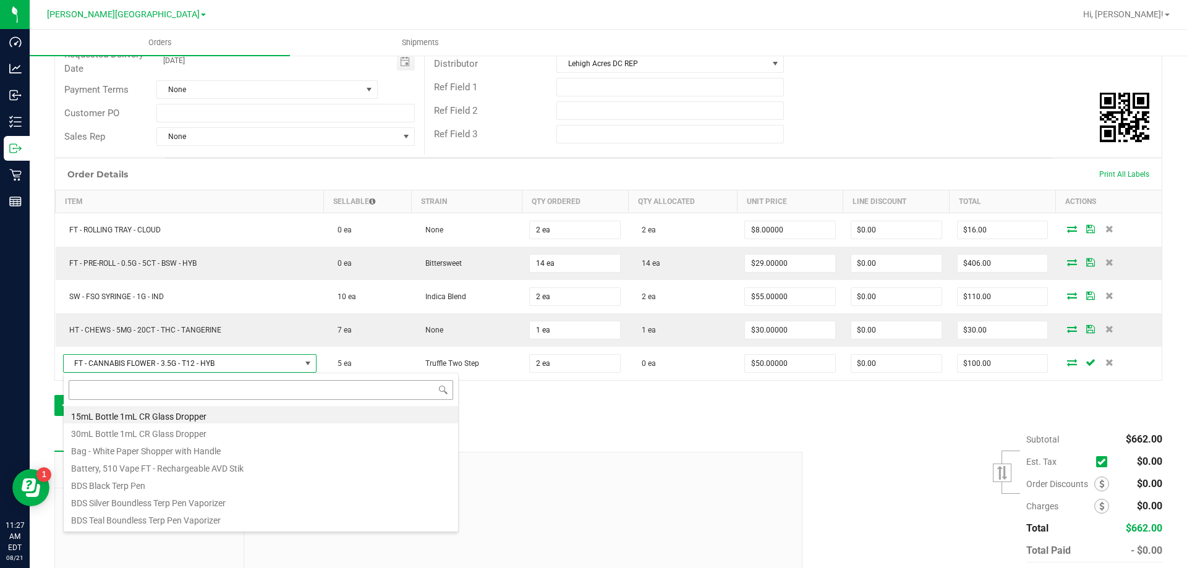
click at [137, 385] on input at bounding box center [261, 389] width 385 height 19
type input "t12"
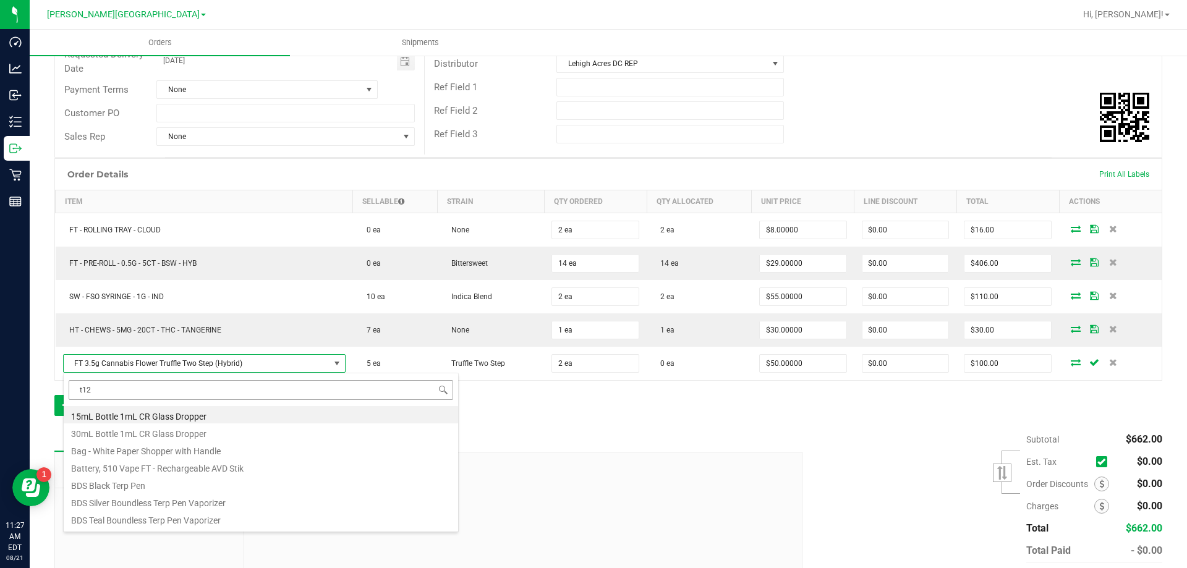
scroll to position [61829, 61570]
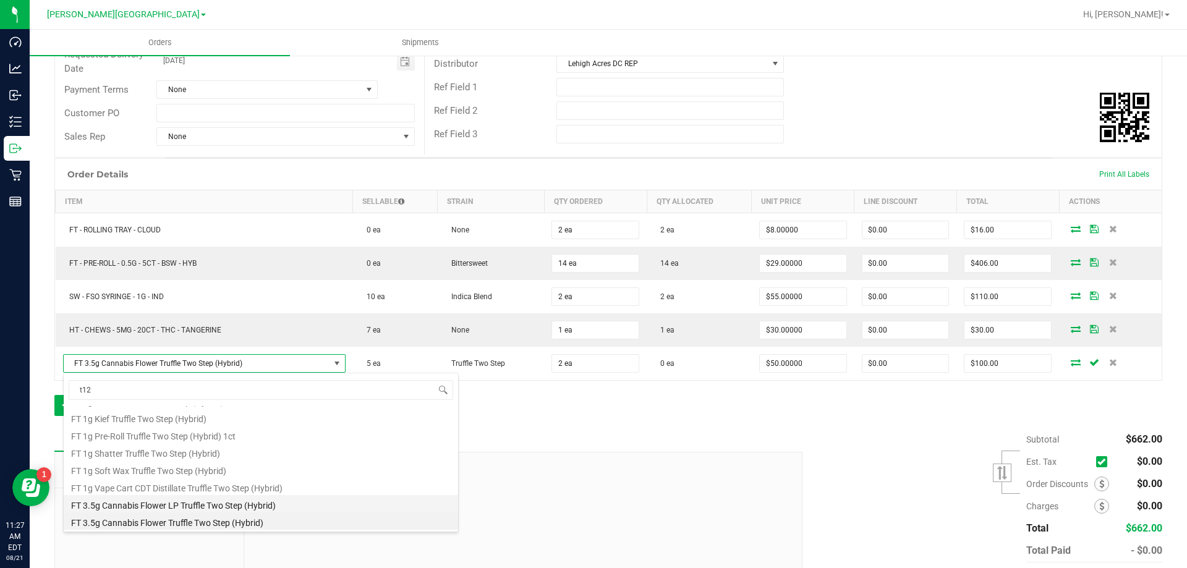
click at [273, 496] on li "FT 3.5g Cannabis Flower LP Truffle Two Step (Hybrid)" at bounding box center [261, 503] width 395 height 17
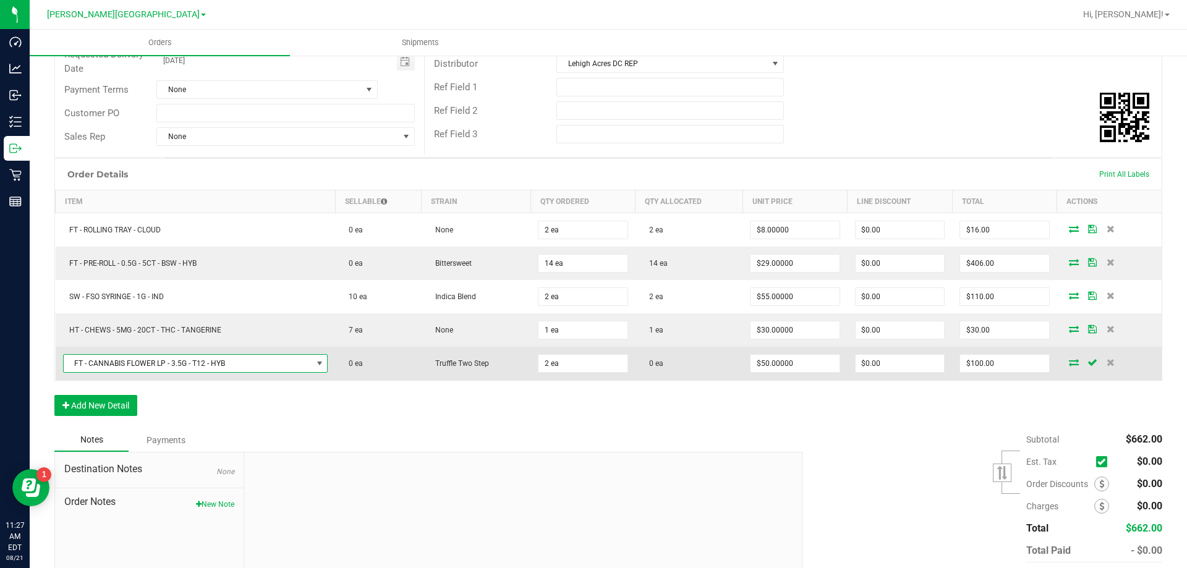
click at [299, 365] on span "FT - CANNABIS FLOWER LP - 3.5G - T12 - HYB" at bounding box center [188, 363] width 249 height 17
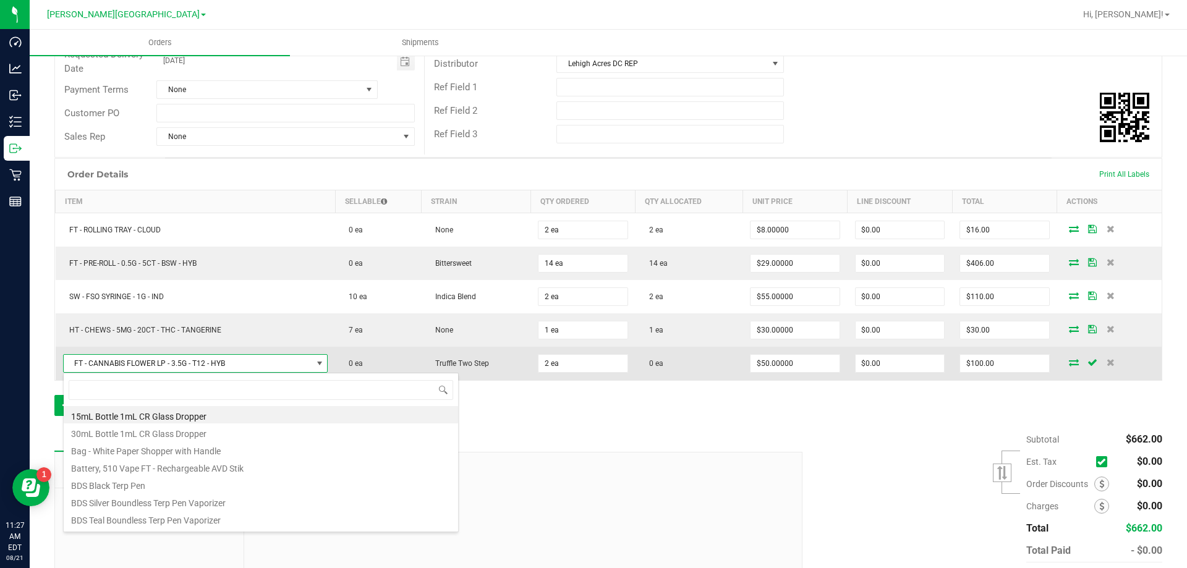
scroll to position [19, 260]
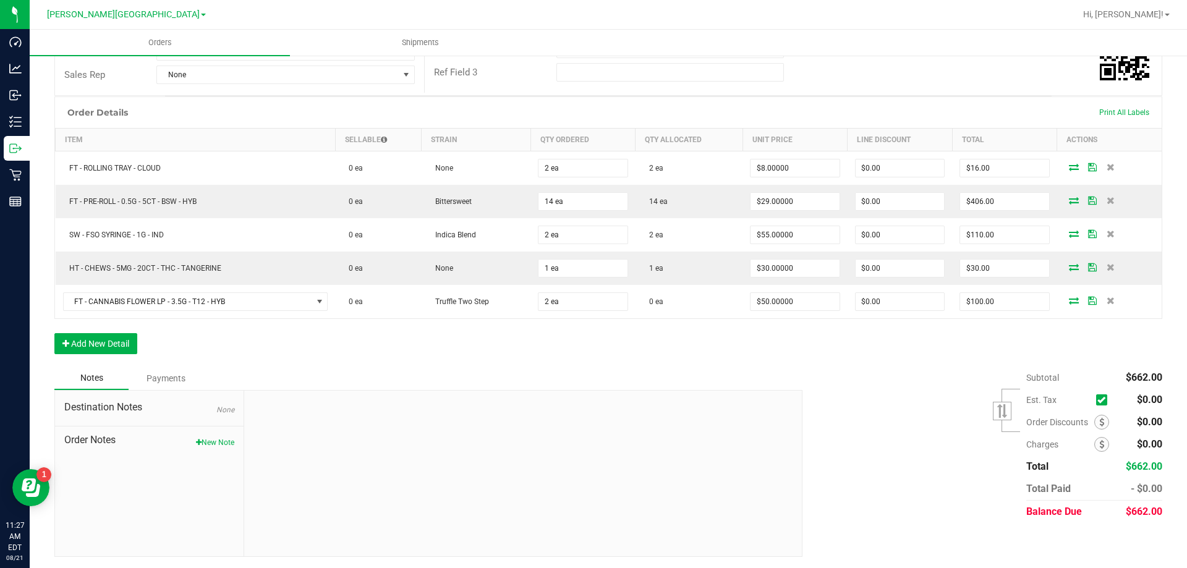
scroll to position [249, 0]
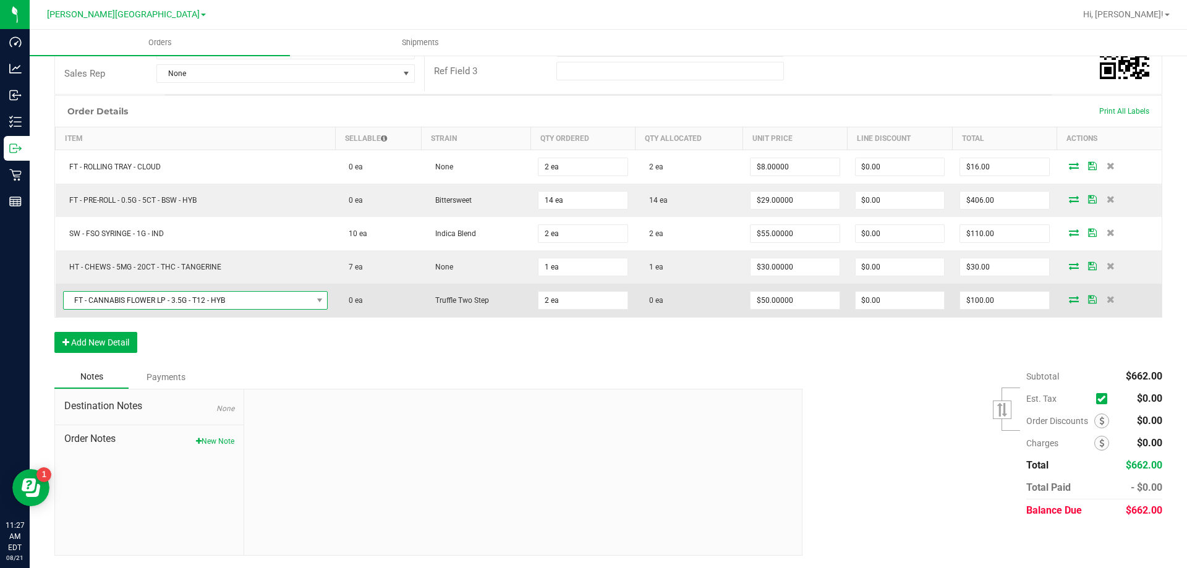
click at [297, 298] on span "FT - CANNABIS FLOWER LP - 3.5G - T12 - HYB" at bounding box center [188, 300] width 249 height 17
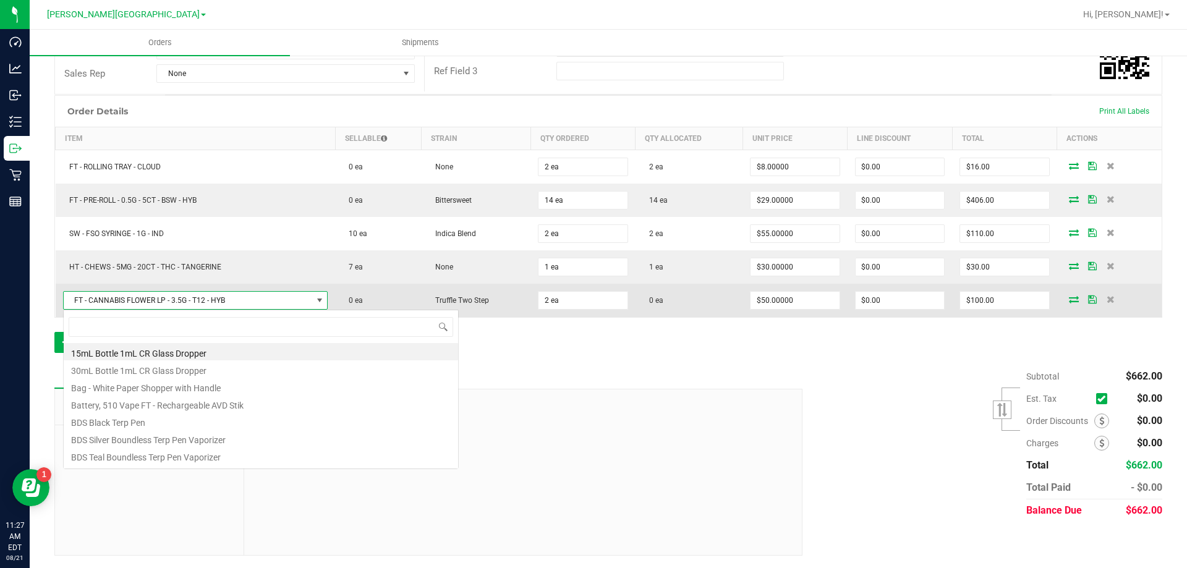
scroll to position [19, 262]
type input "t12"
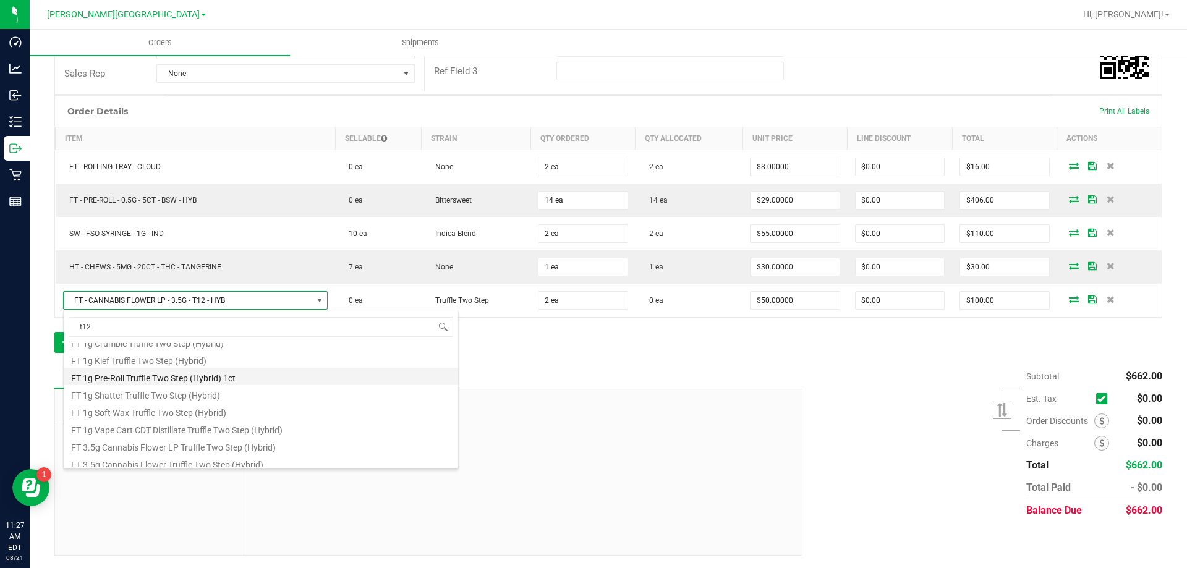
scroll to position [101, 0]
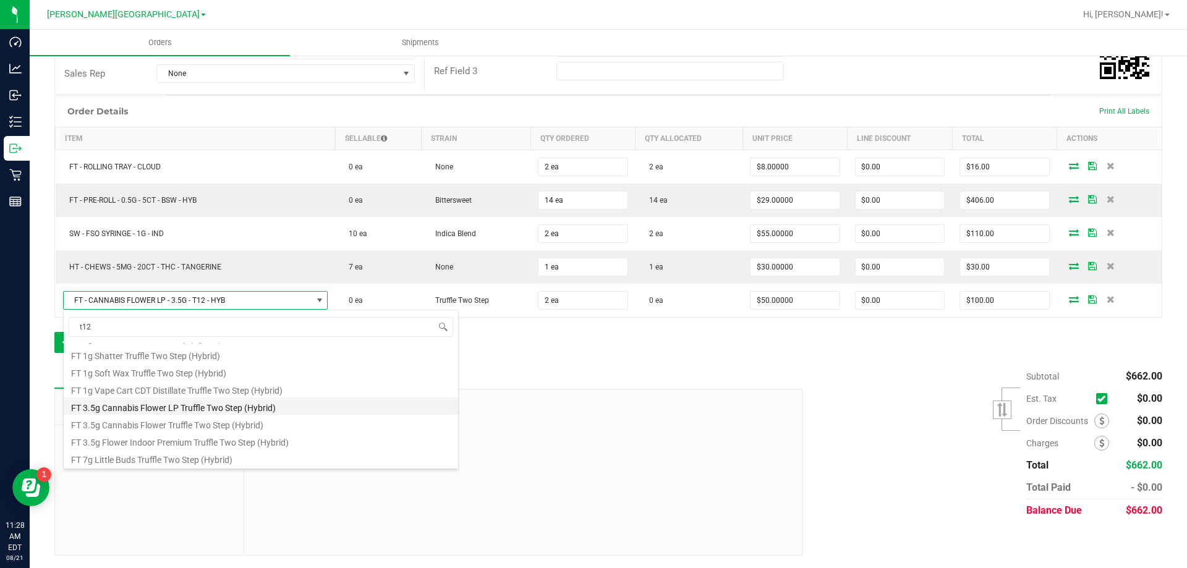
click at [176, 408] on li "FT 3.5g Cannabis Flower LP Truffle Two Step (Hybrid)" at bounding box center [261, 406] width 395 height 17
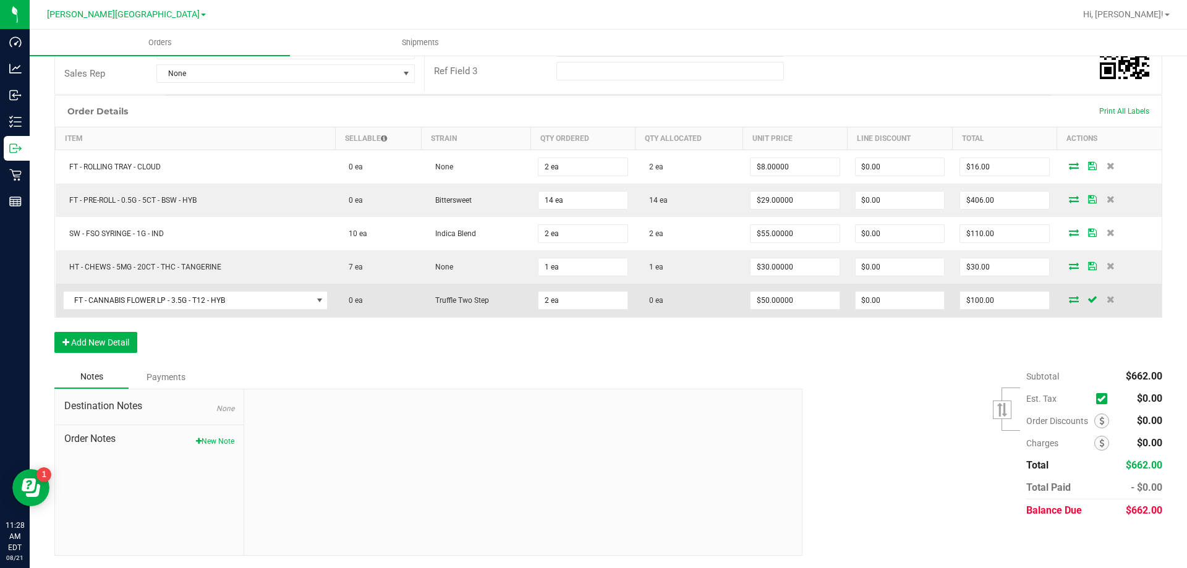
click at [1069, 303] on icon at bounding box center [1074, 299] width 10 height 7
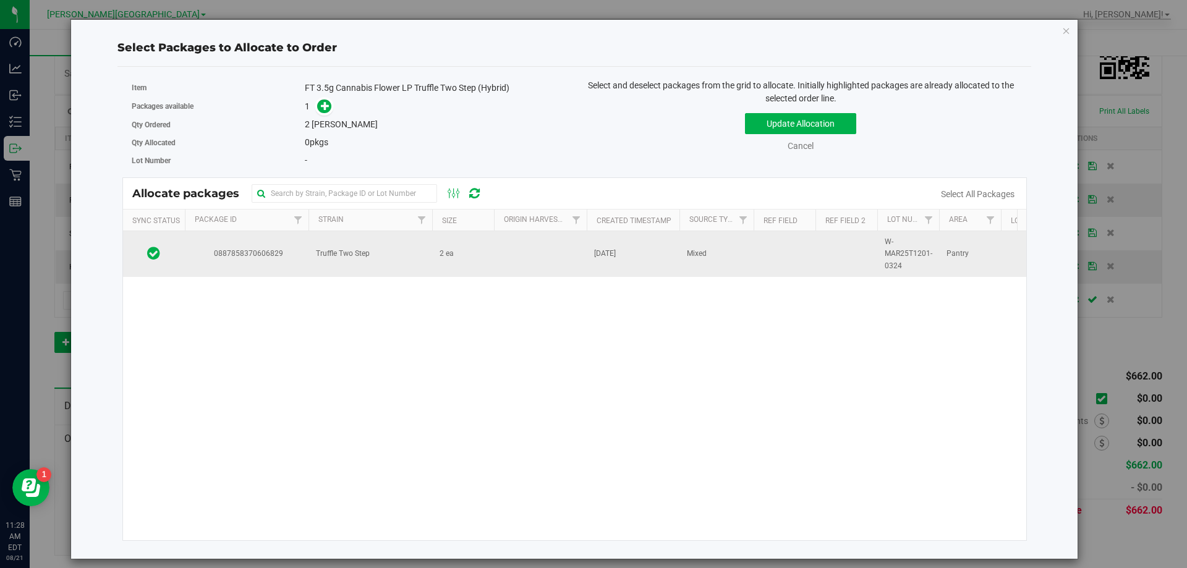
click at [534, 259] on td at bounding box center [540, 254] width 93 height 46
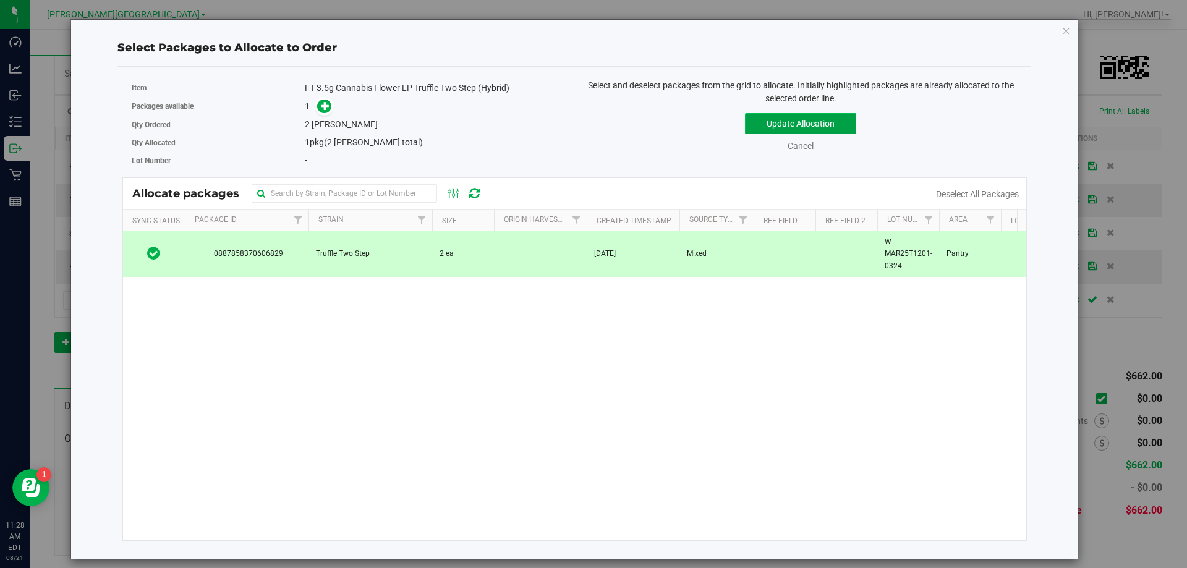
click at [829, 124] on button "Update Allocation" at bounding box center [800, 123] width 111 height 21
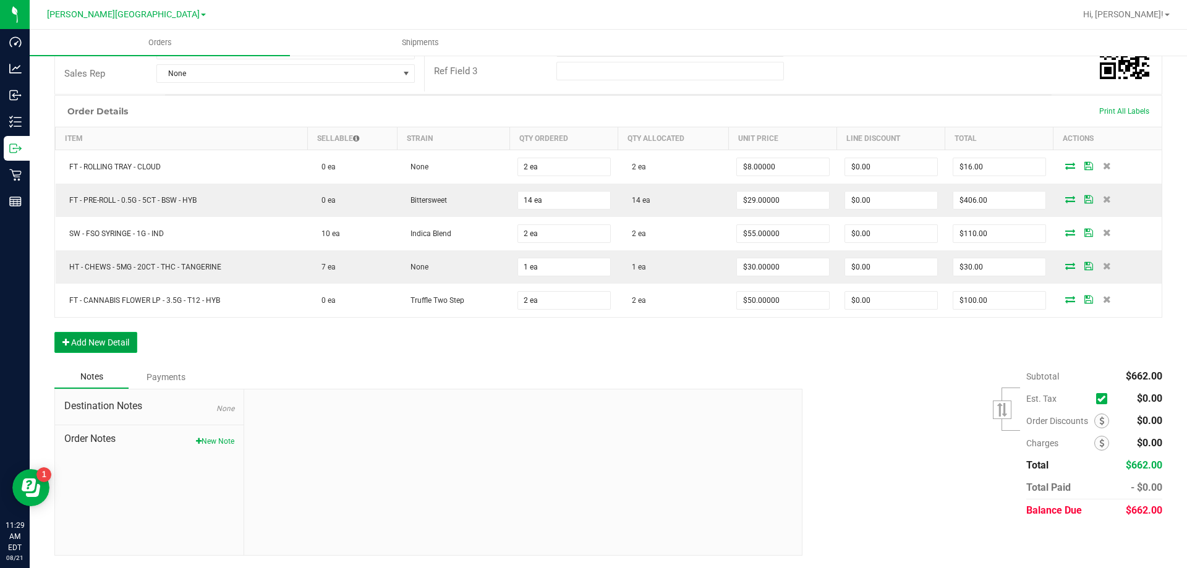
click at [94, 343] on button "Add New Detail" at bounding box center [95, 342] width 83 height 21
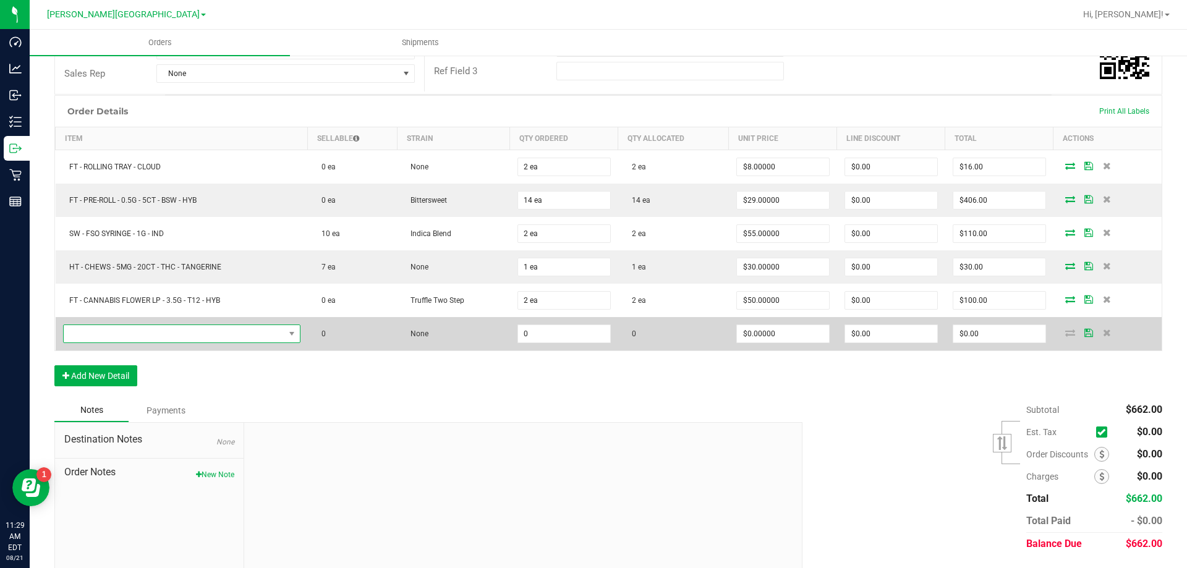
click at [96, 333] on span "NO DATA FOUND" at bounding box center [174, 333] width 221 height 17
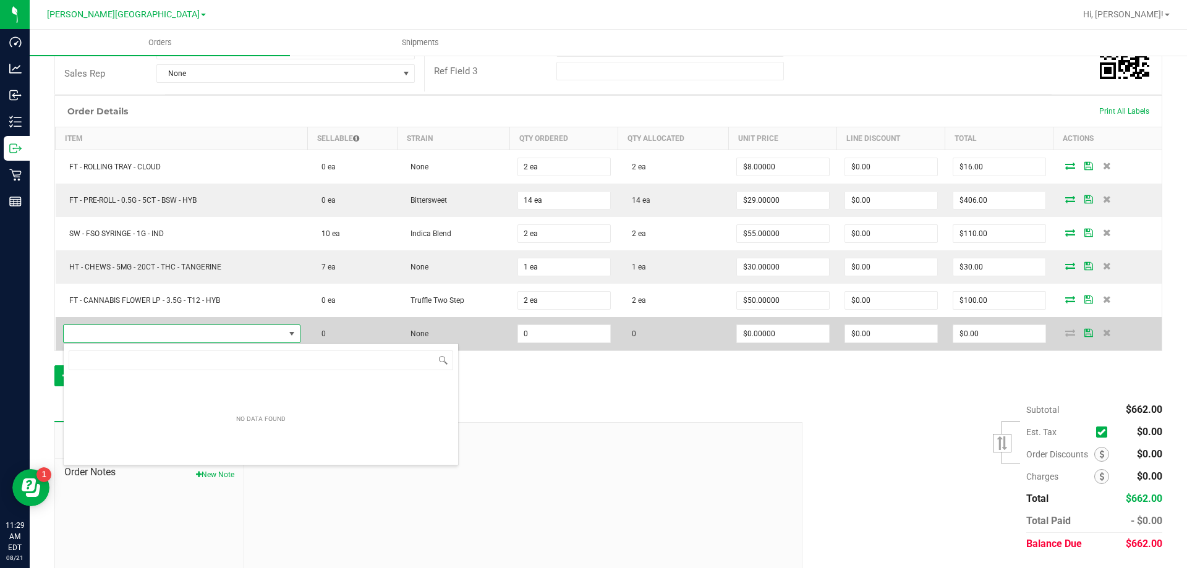
scroll to position [19, 231]
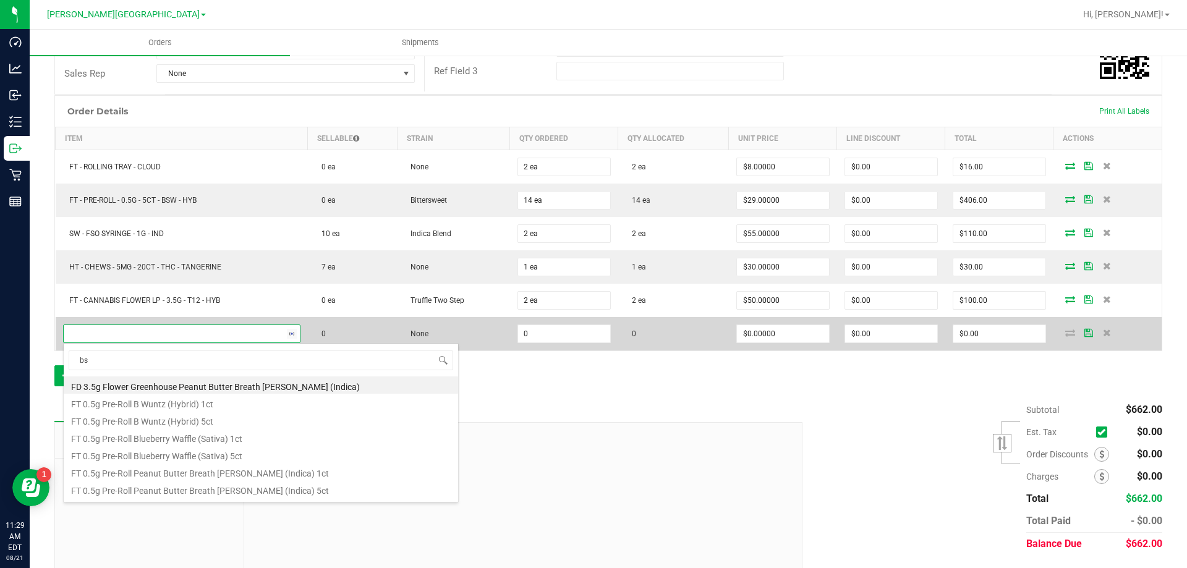
type input "bsw"
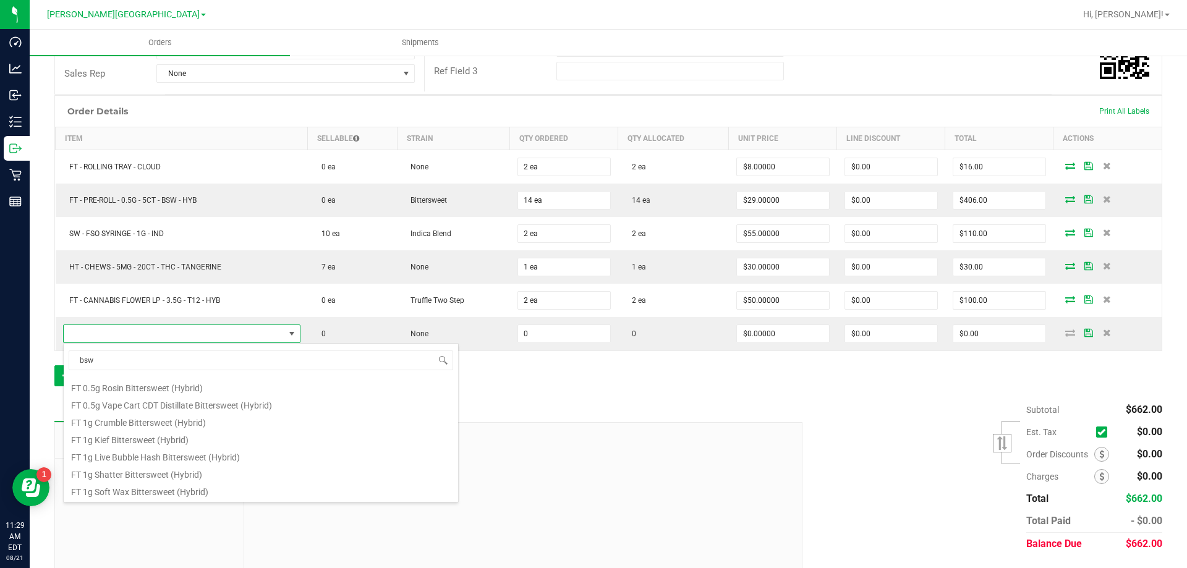
scroll to position [37, 0]
click at [298, 402] on li "FT 0.5g Pre-Roll Bittersweet (Hybrid) 5ct" at bounding box center [261, 399] width 395 height 17
type input "0 ea"
type input "$29.00000"
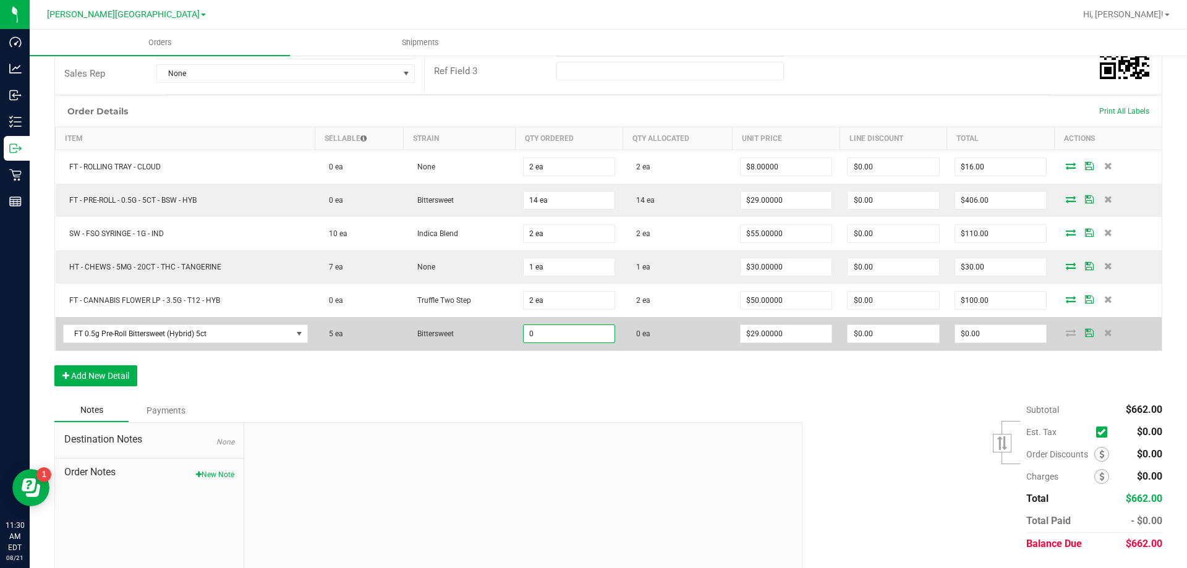
click at [539, 337] on input "0" at bounding box center [570, 333] width 92 height 17
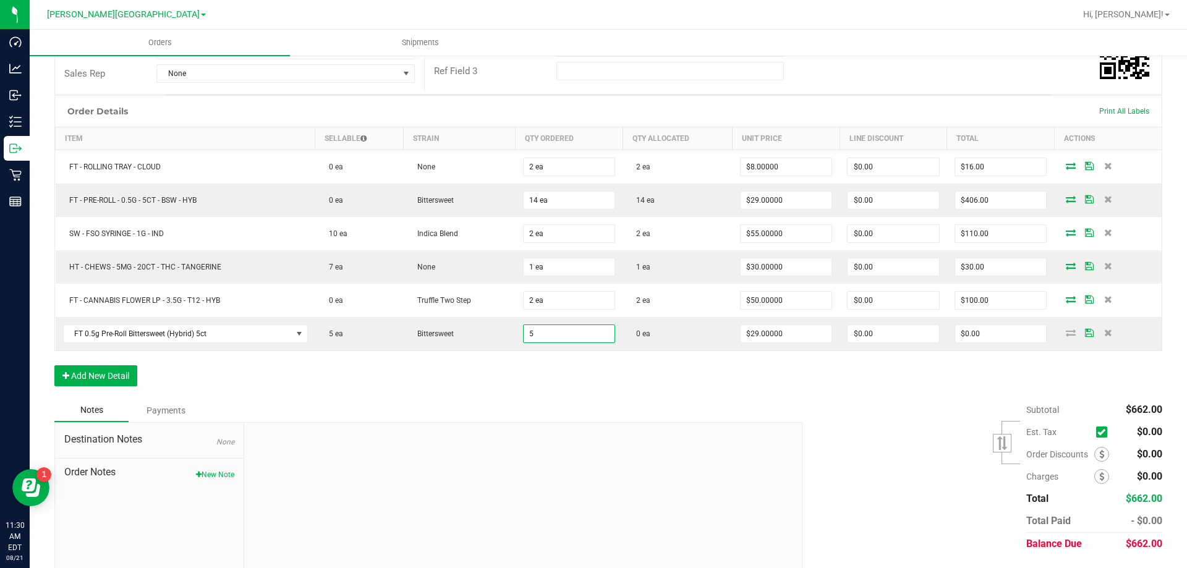
type input "5 ea"
type input "$145.00"
click at [531, 384] on div "Order Details Print All Labels Item Sellable Strain Qty Ordered Qty Allocated U…" at bounding box center [608, 247] width 1108 height 304
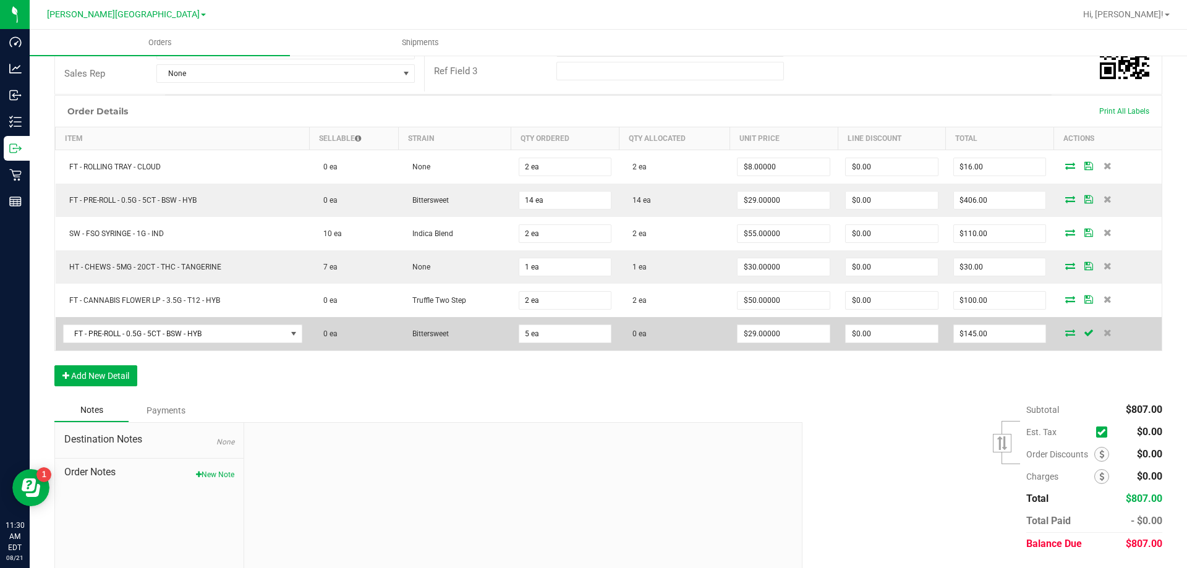
click at [1066, 333] on icon at bounding box center [1071, 332] width 10 height 7
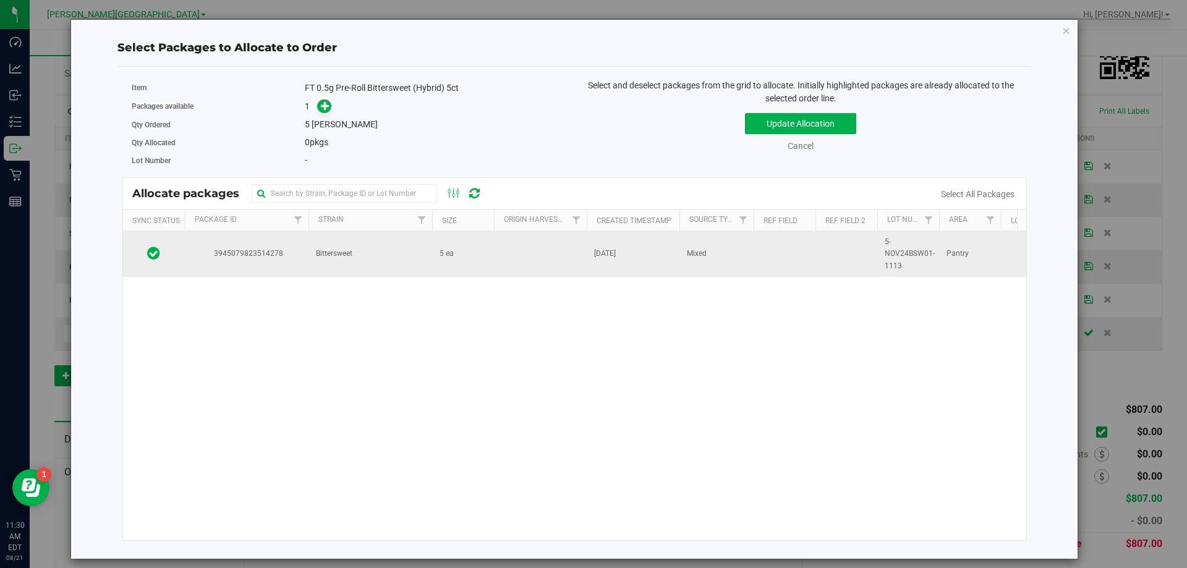
click at [645, 259] on td "Dec 5, 2024" at bounding box center [633, 254] width 93 height 46
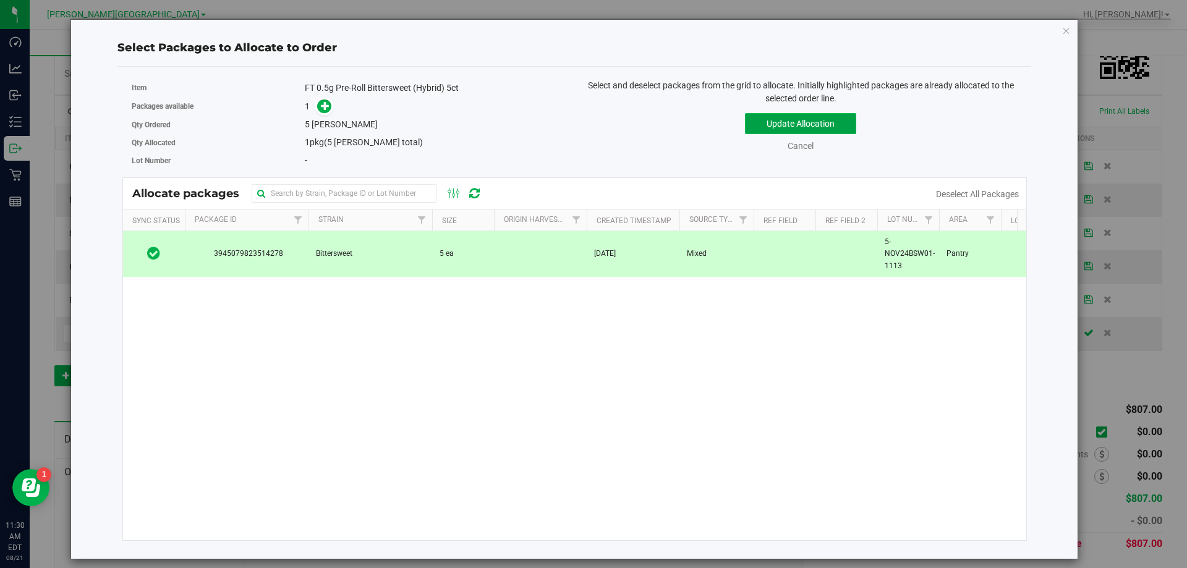
click at [790, 122] on button "Update Allocation" at bounding box center [800, 123] width 111 height 21
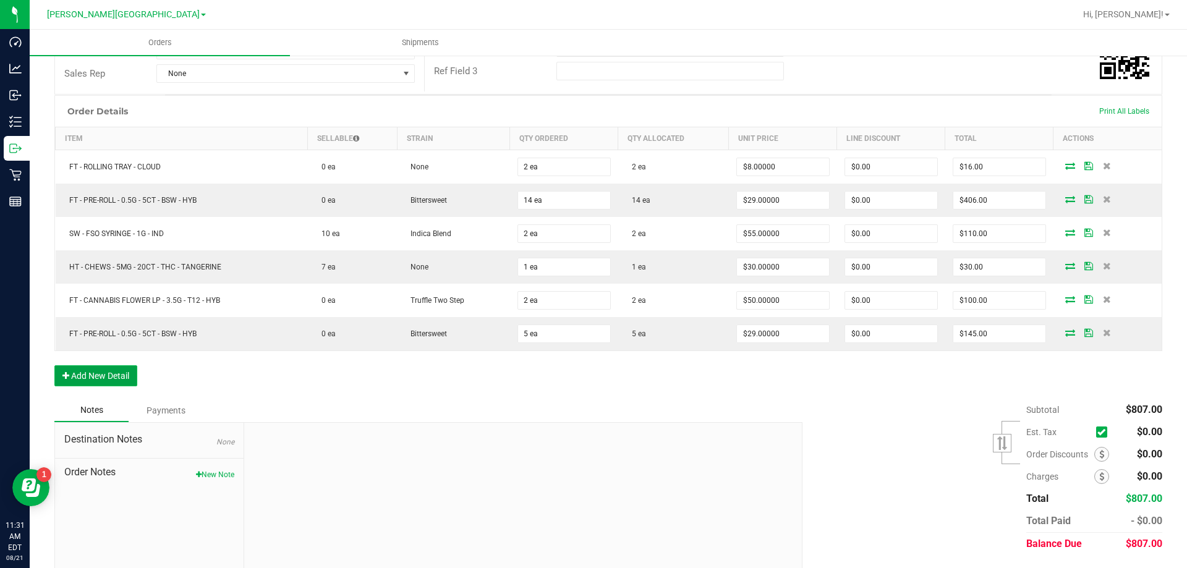
click at [59, 370] on button "Add New Detail" at bounding box center [95, 376] width 83 height 21
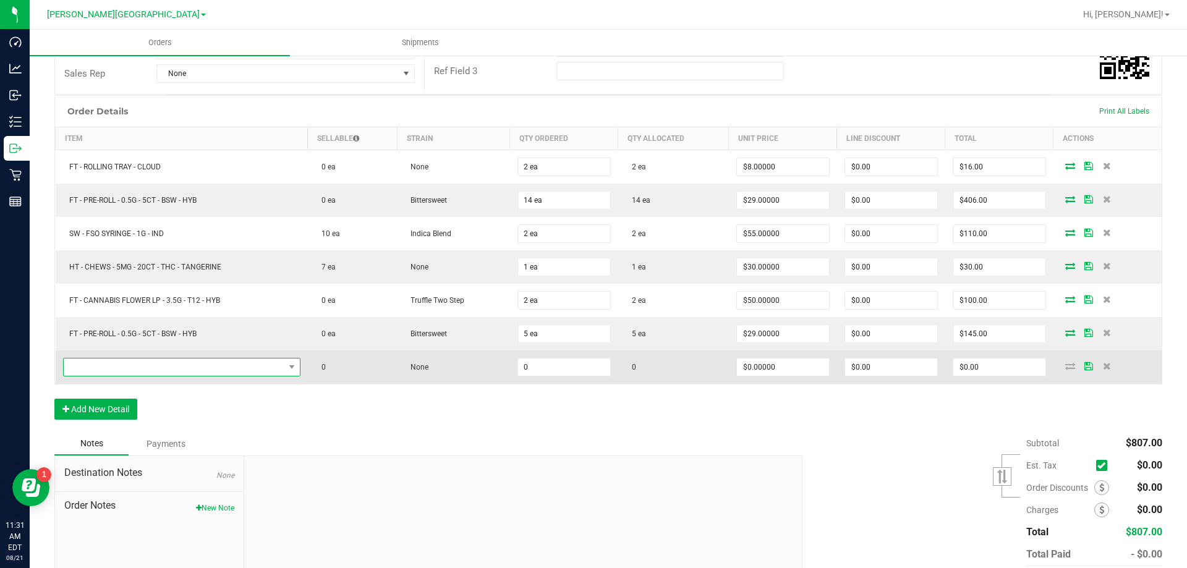
click at [126, 364] on span "NO DATA FOUND" at bounding box center [174, 367] width 221 height 17
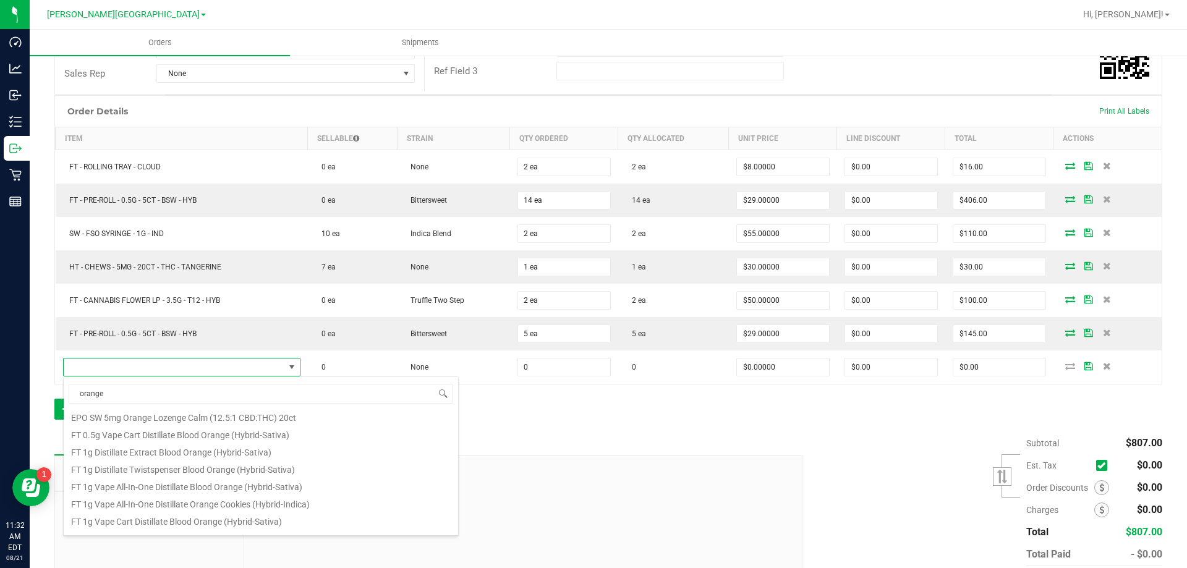
scroll to position [0, 0]
click at [159, 390] on input "orange" at bounding box center [261, 393] width 385 height 19
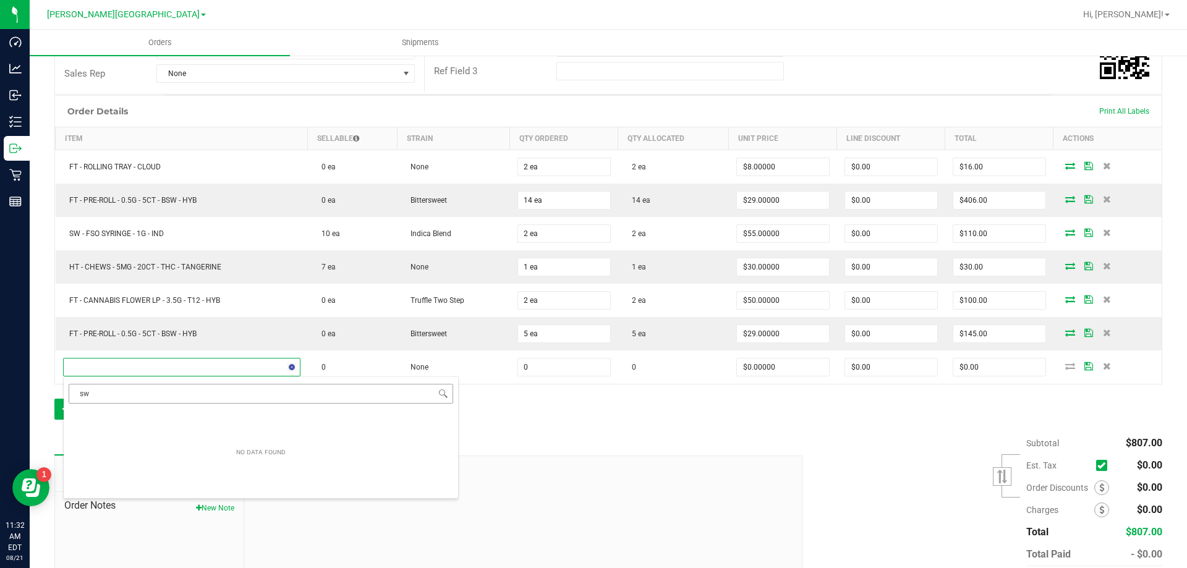
type input "s"
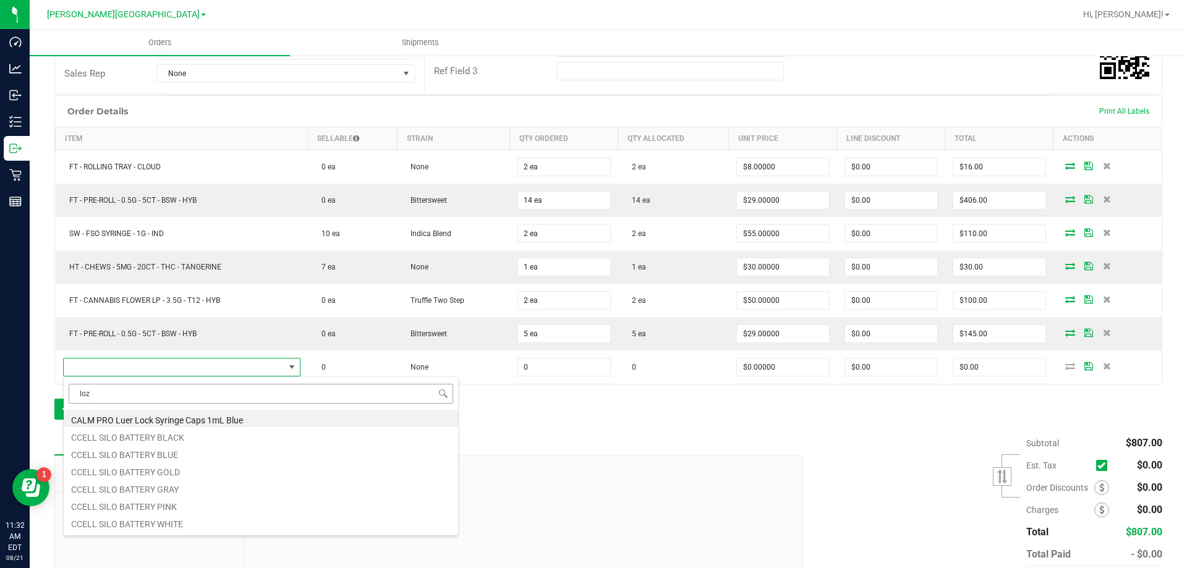
type input "loze"
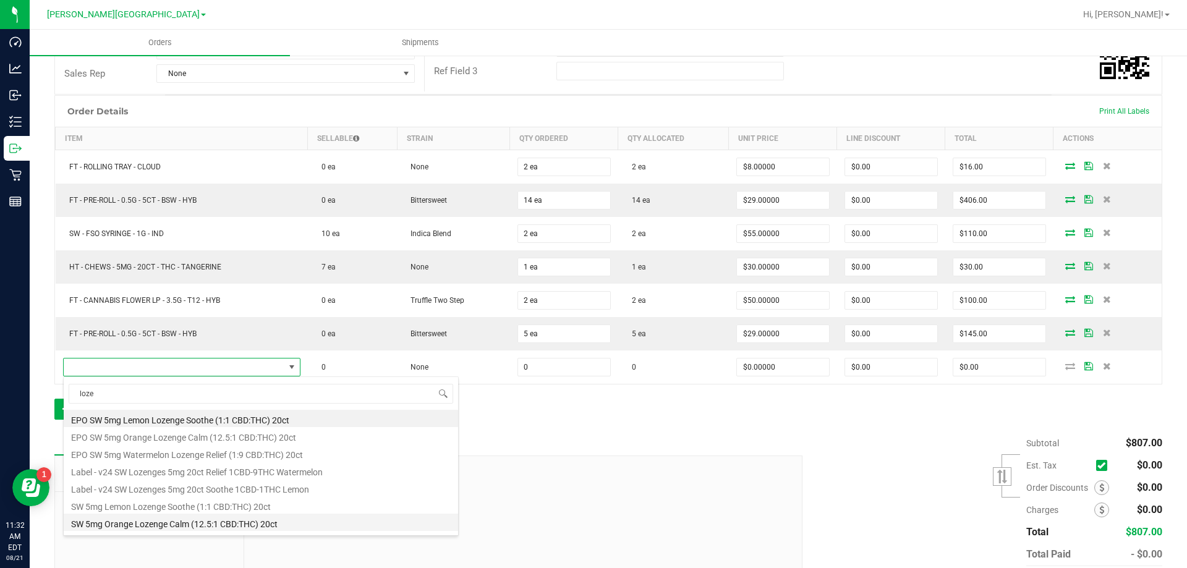
click at [189, 527] on li "SW 5mg Orange Lozenge Calm (12.5:1 CBD:THC) 20ct" at bounding box center [261, 522] width 395 height 17
type input "0 ea"
type input "$30.00000"
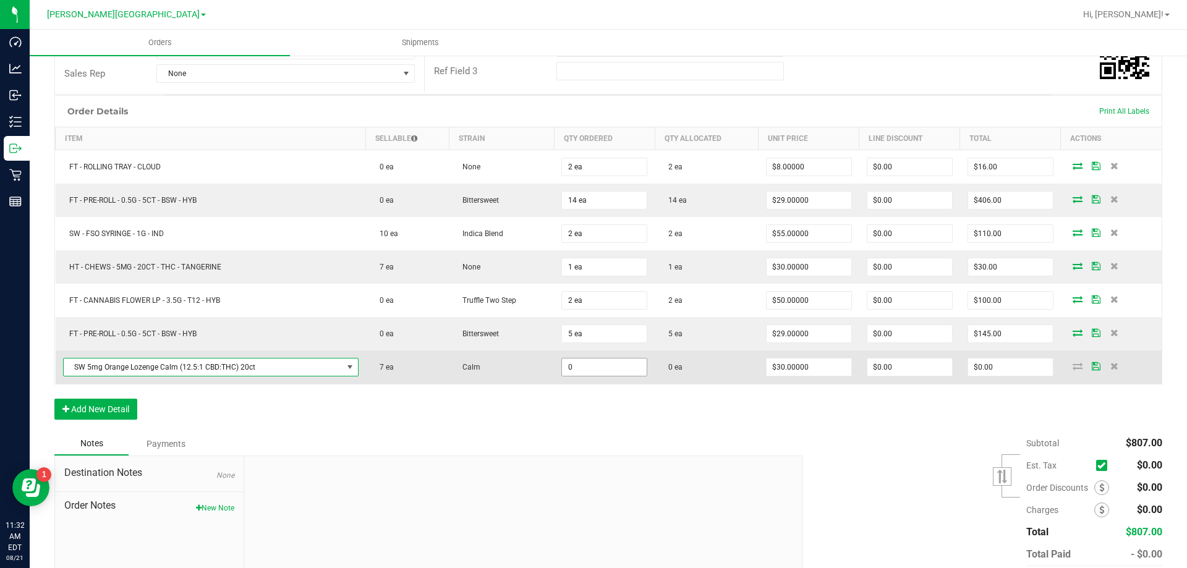
click at [577, 359] on input "0" at bounding box center [604, 367] width 85 height 17
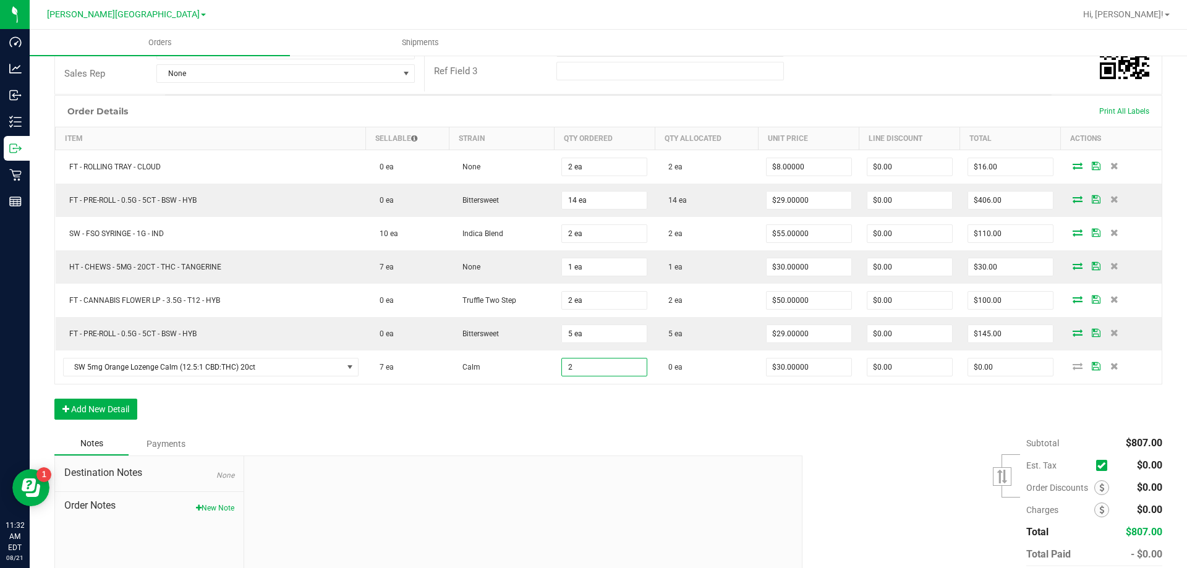
type input "2 ea"
type input "$60.00"
click at [931, 426] on div "Order Details Print All Labels Item Sellable Strain Qty Ordered Qty Allocated U…" at bounding box center [608, 263] width 1108 height 337
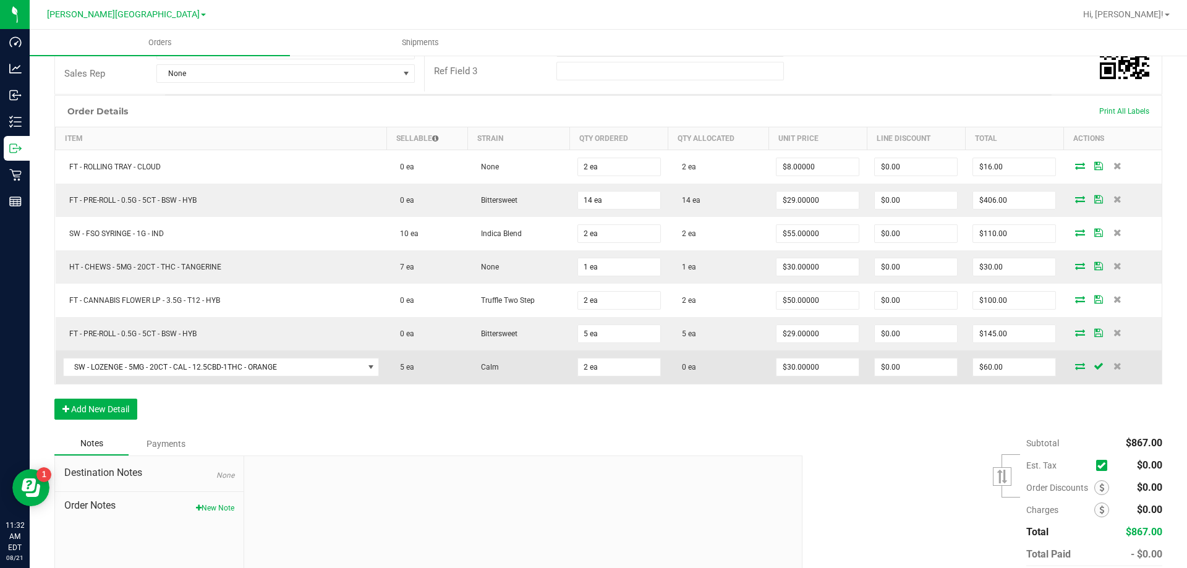
click at [1076, 365] on icon at bounding box center [1081, 365] width 10 height 7
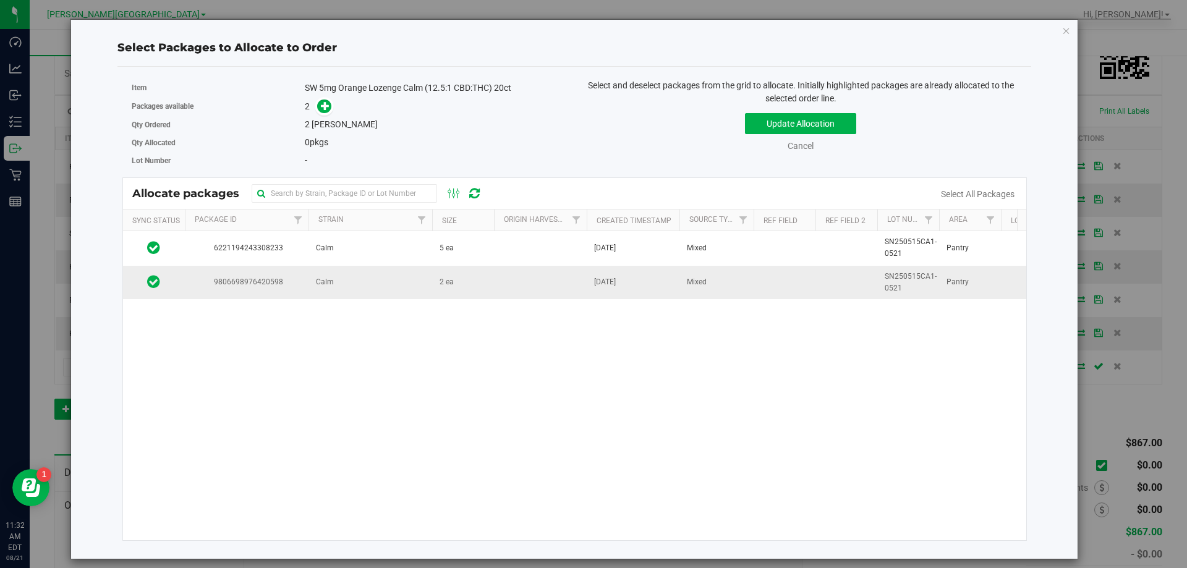
click at [385, 278] on td "Calm" at bounding box center [371, 282] width 124 height 33
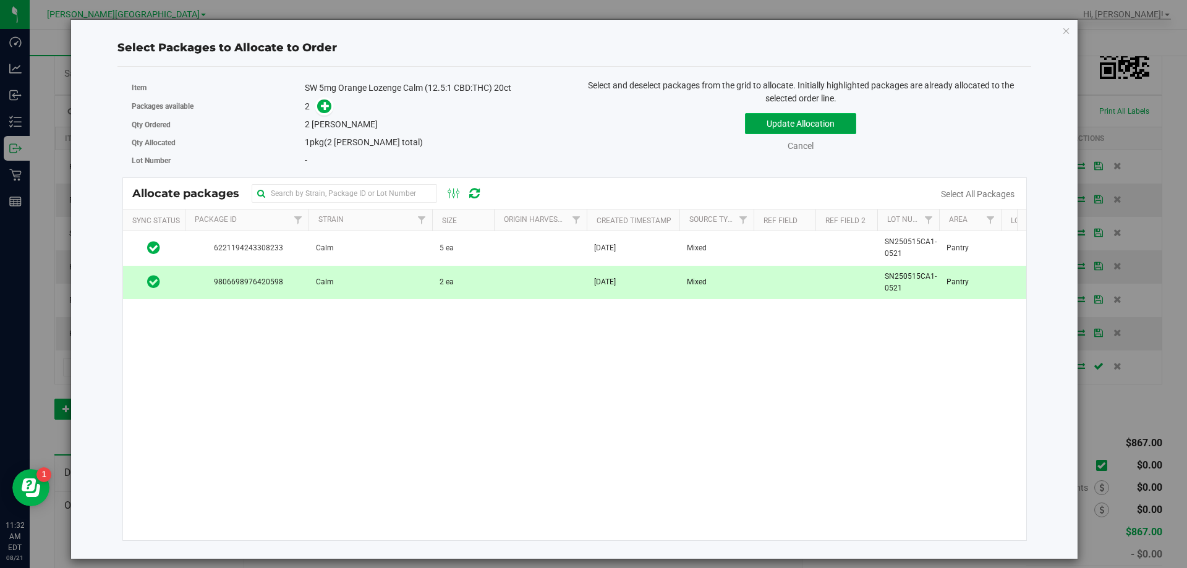
click at [769, 129] on button "Update Allocation" at bounding box center [800, 123] width 111 height 21
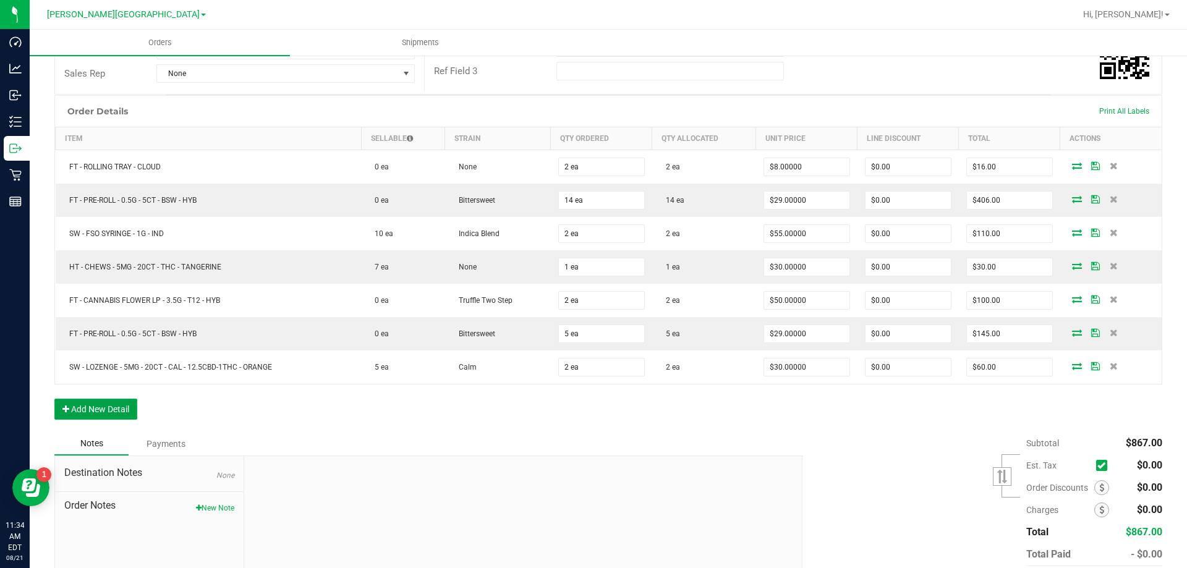
click at [118, 416] on button "Add New Detail" at bounding box center [95, 409] width 83 height 21
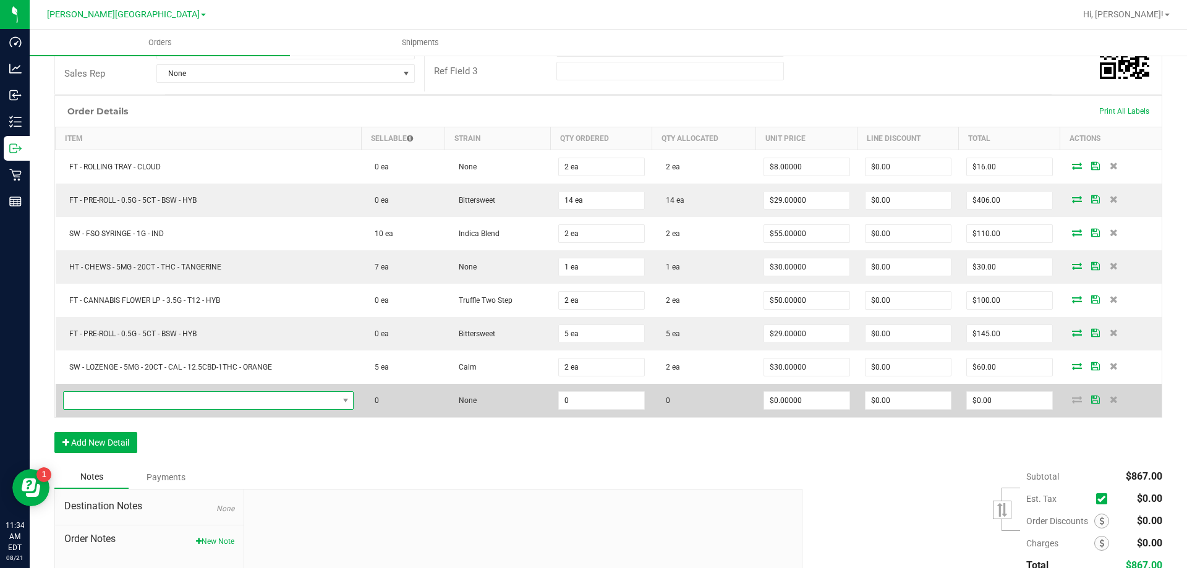
click at [132, 396] on span "NO DATA FOUND" at bounding box center [201, 400] width 275 height 17
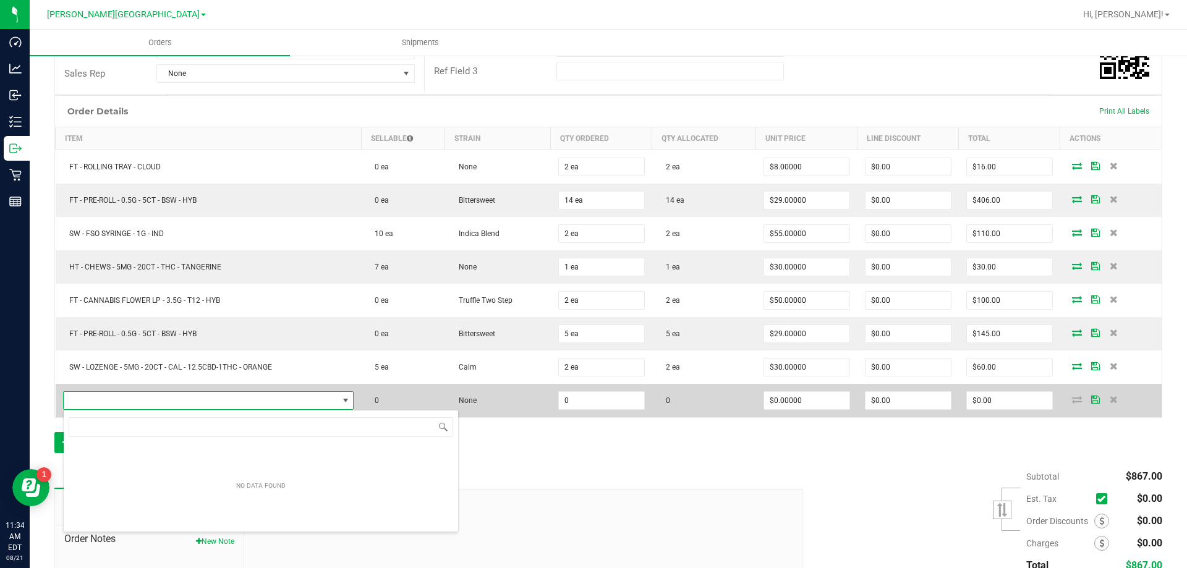
scroll to position [19, 286]
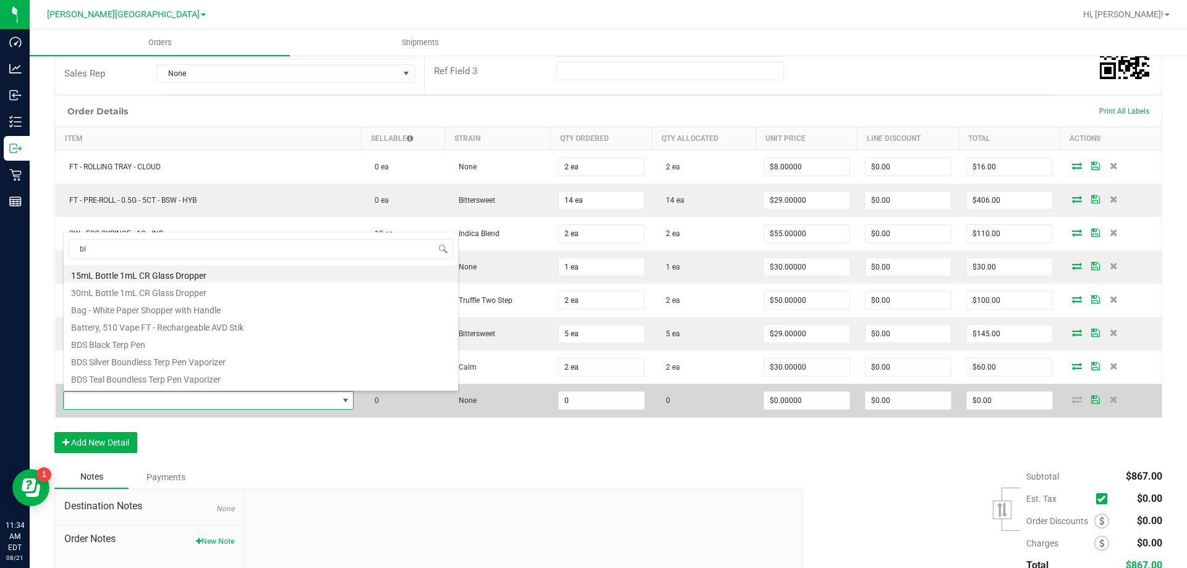
type input "blt"
type input "0 ea"
type input "$10.00000"
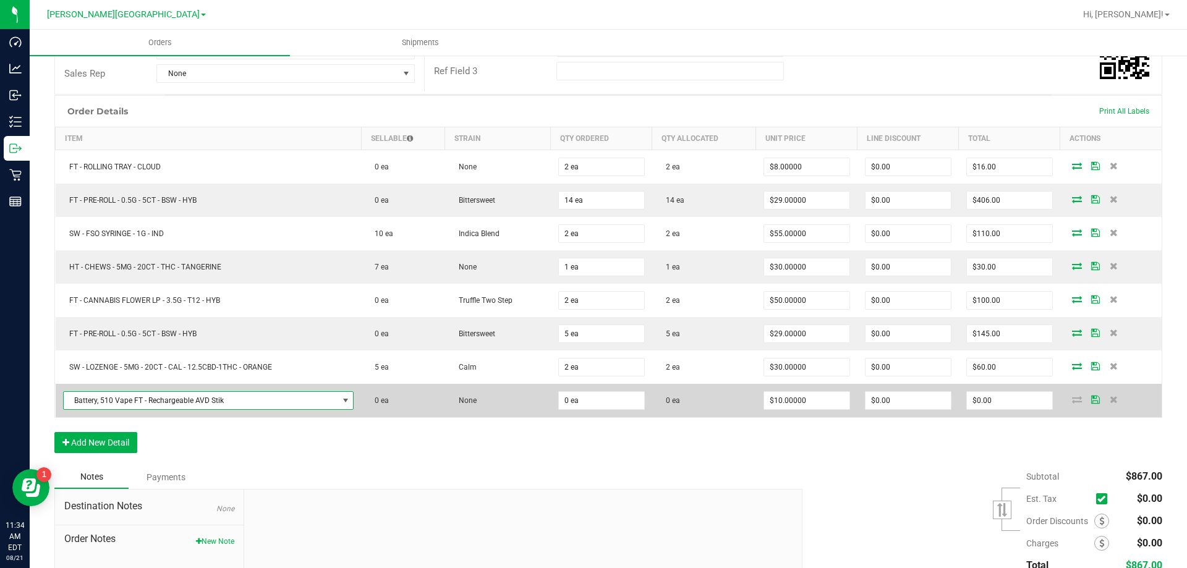
click at [145, 403] on span "Battery, 510 Vape FT - Rechargeable AVD Stik" at bounding box center [201, 400] width 275 height 17
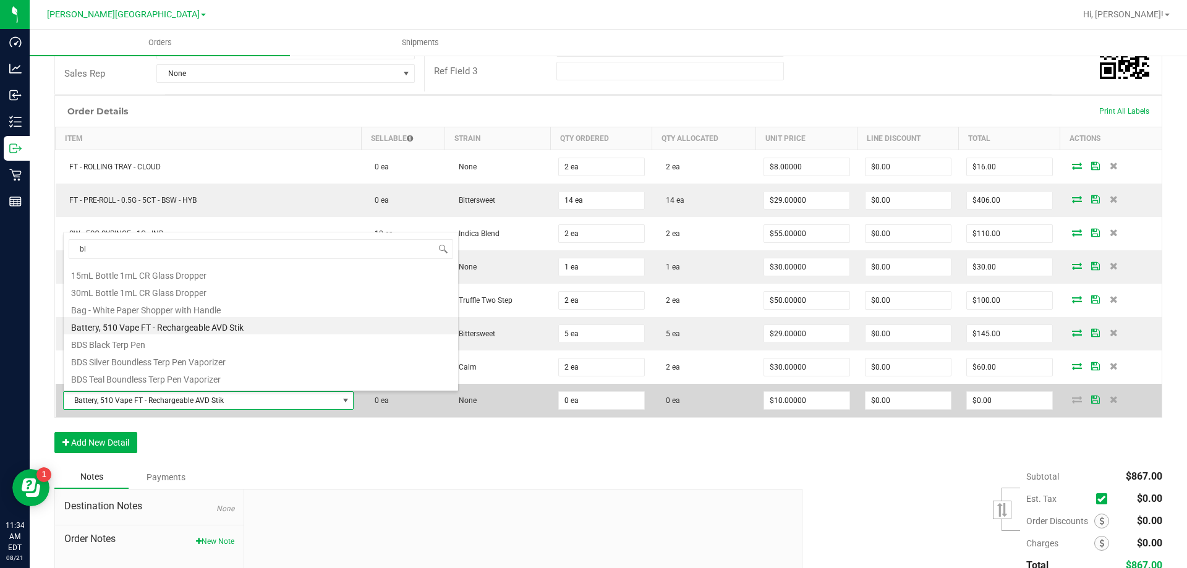
type input "blt"
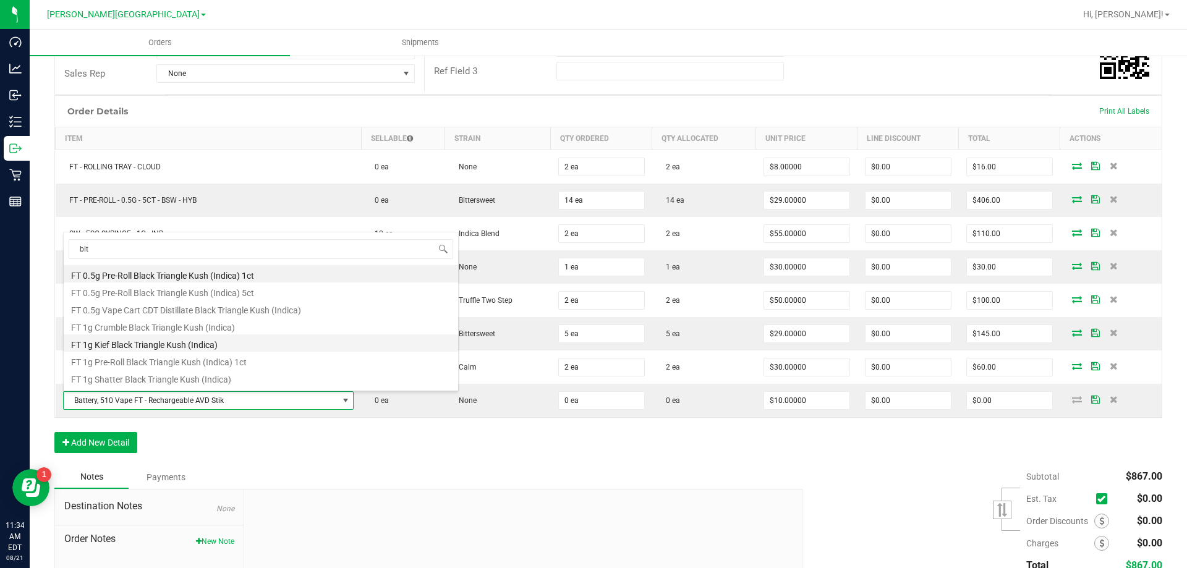
click at [196, 351] on li "FT 1g Kief Black Triangle Kush (Indica)" at bounding box center [261, 343] width 395 height 17
type input "$35.00000"
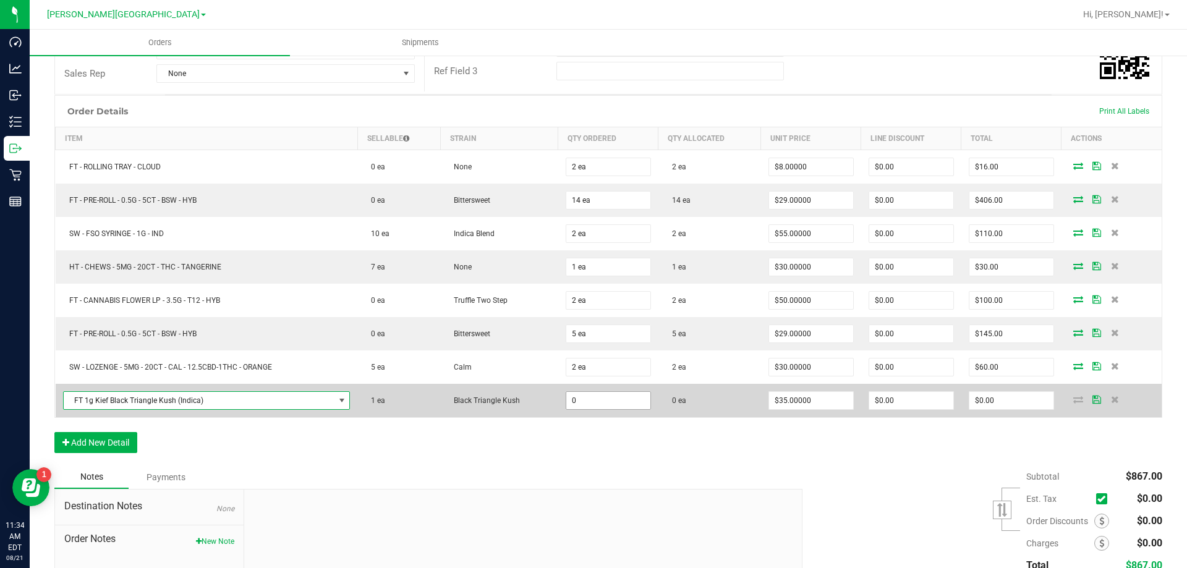
click at [588, 403] on input "0" at bounding box center [609, 400] width 84 height 17
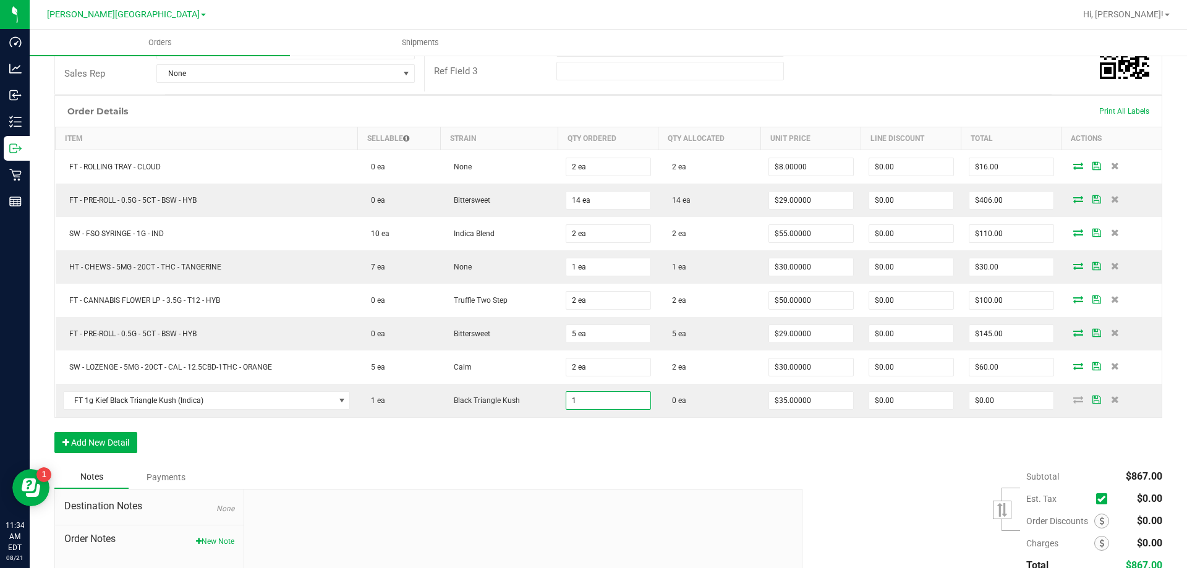
type input "1 ea"
type input "$35.00"
click at [692, 477] on div "Notes Payments" at bounding box center [423, 478] width 739 height 24
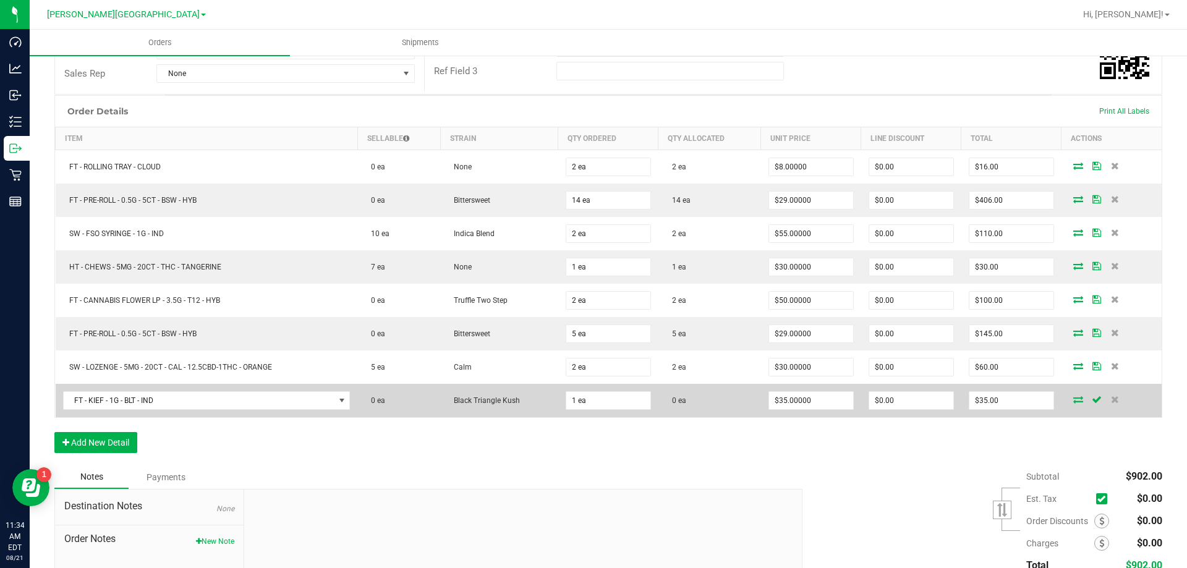
click at [1074, 398] on icon at bounding box center [1079, 399] width 10 height 7
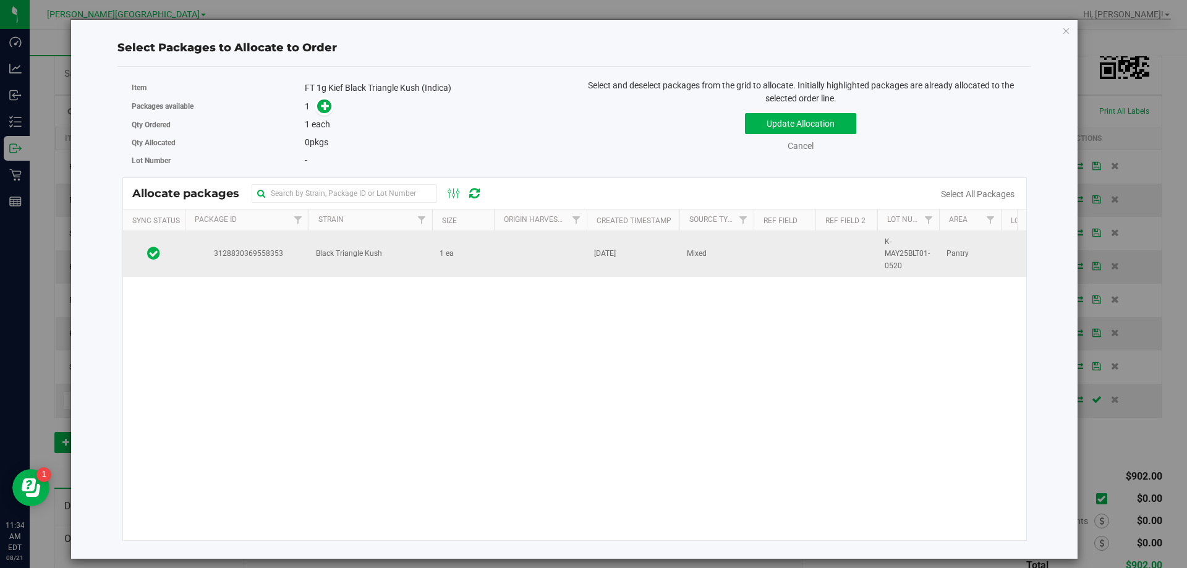
click at [572, 252] on td at bounding box center [540, 254] width 93 height 46
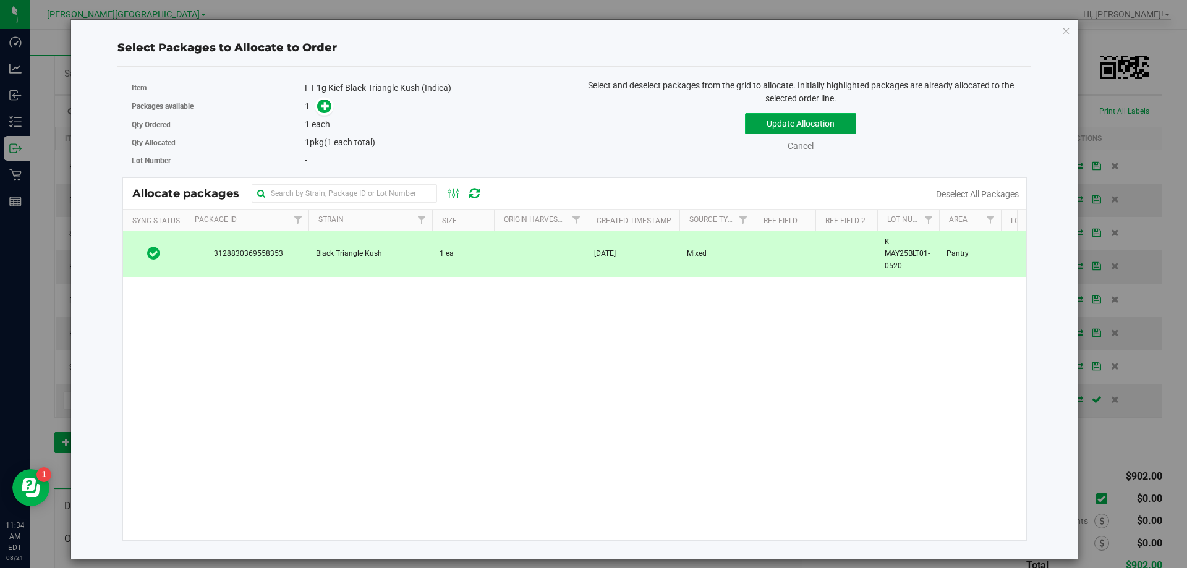
click at [773, 128] on button "Update Allocation" at bounding box center [800, 123] width 111 height 21
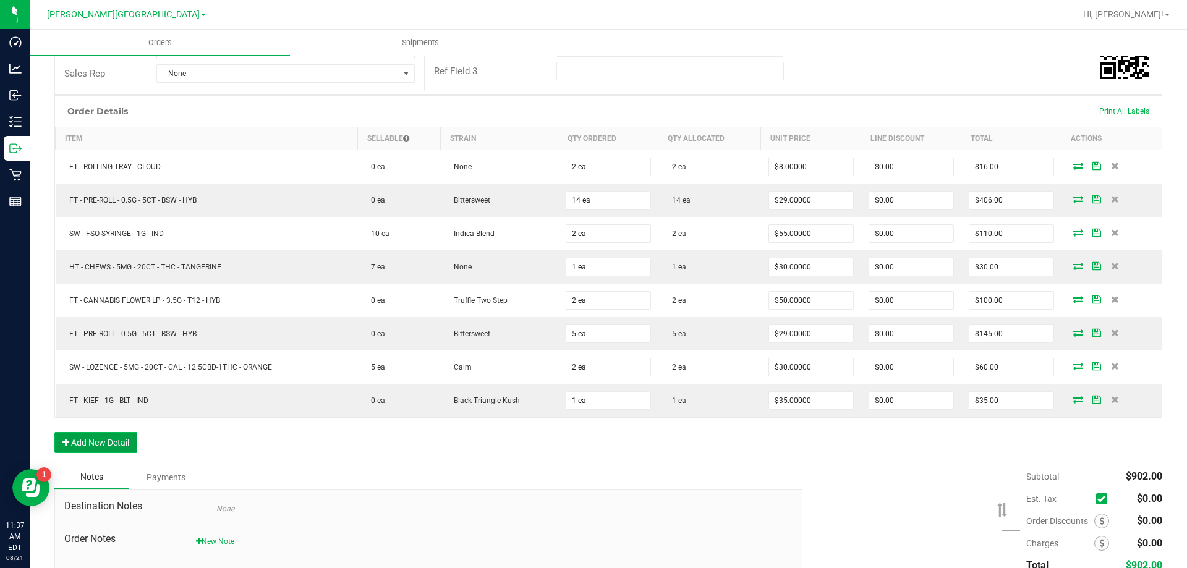
click at [77, 445] on button "Add New Detail" at bounding box center [95, 442] width 83 height 21
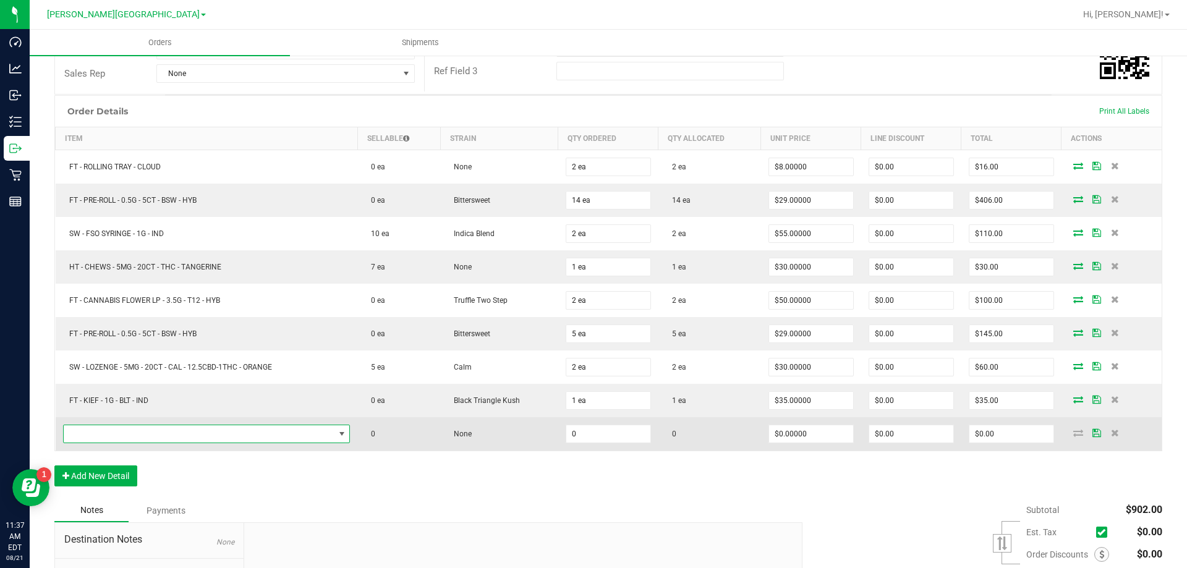
click at [98, 429] on span "NO DATA FOUND" at bounding box center [199, 434] width 271 height 17
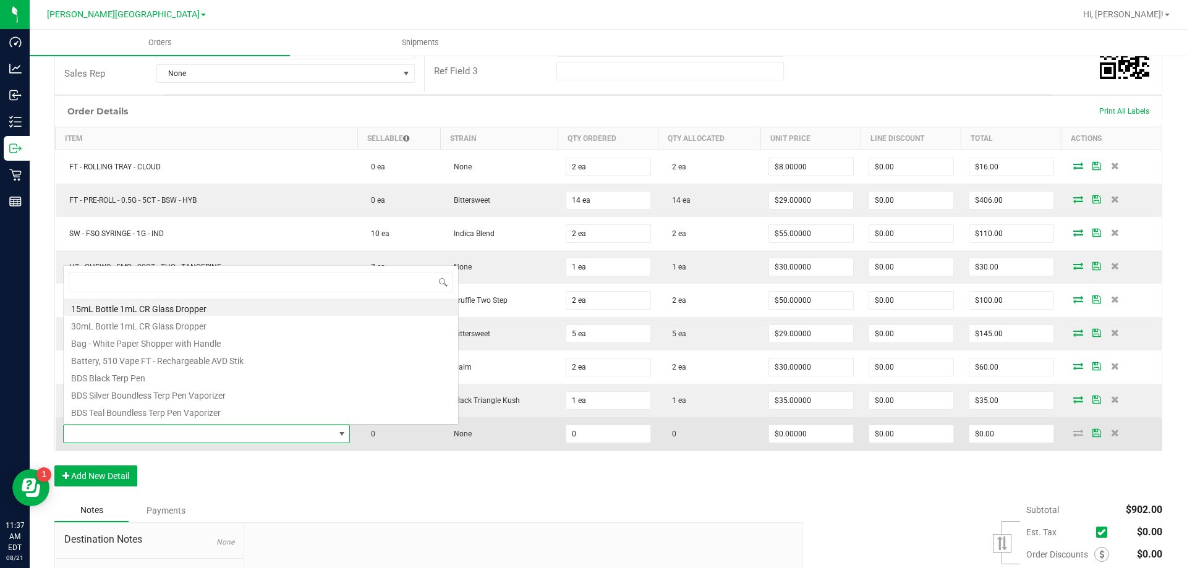
scroll to position [19, 283]
type input "ground"
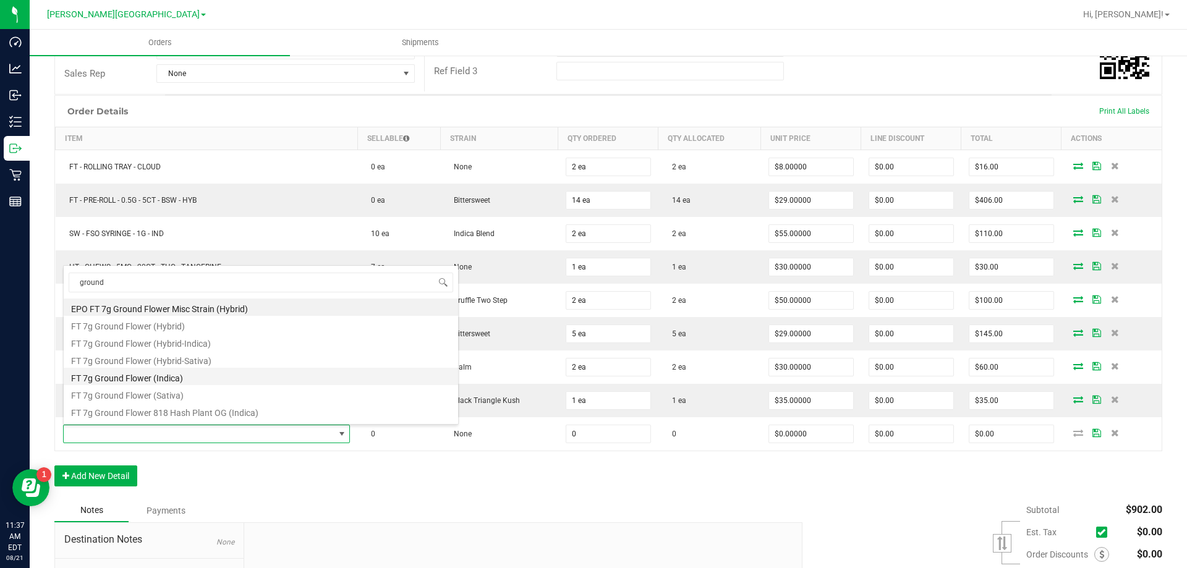
click at [160, 380] on li "FT 7g Ground Flower (Indica)" at bounding box center [261, 376] width 395 height 17
type input "0 ea"
type input "$50.00000"
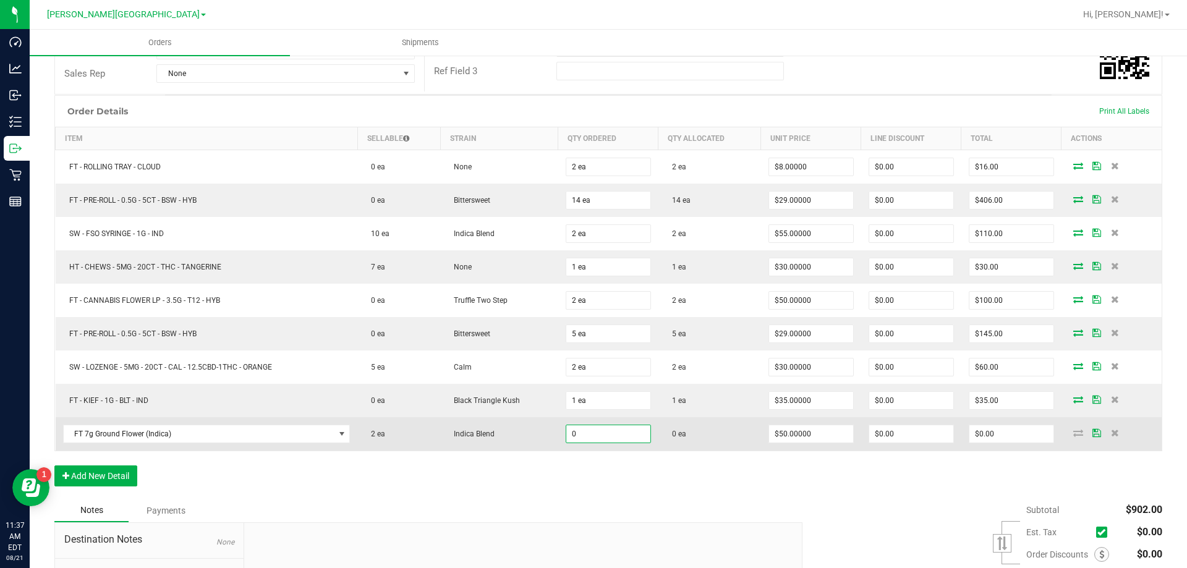
click at [584, 439] on input "0" at bounding box center [609, 434] width 84 height 17
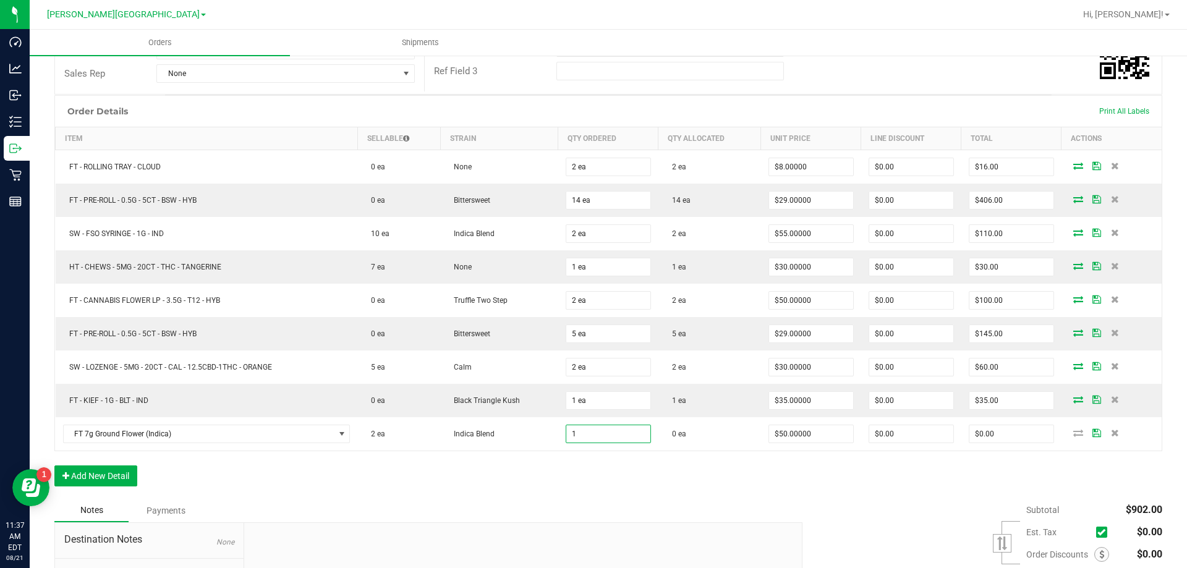
type input "1 ea"
type input "$50.00"
drag, startPoint x: 668, startPoint y: 500, endPoint x: 808, endPoint y: 465, distance: 144.8
click at [675, 499] on div "Notes Payments" at bounding box center [423, 511] width 739 height 24
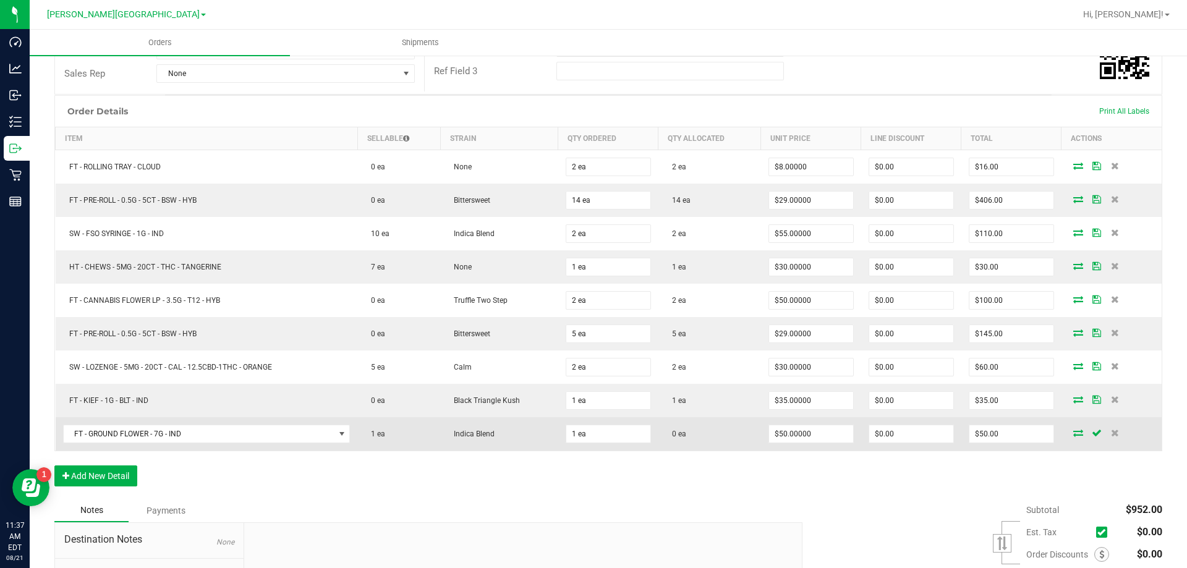
click at [1074, 437] on icon at bounding box center [1079, 432] width 10 height 7
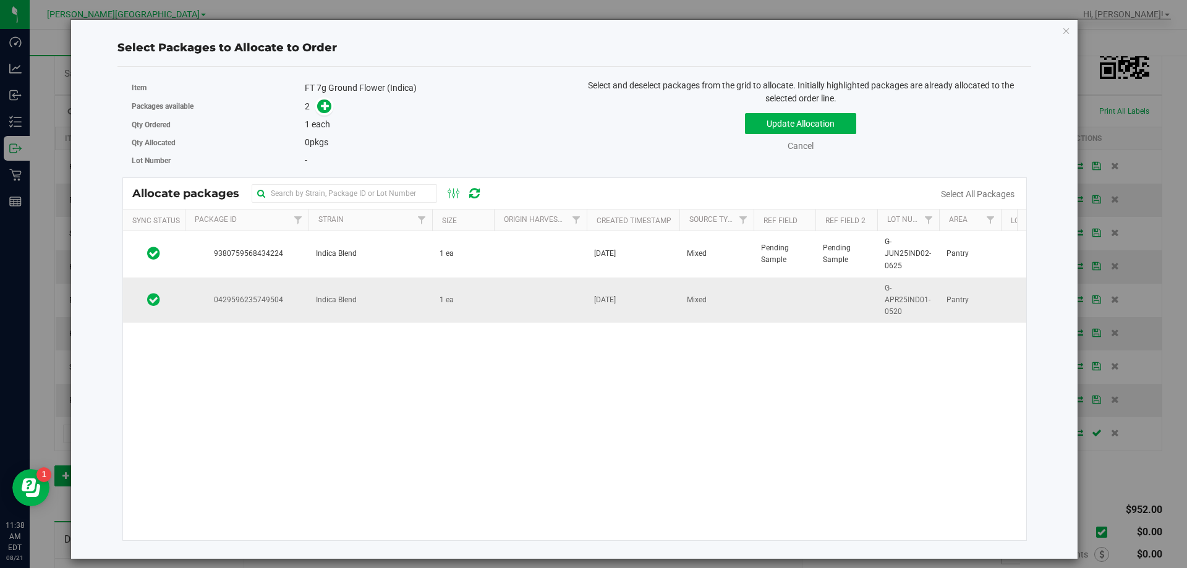
click at [311, 299] on td "Indica Blend" at bounding box center [371, 301] width 124 height 46
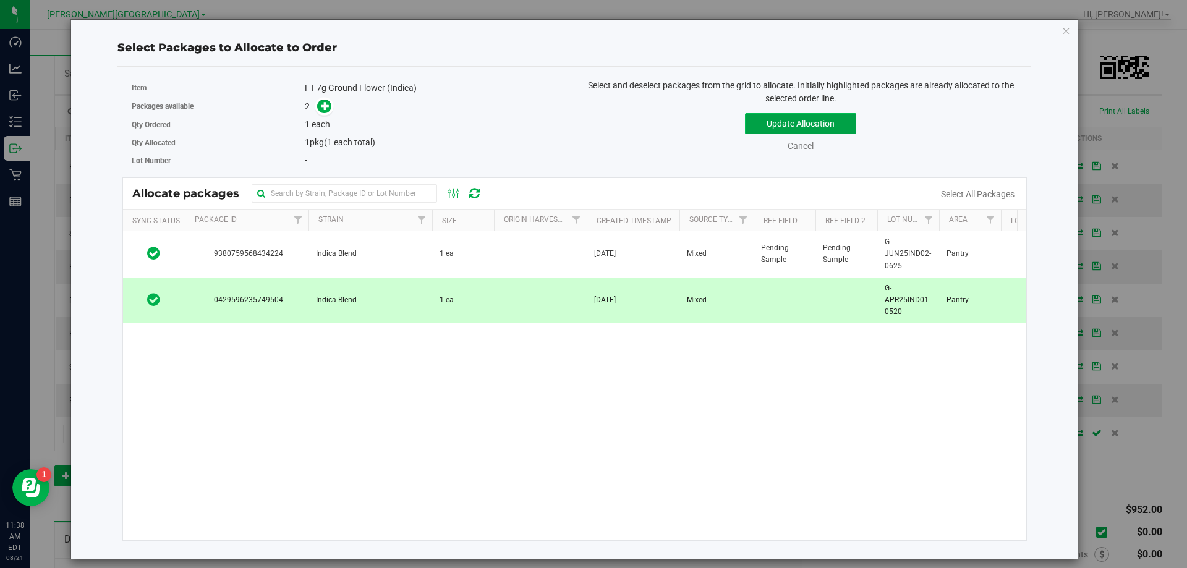
click at [797, 121] on button "Update Allocation" at bounding box center [800, 123] width 111 height 21
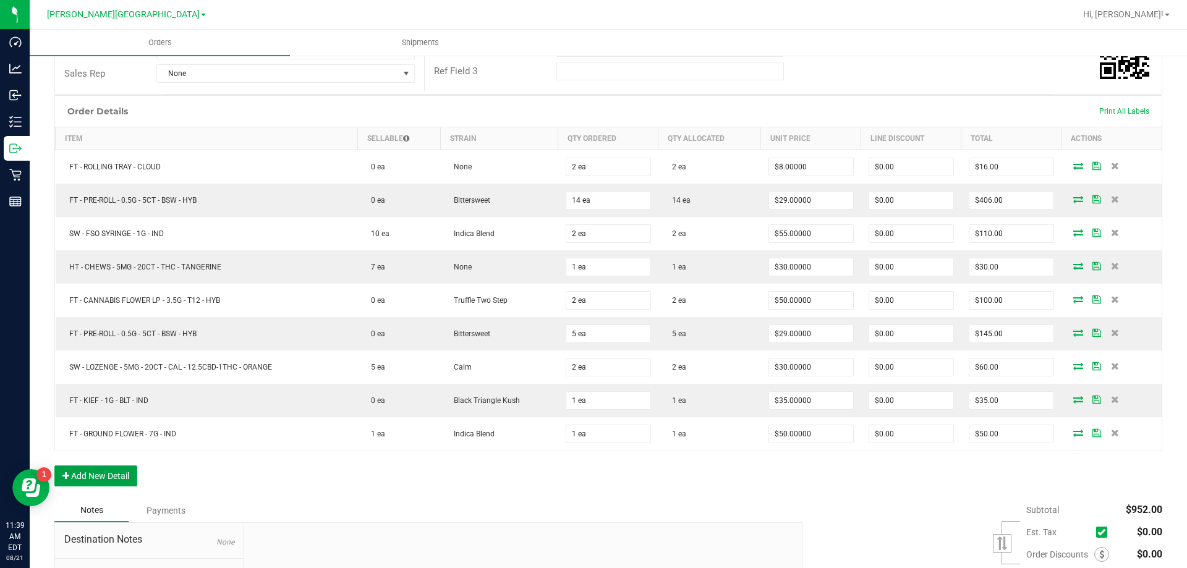
click at [75, 468] on button "Add New Detail" at bounding box center [95, 476] width 83 height 21
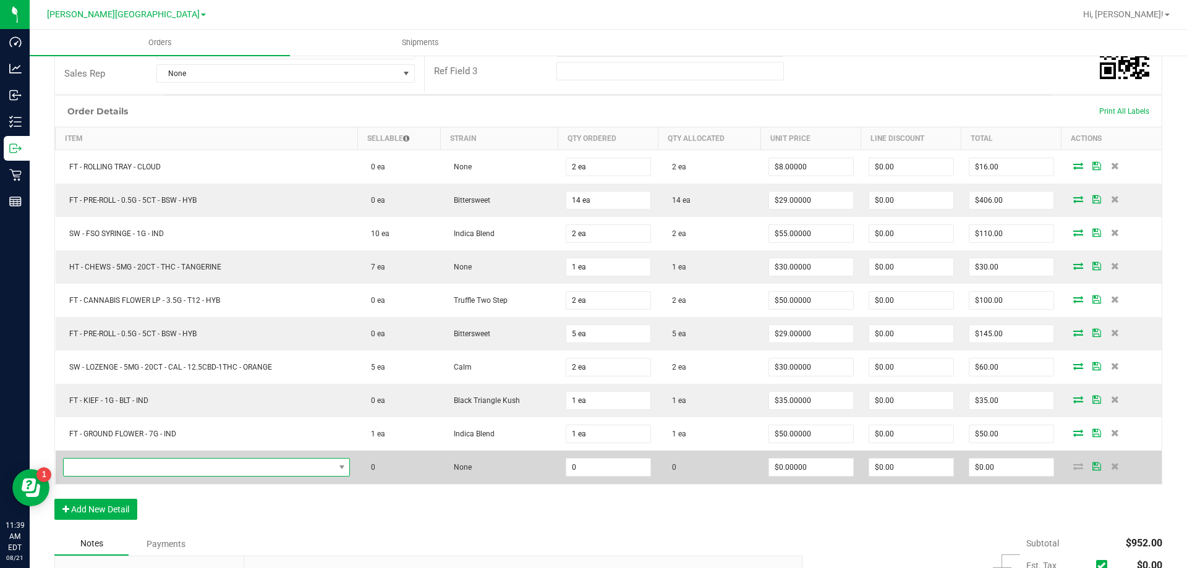
click at [112, 461] on span "NO DATA FOUND" at bounding box center [199, 467] width 271 height 17
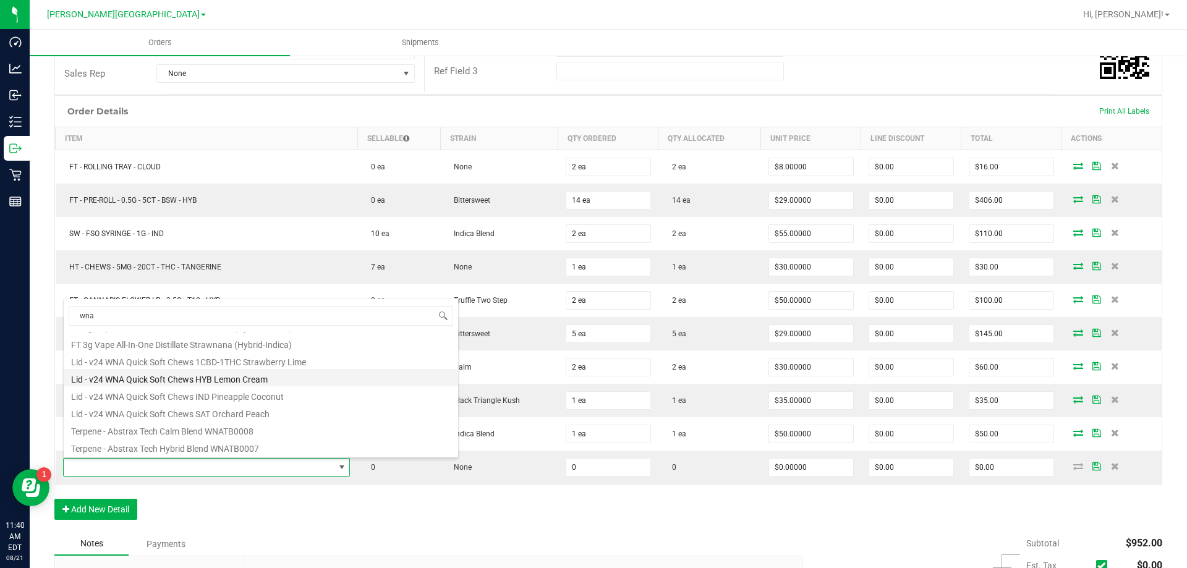
scroll to position [0, 0]
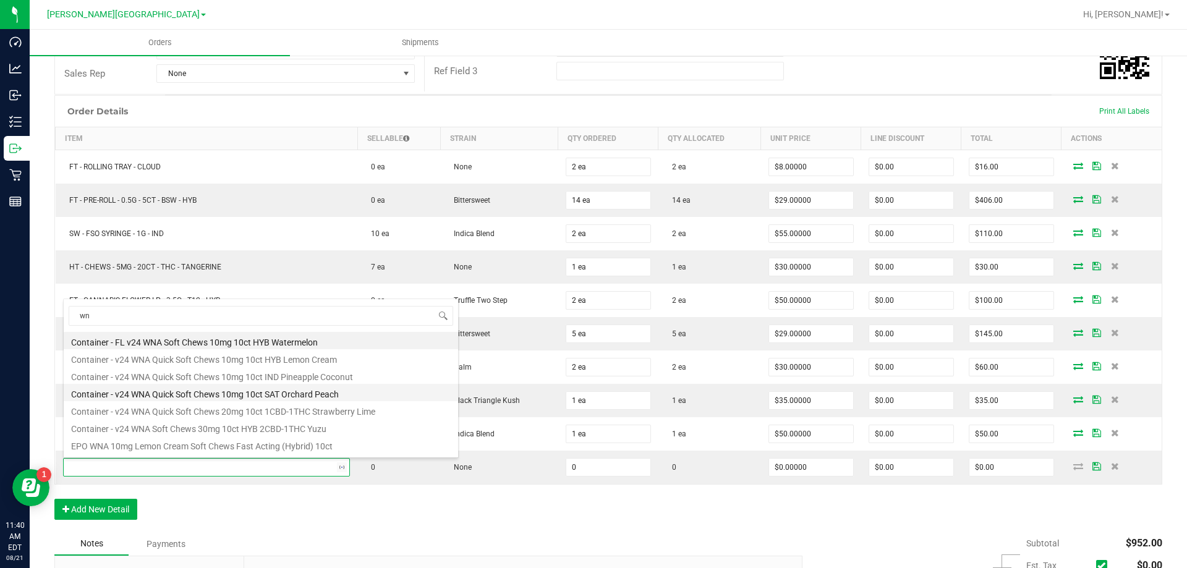
type input "w"
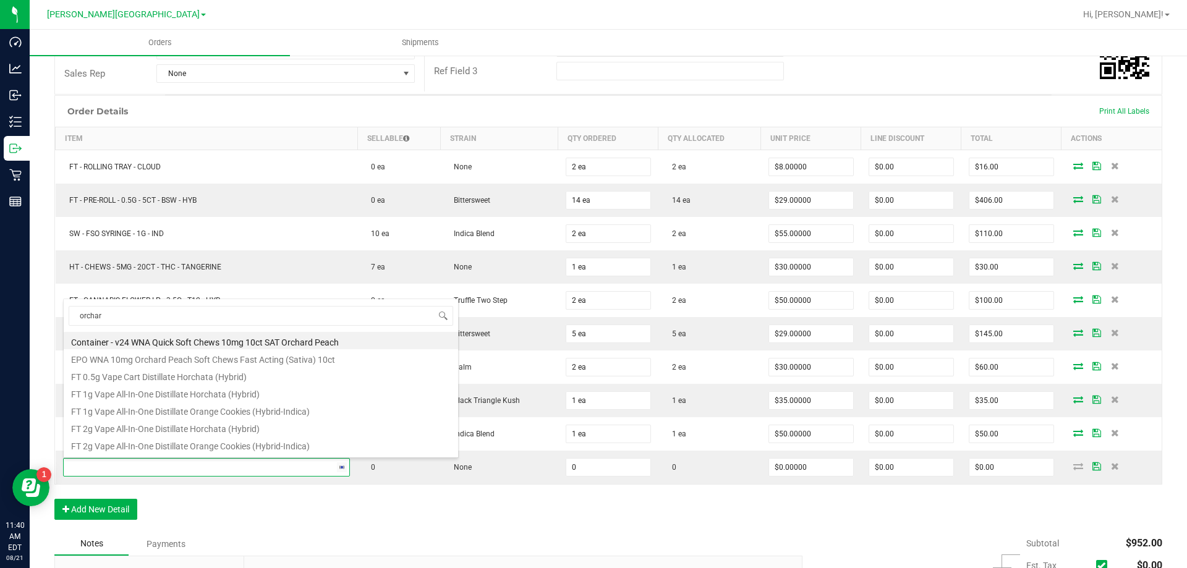
type input "orchard"
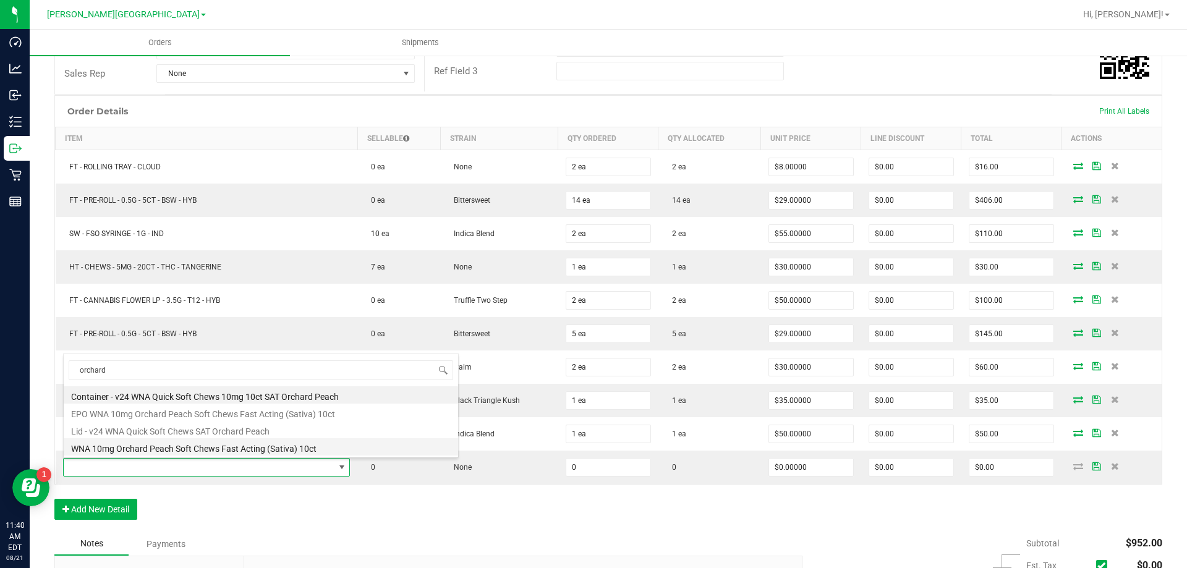
click at [200, 447] on li "WNA 10mg Orchard Peach Soft Chews Fast Acting (Sativa) 10ct" at bounding box center [261, 446] width 395 height 17
type input "0 ea"
type input "$29.00000"
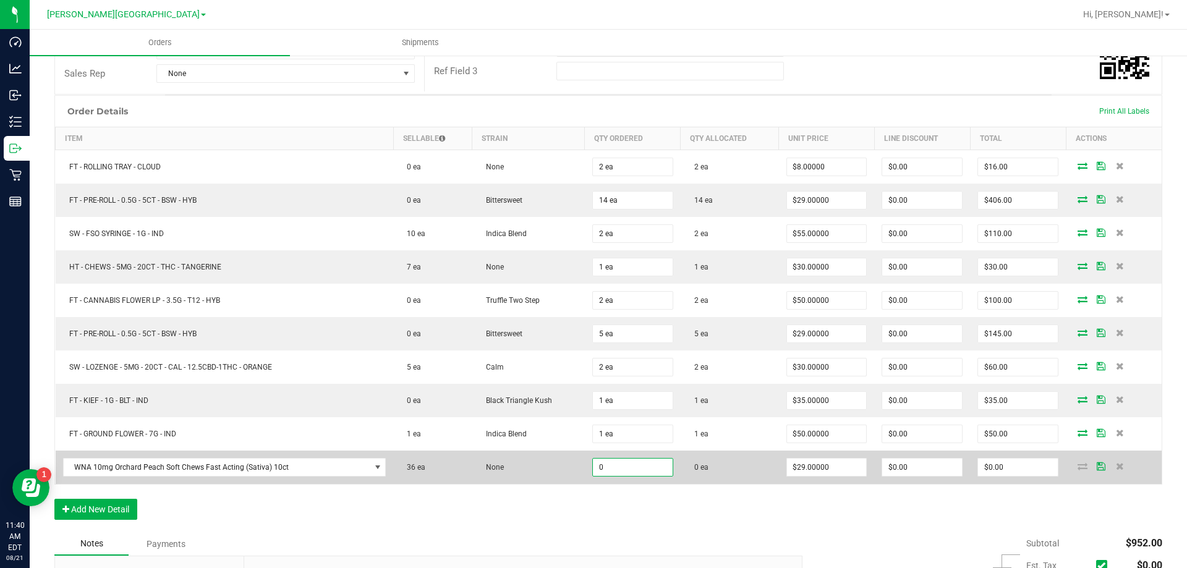
click at [597, 468] on input "0" at bounding box center [633, 467] width 80 height 17
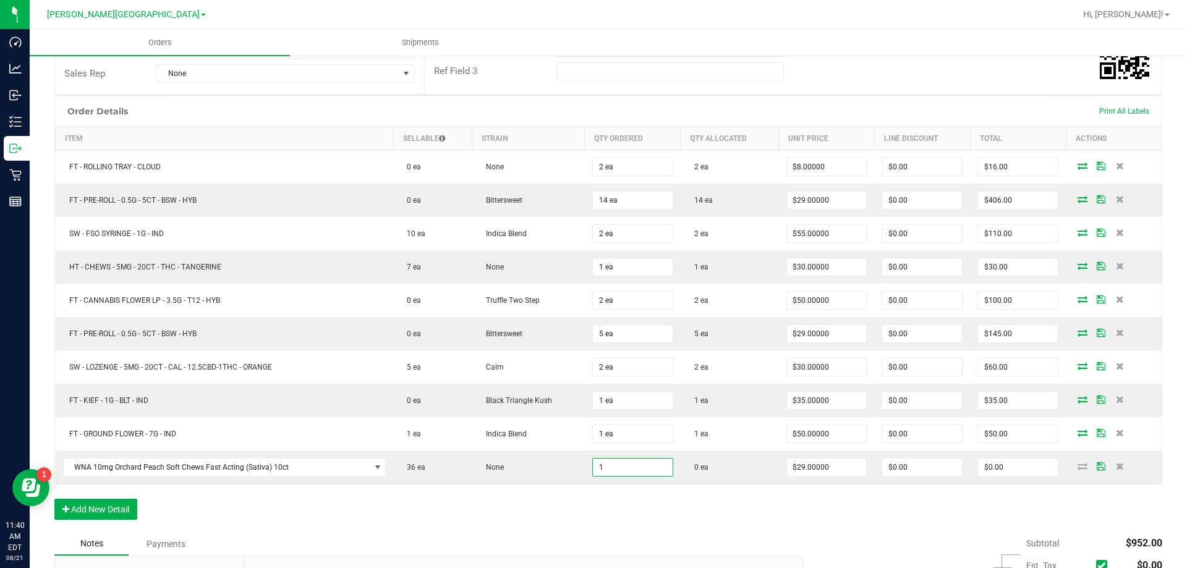
type input "1 ea"
type input "$29.00"
click at [628, 506] on div "Order Details Print All Labels Item Sellable Strain Qty Ordered Qty Allocated U…" at bounding box center [608, 313] width 1108 height 437
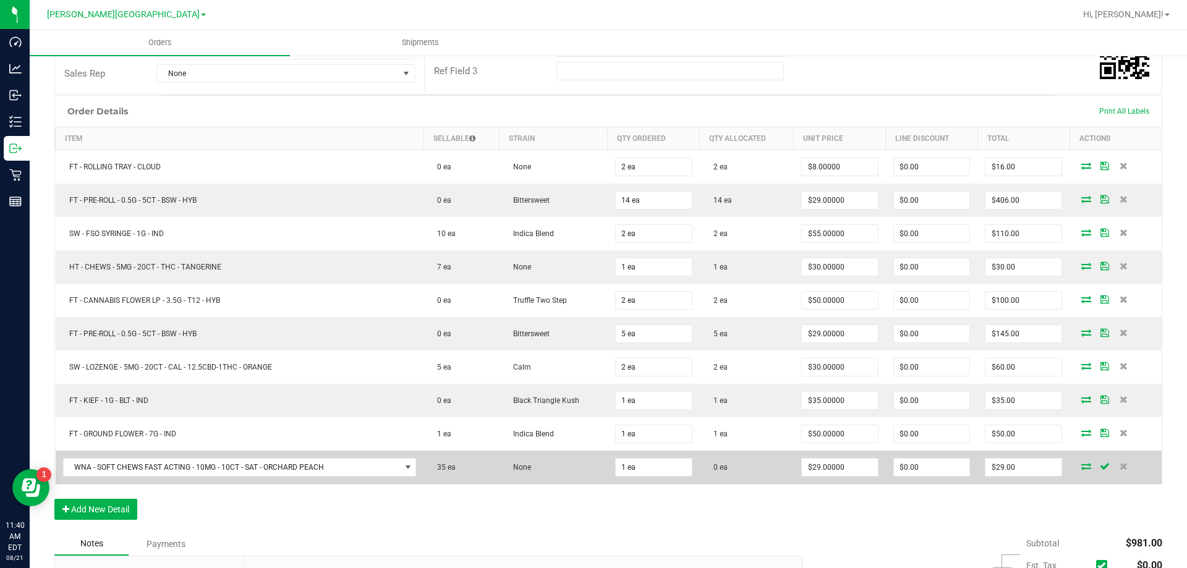
click at [1082, 466] on icon at bounding box center [1087, 466] width 10 height 7
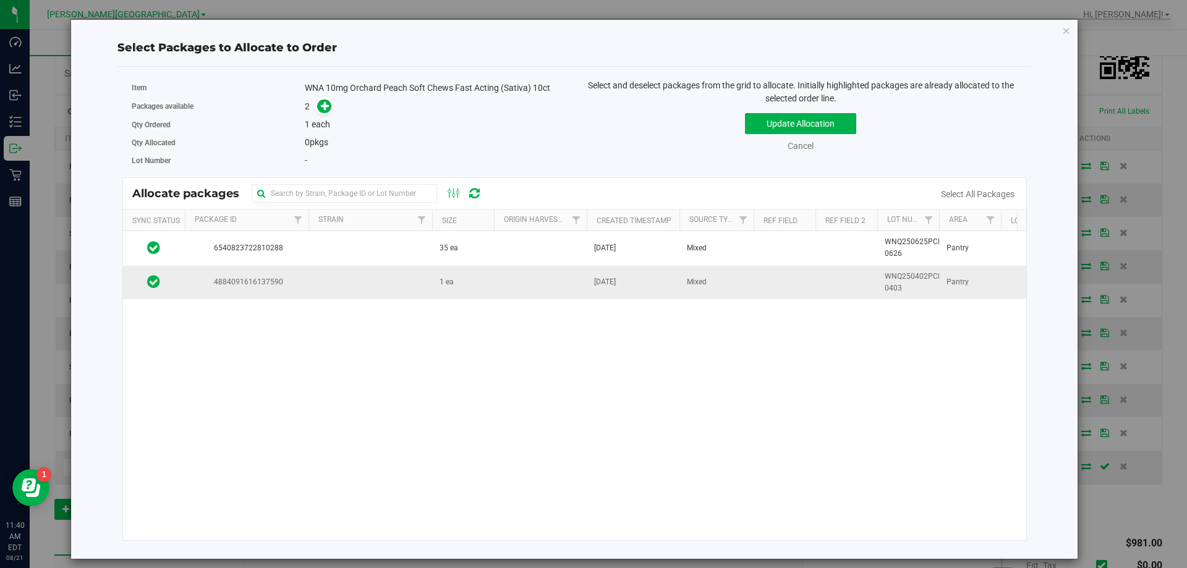
click at [375, 294] on td at bounding box center [371, 282] width 124 height 33
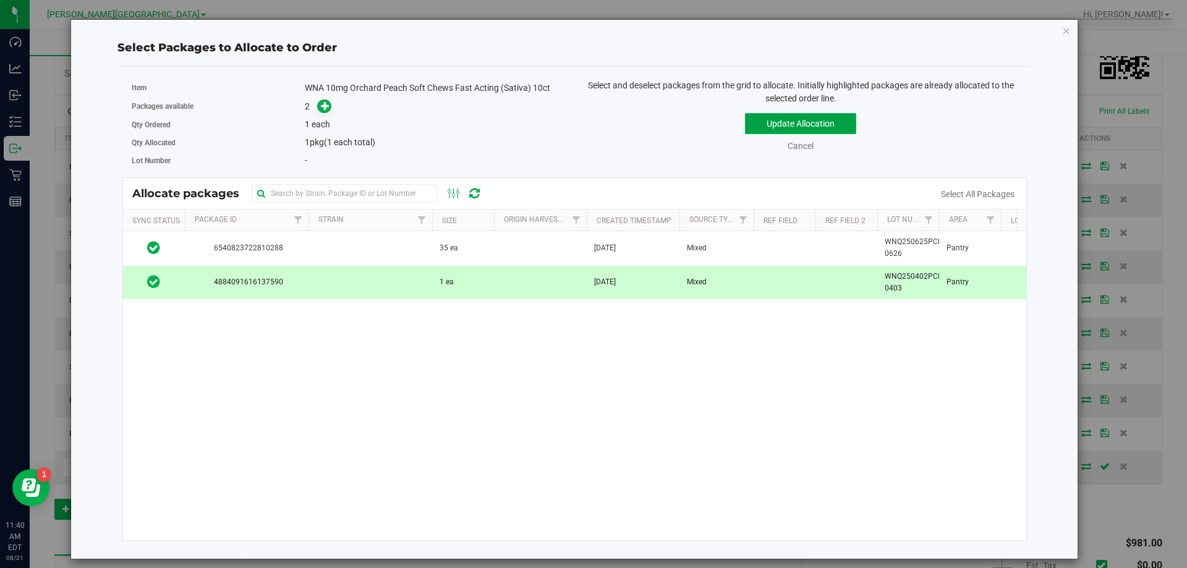
click at [792, 125] on button "Update Allocation" at bounding box center [800, 123] width 111 height 21
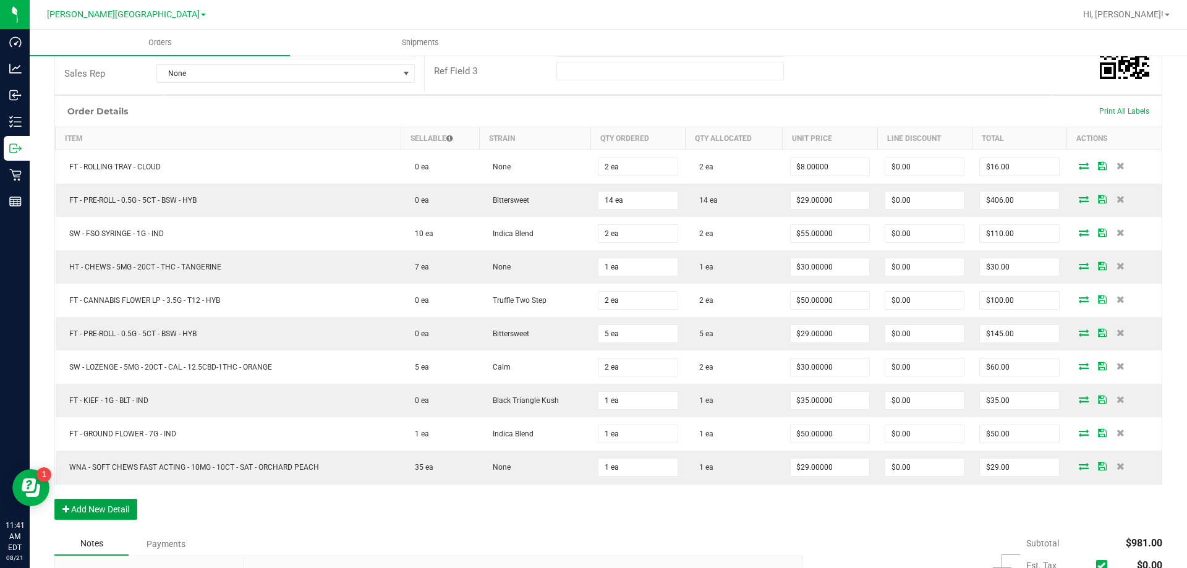
click at [103, 502] on button "Add New Detail" at bounding box center [95, 509] width 83 height 21
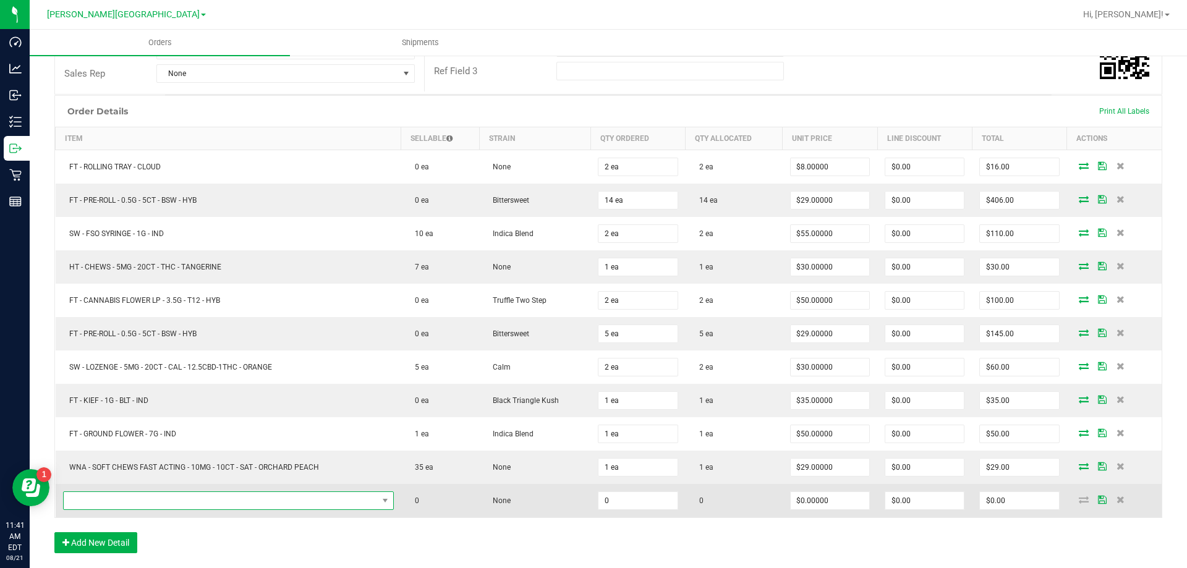
click at [101, 494] on span "NO DATA FOUND" at bounding box center [221, 500] width 314 height 17
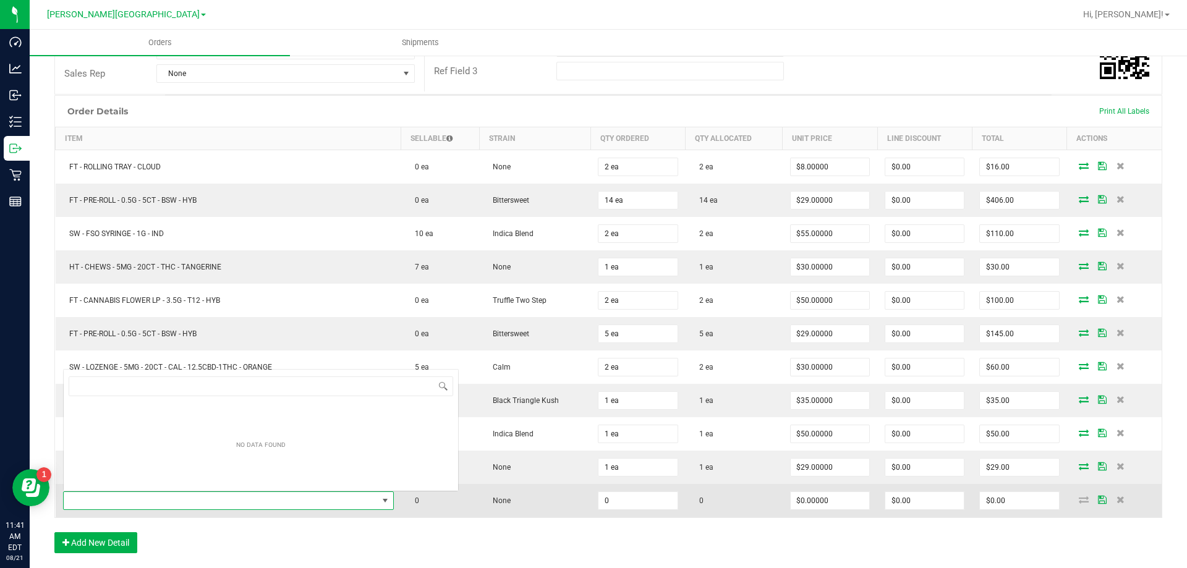
scroll to position [19, 324]
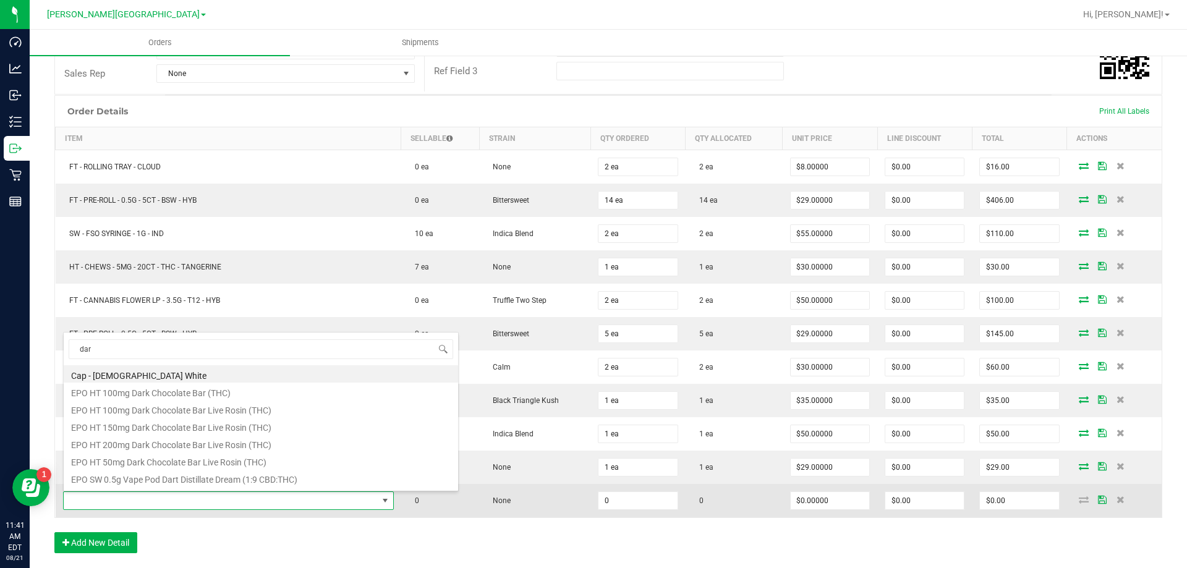
type input "dark"
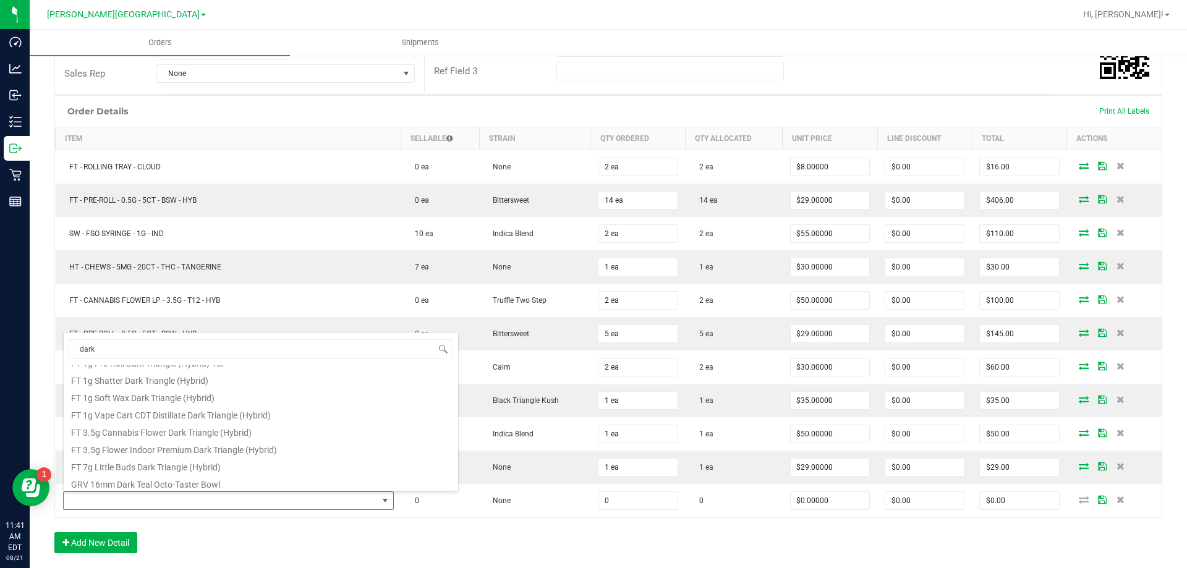
scroll to position [223, 0]
click at [187, 465] on li "HT 100mg Dark Chocolate Bar (THC)" at bounding box center [261, 463] width 395 height 17
type input "0 ea"
type input "$25.00000"
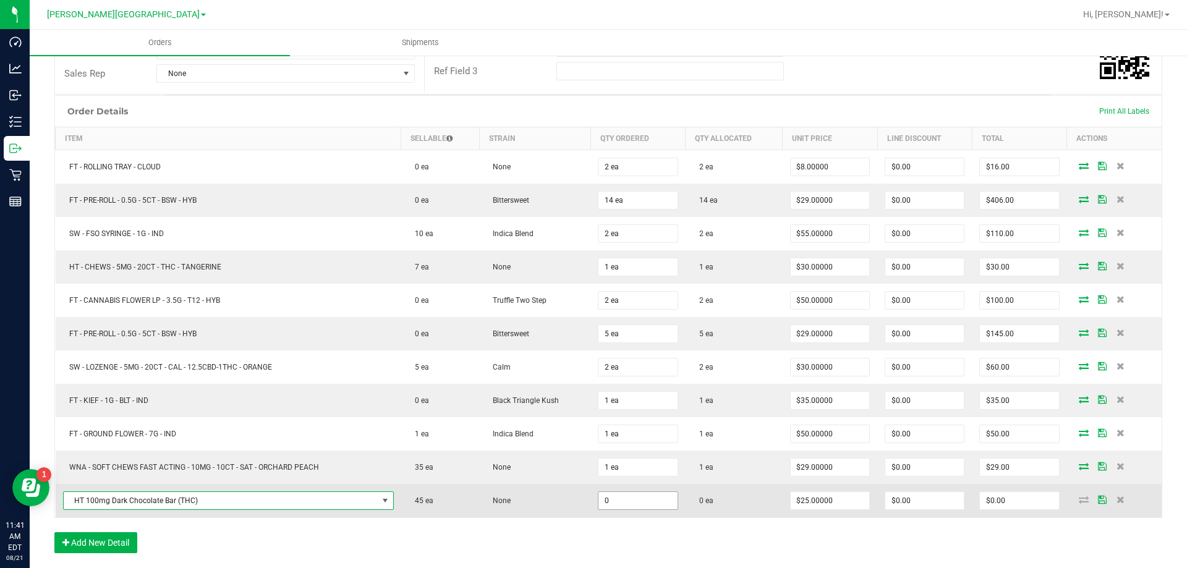
click at [631, 498] on input "0" at bounding box center [638, 500] width 79 height 17
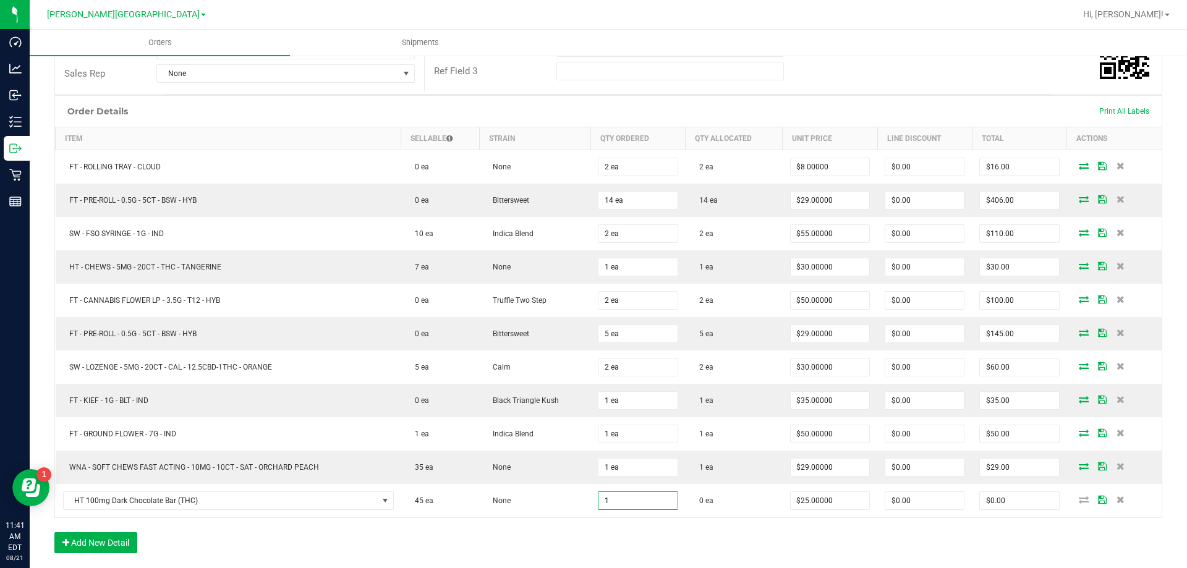
type input "1 ea"
type input "$25.00"
click at [642, 539] on div "Order Details Print All Labels Item Sellable Strain Qty Ordered Qty Allocated U…" at bounding box center [608, 330] width 1108 height 471
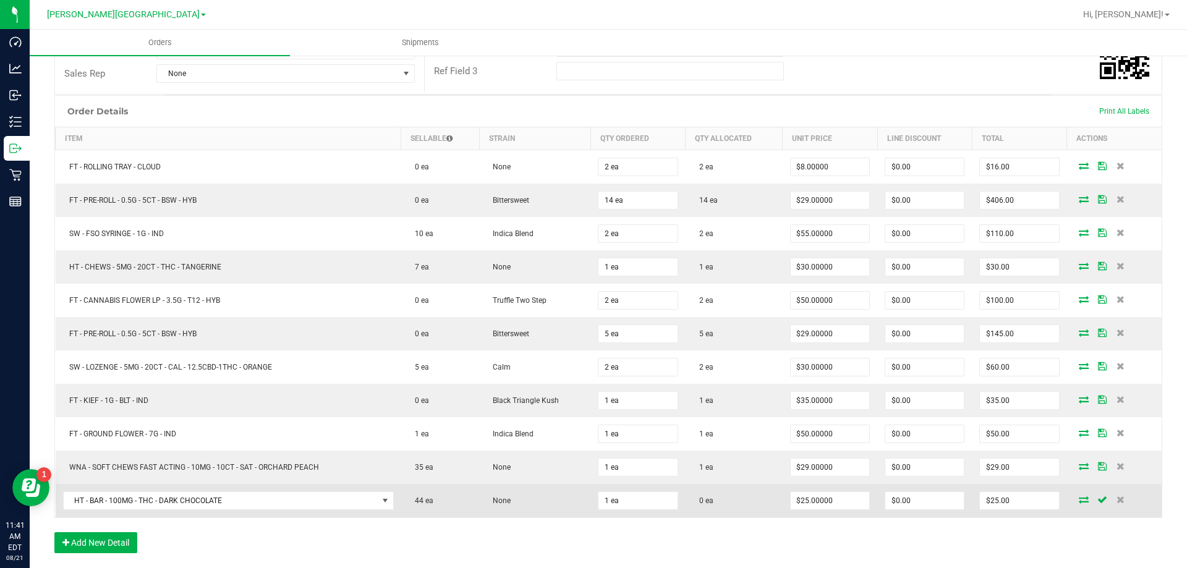
click at [1079, 502] on icon at bounding box center [1084, 499] width 10 height 7
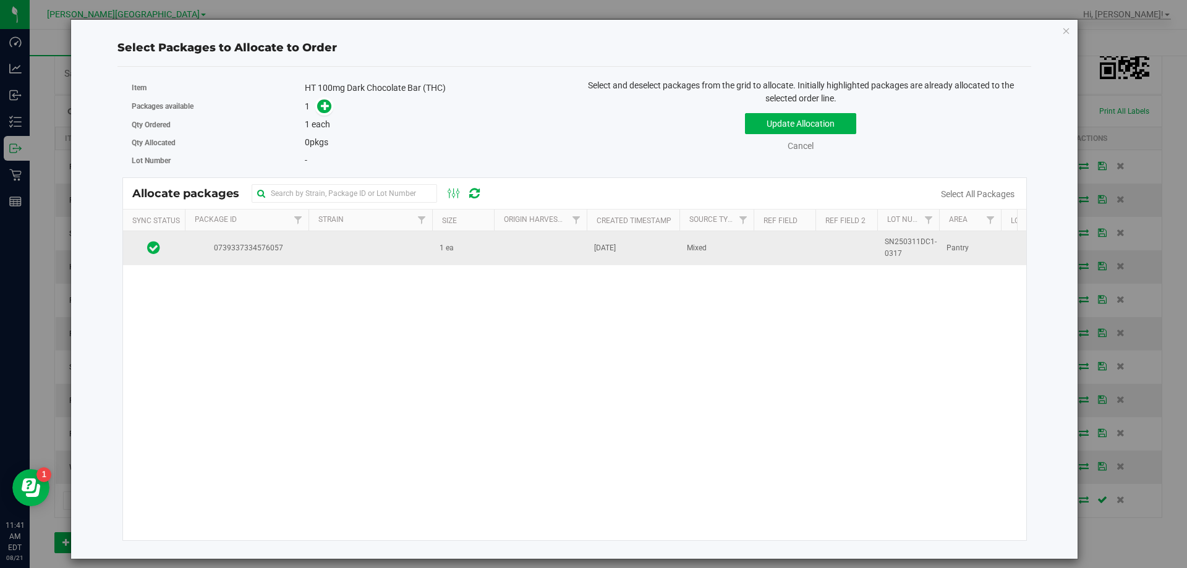
click at [613, 252] on span "Apr 17, 2025" at bounding box center [605, 248] width 22 height 12
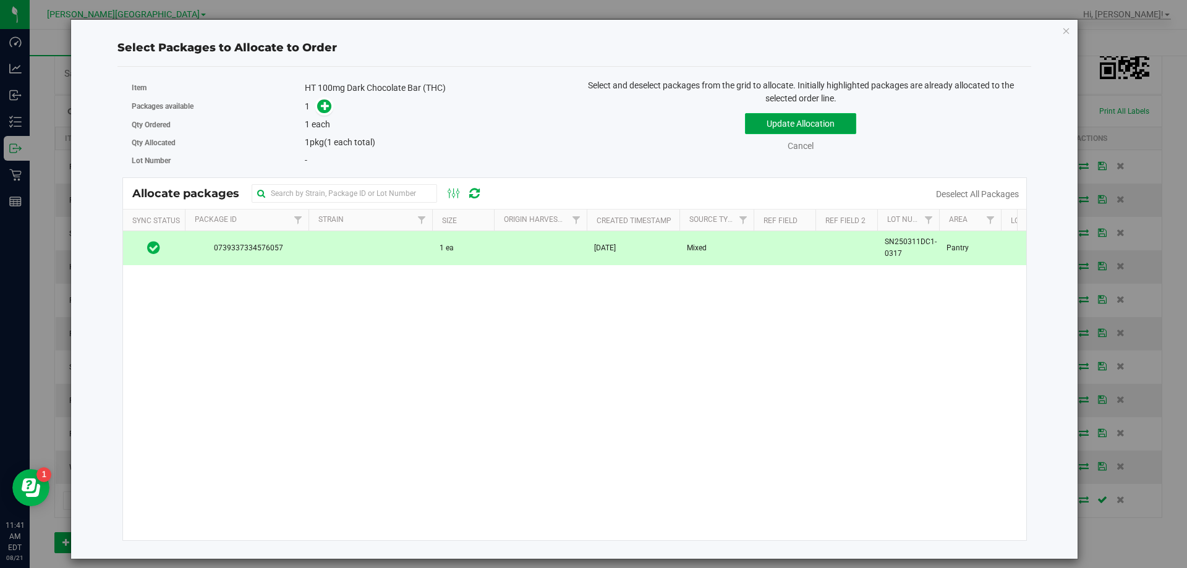
click at [759, 130] on button "Update Allocation" at bounding box center [800, 123] width 111 height 21
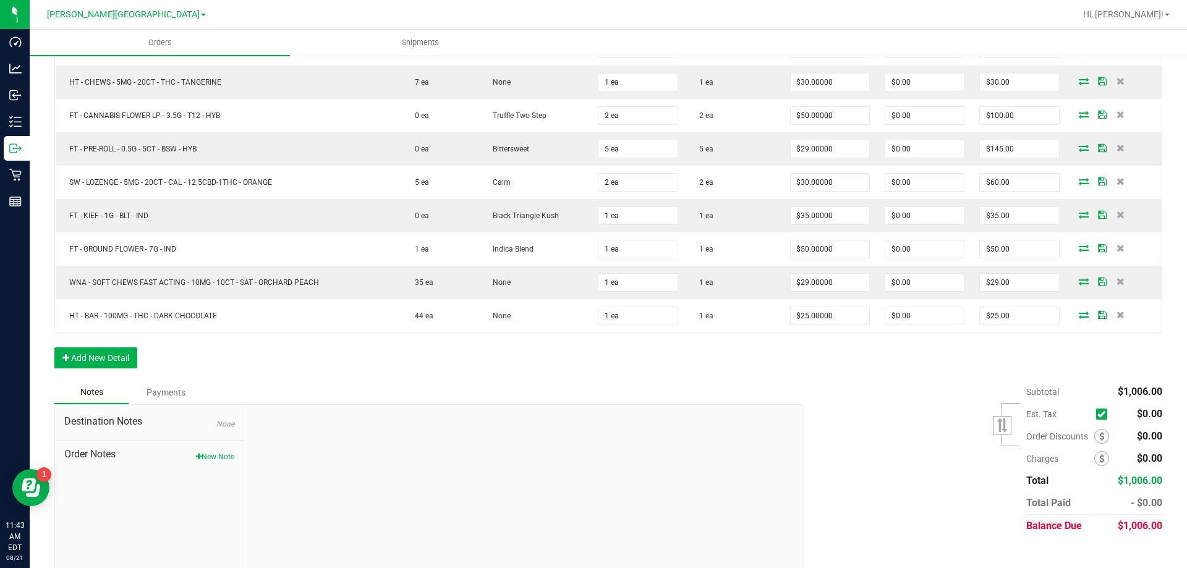
scroll to position [449, 0]
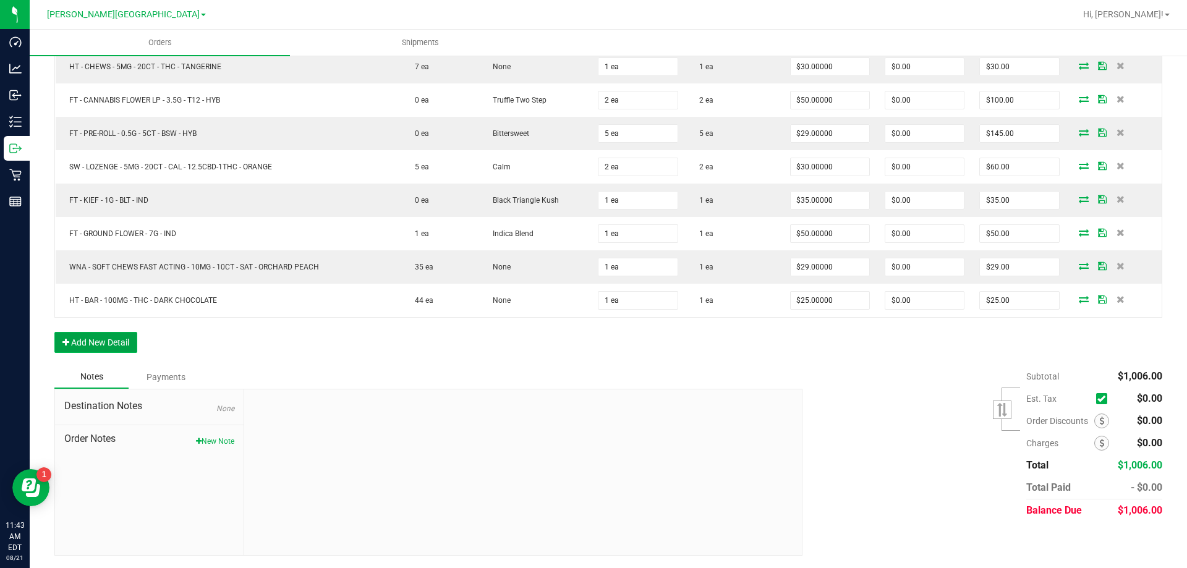
click at [101, 338] on button "Add New Detail" at bounding box center [95, 342] width 83 height 21
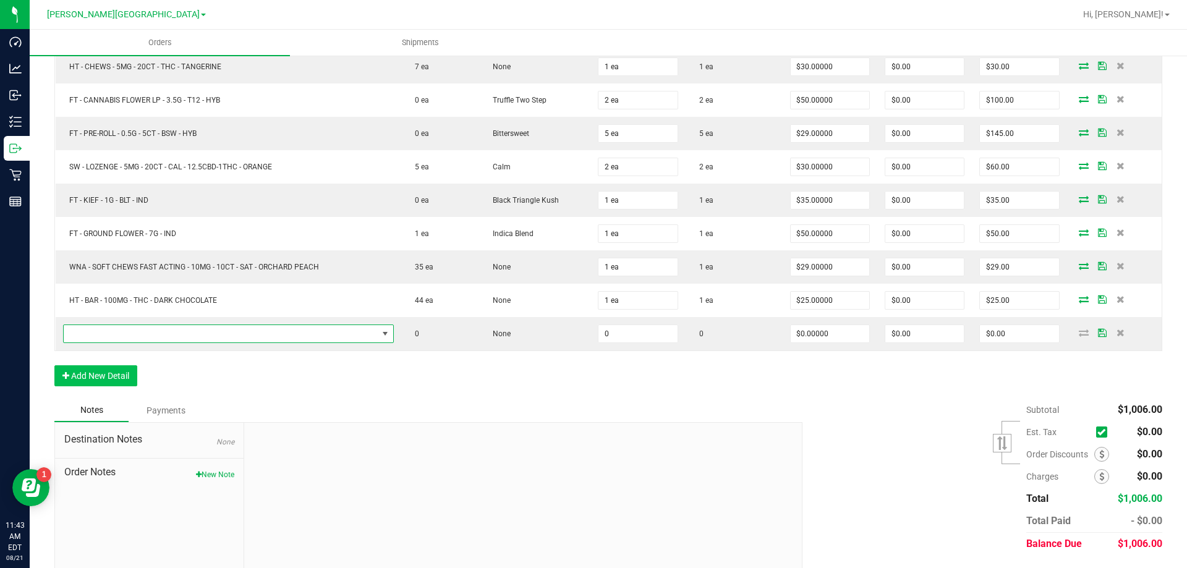
click at [101, 338] on span "NO DATA FOUND" at bounding box center [221, 333] width 314 height 17
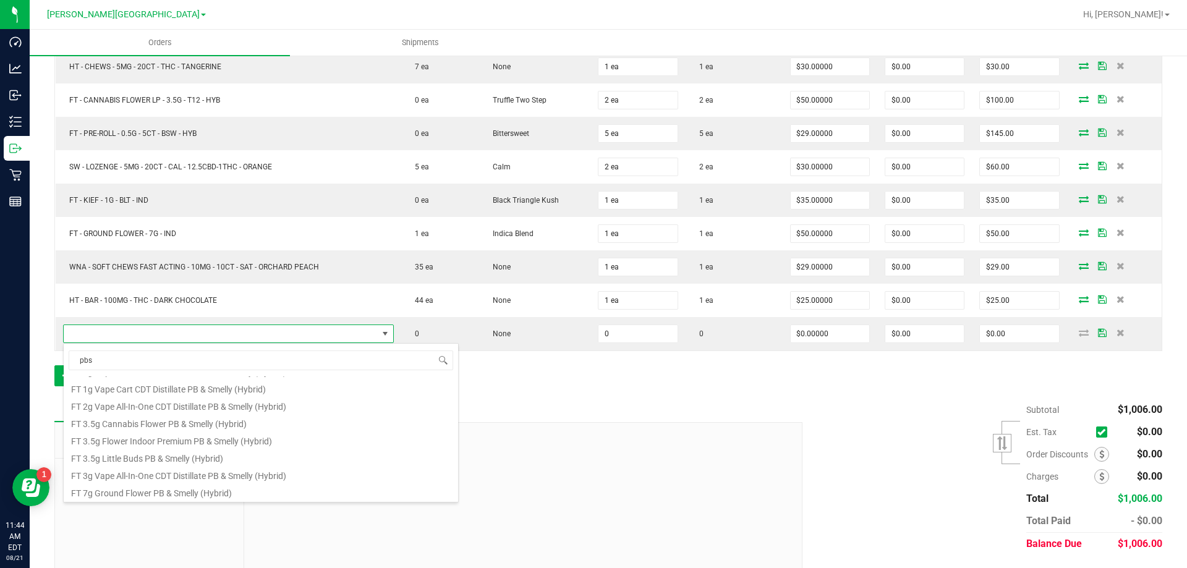
scroll to position [223, 0]
click at [142, 356] on input "pbs" at bounding box center [261, 360] width 385 height 19
type input "pbs"
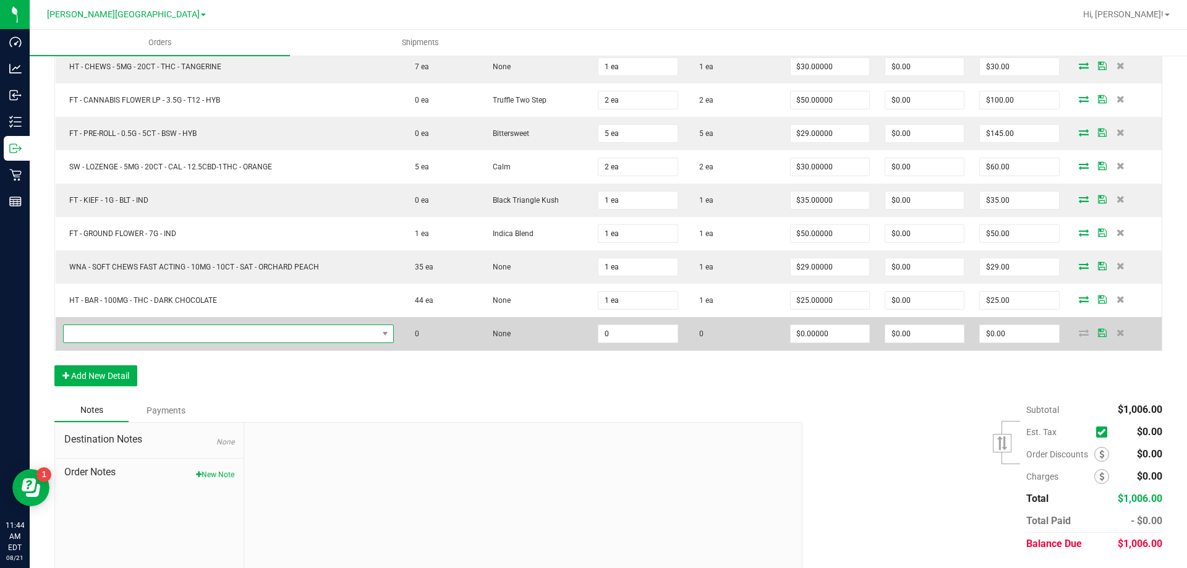
click at [116, 327] on span "NO DATA FOUND" at bounding box center [221, 333] width 314 height 17
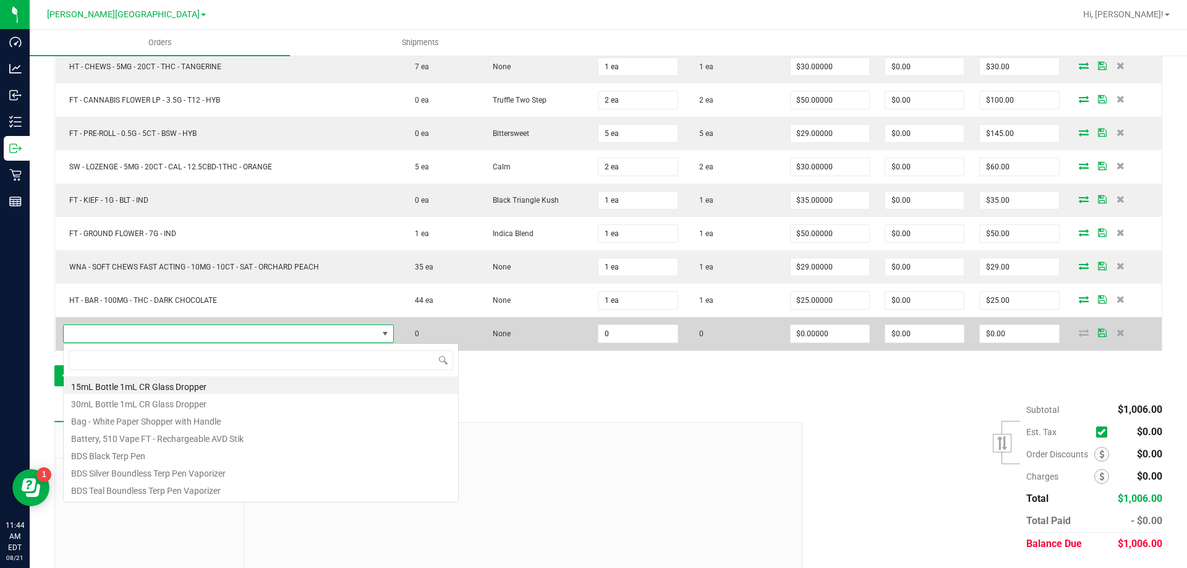
scroll to position [19, 324]
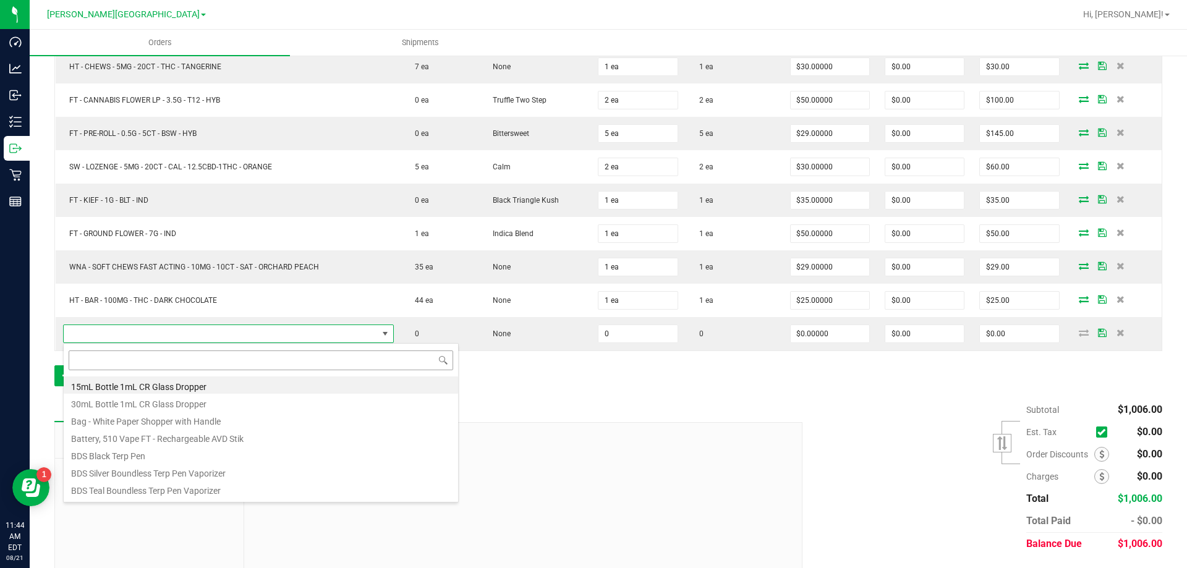
type input "GL 0.5g Live Rosin PB & Smelly (Hybrid)"
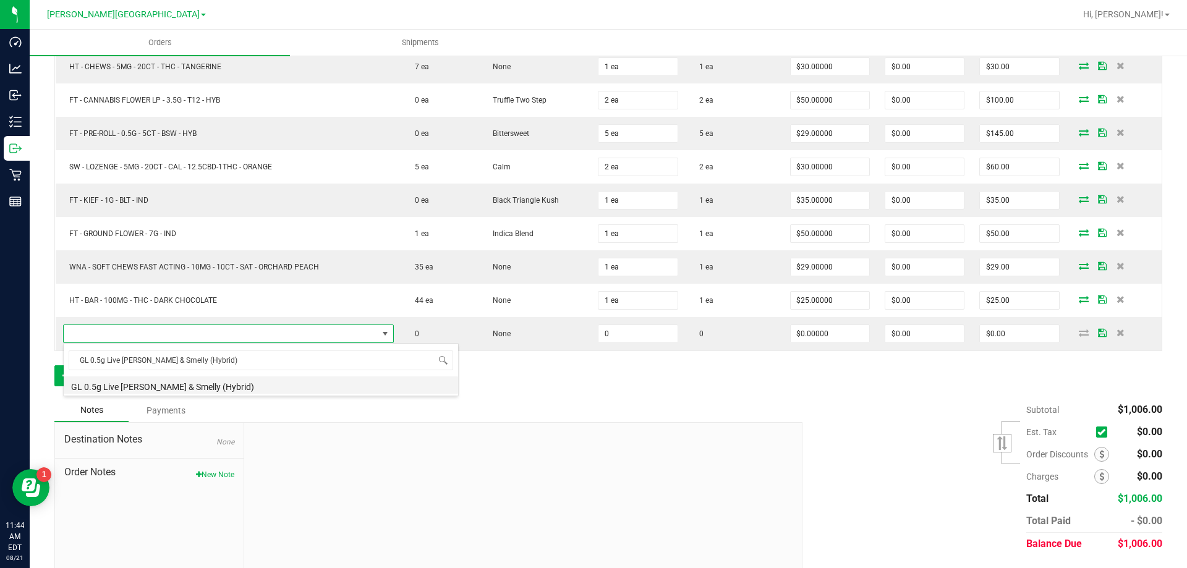
click at [212, 385] on li "GL 0.5g Live Rosin PB & Smelly (Hybrid)" at bounding box center [261, 385] width 395 height 17
type input "0 ea"
type input "$50.00000"
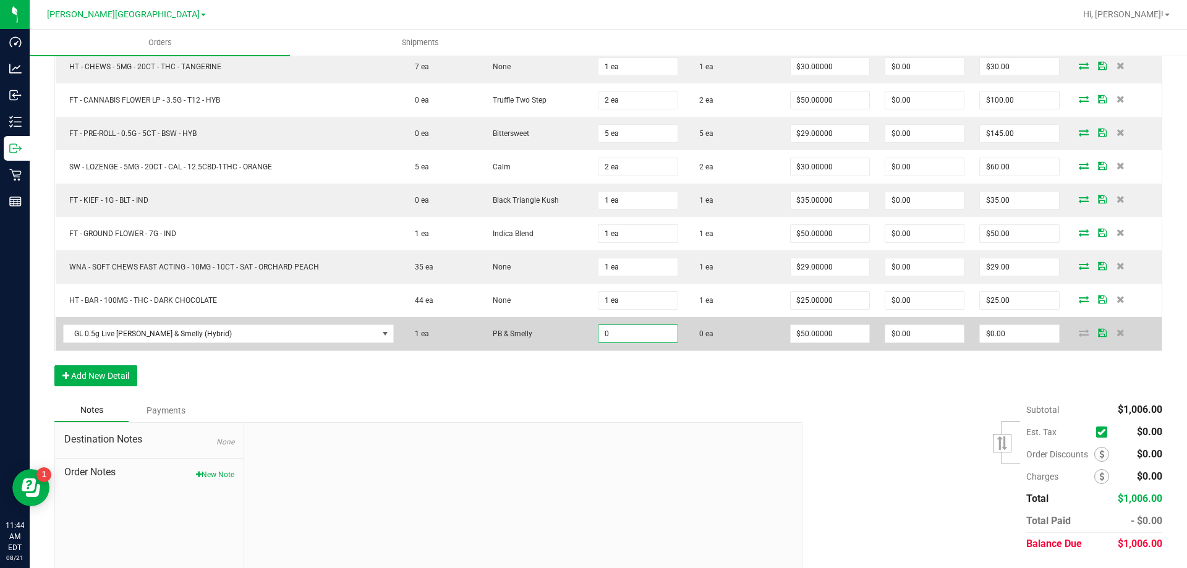
click at [610, 331] on input "0" at bounding box center [638, 333] width 79 height 17
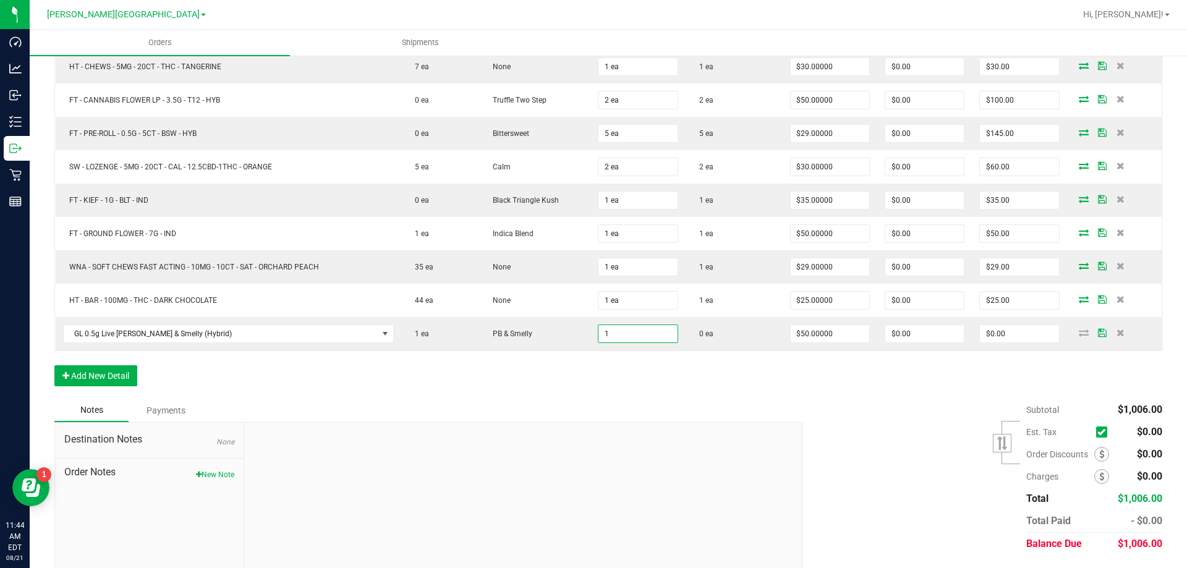
type input "1 ea"
type input "$50.00"
click at [690, 383] on div "Order Details Print All Labels Item Sellable Strain Qty Ordered Qty Allocated U…" at bounding box center [608, 147] width 1108 height 504
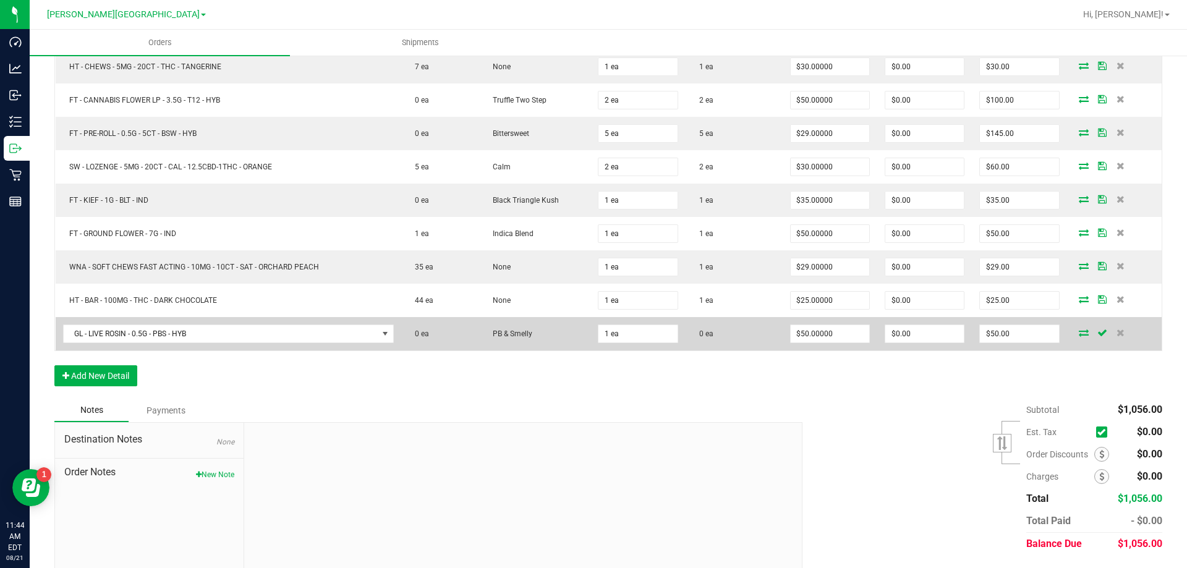
click at [1079, 332] on icon at bounding box center [1084, 332] width 10 height 7
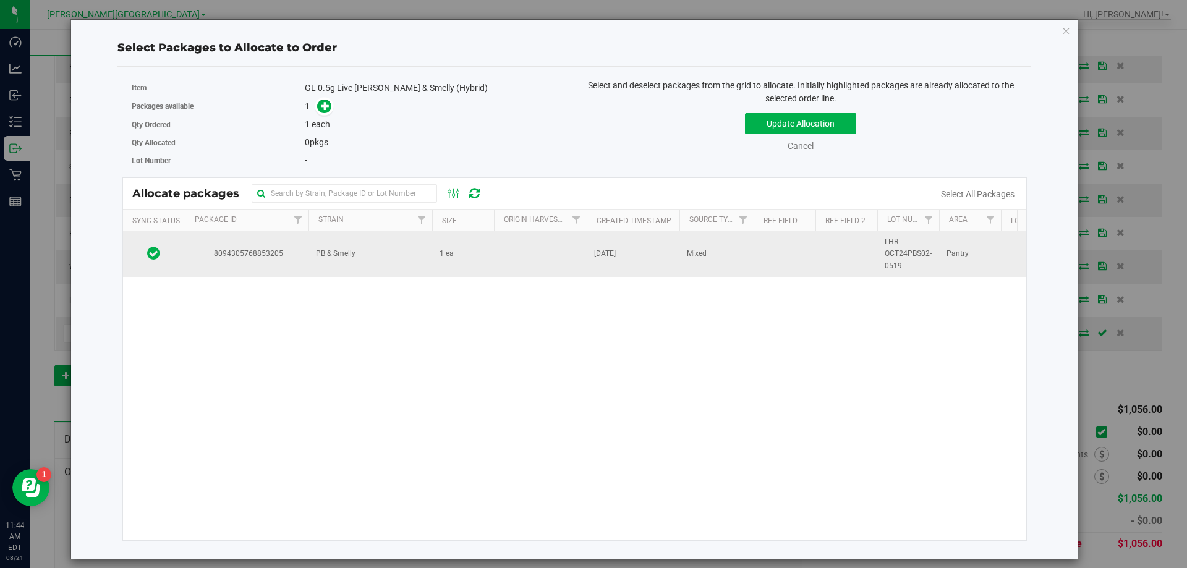
click at [535, 265] on td at bounding box center [540, 254] width 93 height 46
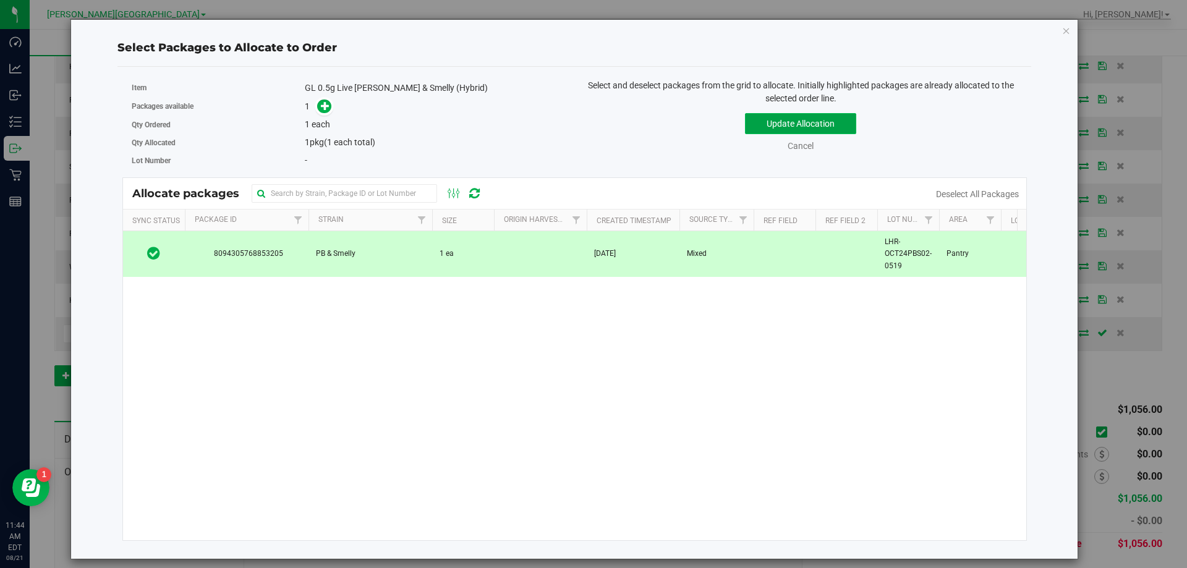
click at [782, 132] on button "Update Allocation" at bounding box center [800, 123] width 111 height 21
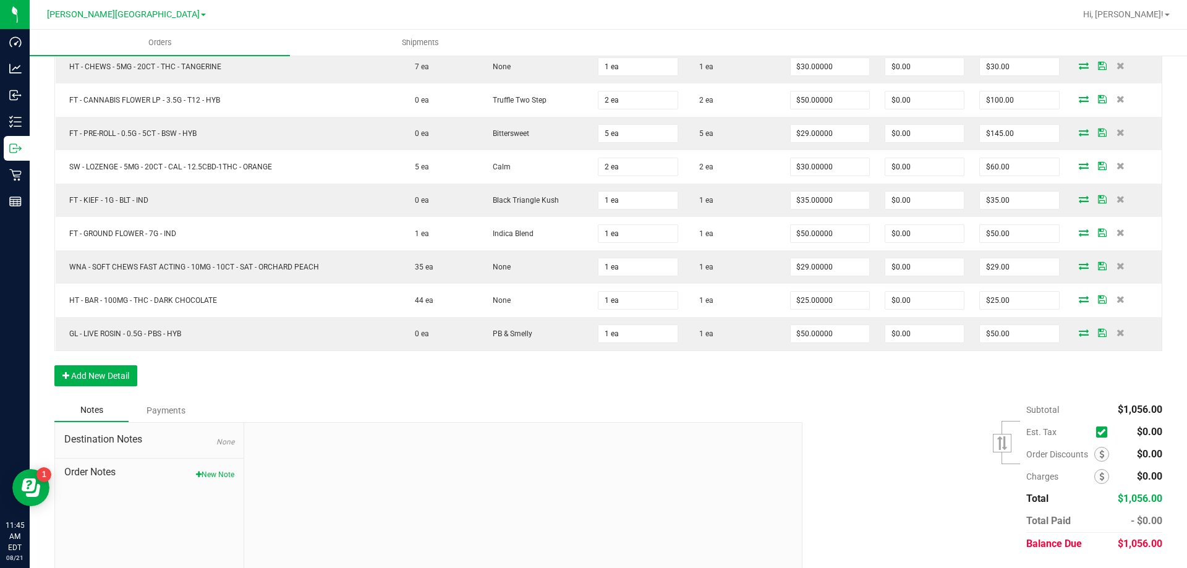
click at [281, 388] on div "Order Details Print All Labels Item Sellable Strain Qty Ordered Qty Allocated U…" at bounding box center [608, 147] width 1108 height 504
click at [112, 382] on button "Add New Detail" at bounding box center [95, 376] width 83 height 21
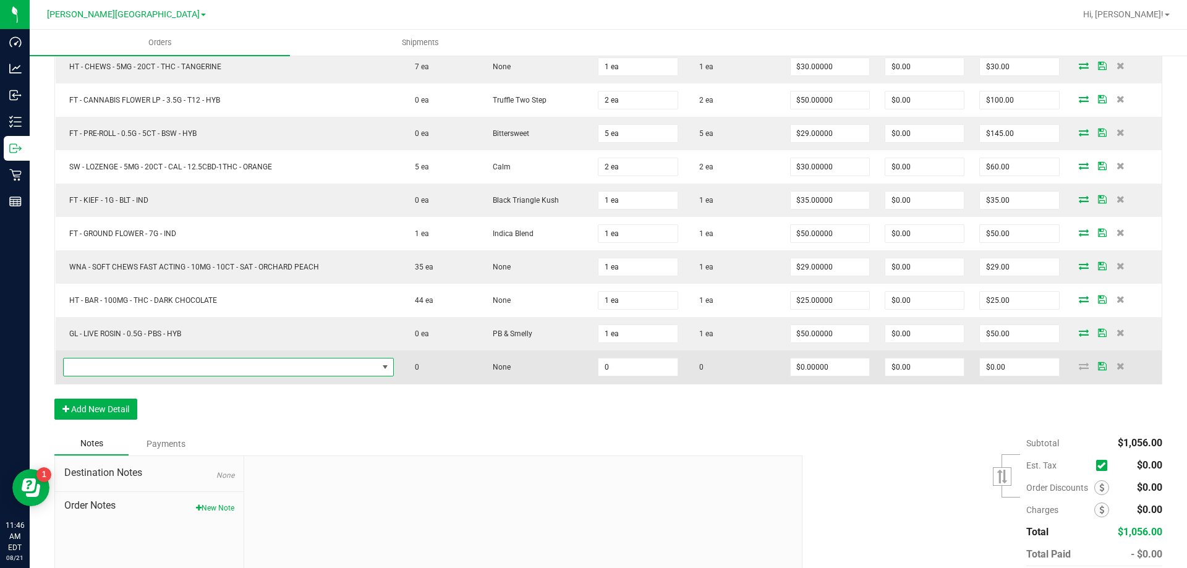
click at [121, 369] on span "NO DATA FOUND" at bounding box center [221, 367] width 314 height 17
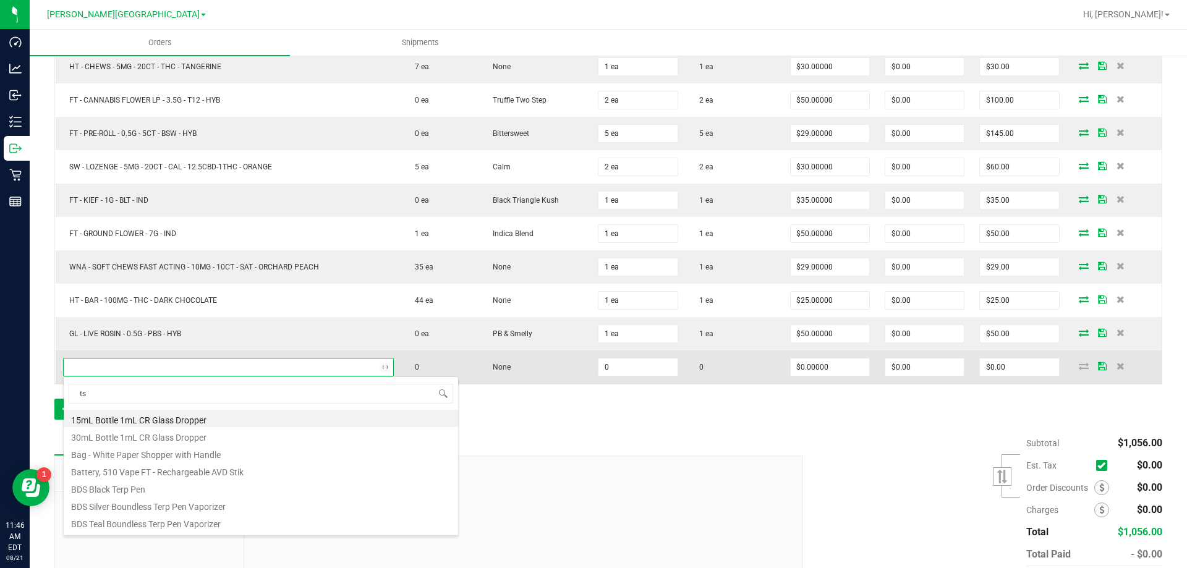
type input "ts1"
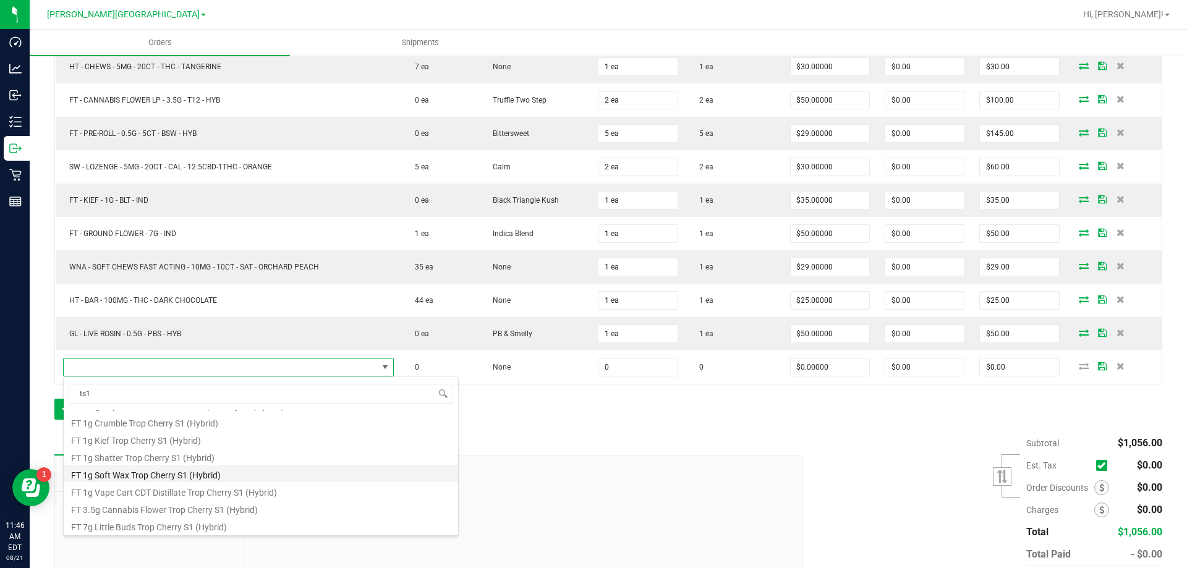
scroll to position [67, 0]
click at [224, 490] on li "FT 1g Vape Cart CDT Distillate Trop Cherry S1 (Hybrid)" at bounding box center [261, 490] width 395 height 17
type input "0 ea"
type input "$95.00000"
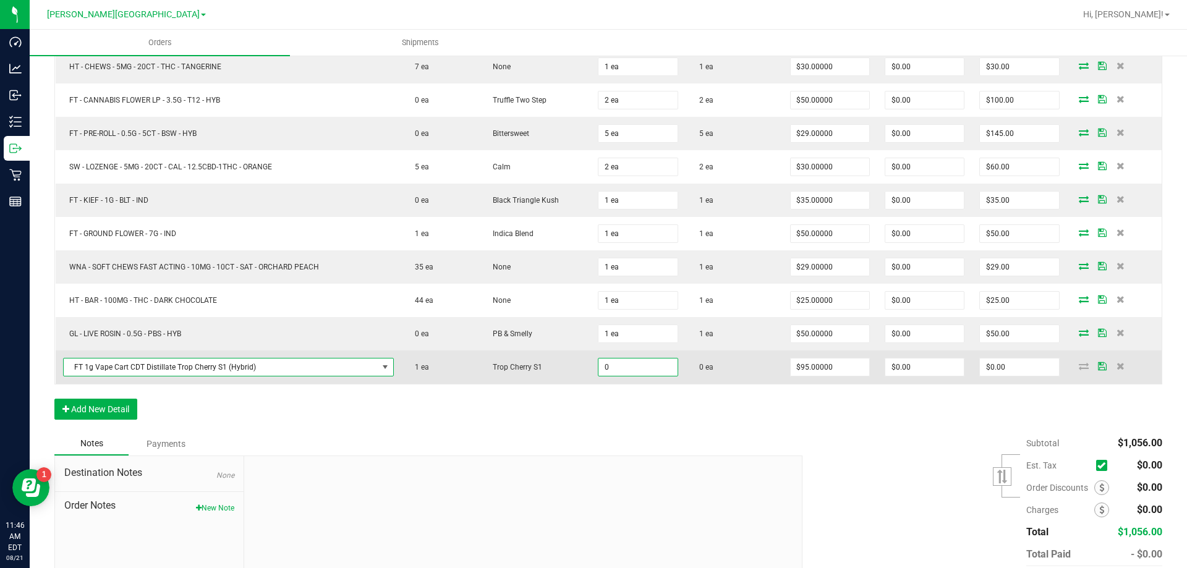
click at [633, 362] on input "0" at bounding box center [638, 367] width 79 height 17
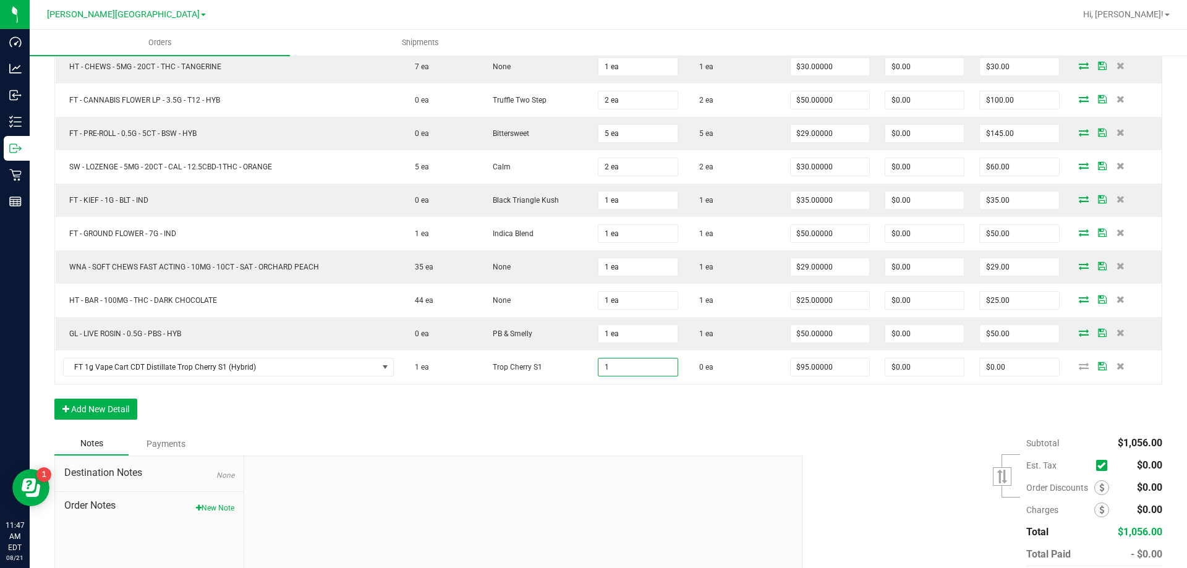
type input "1 ea"
type input "$95.00"
click at [875, 456] on div "Subtotal $1,056.00 Est. Tax" at bounding box center [978, 510] width 369 height 156
click at [1079, 369] on icon at bounding box center [1084, 365] width 10 height 7
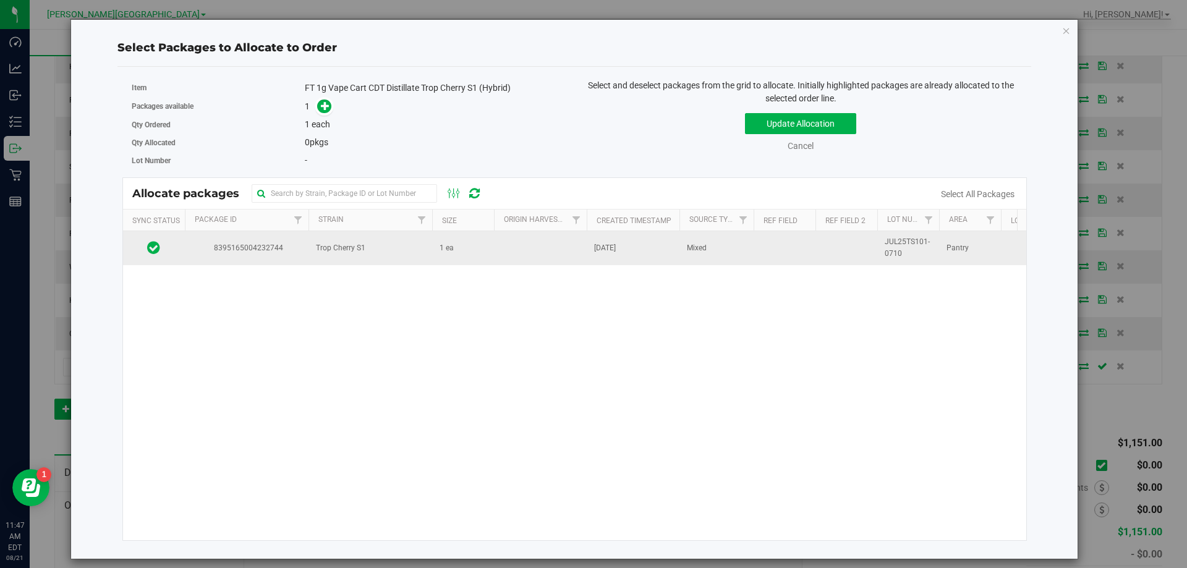
click at [492, 250] on td "1 ea" at bounding box center [463, 247] width 62 height 33
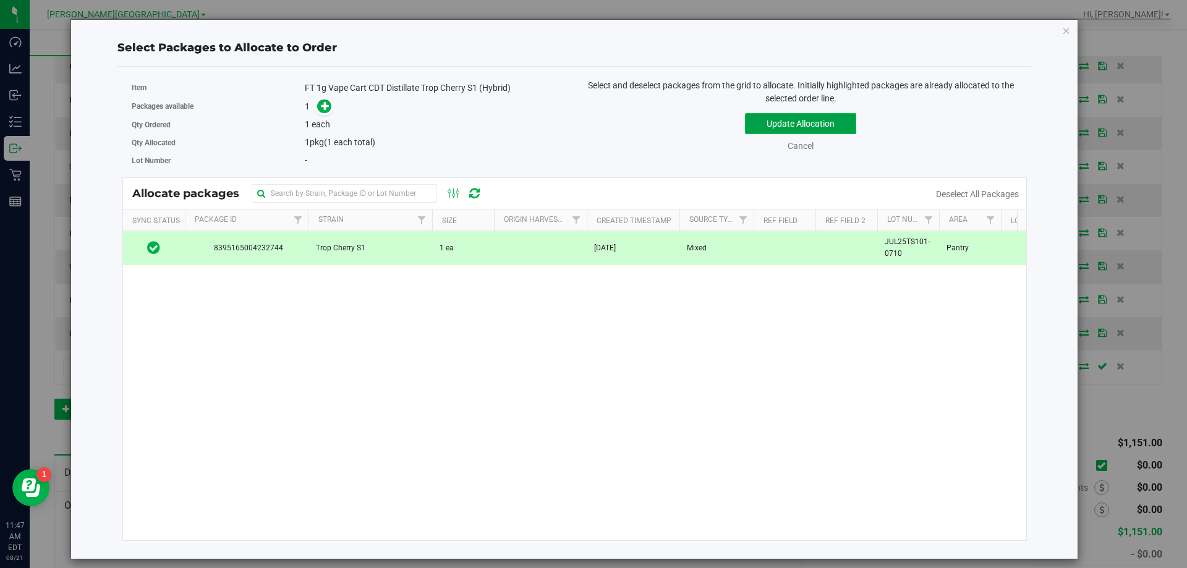
click at [801, 118] on button "Update Allocation" at bounding box center [800, 123] width 111 height 21
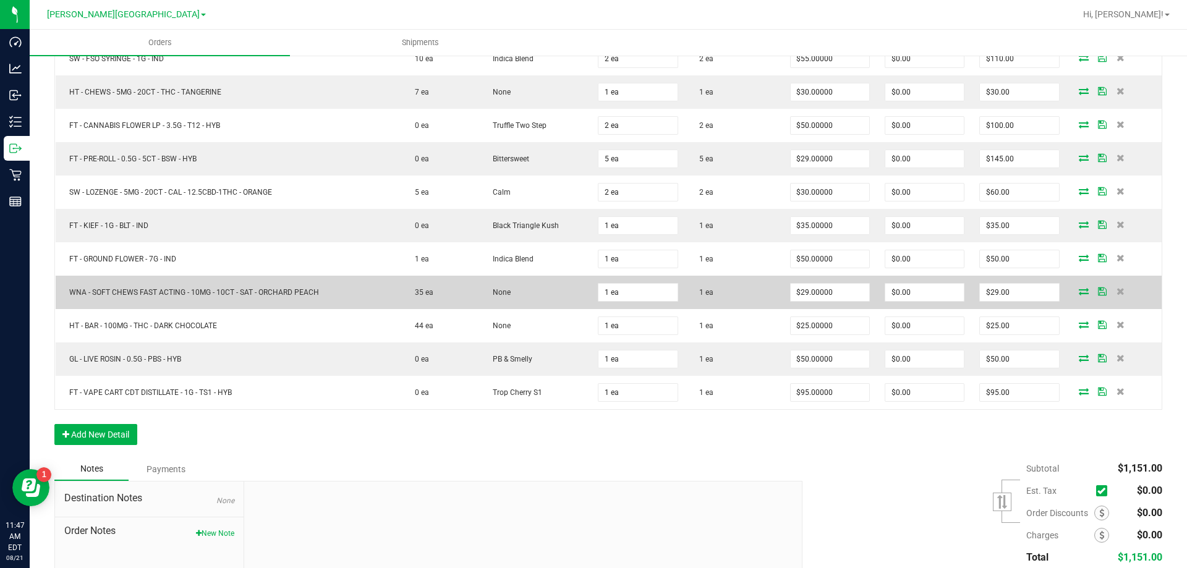
scroll to position [433, 0]
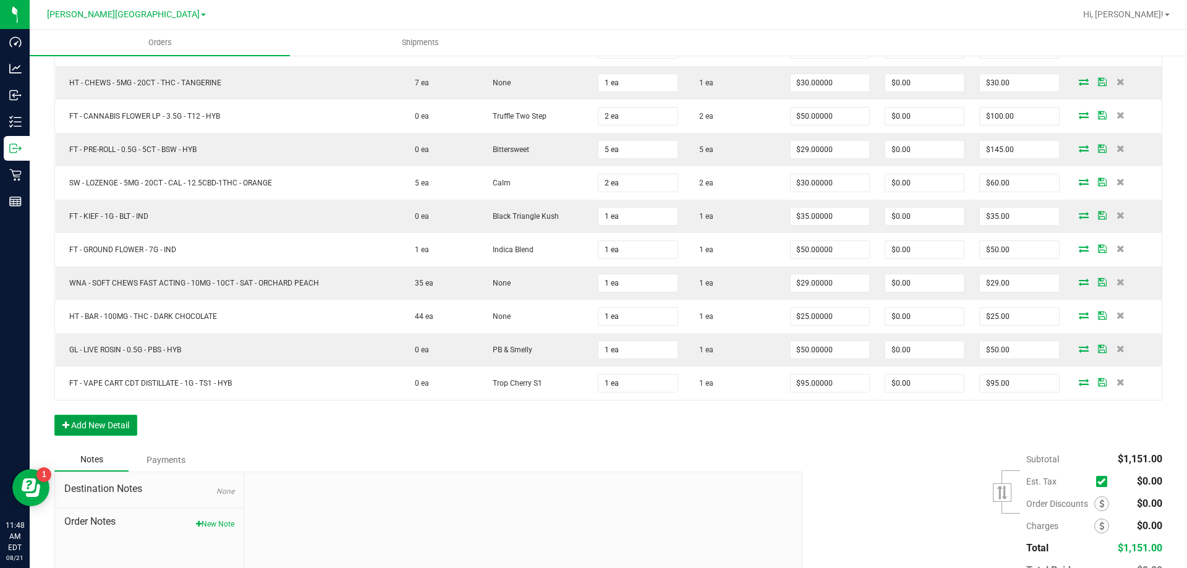
click at [121, 430] on button "Add New Detail" at bounding box center [95, 425] width 83 height 21
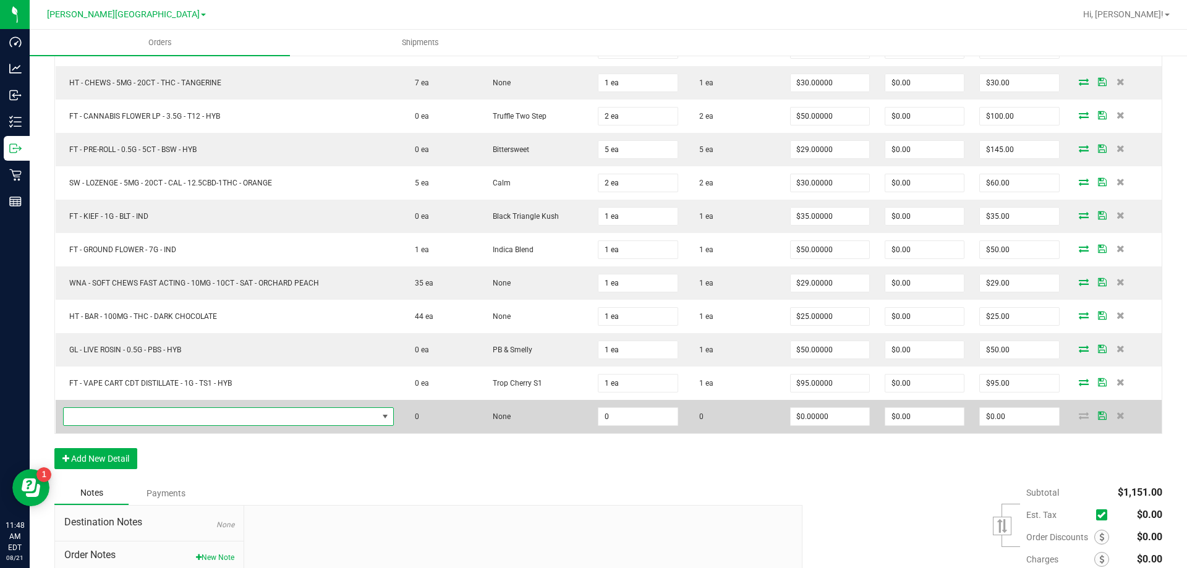
click at [137, 413] on span "NO DATA FOUND" at bounding box center [221, 416] width 314 height 17
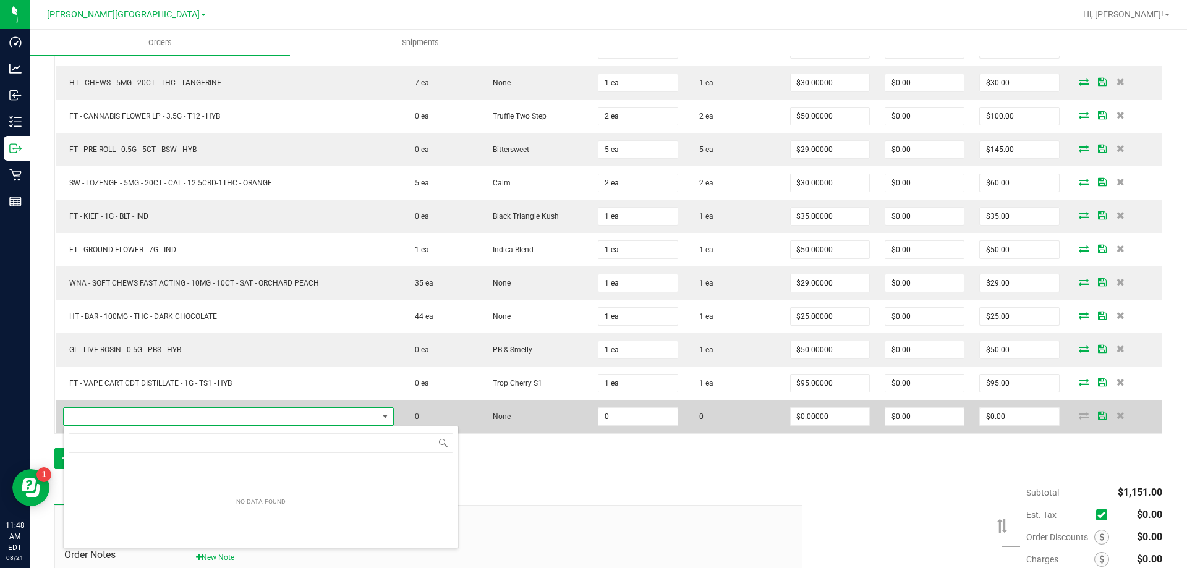
scroll to position [19, 324]
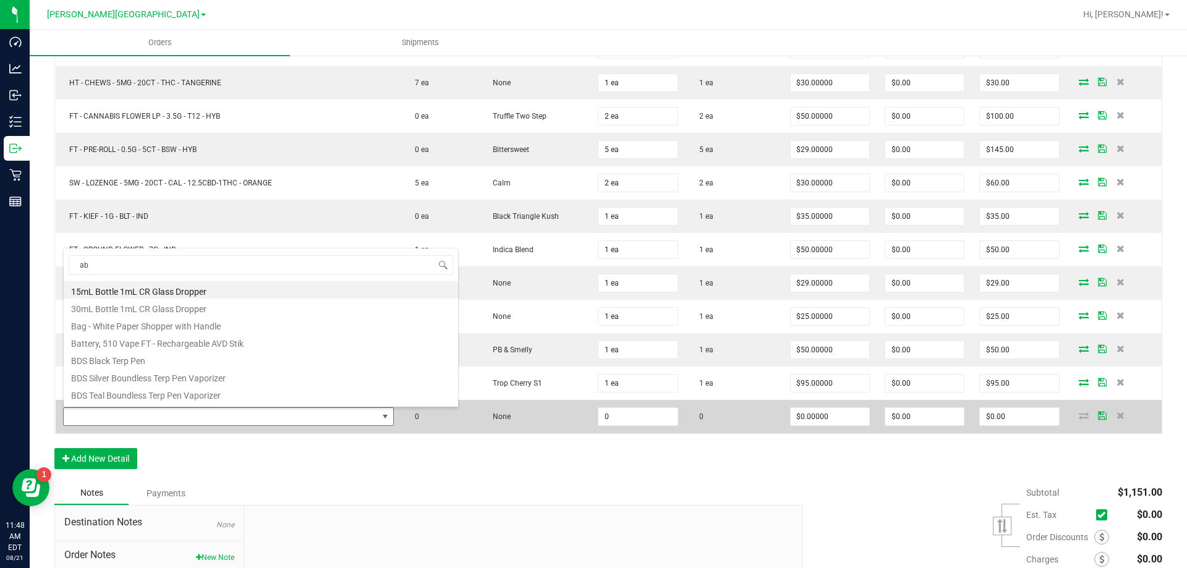
type input "abp"
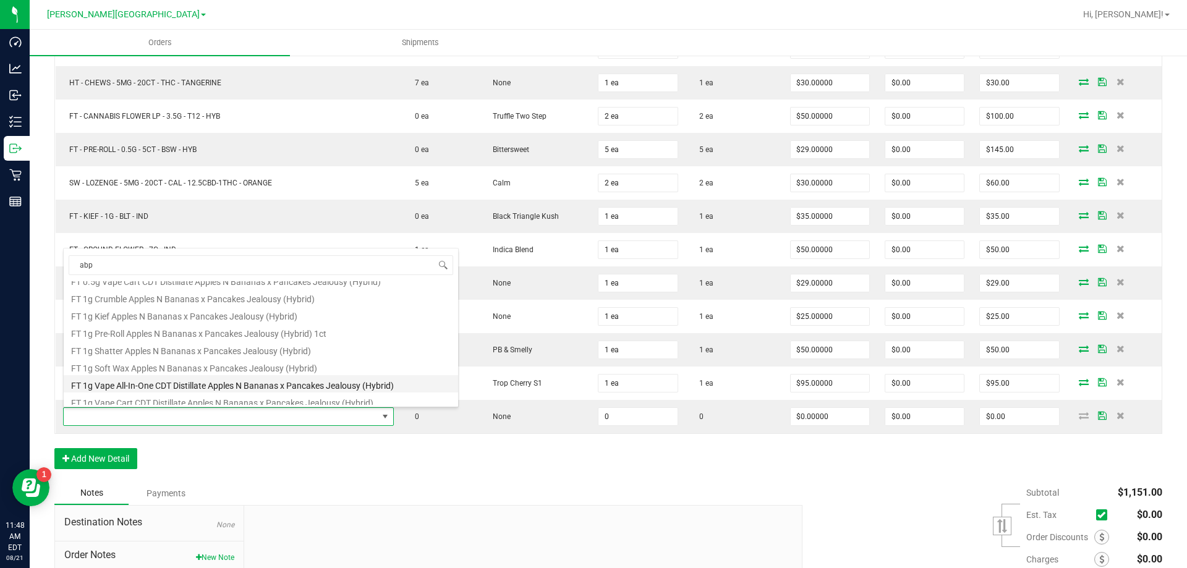
scroll to position [124, 0]
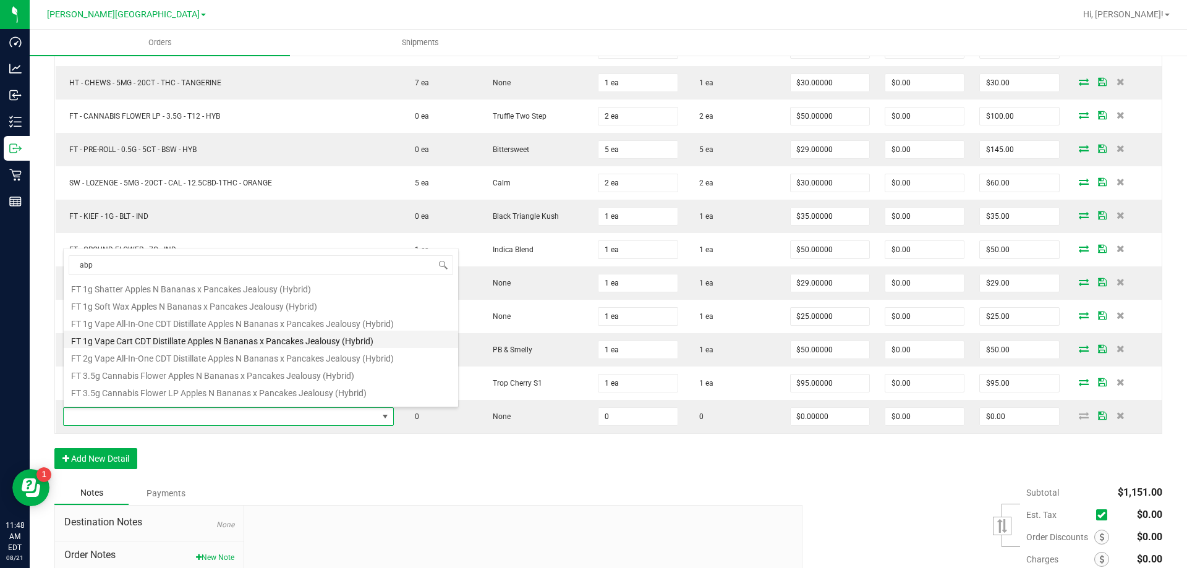
click at [167, 342] on li "FT 1g Vape Cart CDT Distillate Apples N Bananas x Pancakes Jealousy (Hybrid)" at bounding box center [261, 339] width 395 height 17
type input "0 ea"
type input "$95.00000"
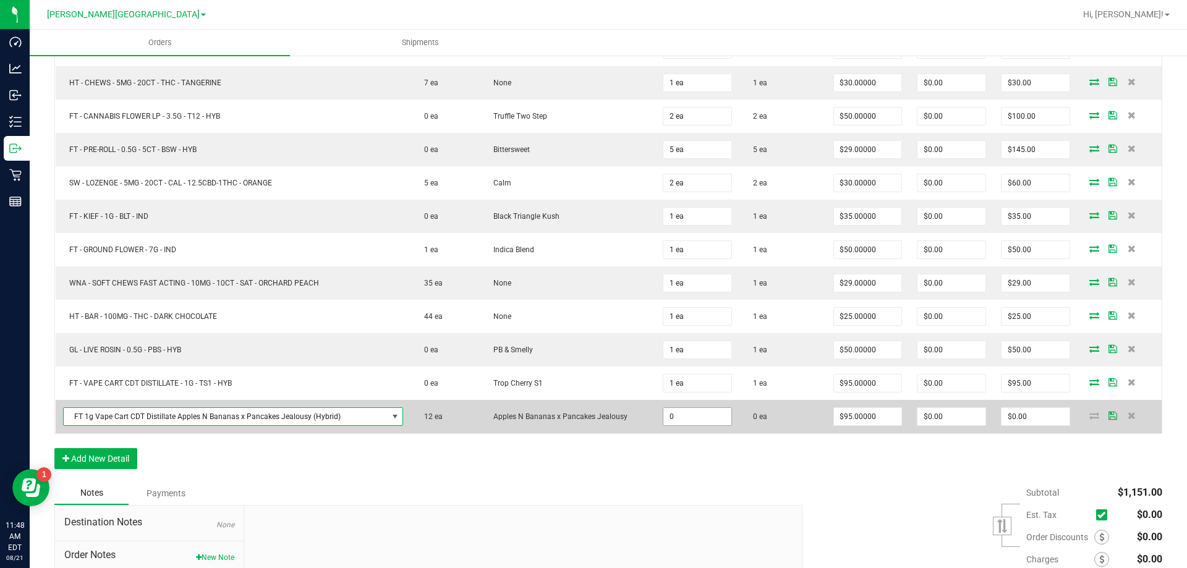
click at [703, 417] on input "0" at bounding box center [698, 416] width 68 height 17
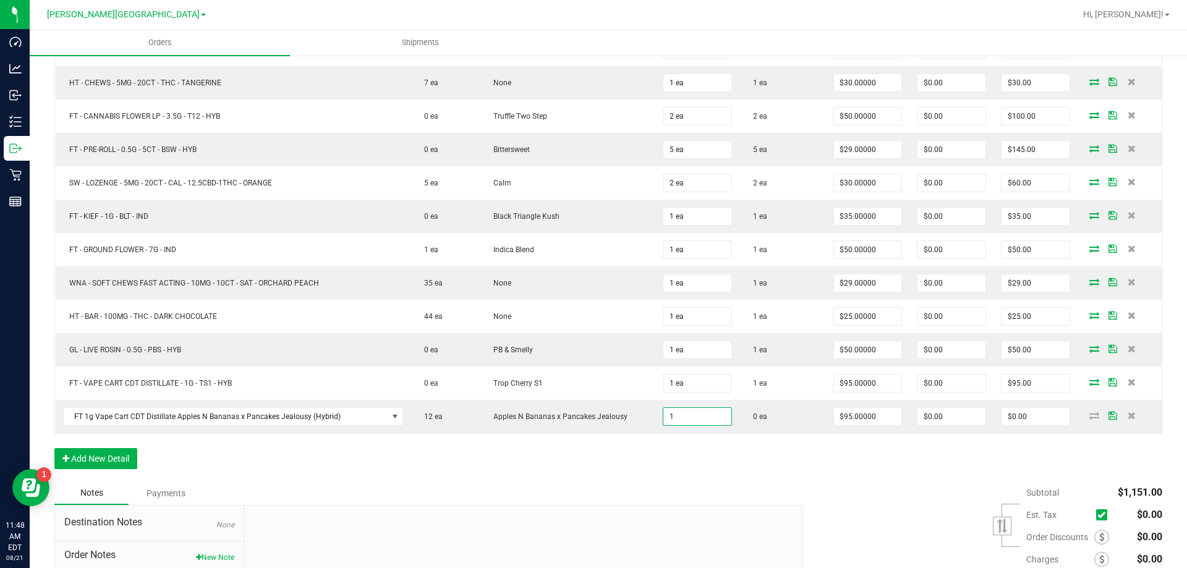
type input "1 ea"
type input "$95.00"
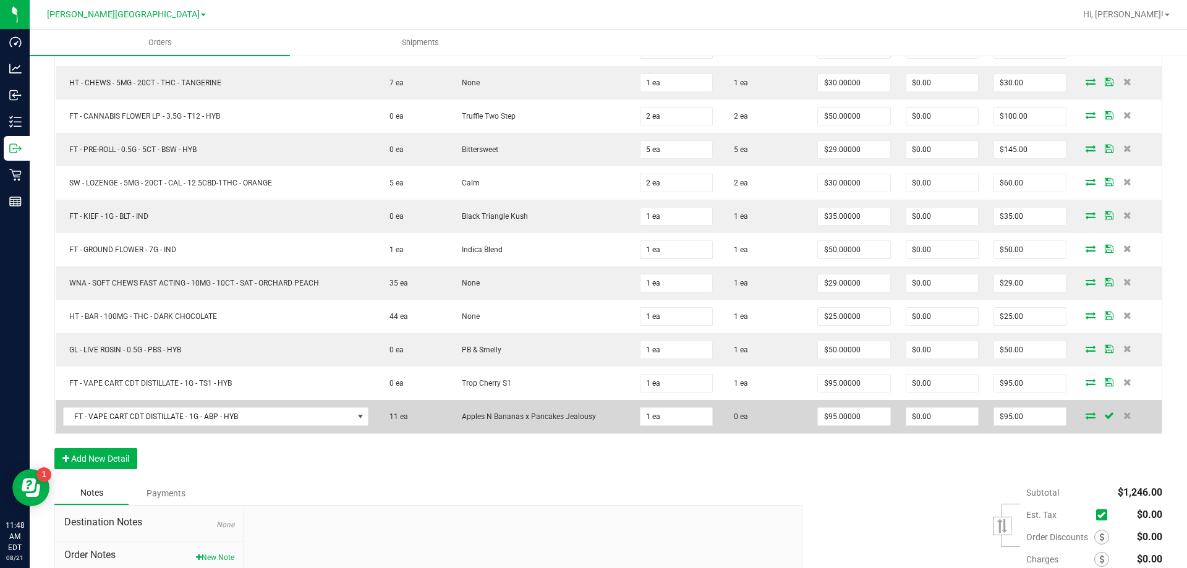
click at [1086, 417] on icon at bounding box center [1091, 415] width 10 height 7
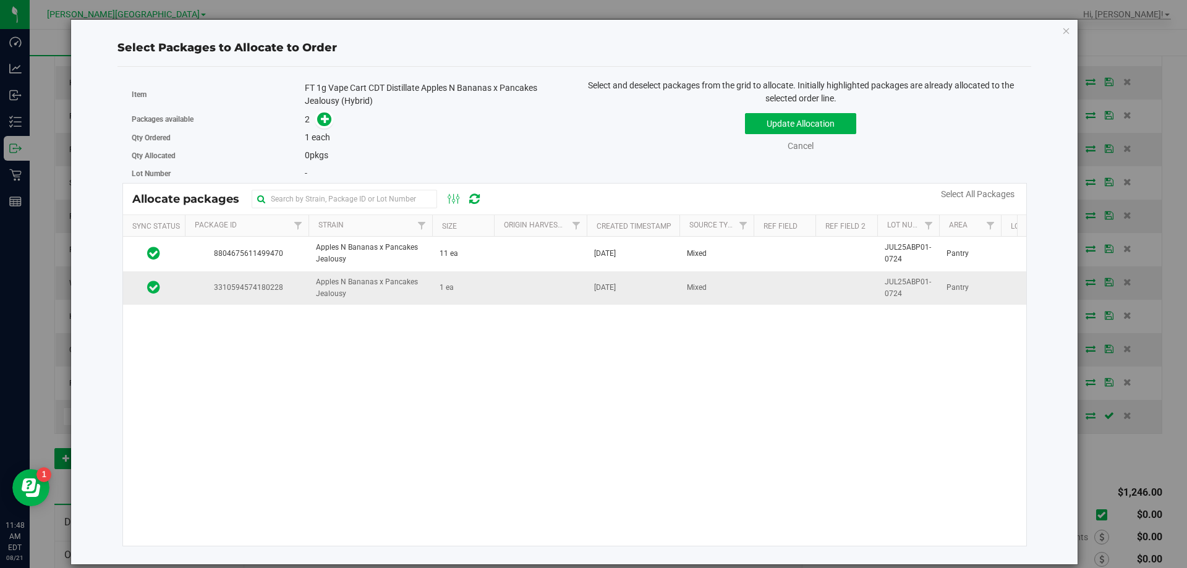
click at [594, 283] on span "Aug 8, 2025" at bounding box center [605, 288] width 22 height 12
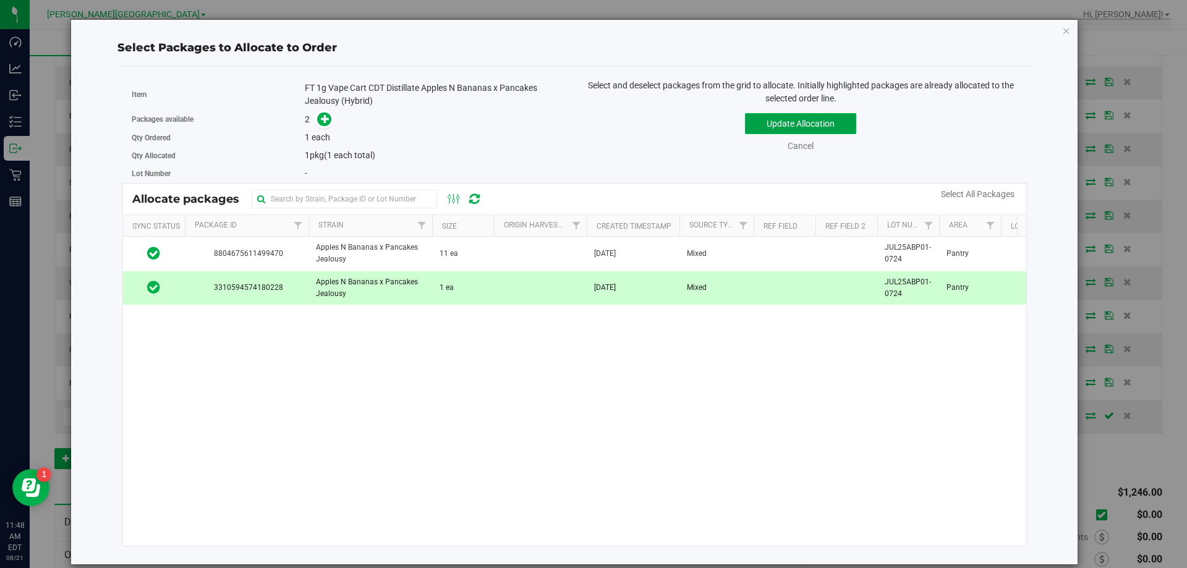
click at [797, 126] on button "Update Allocation" at bounding box center [800, 123] width 111 height 21
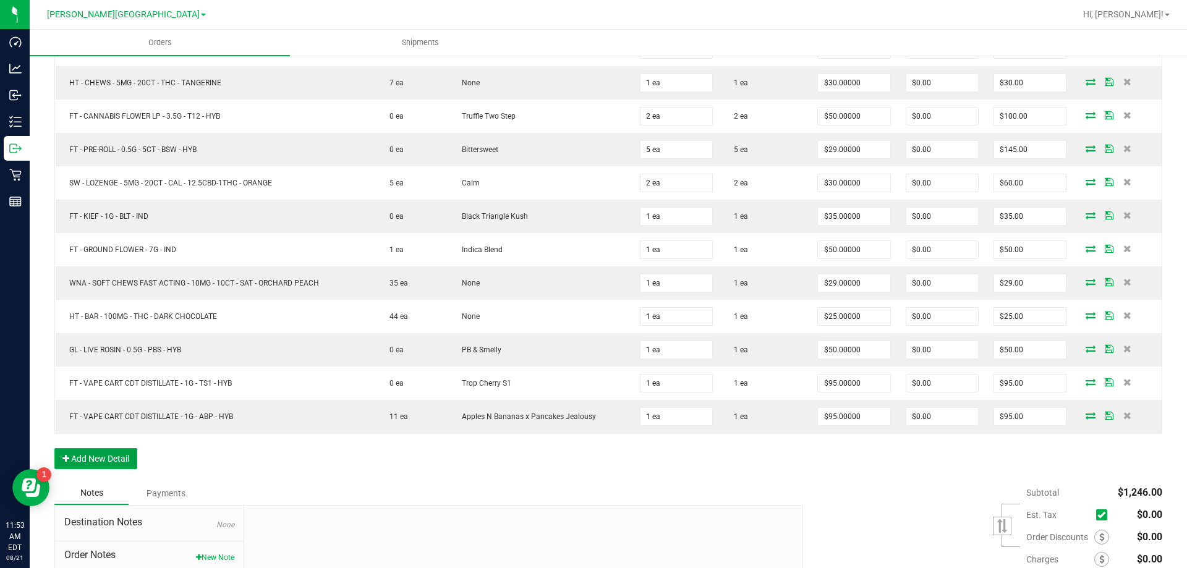
click at [96, 458] on button "Add New Detail" at bounding box center [95, 458] width 83 height 21
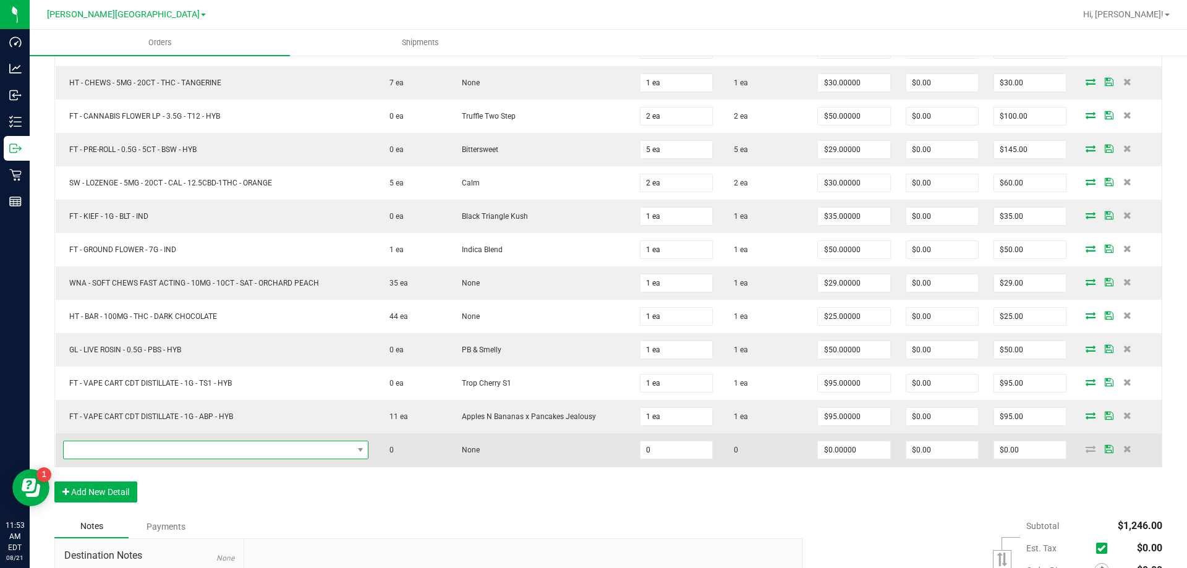
click at [175, 450] on span "NO DATA FOUND" at bounding box center [208, 450] width 289 height 17
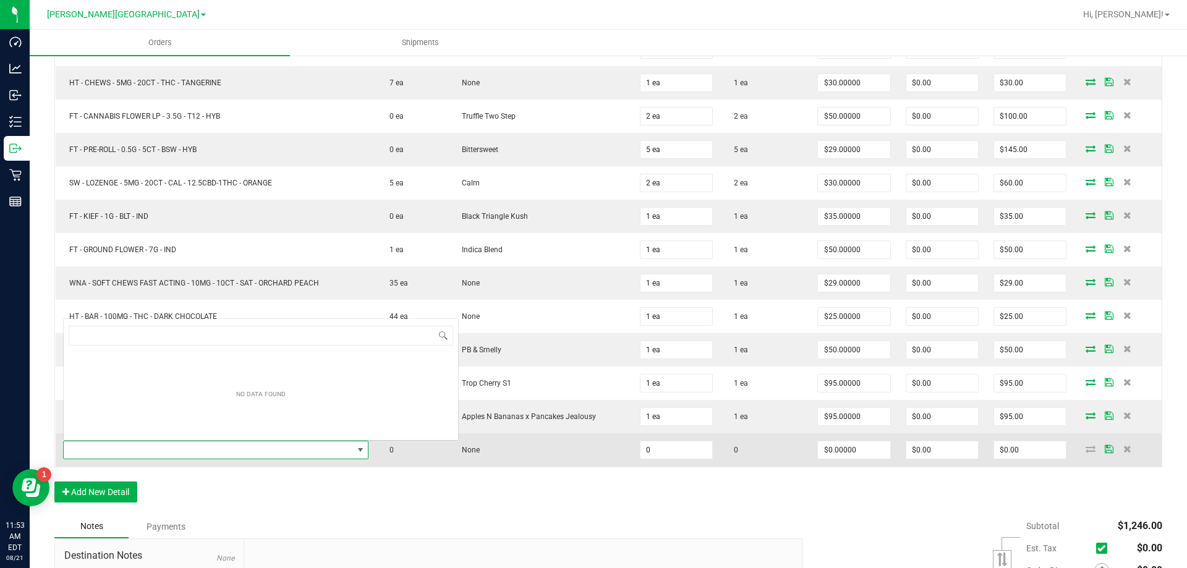
scroll to position [19, 299]
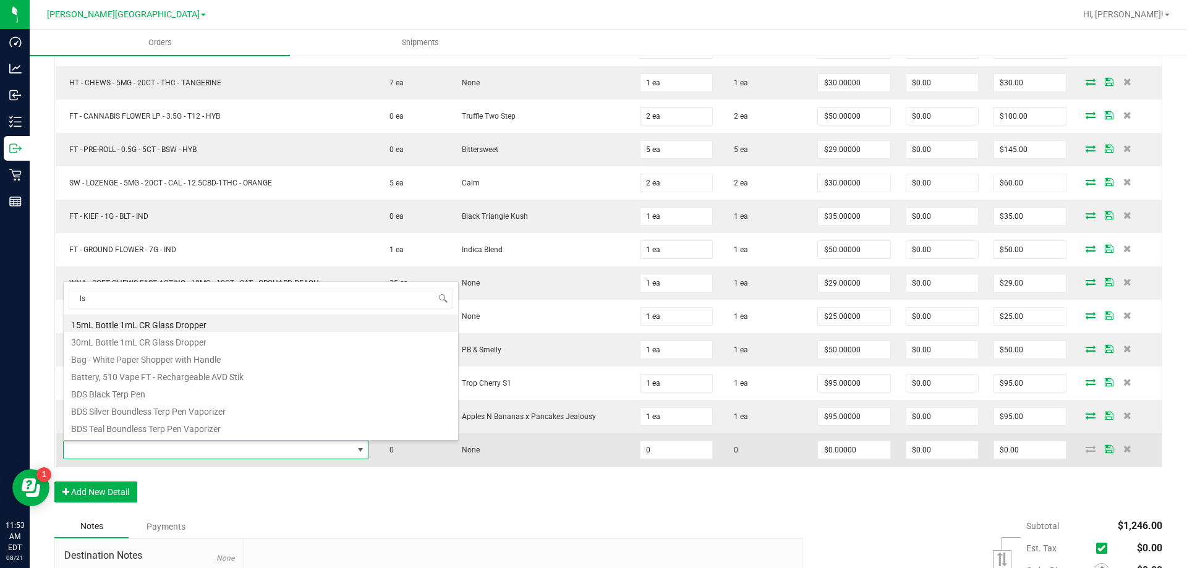
type input "lsn"
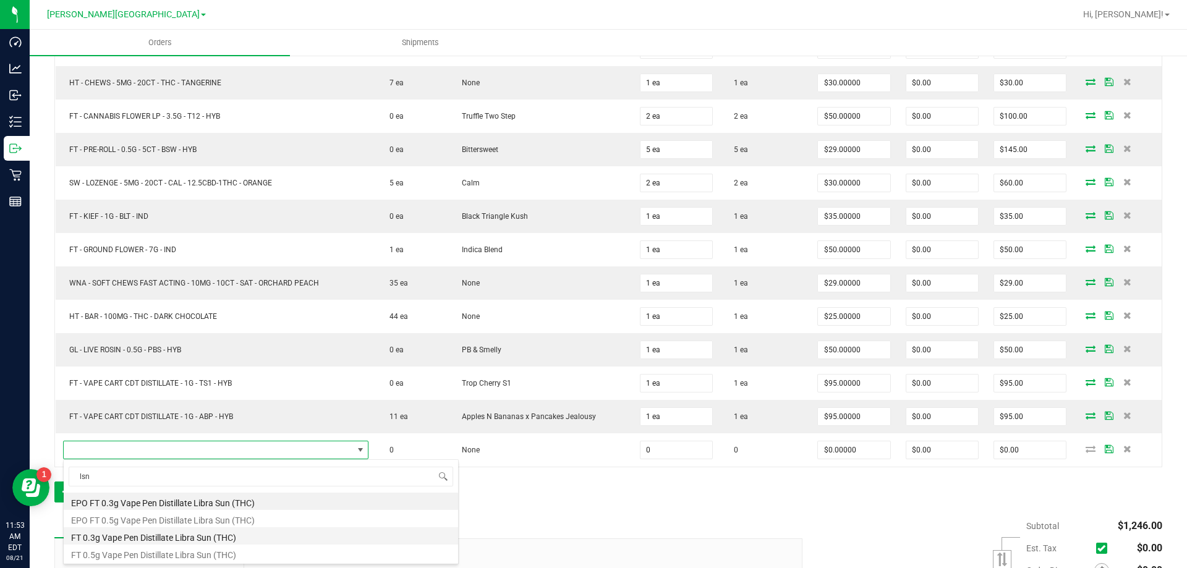
click at [170, 536] on li "FT 0.3g Vape Pen Distillate Libra Sun (THC)" at bounding box center [261, 536] width 395 height 17
type input "0 ea"
type input "$35.00000"
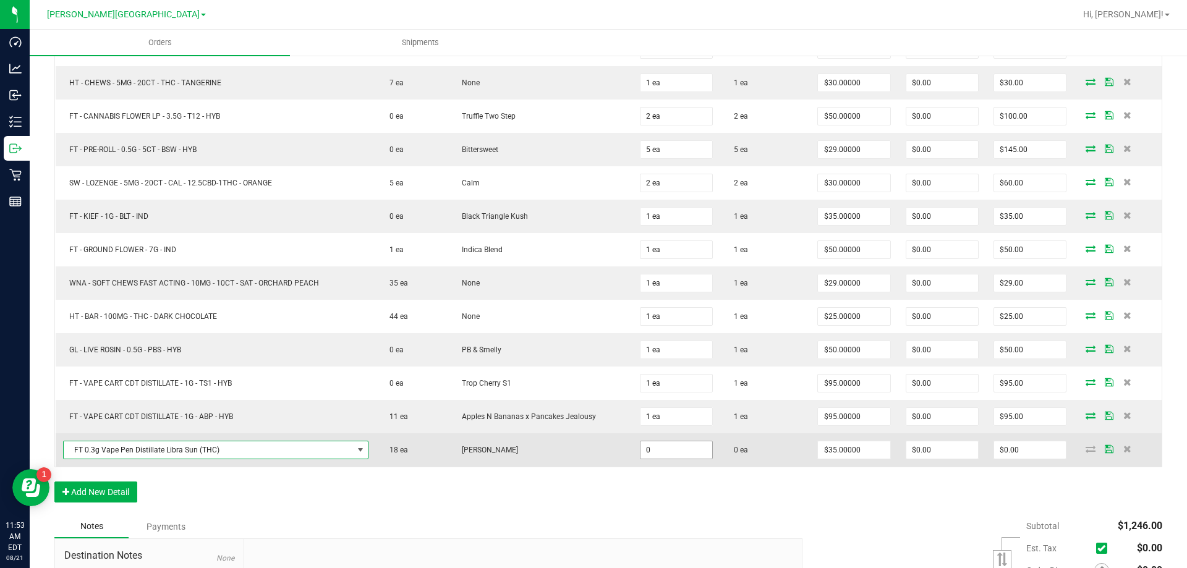
click at [672, 450] on input "0" at bounding box center [677, 450] width 72 height 17
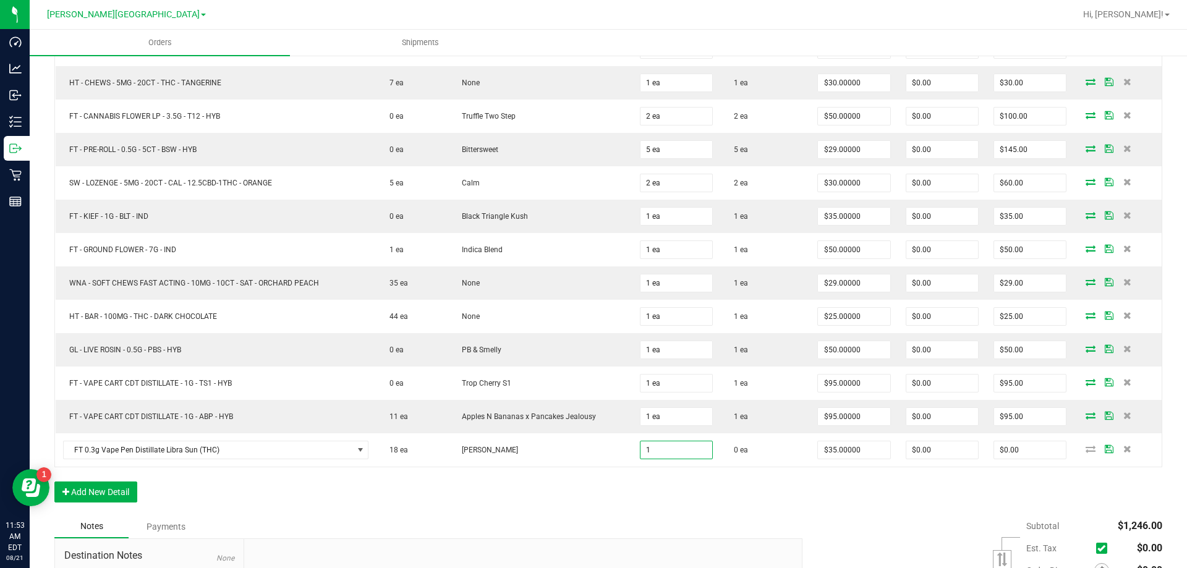
type input "1 ea"
type input "$35.00"
click at [739, 510] on div "Order Details Print All Labels Item Sellable Strain Qty Ordered Qty Allocated U…" at bounding box center [608, 213] width 1108 height 604
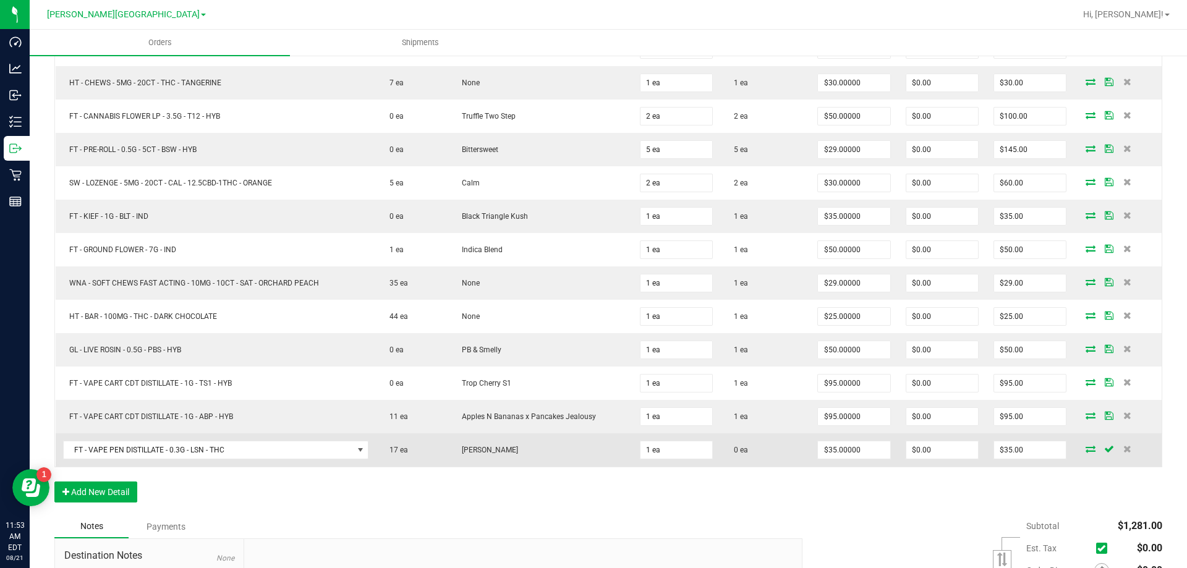
click at [1086, 453] on icon at bounding box center [1091, 448] width 10 height 7
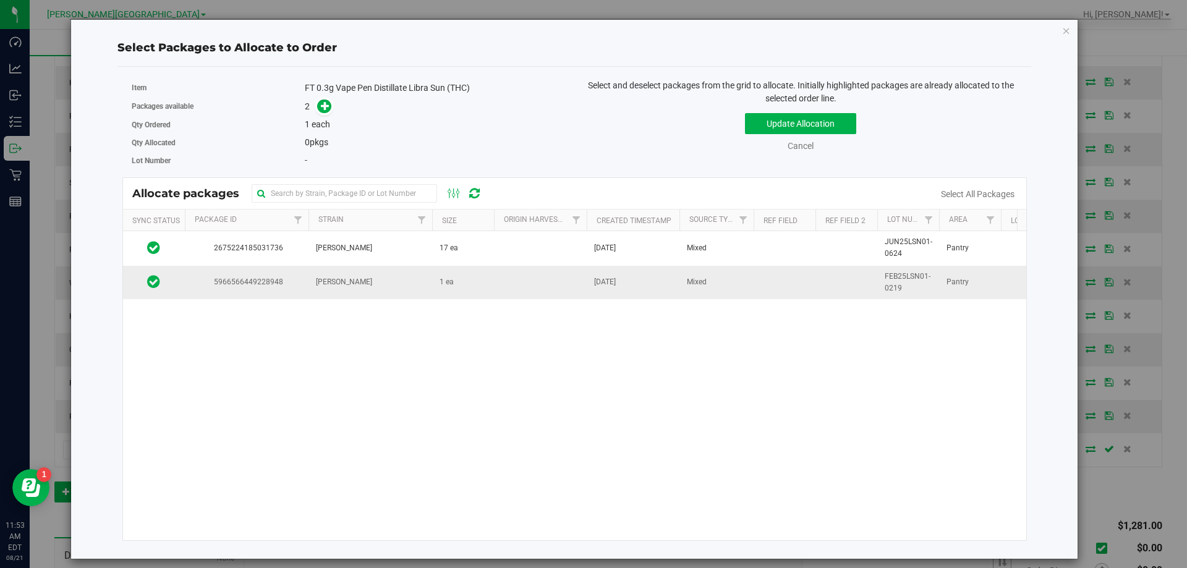
click at [631, 290] on td "[DATE]" at bounding box center [633, 282] width 93 height 33
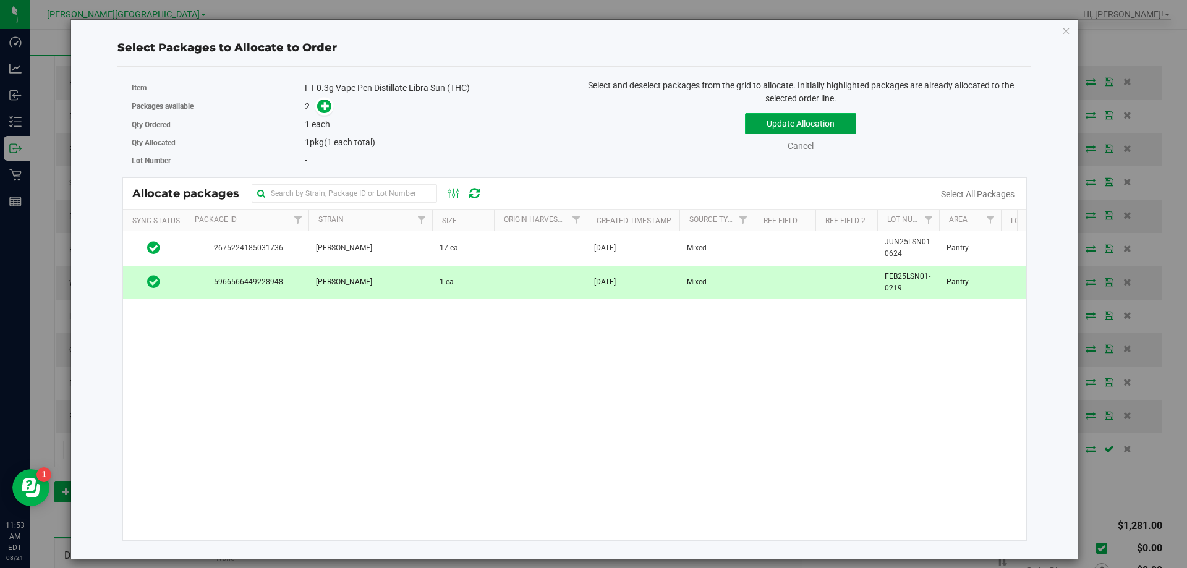
click at [768, 127] on button "Update Allocation" at bounding box center [800, 123] width 111 height 21
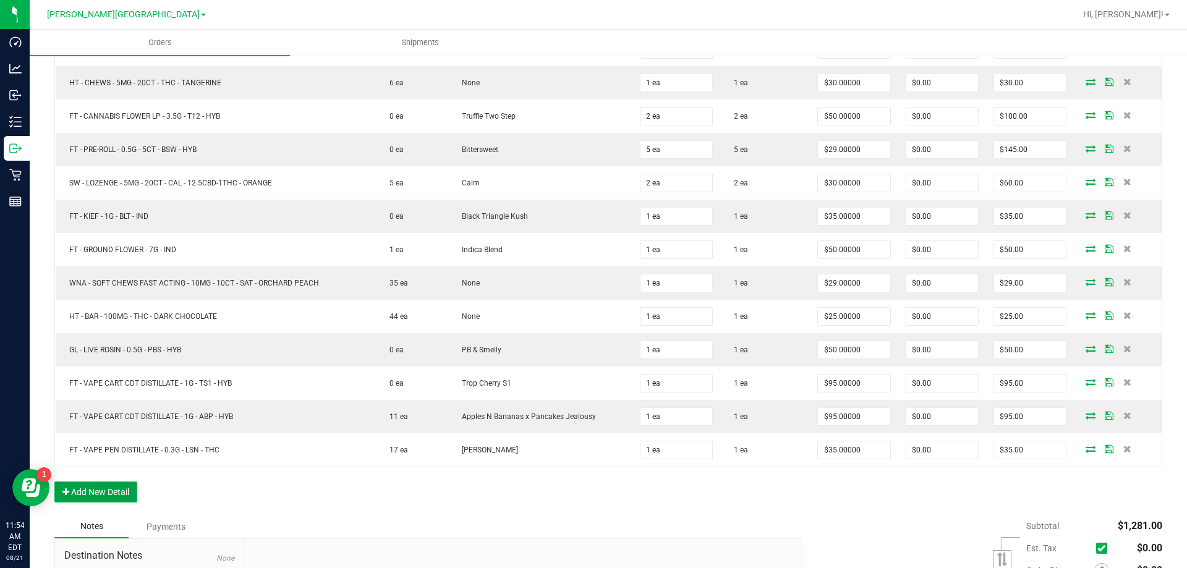
click at [85, 490] on button "Add New Detail" at bounding box center [95, 492] width 83 height 21
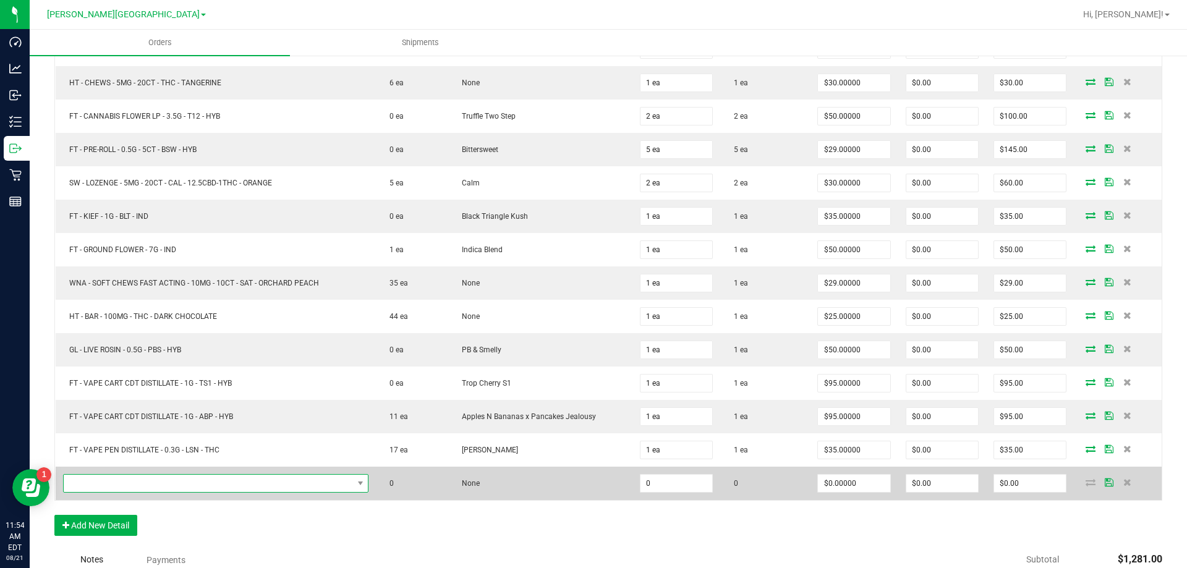
click at [135, 491] on span "NO DATA FOUND" at bounding box center [208, 483] width 289 height 17
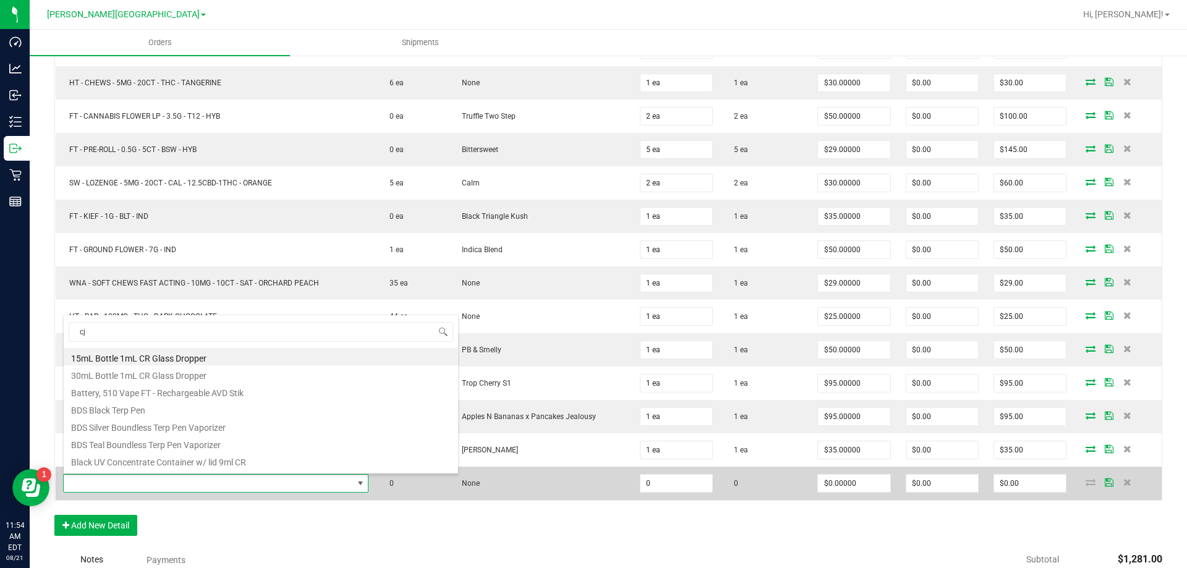
type input "cja"
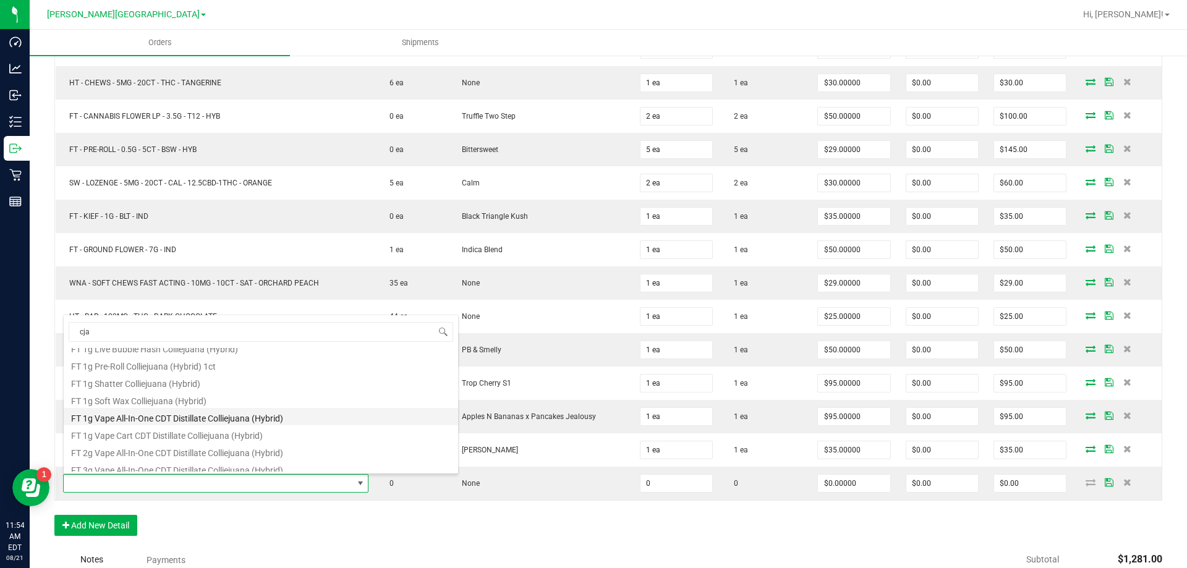
scroll to position [186, 0]
click at [207, 416] on li "FT 1g Vape Cart CDT Distillate Colliejuana (Hybrid)" at bounding box center [261, 413] width 395 height 17
type input "0 ea"
type input "$95.00000"
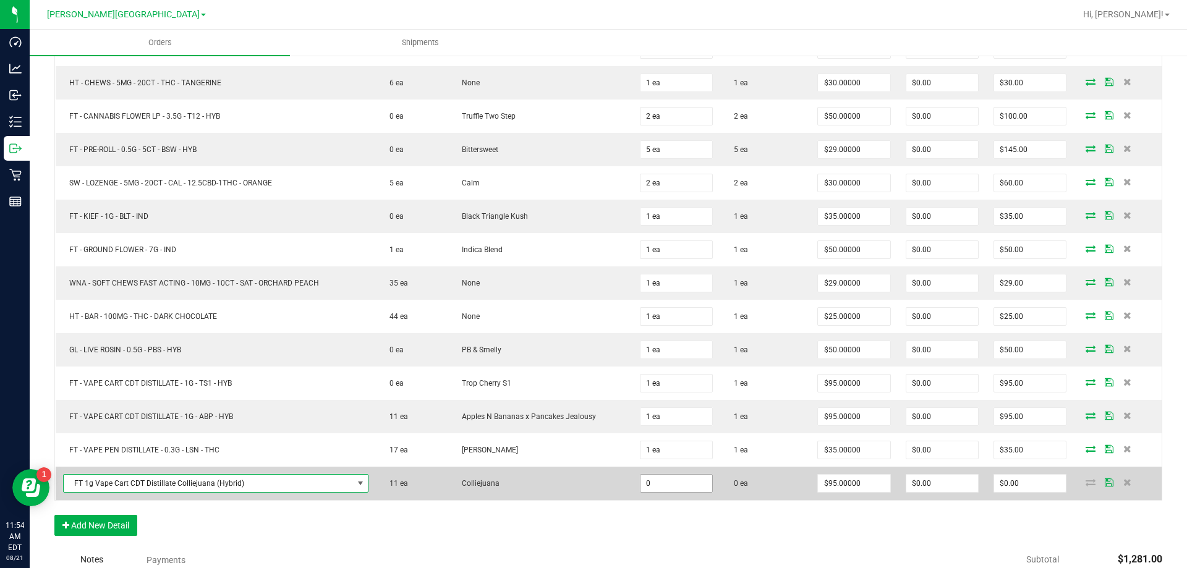
click at [646, 487] on input "0" at bounding box center [677, 483] width 72 height 17
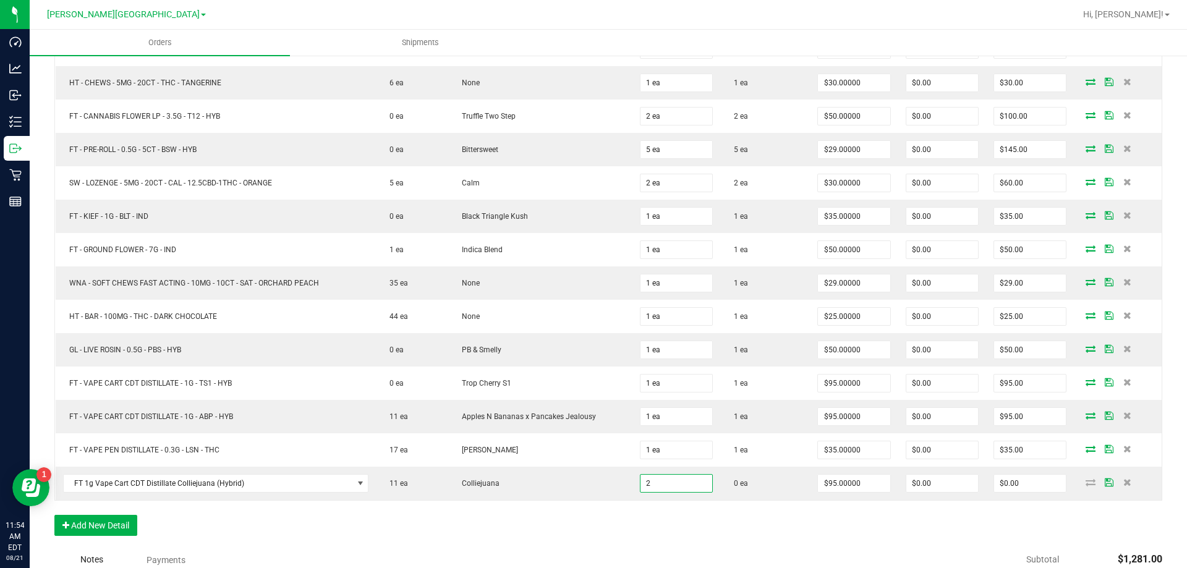
type input "2 ea"
type input "$190.00"
click at [768, 550] on div "Notes Payments" at bounding box center [423, 561] width 739 height 24
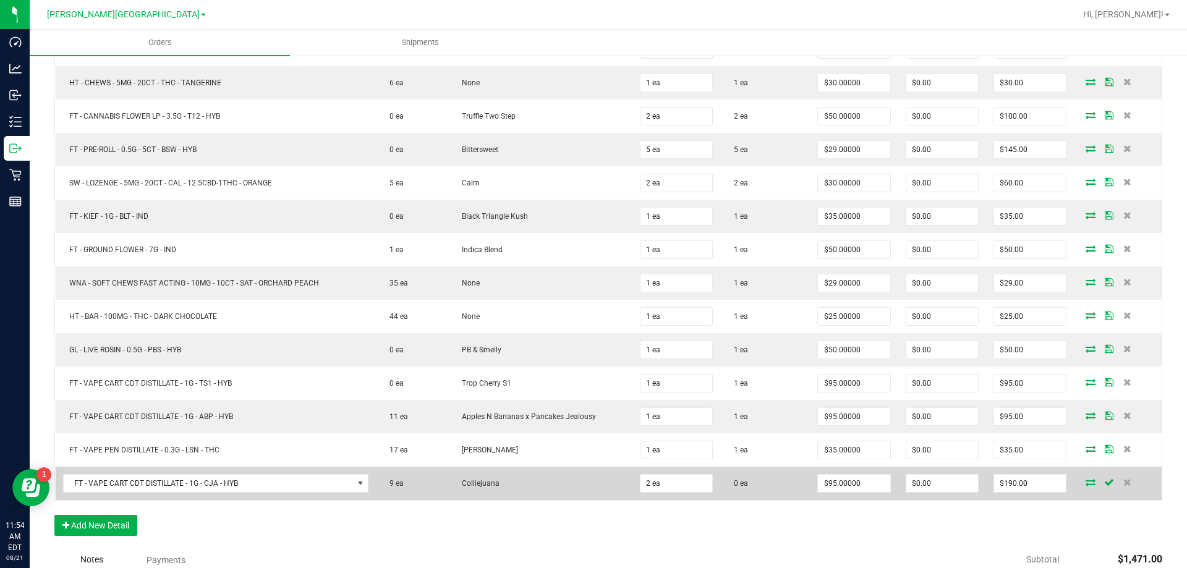
click at [1087, 482] on icon at bounding box center [1091, 482] width 10 height 7
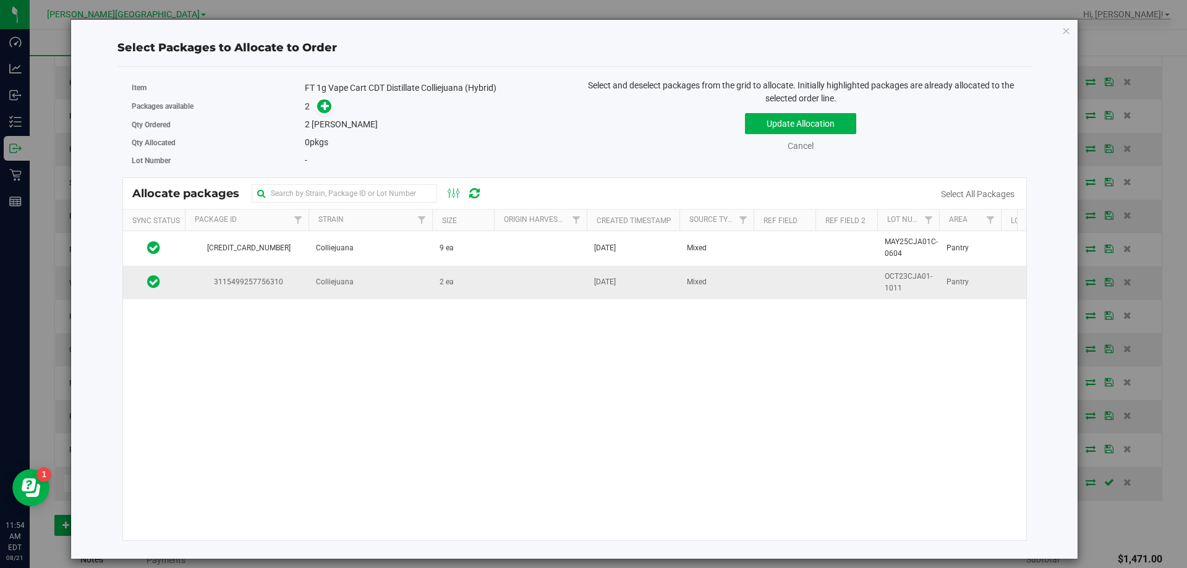
click at [613, 281] on span "[DATE]" at bounding box center [605, 282] width 22 height 12
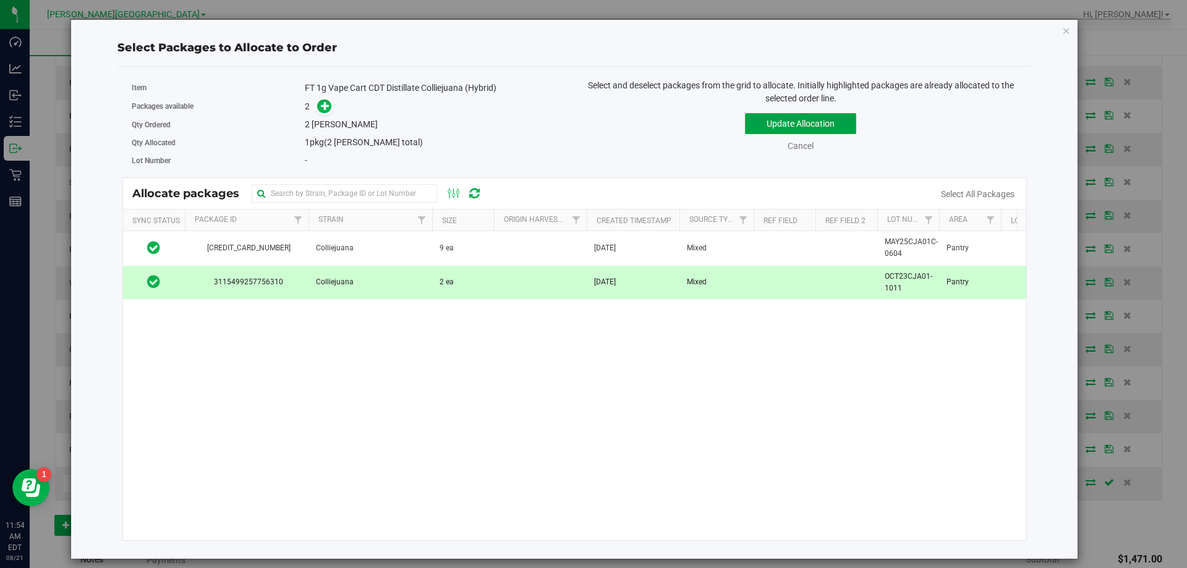
click at [769, 130] on button "Update Allocation" at bounding box center [800, 123] width 111 height 21
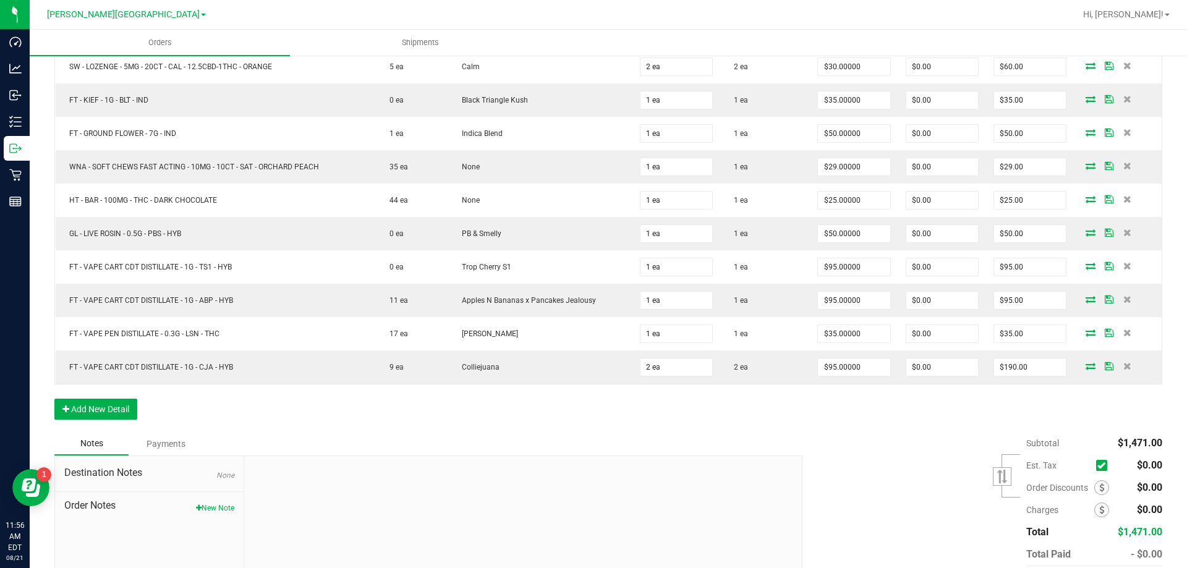
scroll to position [616, 0]
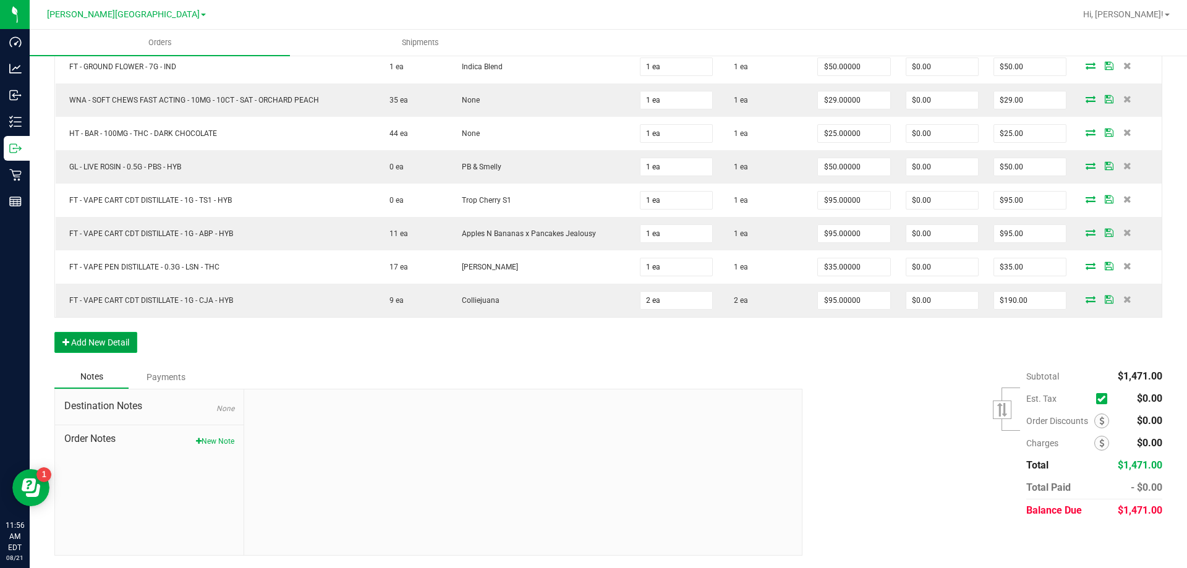
click at [114, 347] on button "Add New Detail" at bounding box center [95, 342] width 83 height 21
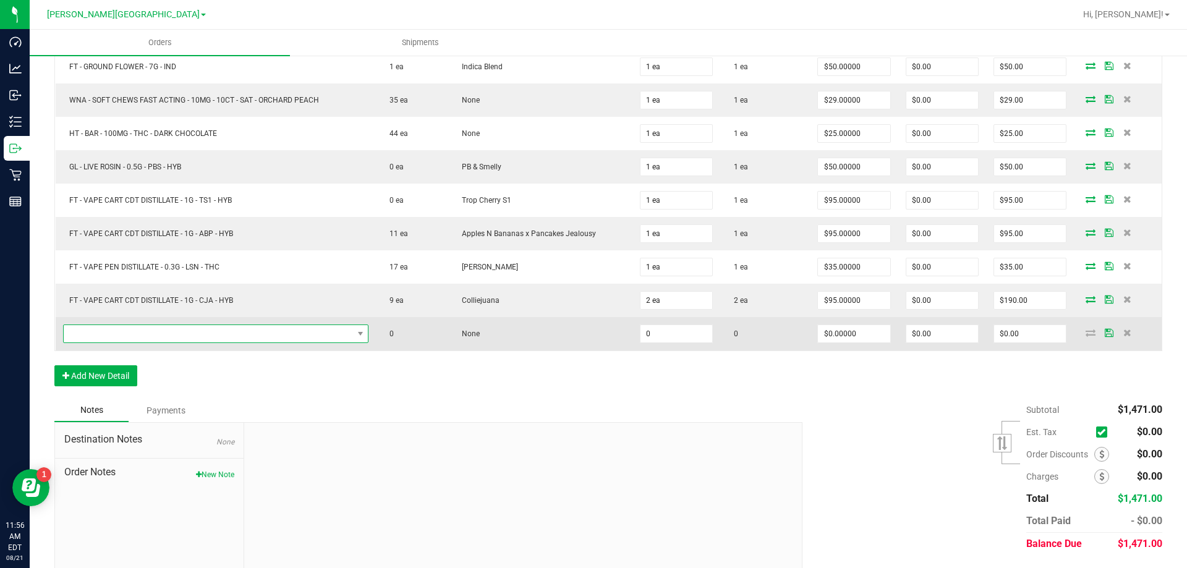
click at [121, 335] on span "NO DATA FOUND" at bounding box center [208, 333] width 289 height 17
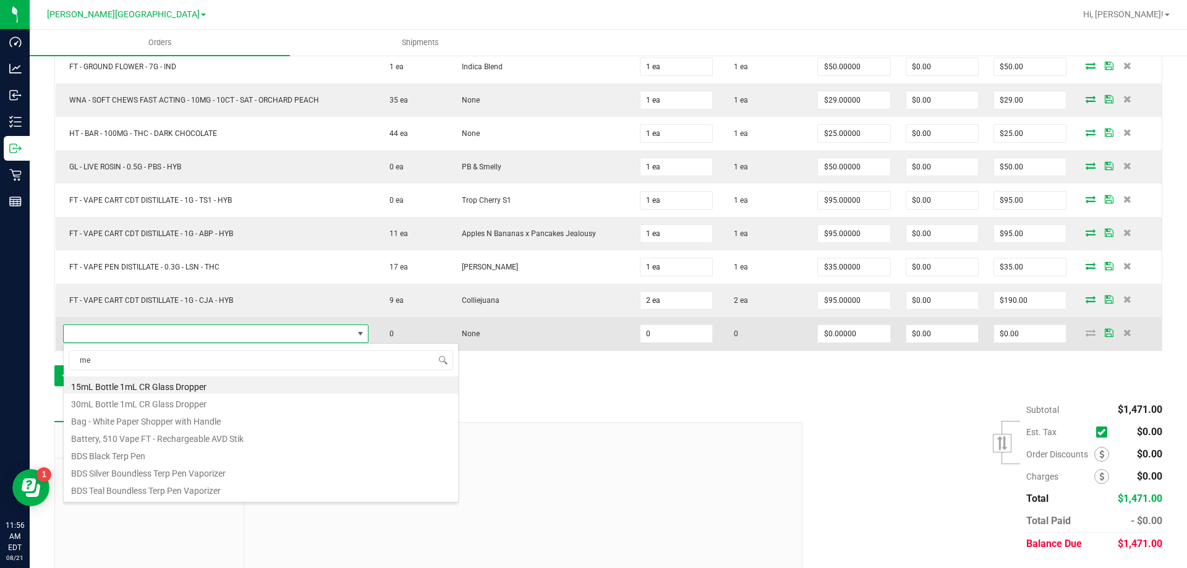
type input "mer"
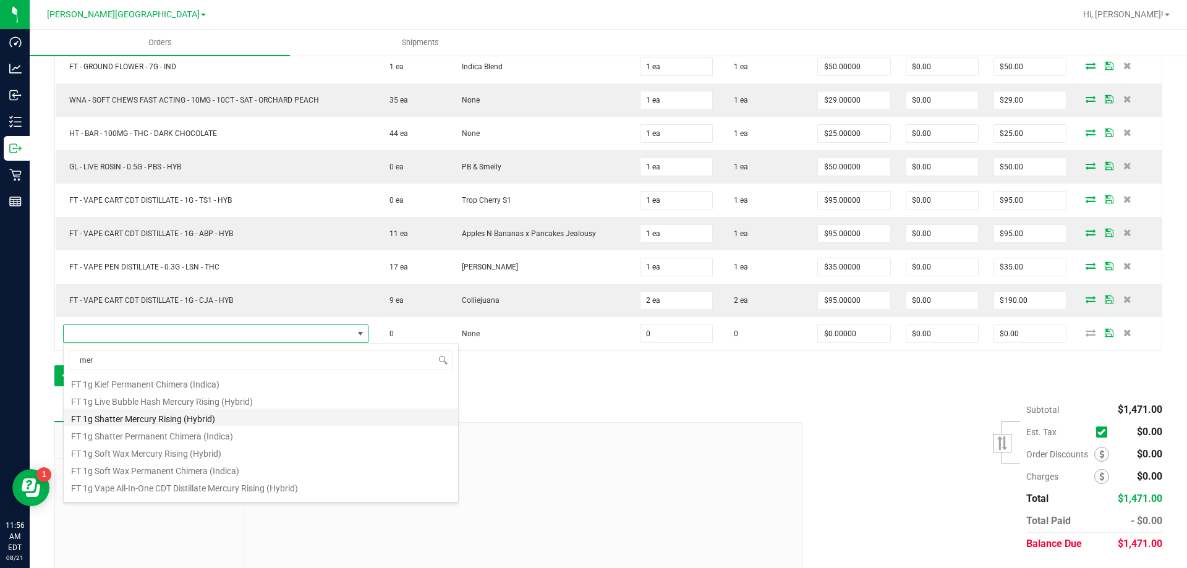
scroll to position [223, 0]
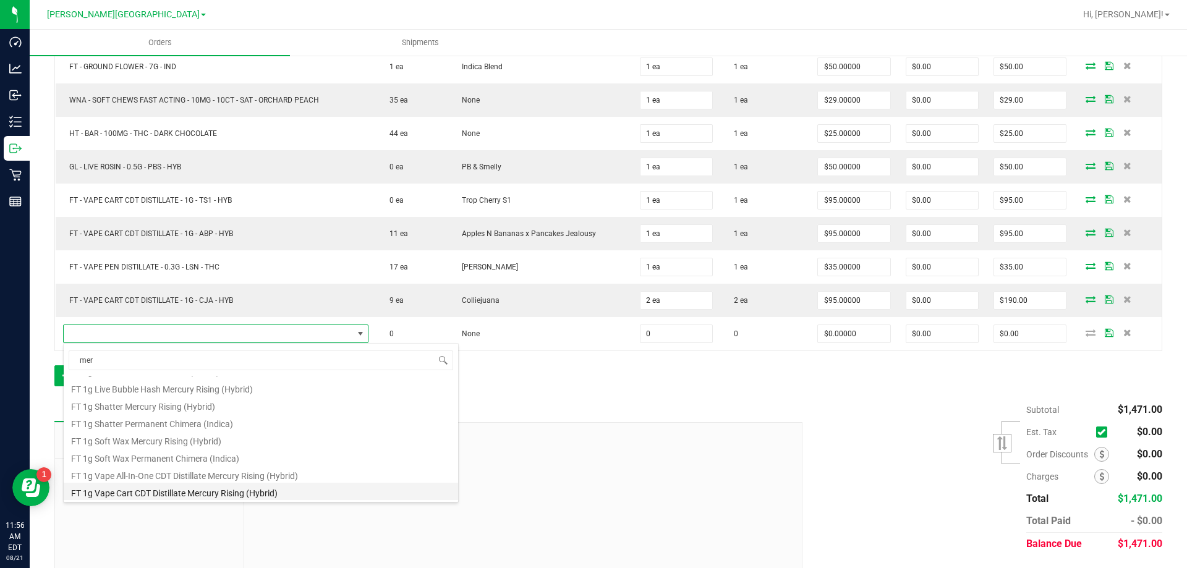
click at [156, 487] on li "FT 1g Vape Cart CDT Distillate Mercury Rising (Hybrid)" at bounding box center [261, 491] width 395 height 17
type input "0 ea"
type input "$95.00000"
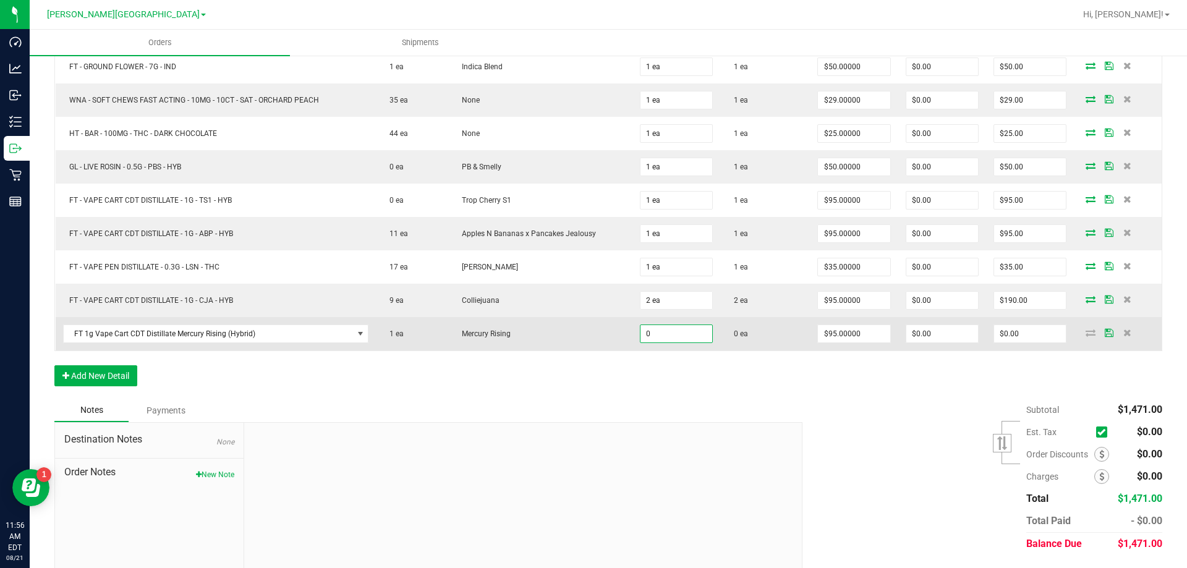
click at [669, 336] on input "0" at bounding box center [677, 333] width 72 height 17
type input "1 ea"
type input "$95.00"
click at [1074, 342] on td at bounding box center [1118, 333] width 88 height 33
click at [1086, 335] on icon at bounding box center [1091, 332] width 10 height 7
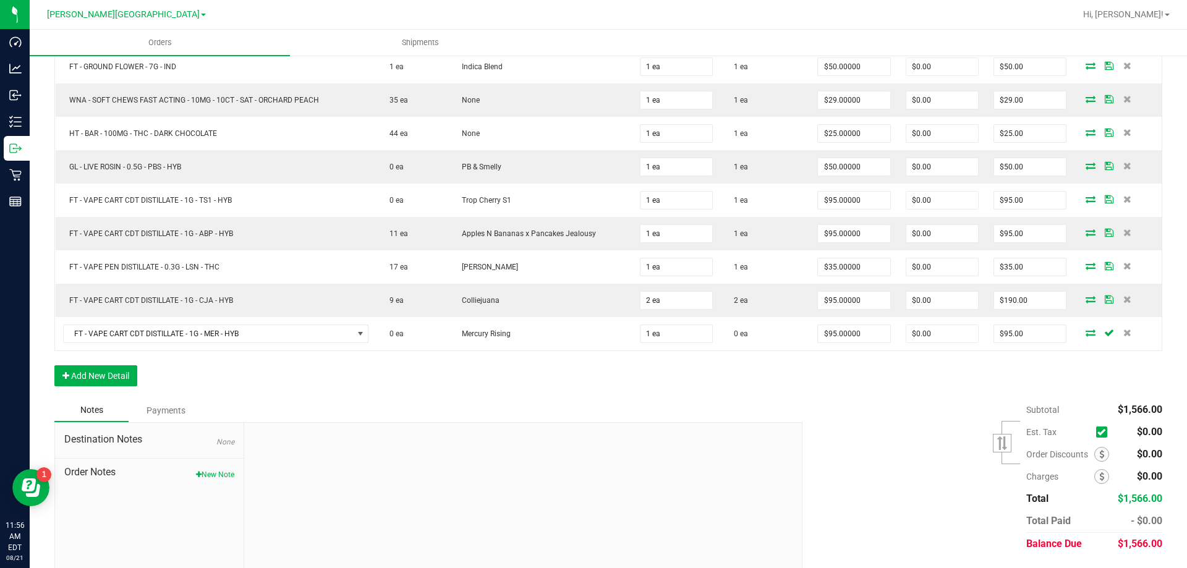
click at [1086, 335] on icon at bounding box center [1091, 332] width 10 height 7
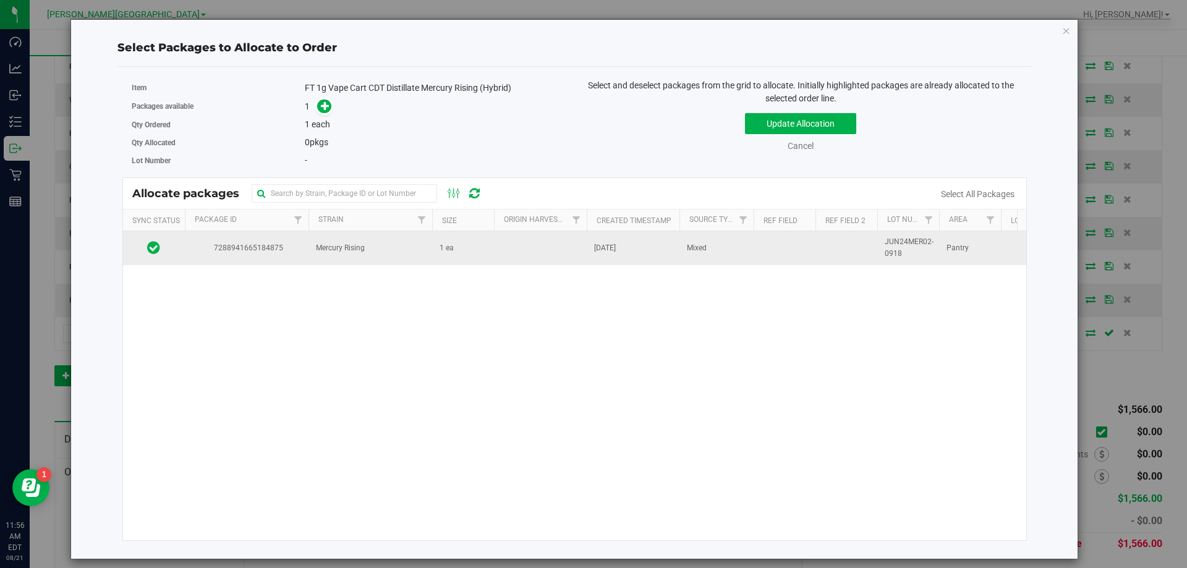
click at [716, 240] on td "Mixed" at bounding box center [717, 247] width 74 height 33
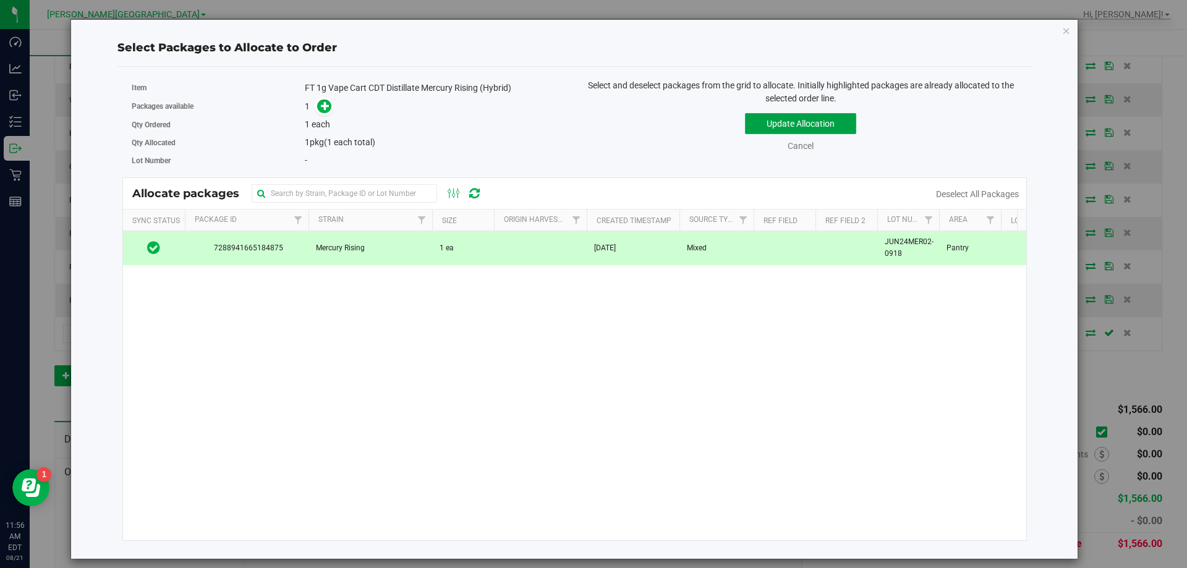
click at [820, 123] on button "Update Allocation" at bounding box center [800, 123] width 111 height 21
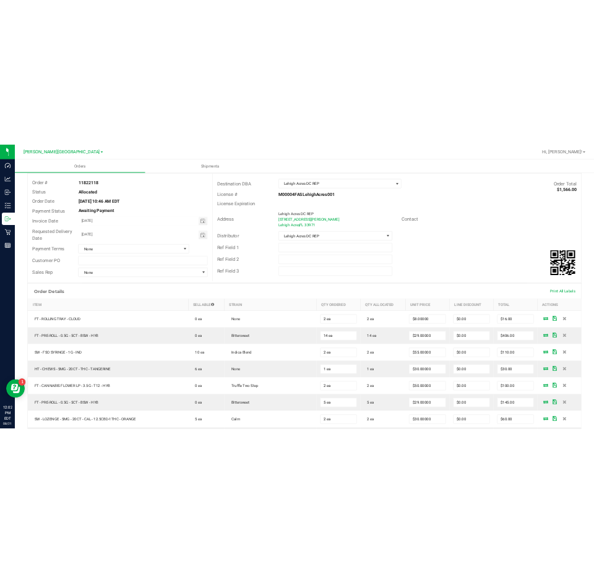
scroll to position [0, 0]
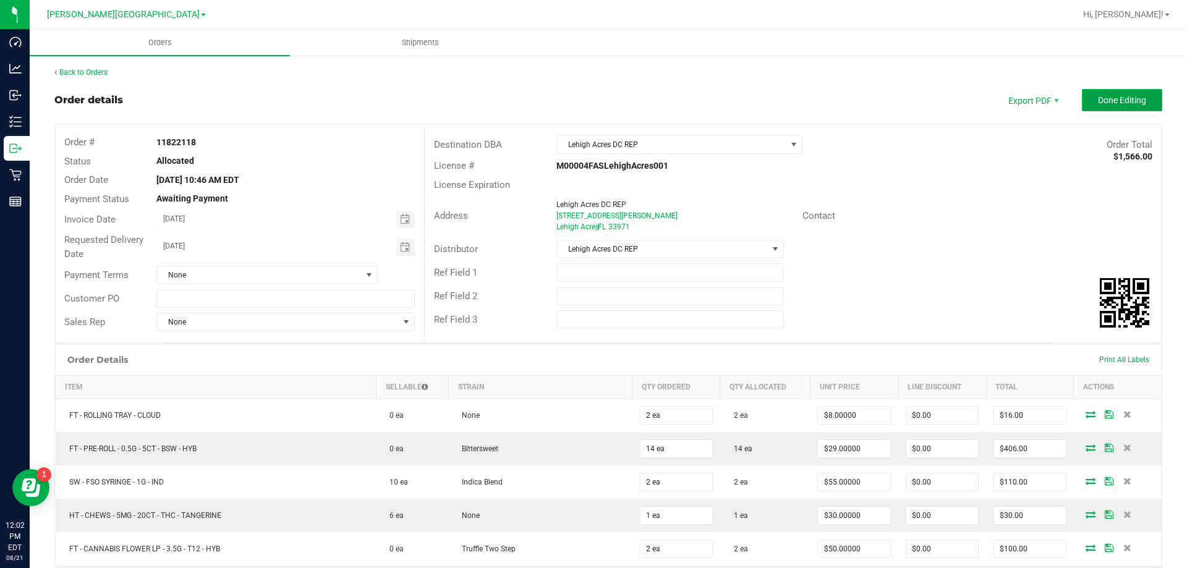
click at [1142, 104] on button "Done Editing" at bounding box center [1122, 100] width 80 height 22
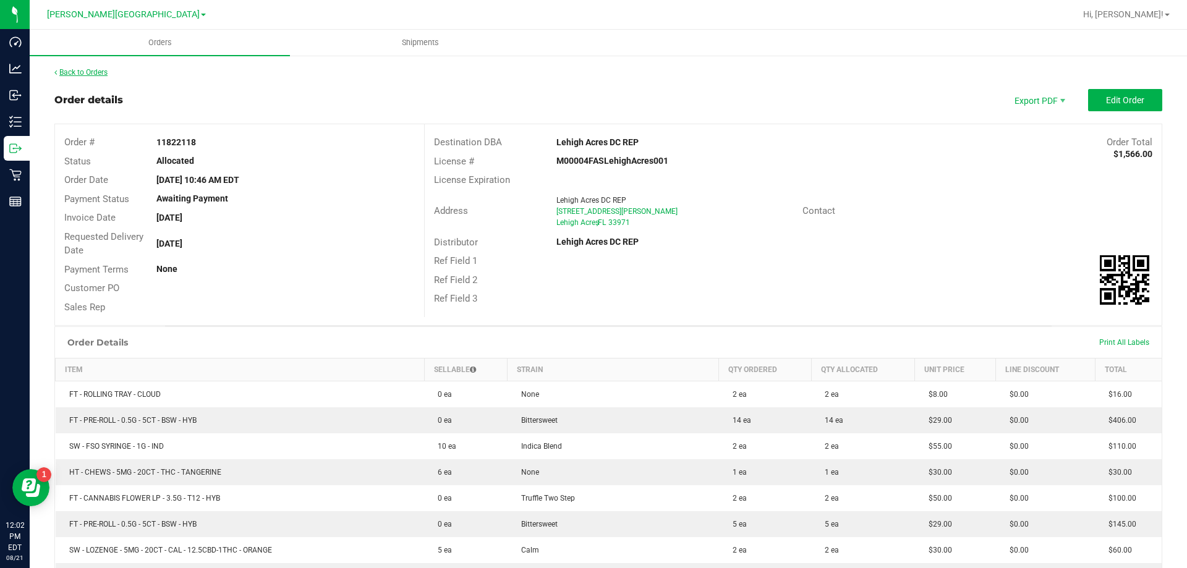
click at [83, 72] on link "Back to Orders" at bounding box center [80, 72] width 53 height 9
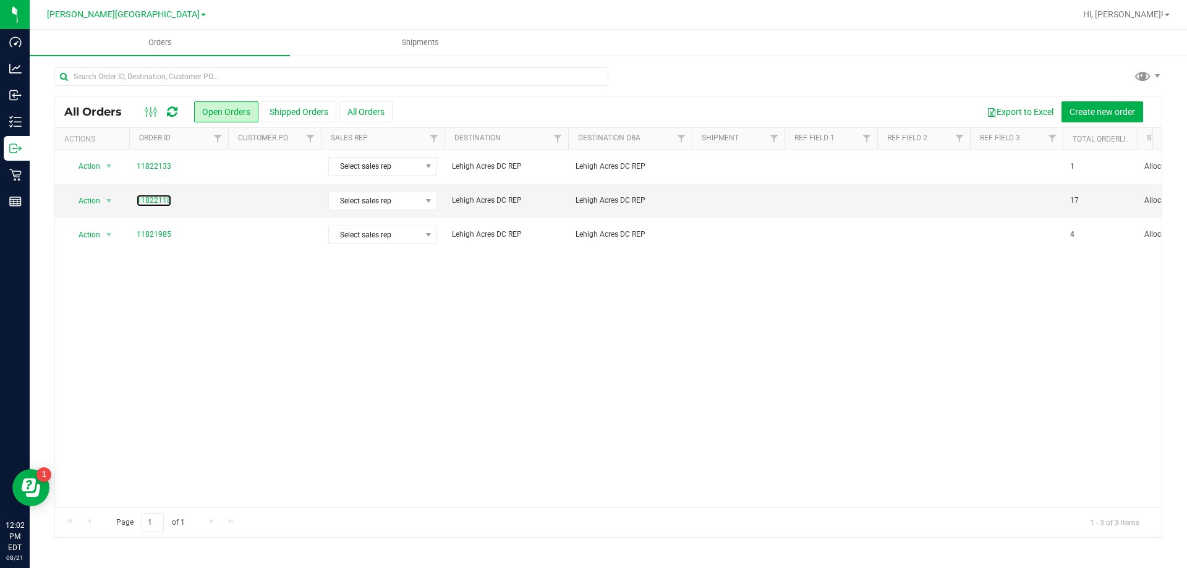
click at [152, 204] on link "11822118" at bounding box center [154, 201] width 35 height 12
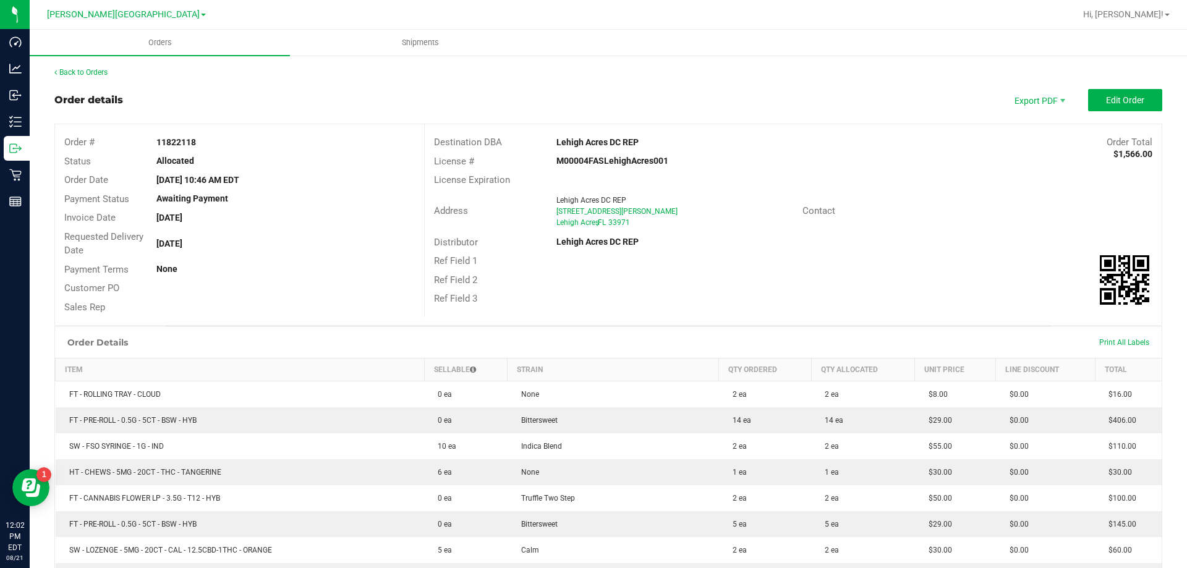
click at [83, 64] on div "Back to Orders Order details Export PDF Edit Order Order # 11822118 Status Allo…" at bounding box center [609, 546] width 1158 height 985
click at [83, 71] on link "Back to Orders" at bounding box center [80, 72] width 53 height 9
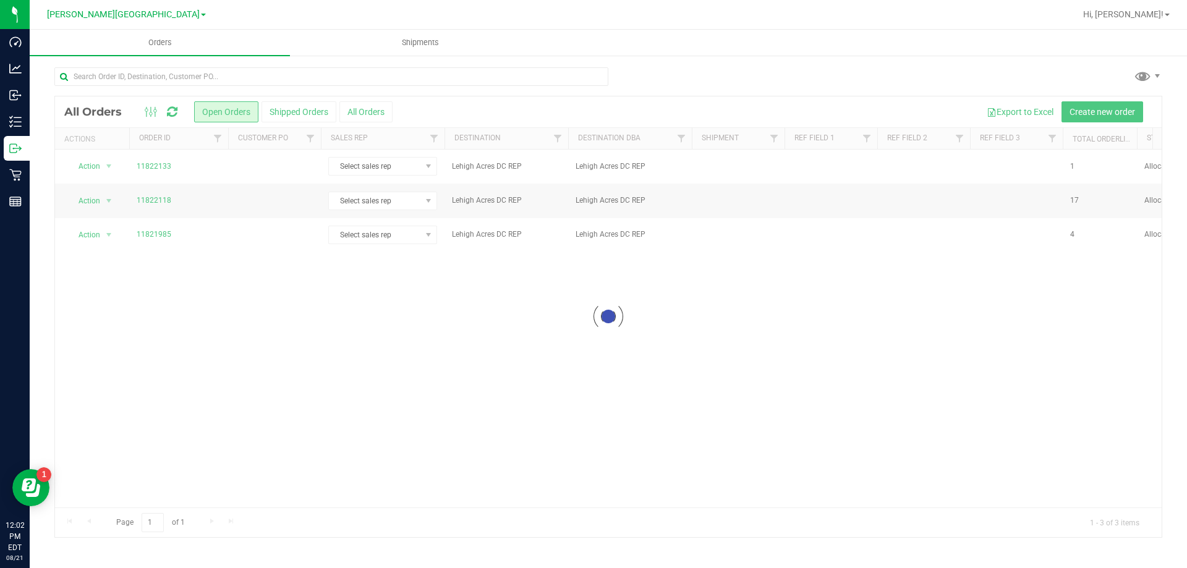
click at [93, 203] on div at bounding box center [608, 316] width 1107 height 441
click at [93, 202] on span "Action" at bounding box center [83, 200] width 33 height 17
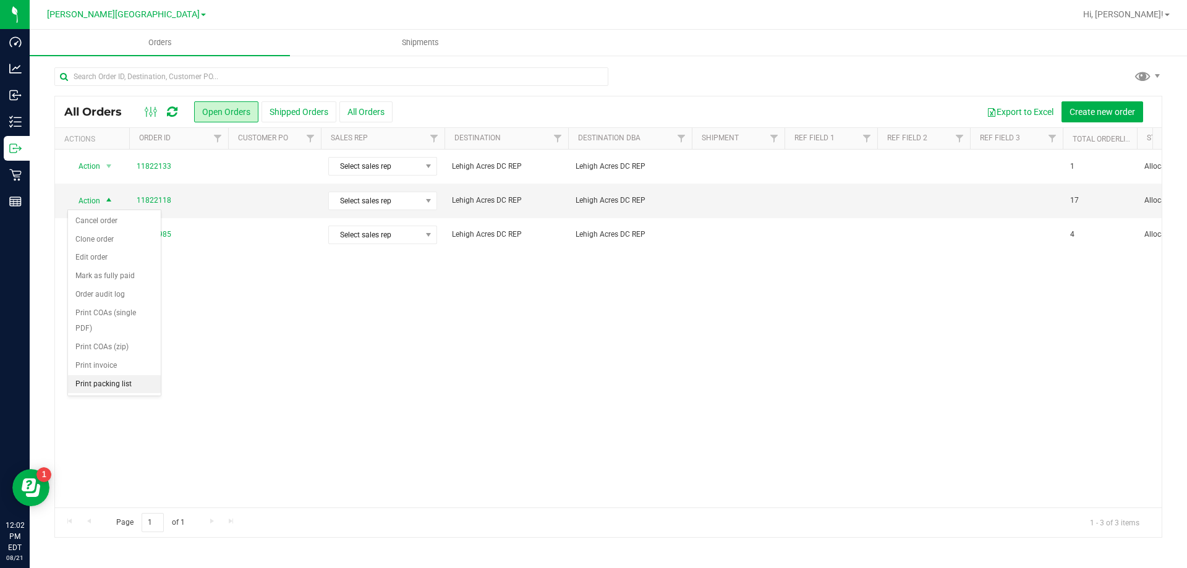
click at [94, 379] on li "Print packing list" at bounding box center [114, 384] width 93 height 19
click at [396, 45] on span "Shipments" at bounding box center [420, 42] width 71 height 11
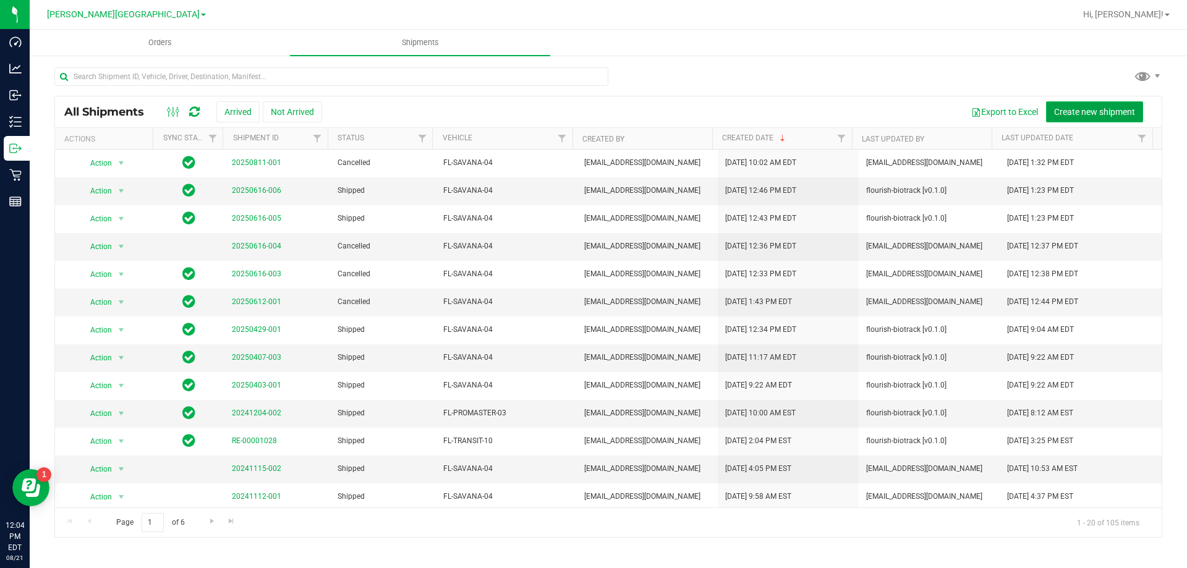
click at [1080, 111] on span "Create new shipment" at bounding box center [1094, 112] width 81 height 10
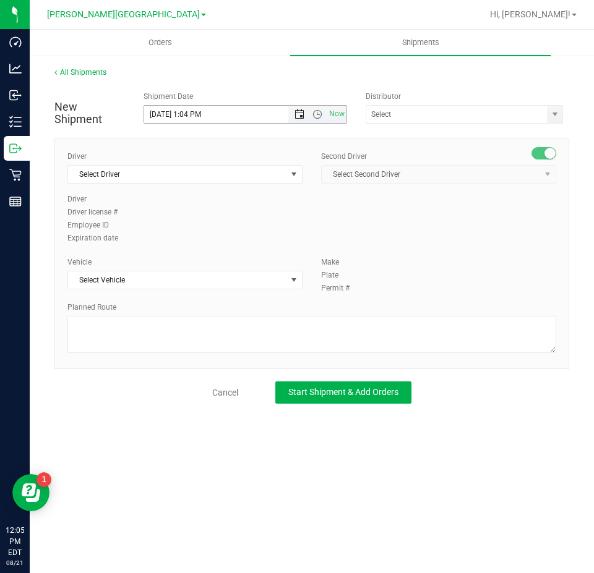
click at [299, 109] on span "Open the date view" at bounding box center [299, 114] width 10 height 10
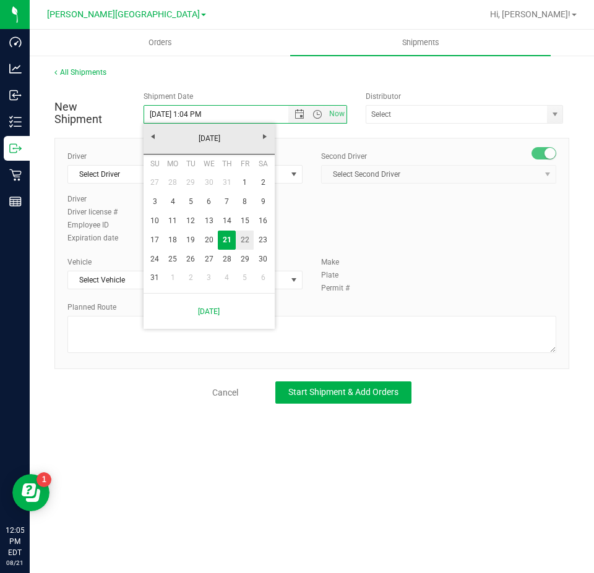
click at [246, 236] on link "22" at bounding box center [245, 240] width 18 height 19
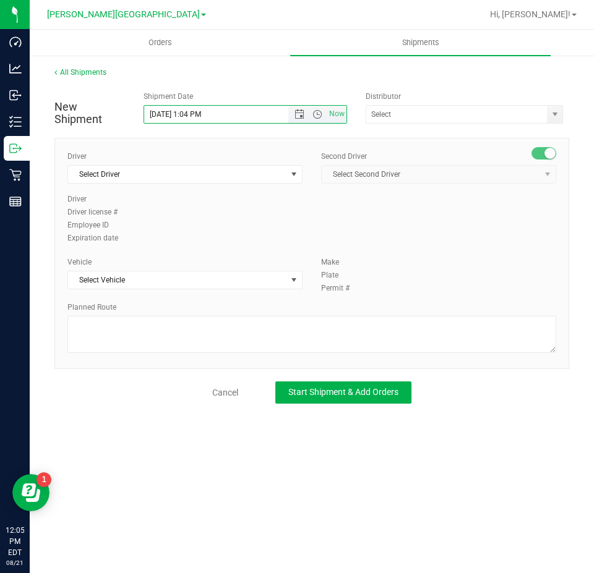
drag, startPoint x: 202, startPoint y: 118, endPoint x: 187, endPoint y: 111, distance: 16.0
click at [183, 112] on input "8/22/2025 1:04 PM" at bounding box center [226, 114] width 165 height 17
click at [319, 115] on span "Open the time view" at bounding box center [317, 114] width 10 height 10
click at [252, 183] on li "9:30 AM" at bounding box center [244, 189] width 201 height 16
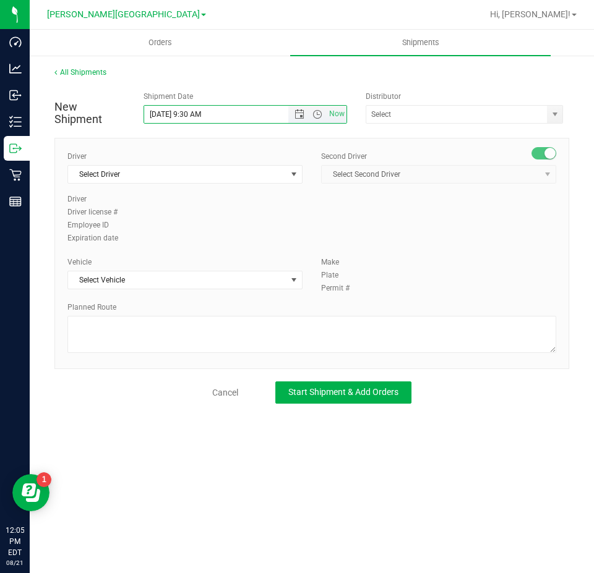
click at [200, 113] on input "8/22/2025 9:30 AM" at bounding box center [226, 114] width 165 height 17
click at [550, 116] on span "select" at bounding box center [555, 114] width 10 height 10
type input "8/22/2025 9:45 AM"
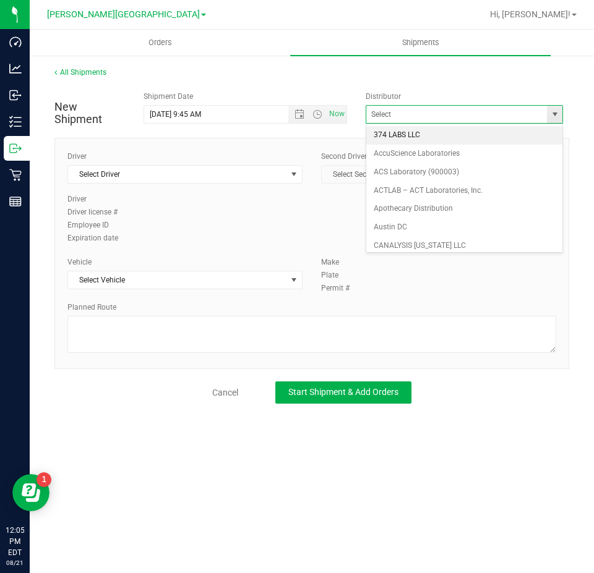
drag, startPoint x: 544, startPoint y: 118, endPoint x: 650, endPoint y: 139, distance: 107.8
click at [594, 139] on html "Dashboard Analytics Inbound Inventory Outbound Retail Reports 12:05 PM EDT 08/2…" at bounding box center [297, 286] width 594 height 573
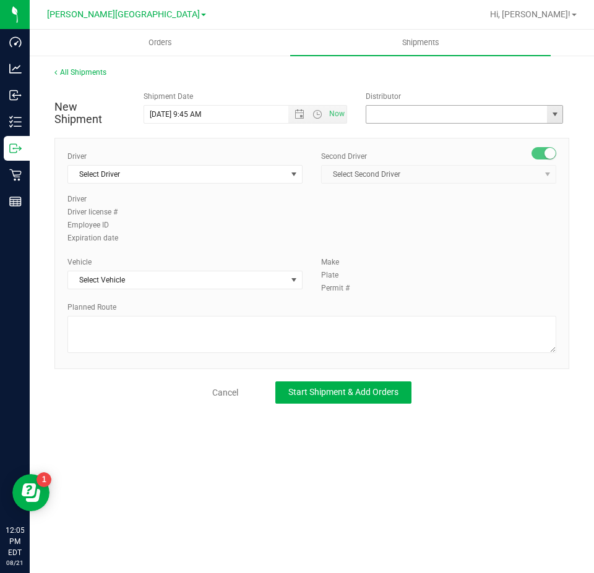
click at [529, 114] on input "text" at bounding box center [454, 114] width 176 height 17
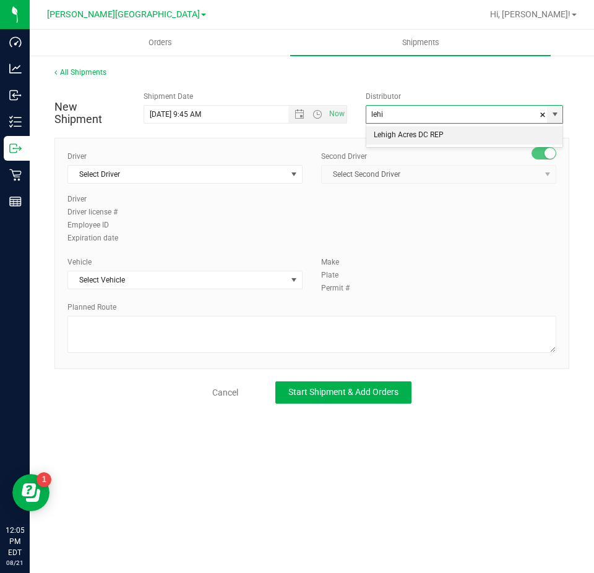
click at [491, 132] on li "Lehigh Acres DC REP" at bounding box center [464, 135] width 196 height 19
type input "Lehigh Acres DC REP"
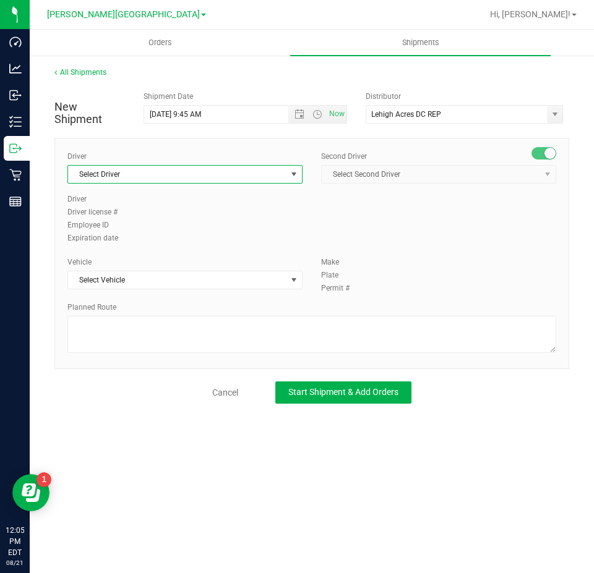
click at [289, 173] on span "select" at bounding box center [294, 174] width 10 height 10
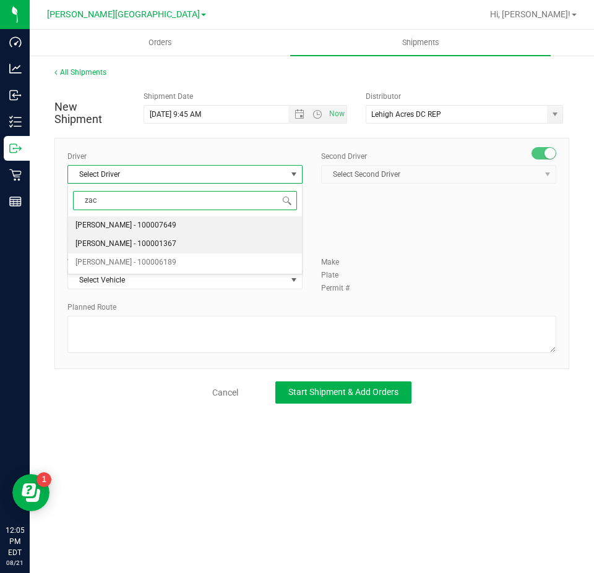
click at [198, 242] on li "Zachary Bradshaw - 100001367" at bounding box center [185, 244] width 234 height 19
type input "zac"
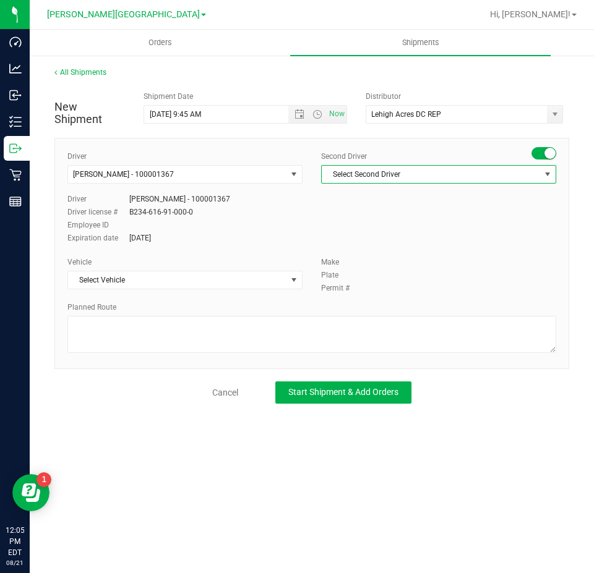
click at [361, 167] on span "Select Second Driver" at bounding box center [431, 174] width 218 height 17
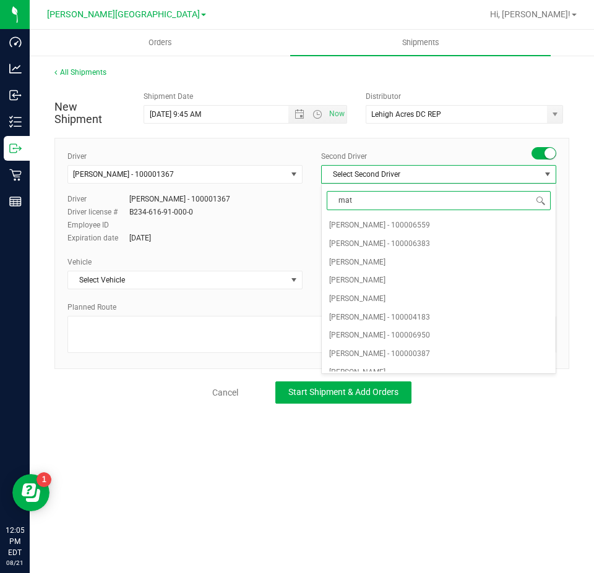
type input "matt"
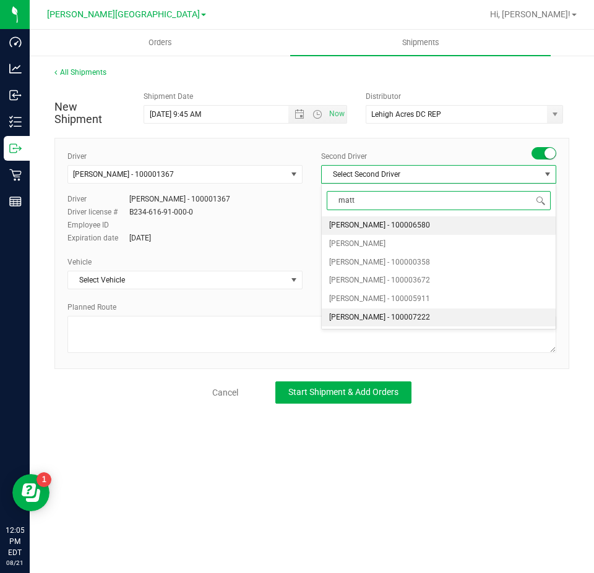
click at [368, 319] on span "Matthew Waite - 100007222" at bounding box center [379, 318] width 101 height 16
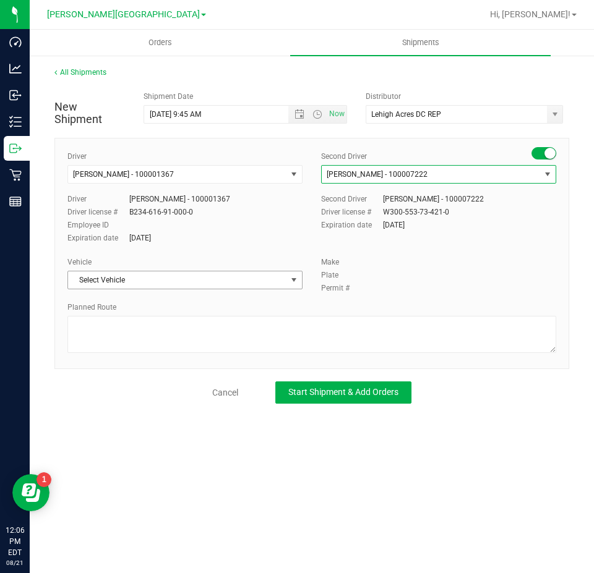
click at [255, 279] on span "Select Vehicle" at bounding box center [177, 280] width 218 height 17
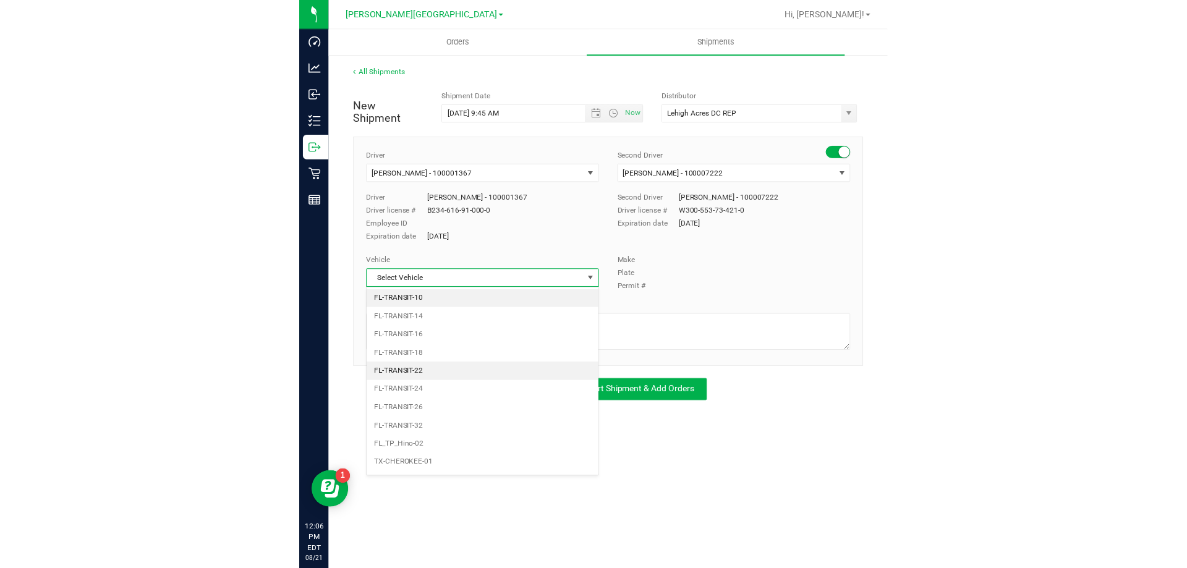
scroll to position [680, 0]
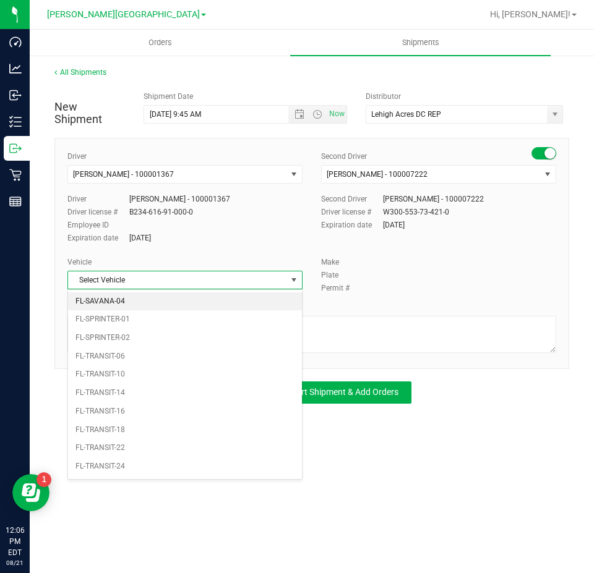
click at [161, 304] on li "FL-SAVANA-04" at bounding box center [185, 302] width 234 height 19
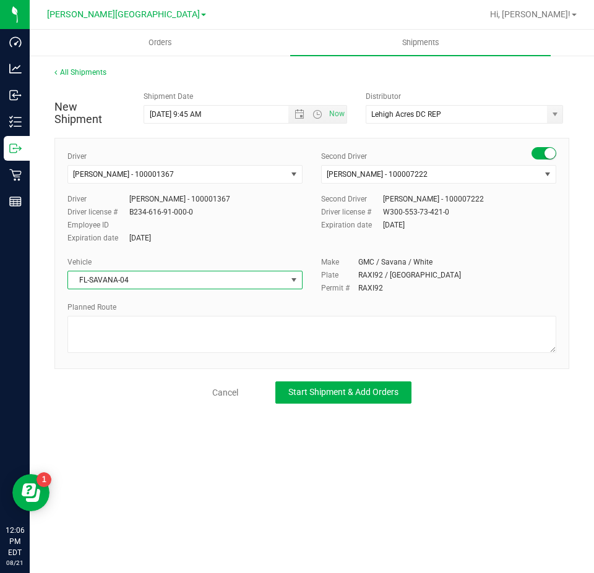
click at [441, 293] on div "Permit # RAXI92" at bounding box center [438, 288] width 235 height 11
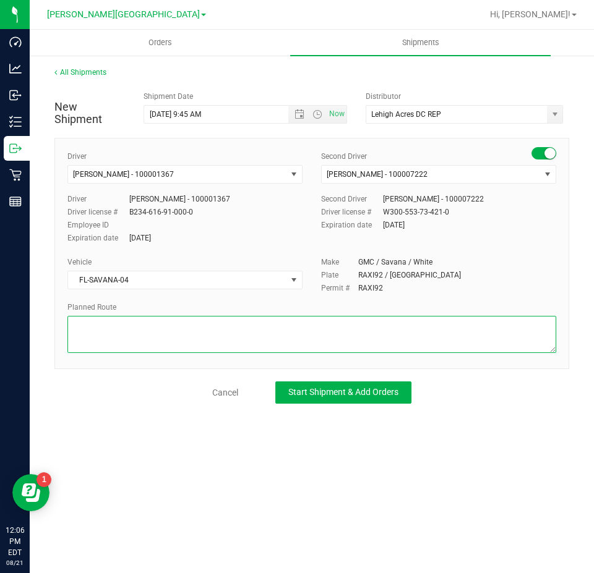
click at [367, 321] on textarea at bounding box center [311, 334] width 489 height 37
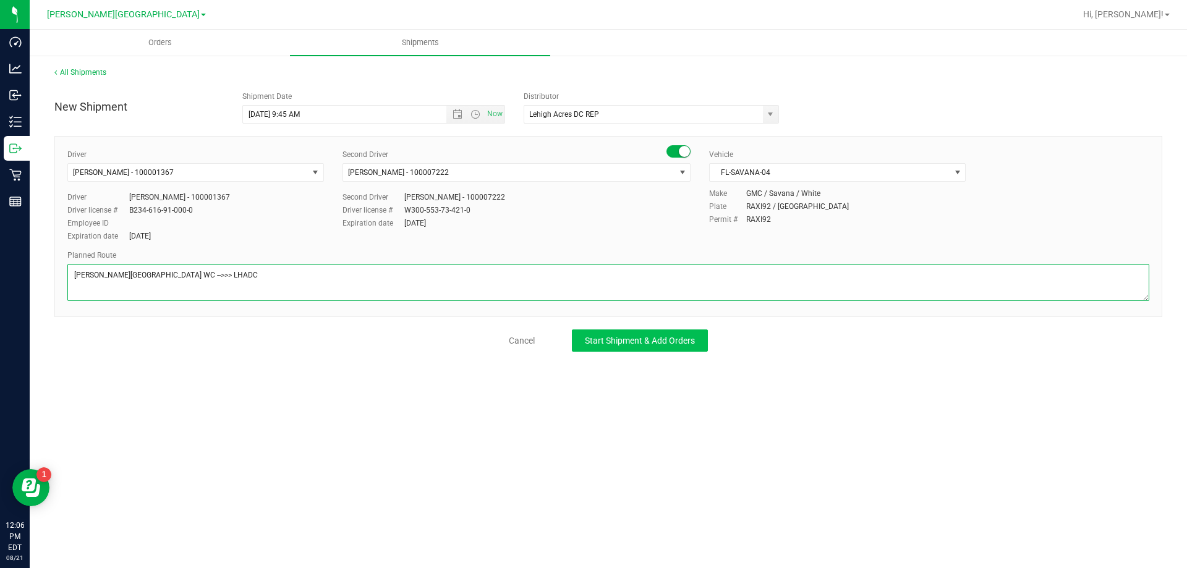
type textarea "Bonita Springs WC -->>> LHADC"
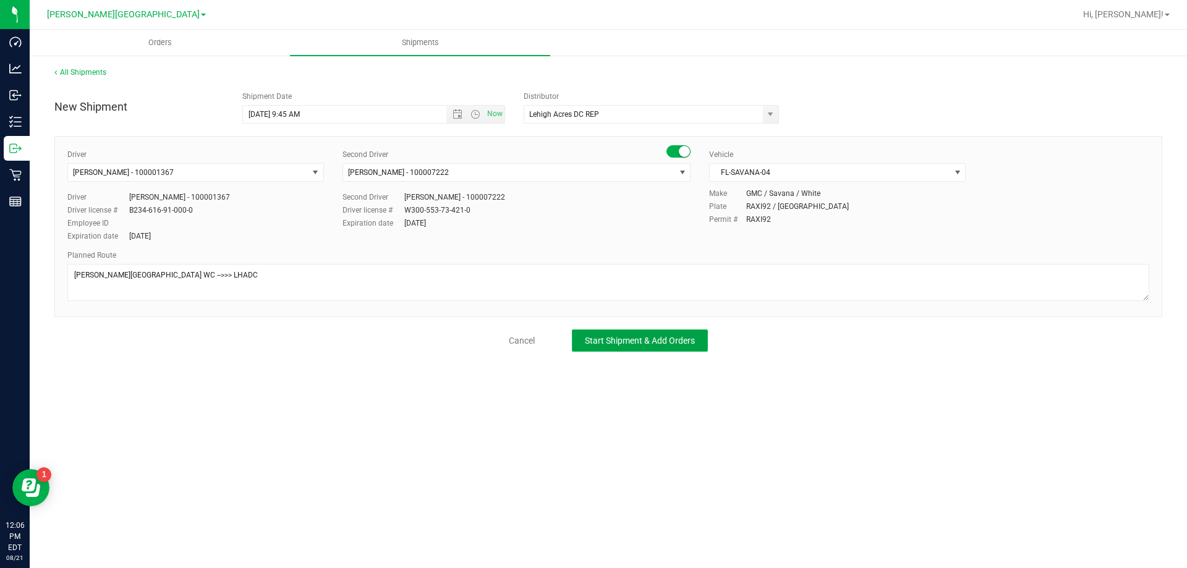
click at [625, 348] on button "Start Shipment & Add Orders" at bounding box center [640, 341] width 136 height 22
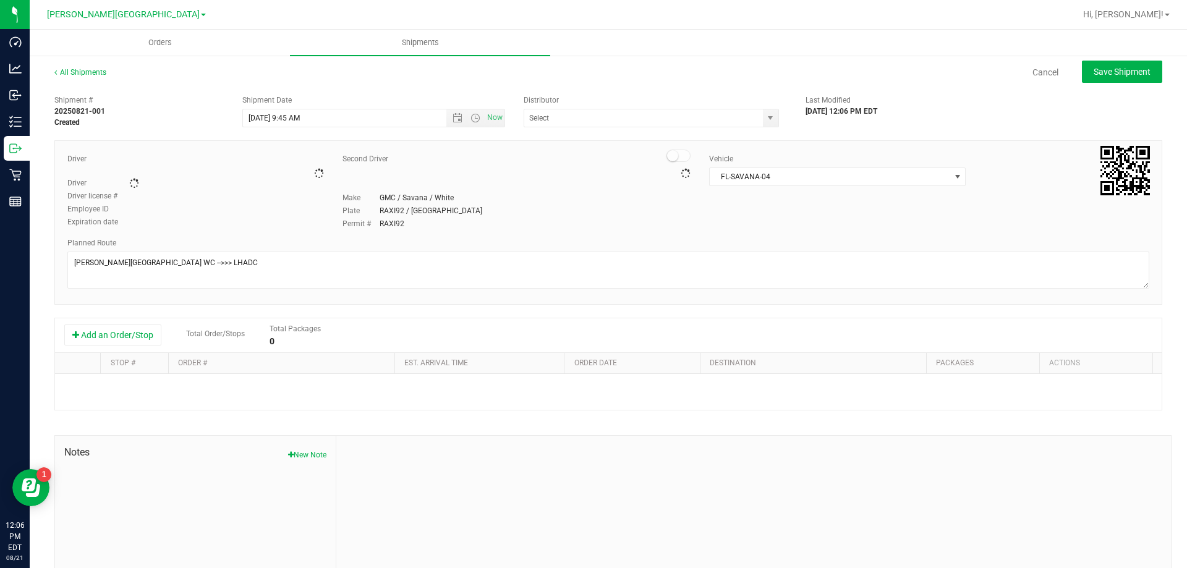
type input "Lehigh Acres DC REP"
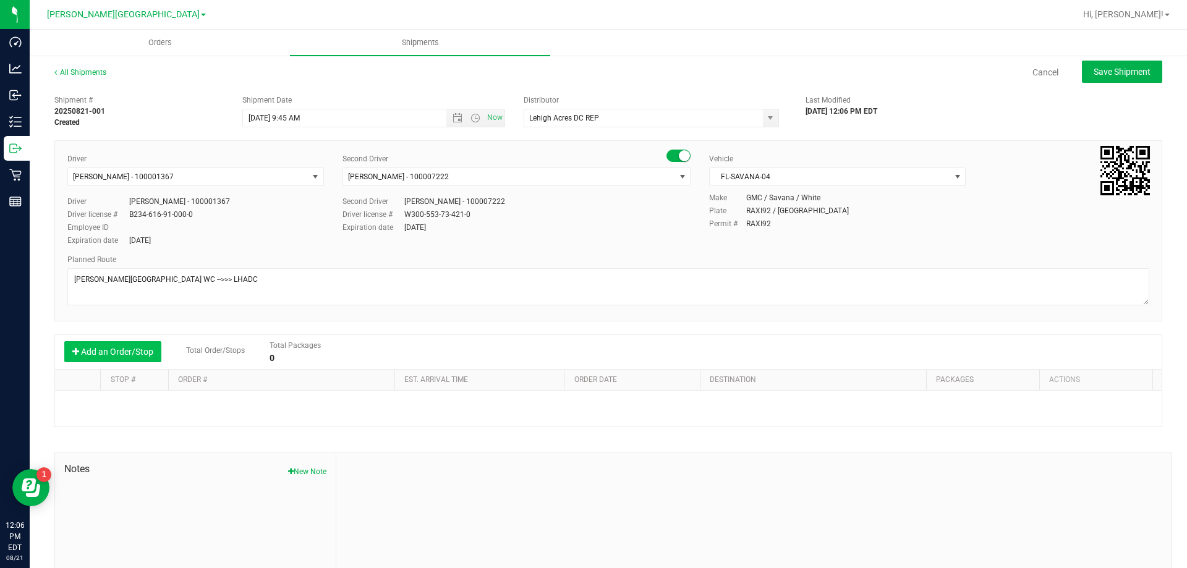
click at [126, 349] on button "Add an Order/Stop" at bounding box center [112, 351] width 97 height 21
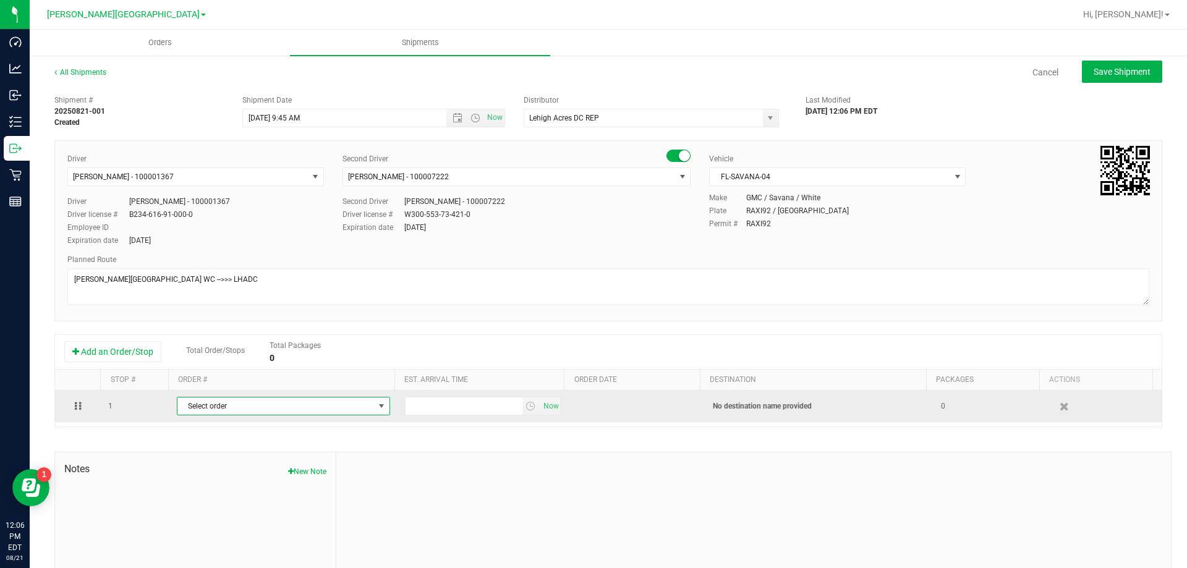
click at [228, 411] on span "Select order" at bounding box center [276, 406] width 197 height 17
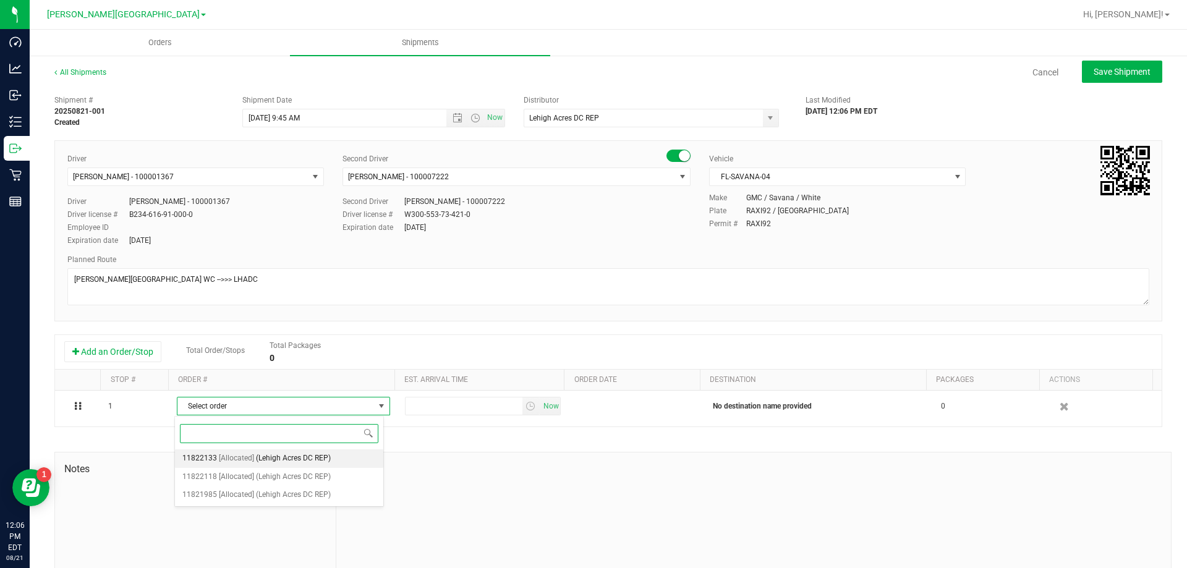
click at [248, 455] on span "[Allocated]" at bounding box center [236, 459] width 35 height 16
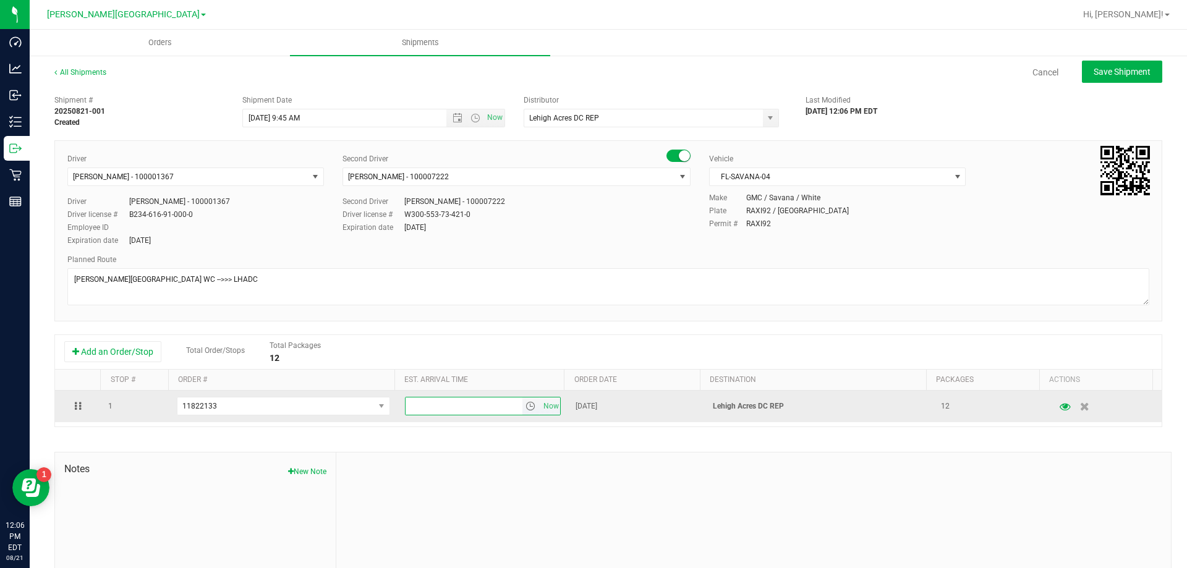
click at [423, 408] on input "text" at bounding box center [464, 406] width 117 height 17
click at [422, 406] on input "text" at bounding box center [464, 406] width 117 height 17
click at [526, 409] on span "select" at bounding box center [531, 406] width 10 height 10
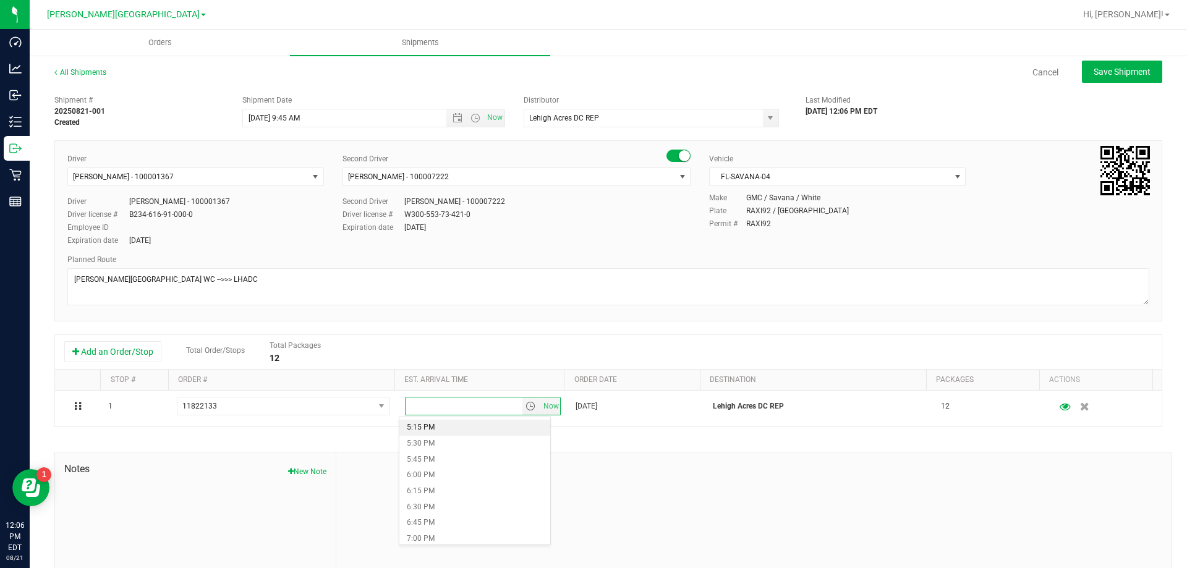
scroll to position [1113, 0]
click at [448, 454] on li "6:00 PM" at bounding box center [475, 458] width 151 height 16
click at [178, 477] on span "Notes" at bounding box center [195, 469] width 262 height 15
click at [917, 460] on div at bounding box center [753, 536] width 835 height 166
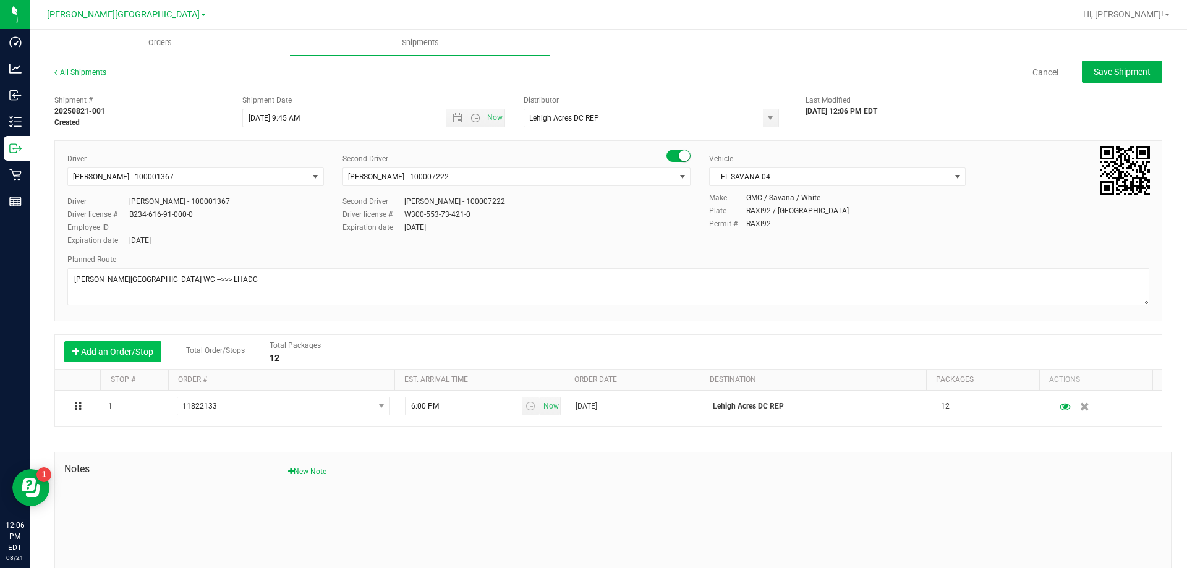
click at [145, 358] on button "Add an Order/Stop" at bounding box center [112, 351] width 97 height 21
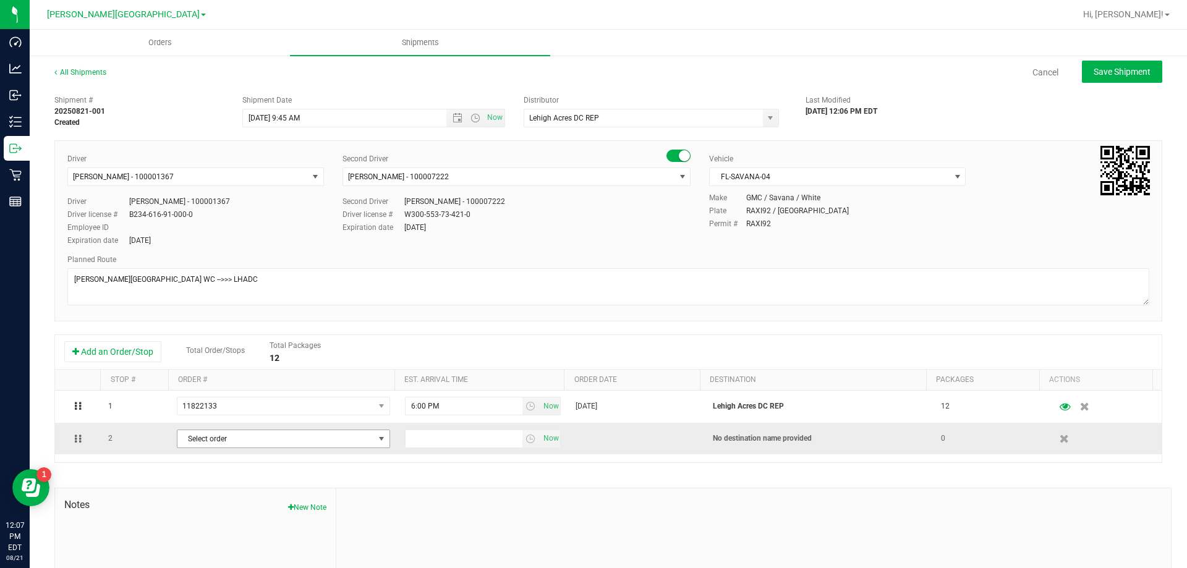
click at [268, 438] on span "Select order" at bounding box center [276, 438] width 197 height 17
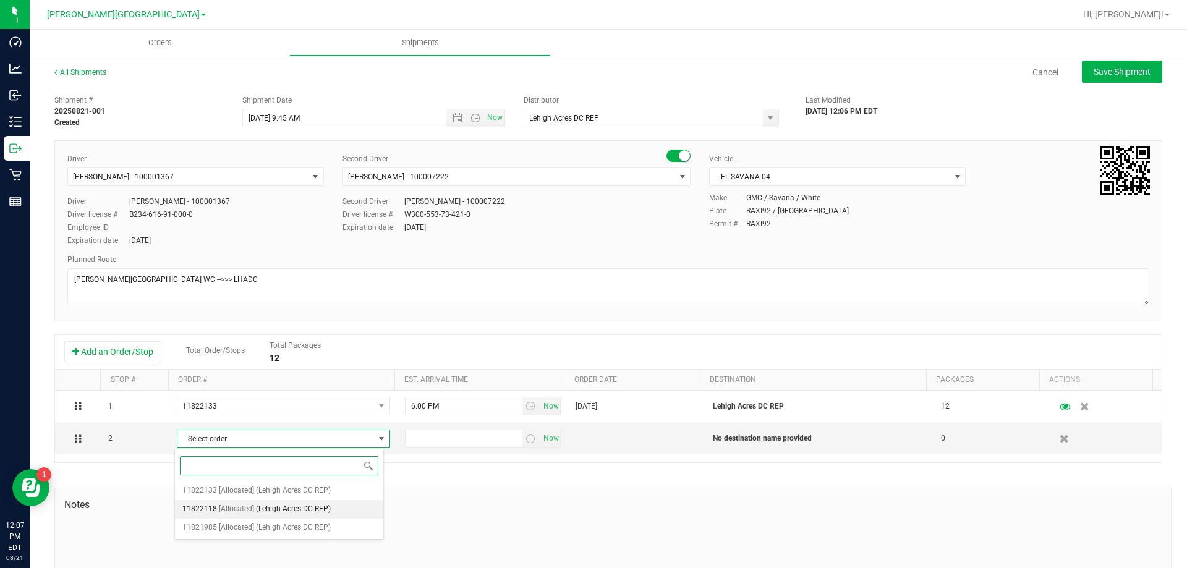
click at [265, 508] on span "(Lehigh Acres DC REP)" at bounding box center [293, 510] width 75 height 16
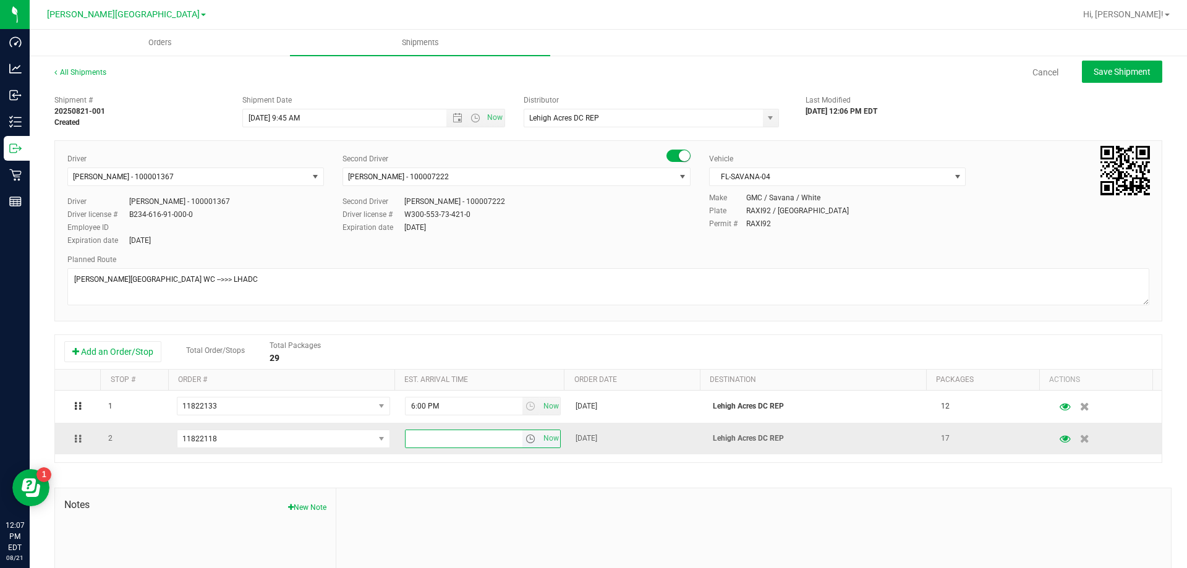
click at [412, 444] on input "text" at bounding box center [464, 438] width 117 height 17
click at [541, 442] on span "Now" at bounding box center [551, 439] width 21 height 18
click at [526, 441] on span "select" at bounding box center [531, 439] width 10 height 10
click at [468, 397] on li "6:00 PM" at bounding box center [475, 405] width 151 height 16
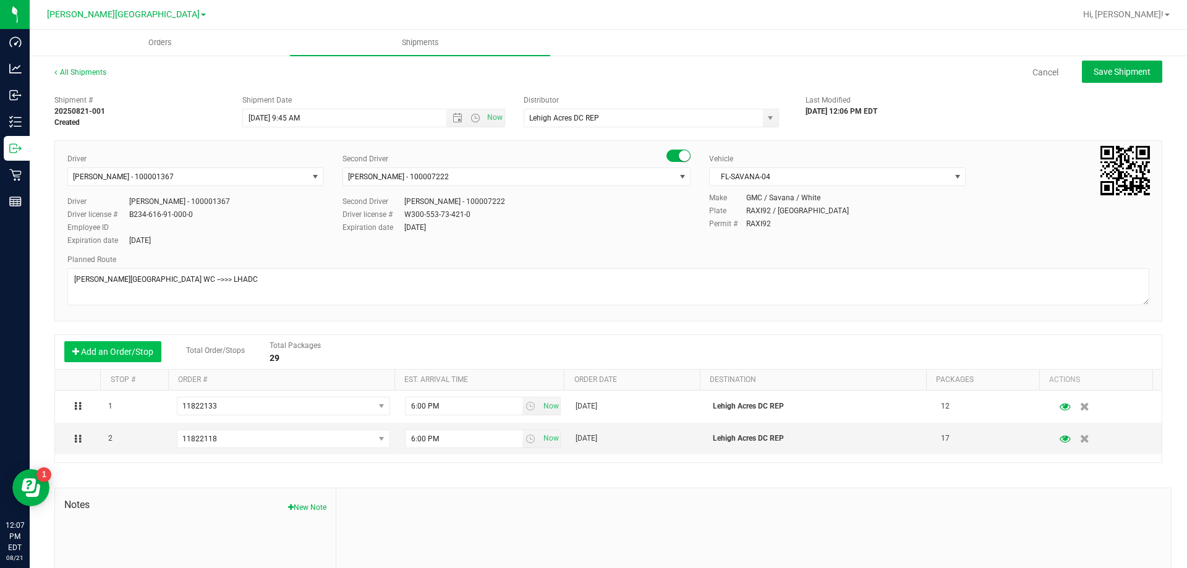
click at [125, 356] on button "Add an Order/Stop" at bounding box center [112, 351] width 97 height 21
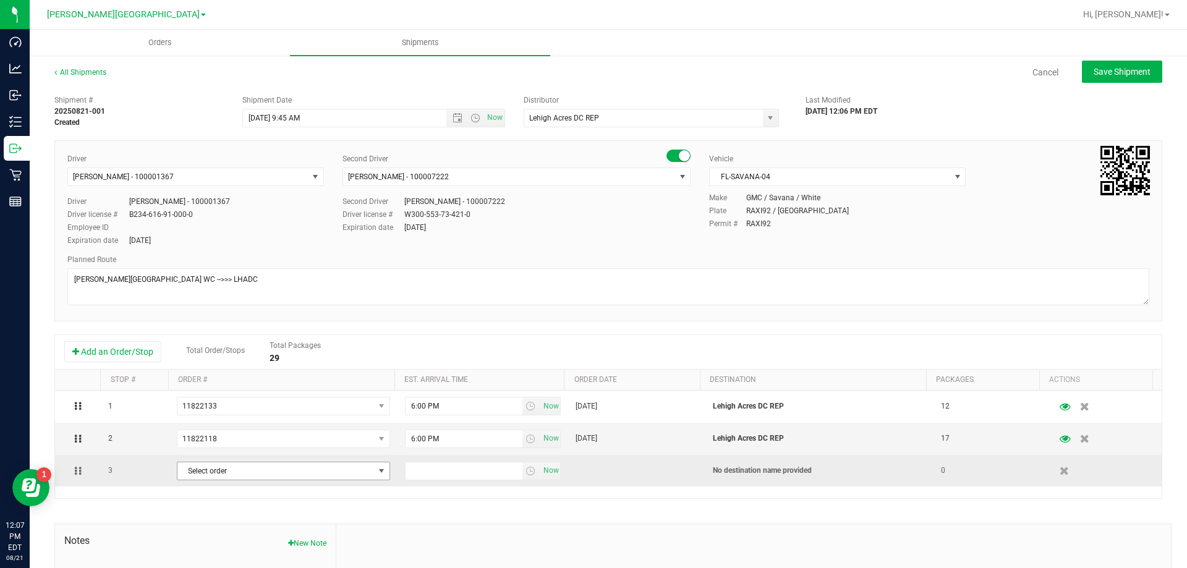
click at [327, 476] on span "Select order" at bounding box center [276, 471] width 197 height 17
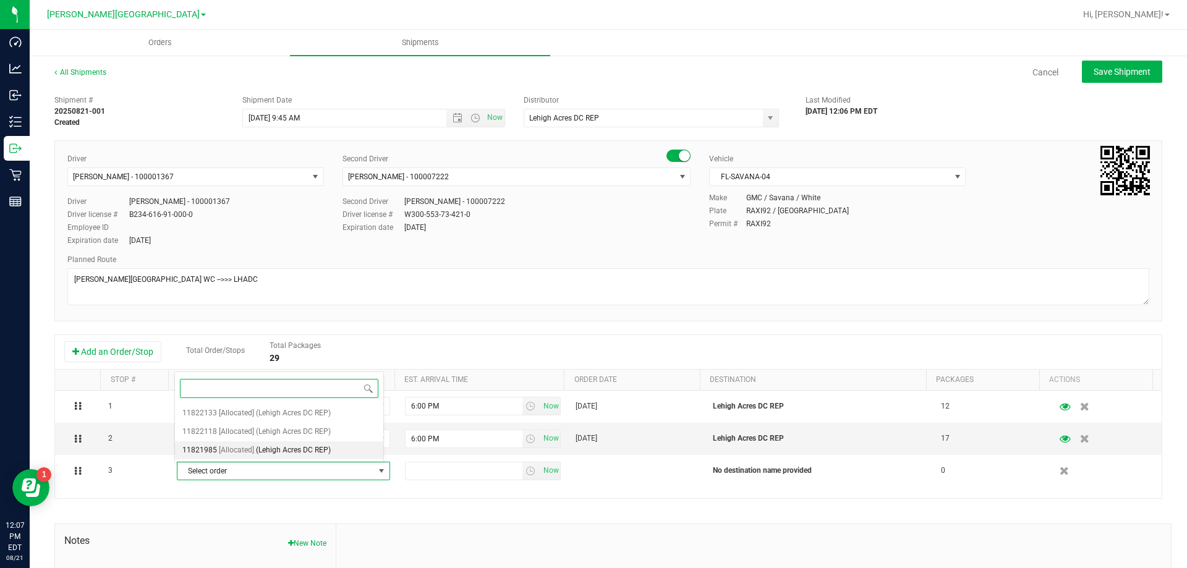
click at [304, 452] on span "(Lehigh Acres DC REP)" at bounding box center [293, 451] width 75 height 16
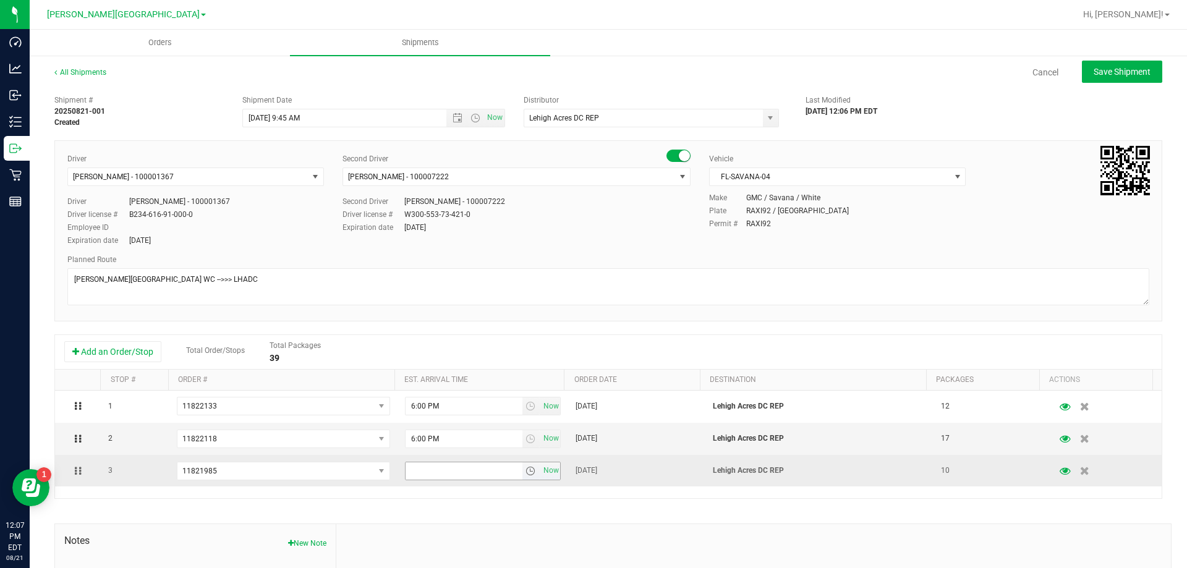
click at [461, 477] on input "text" at bounding box center [464, 471] width 117 height 17
click at [526, 479] on span "select" at bounding box center [532, 471] width 18 height 17
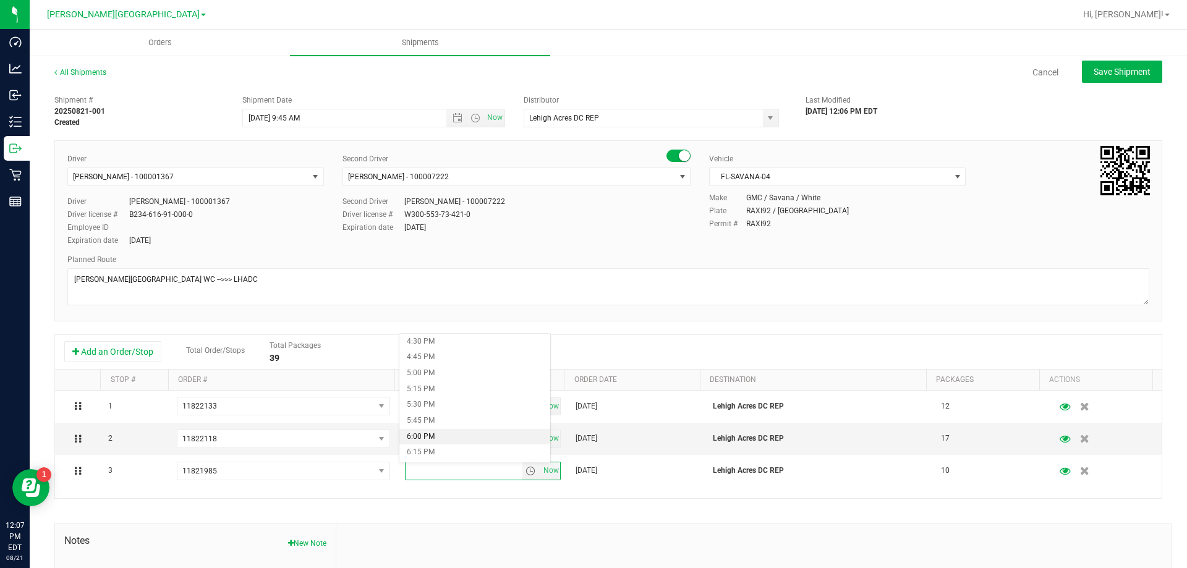
click at [479, 437] on li "6:00 PM" at bounding box center [475, 437] width 151 height 16
click at [513, 505] on div "Shipment # 20250821-001 Created Shipment Date 8/22/2025 9:45 AM Now Distributor…" at bounding box center [608, 390] width 1108 height 602
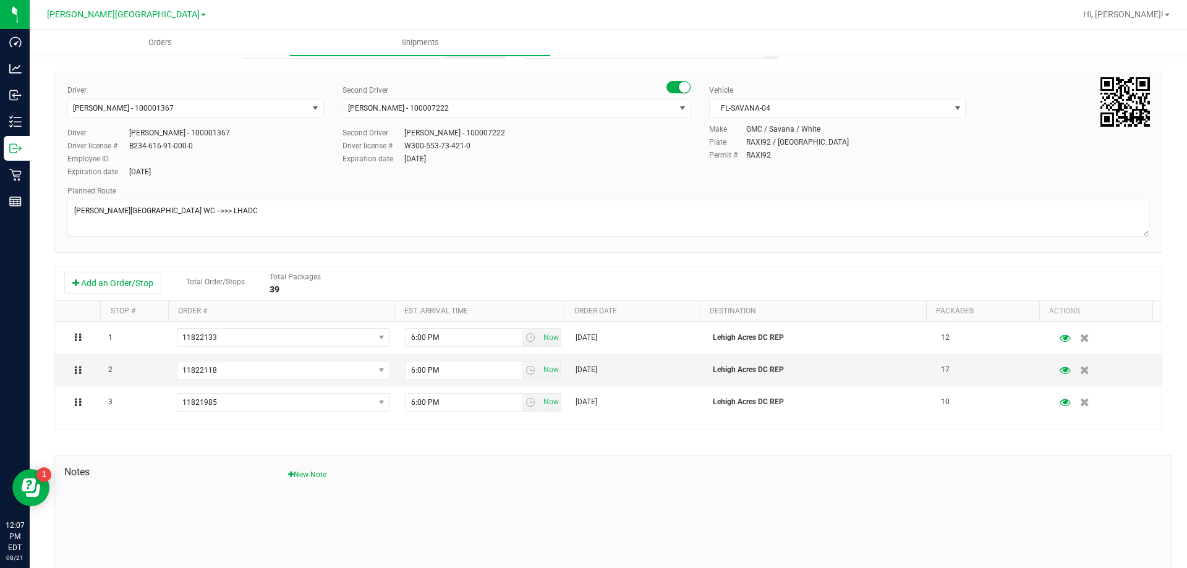
scroll to position [135, 0]
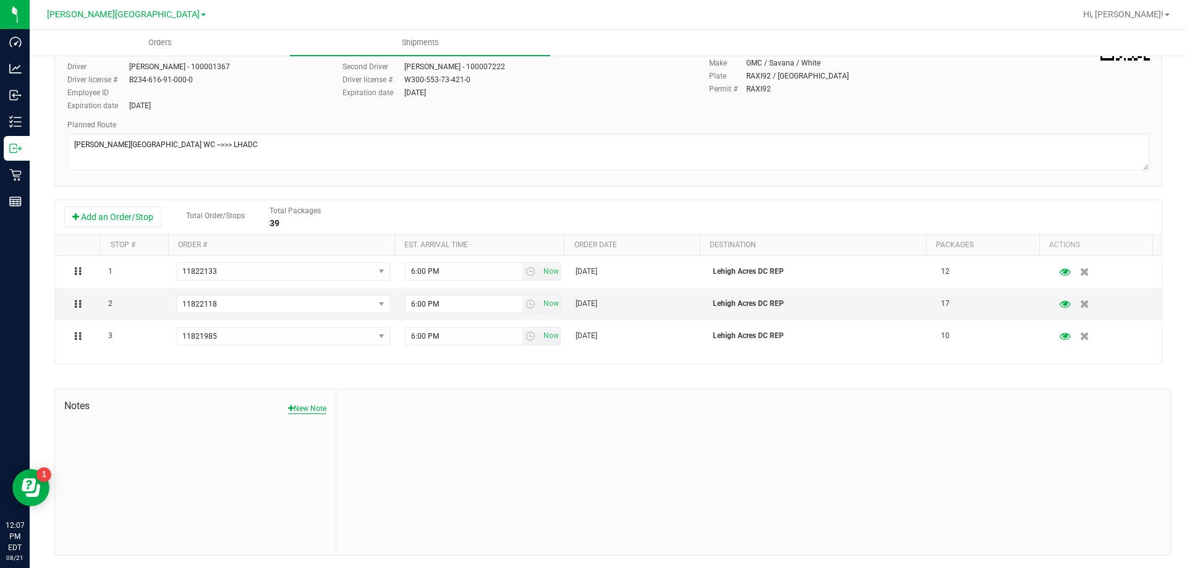
click at [299, 408] on button "New Note" at bounding box center [307, 408] width 38 height 11
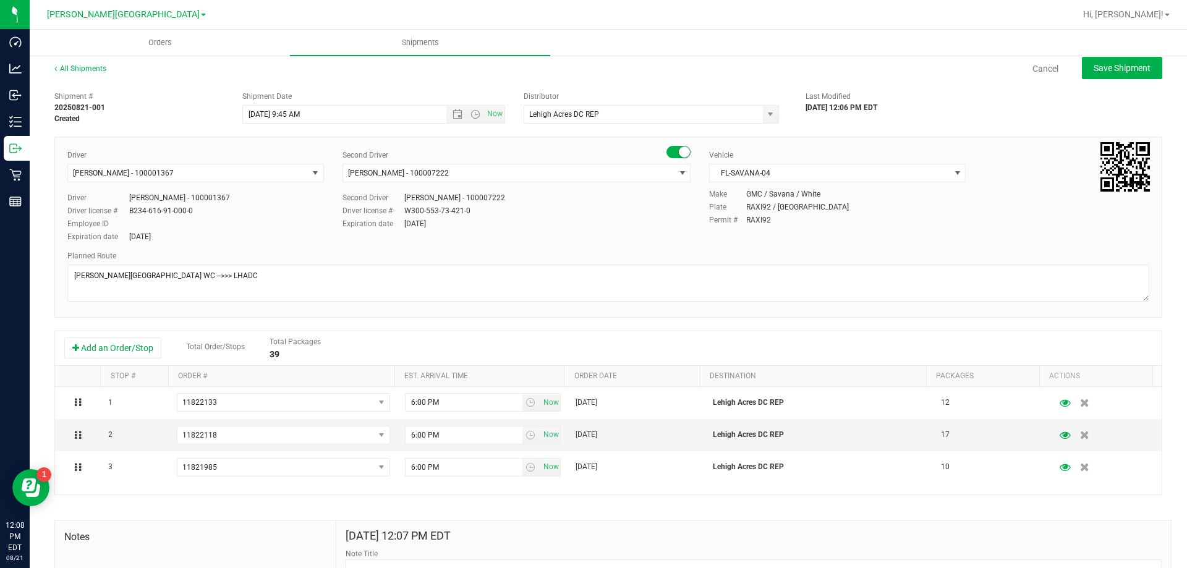
scroll to position [0, 0]
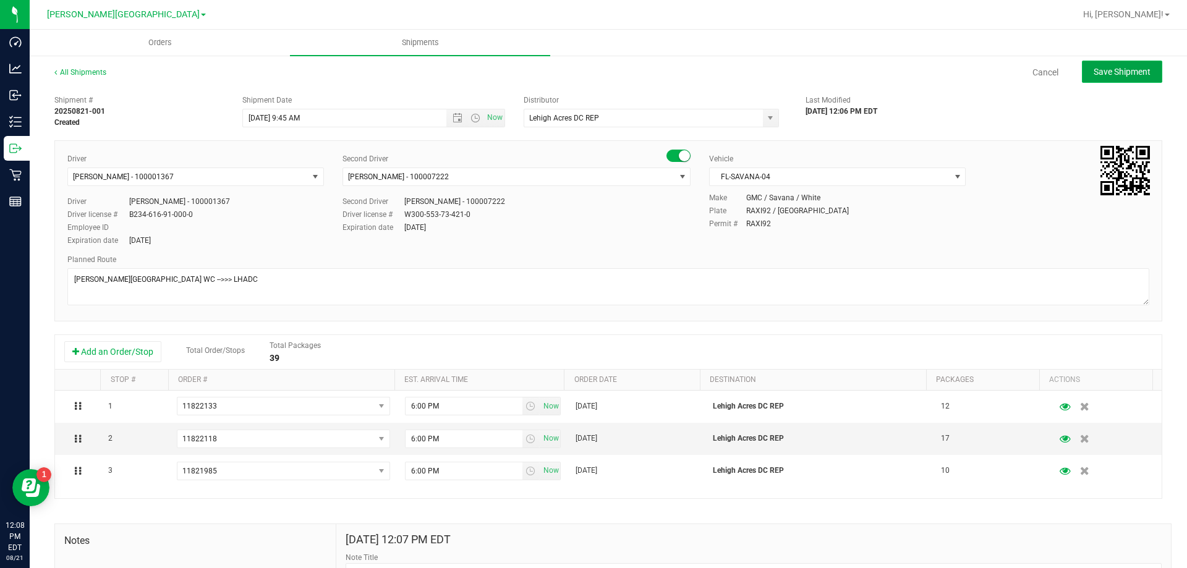
click at [1095, 69] on span "Save Shipment" at bounding box center [1122, 72] width 57 height 10
type input "8/22/2025 1:45 PM"
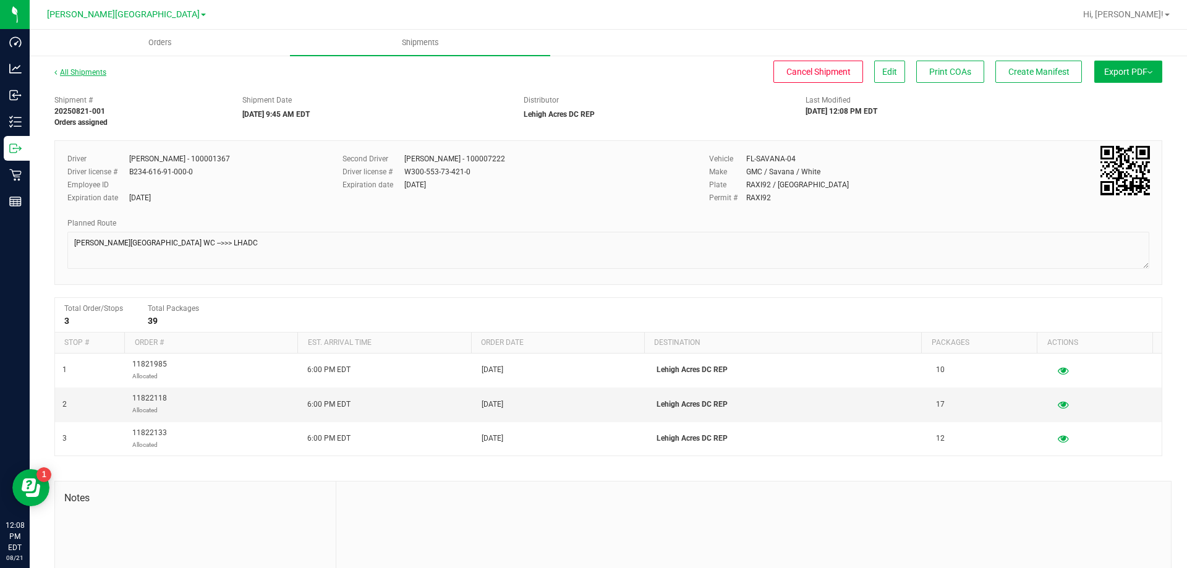
click at [83, 69] on link "All Shipments" at bounding box center [80, 72] width 52 height 9
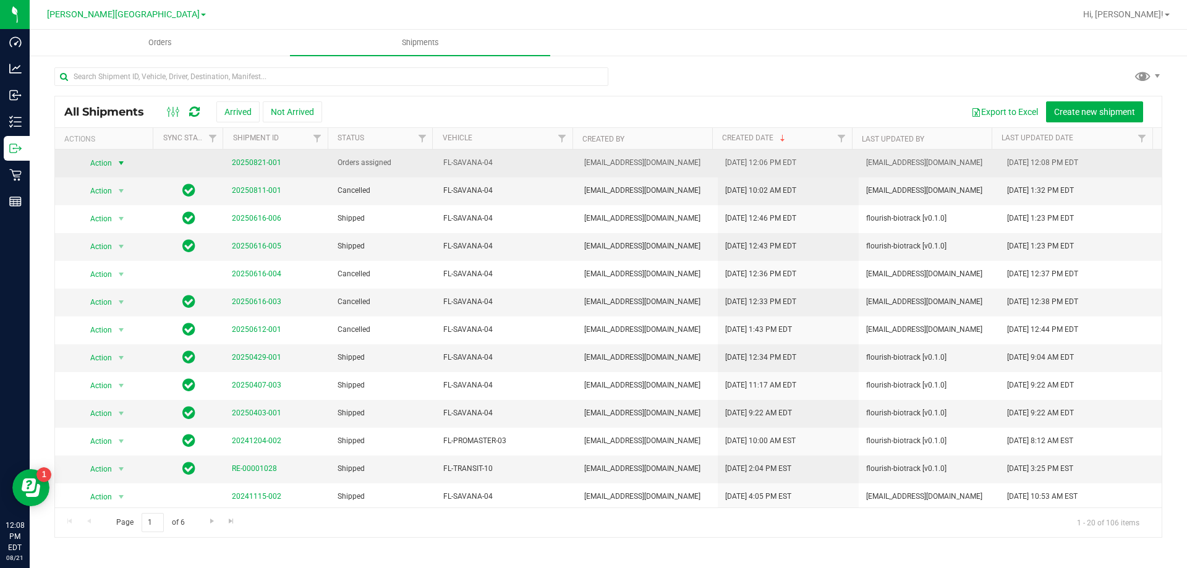
click at [98, 161] on span "Action" at bounding box center [96, 163] width 33 height 17
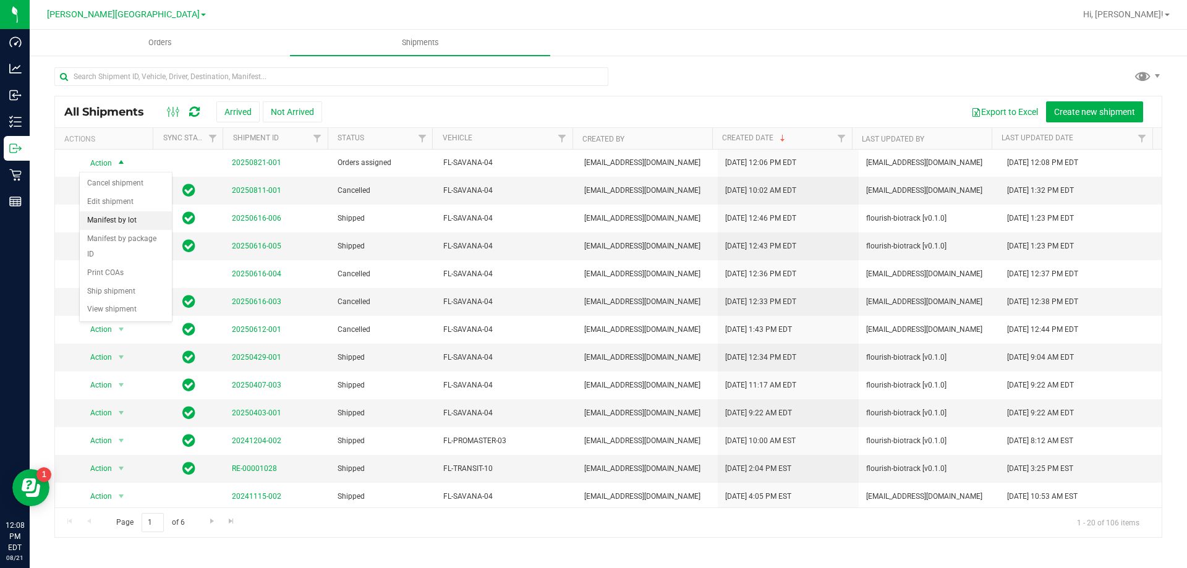
click at [113, 222] on li "Manifest by lot" at bounding box center [126, 221] width 92 height 19
click at [105, 80] on input "text" at bounding box center [331, 76] width 554 height 19
type input "0896202623742591"
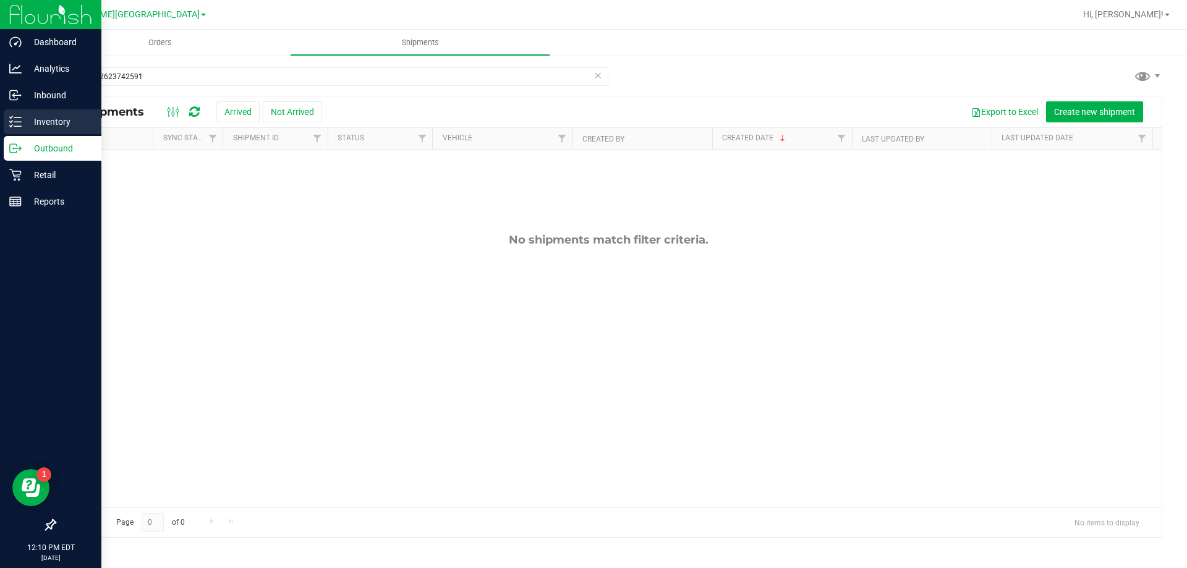
click at [35, 125] on p "Inventory" at bounding box center [59, 121] width 74 height 15
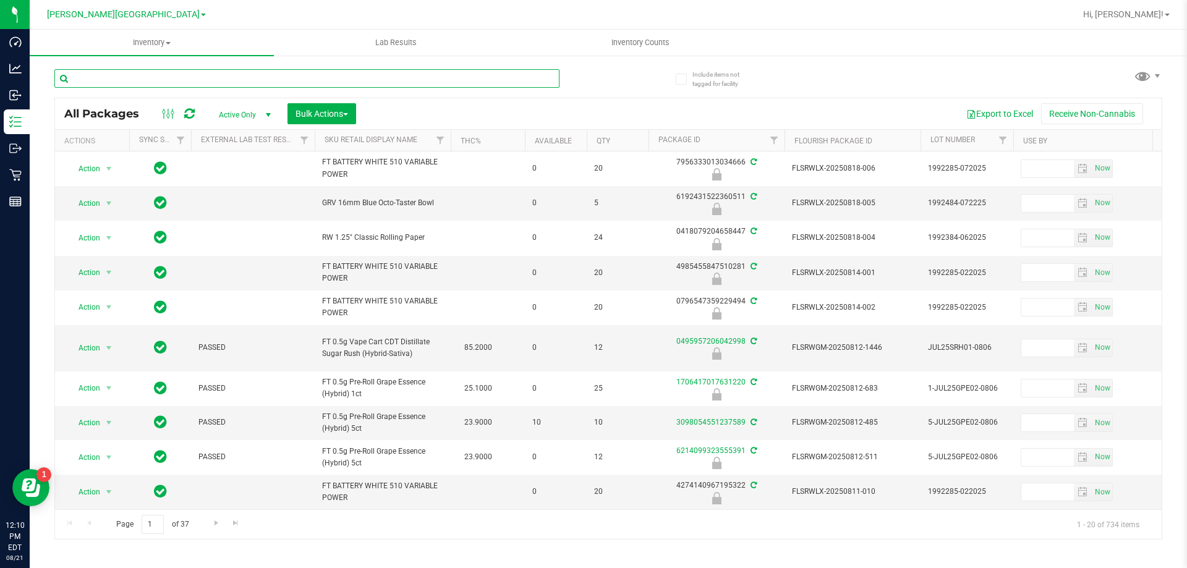
click at [246, 75] on input "text" at bounding box center [306, 78] width 505 height 19
type input "0896202623742591"
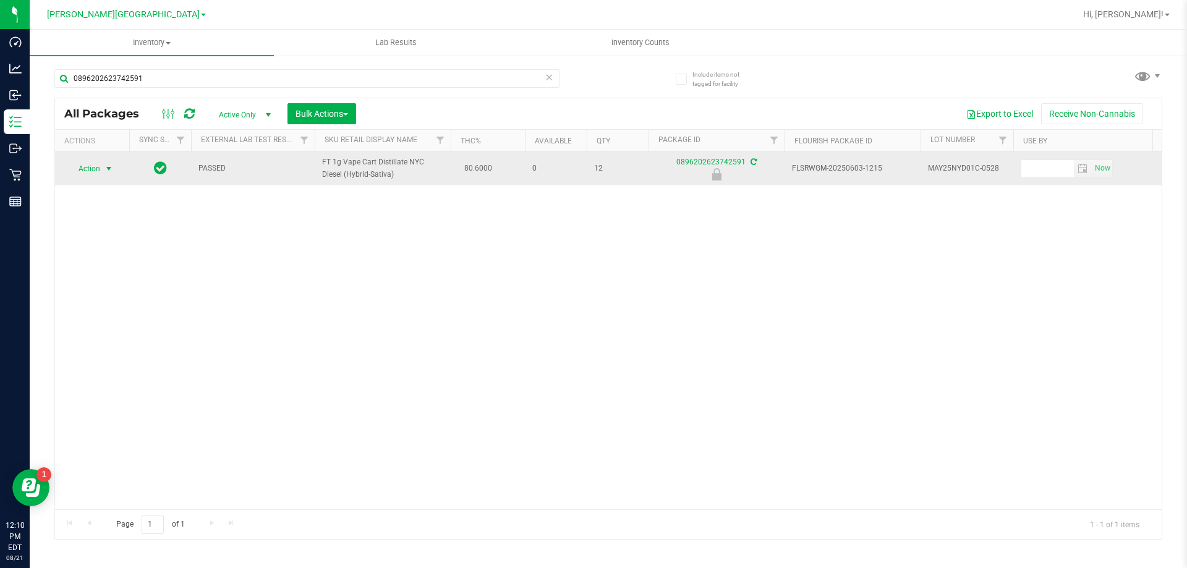
click at [103, 168] on span "select" at bounding box center [108, 168] width 15 height 17
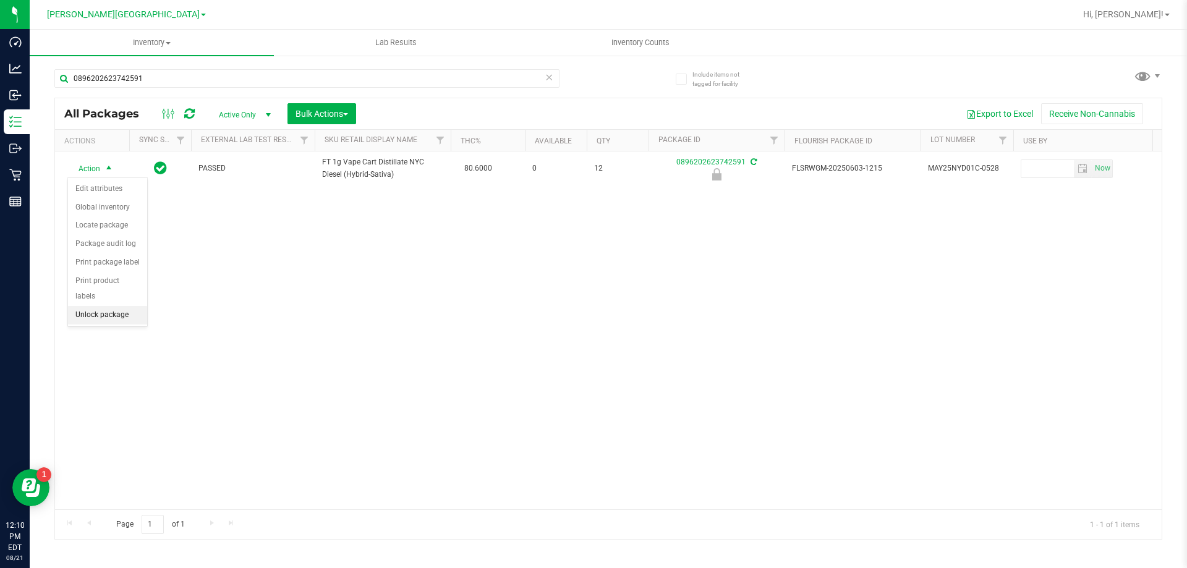
click at [120, 306] on li "Unlock package" at bounding box center [107, 315] width 79 height 19
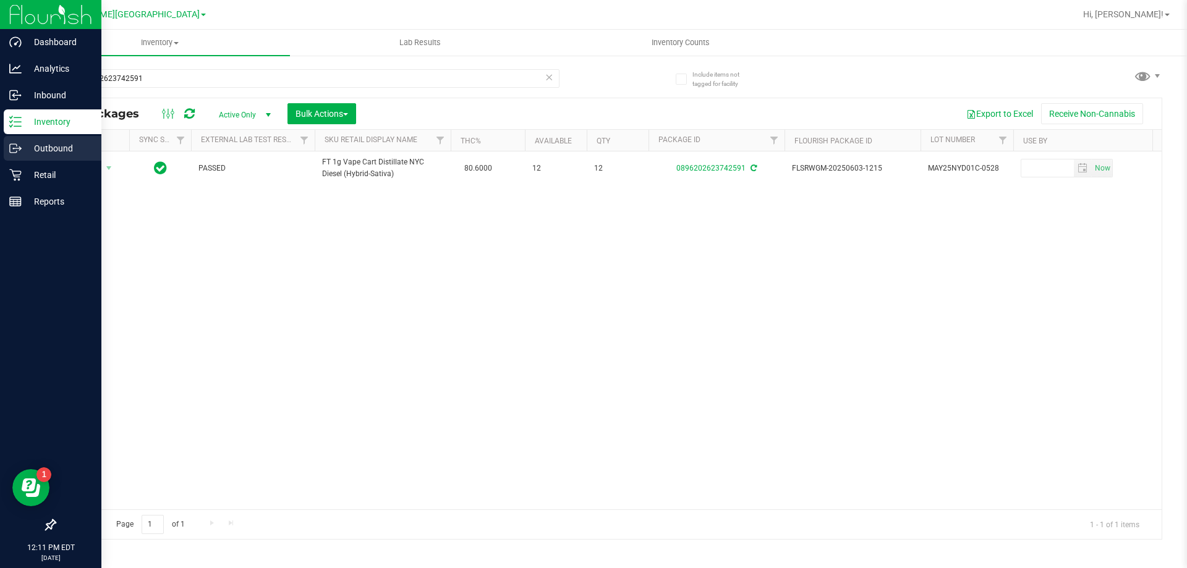
click at [41, 153] on p "Outbound" at bounding box center [59, 148] width 74 height 15
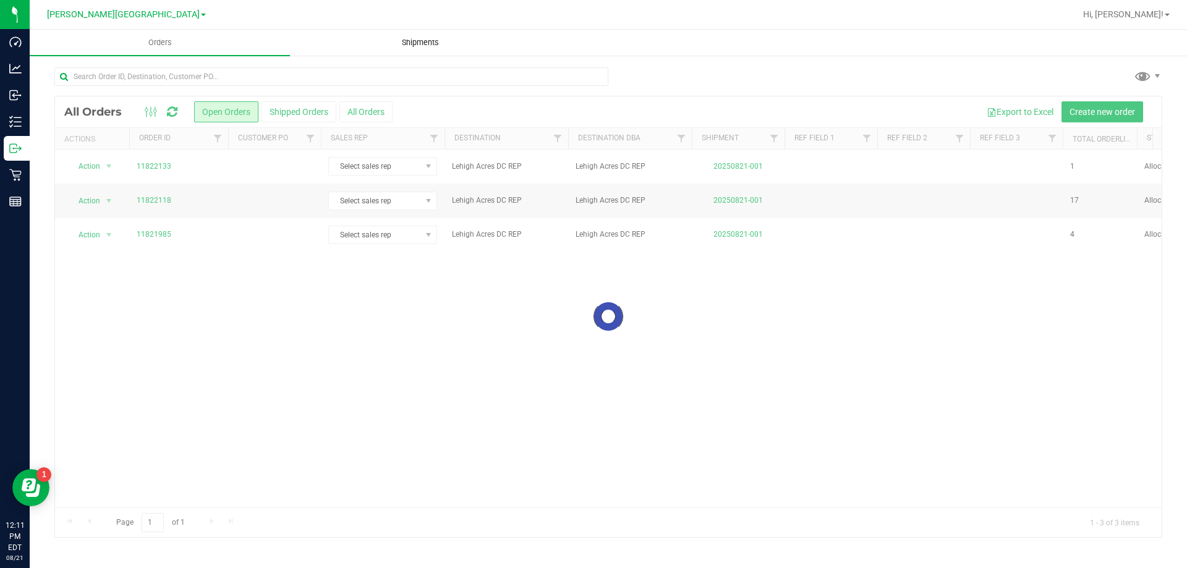
click at [411, 46] on span "Shipments" at bounding box center [420, 42] width 71 height 11
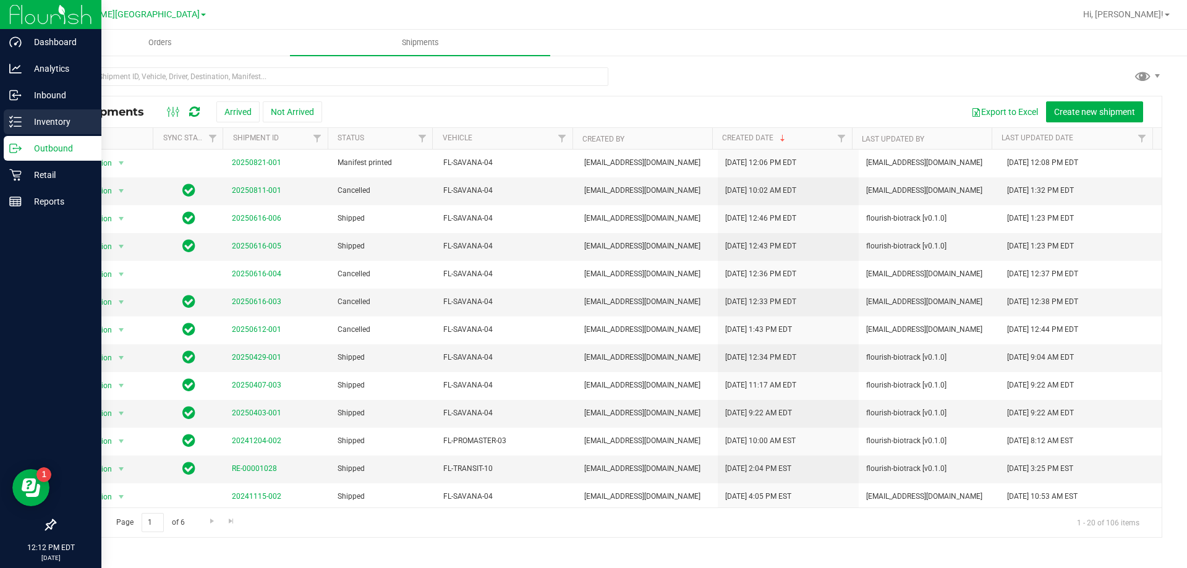
click at [19, 118] on line at bounding box center [17, 118] width 7 height 0
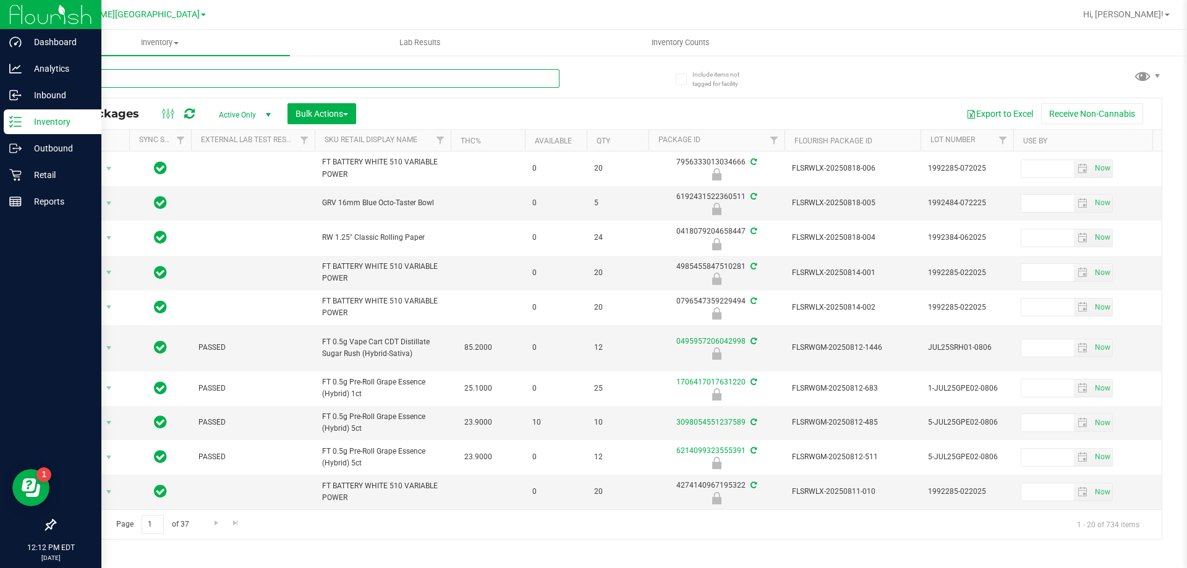
click at [101, 78] on input "text" at bounding box center [306, 78] width 505 height 19
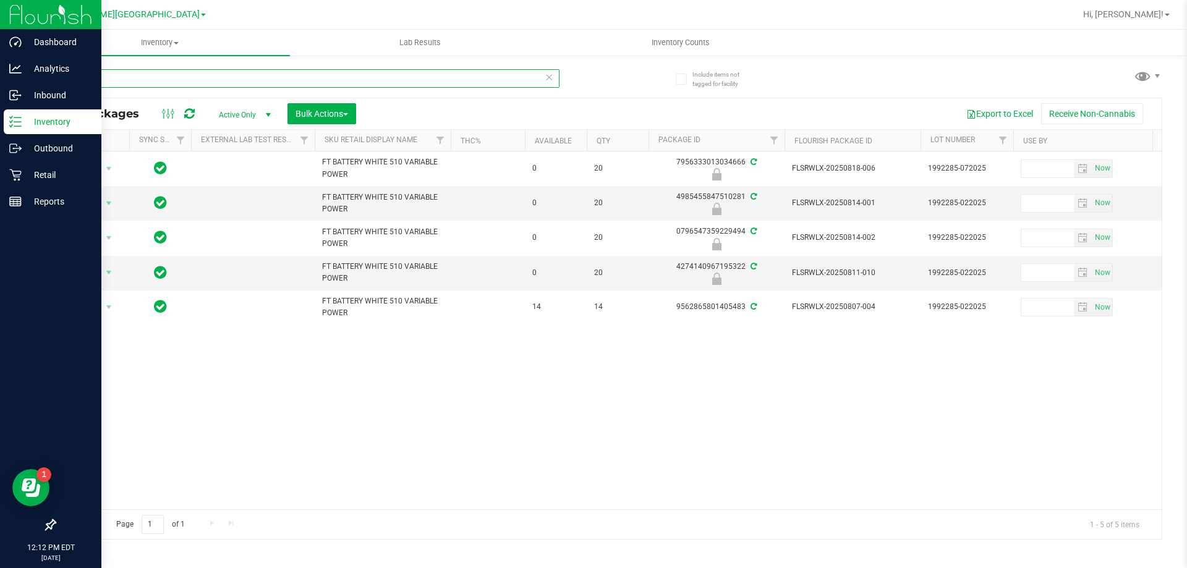
click at [192, 80] on input "variable" at bounding box center [306, 78] width 505 height 19
type input "8000732921549017"
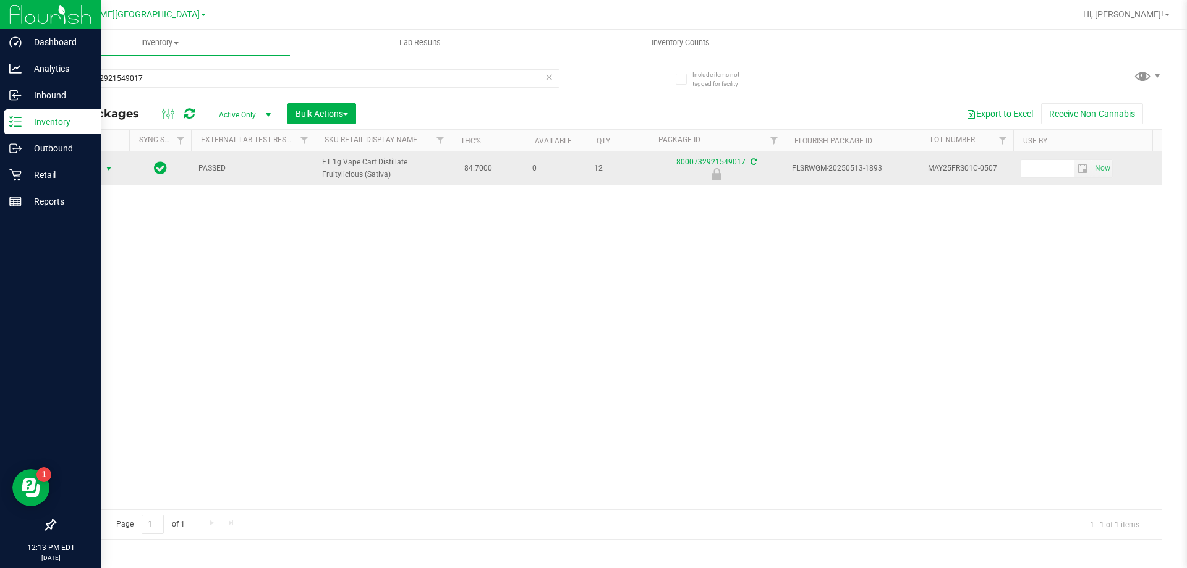
click at [109, 169] on span "select" at bounding box center [109, 169] width 10 height 10
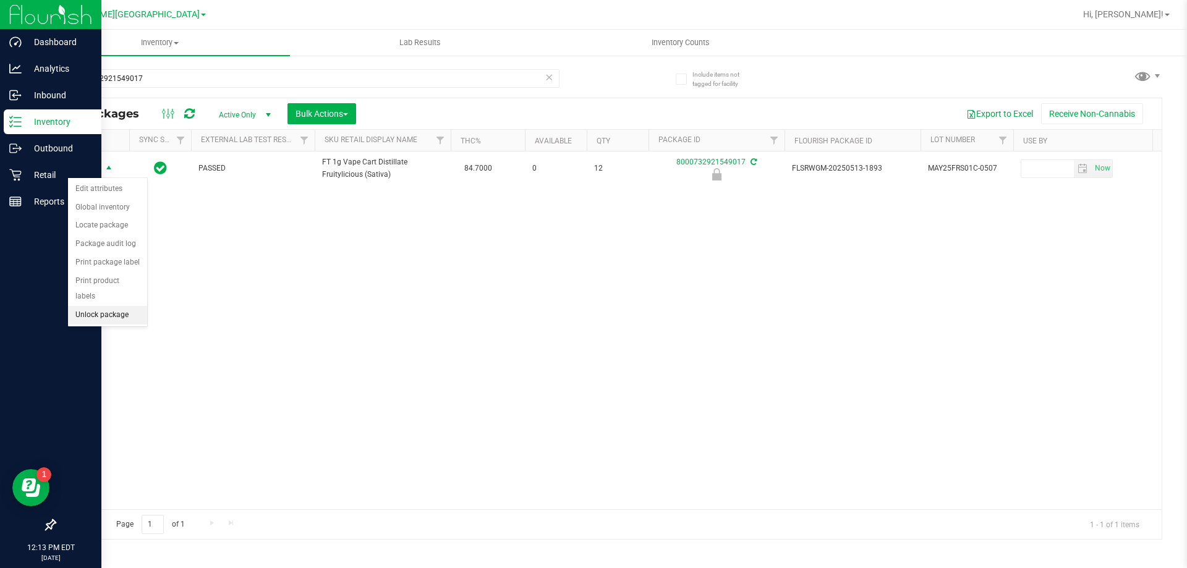
click at [119, 306] on li "Unlock package" at bounding box center [107, 315] width 79 height 19
